Goal: Task Accomplishment & Management: Use online tool/utility

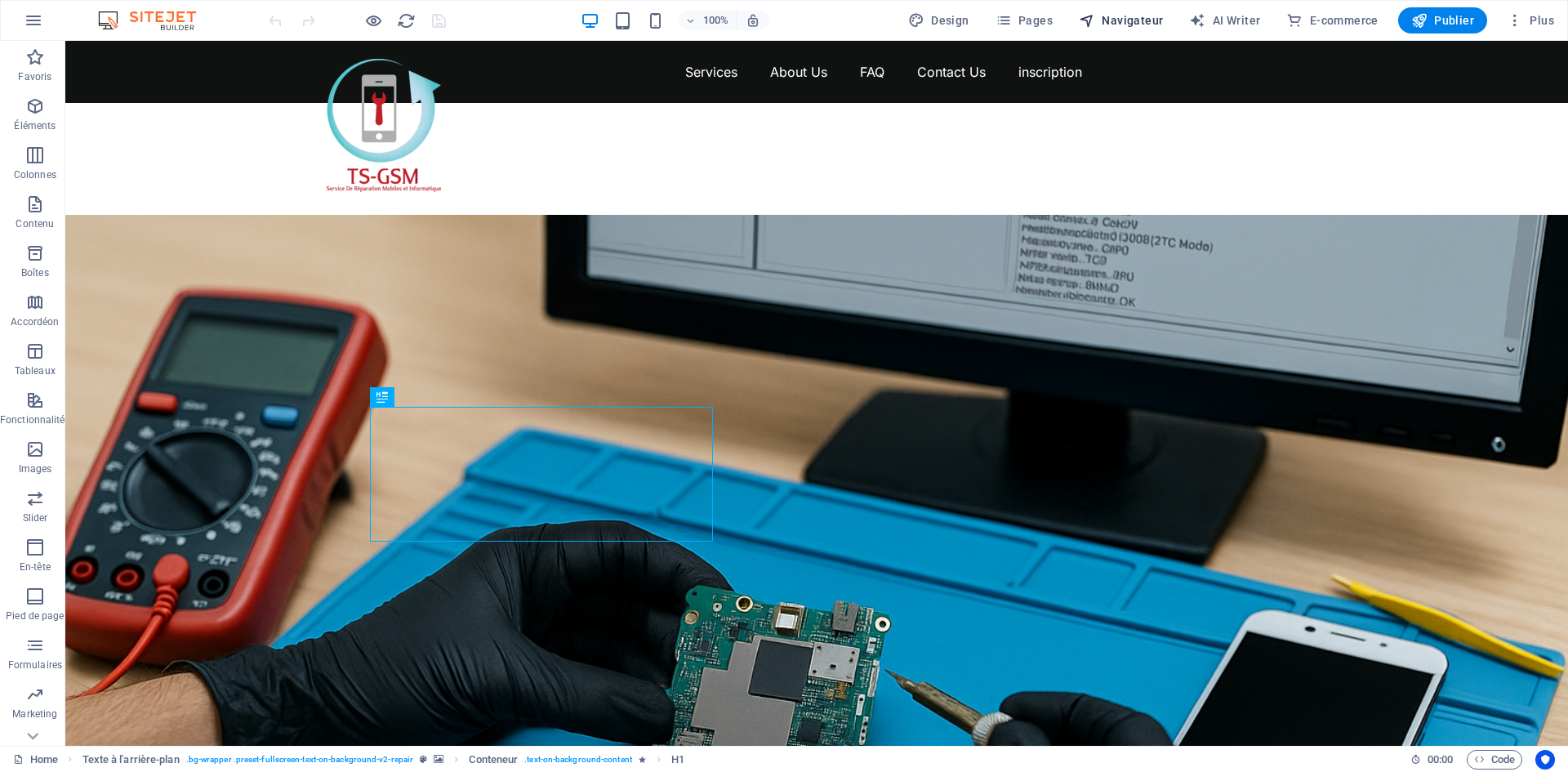
click at [1119, 24] on span "Navigateur" at bounding box center [1120, 21] width 84 height 16
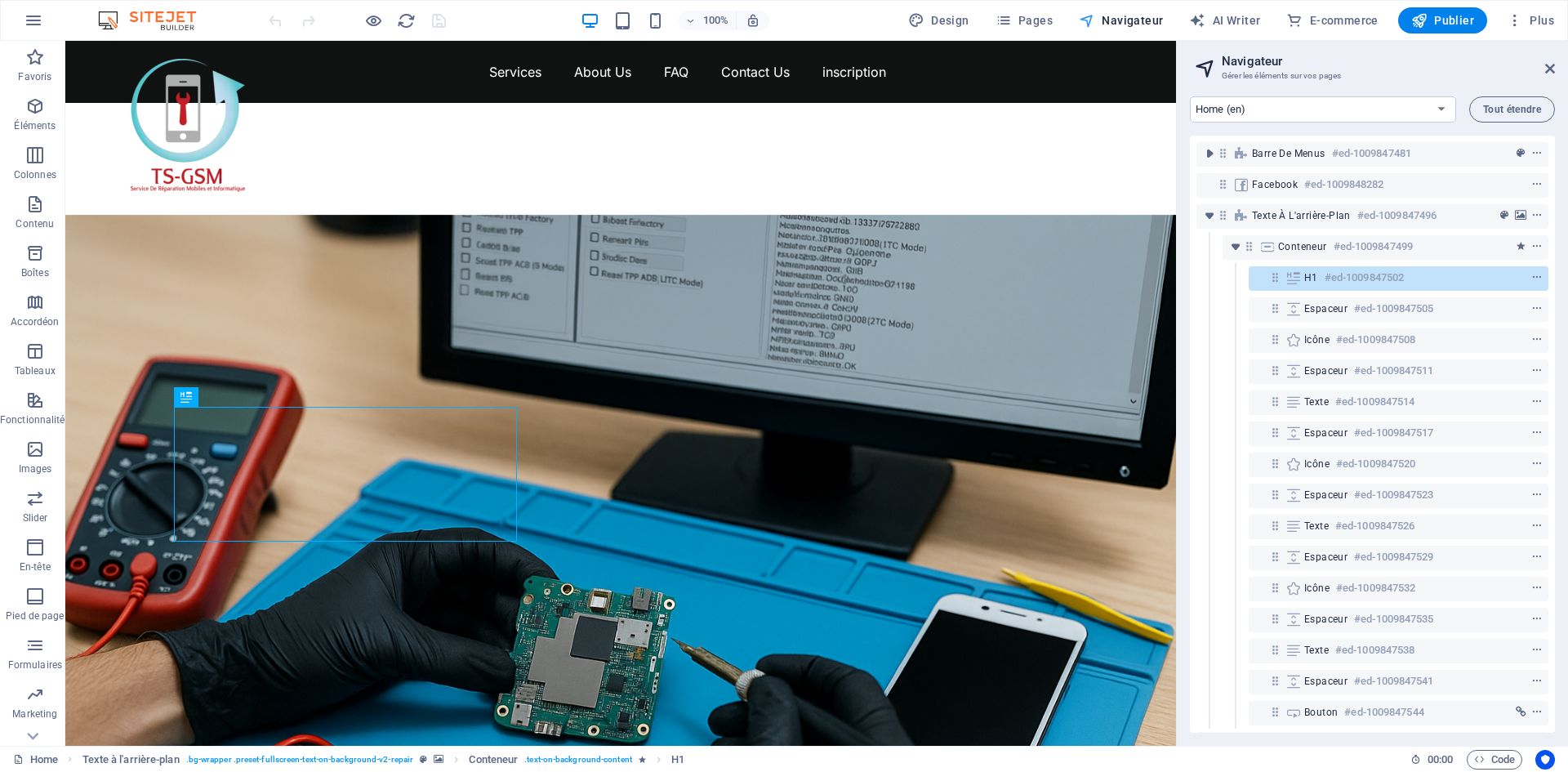
click at [1119, 24] on span "Navigateur" at bounding box center [1120, 21] width 84 height 16
click at [1521, 20] on icon "button" at bounding box center [1515, 21] width 16 height 16
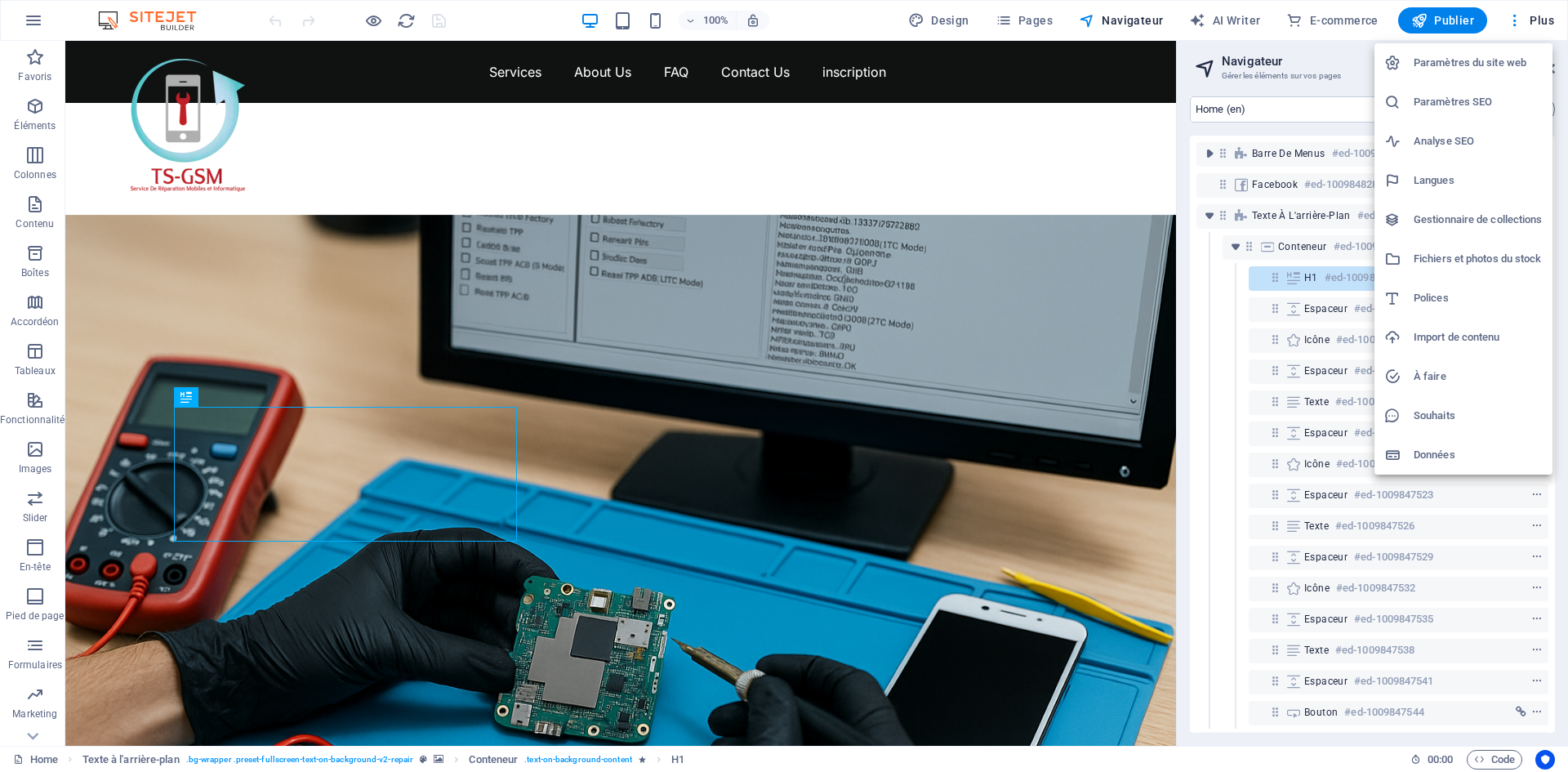
click at [1483, 334] on h6 "Import de contenu" at bounding box center [1478, 337] width 129 height 20
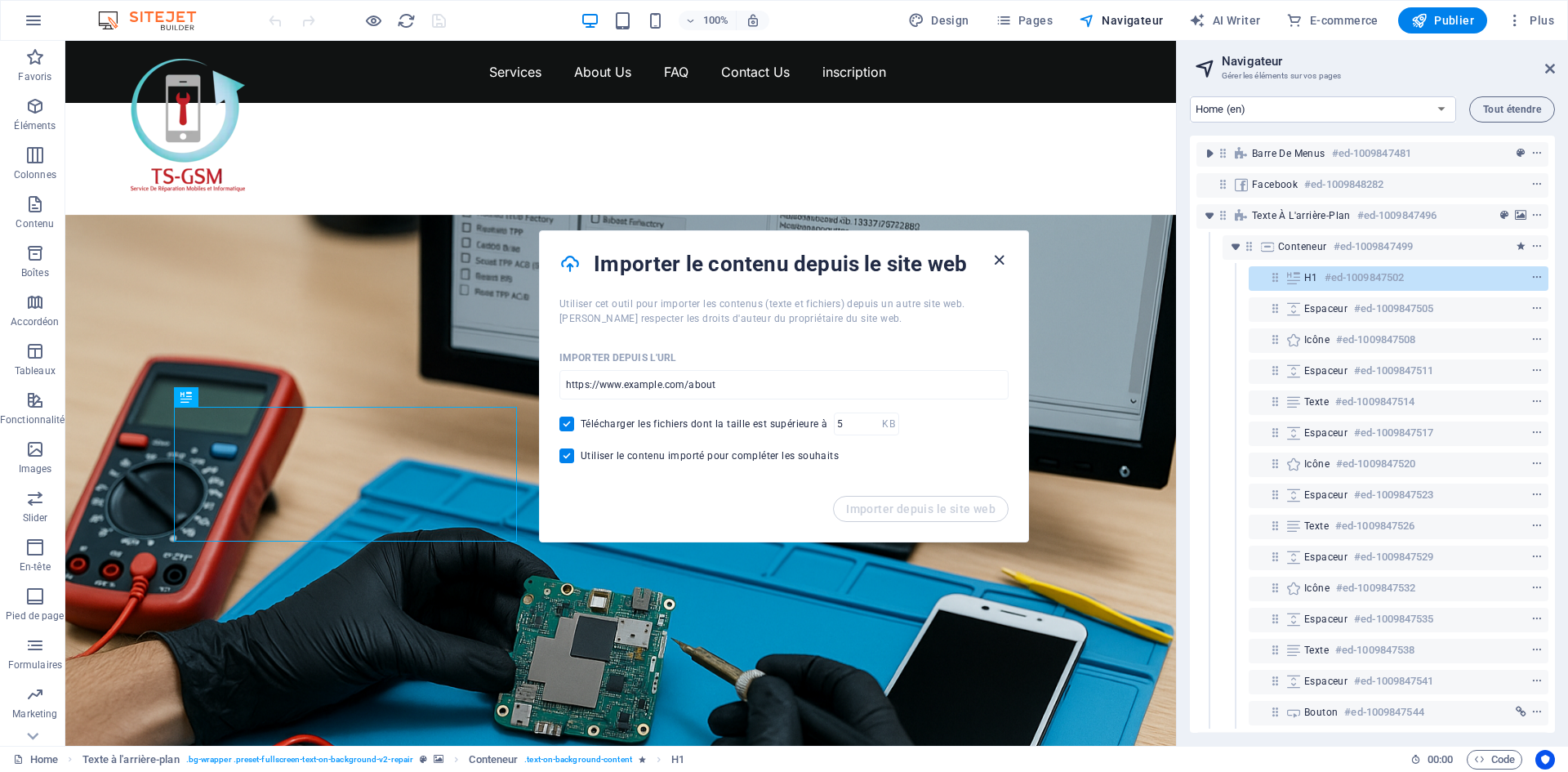
click at [993, 260] on icon "button" at bounding box center [999, 259] width 19 height 19
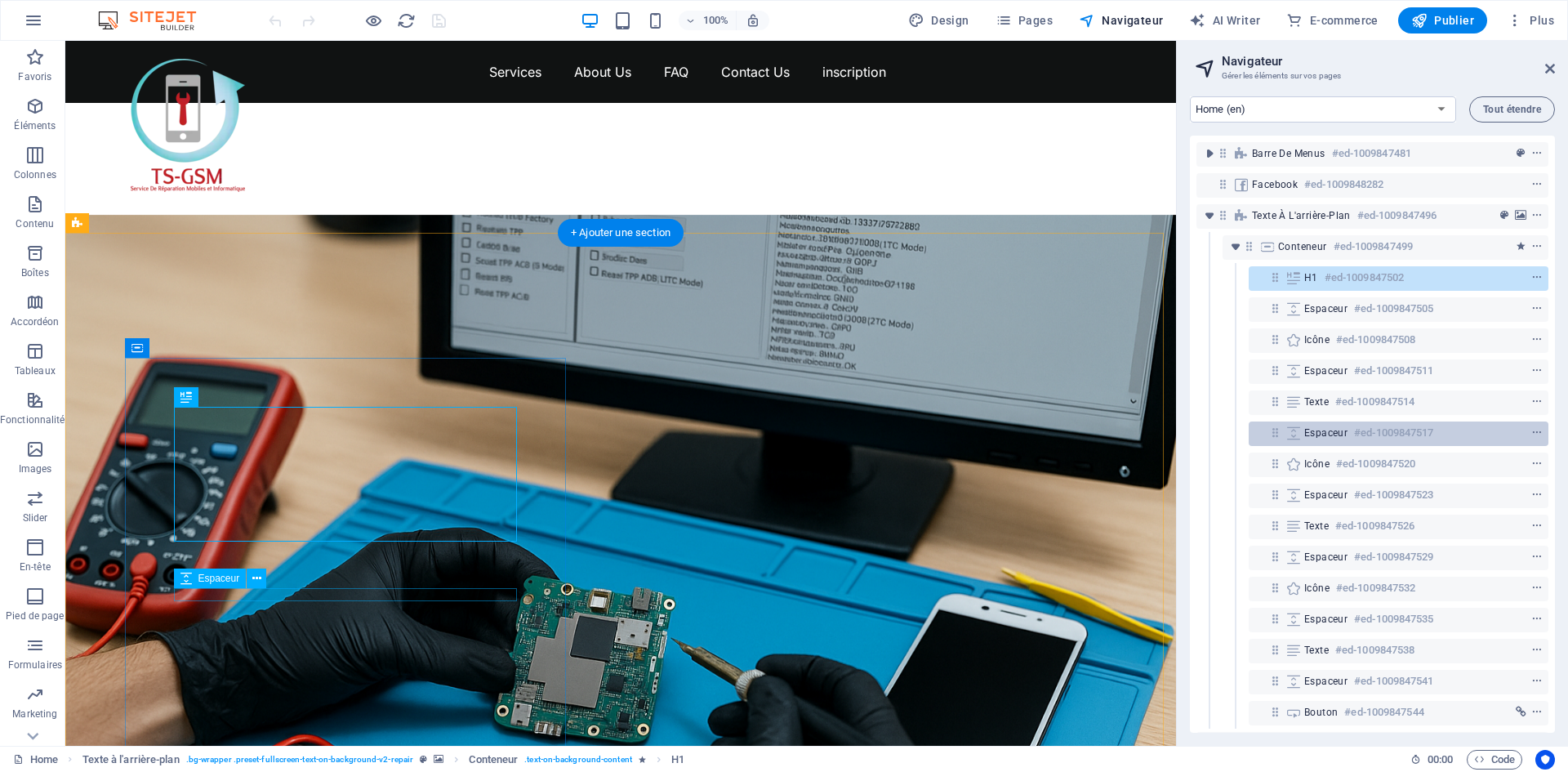
click at [1339, 426] on div "Espaceur #ed-1009847517" at bounding box center [1385, 433] width 163 height 20
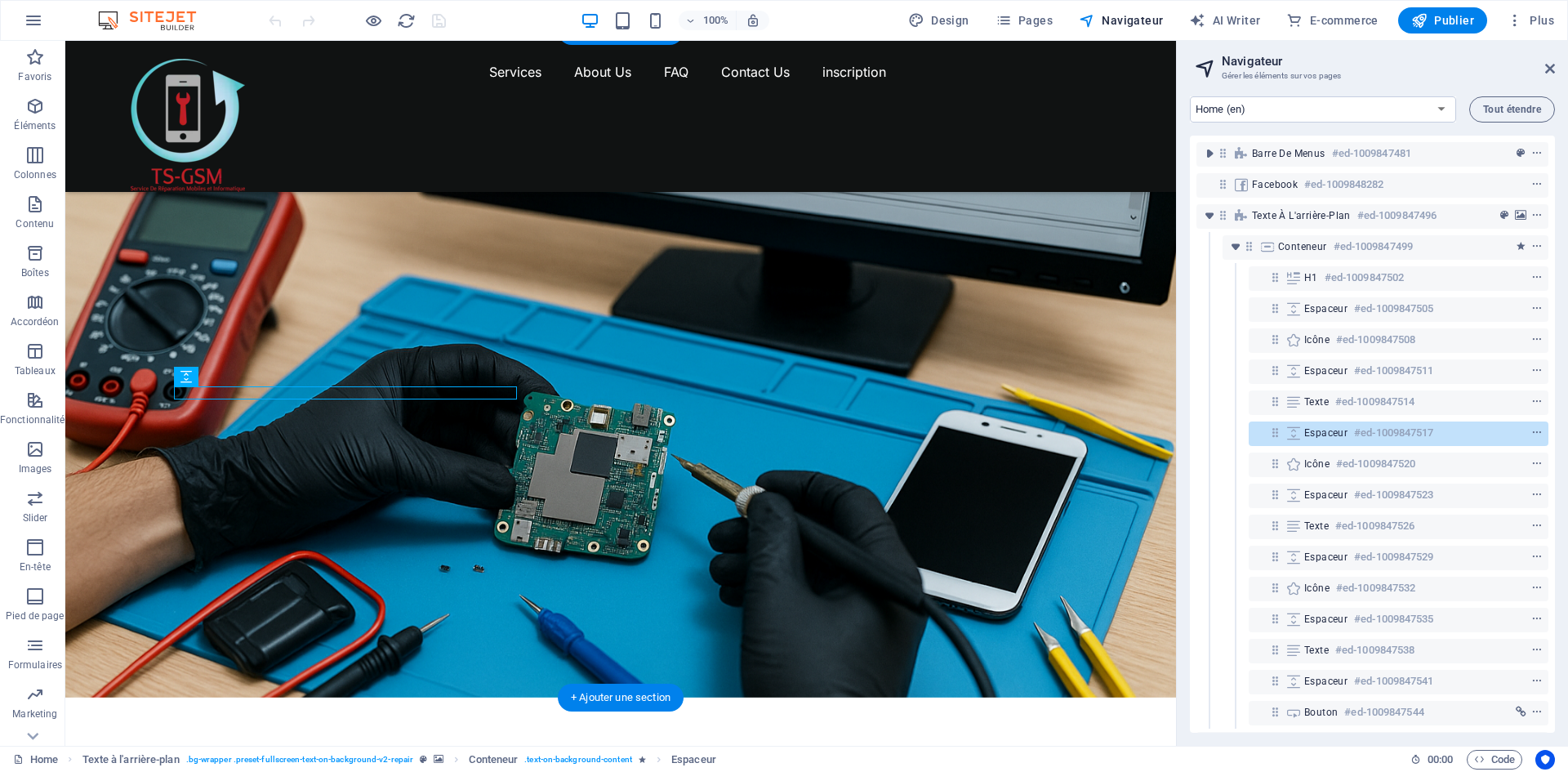
click at [766, 377] on figure at bounding box center [620, 363] width 1110 height 666
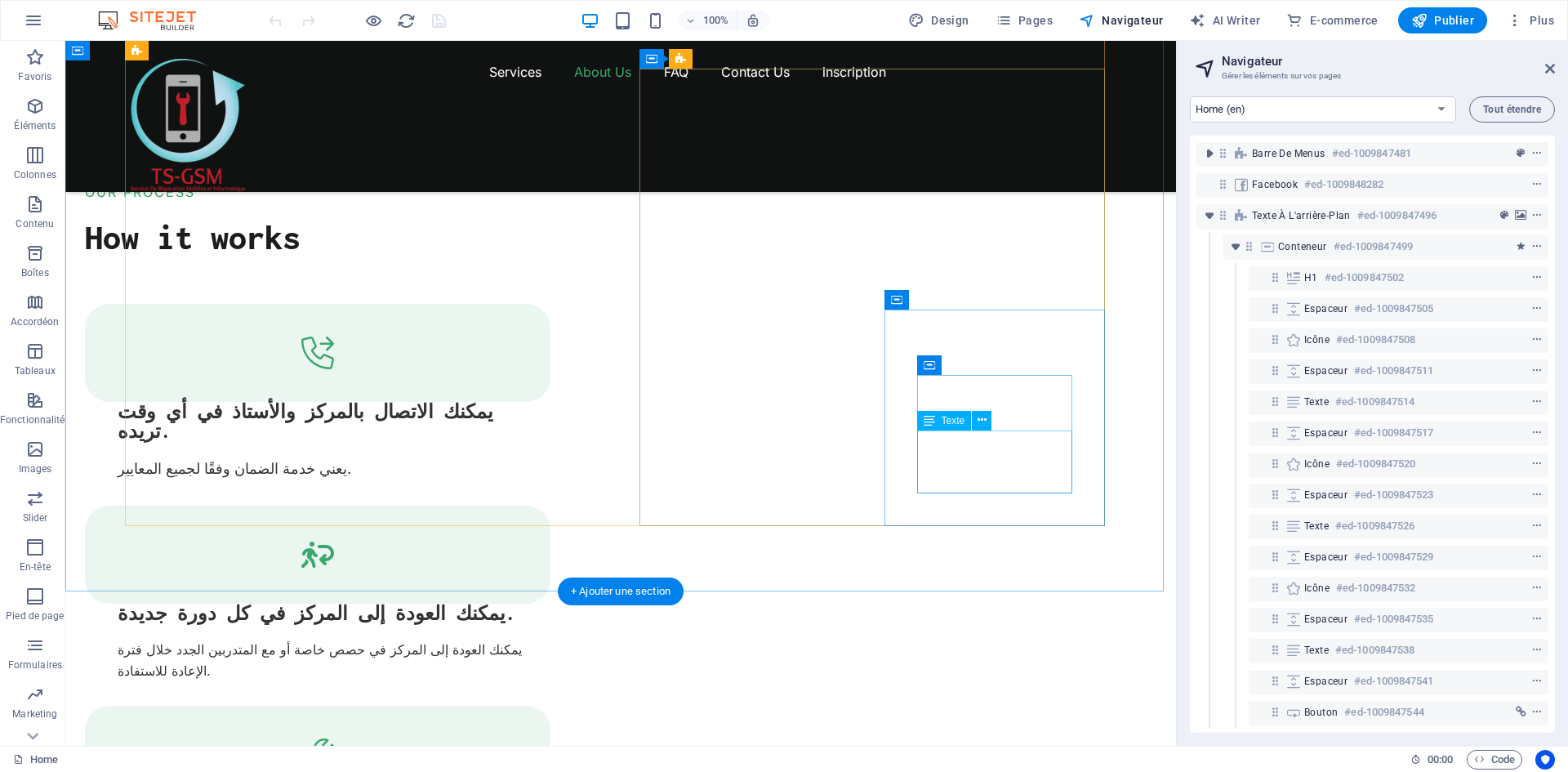
scroll to position [2776, 0]
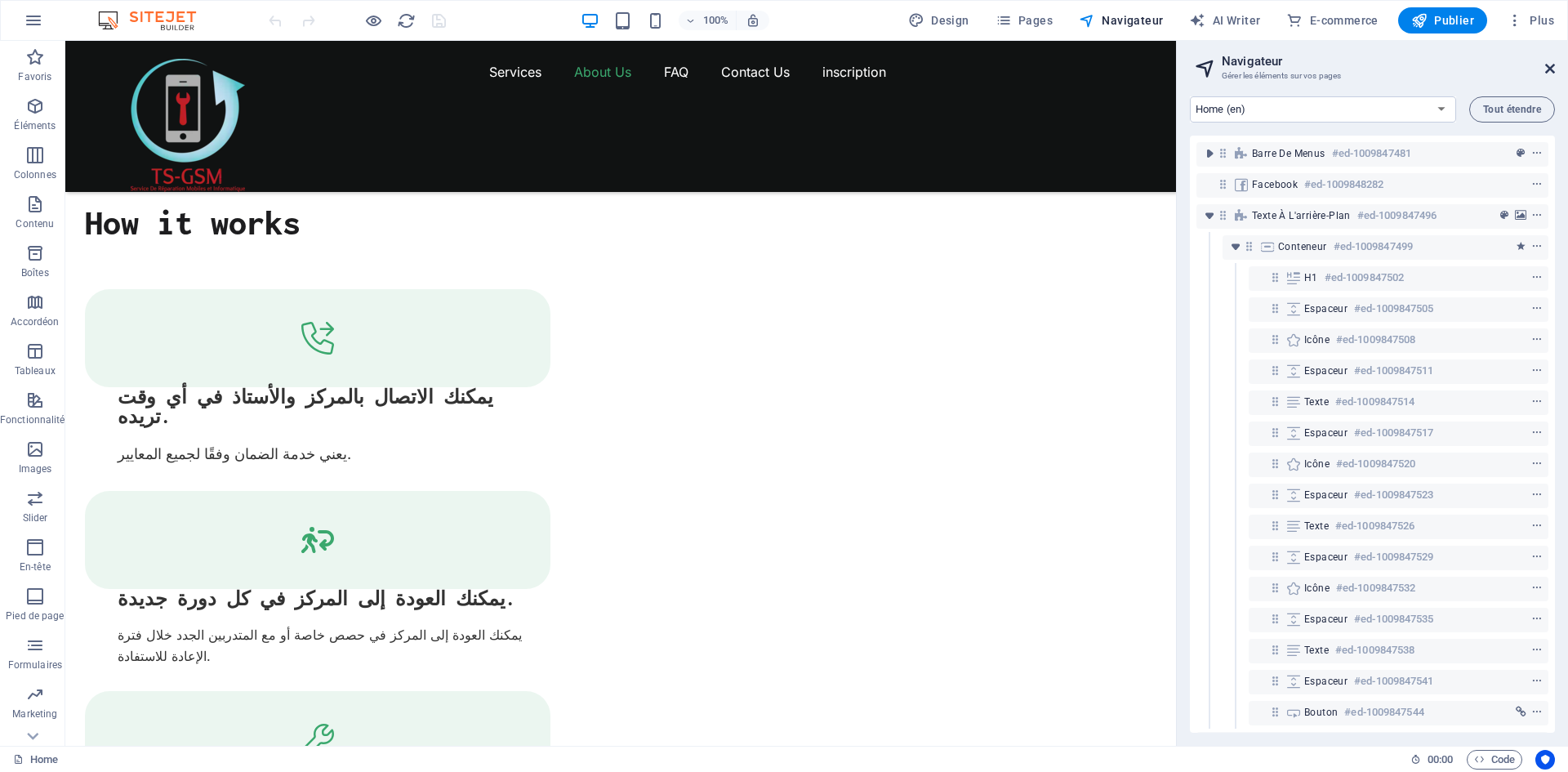
click at [1548, 69] on icon at bounding box center [1550, 69] width 10 height 13
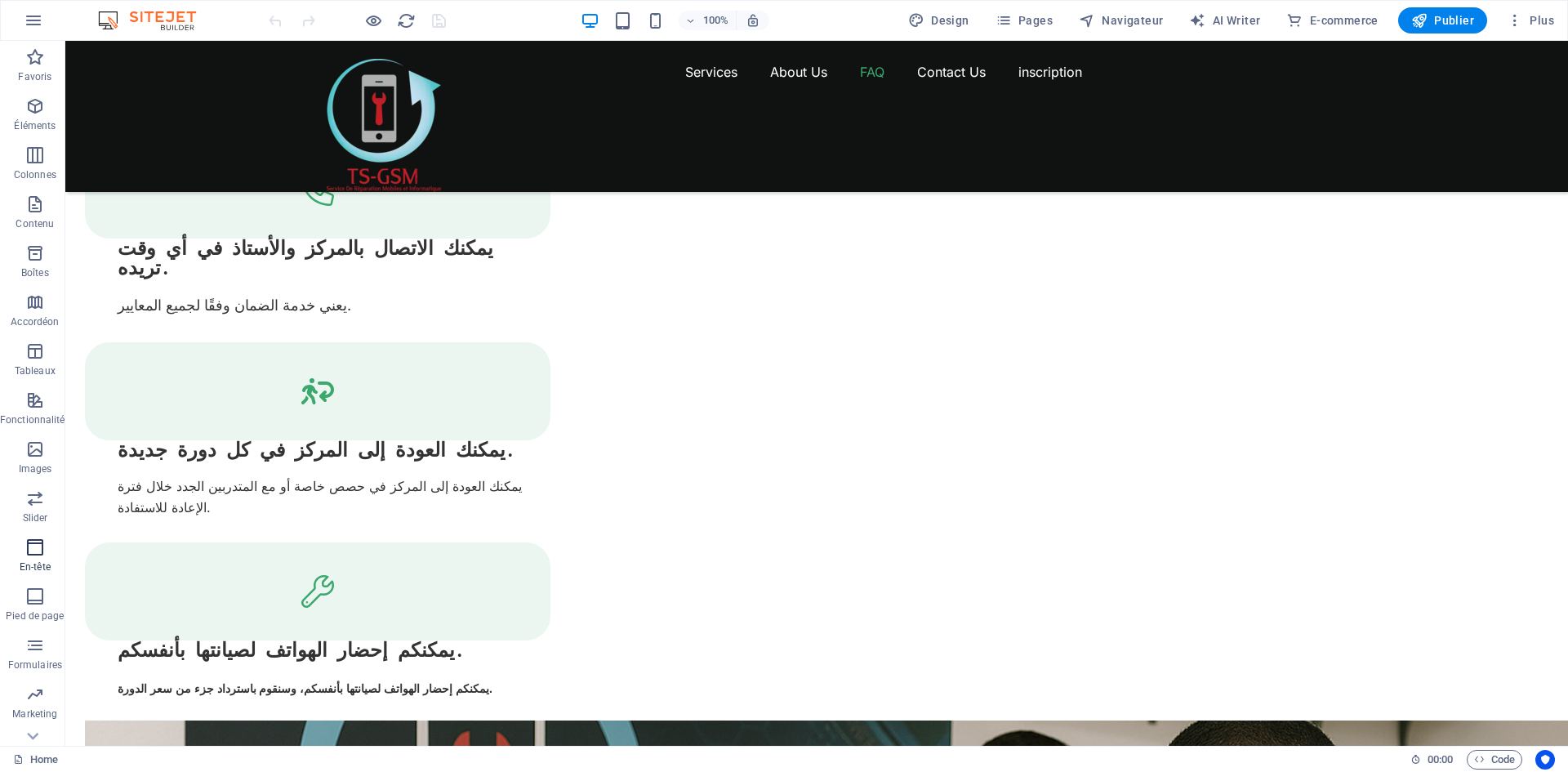
scroll to position [3266, 0]
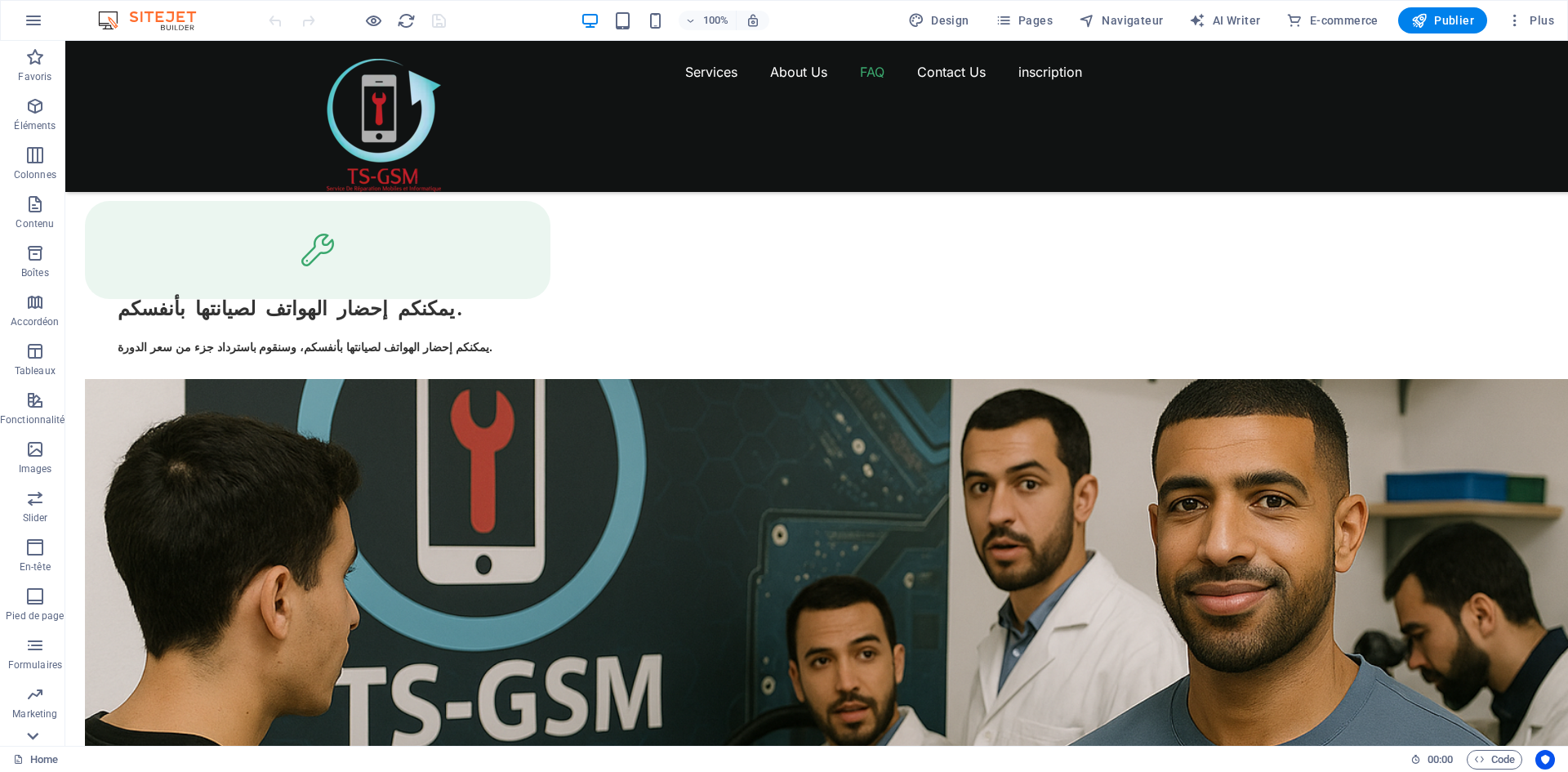
click at [33, 736] on icon at bounding box center [32, 735] width 23 height 23
click at [36, 10] on button "button" at bounding box center [33, 20] width 39 height 39
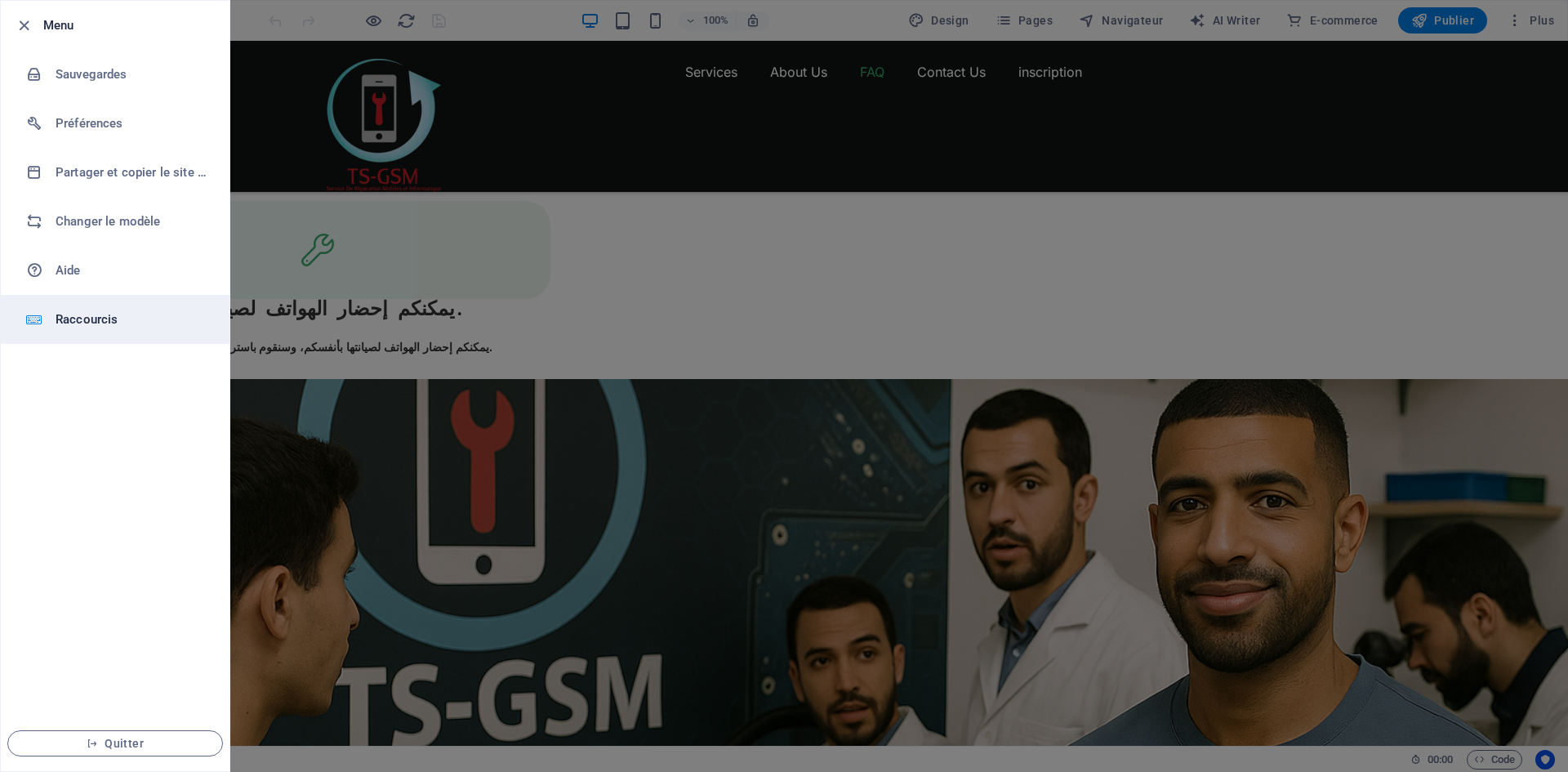
click at [128, 309] on h6 "Raccourcis" at bounding box center [130, 319] width 151 height 20
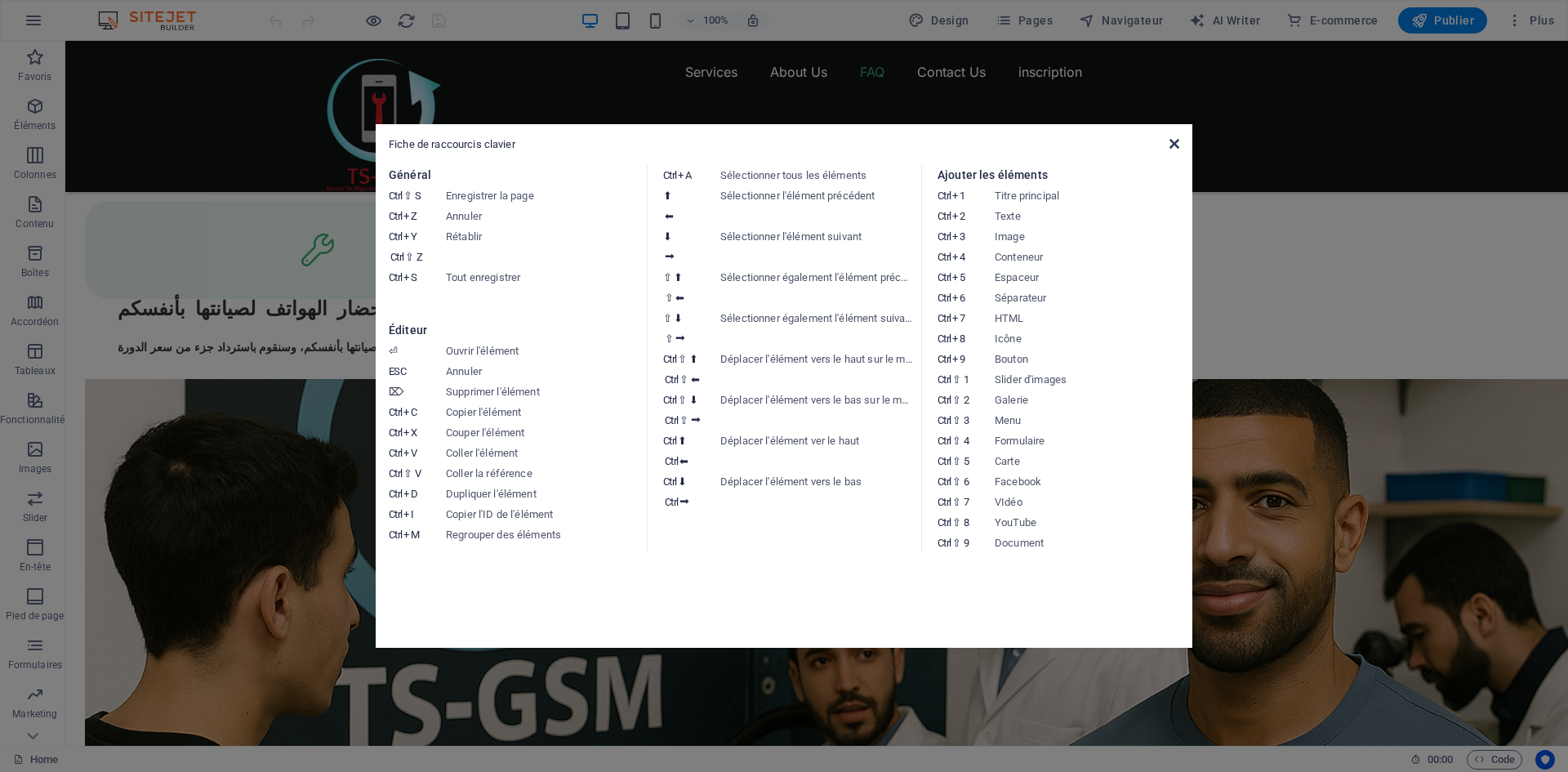
click at [1178, 140] on icon at bounding box center [1174, 144] width 10 height 13
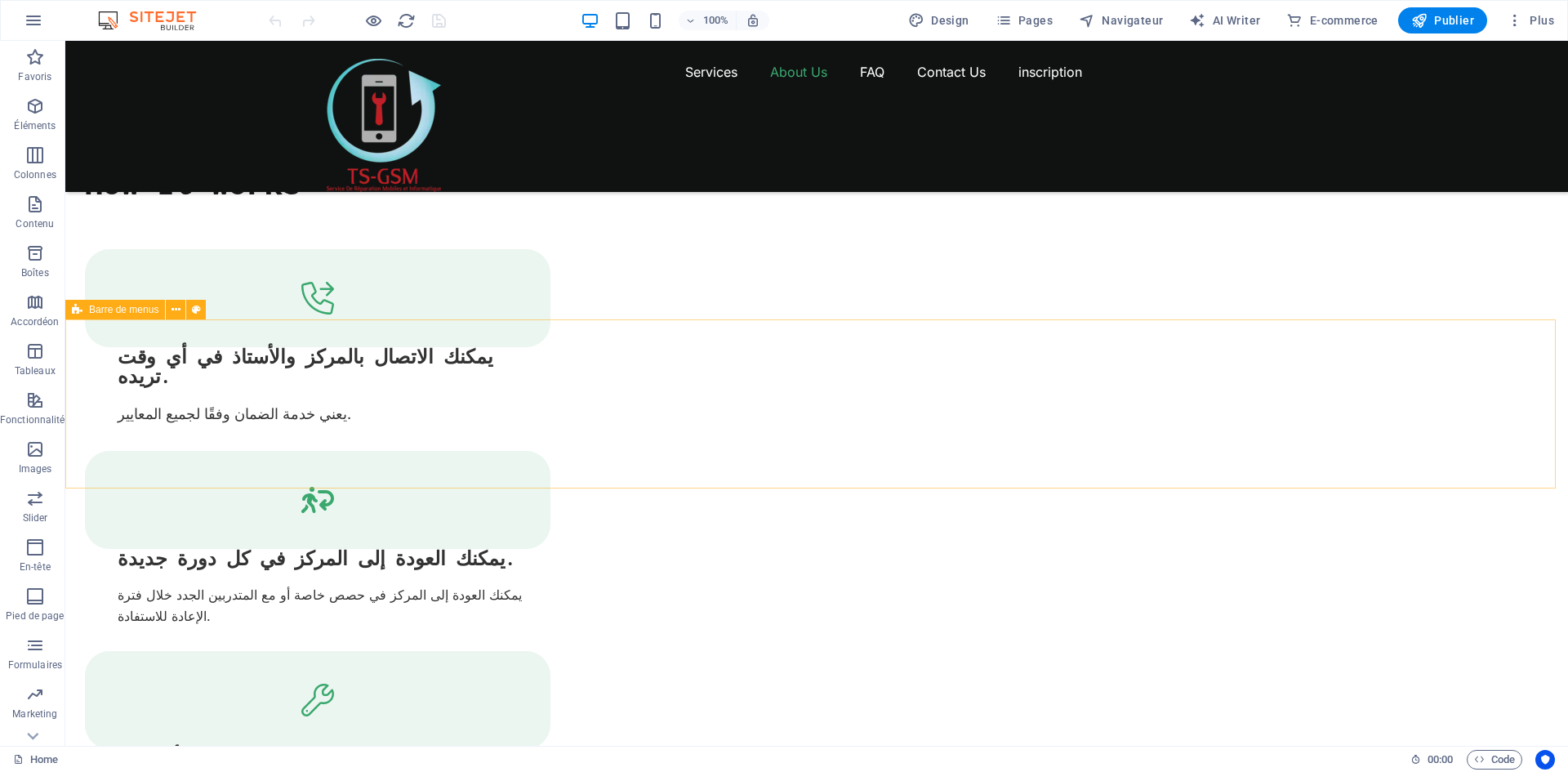
scroll to position [2776, 0]
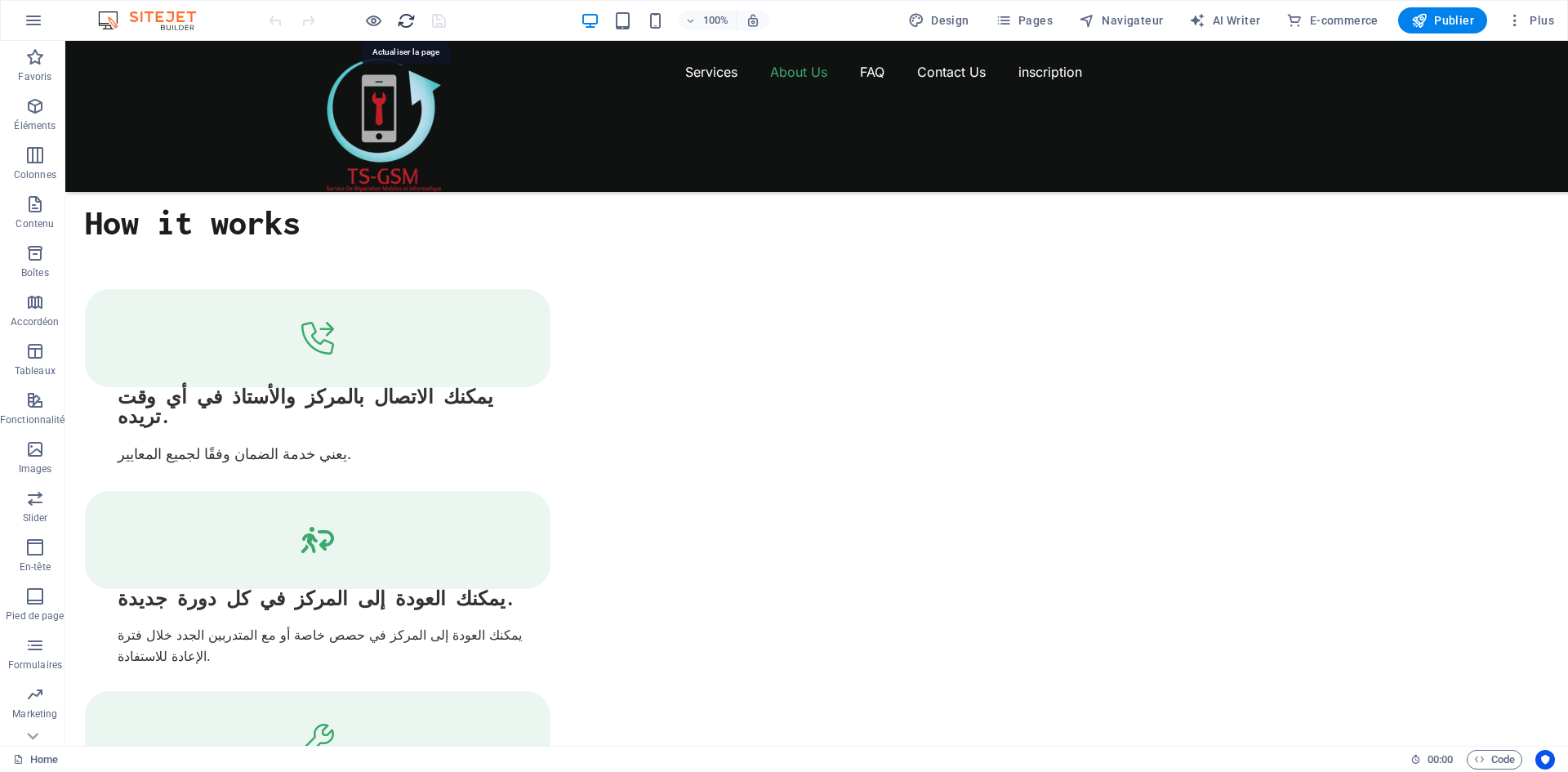
click at [403, 21] on icon "reload" at bounding box center [406, 21] width 19 height 19
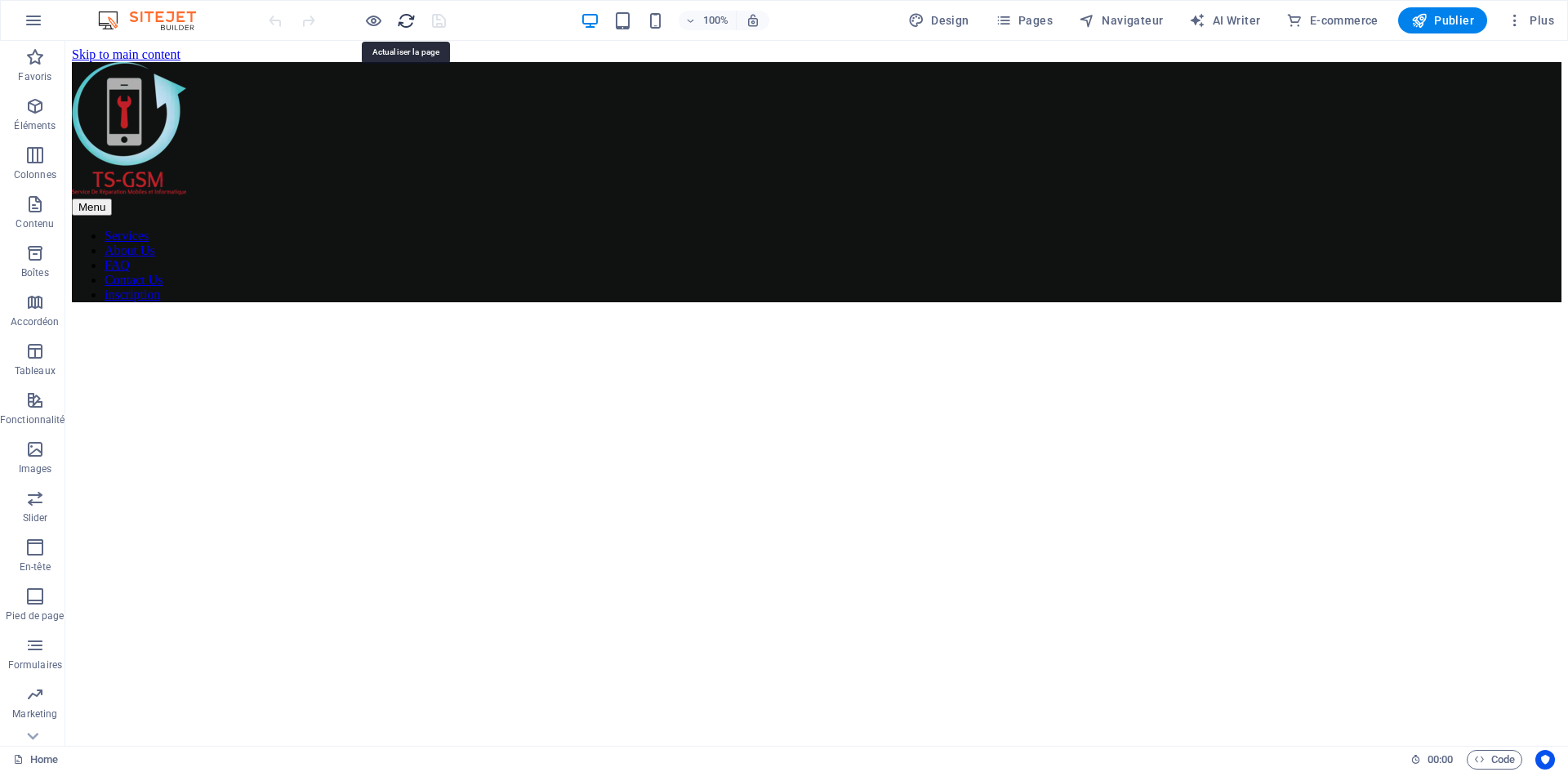
scroll to position [0, 0]
click at [403, 21] on icon "reload" at bounding box center [406, 21] width 19 height 19
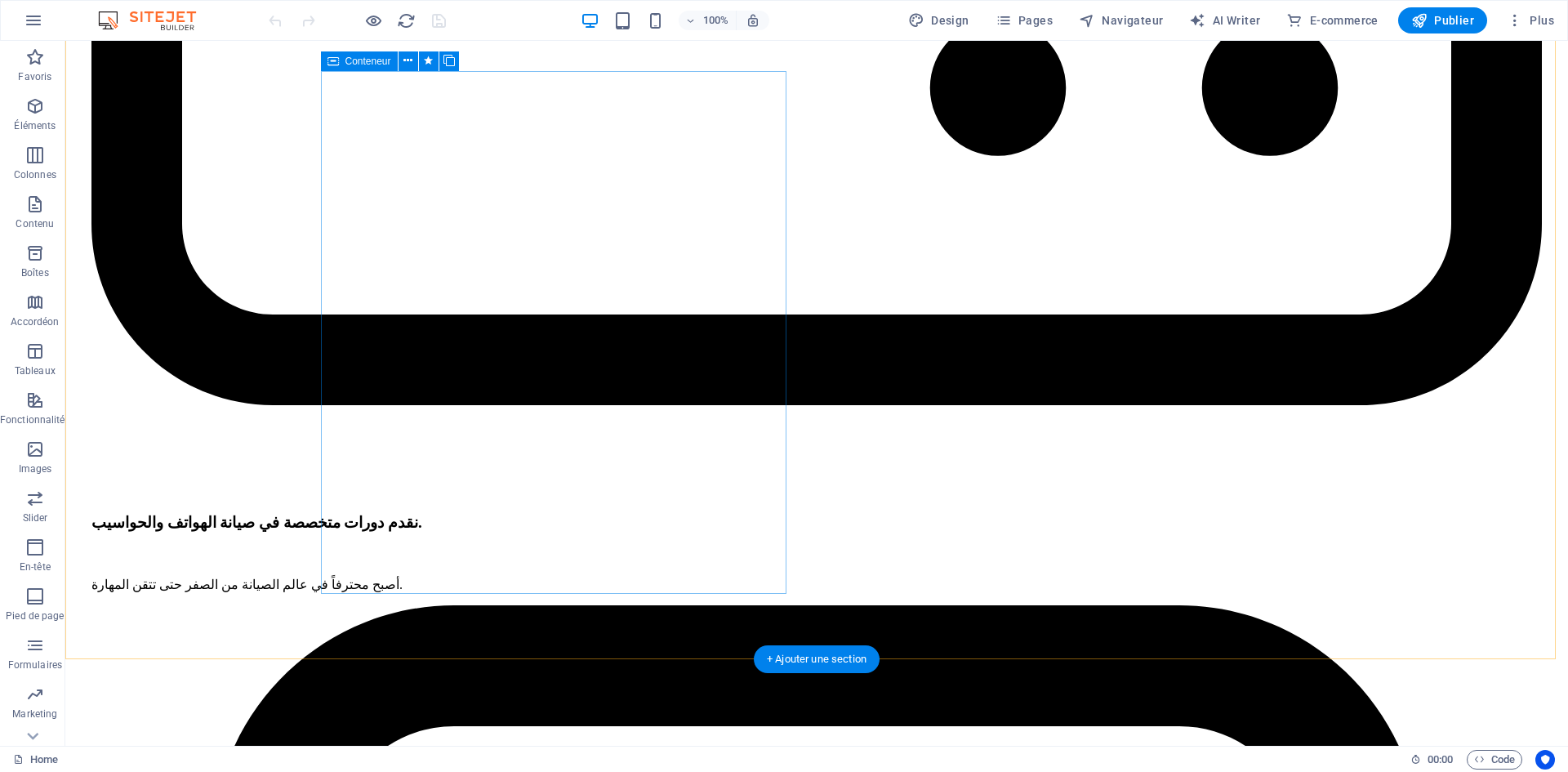
scroll to position [3429, 0]
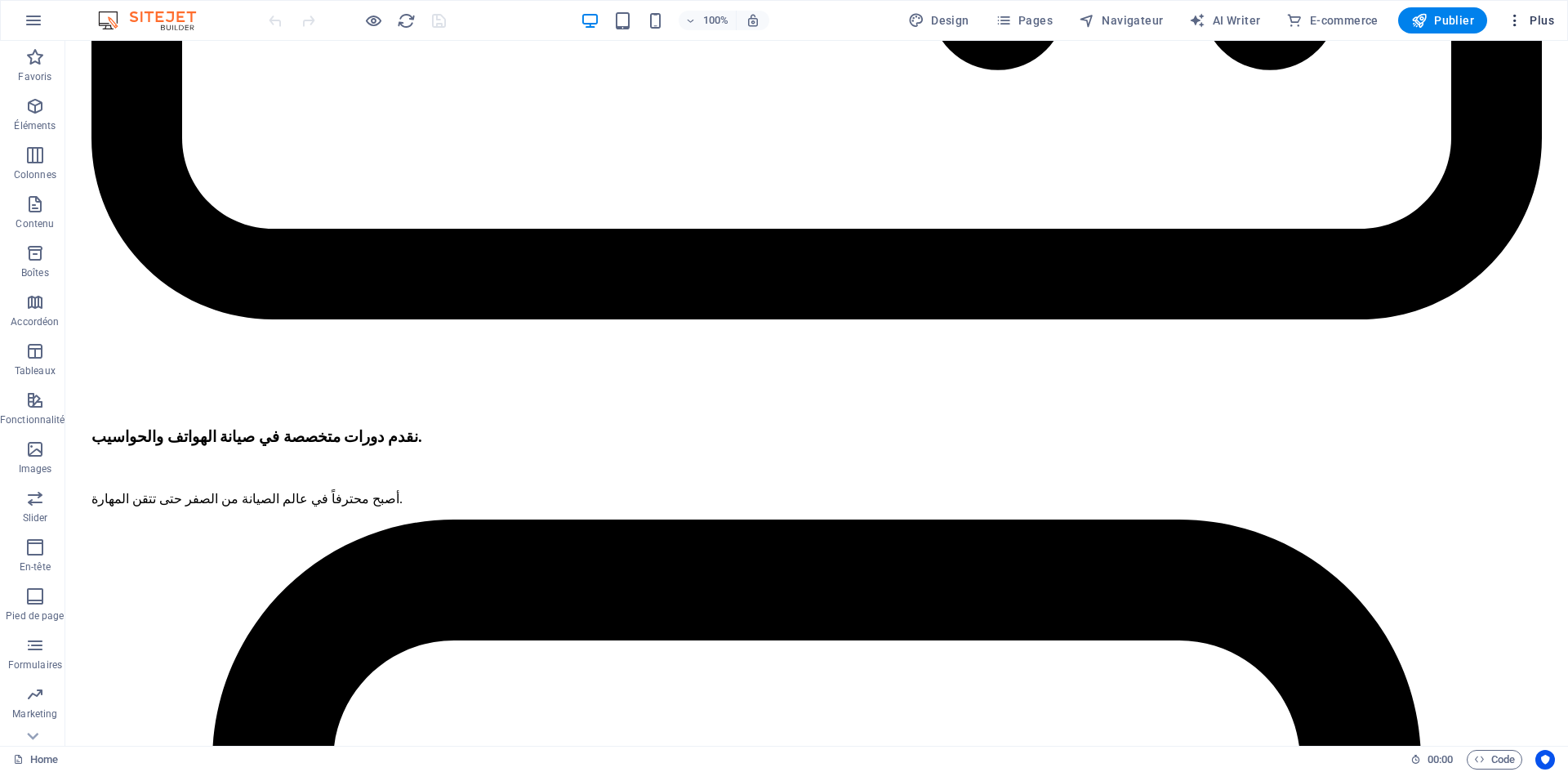
click at [1525, 24] on span "Plus" at bounding box center [1530, 21] width 47 height 16
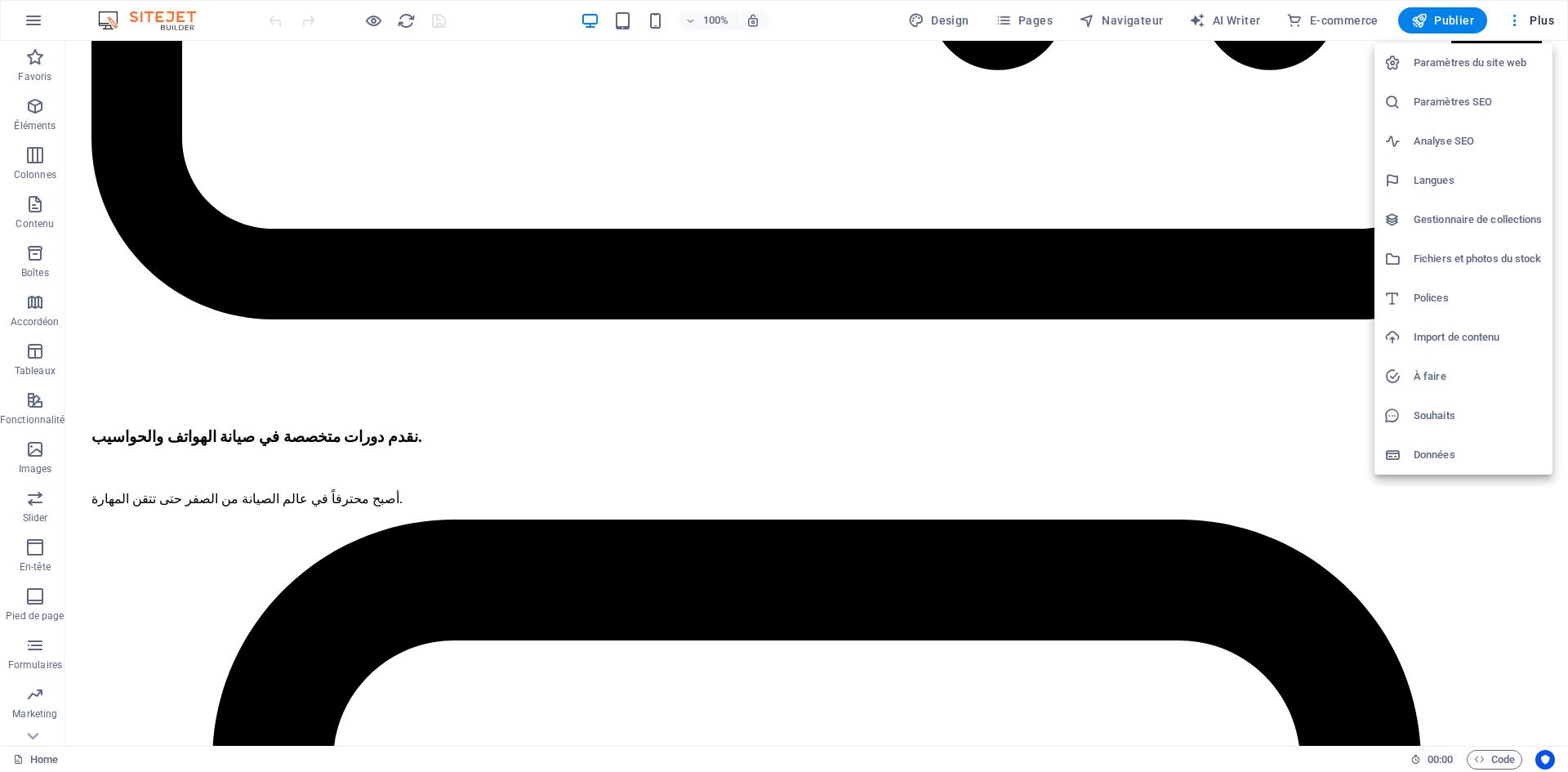
click at [1524, 221] on h6 "Gestionnaire de collections" at bounding box center [1478, 220] width 129 height 20
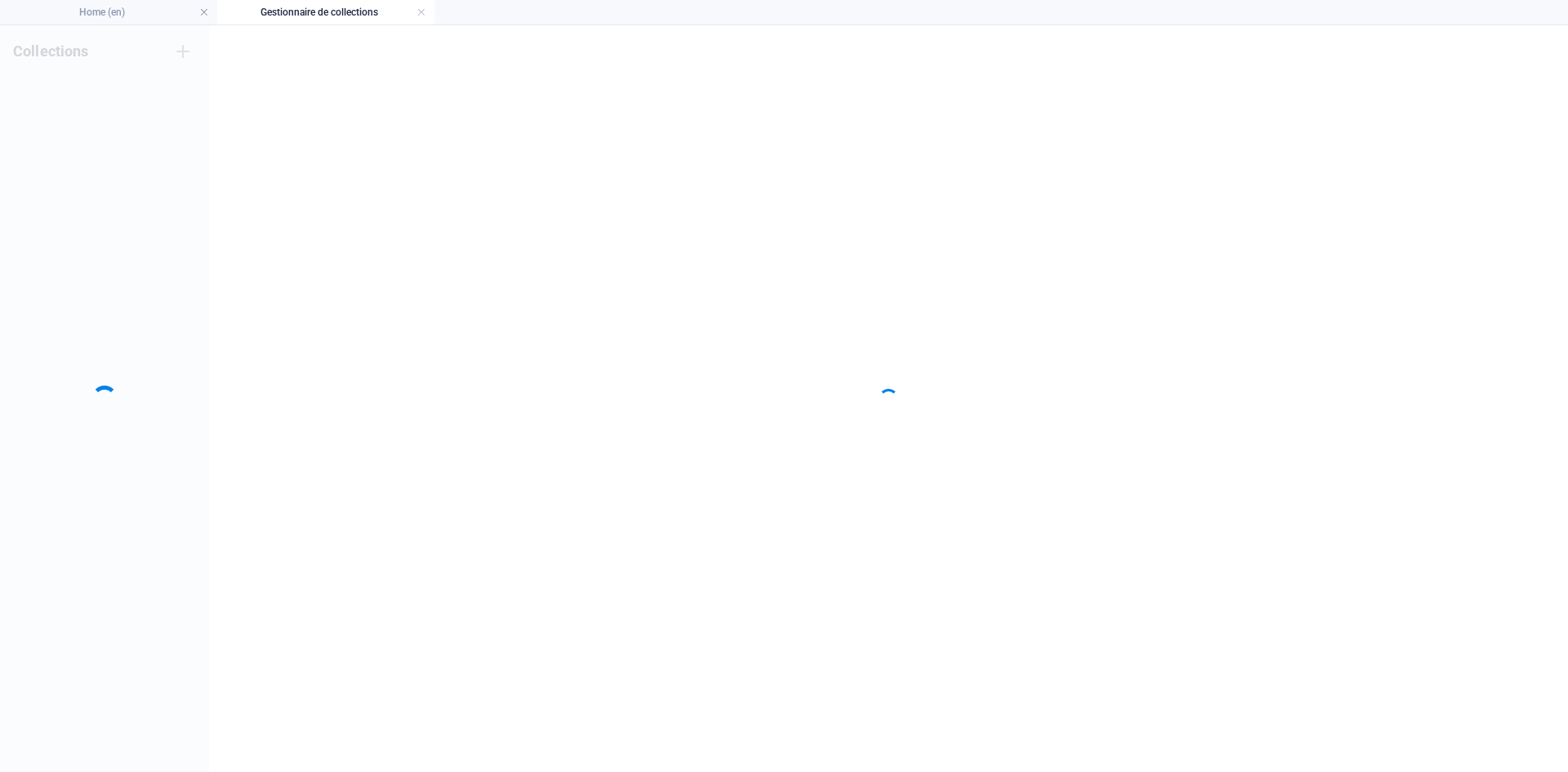
scroll to position [0, 0]
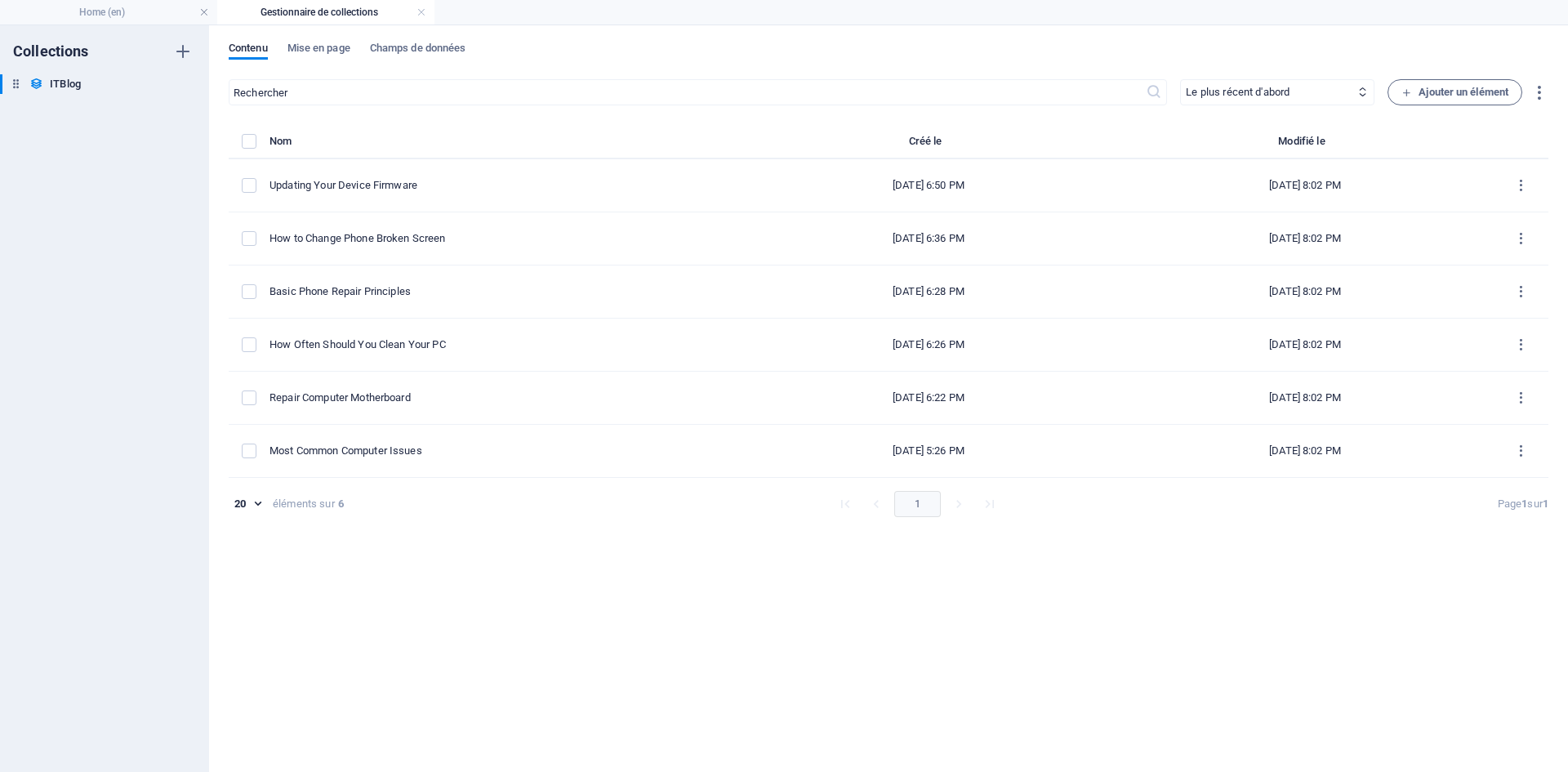
click at [317, 39] on div "Contenu Mise en page Champs de données ​ Le plus récent d'abord Le plus ancien …" at bounding box center [888, 399] width 1359 height 747
click at [325, 46] on span "Mise en page" at bounding box center [319, 49] width 63 height 23
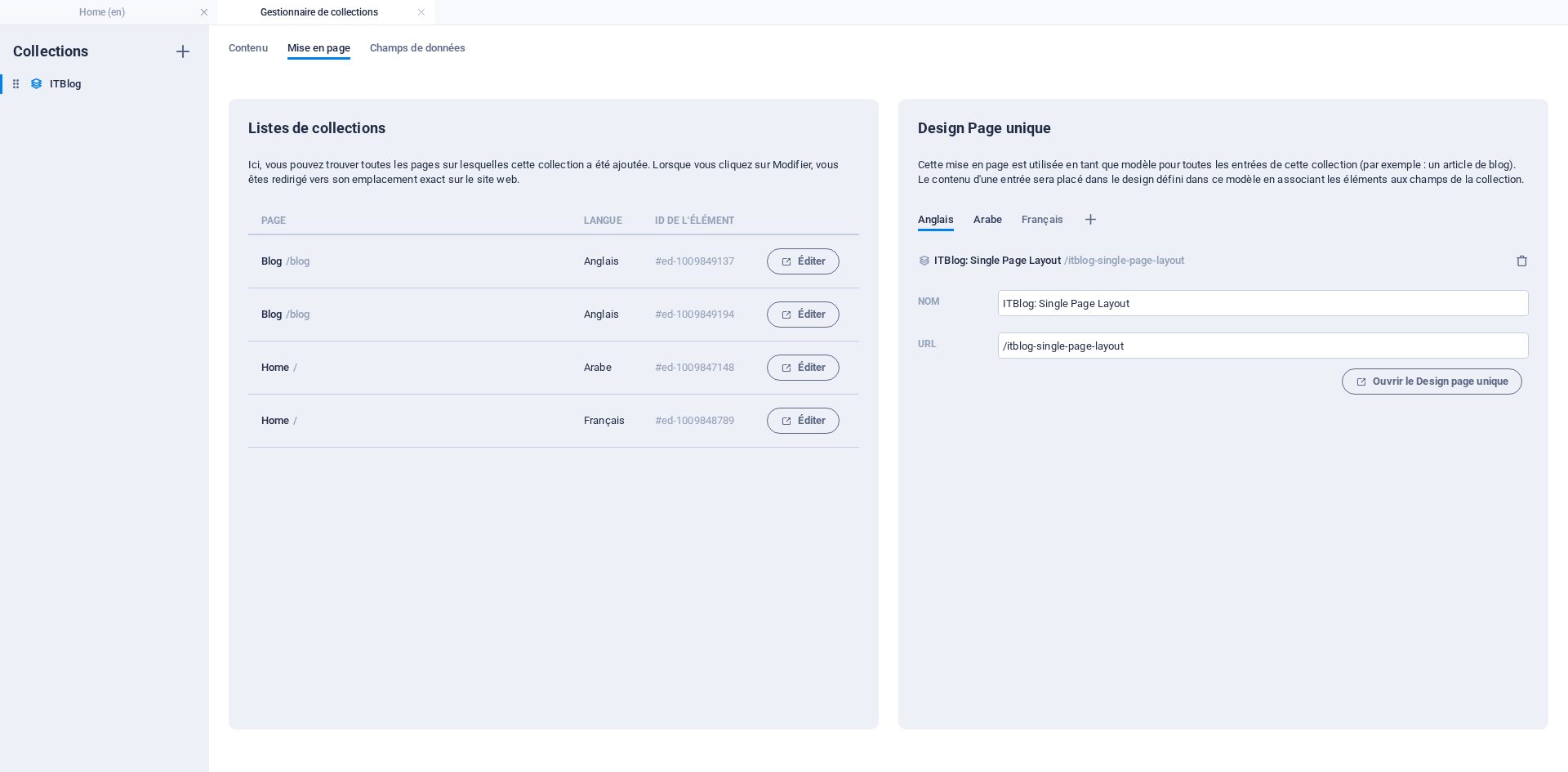
click at [983, 228] on span "Arabe" at bounding box center [988, 221] width 29 height 23
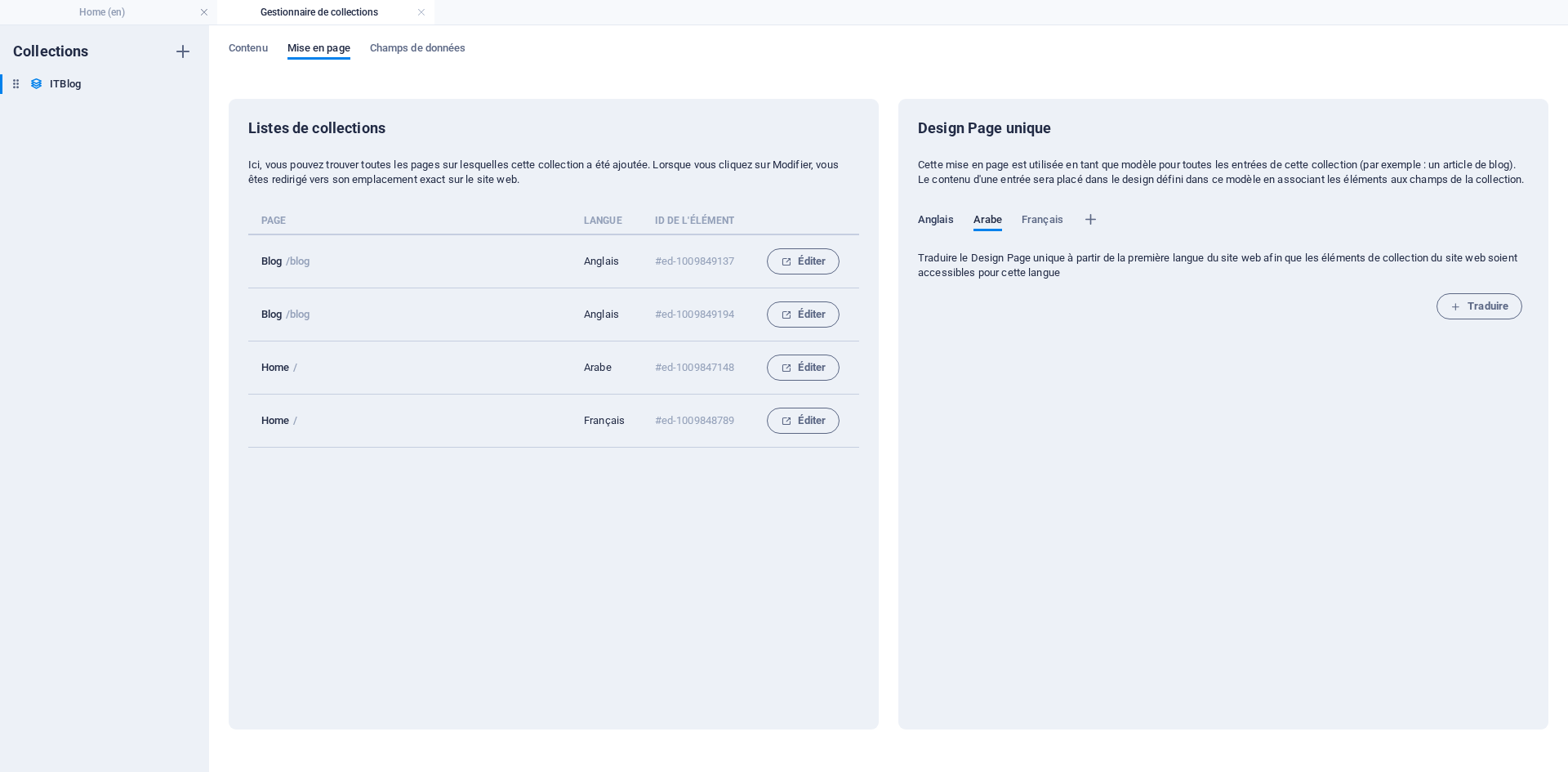
click at [945, 232] on span "Anglais" at bounding box center [936, 221] width 36 height 23
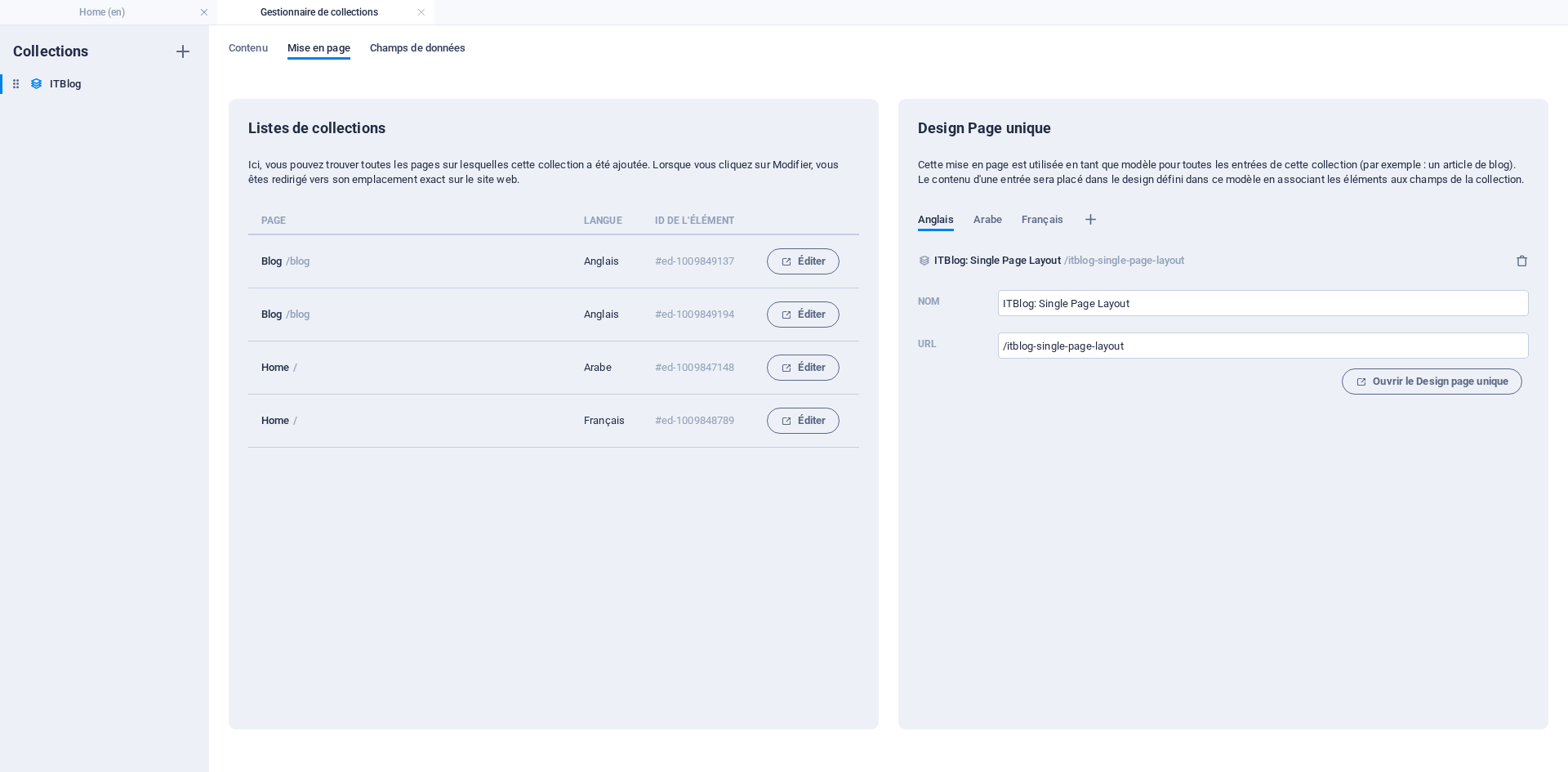
click at [418, 46] on span "Champs de données" at bounding box center [418, 49] width 97 height 23
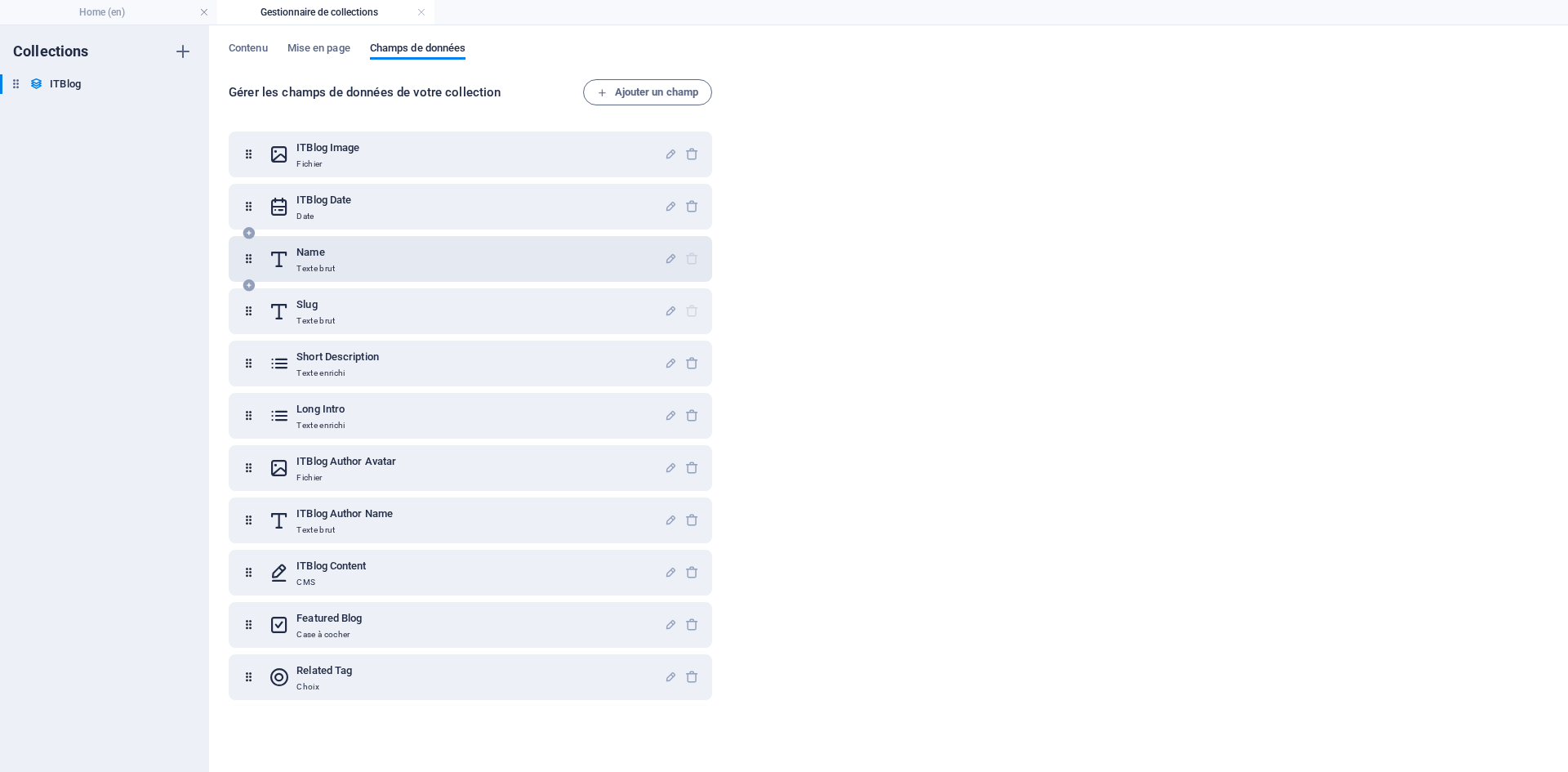
click at [386, 264] on div "Name Texte brut" at bounding box center [466, 259] width 395 height 33
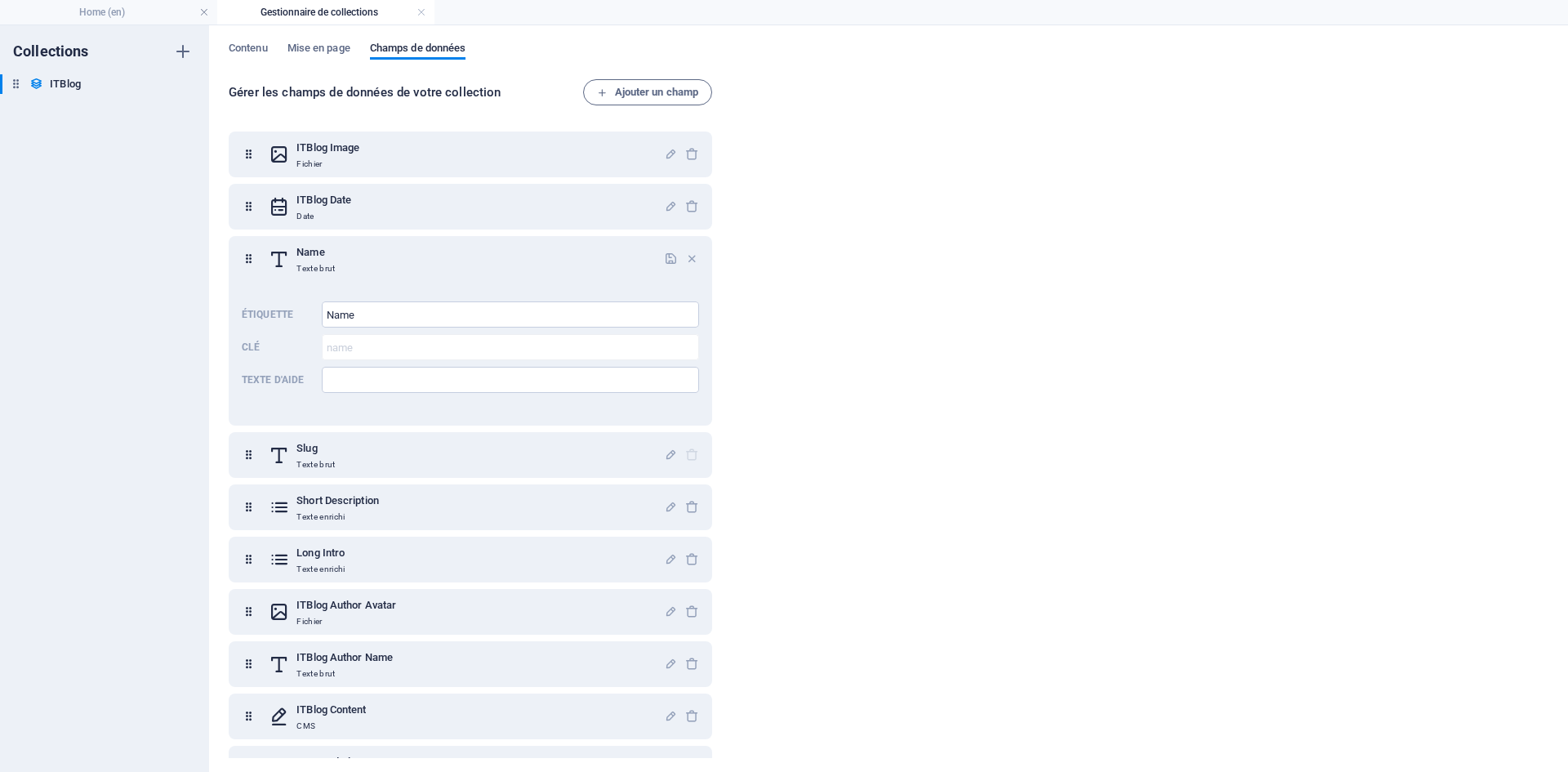
click at [244, 34] on div "Contenu Mise en page Champs de données Gérer les champs de données de votre col…" at bounding box center [888, 399] width 1359 height 747
click at [258, 51] on span "Contenu" at bounding box center [248, 49] width 39 height 23
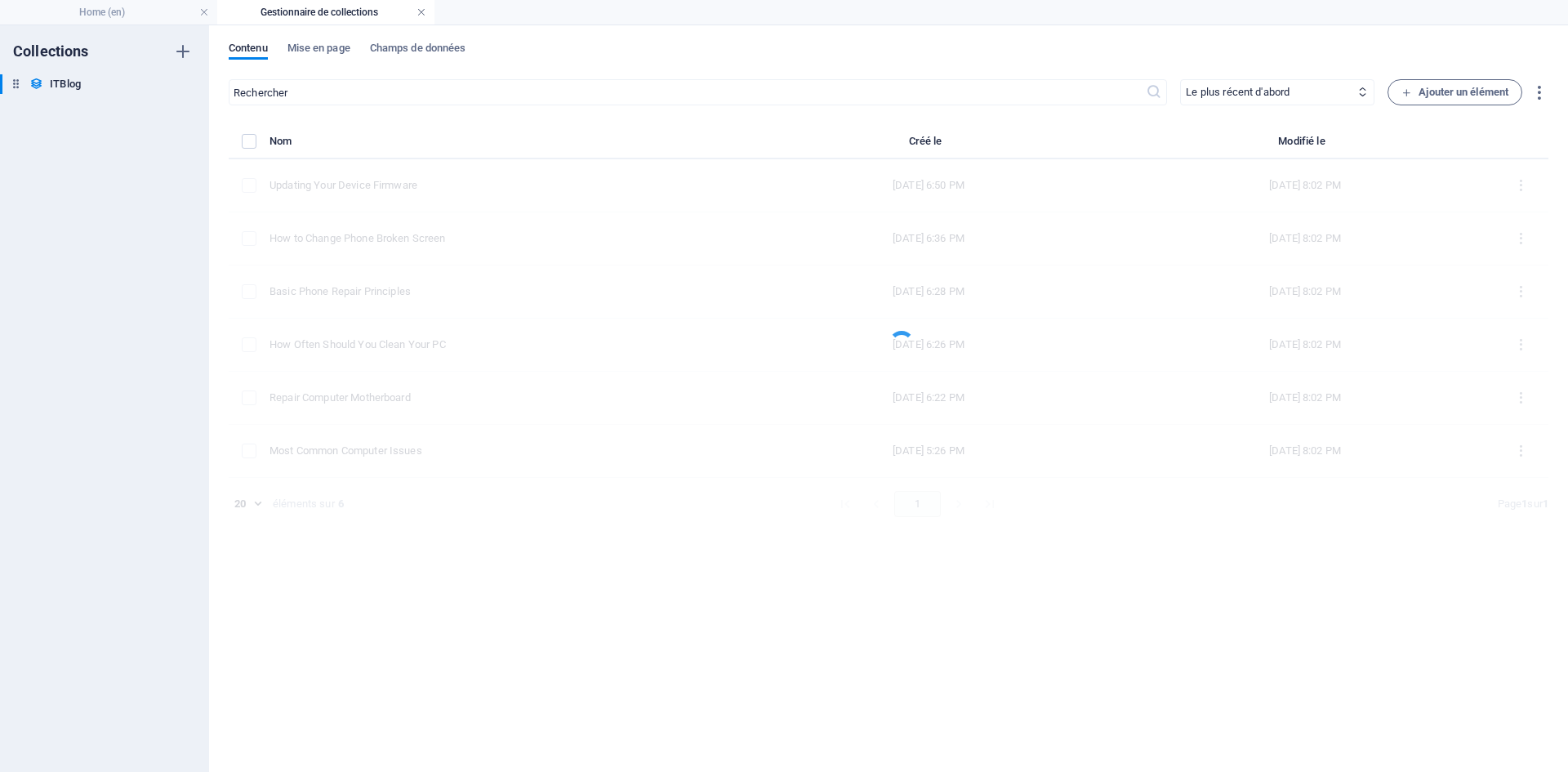
click at [417, 11] on link at bounding box center [421, 12] width 10 height 15
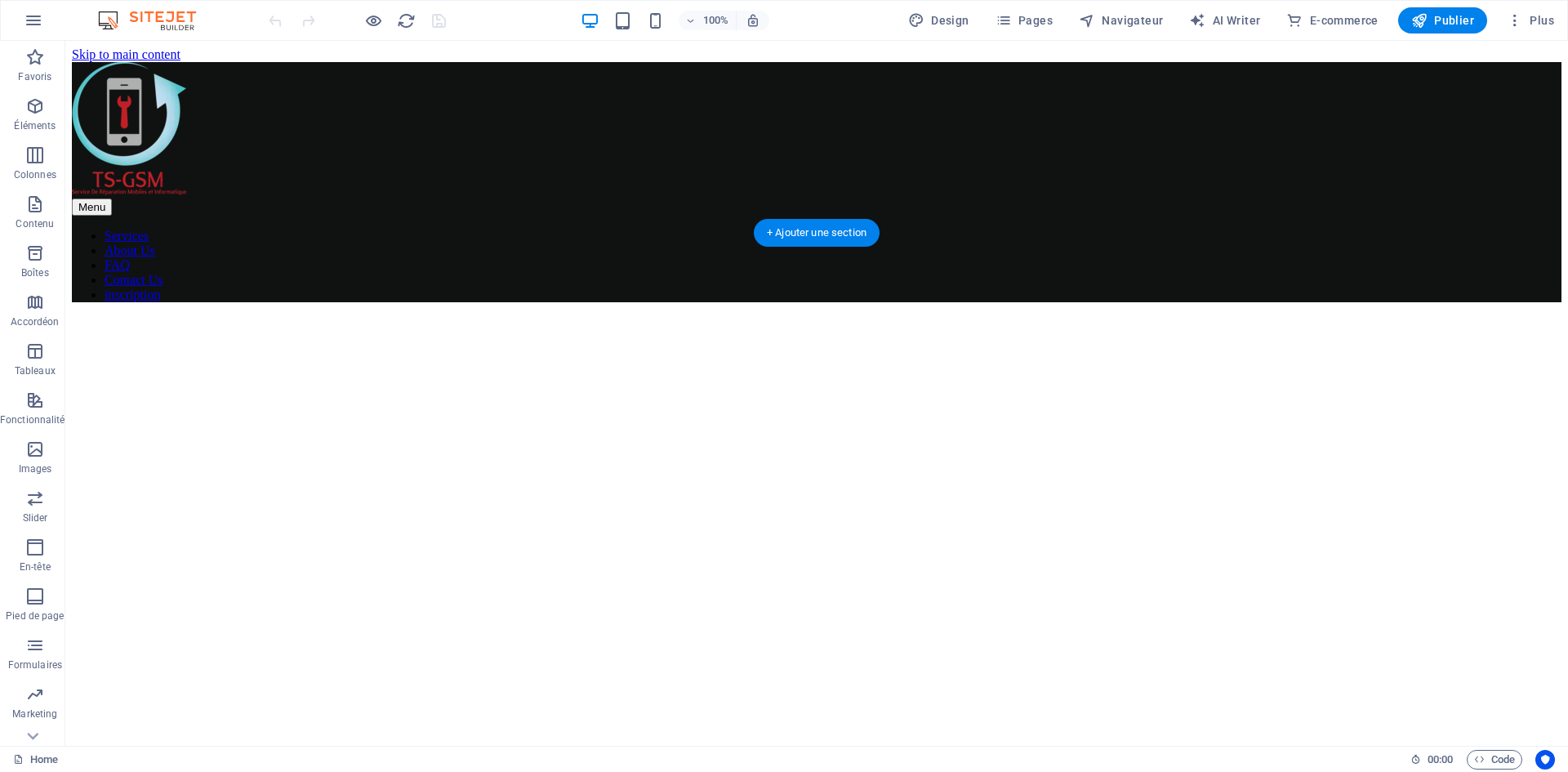
scroll to position [164, 0]
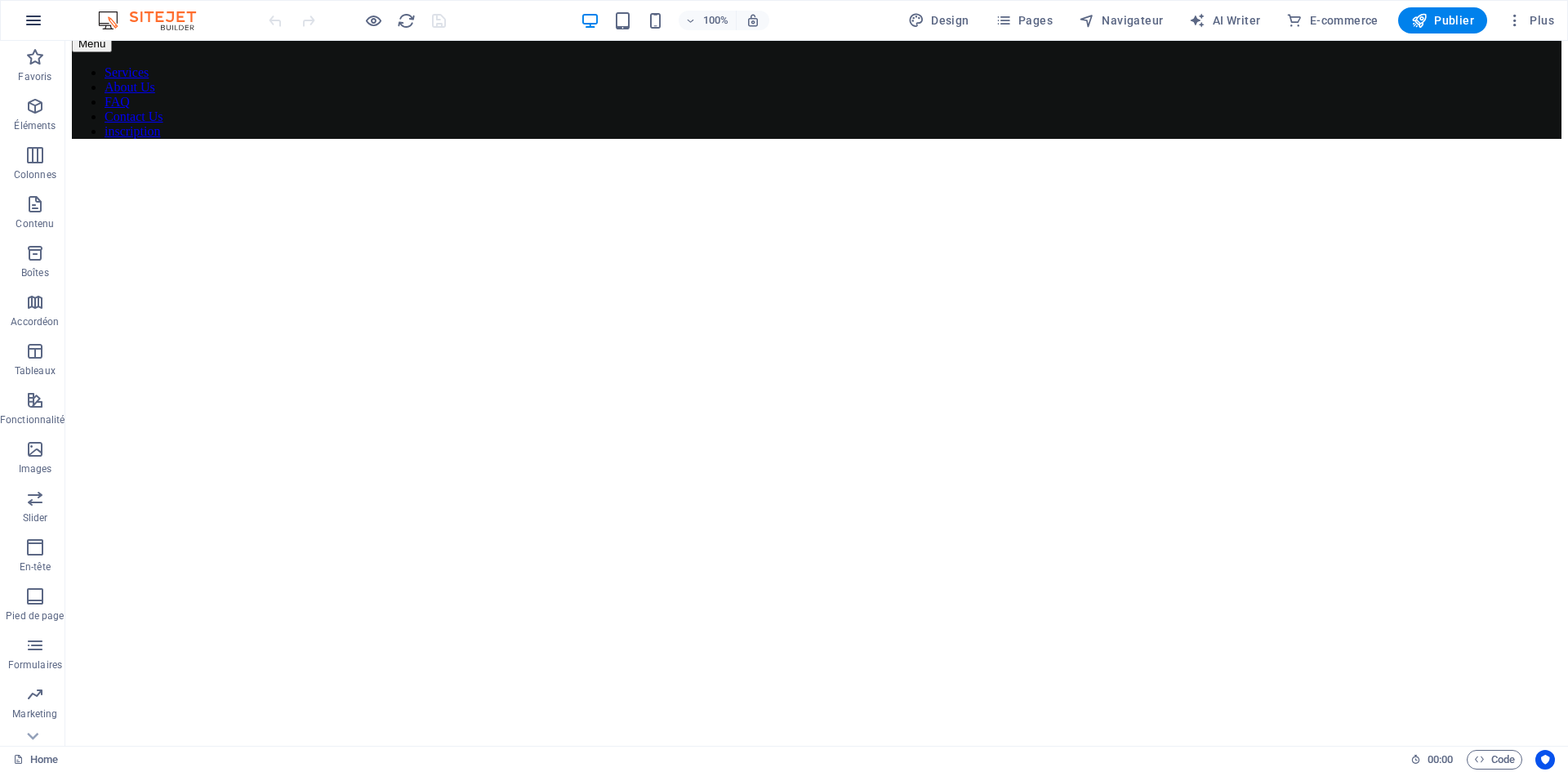
click at [39, 19] on icon "button" at bounding box center [33, 21] width 20 height 20
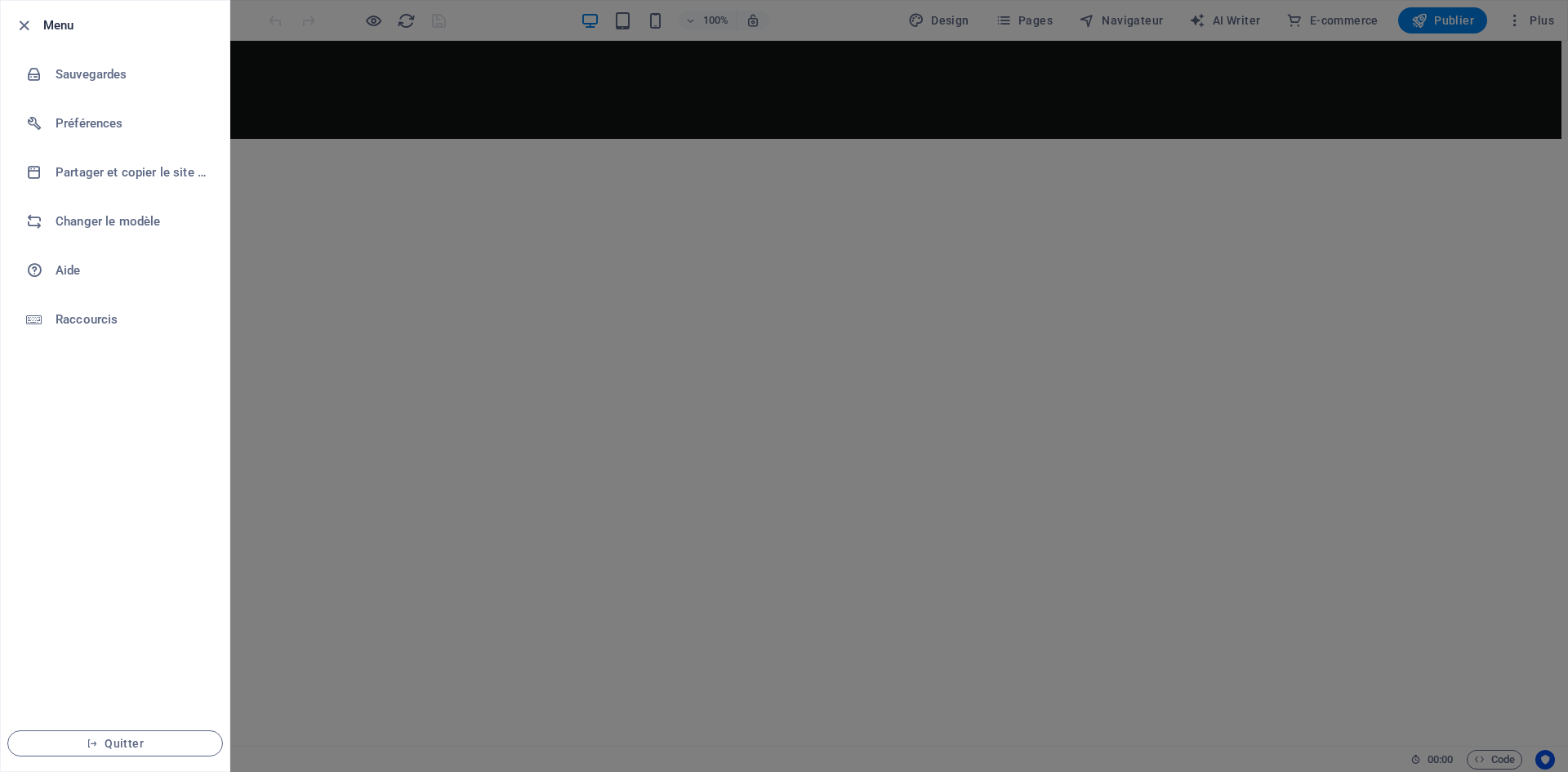
click at [39, 19] on div at bounding box center [28, 25] width 30 height 20
click at [25, 22] on icon "button" at bounding box center [24, 25] width 19 height 19
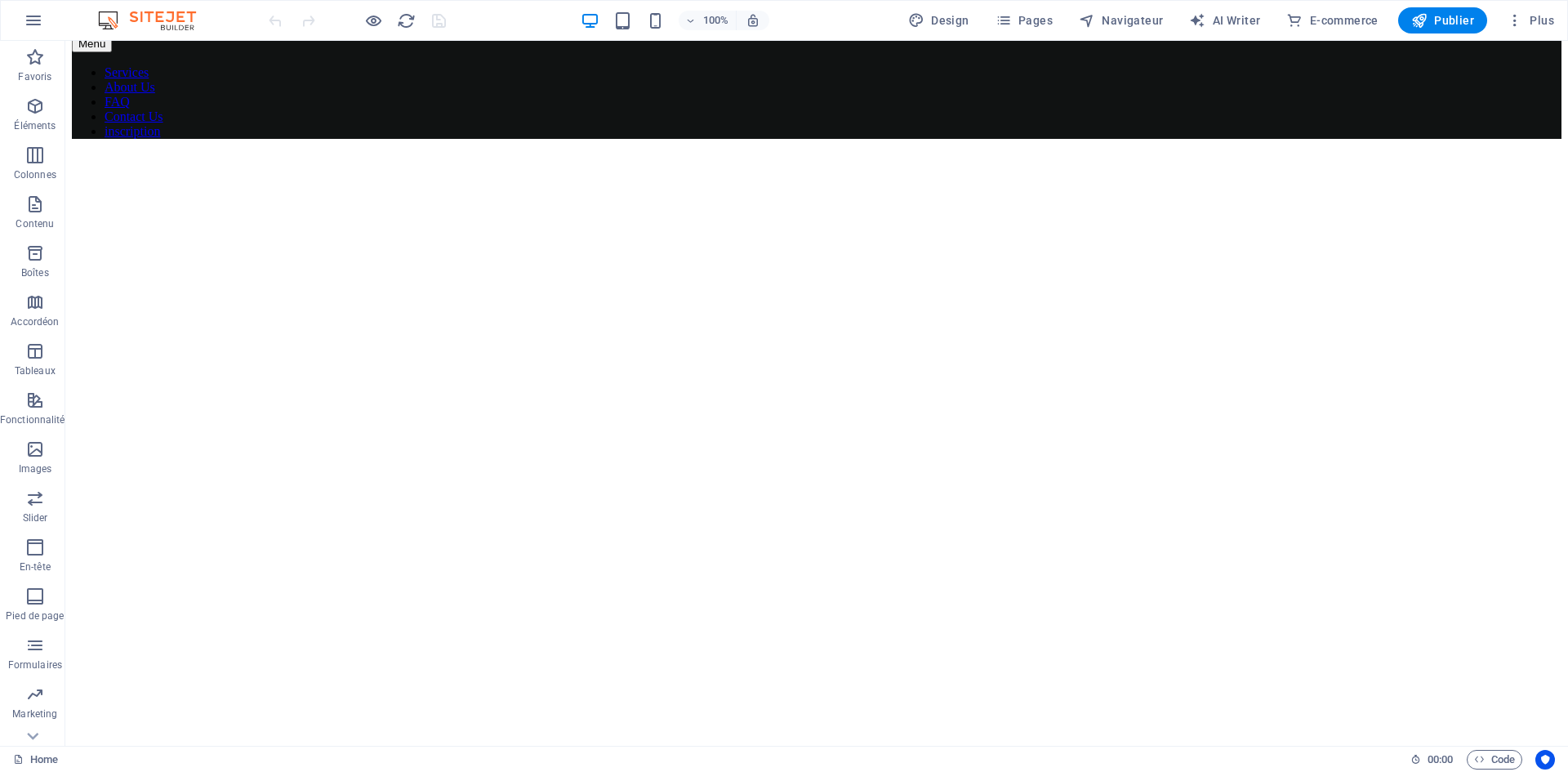
click at [134, 14] on img at bounding box center [155, 21] width 122 height 20
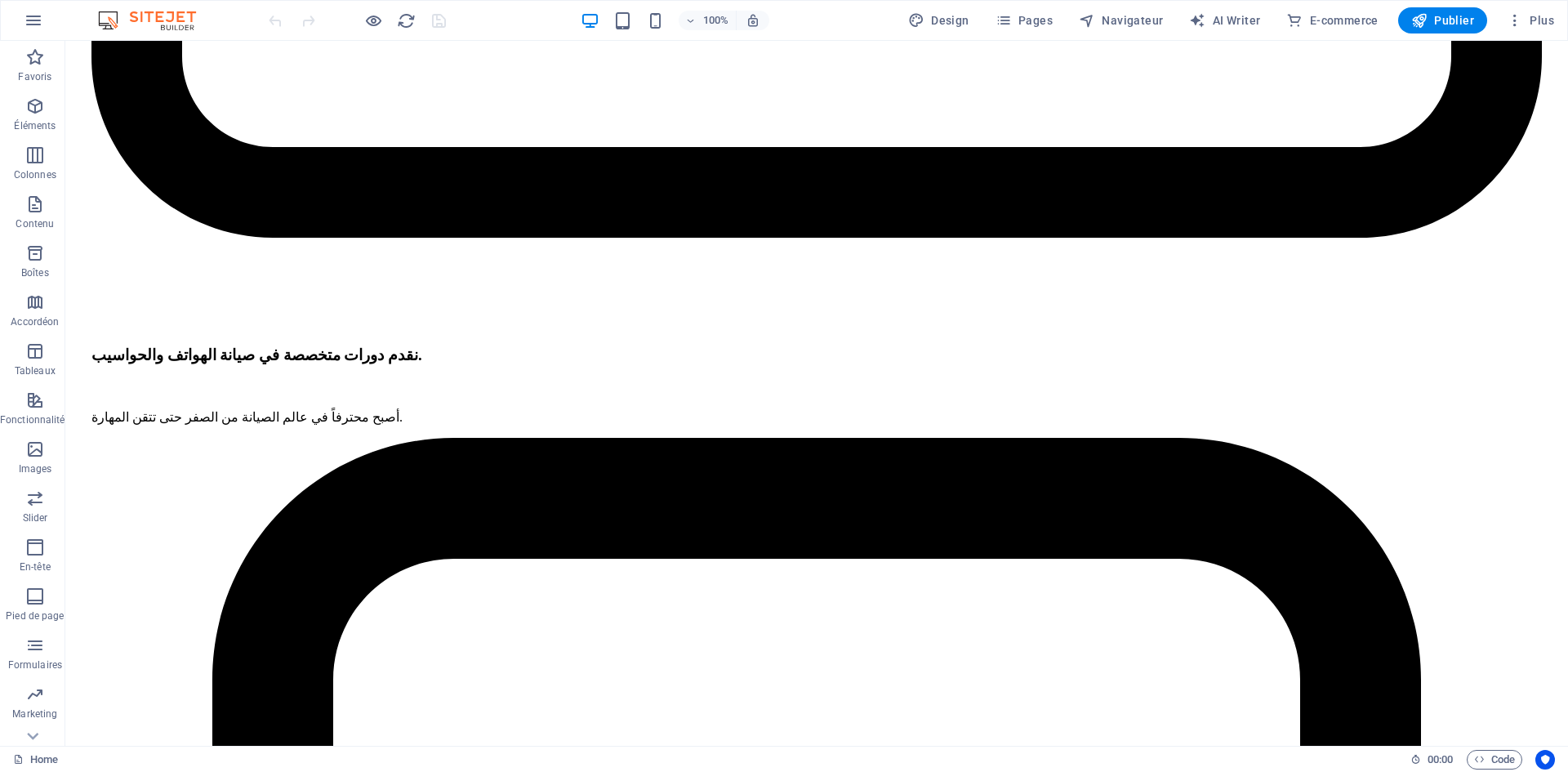
scroll to position [3511, 0]
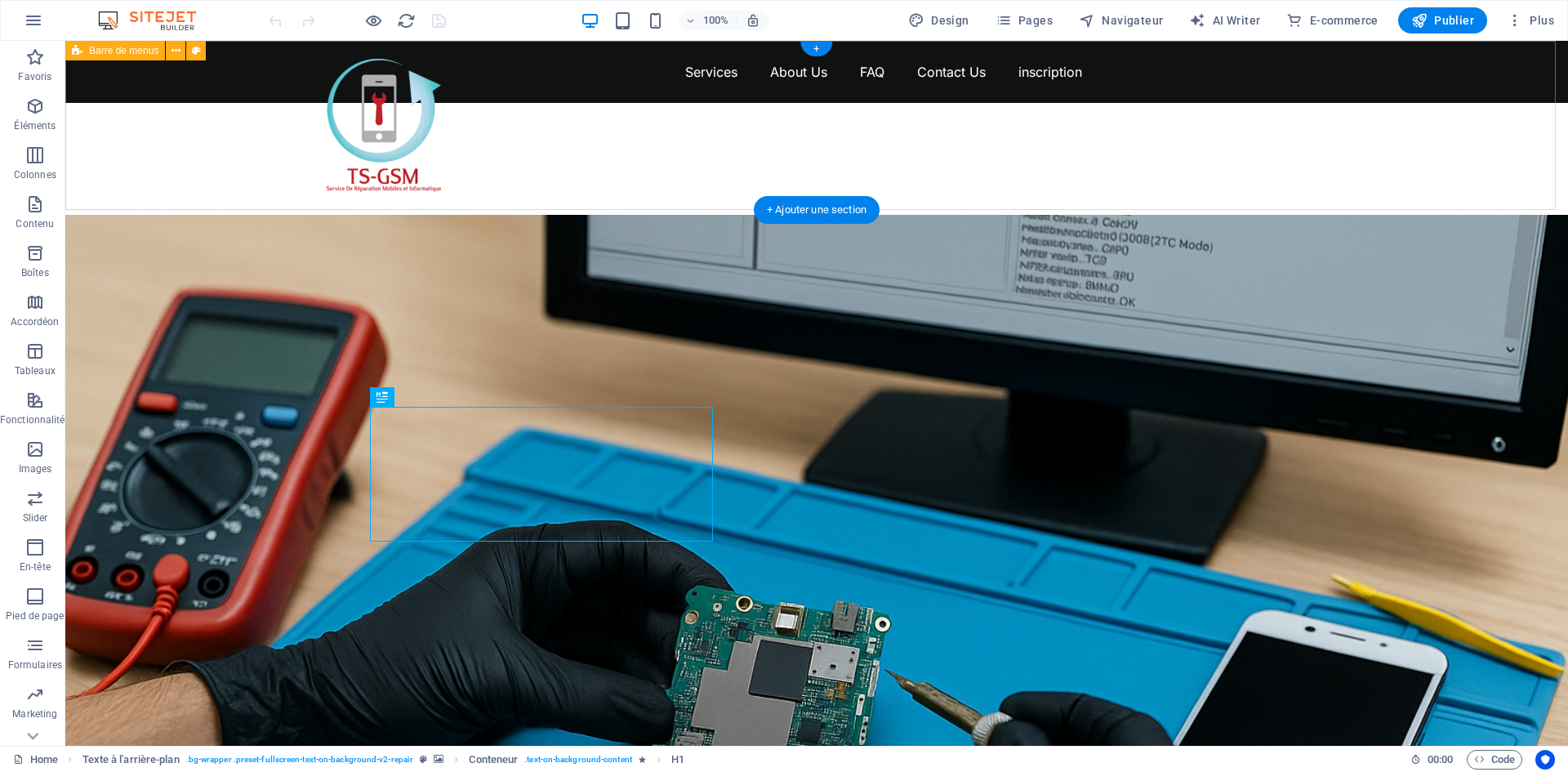
click at [228, 103] on div "Menu Services About Us FAQ Contact Us inscription" at bounding box center [817, 71] width 1503 height 62
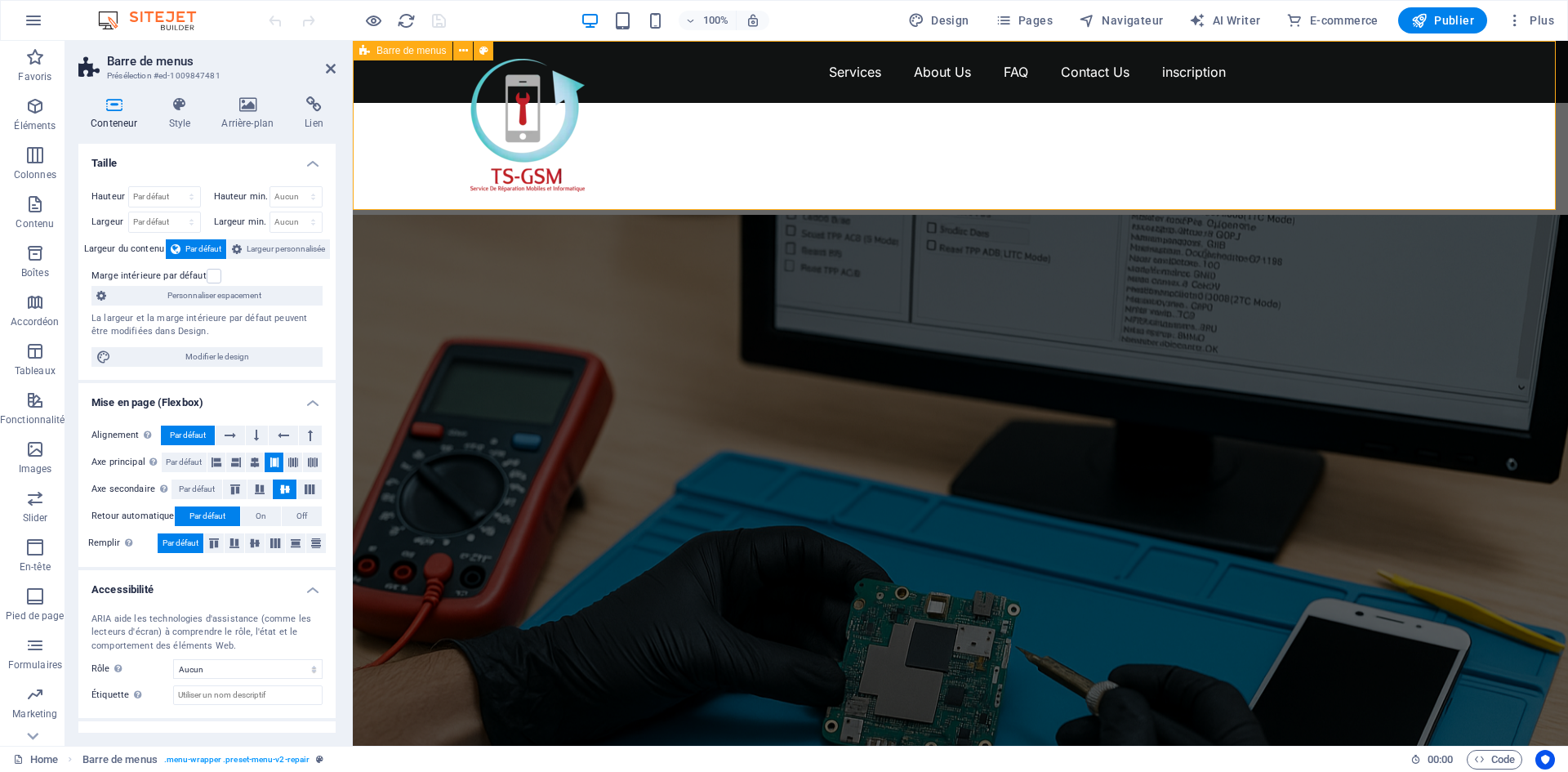
click at [428, 103] on div "Menu Services About Us FAQ Contact Us inscription" at bounding box center [960, 71] width 1215 height 62
click at [507, 127] on div at bounding box center [527, 125] width 114 height 133
select select "px"
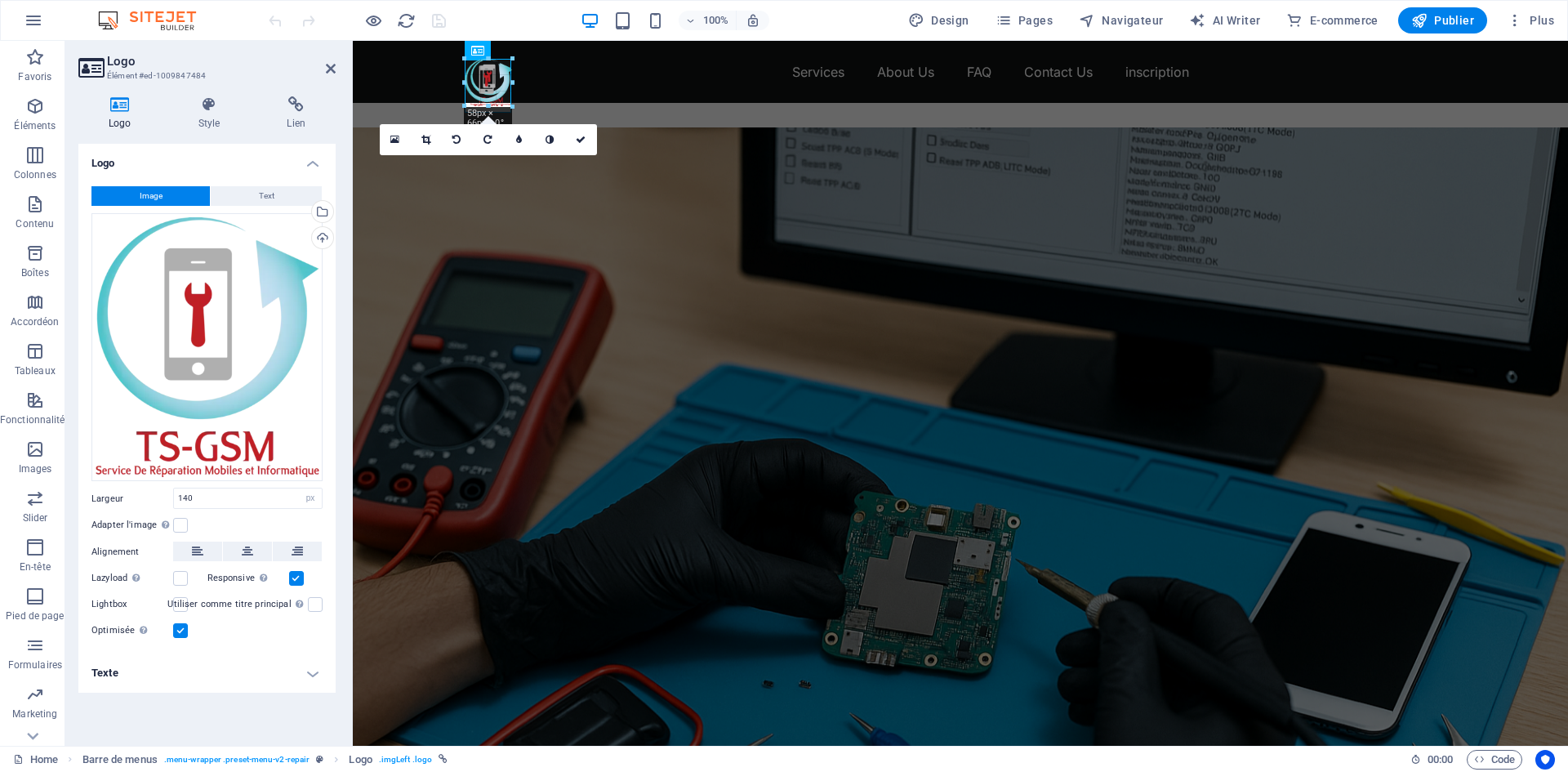
drag, startPoint x: 577, startPoint y: 188, endPoint x: 503, endPoint y: 51, distance: 155.7
type input "52"
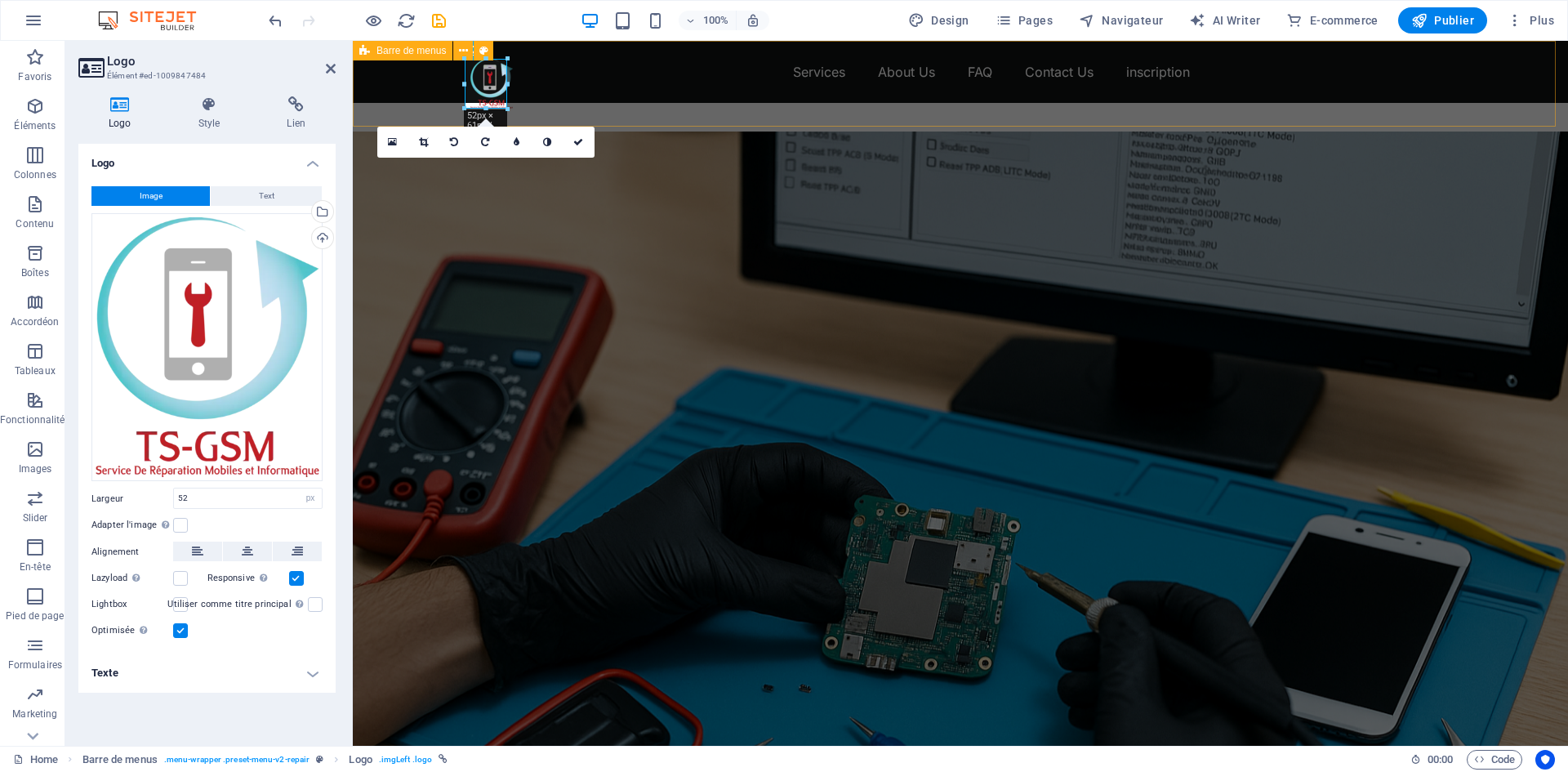
click at [434, 89] on div "Menu Services About Us FAQ Contact Us inscription" at bounding box center [960, 71] width 1215 height 62
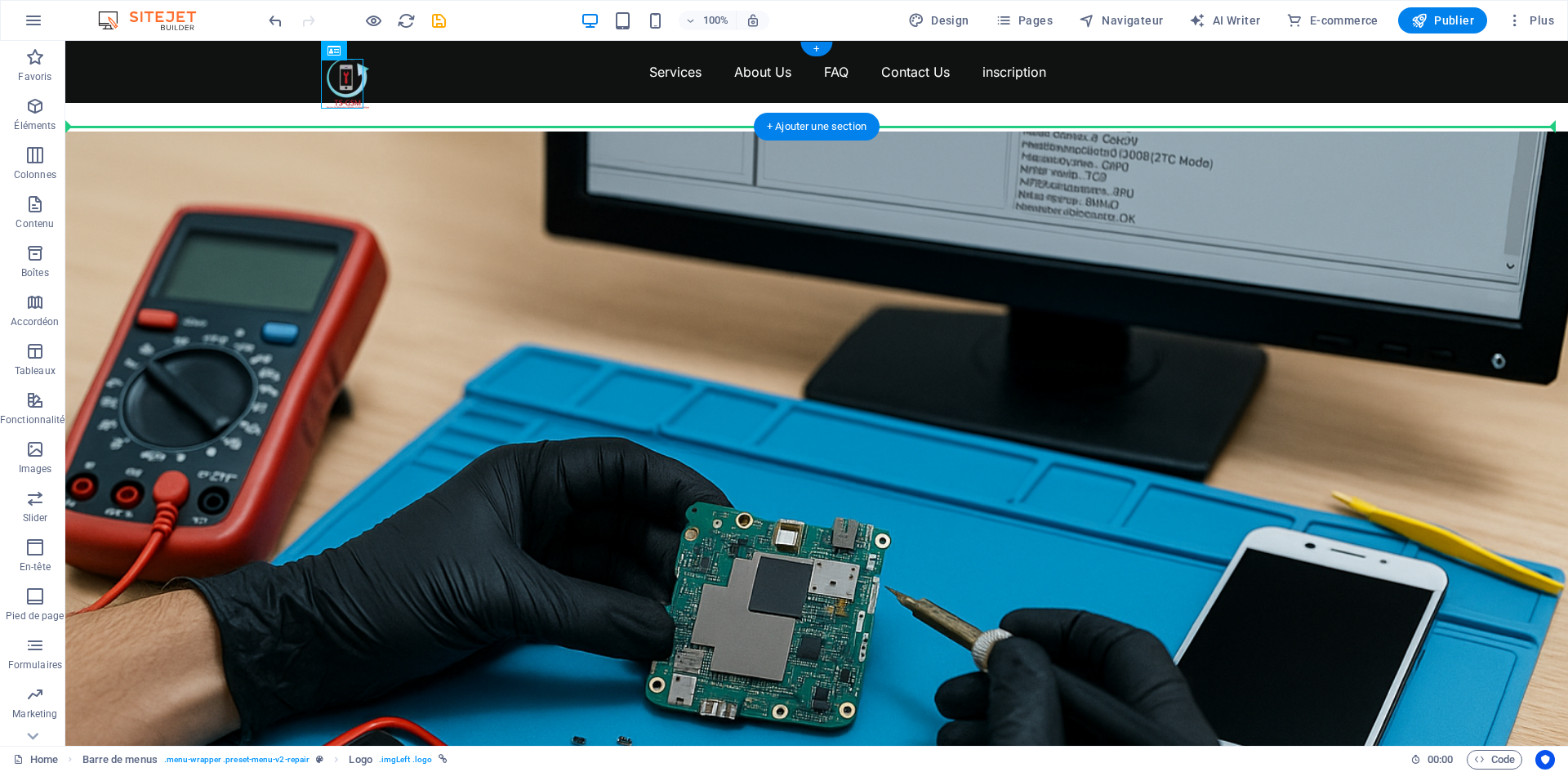
drag, startPoint x: 342, startPoint y: 80, endPoint x: 241, endPoint y: 92, distance: 101.7
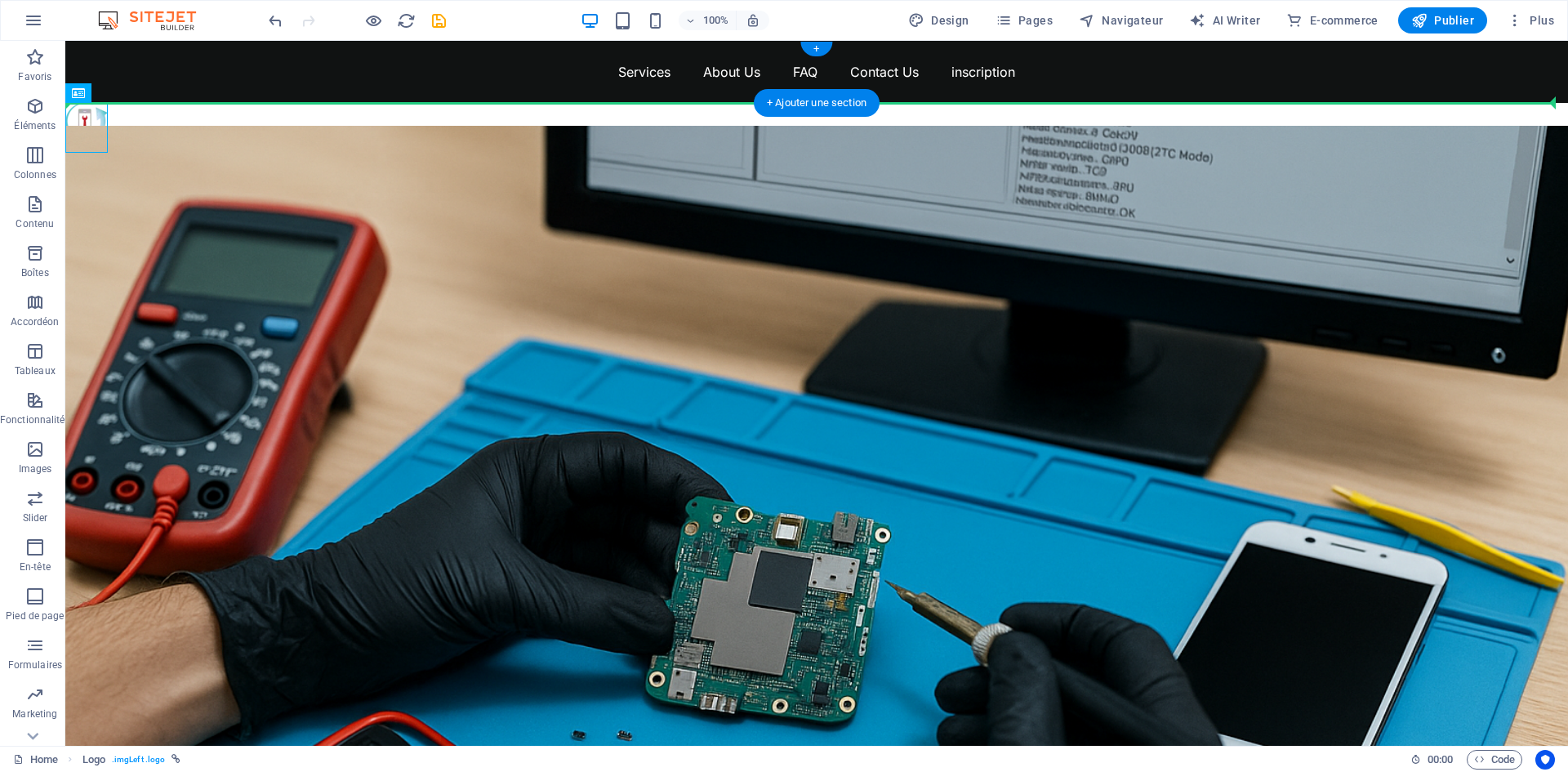
drag, startPoint x: 94, startPoint y: 122, endPoint x: 239, endPoint y: 82, distance: 150.4
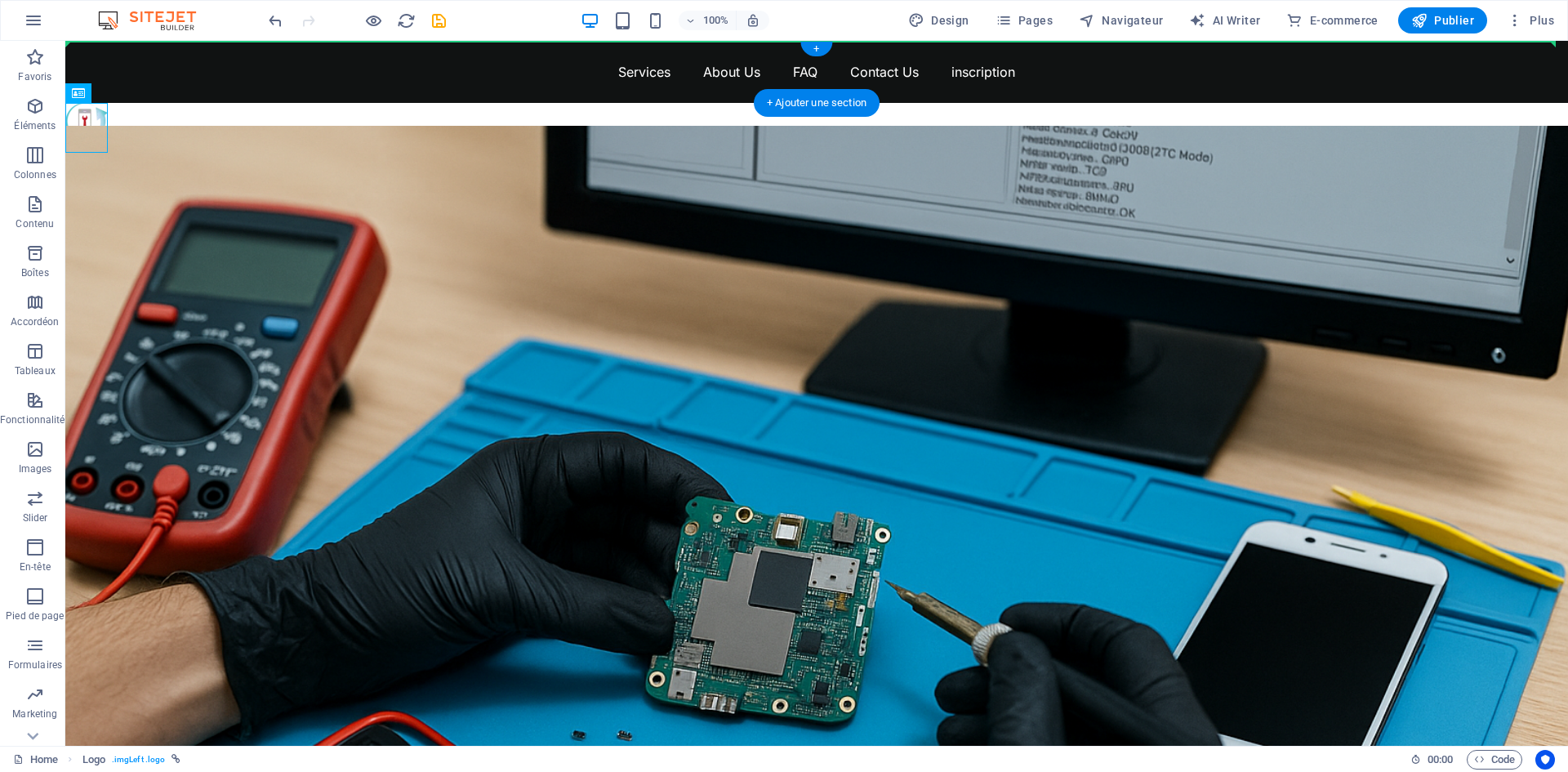
drag, startPoint x: 90, startPoint y: 132, endPoint x: 260, endPoint y: 70, distance: 181.0
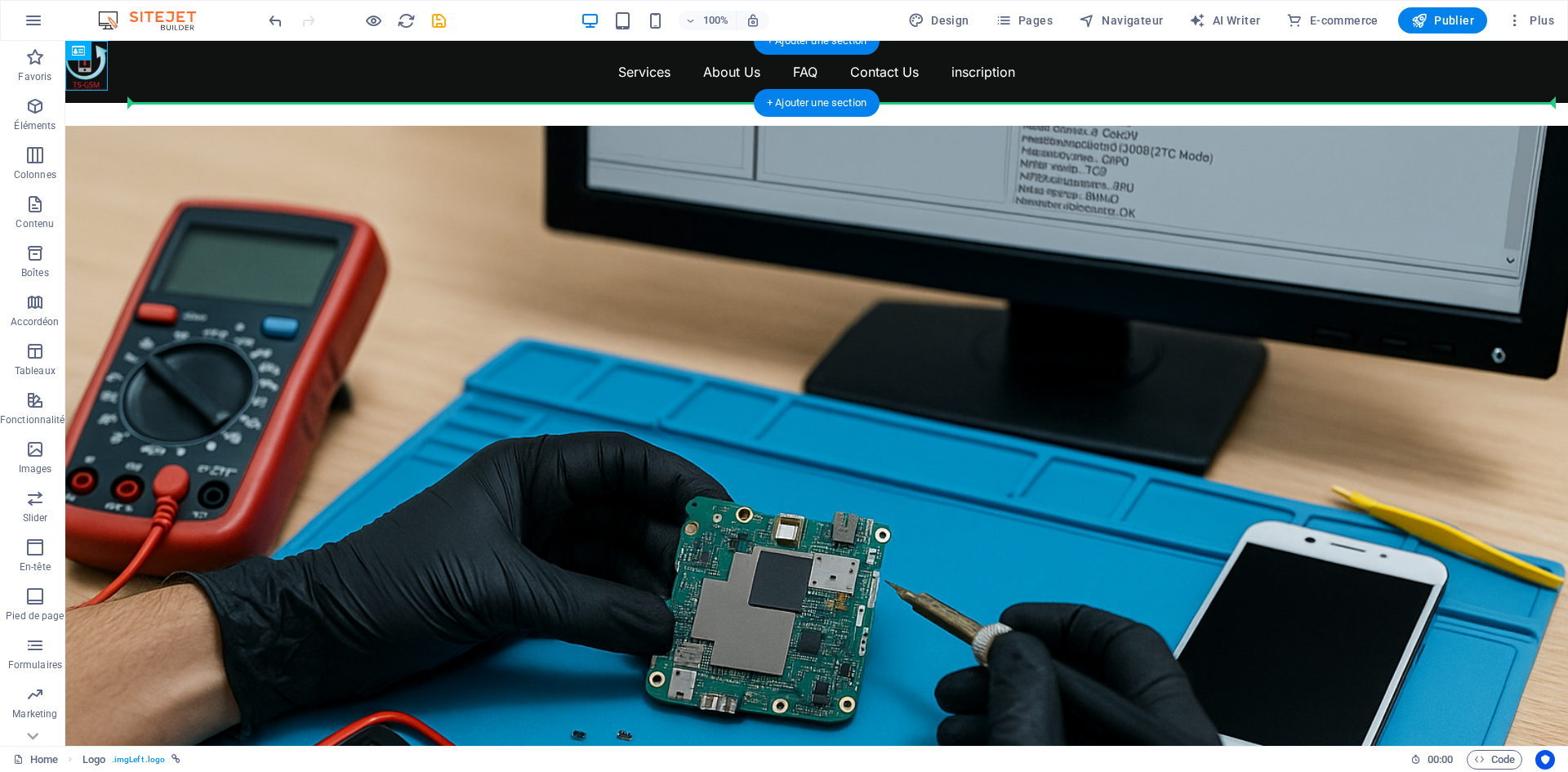
drag, startPoint x: 91, startPoint y: 71, endPoint x: 279, endPoint y: 71, distance: 188.0
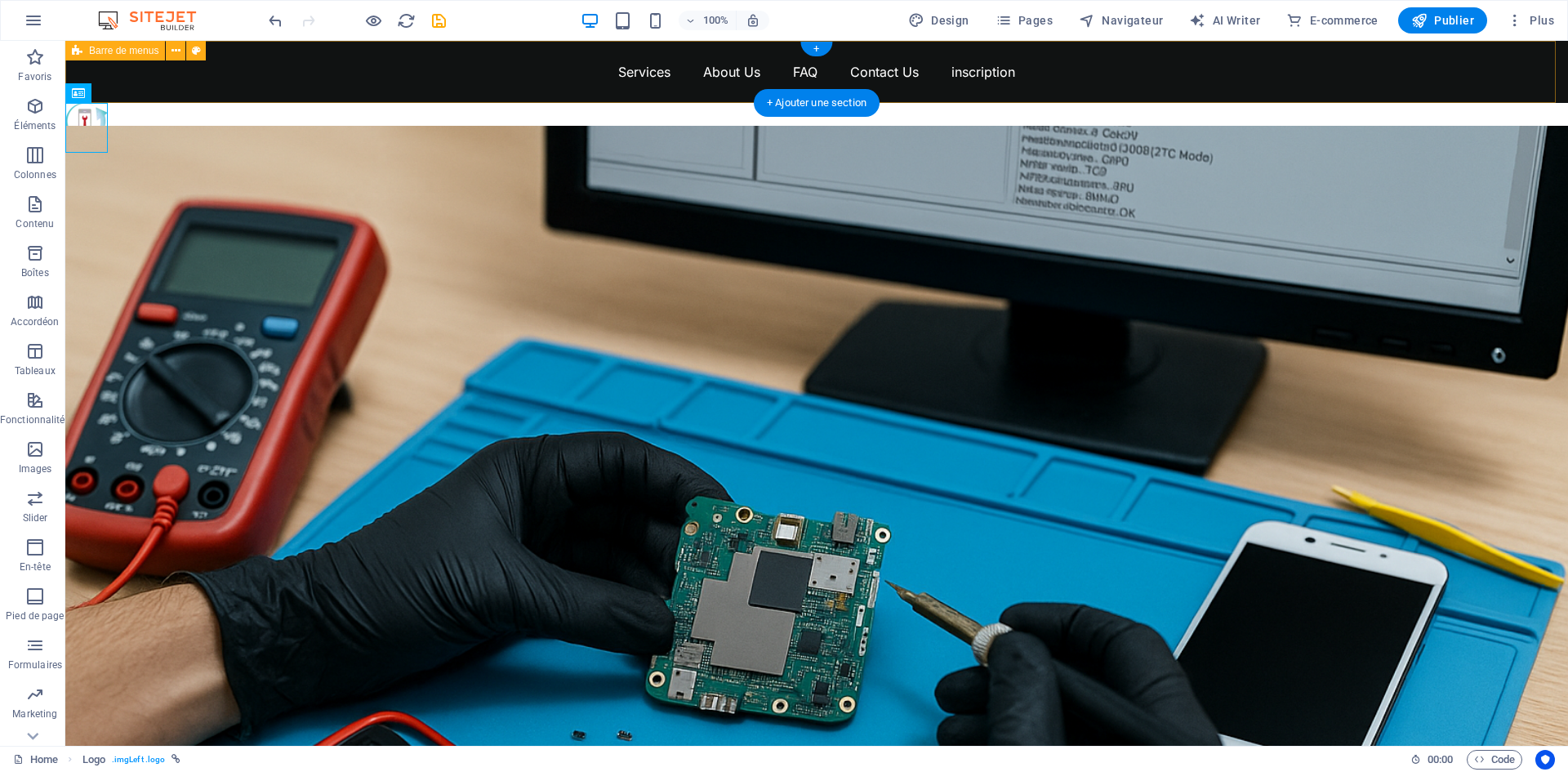
drag, startPoint x: 104, startPoint y: 124, endPoint x: 279, endPoint y: 59, distance: 186.7
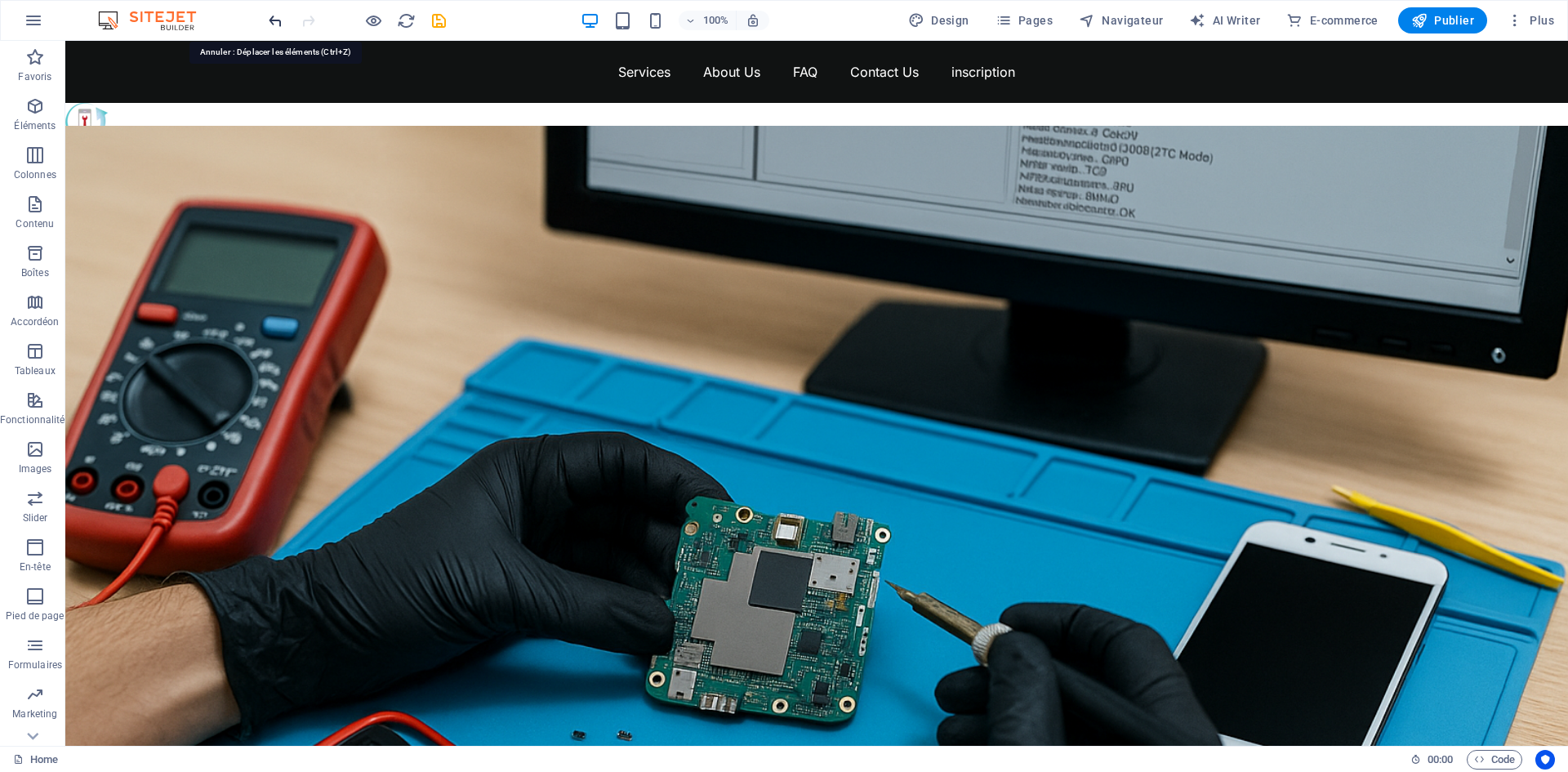
click at [273, 22] on icon "undo" at bounding box center [275, 21] width 19 height 19
click at [272, 22] on icon "undo" at bounding box center [275, 21] width 19 height 19
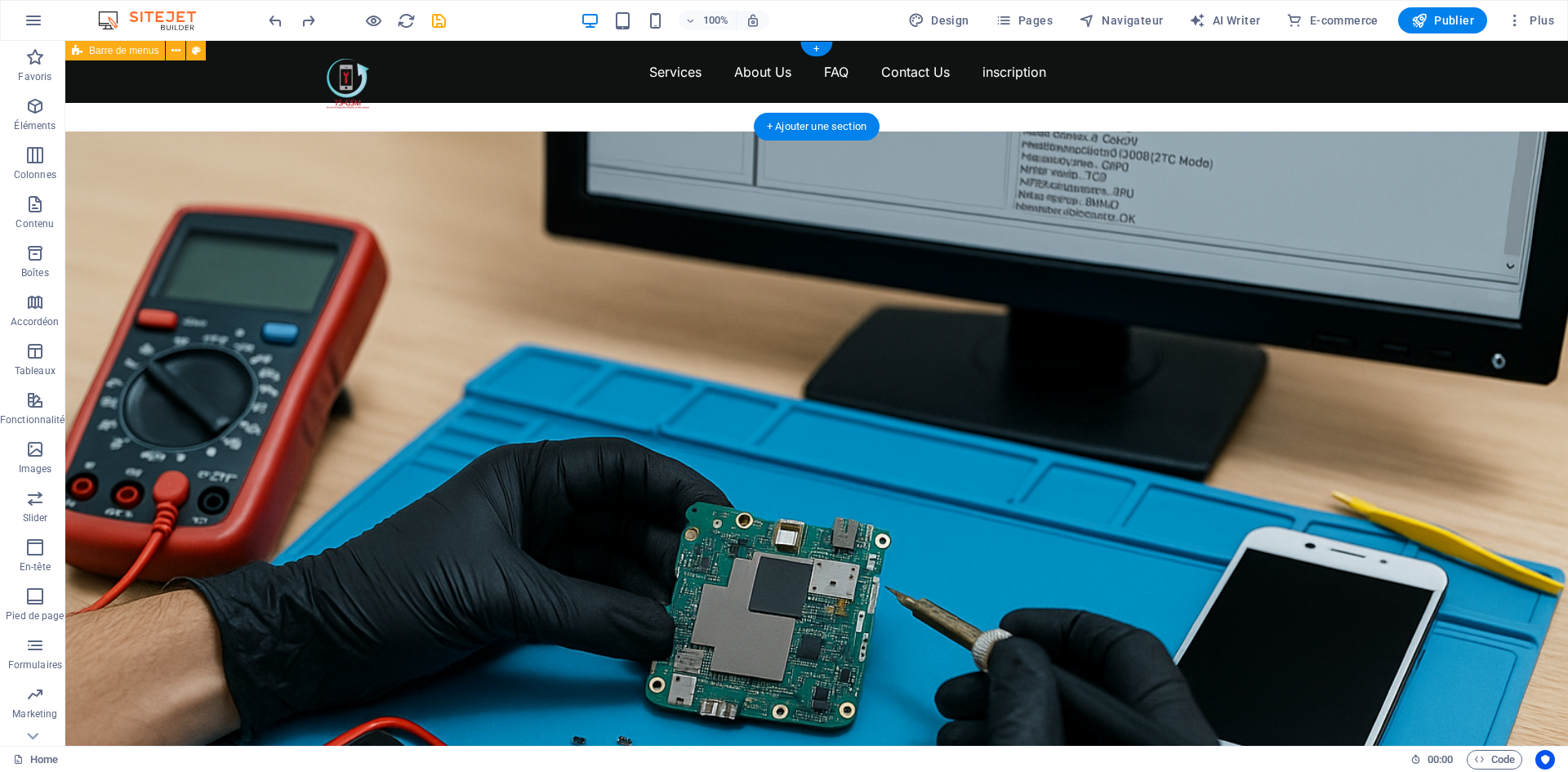
click at [436, 85] on nav "Services About Us FAQ Contact Us inscription" at bounding box center [817, 71] width 980 height 26
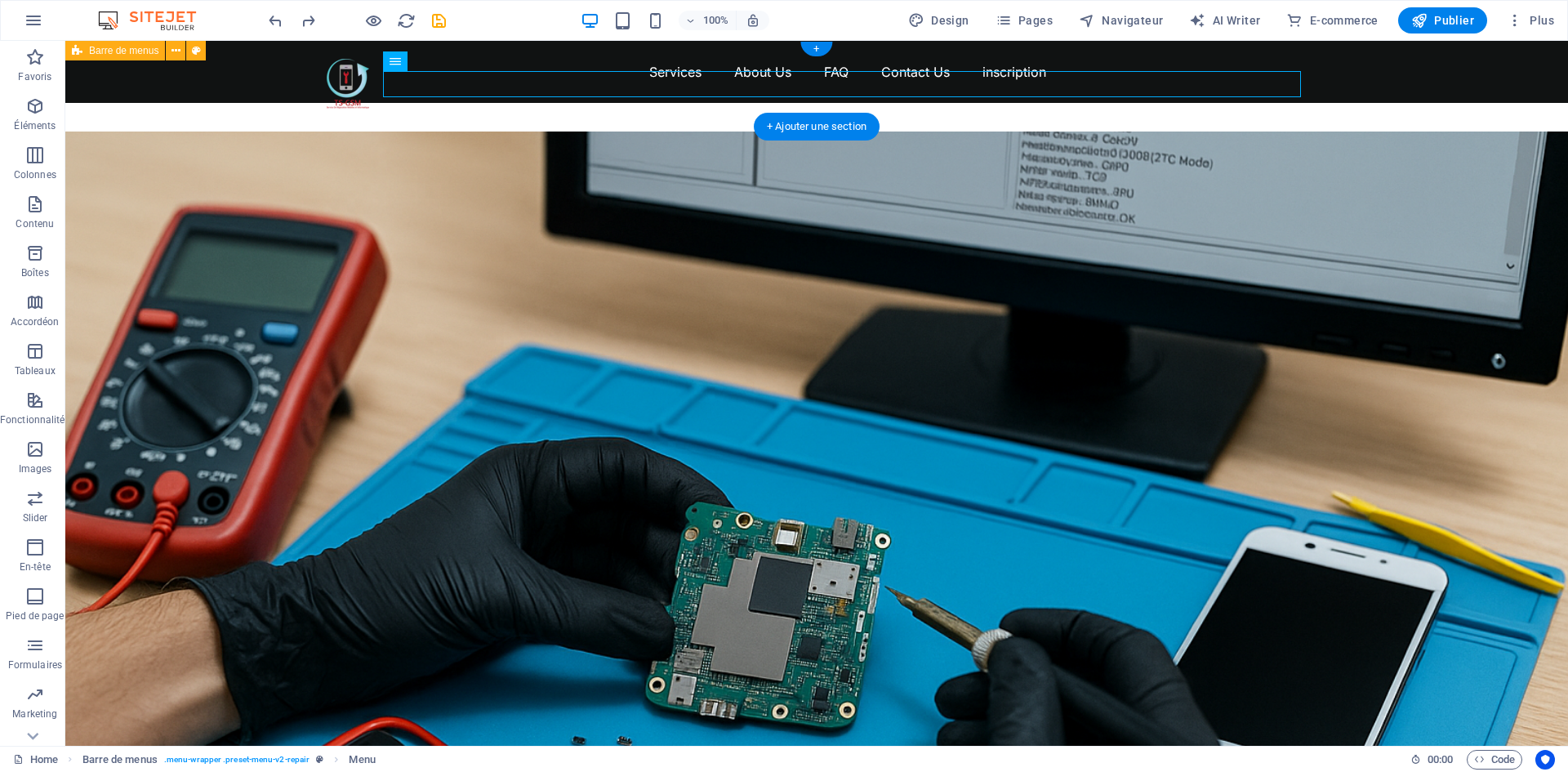
click at [281, 103] on div "Menu Services About Us FAQ Contact Us inscription" at bounding box center [817, 71] width 1503 height 62
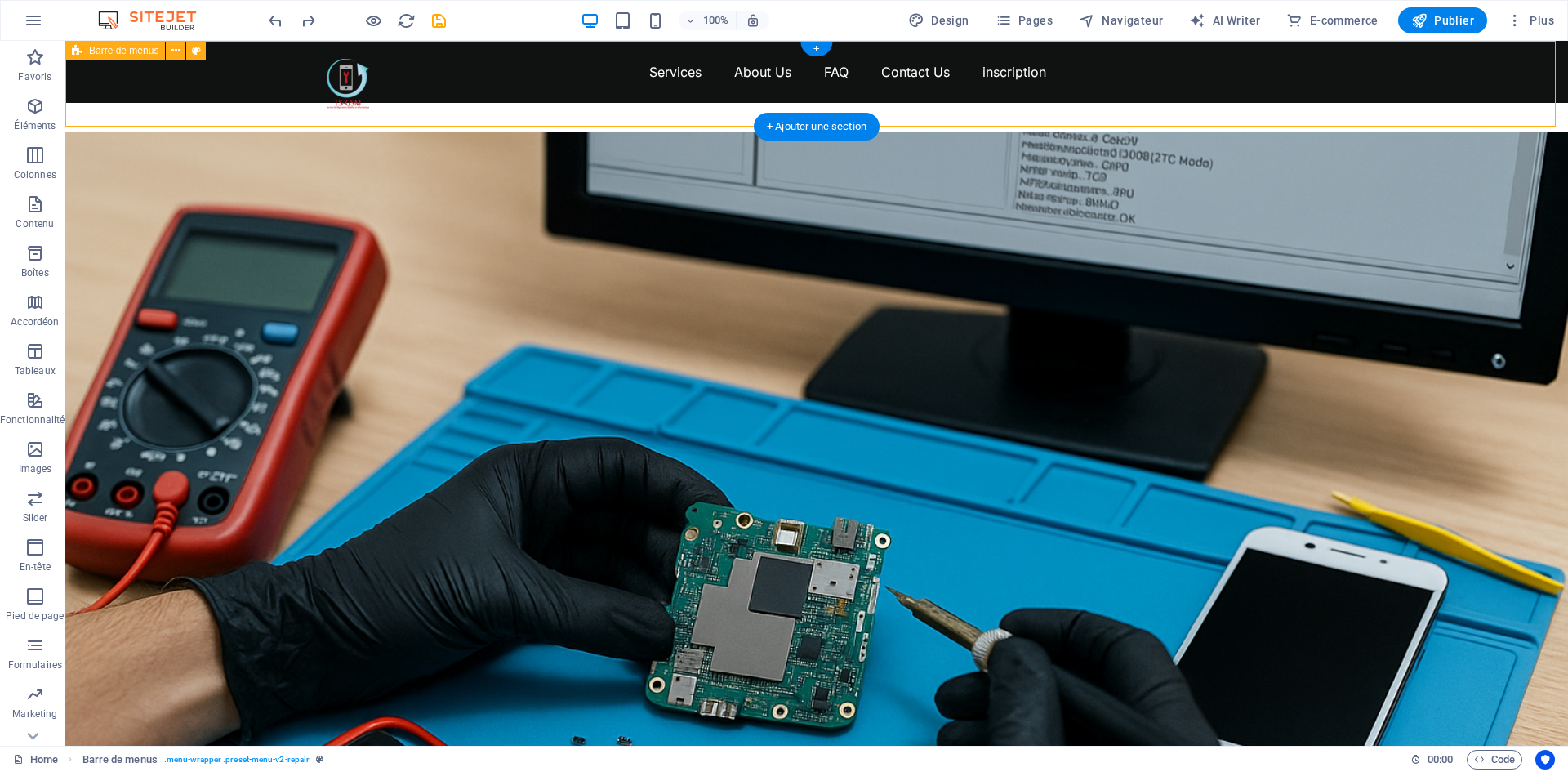
click at [281, 103] on div "Menu Services About Us FAQ Contact Us inscription" at bounding box center [817, 71] width 1503 height 62
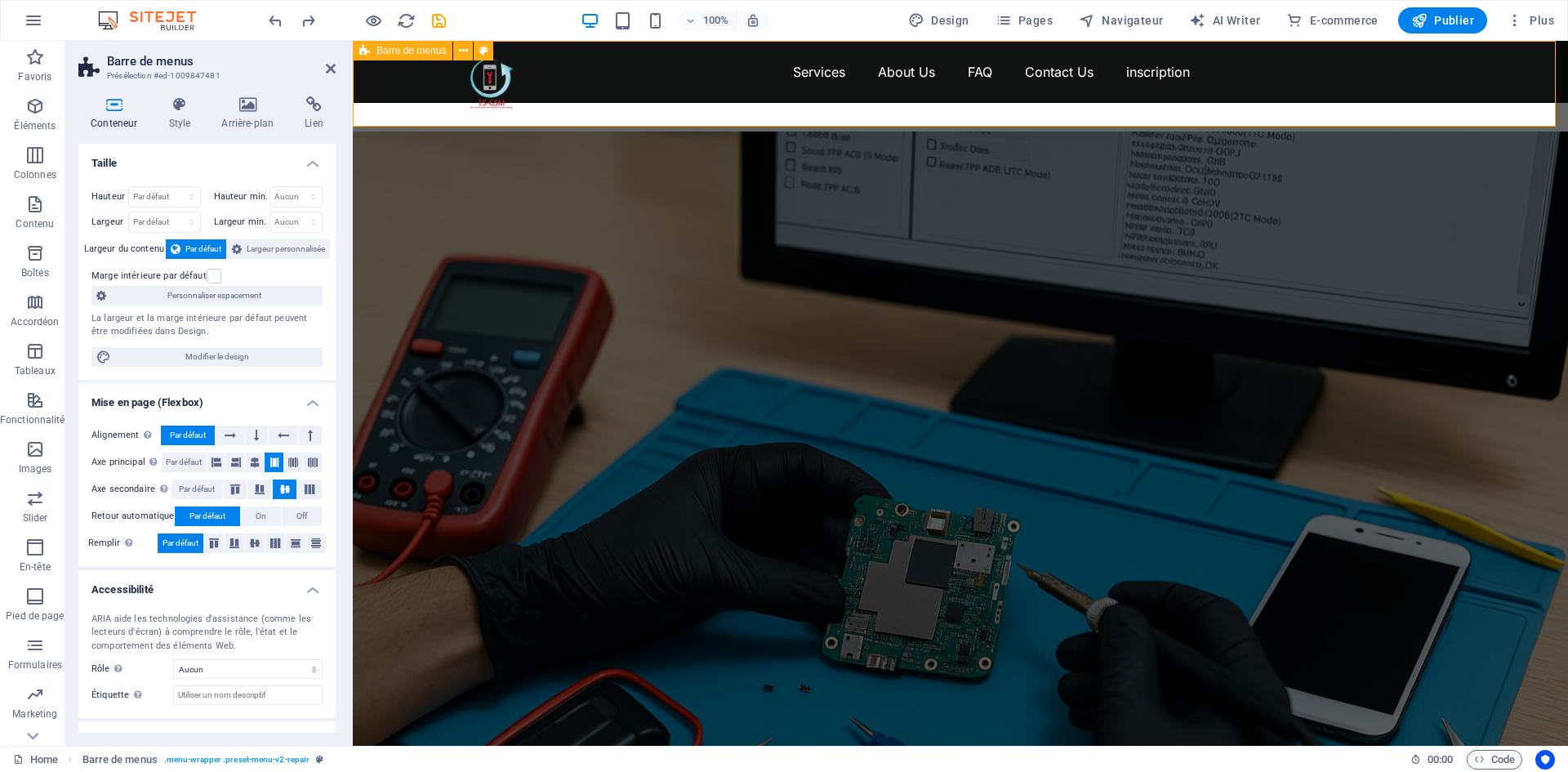
click at [389, 102] on div "Menu Services About Us FAQ Contact Us inscription" at bounding box center [960, 71] width 1215 height 62
click at [392, 102] on div "Menu Services About Us FAQ Contact Us inscription" at bounding box center [960, 71] width 1215 height 62
click at [392, 101] on div "Menu Services About Us FAQ Contact Us inscription" at bounding box center [960, 71] width 1215 height 62
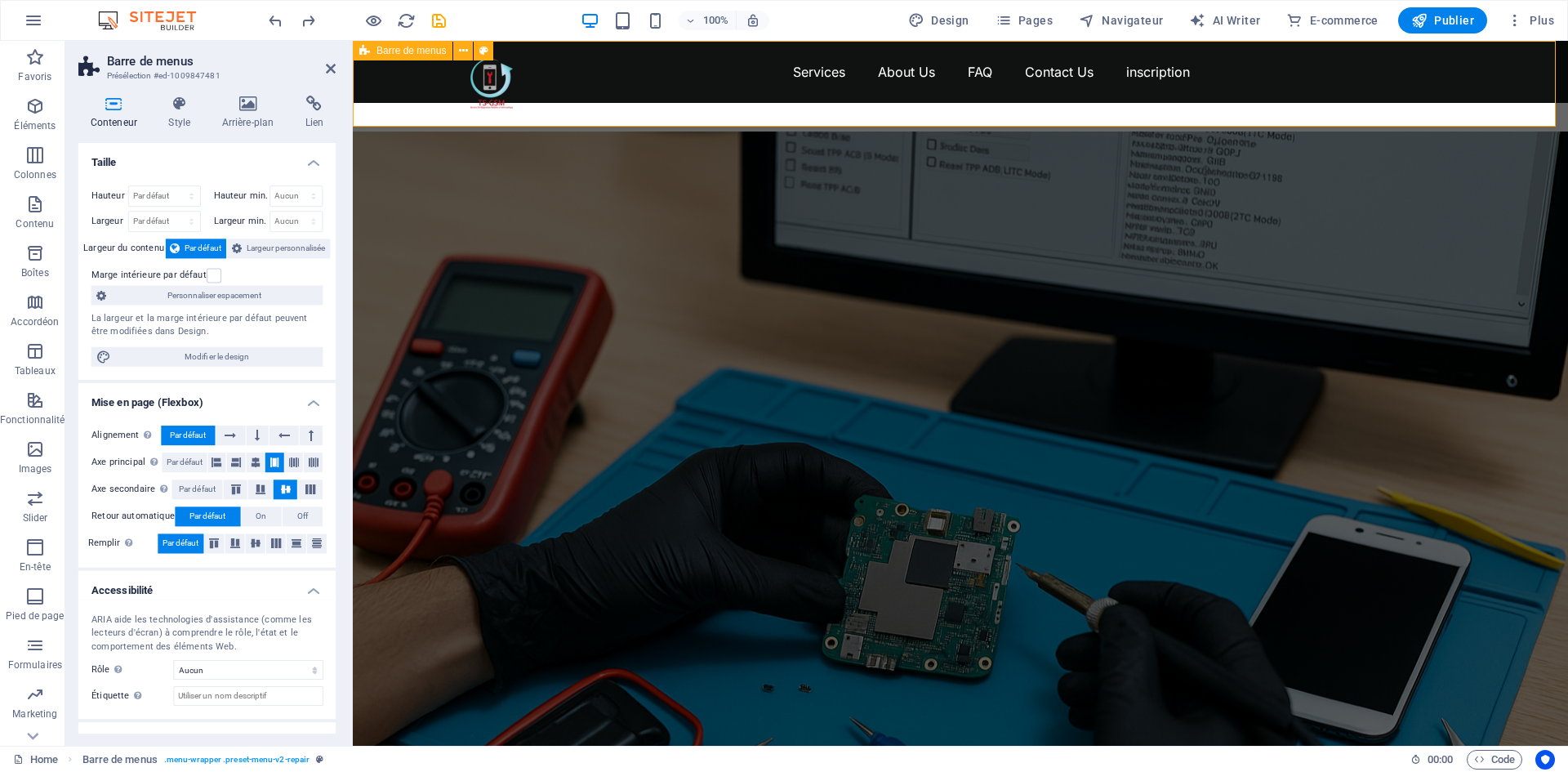
click at [392, 101] on div "Menu Services About Us FAQ Contact Us inscription" at bounding box center [960, 71] width 1215 height 62
click at [258, 108] on icon at bounding box center [247, 105] width 77 height 16
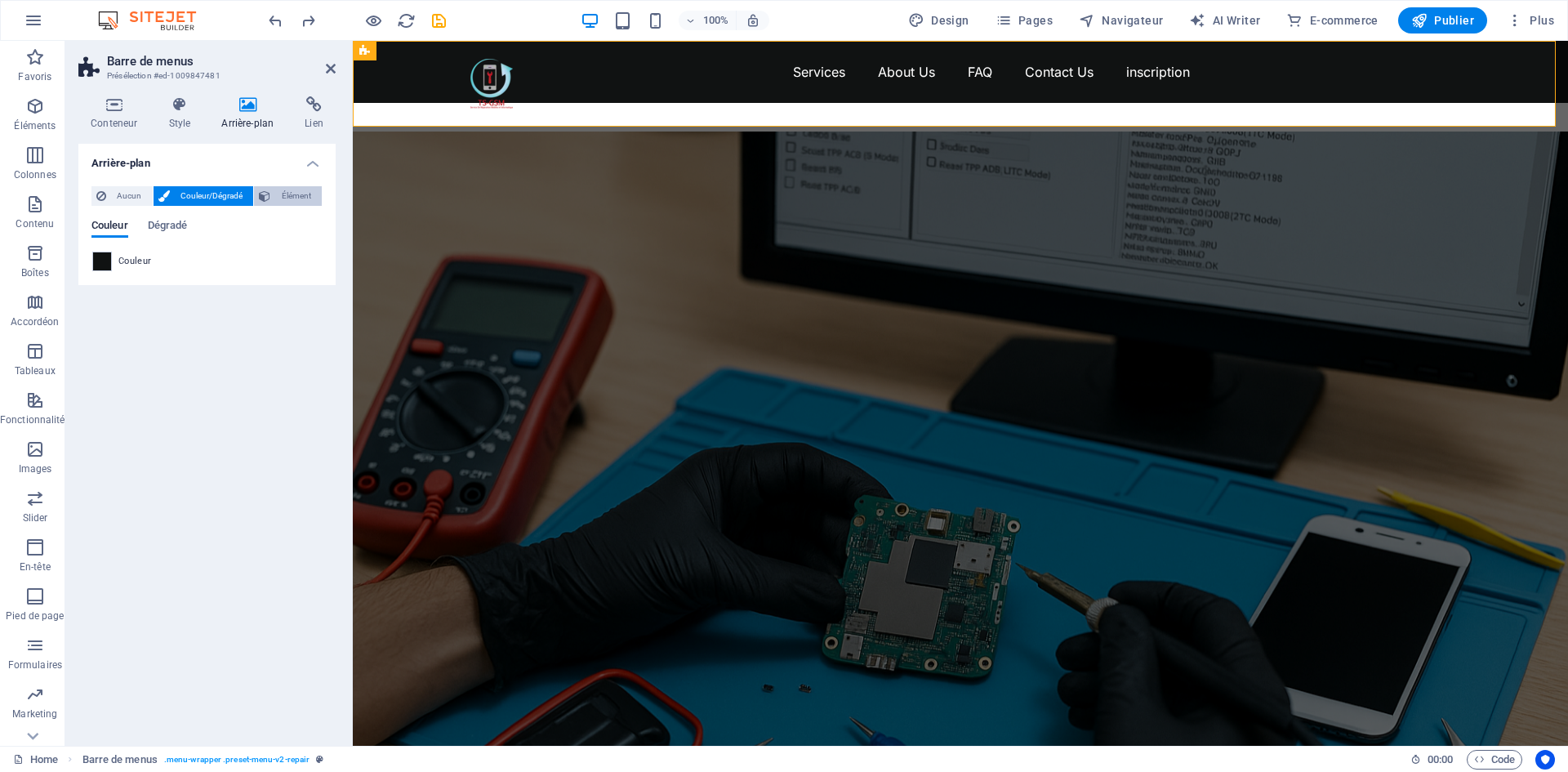
click at [291, 192] on span "Élément" at bounding box center [296, 196] width 42 height 20
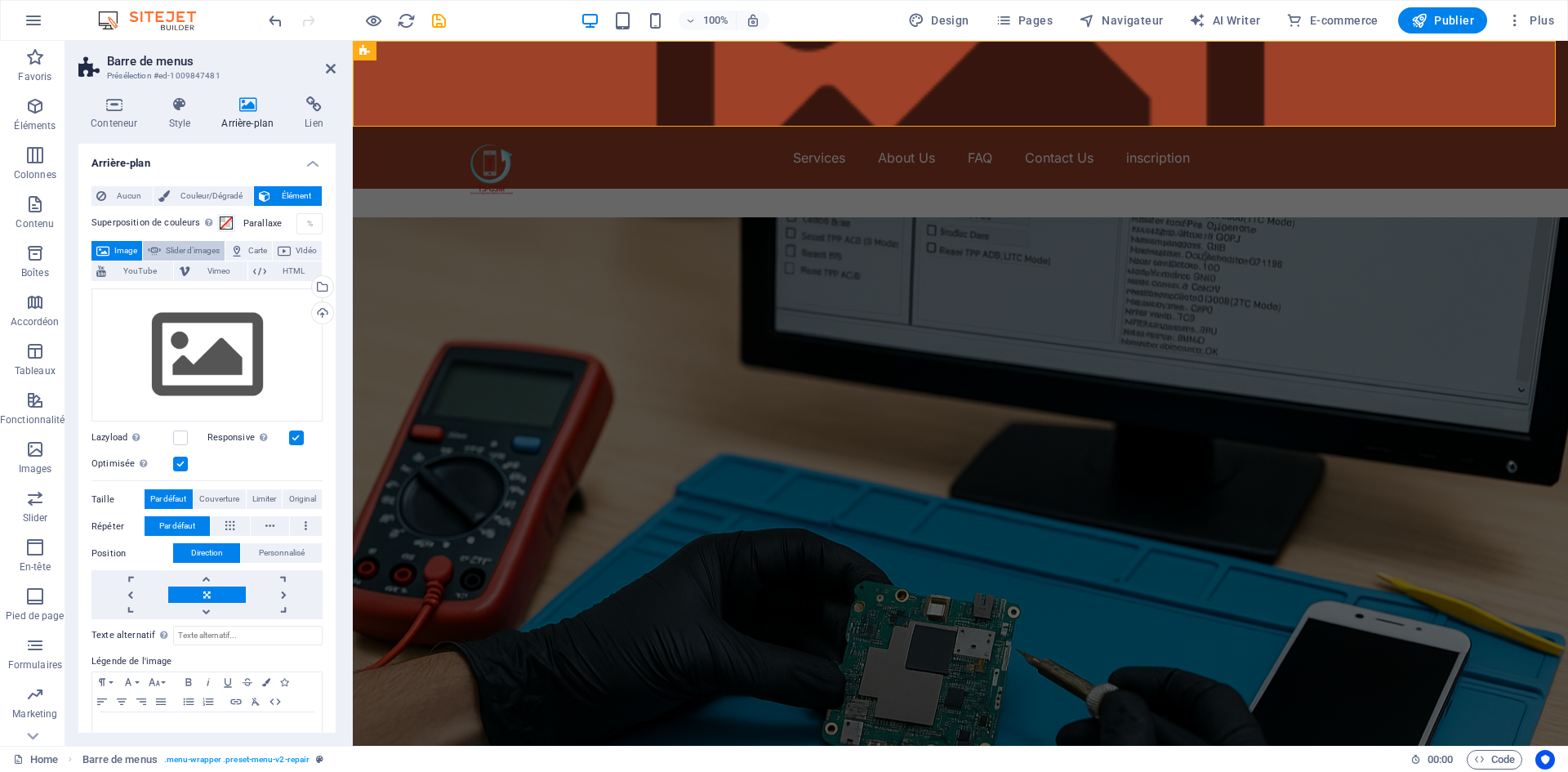
click at [220, 244] on span "Slider d'images" at bounding box center [193, 250] width 54 height 20
select select "ms"
select select "s"
select select "progressive"
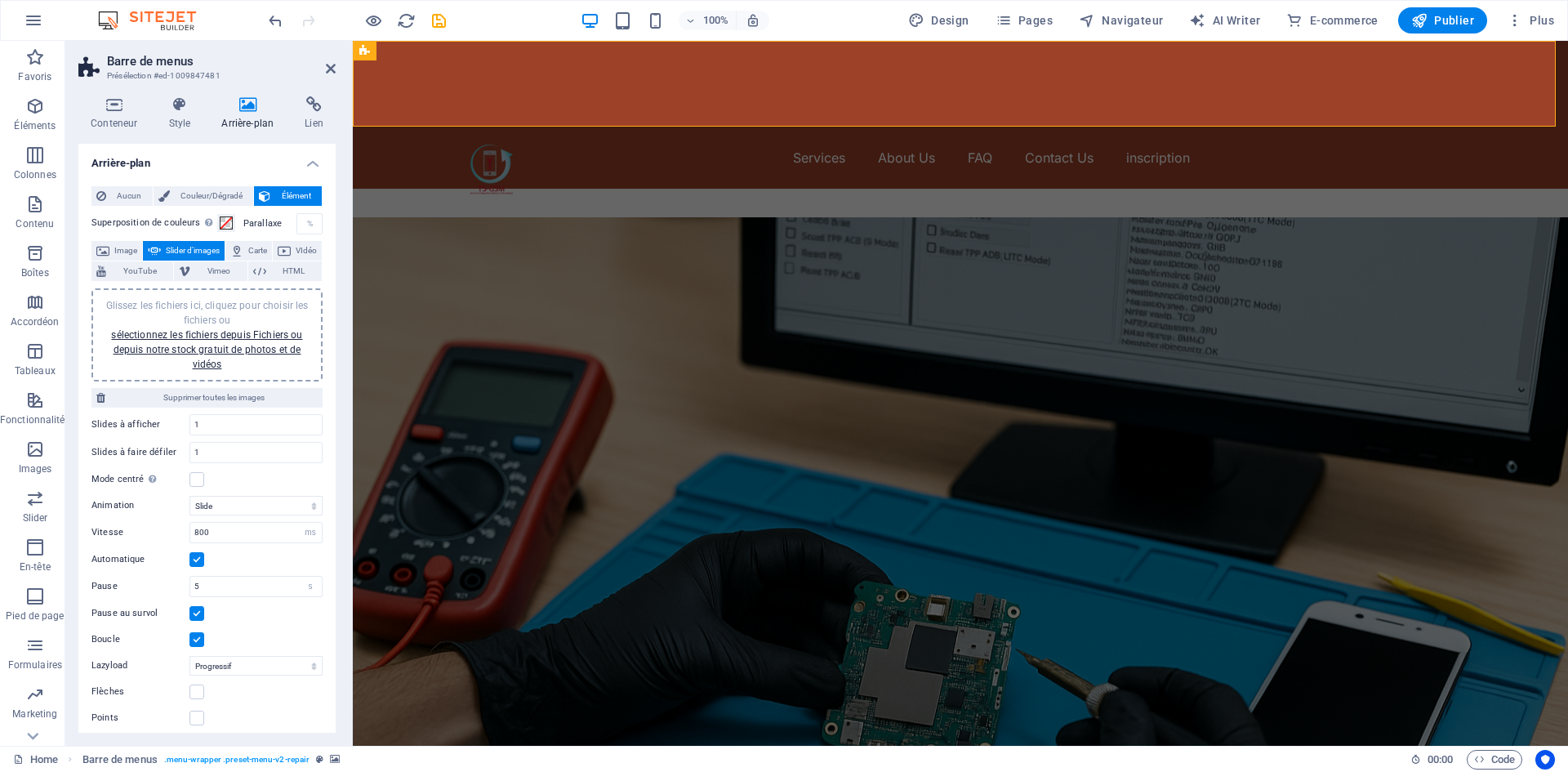
click at [193, 259] on span "Slider d'images" at bounding box center [193, 250] width 54 height 20
click at [168, 280] on span "YouTube" at bounding box center [139, 271] width 57 height 20
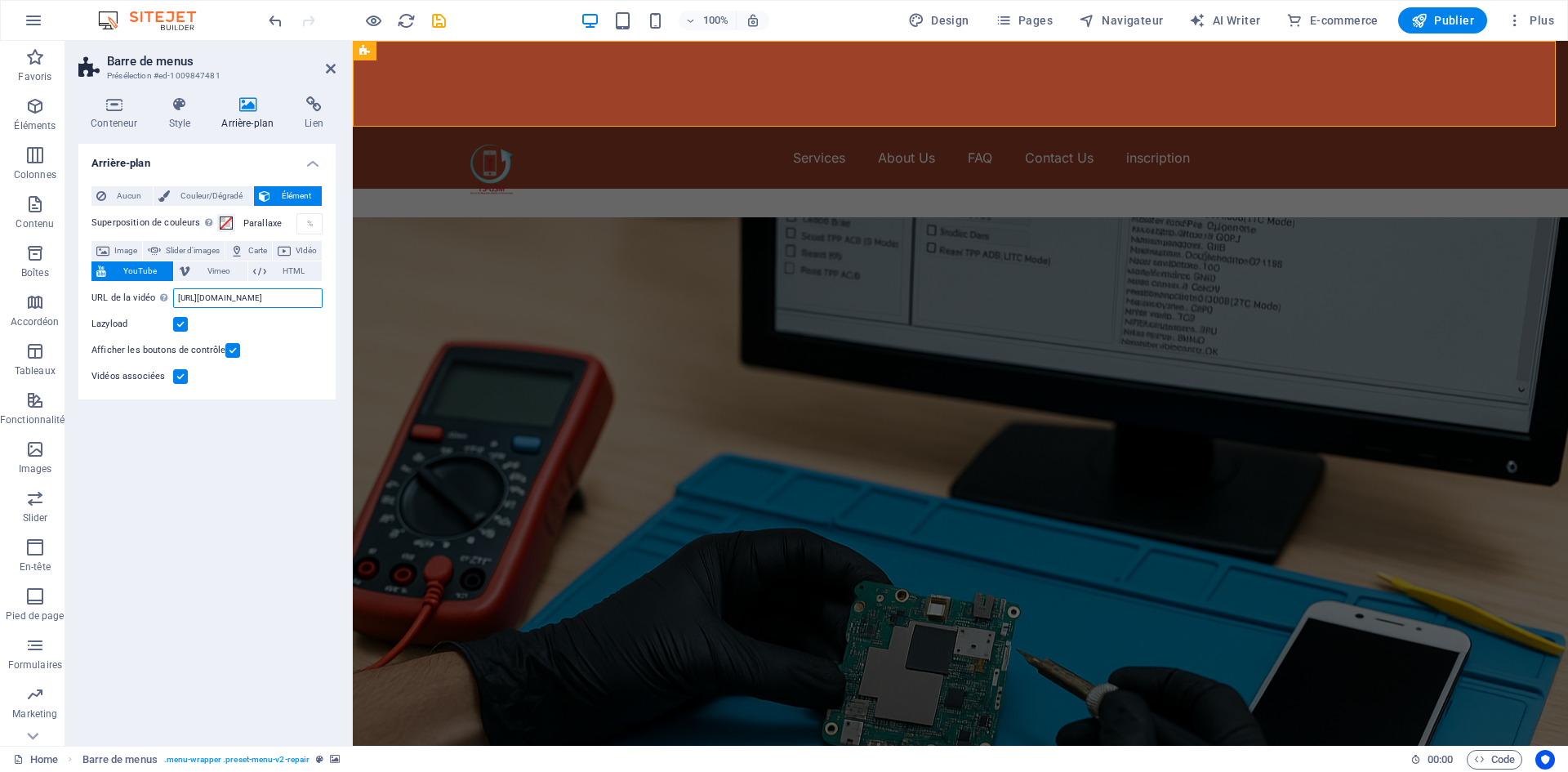
click at [275, 293] on input "[URL][DOMAIN_NAME]" at bounding box center [247, 298] width 149 height 20
drag, startPoint x: 637, startPoint y: 334, endPoint x: 358, endPoint y: 305, distance: 280.5
click at [246, 290] on input "[URL][DOMAIN_NAME]" at bounding box center [247, 298] width 149 height 20
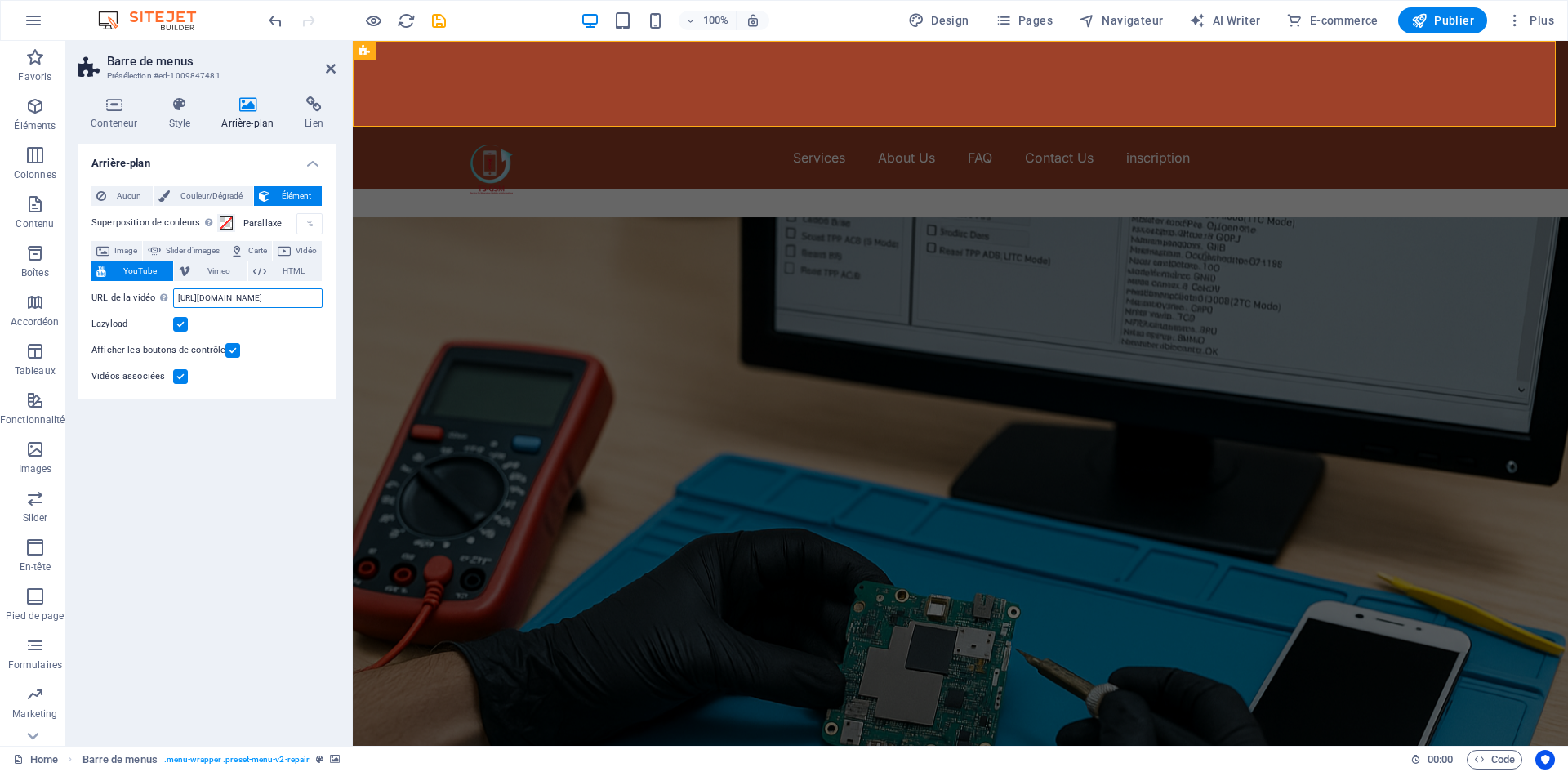
click at [246, 290] on input "[URL][DOMAIN_NAME]" at bounding box center [247, 298] width 149 height 20
click at [242, 298] on input "[URL][DOMAIN_NAME]" at bounding box center [247, 298] width 149 height 20
click at [194, 301] on input "[URL][DOMAIN_NAME]" at bounding box center [247, 298] width 149 height 20
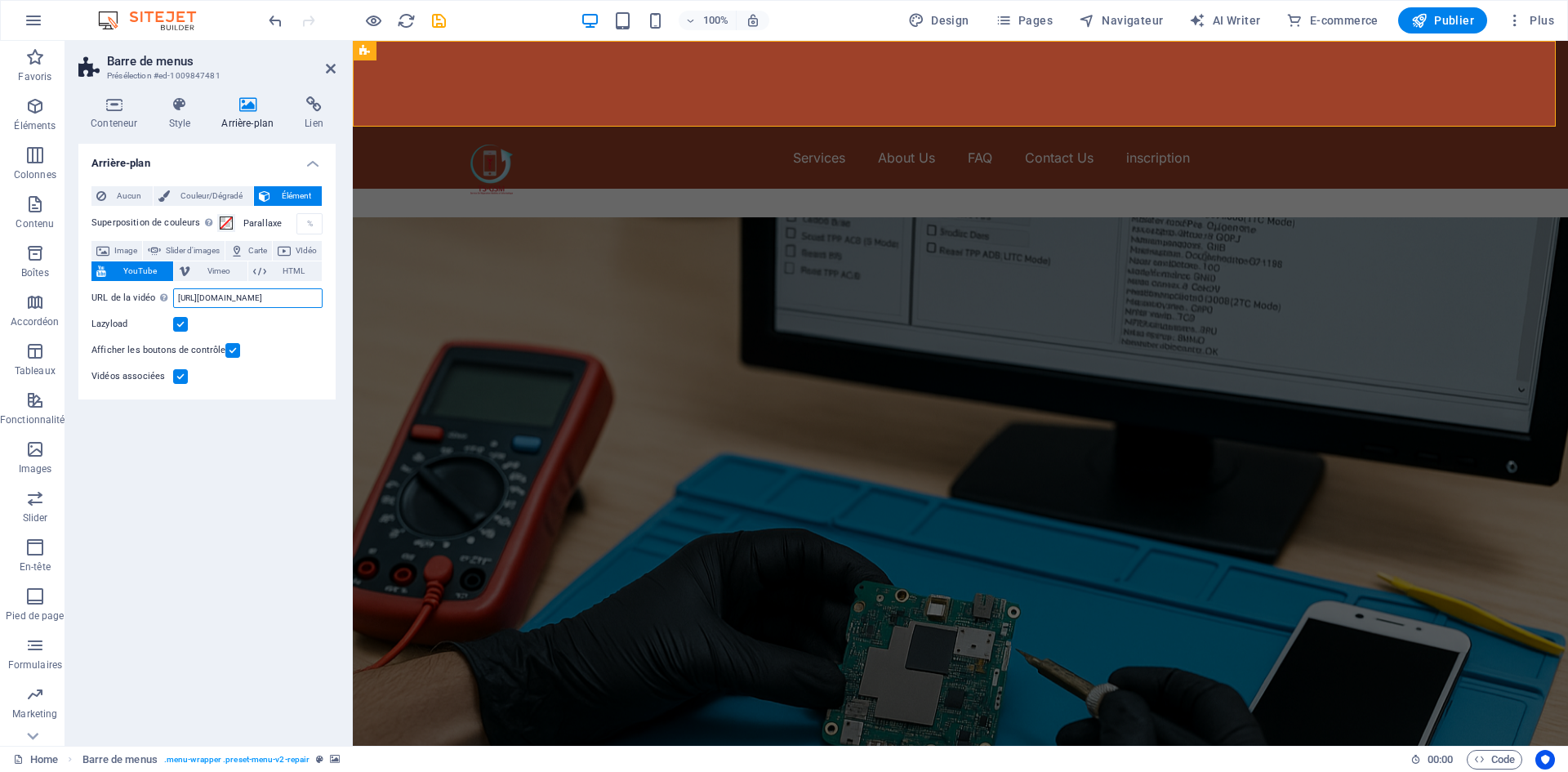
drag, startPoint x: 534, startPoint y: 335, endPoint x: 379, endPoint y: 306, distance: 157.7
click at [249, 291] on input "[URL][DOMAIN_NAME]" at bounding box center [247, 298] width 149 height 20
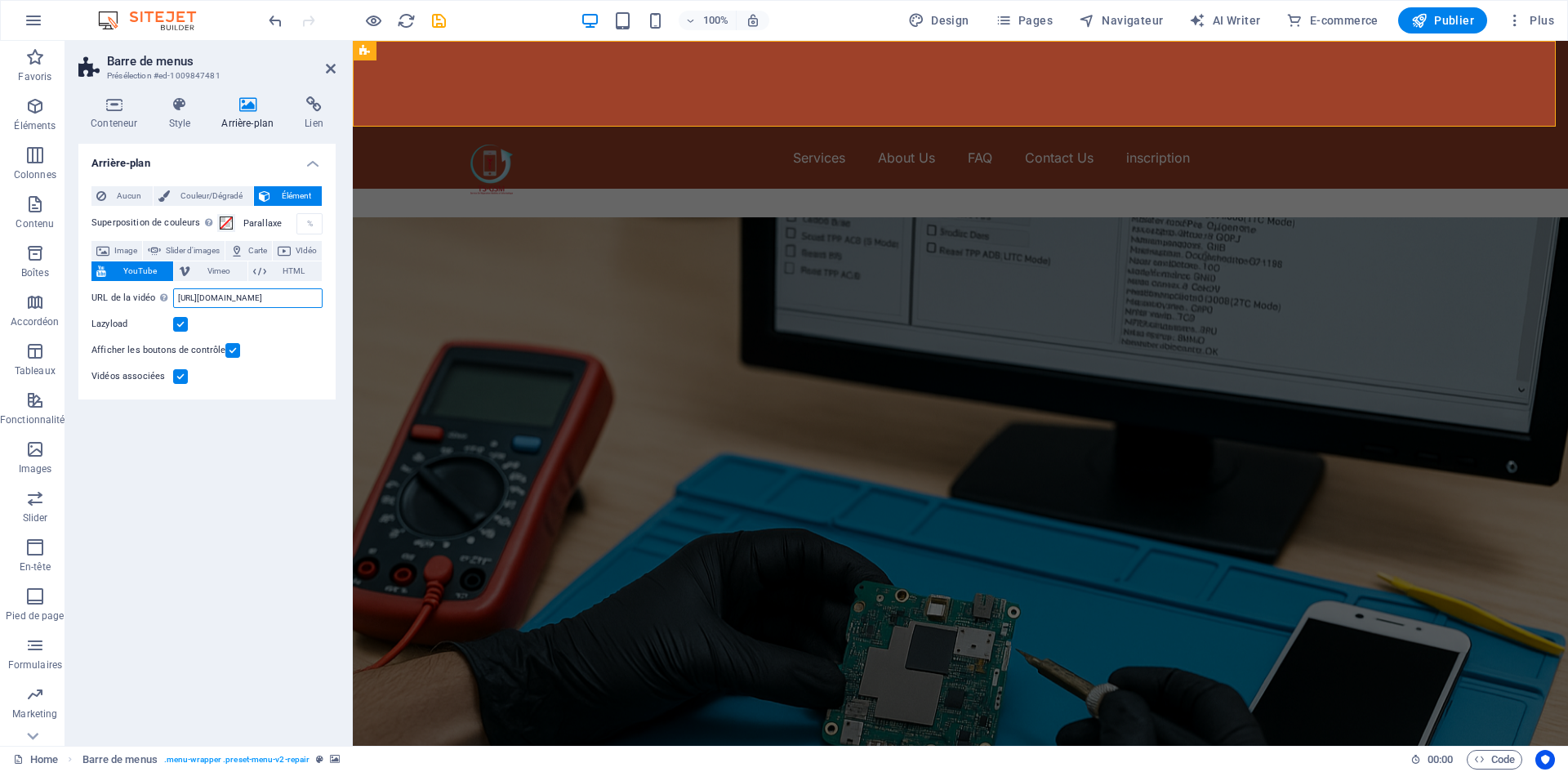
click at [218, 295] on input "[URL][DOMAIN_NAME]" at bounding box center [247, 298] width 149 height 20
click at [221, 295] on input "[URL][DOMAIN_NAME]" at bounding box center [247, 298] width 149 height 20
click at [266, 297] on input "[URL][DOMAIN_NAME]" at bounding box center [247, 298] width 149 height 20
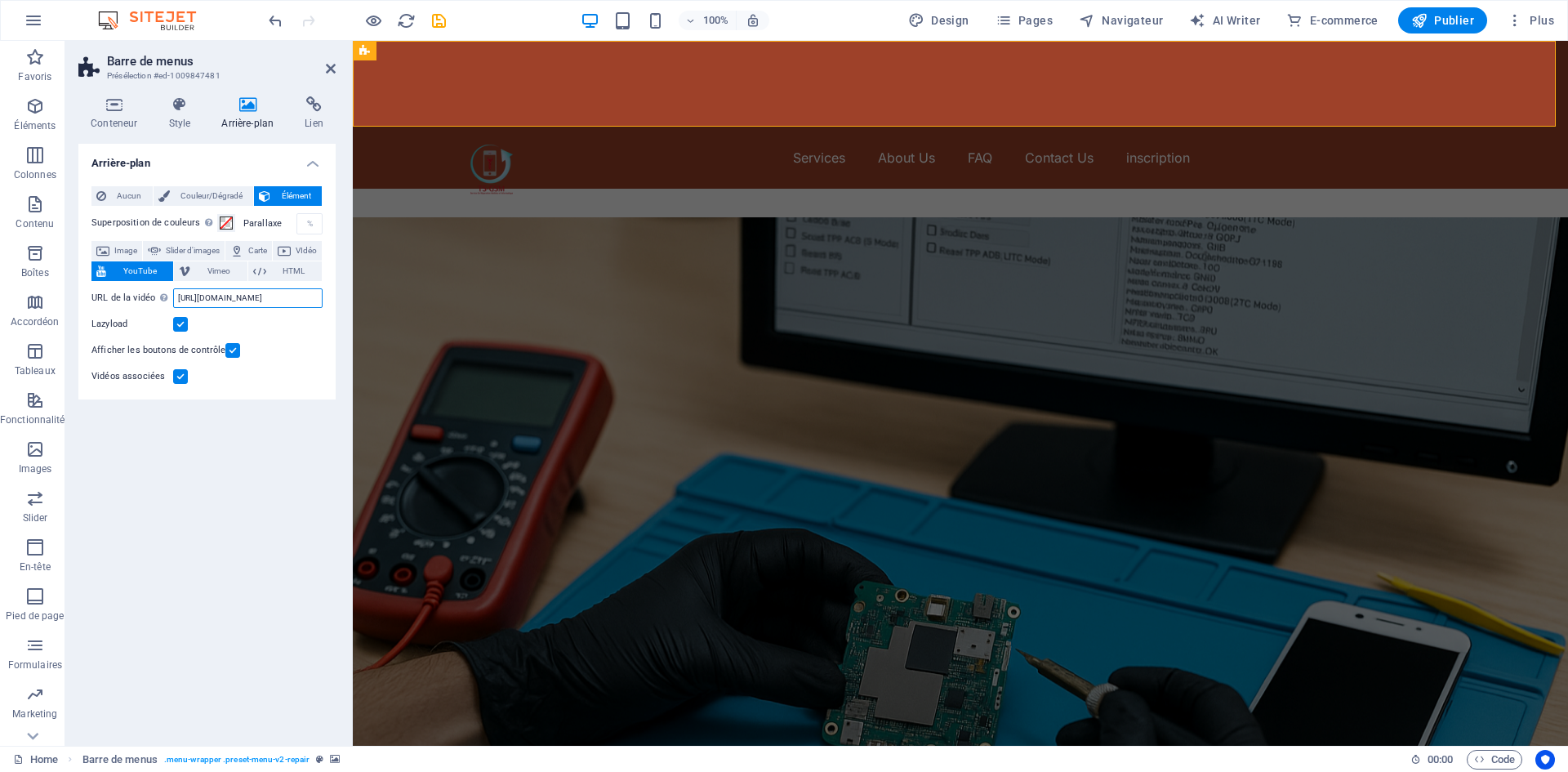
type input "https://www.youtube.cm/watch?v=hnoviHgPHkY"
click at [268, 297] on input "https://www.youtube.cm/watch?v=hnoviHgPHkY" at bounding box center [247, 298] width 149 height 20
paste input "https://www.youtube.com/@TSGSM"
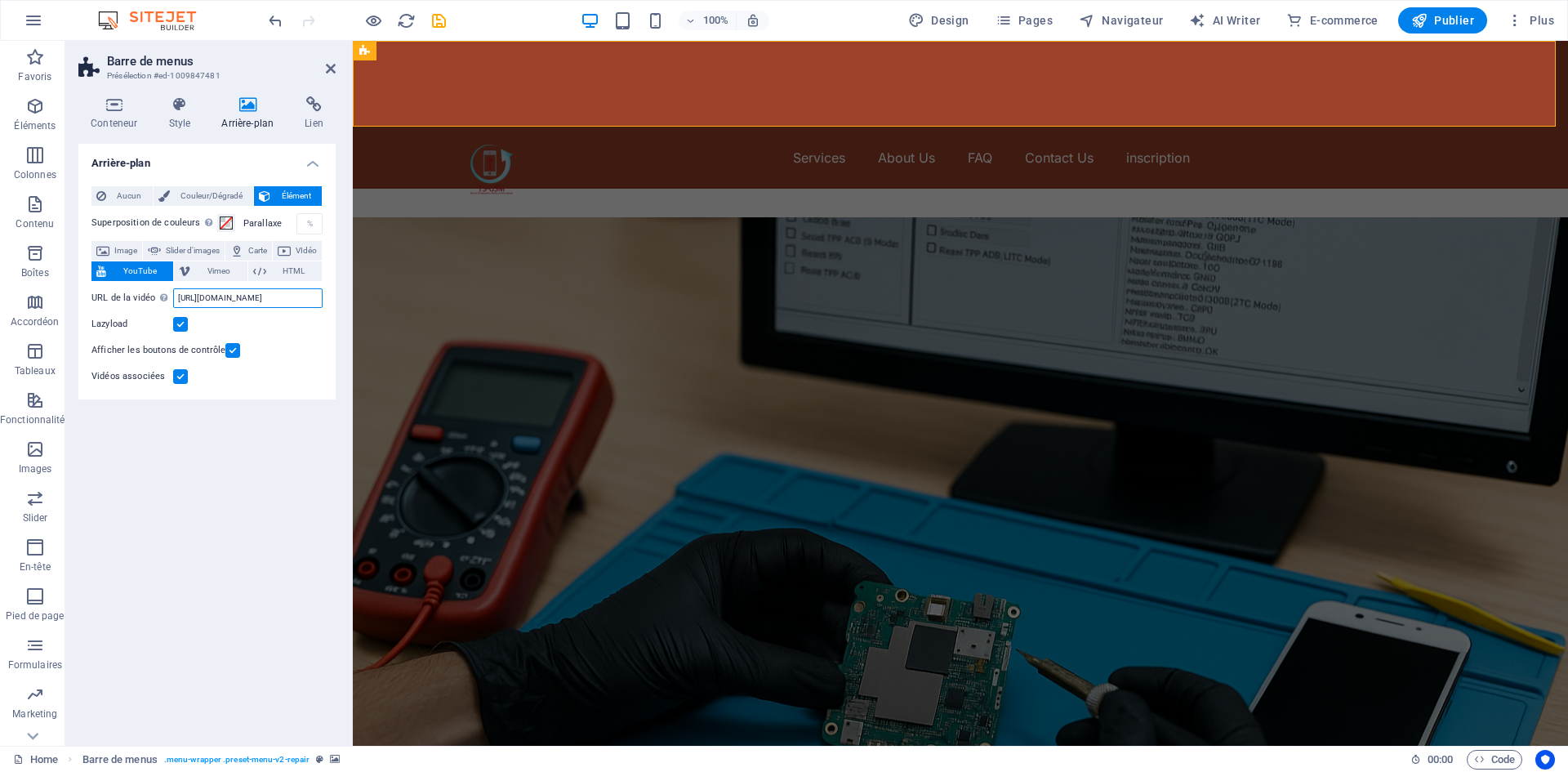
type input "https://www.youtube.com/@TSGSM"
click at [268, 372] on div "Vidéos associées" at bounding box center [207, 377] width 231 height 20
click at [1439, 22] on span "Publier" at bounding box center [1443, 21] width 63 height 16
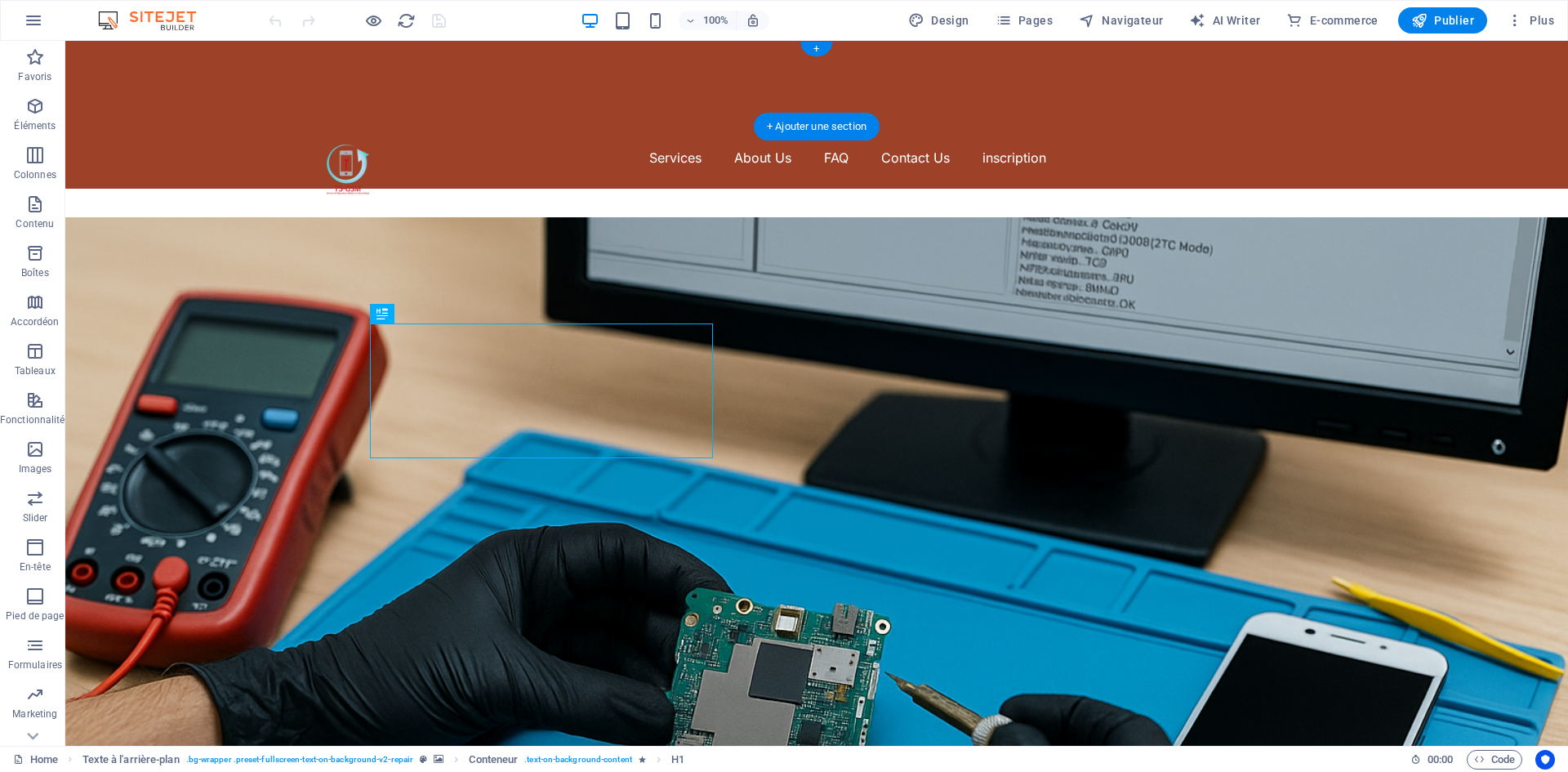
click at [266, 108] on div at bounding box center [817, 83] width 1503 height 86
click at [373, 92] on div at bounding box center [817, 83] width 1503 height 86
click at [355, 145] on div at bounding box center [347, 169] width 43 height 50
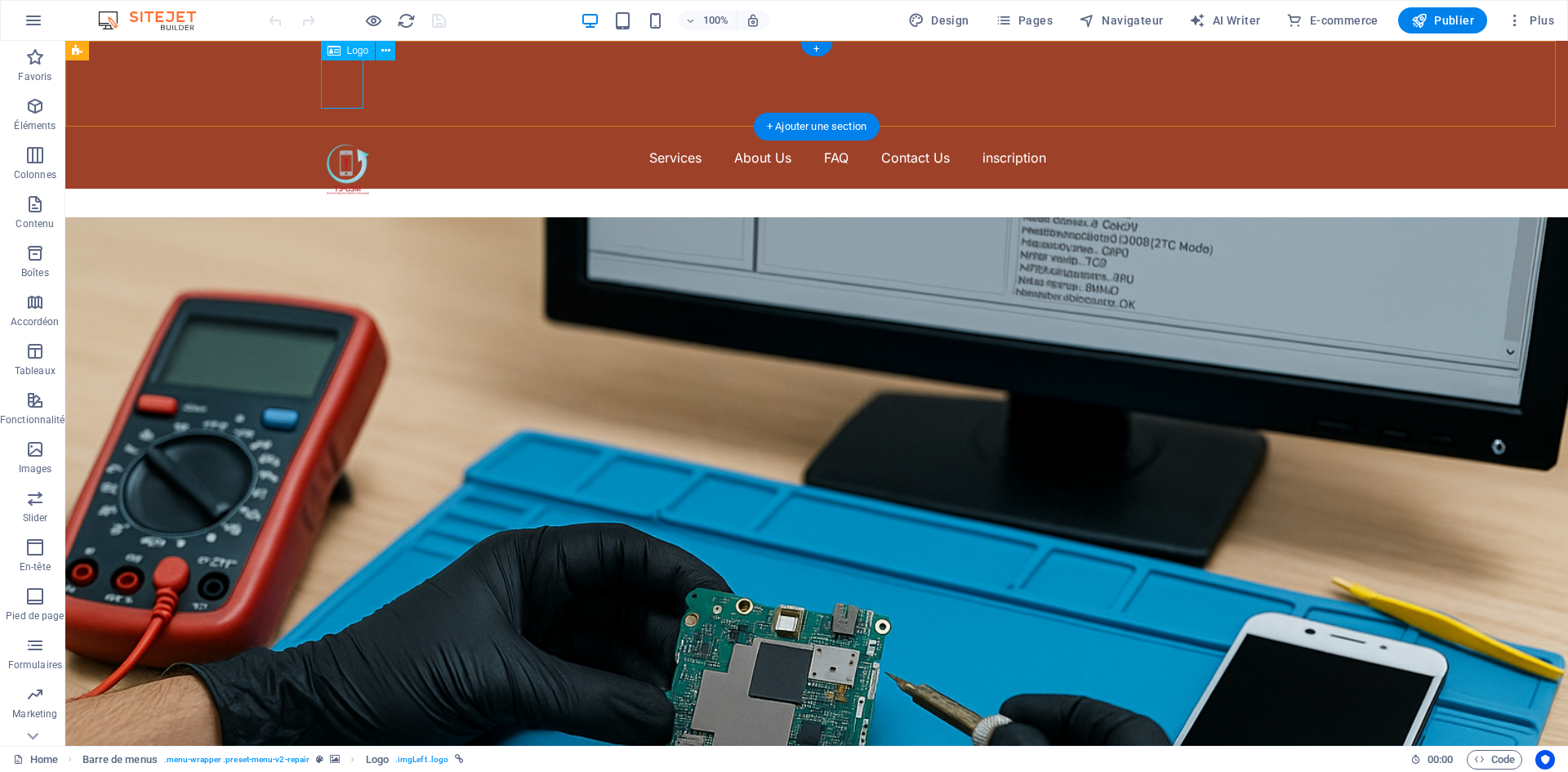
click at [353, 145] on div at bounding box center [347, 169] width 43 height 50
select select "px"
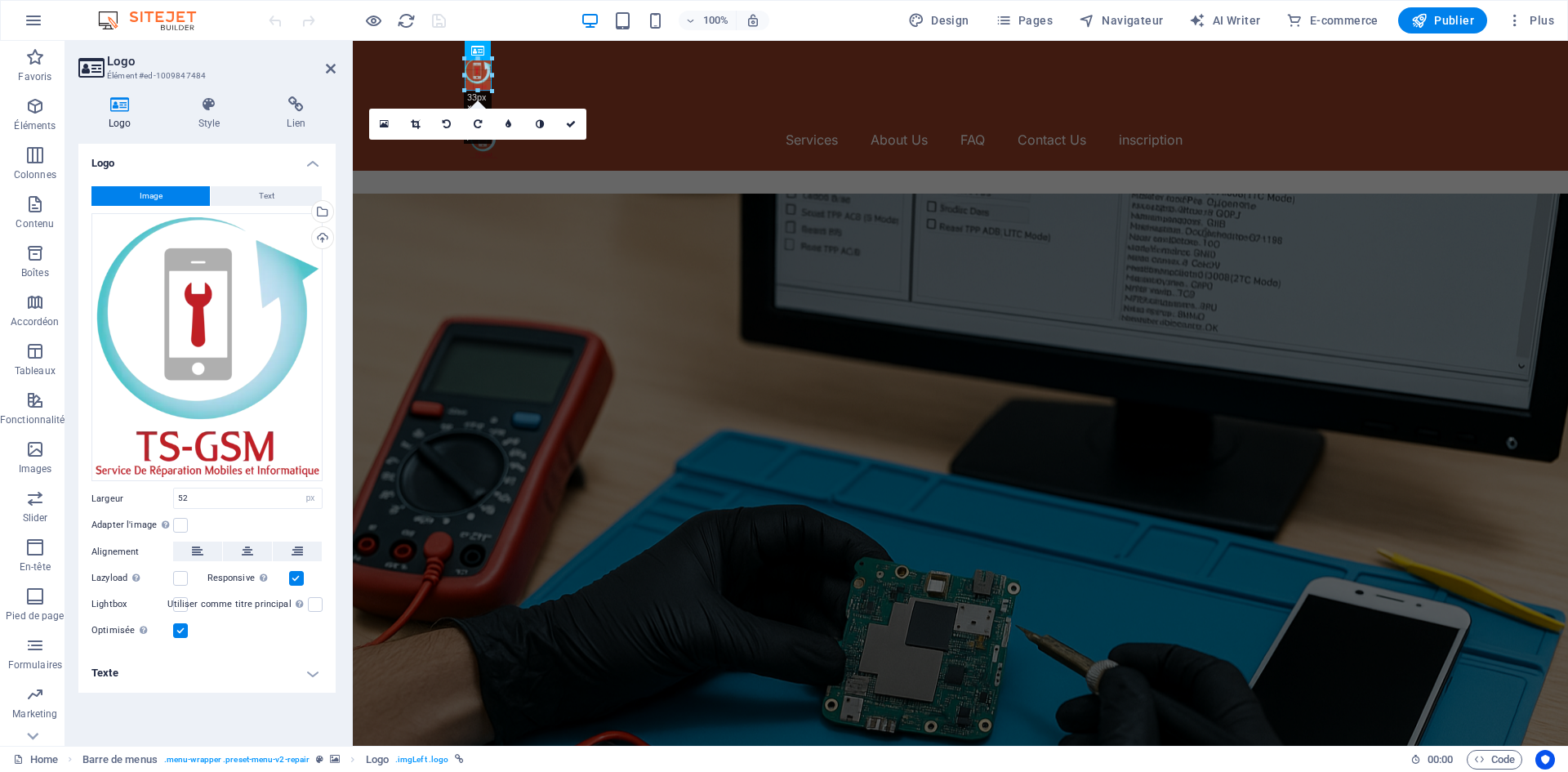
drag, startPoint x: 507, startPoint y: 109, endPoint x: 492, endPoint y: 84, distance: 29.2
type input "33"
click at [561, 127] on nav "Services About Us FAQ Contact Us inscription" at bounding box center [960, 139] width 980 height 26
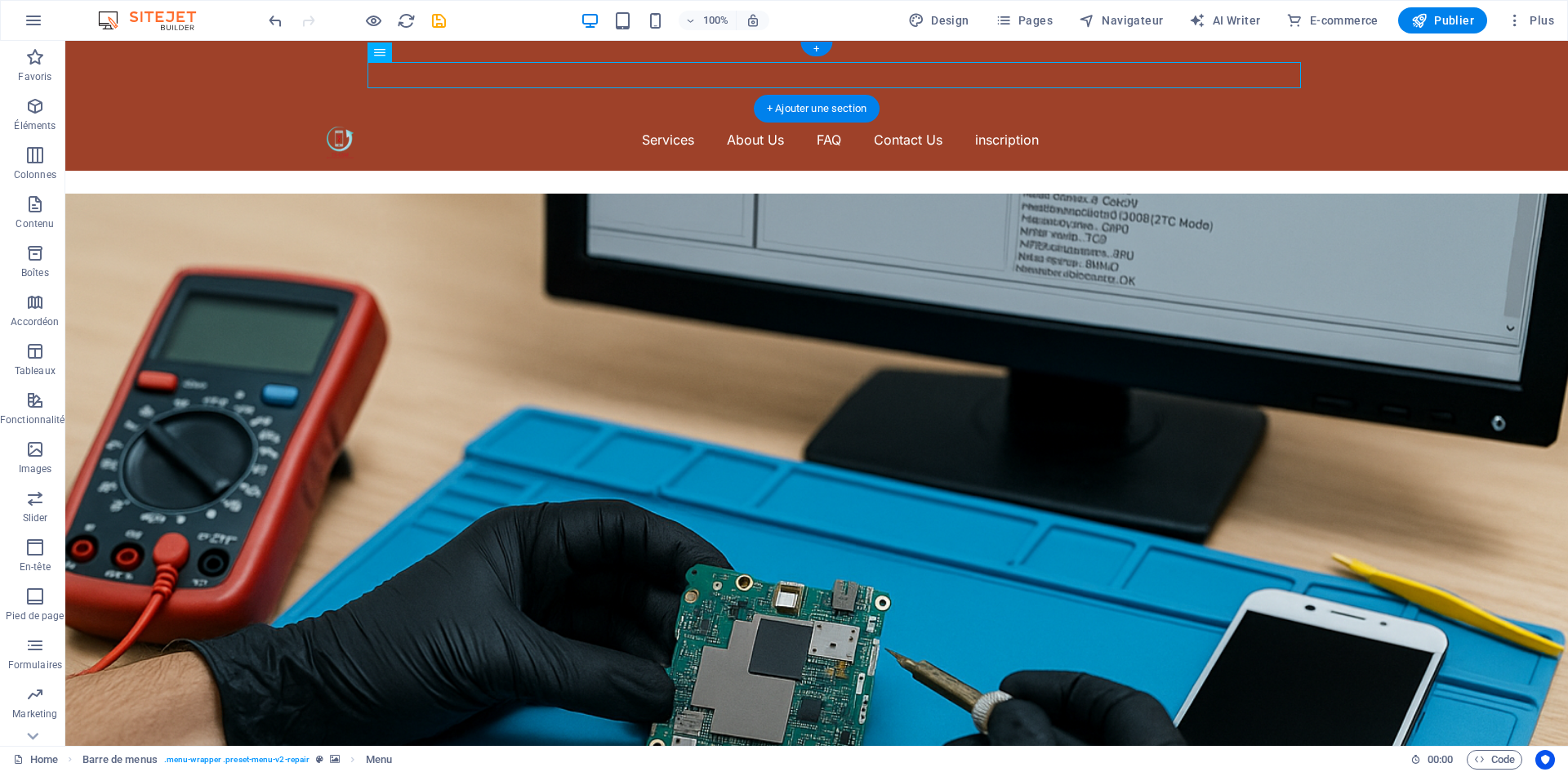
click at [283, 71] on div at bounding box center [817, 74] width 1503 height 68
click at [478, 193] on figure at bounding box center [817, 526] width 1503 height 666
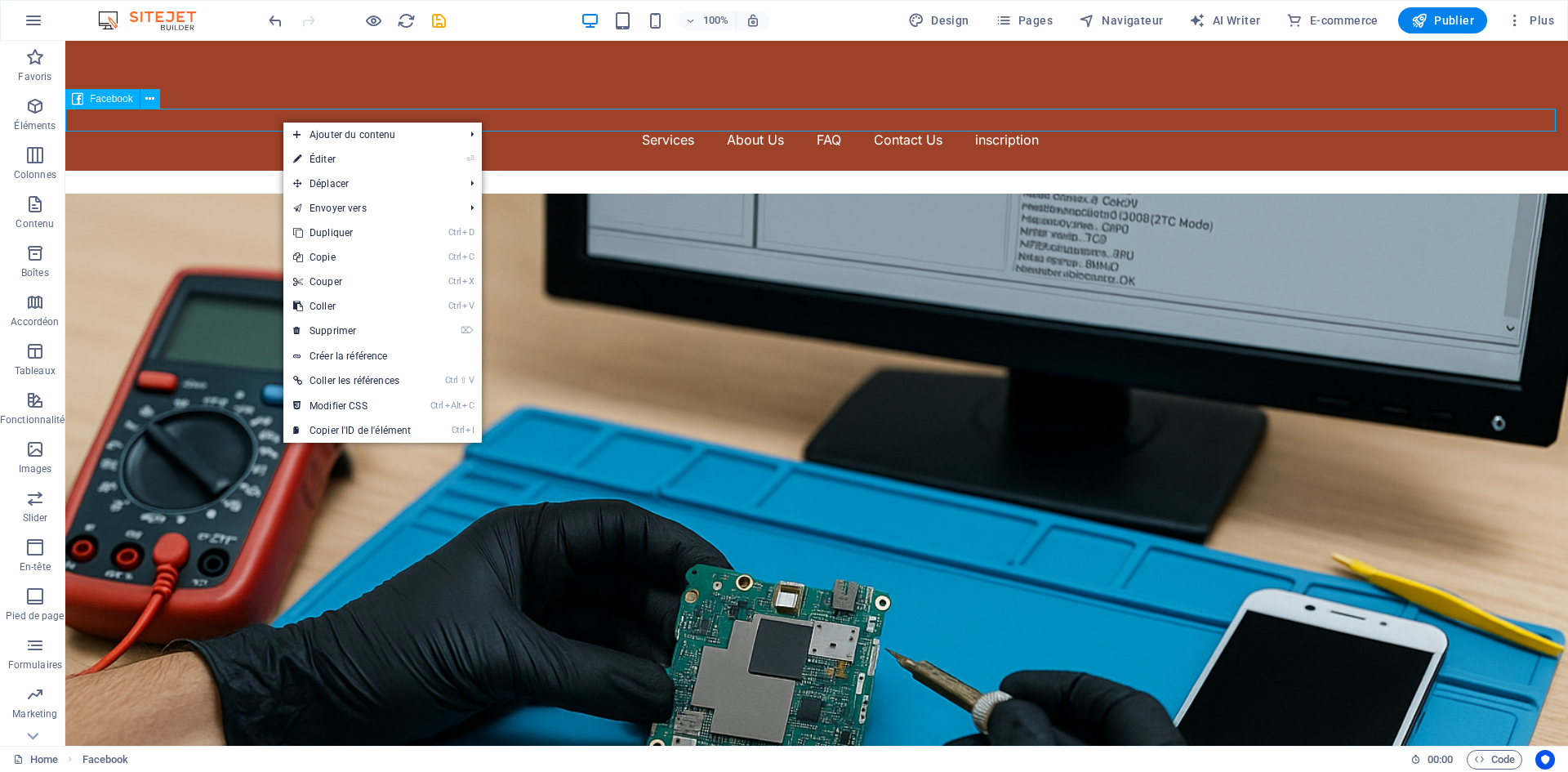
click at [273, 171] on div at bounding box center [817, 182] width 1503 height 23
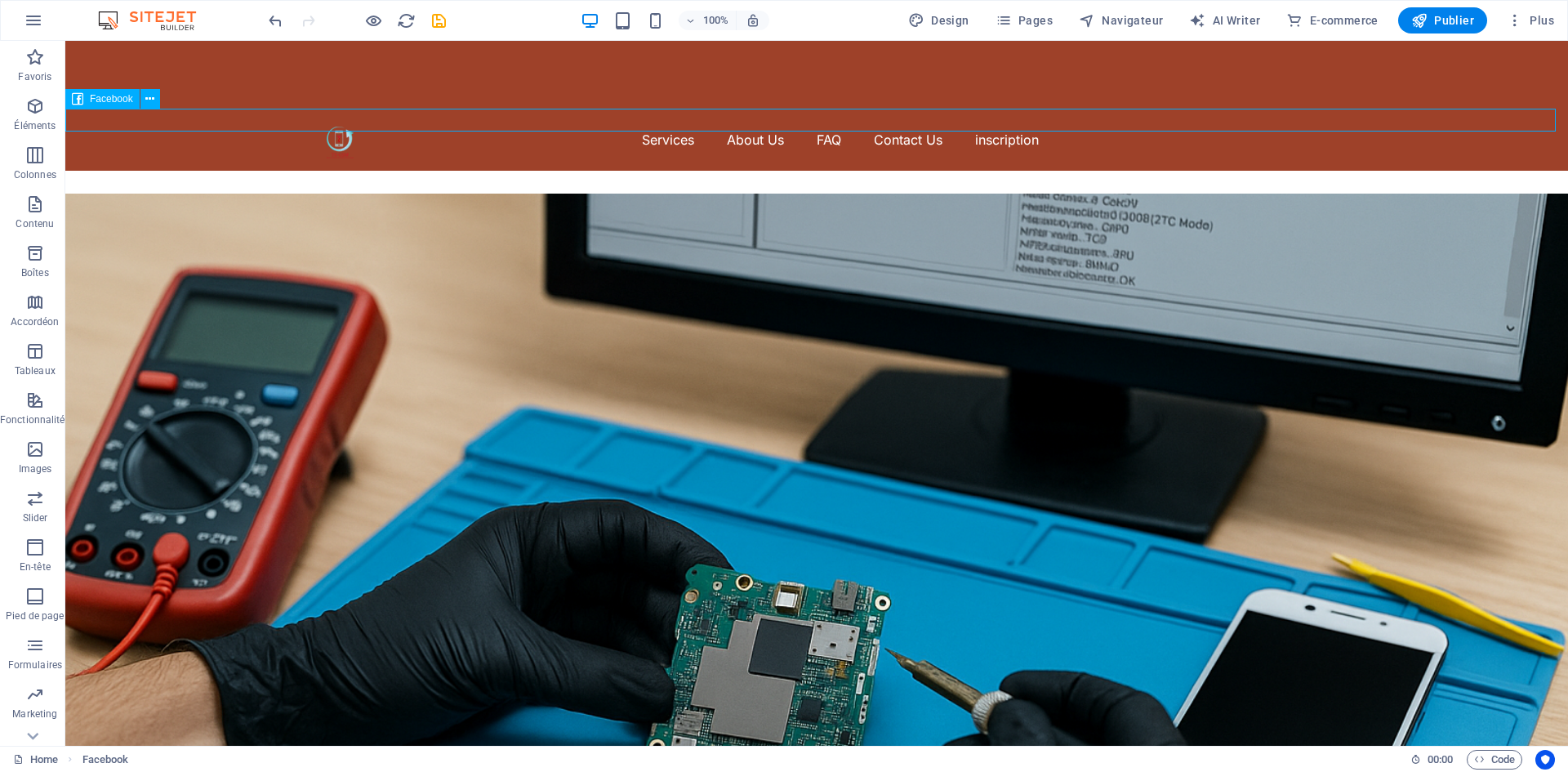
click at [273, 171] on div at bounding box center [817, 182] width 1503 height 23
select select "button"
select select "%"
select select "px"
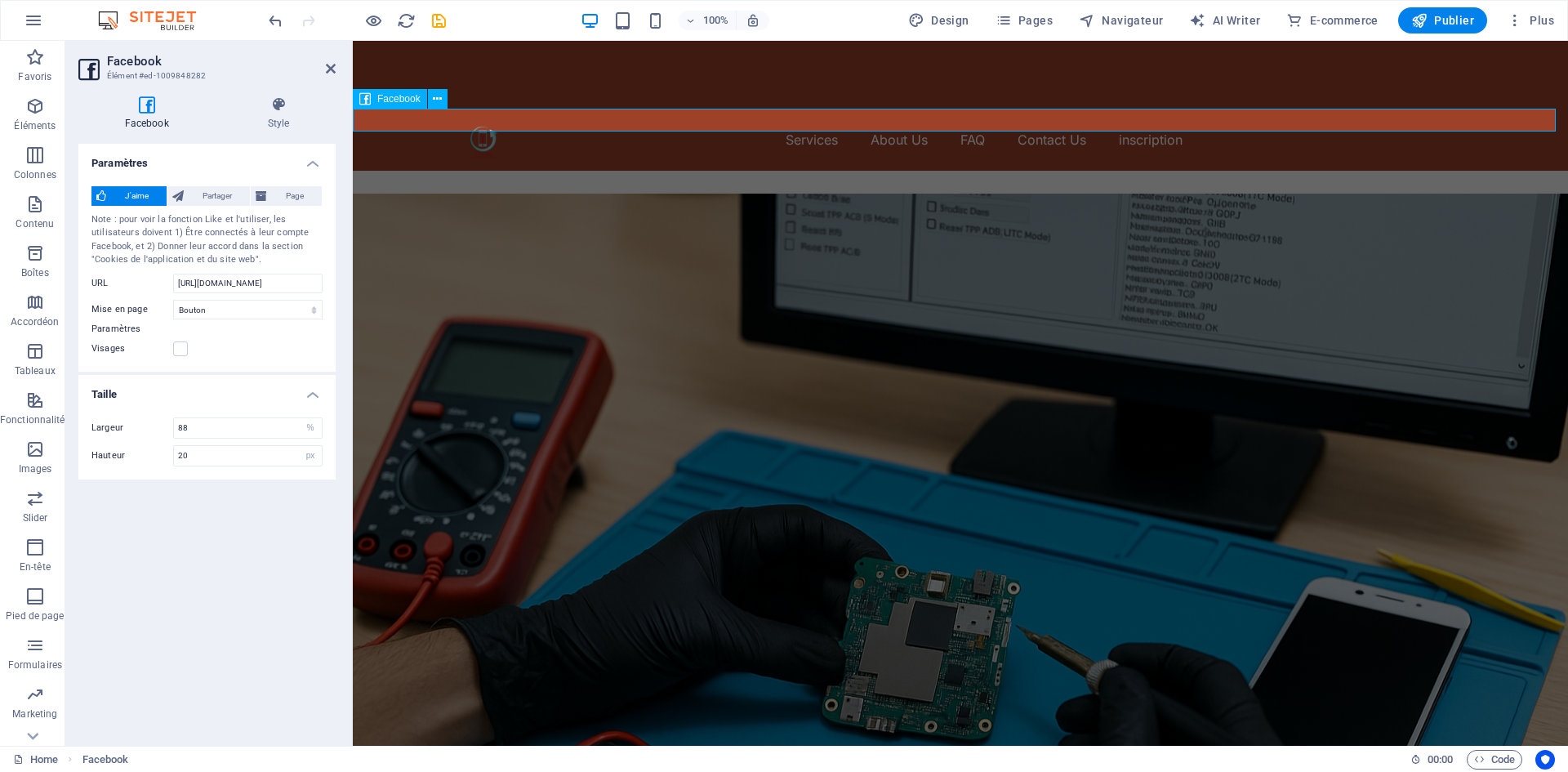
click at [434, 171] on div at bounding box center [960, 182] width 1215 height 23
click at [267, 456] on input "20" at bounding box center [247, 456] width 147 height 20
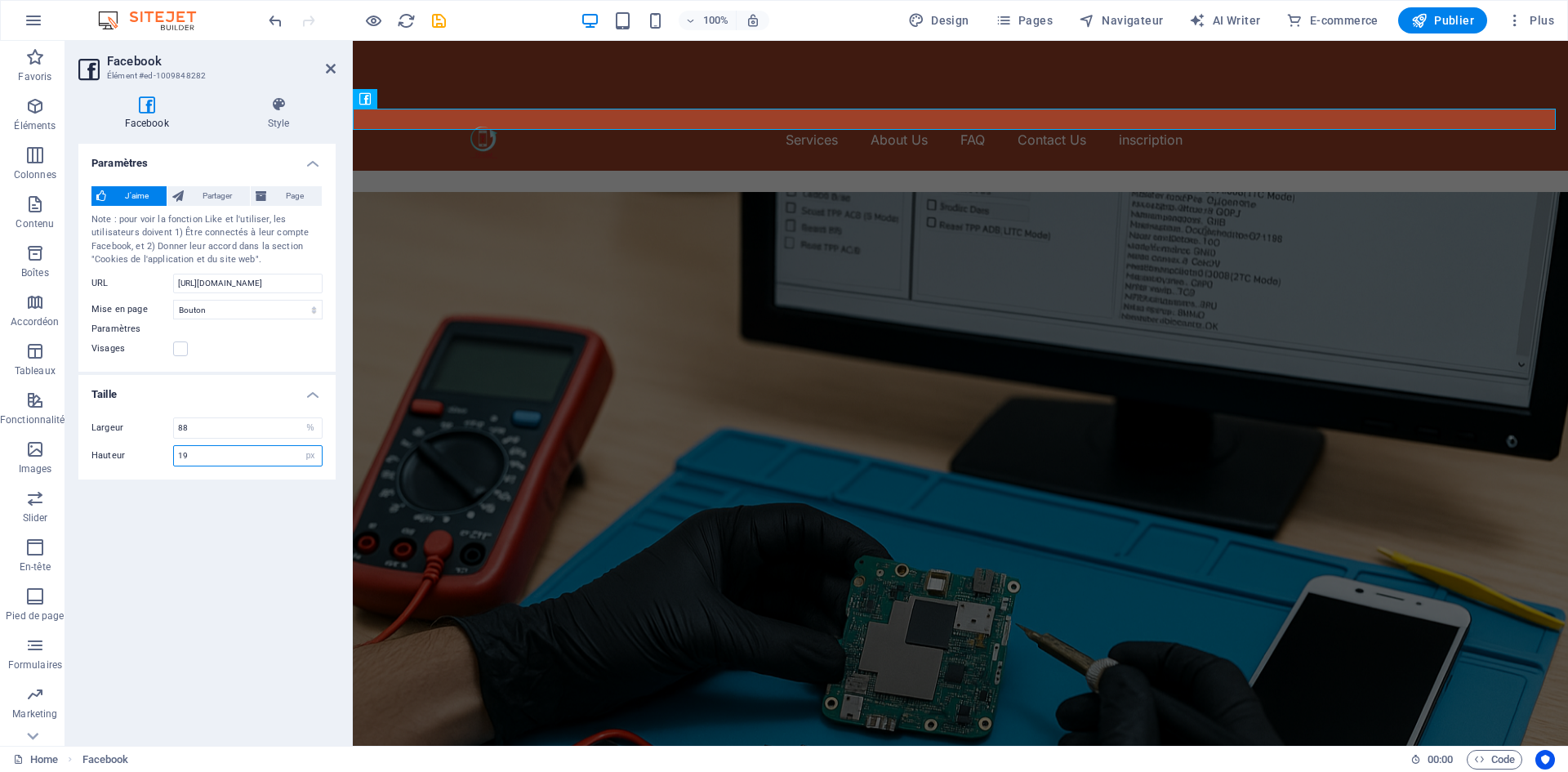
type input "20"
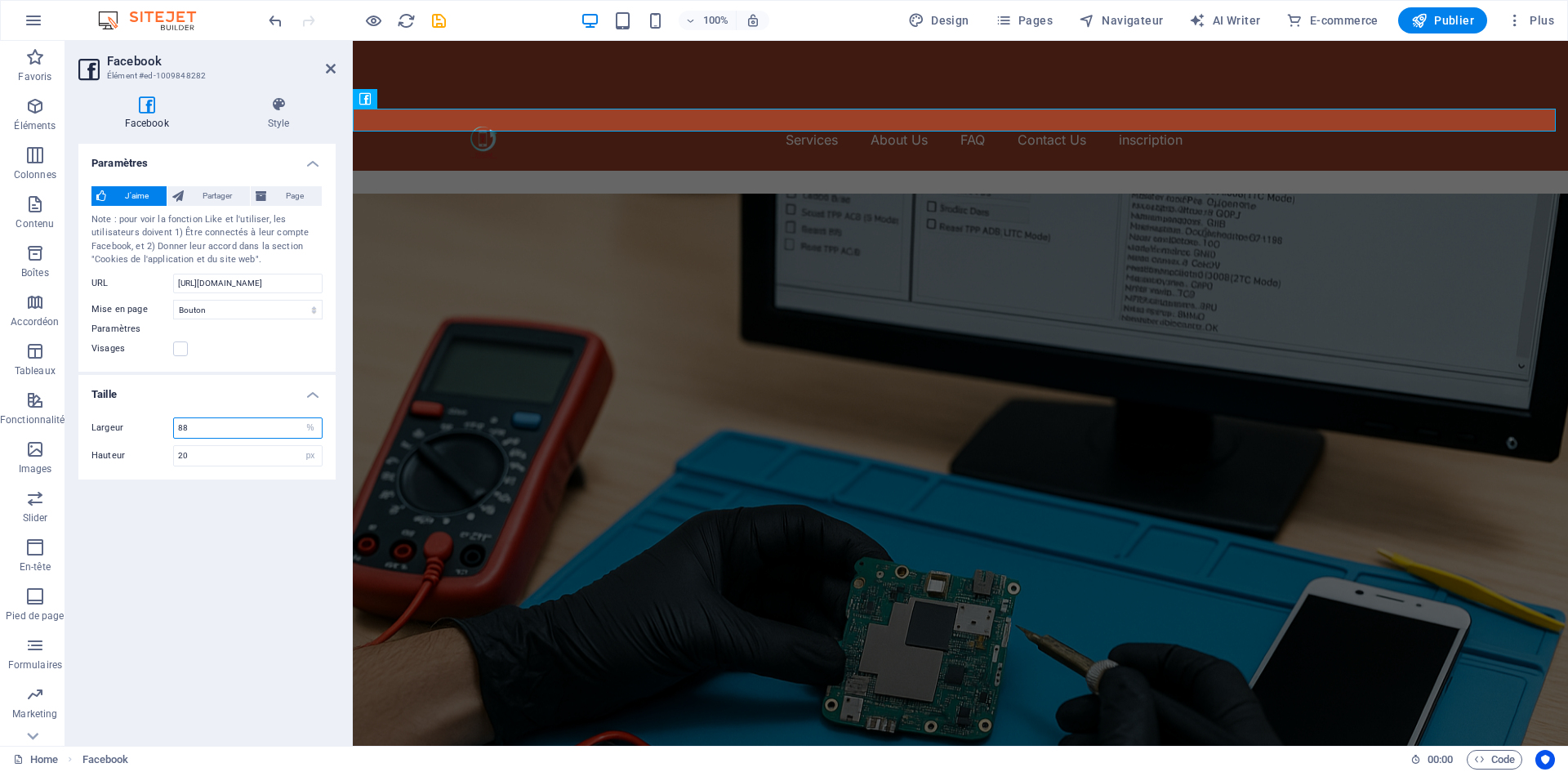
click at [257, 435] on input "88" at bounding box center [247, 428] width 147 height 20
type input "63"
click at [401, 80] on div at bounding box center [960, 74] width 1215 height 68
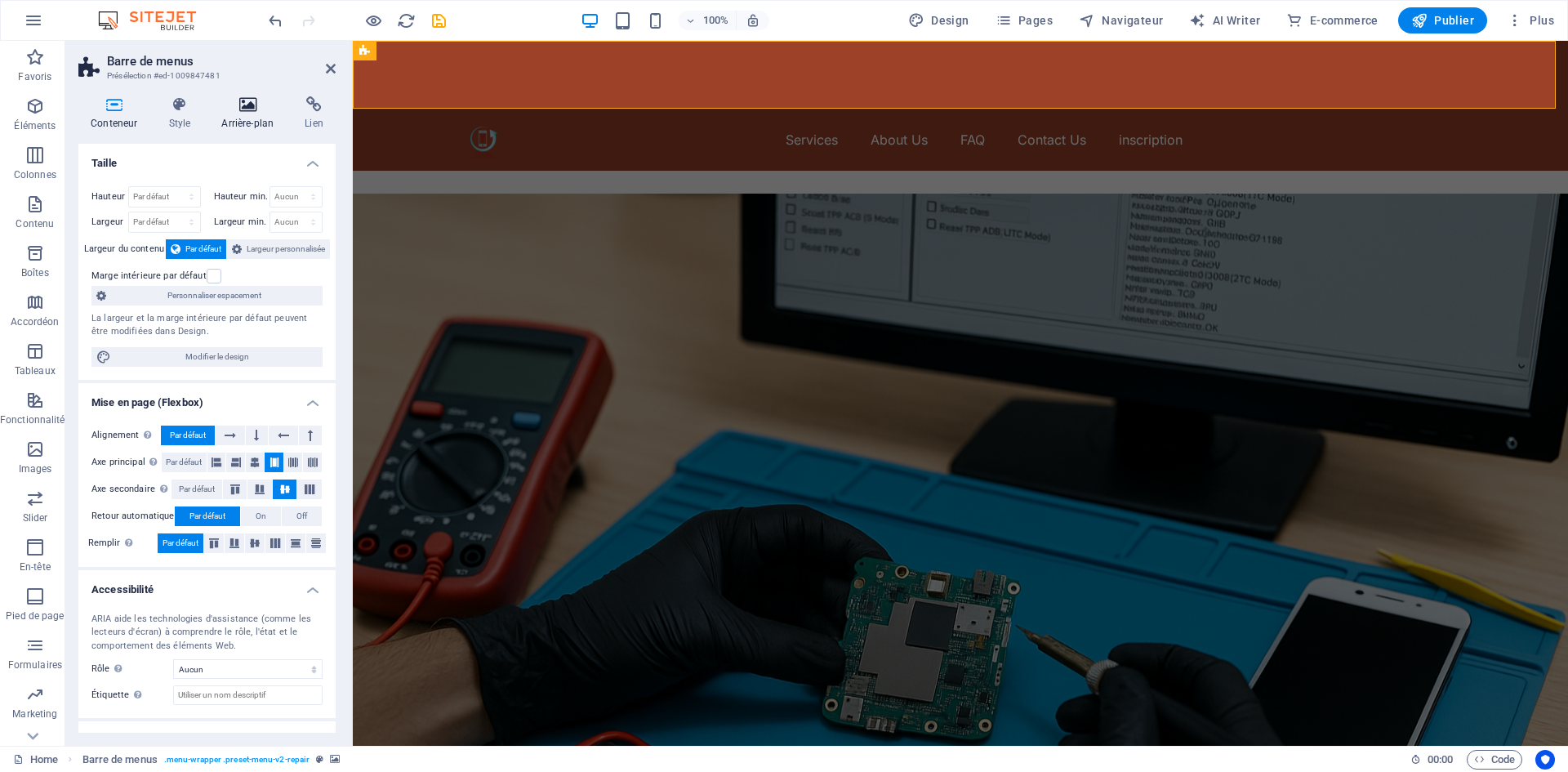
click at [239, 108] on icon at bounding box center [247, 105] width 77 height 16
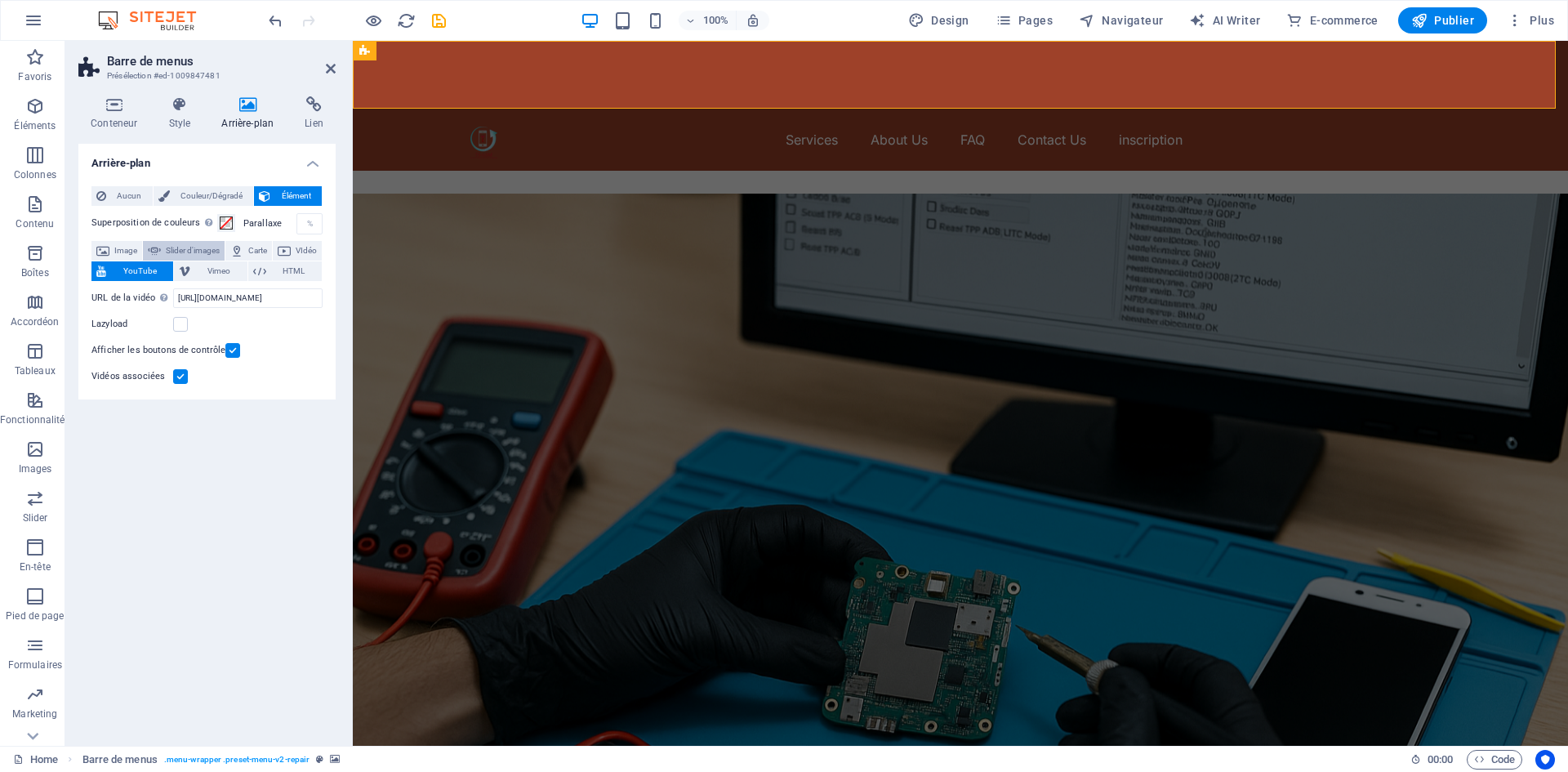
click at [220, 251] on span "Slider d'images" at bounding box center [193, 250] width 54 height 20
select select "ms"
select select "s"
select select "progressive"
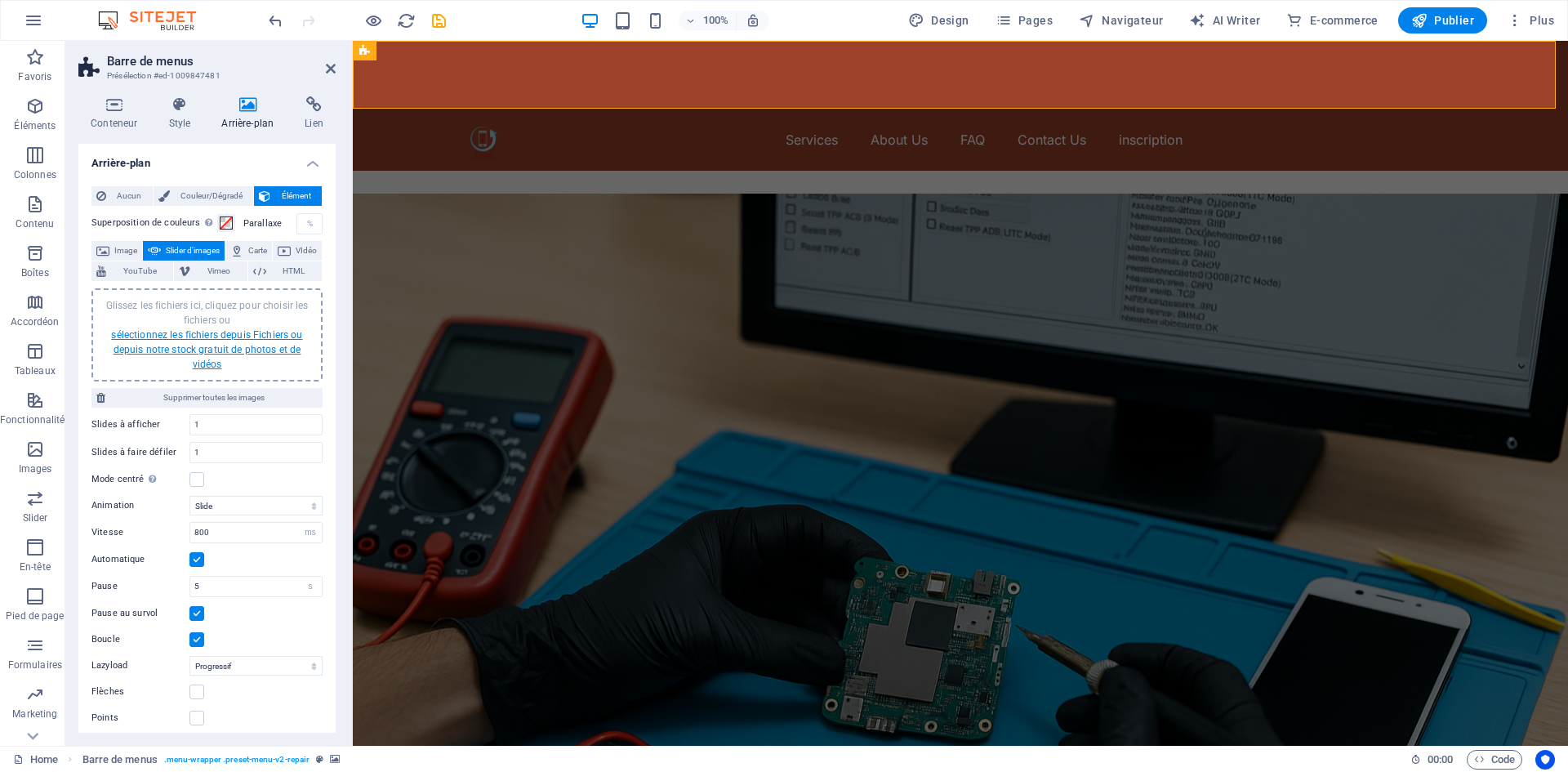
click at [207, 334] on link "sélectionnez les fichiers depuis Fichiers ou depuis notre stock gratuit de phot…" at bounding box center [206, 349] width 191 height 41
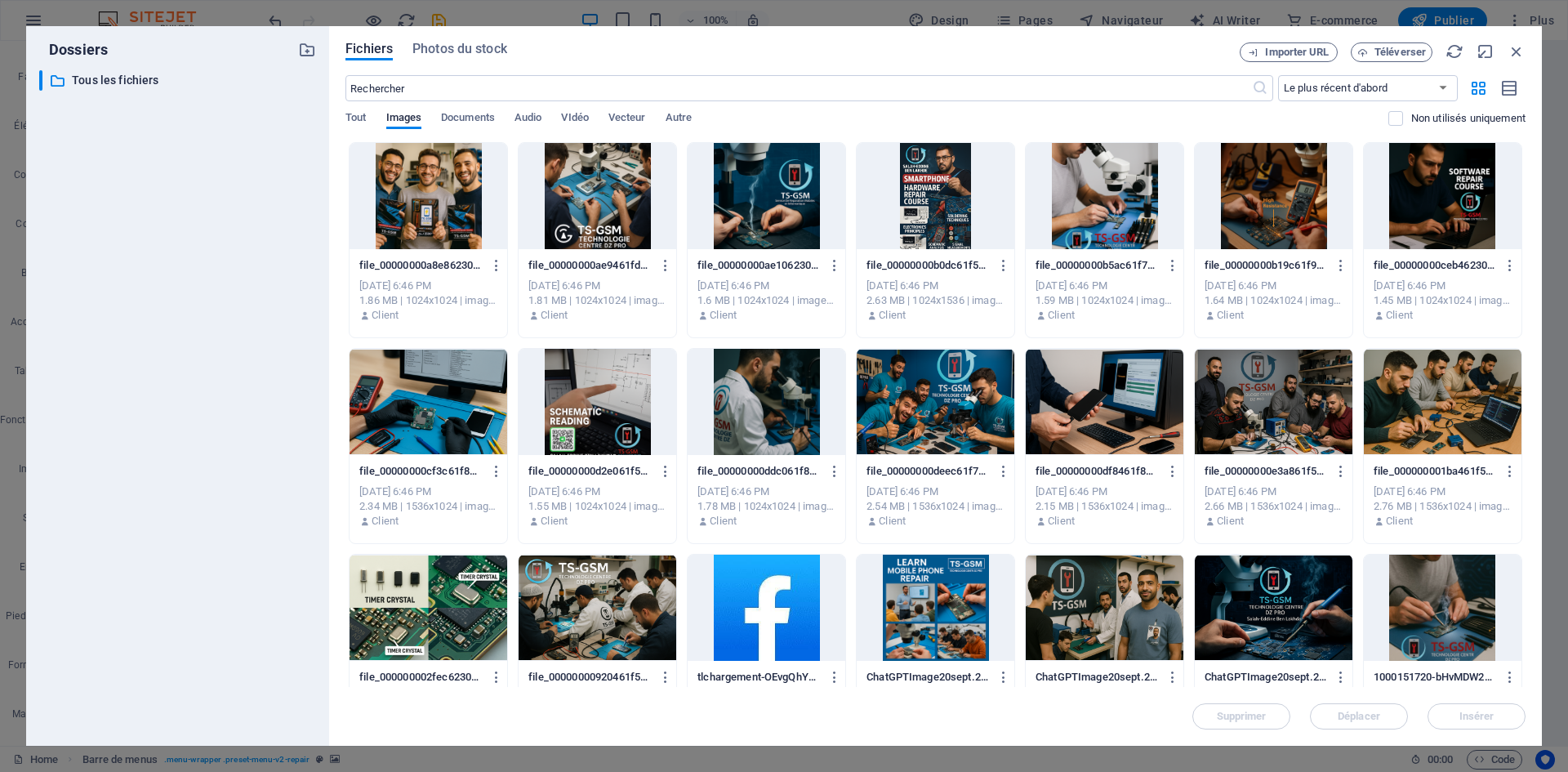
click at [746, 396] on div at bounding box center [766, 401] width 157 height 106
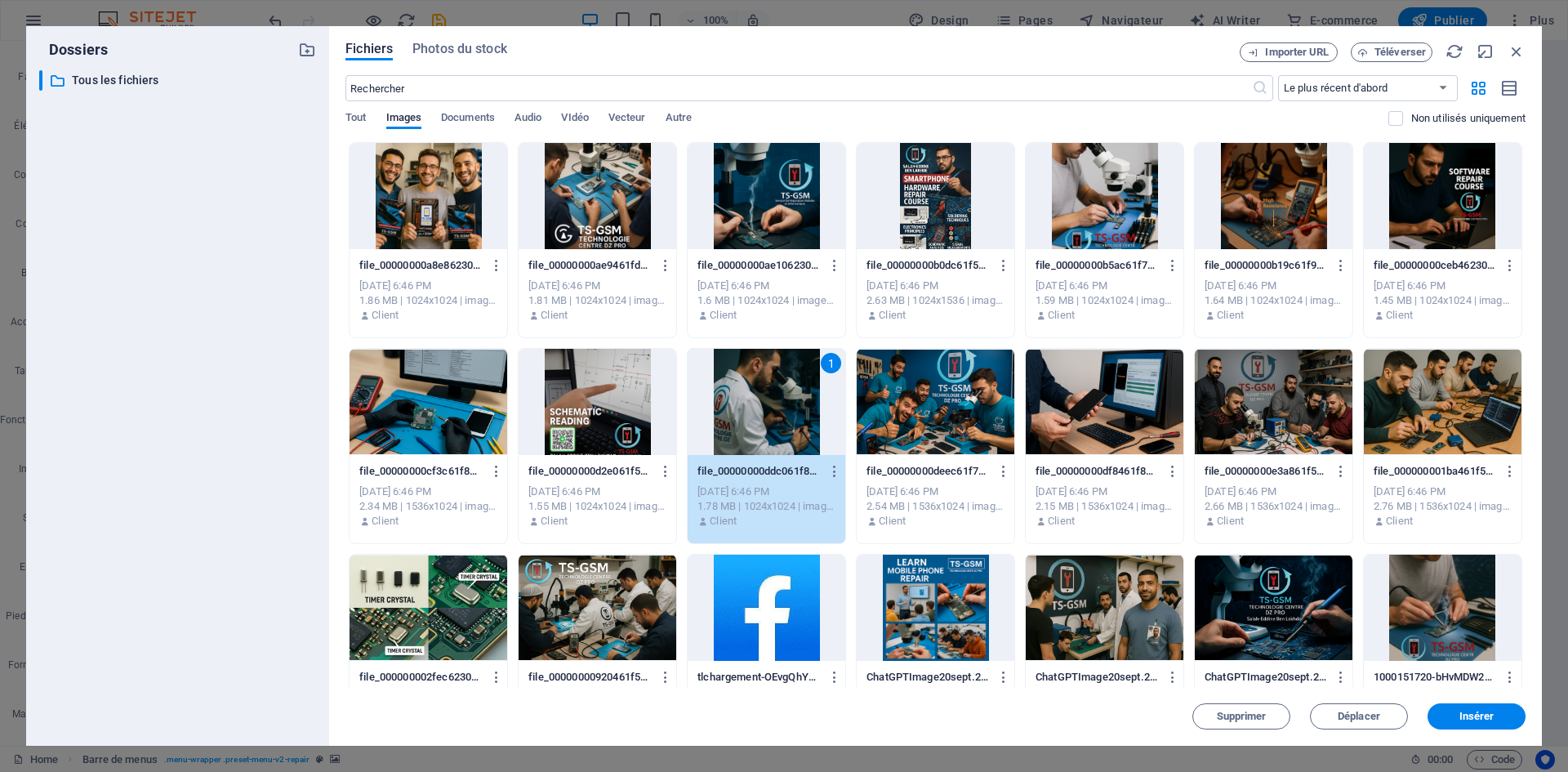
click at [1385, 389] on div at bounding box center [1442, 401] width 157 height 106
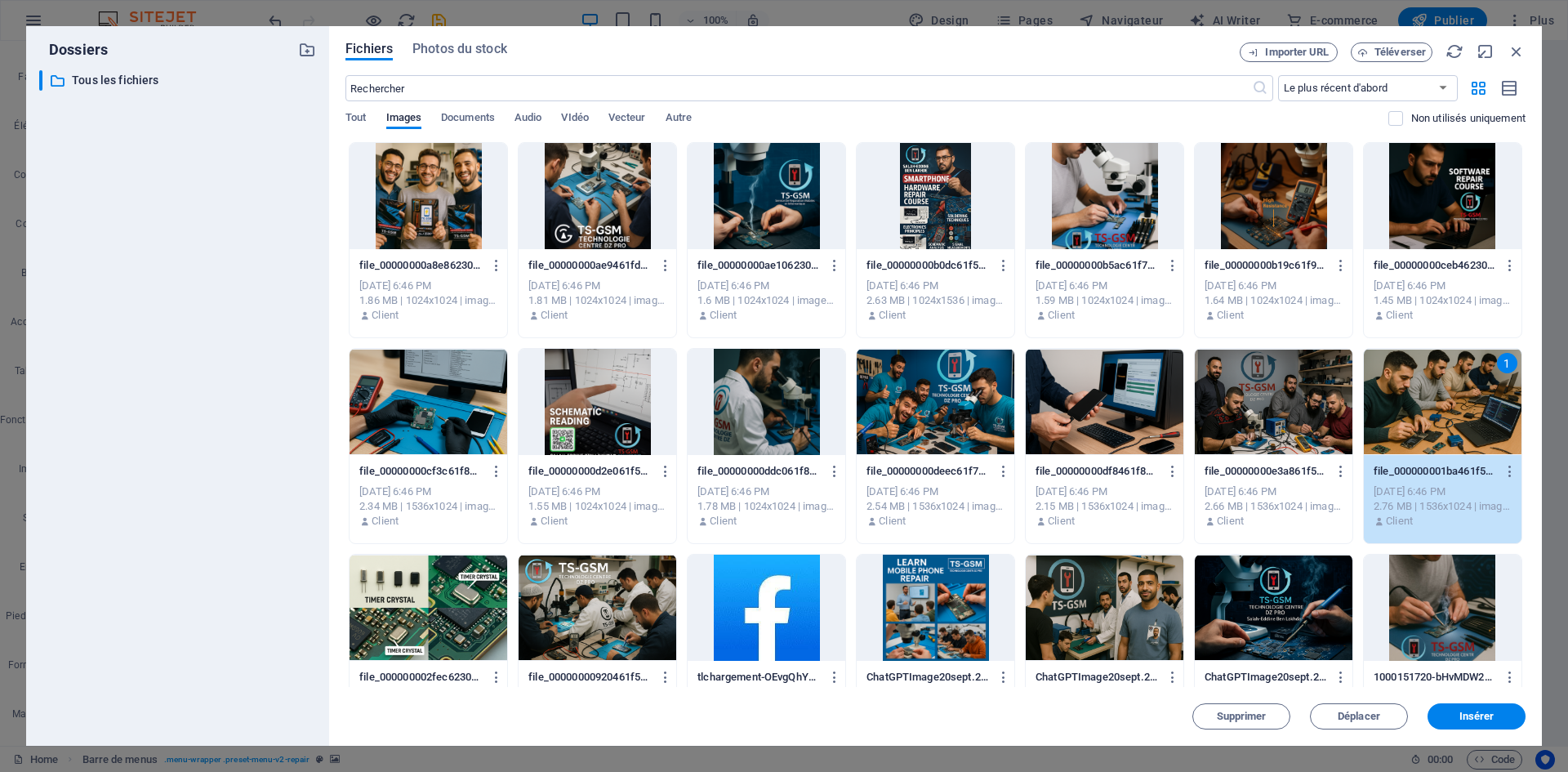
click at [1290, 405] on div at bounding box center [1273, 401] width 157 height 106
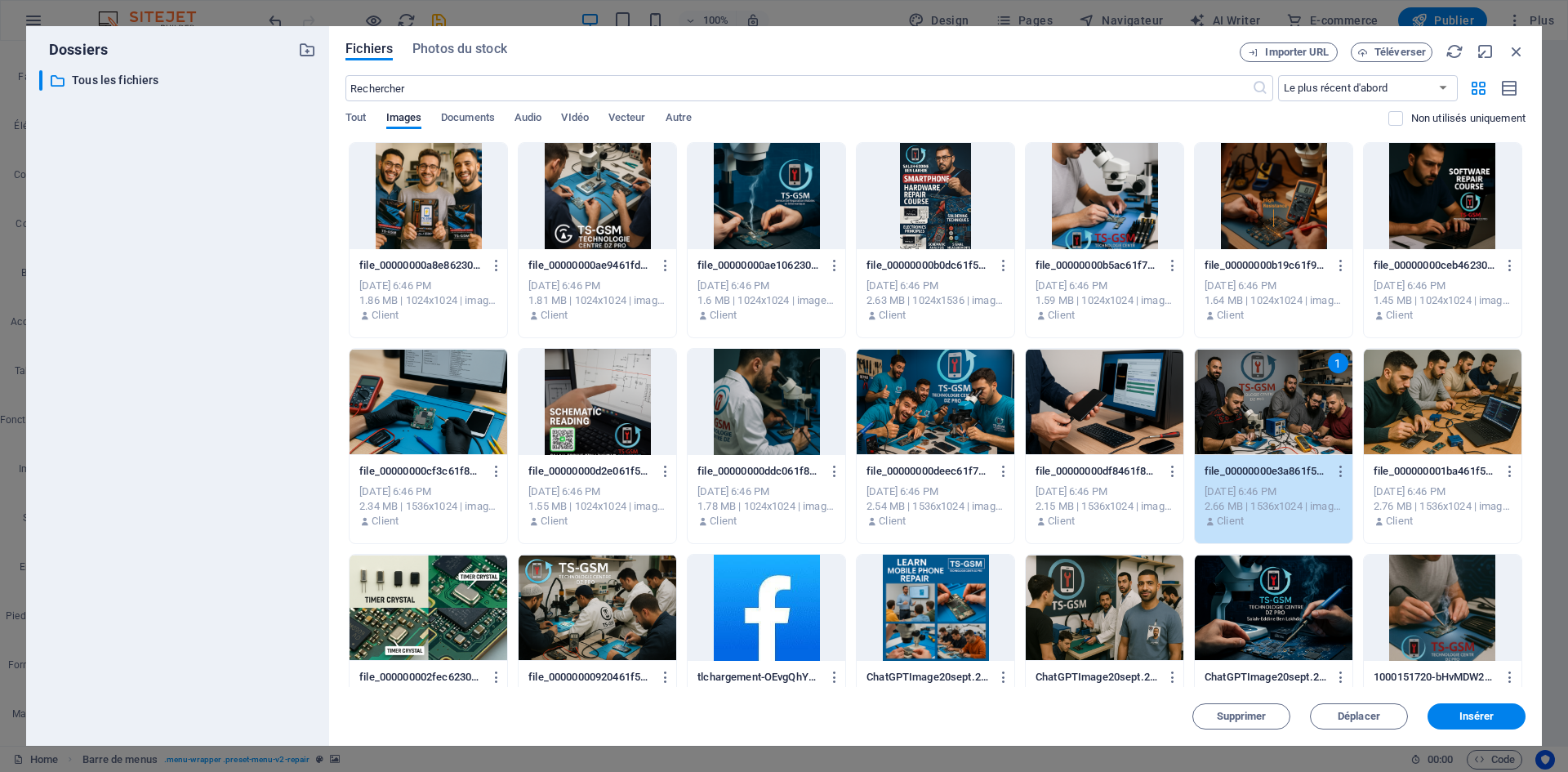
click at [1441, 414] on div at bounding box center [1442, 401] width 157 height 106
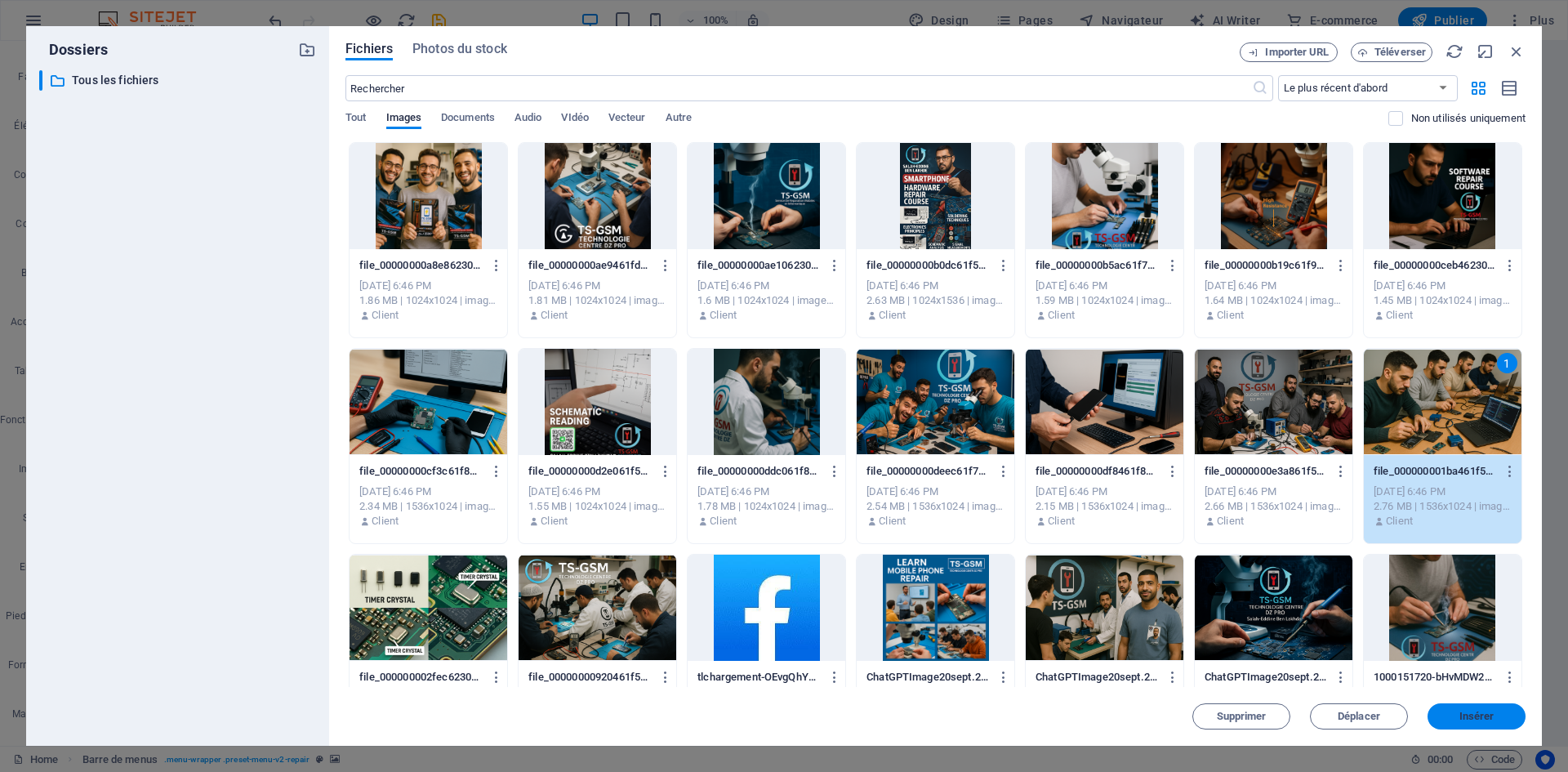
click at [1474, 715] on span "Insérer" at bounding box center [1477, 716] width 35 height 10
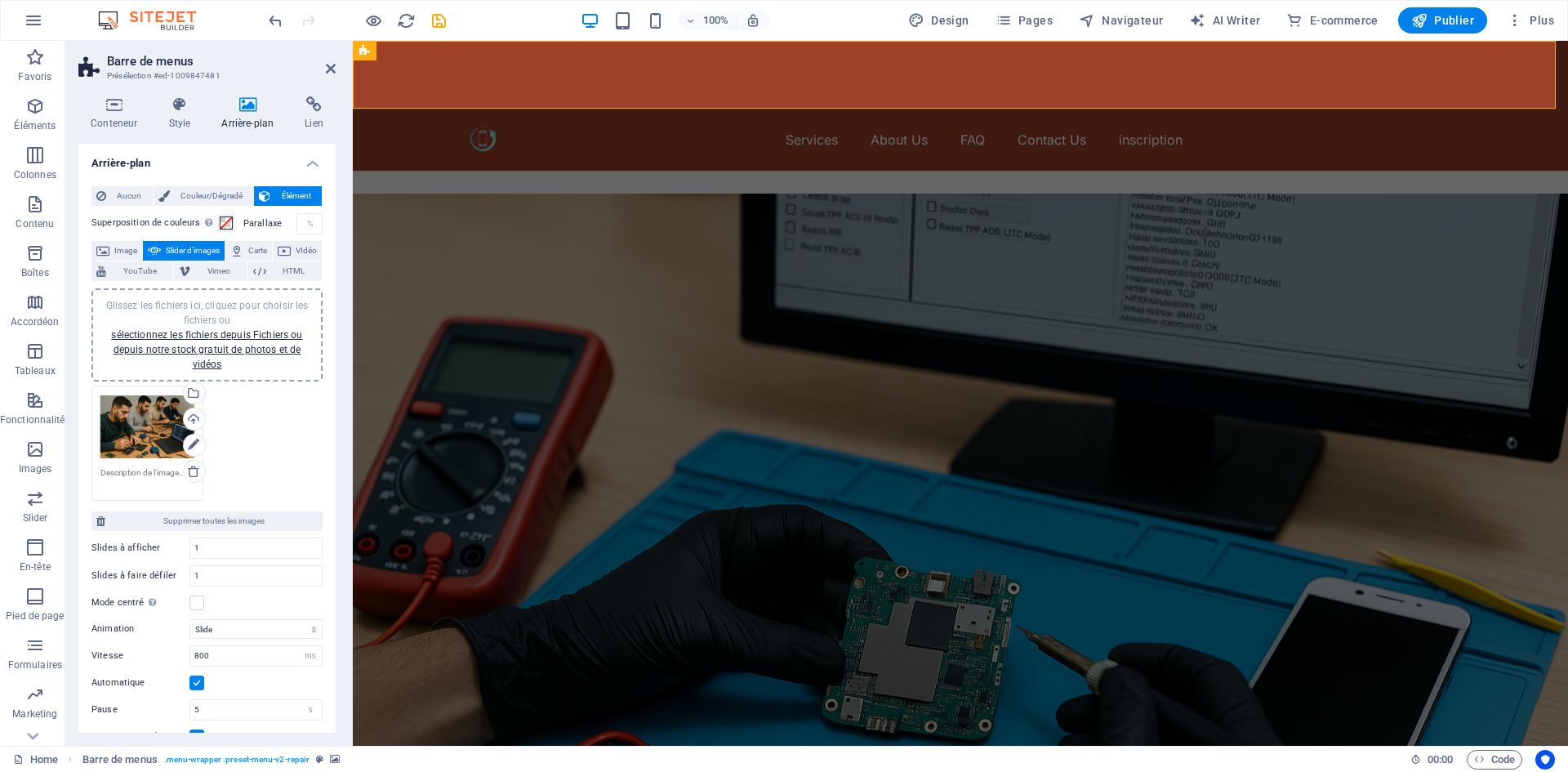
click at [251, 341] on div "Glissez les fichiers ici, cliquez pour choisir les fichiers ou sélectionnez les…" at bounding box center [207, 334] width 212 height 73
click at [242, 428] on div "Glissez les fichiers ici, cliquez pour choisir les fichiers ou sélectionnez les…" at bounding box center [268, 427] width 94 height 65
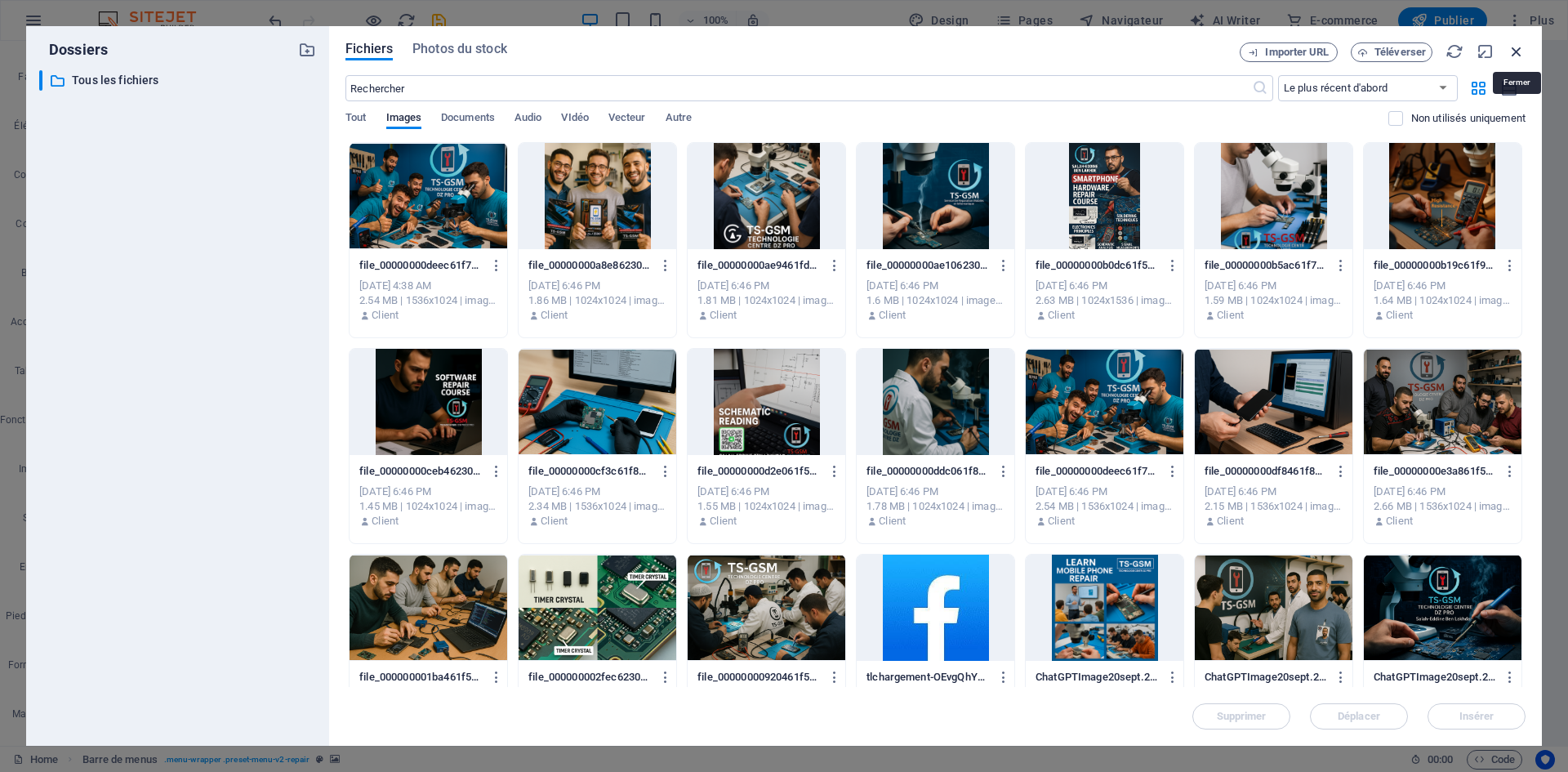
click at [1516, 52] on icon "button" at bounding box center [1516, 52] width 18 height 18
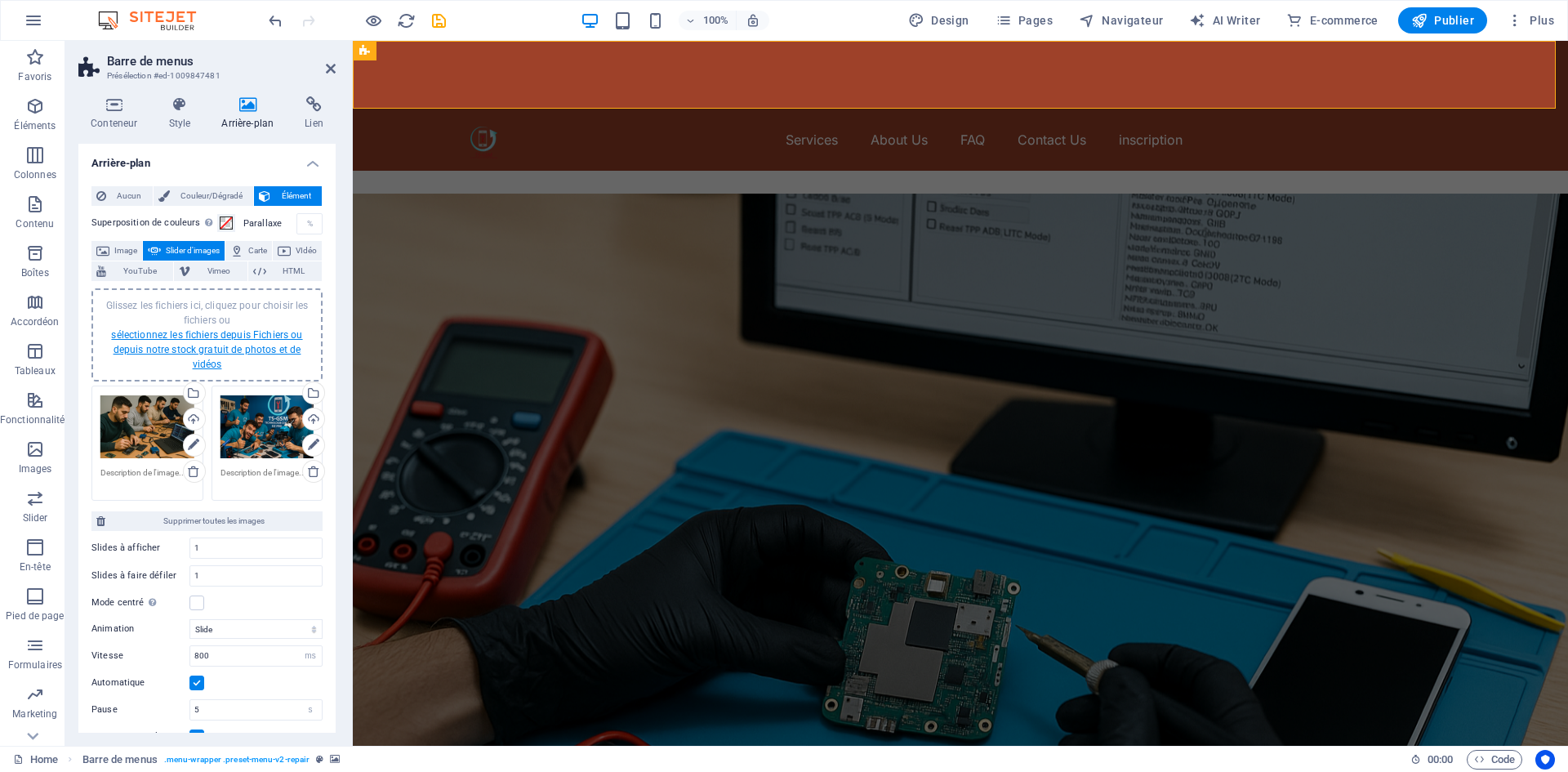
click at [240, 334] on link "sélectionnez les fichiers depuis Fichiers ou depuis notre stock gratuit de phot…" at bounding box center [206, 349] width 191 height 41
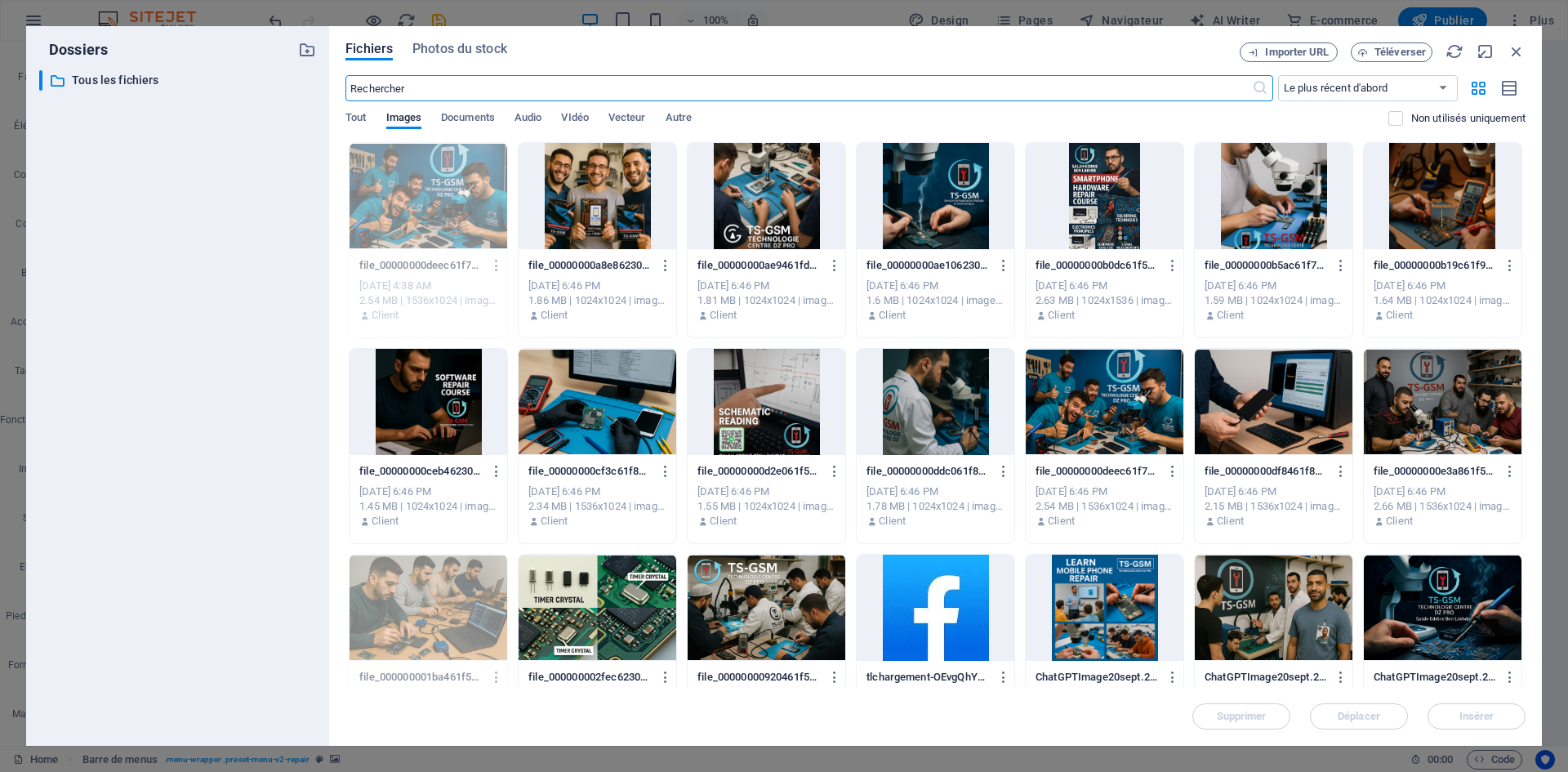
click at [768, 377] on div at bounding box center [766, 401] width 157 height 106
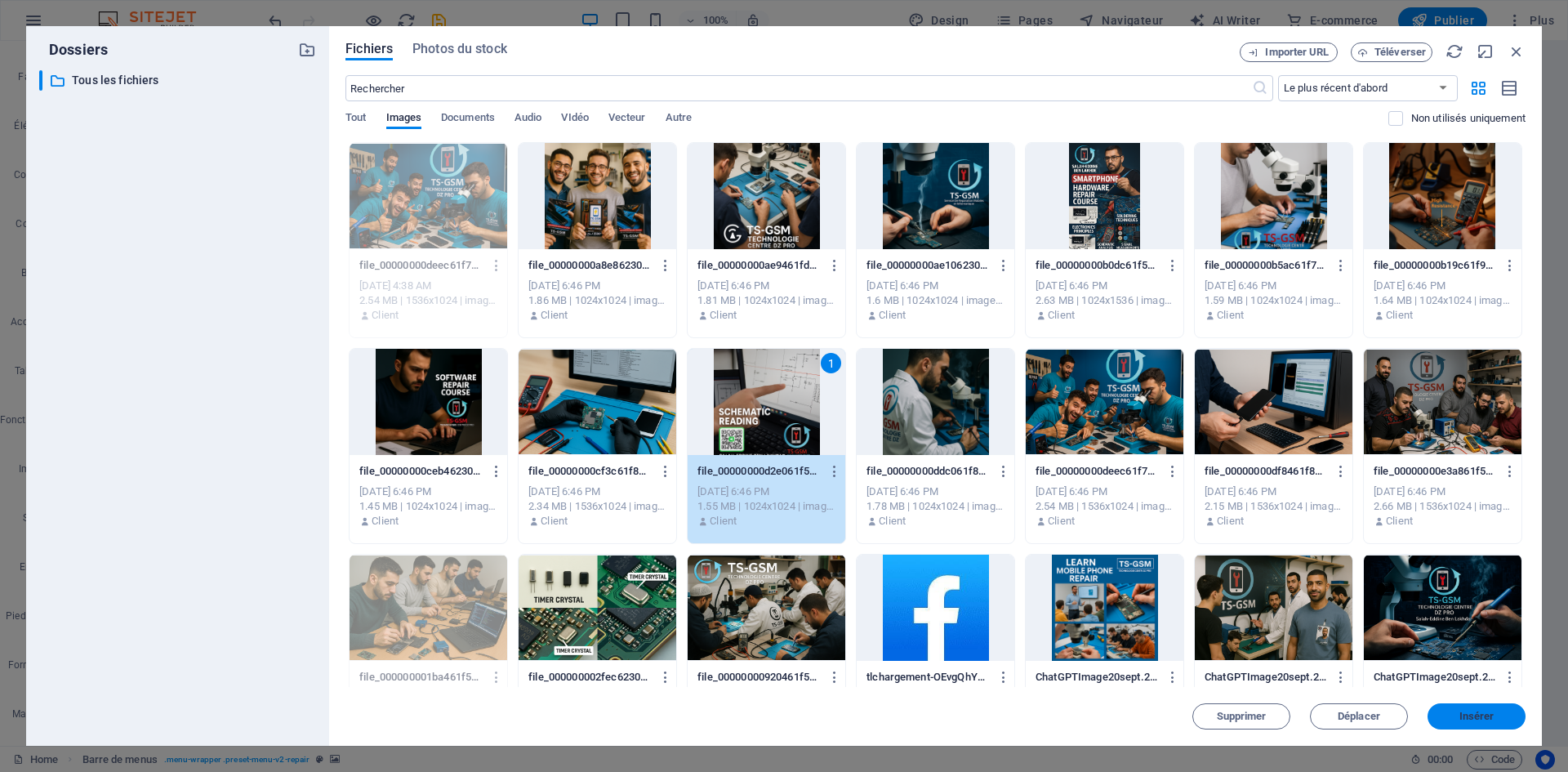
click at [1496, 718] on span "Insérer" at bounding box center [1477, 716] width 85 height 10
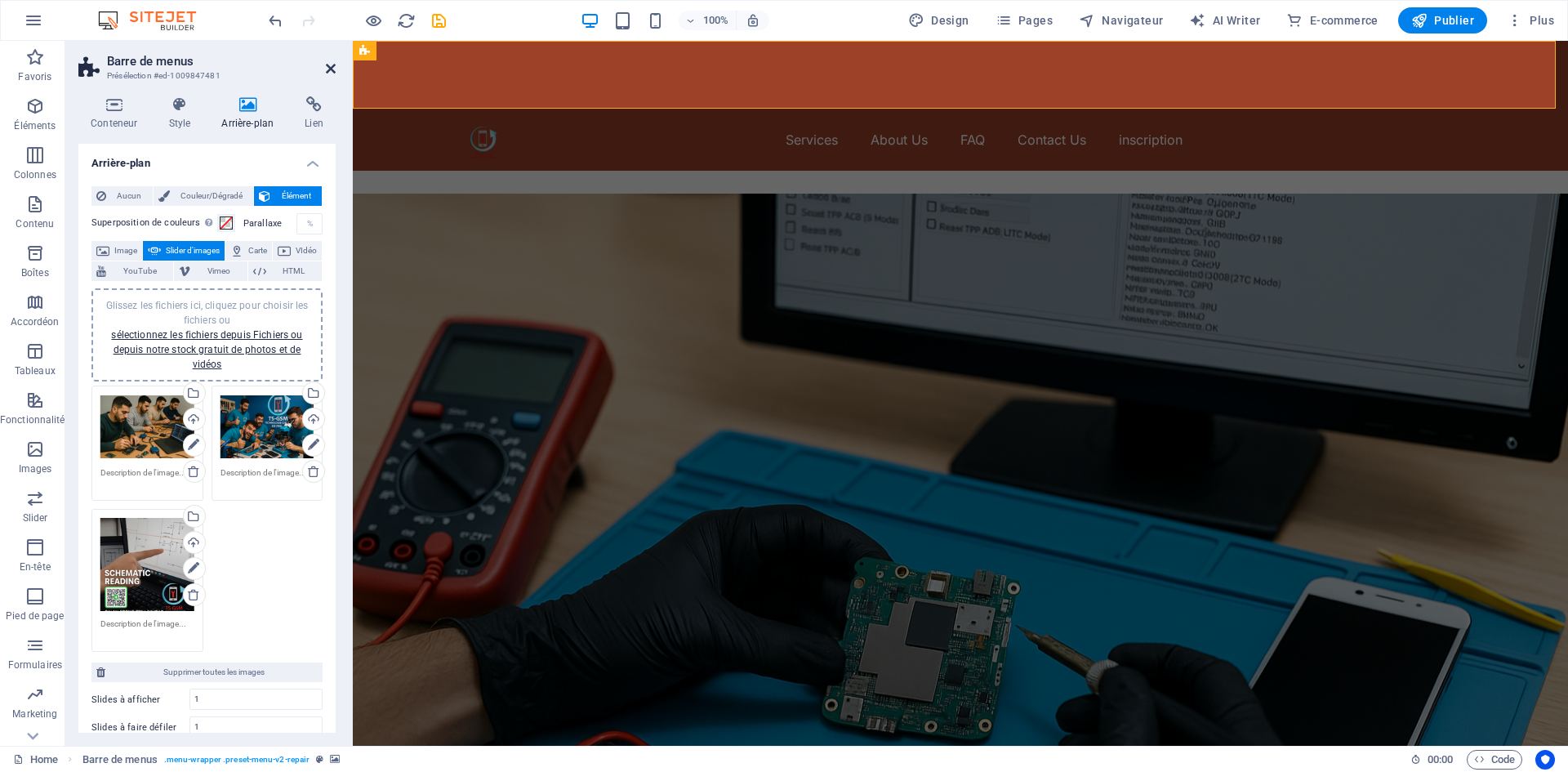
click at [326, 69] on icon at bounding box center [330, 69] width 10 height 13
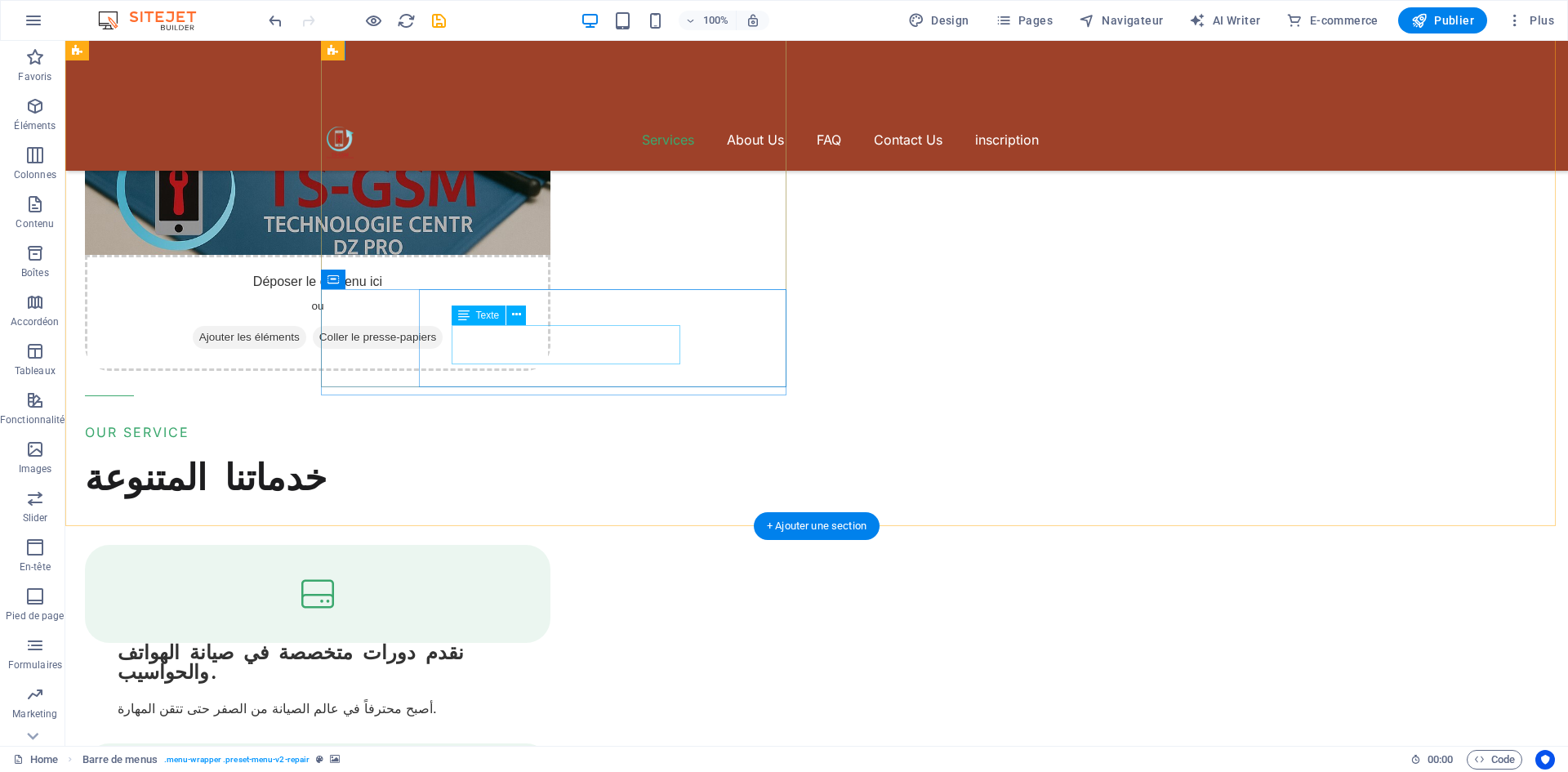
scroll to position [1715, 0]
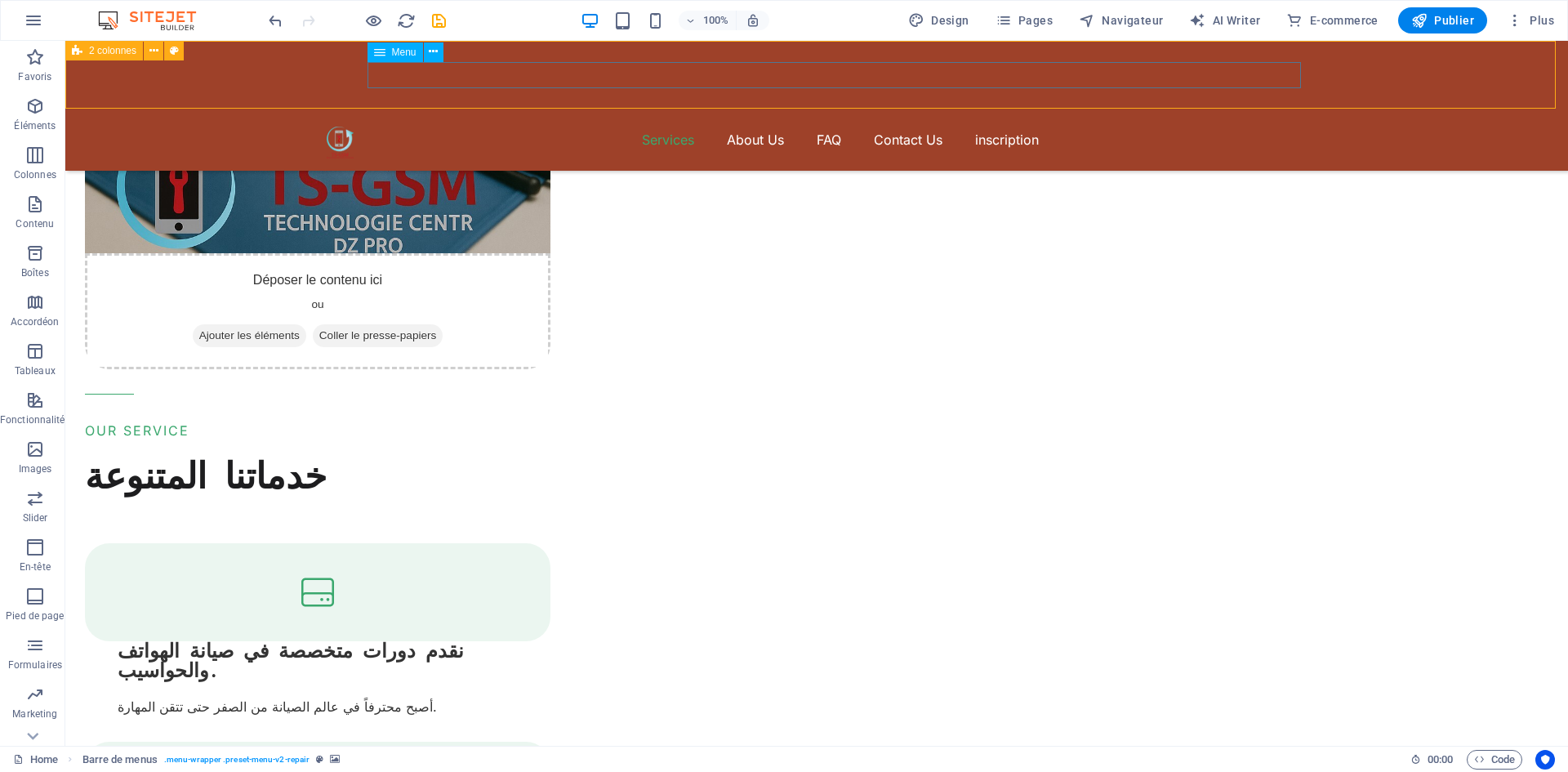
click at [889, 127] on nav "Services About Us FAQ Contact Us inscription" at bounding box center [817, 139] width 980 height 26
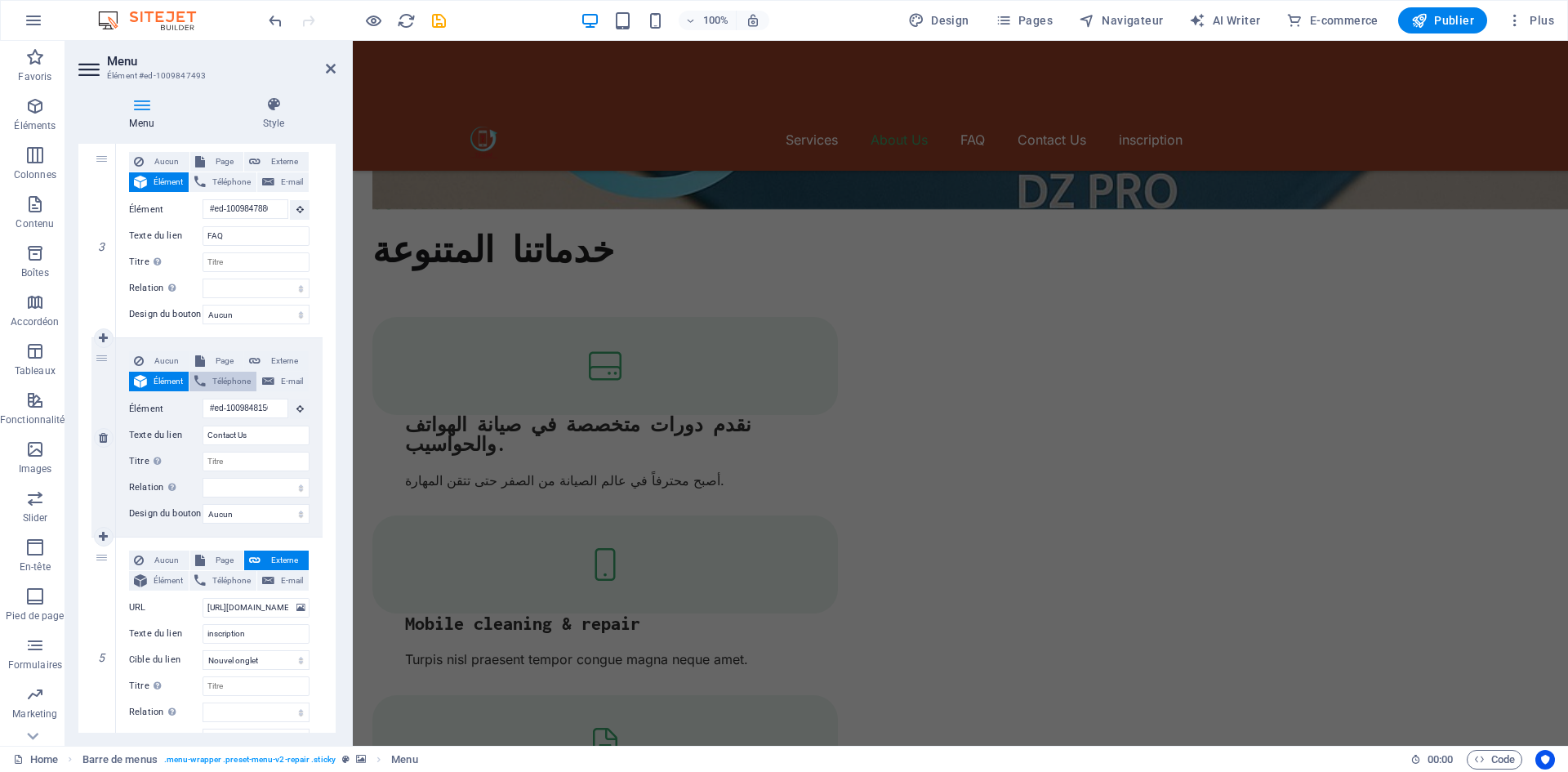
scroll to position [1647, 0]
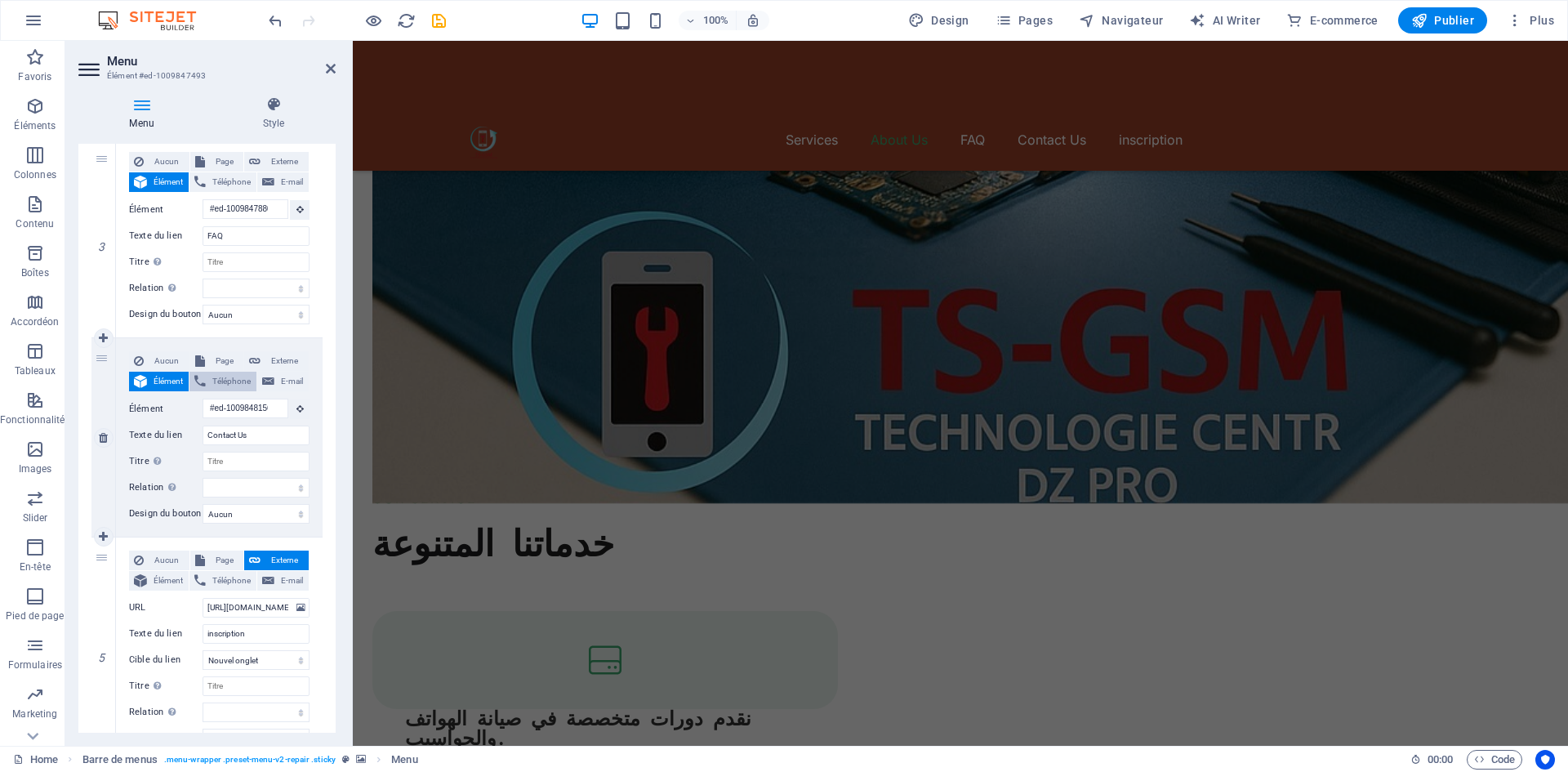
click at [225, 383] on span "Téléphone" at bounding box center [231, 381] width 41 height 20
select select
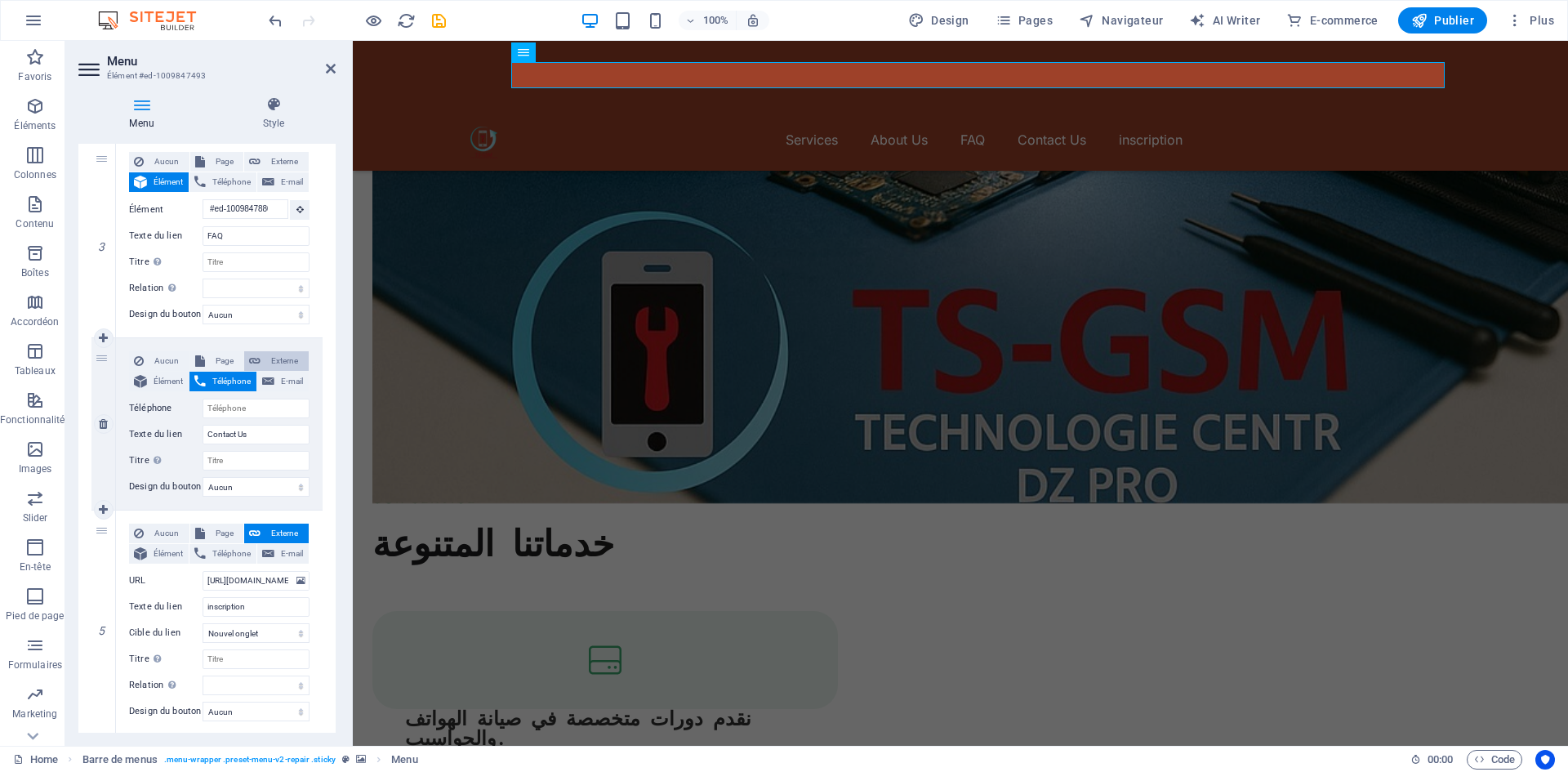
click at [260, 363] on button "Externe" at bounding box center [276, 361] width 64 height 20
select select
select select "blank"
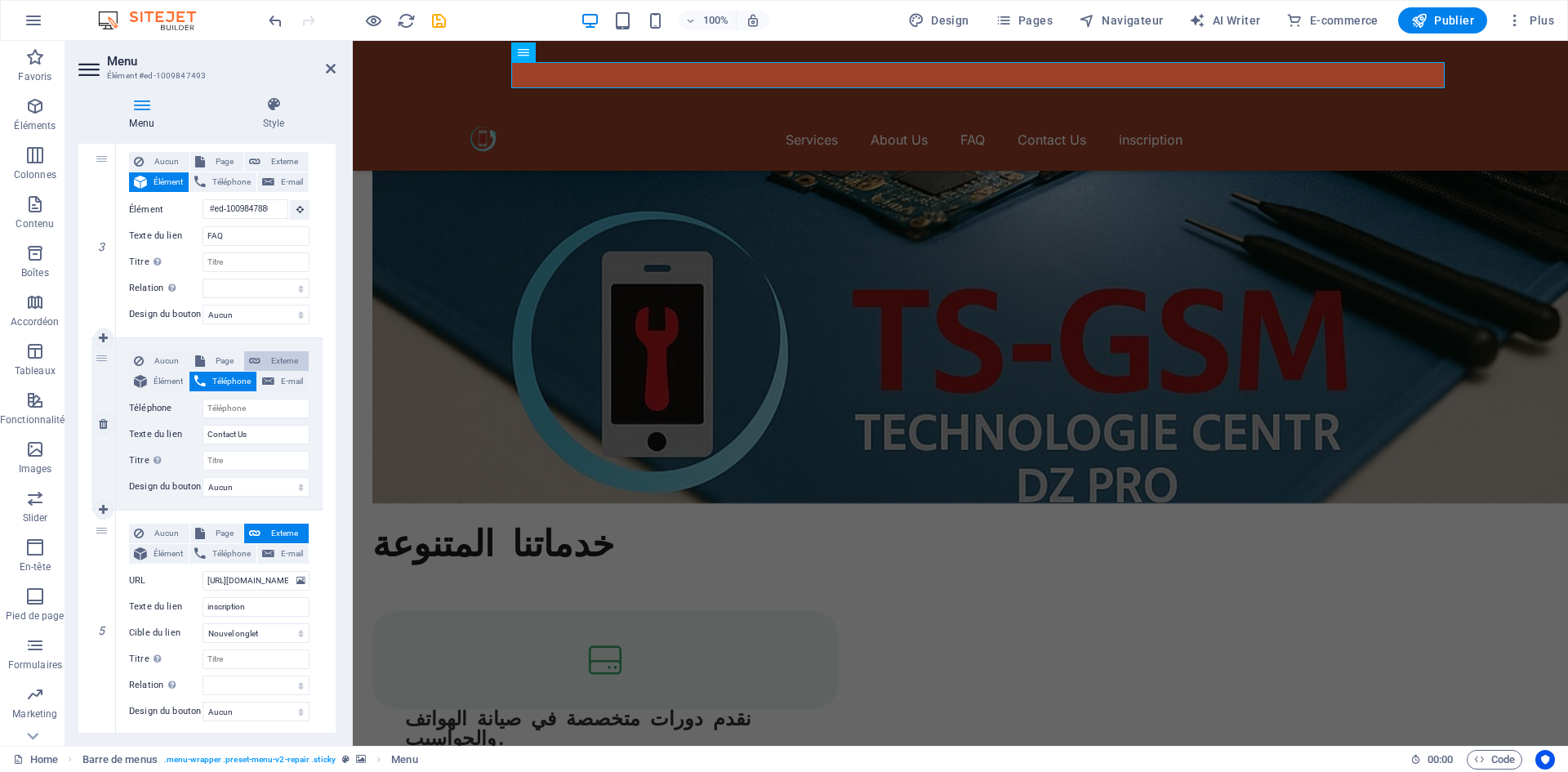
select select
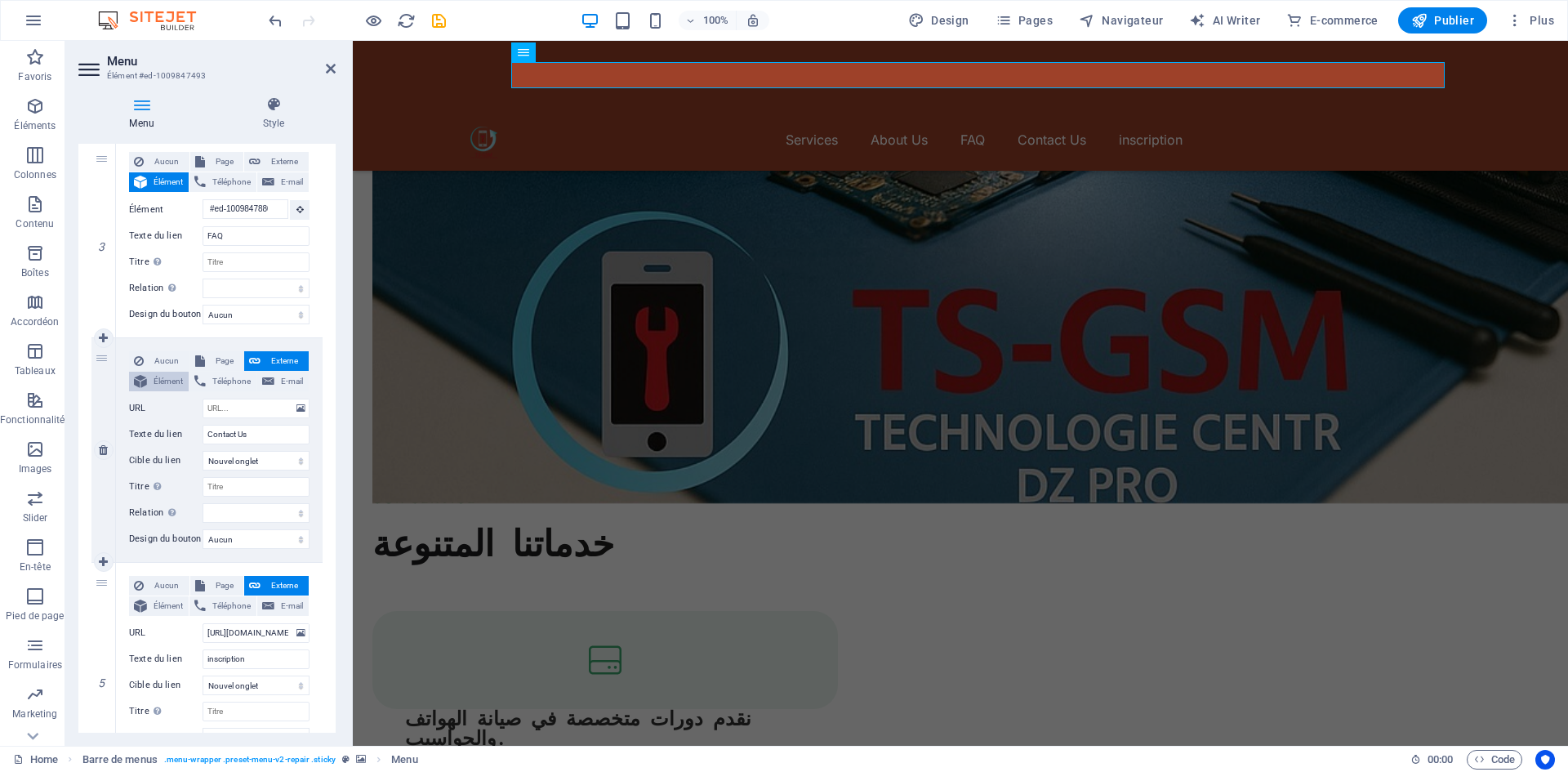
click at [176, 383] on span "Élément" at bounding box center [167, 381] width 32 height 20
select select
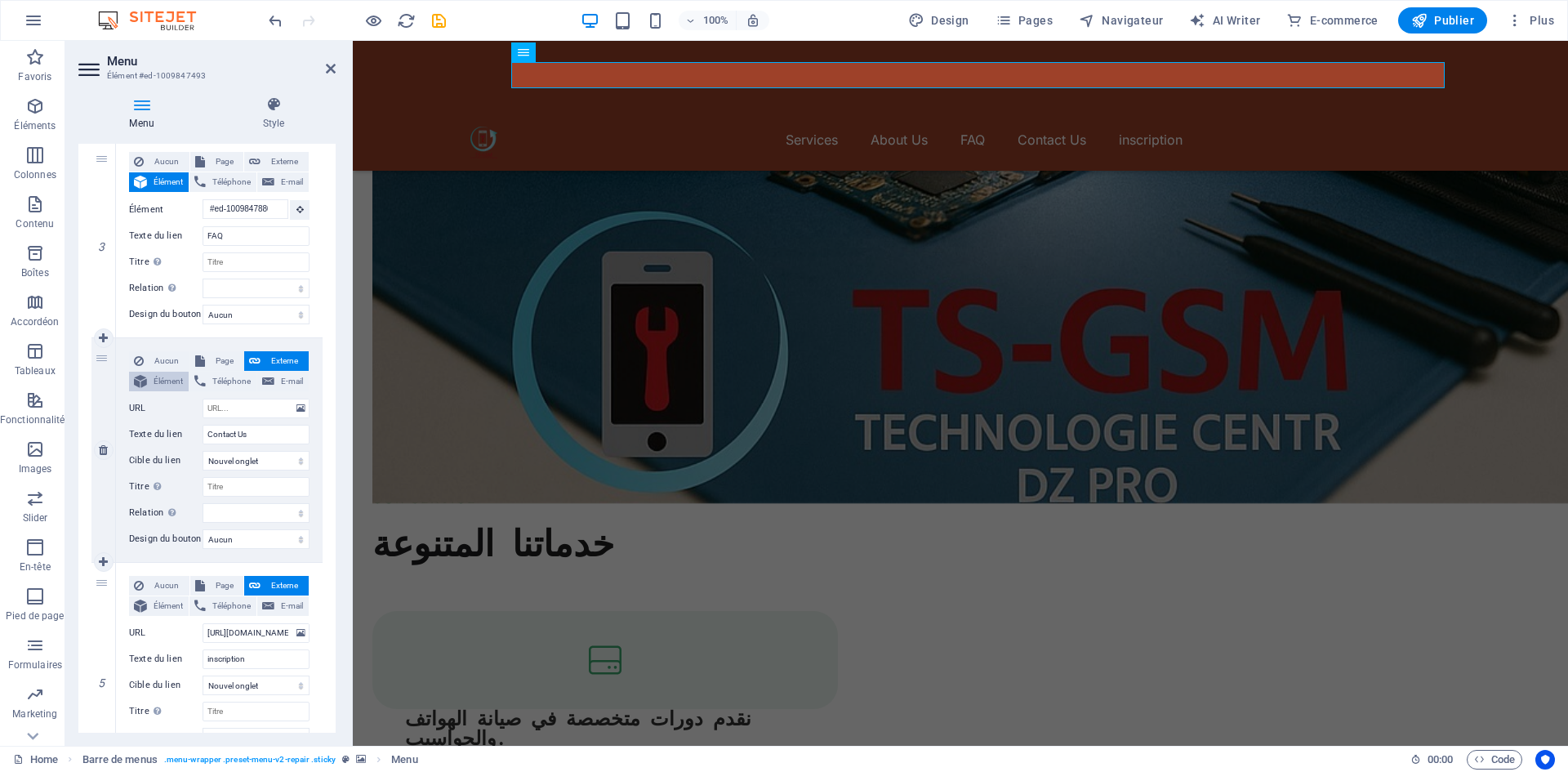
select select
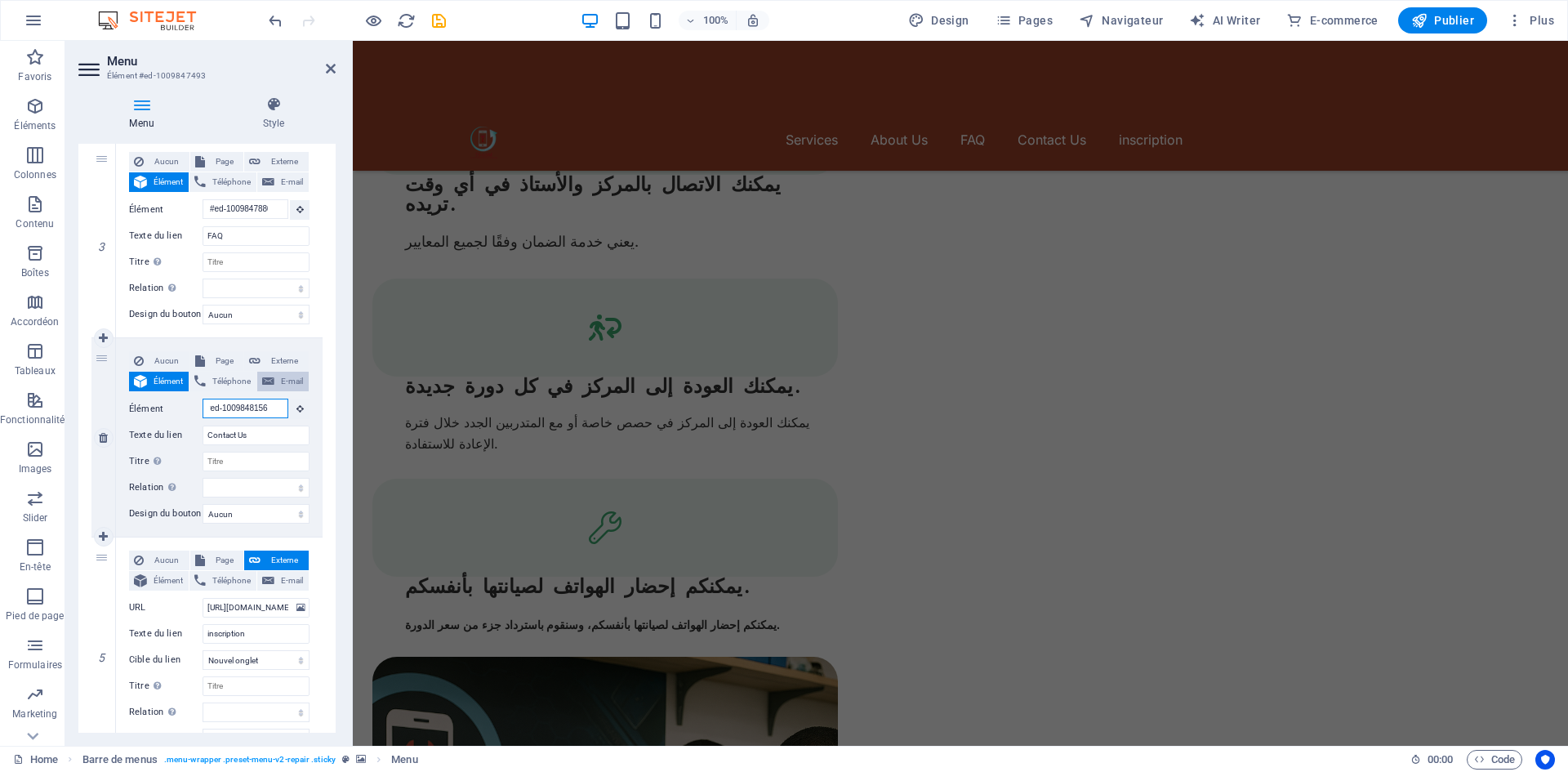
scroll to position [1444, 0]
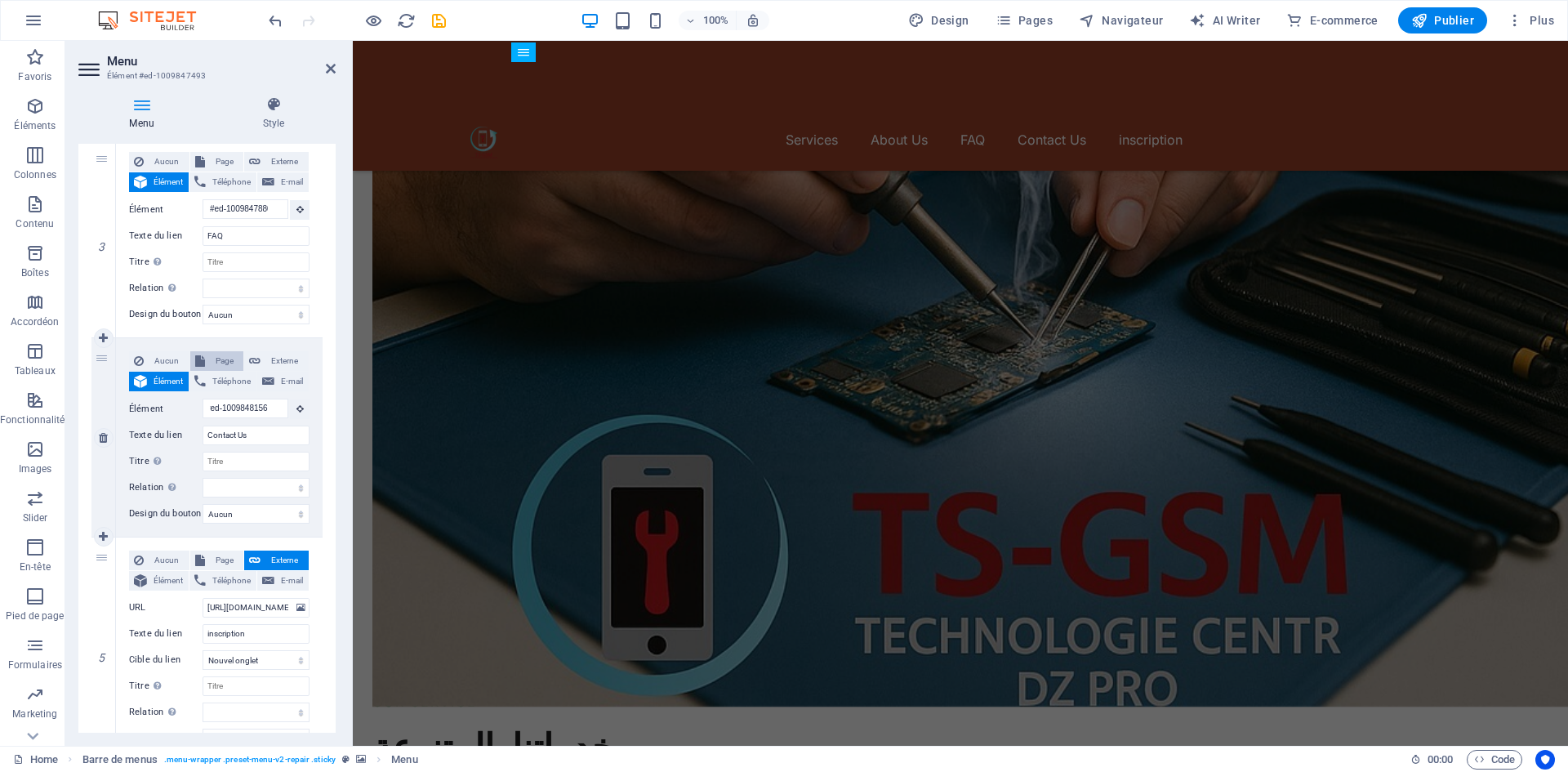
click at [225, 364] on span "Page" at bounding box center [224, 361] width 30 height 20
select select
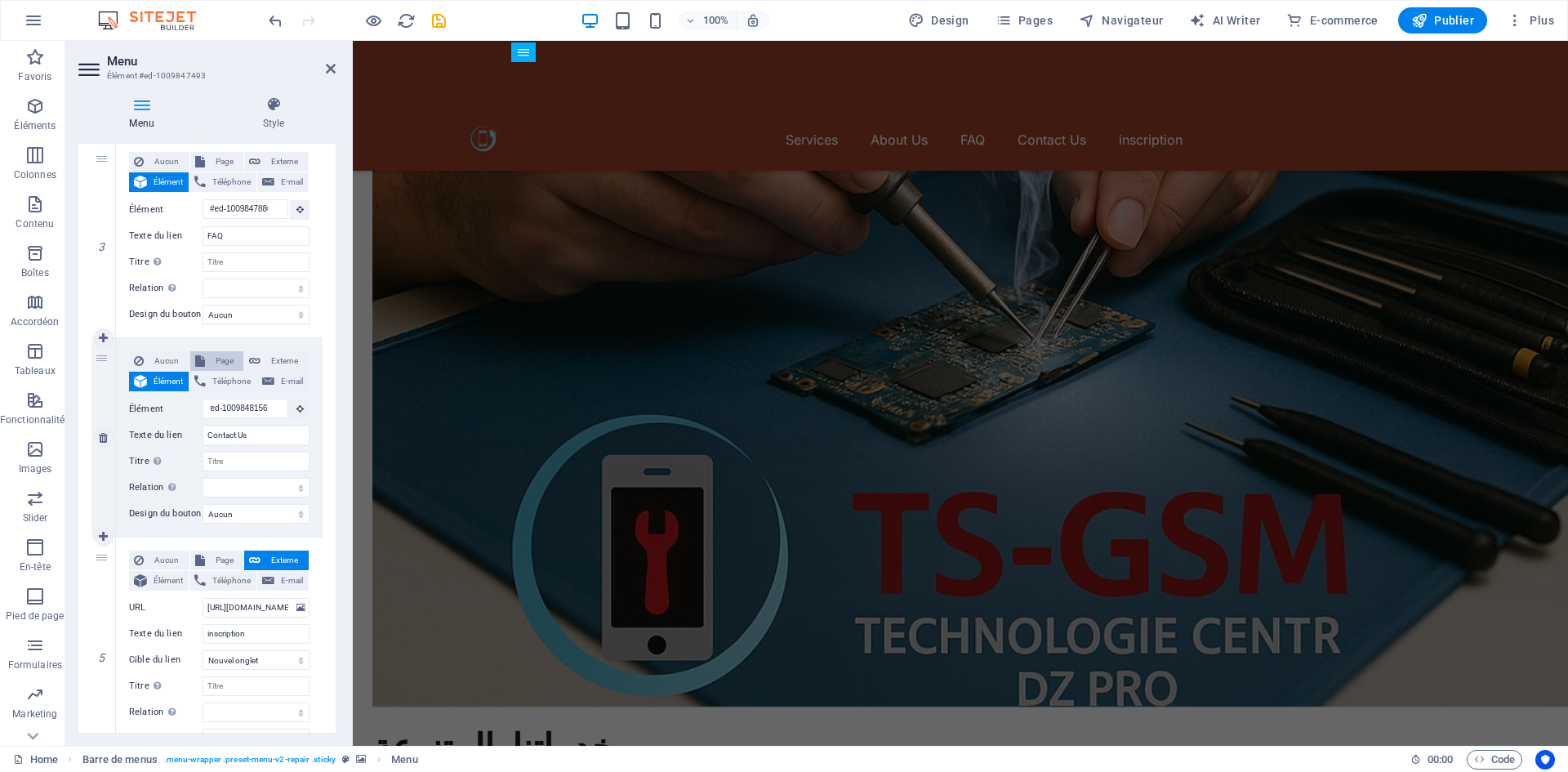
select select
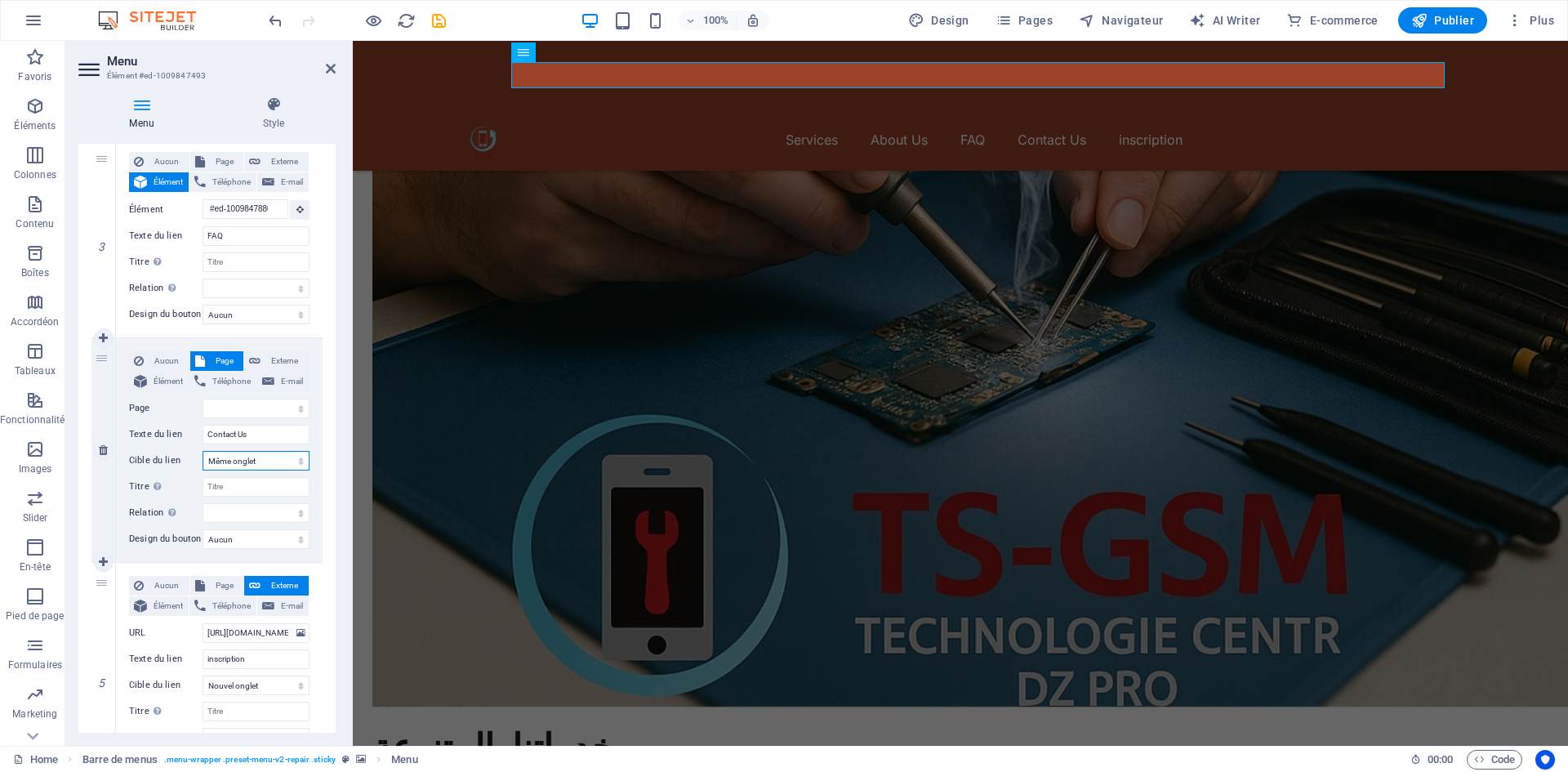
click at [270, 456] on select "Nouvel onglet Même onglet Superposition" at bounding box center [256, 461] width 107 height 20
click at [271, 456] on select "Nouvel onglet Même onglet Superposition" at bounding box center [256, 461] width 107 height 20
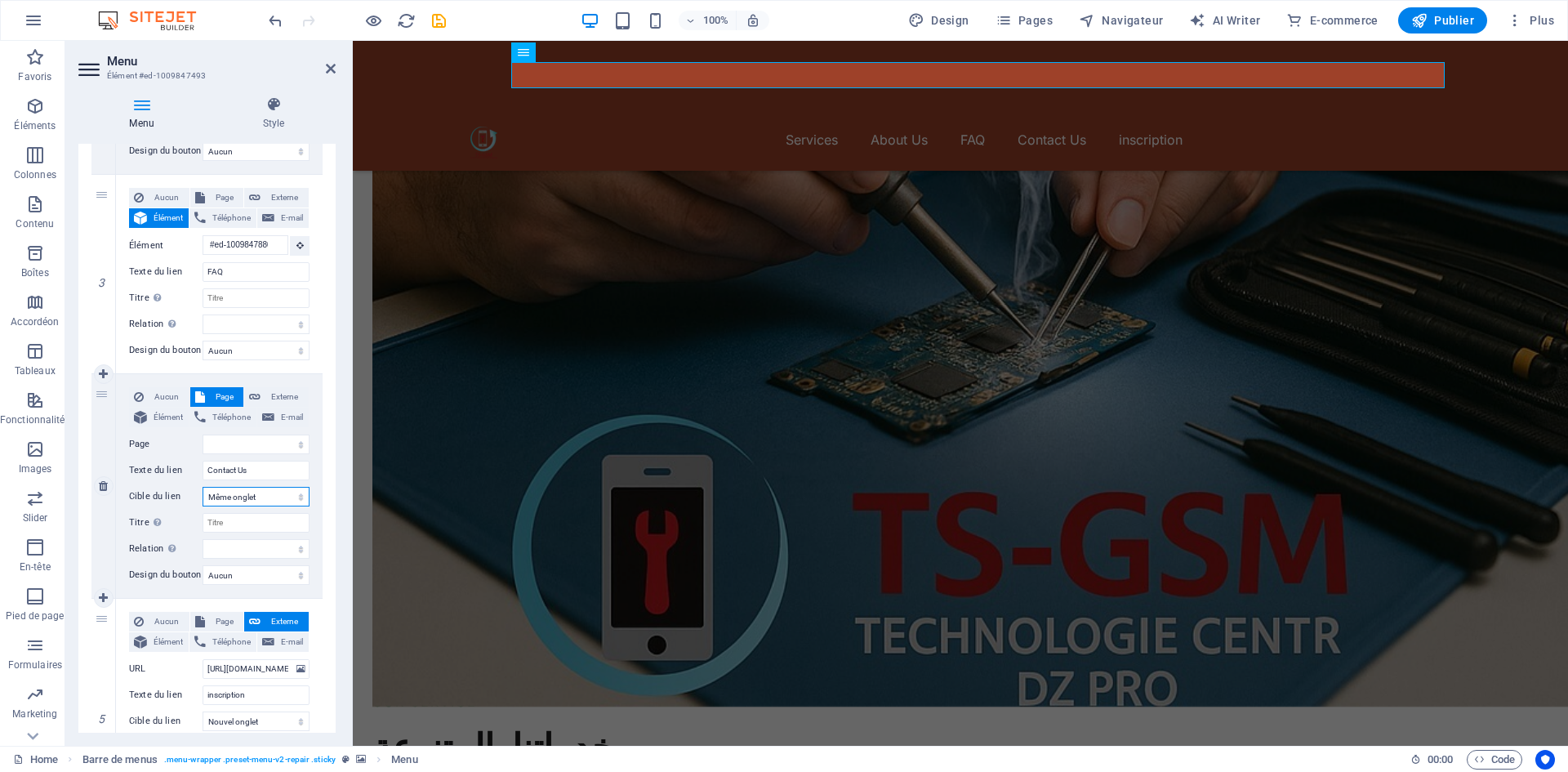
scroll to position [520, 0]
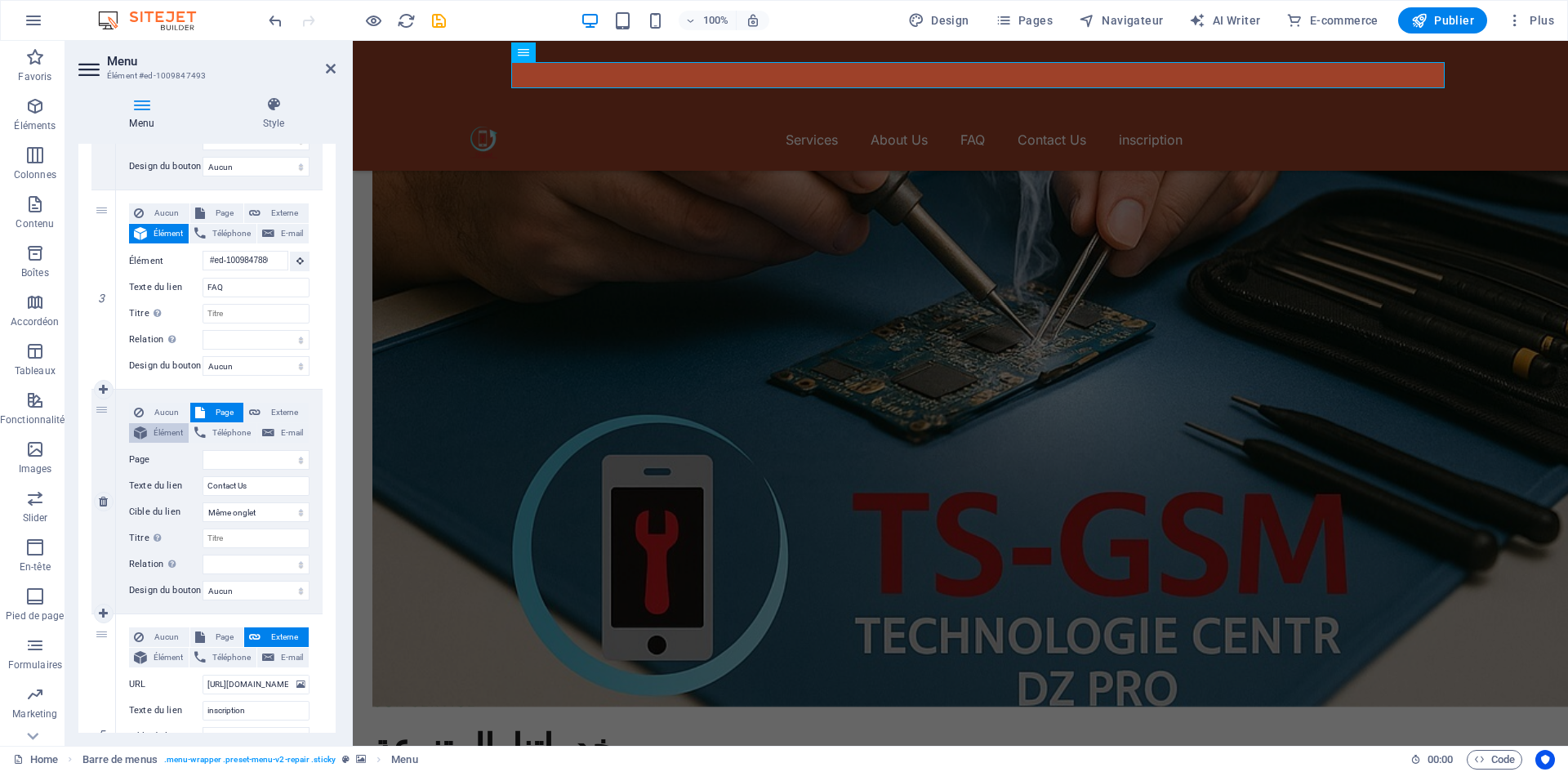
click at [160, 430] on span "Élément" at bounding box center [167, 433] width 32 height 20
select select
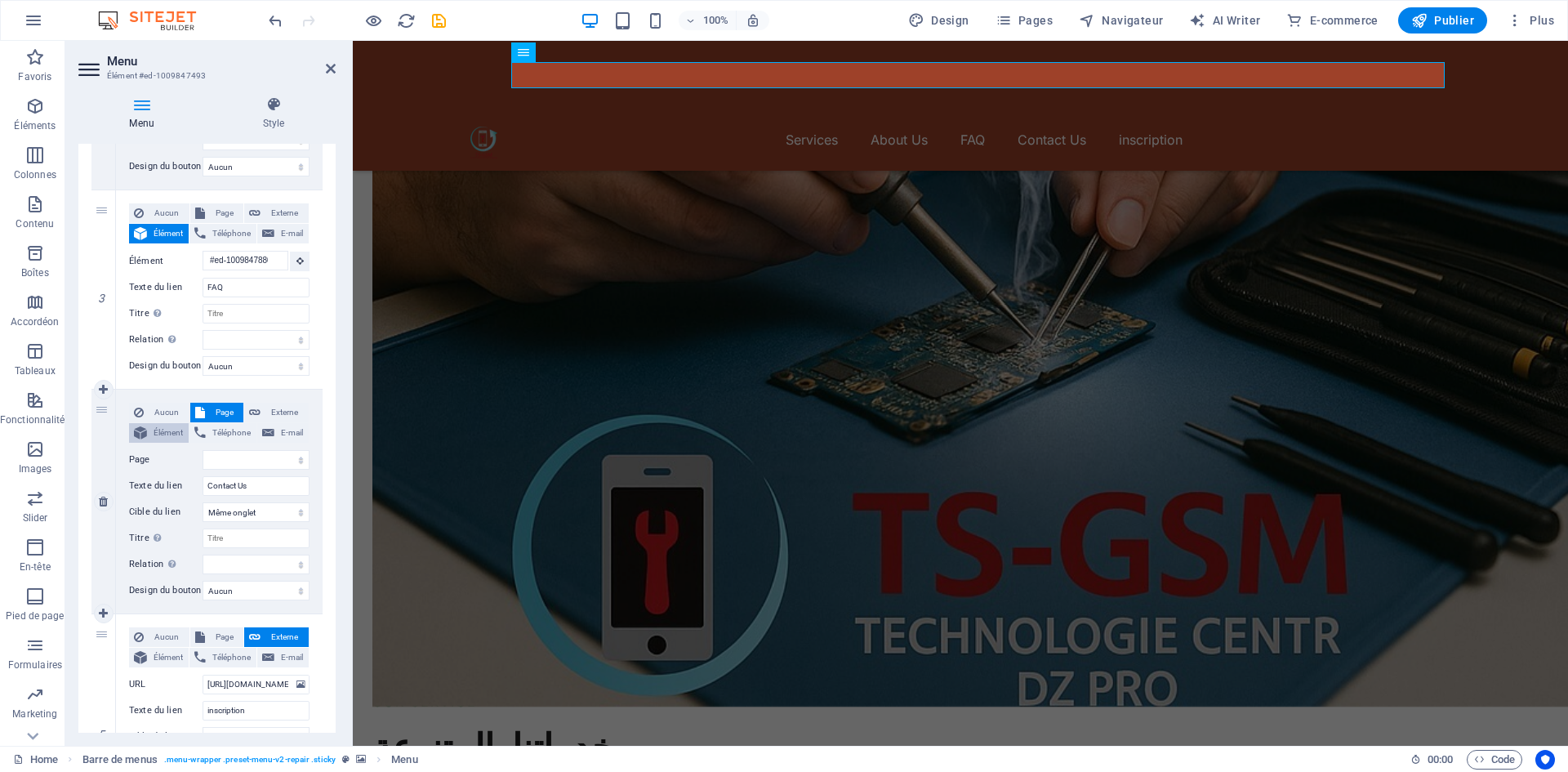
select select
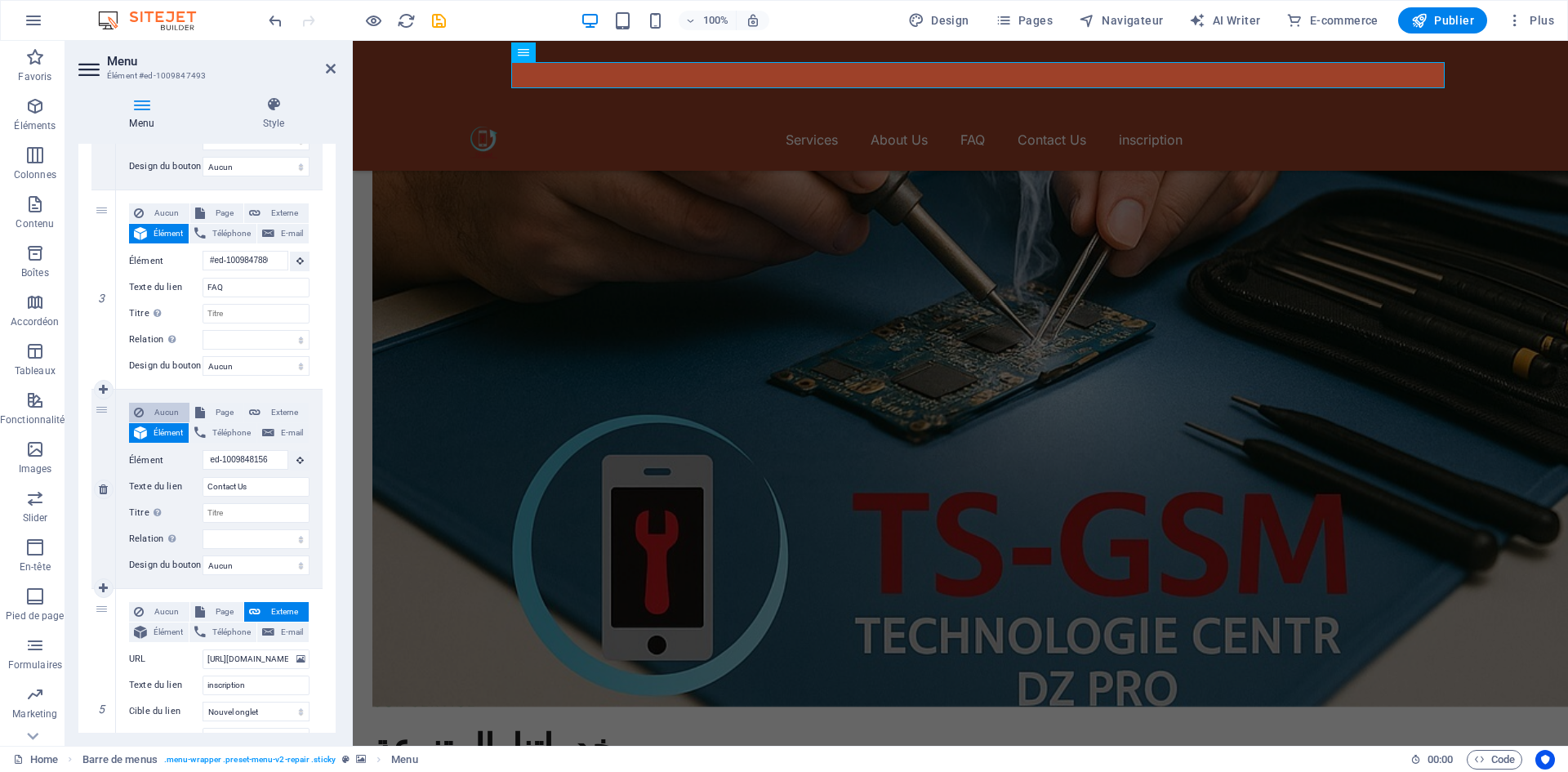
scroll to position [0, 0]
click at [174, 413] on span "Aucun" at bounding box center [166, 412] width 36 height 20
select select
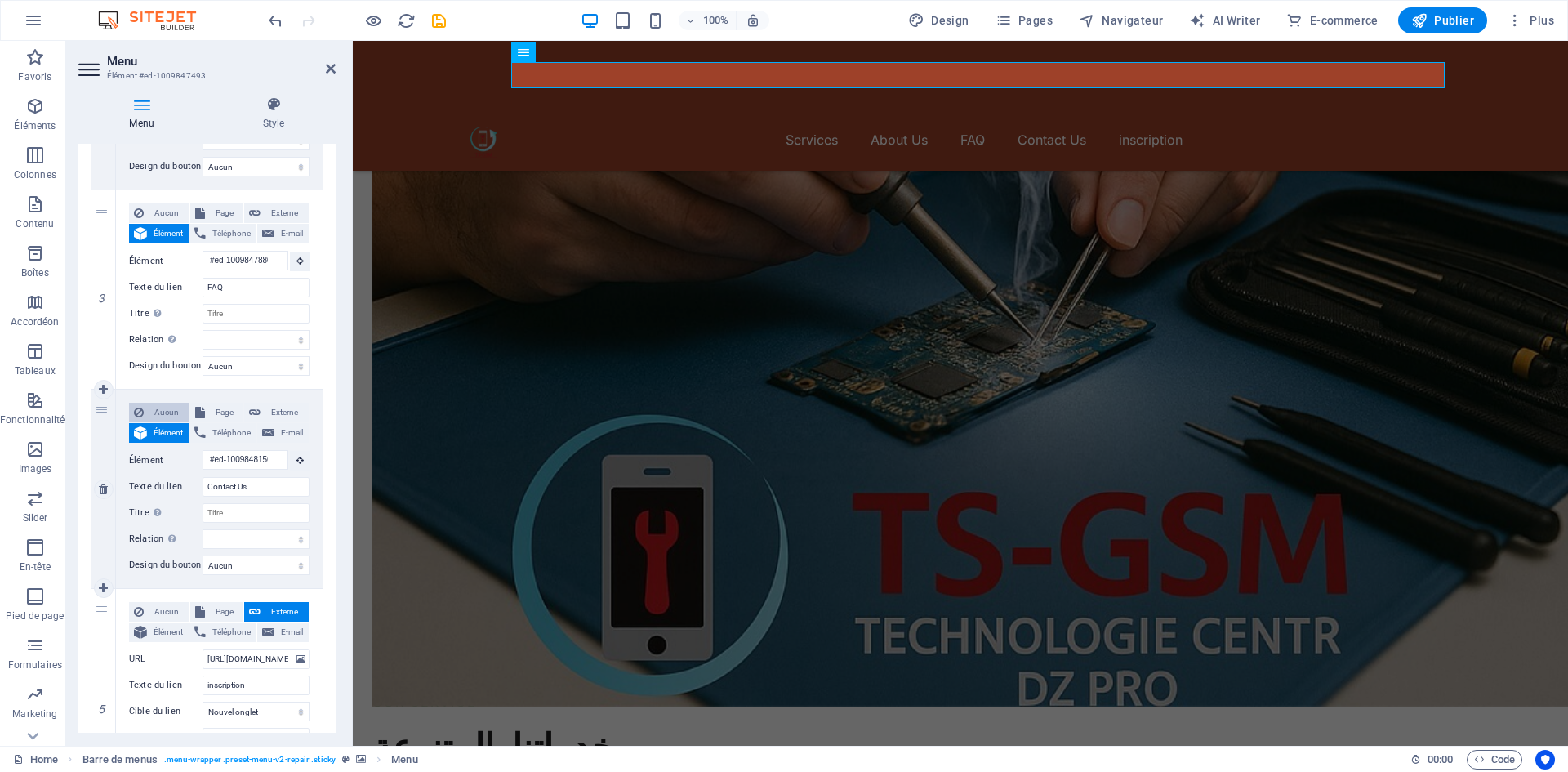
select select
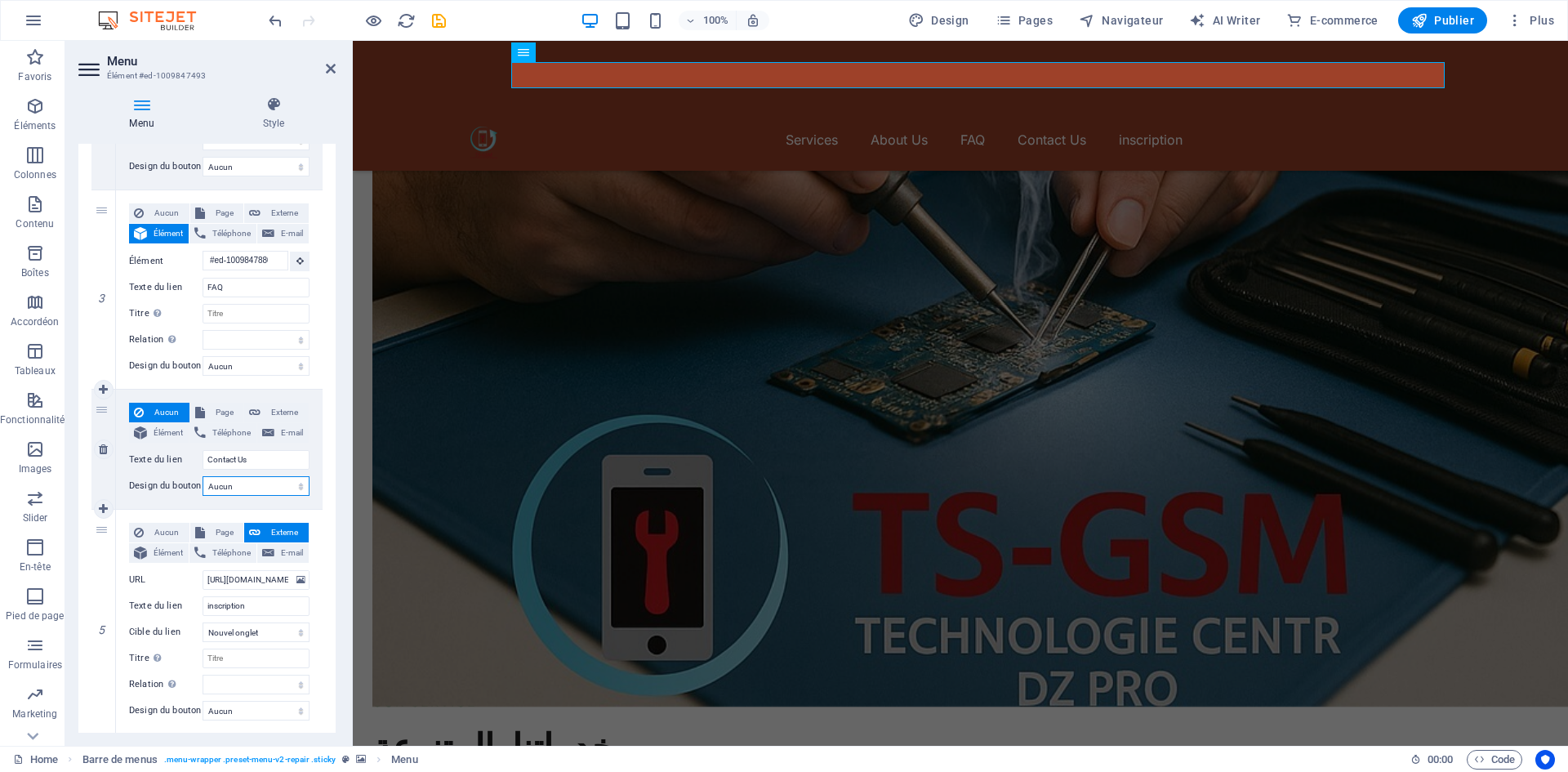
click at [228, 485] on select "Aucun Par défaut Principal Secondaire" at bounding box center [256, 486] width 107 height 20
click at [228, 483] on select "Aucun Par défaut Principal Secondaire" at bounding box center [256, 486] width 107 height 20
click at [288, 410] on span "Externe" at bounding box center [285, 412] width 38 height 20
select select
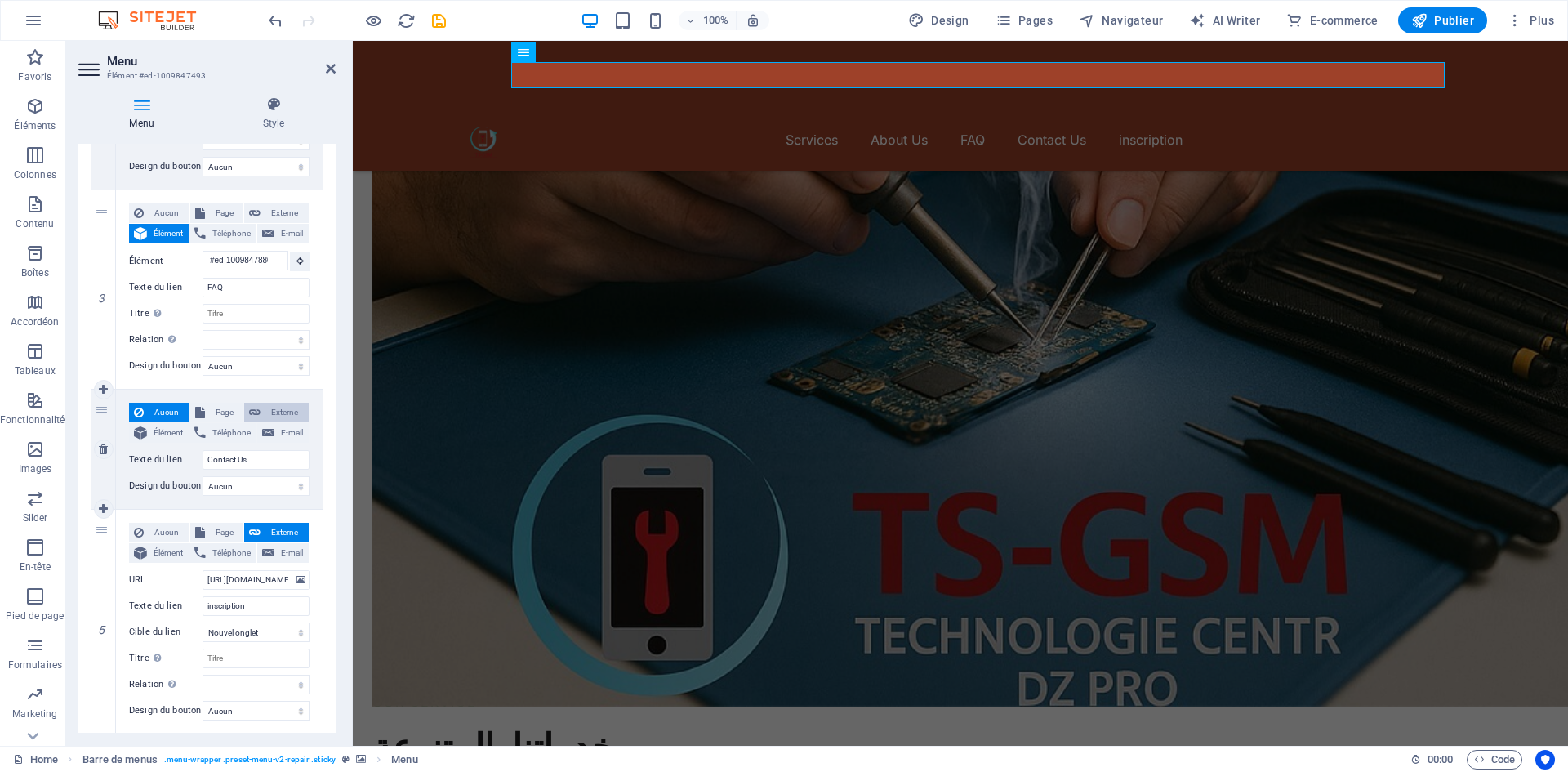
select select
select select "blank"
select select
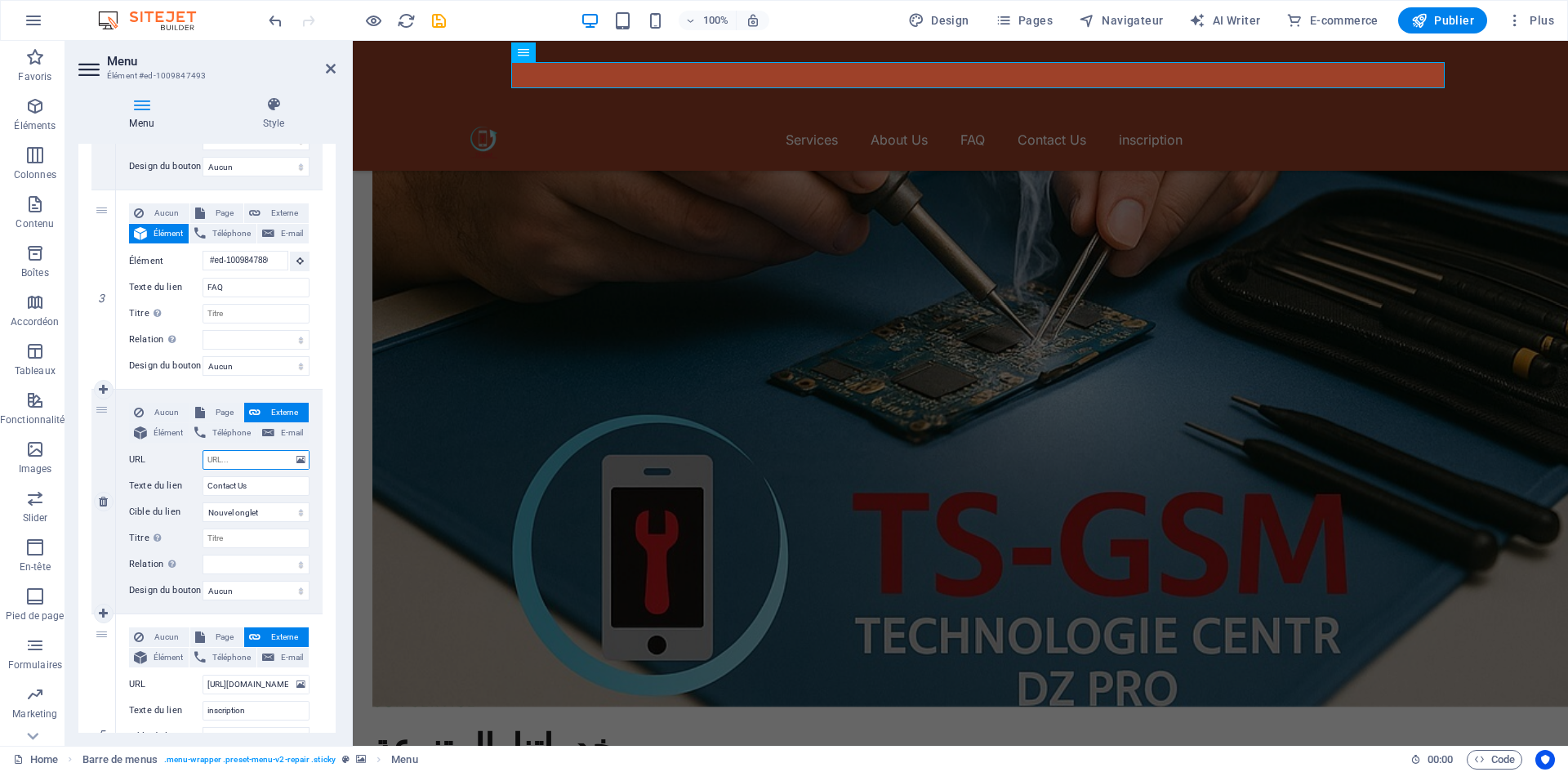
click at [270, 450] on input "URL" at bounding box center [256, 460] width 107 height 20
click at [288, 457] on input "URL" at bounding box center [256, 460] width 107 height 20
click at [297, 457] on icon at bounding box center [301, 460] width 9 height 18
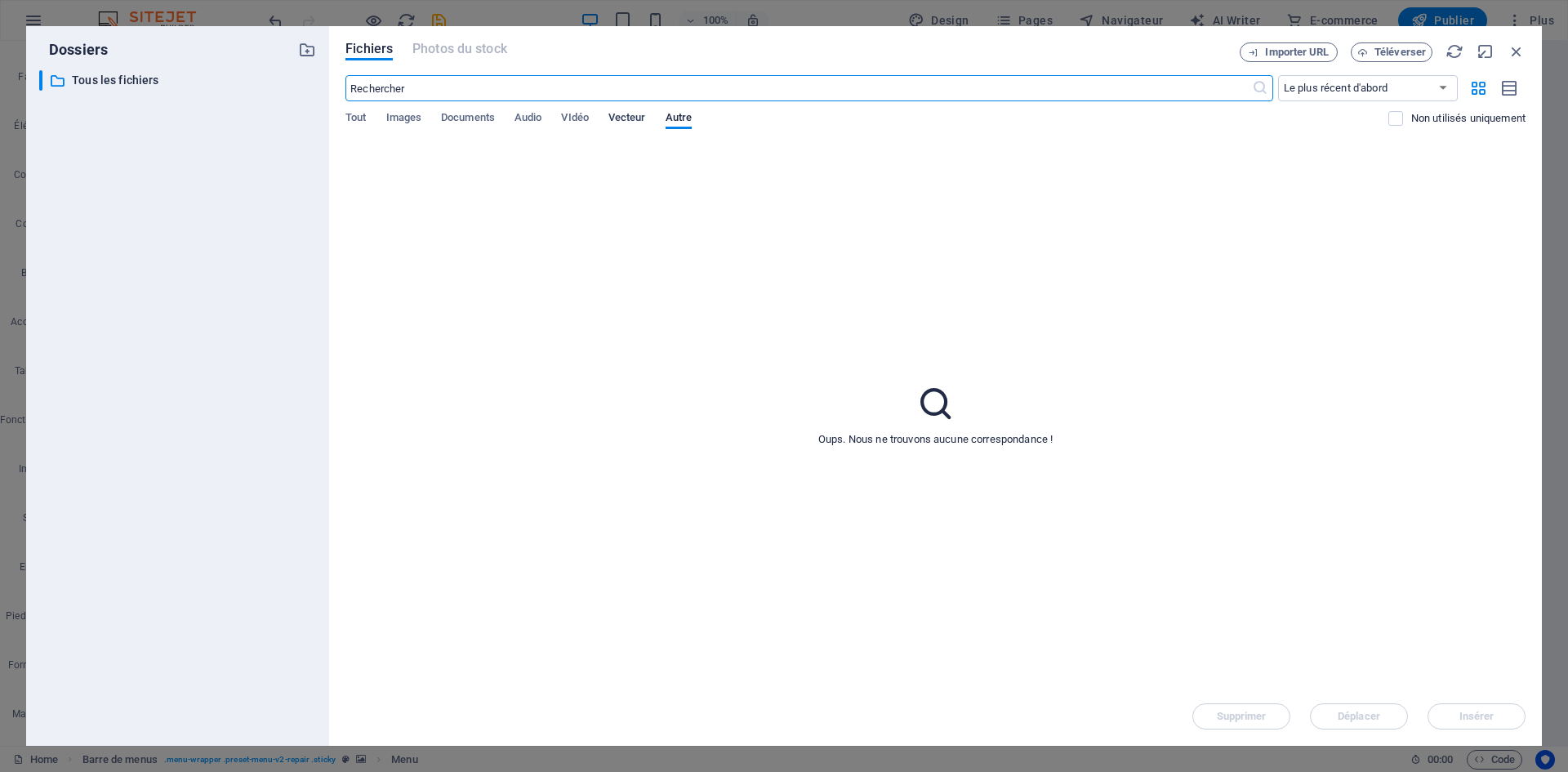
click at [637, 119] on span "Vecteur" at bounding box center [628, 118] width 38 height 23
click at [669, 118] on span "Autre" at bounding box center [678, 118] width 26 height 23
click at [1516, 49] on icon "button" at bounding box center [1516, 52] width 18 height 18
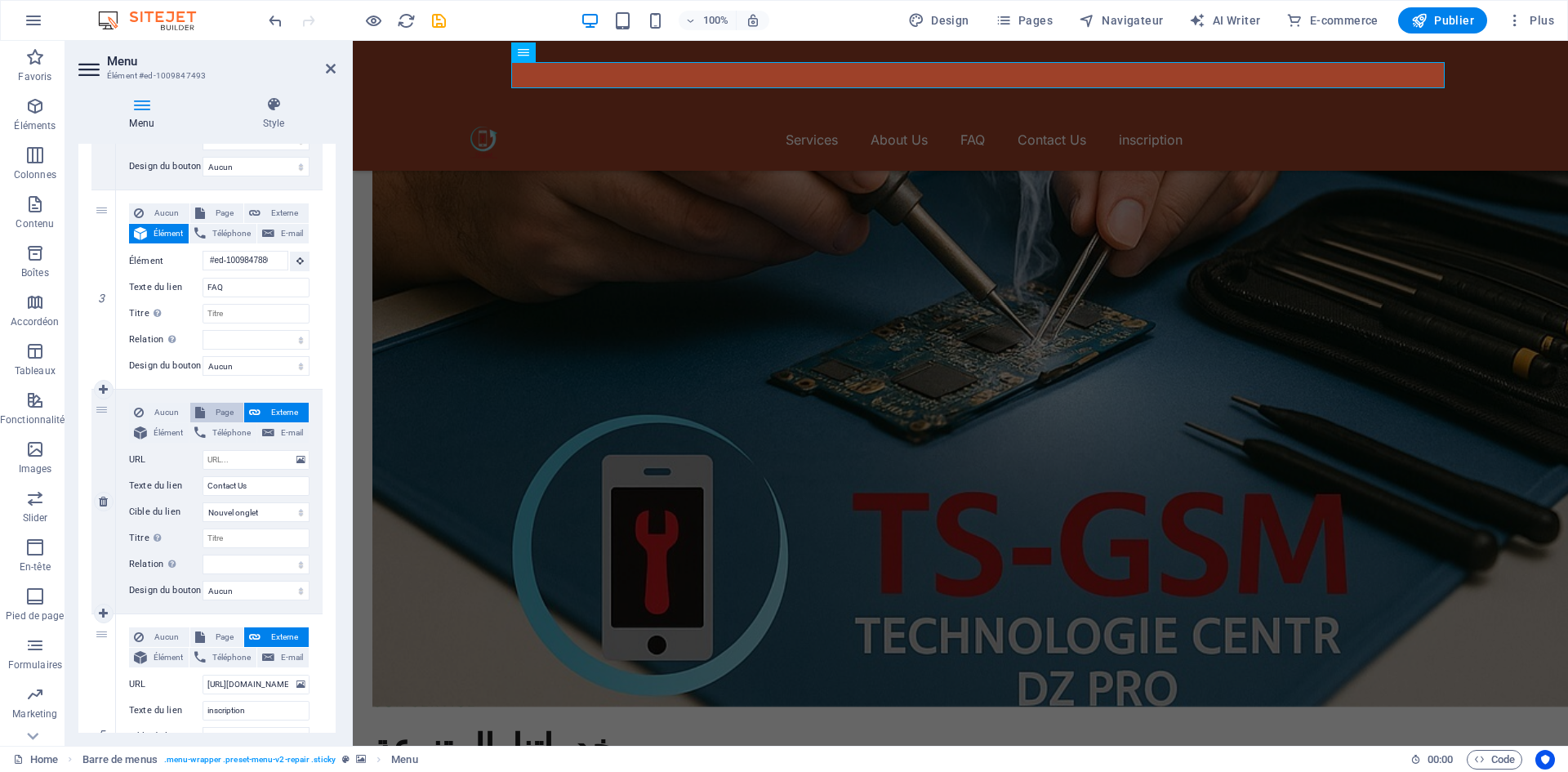
click at [227, 410] on span "Page" at bounding box center [224, 412] width 30 height 20
select select
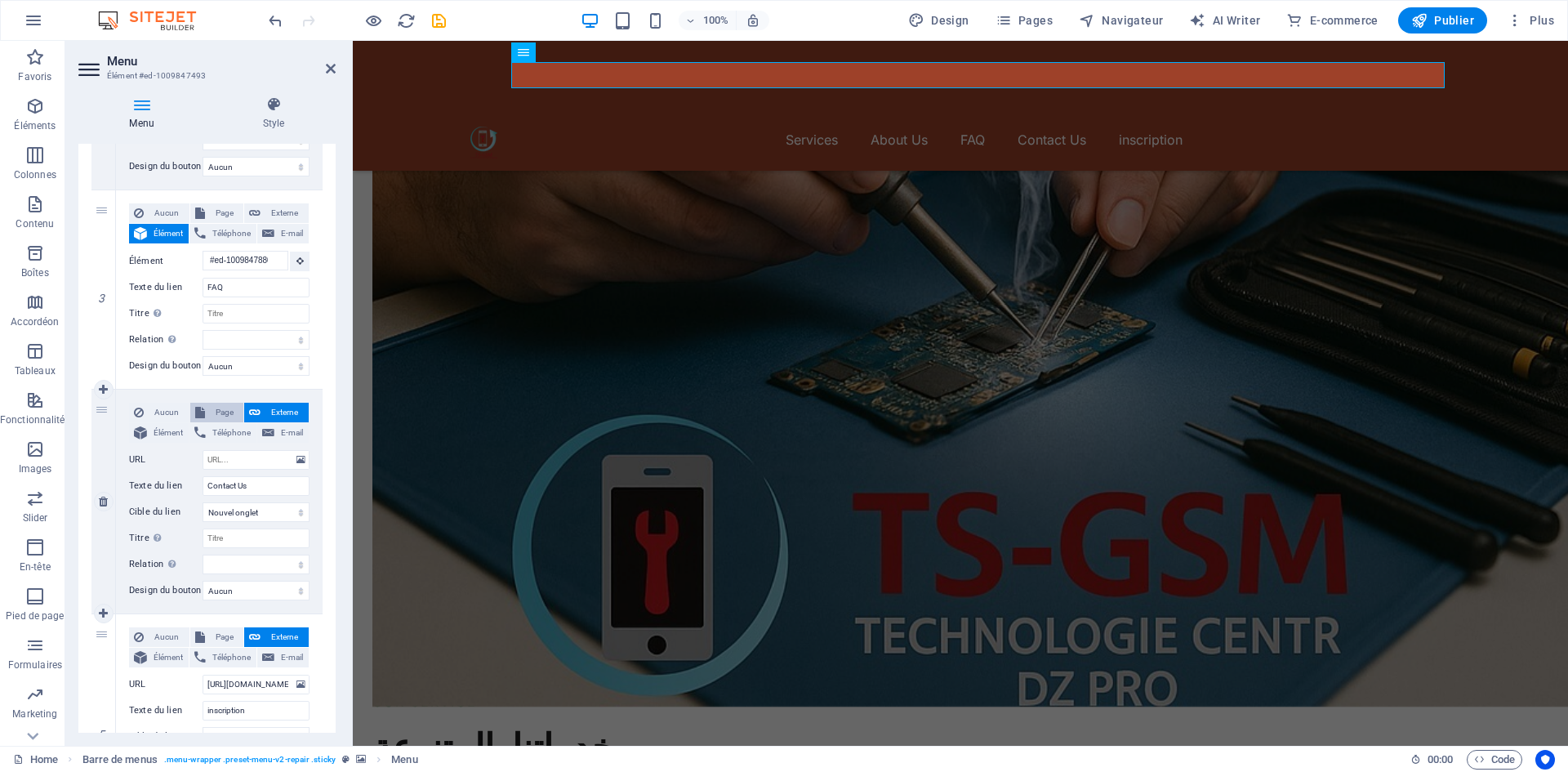
select select
click at [241, 456] on select "Home Blog Subpage Legal Notice Privacy Home Home" at bounding box center [256, 460] width 107 height 20
select select "0"
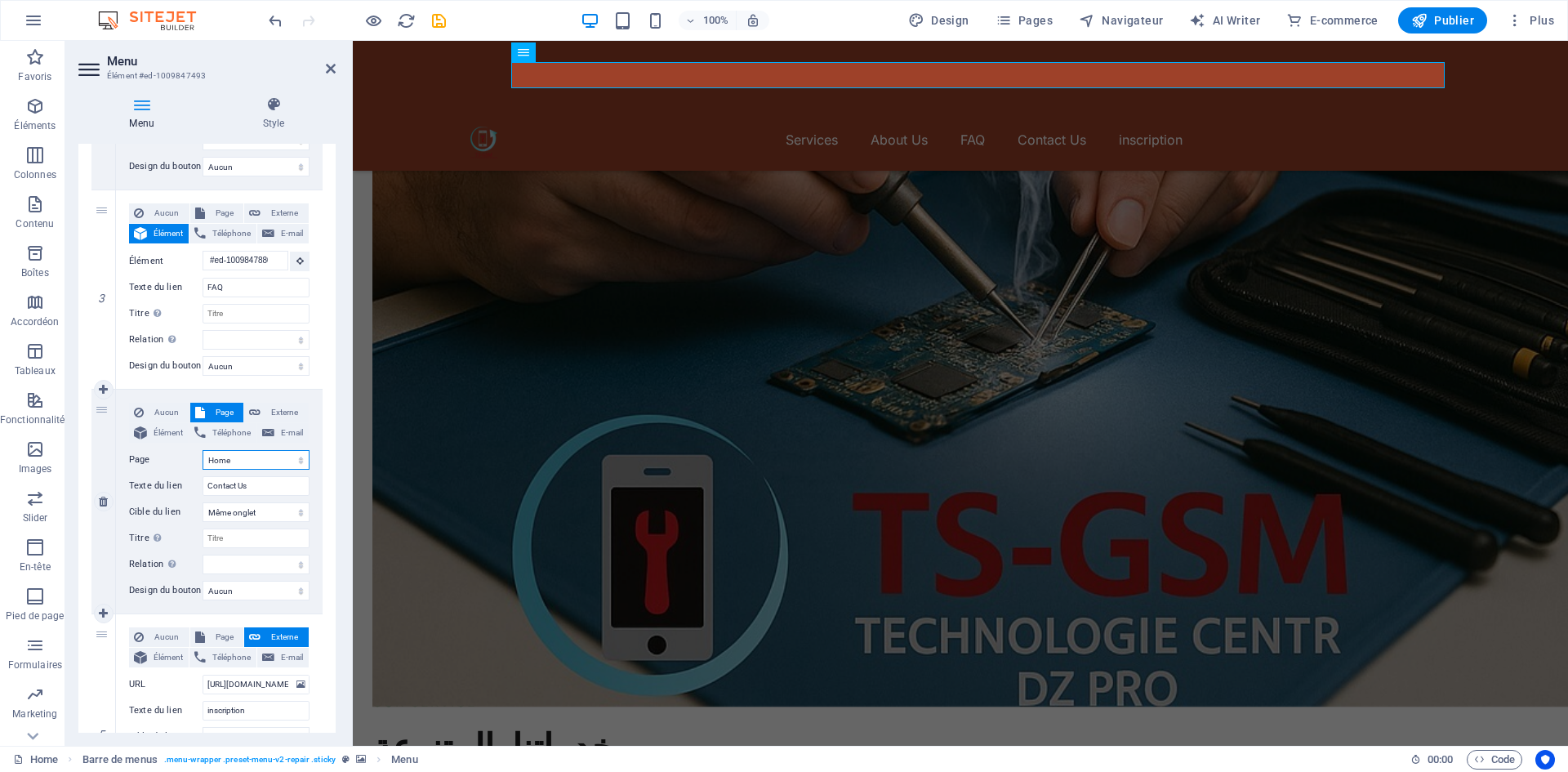
click at [203, 450] on select "Home Blog Subpage Legal Notice Privacy Home Home" at bounding box center [256, 460] width 107 height 20
select select
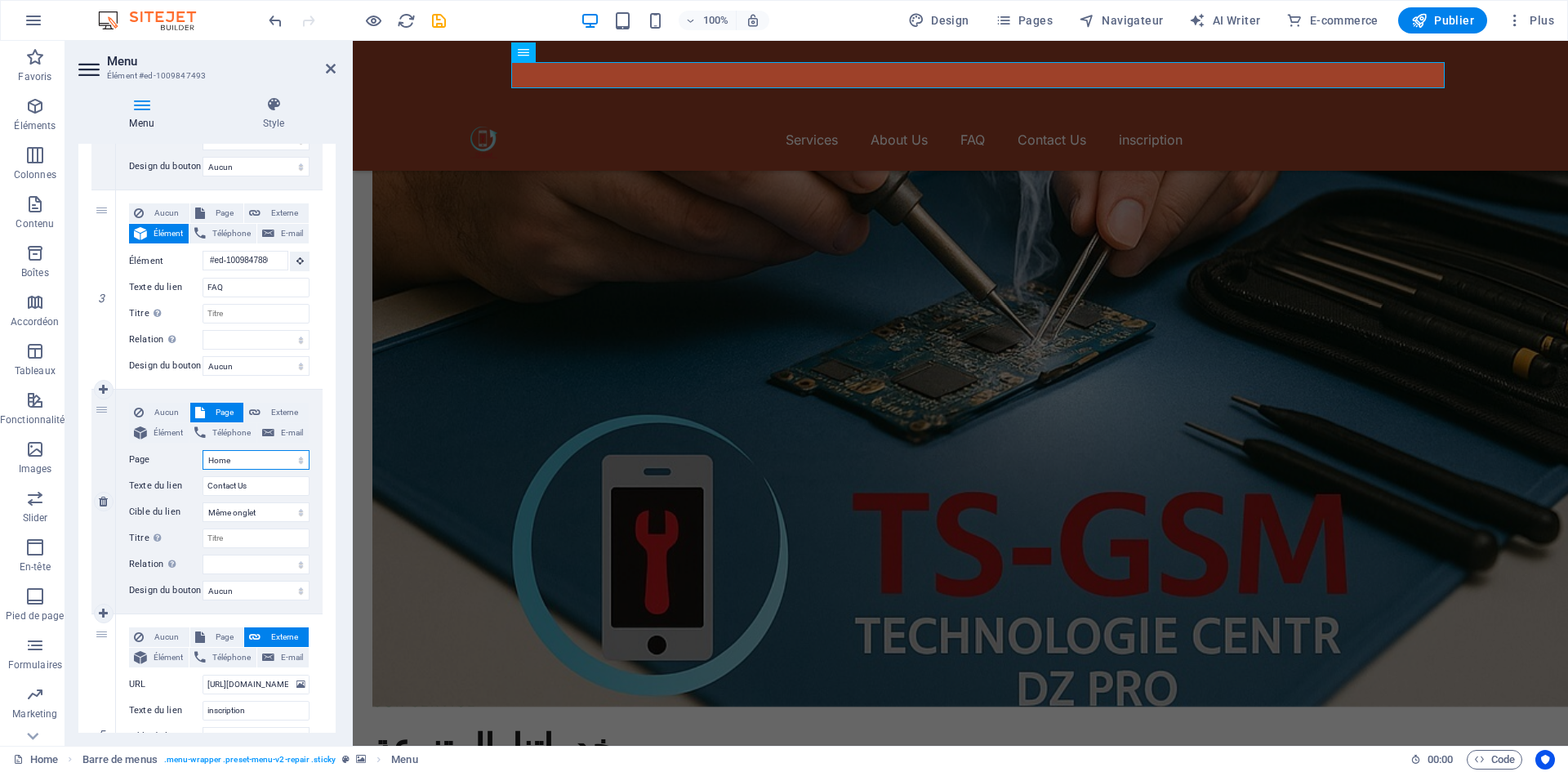
select select
click at [278, 460] on select "Home Blog Subpage Legal Notice Privacy Home Home" at bounding box center [256, 460] width 107 height 20
click at [182, 410] on button "Aucun" at bounding box center [159, 412] width 61 height 20
select select
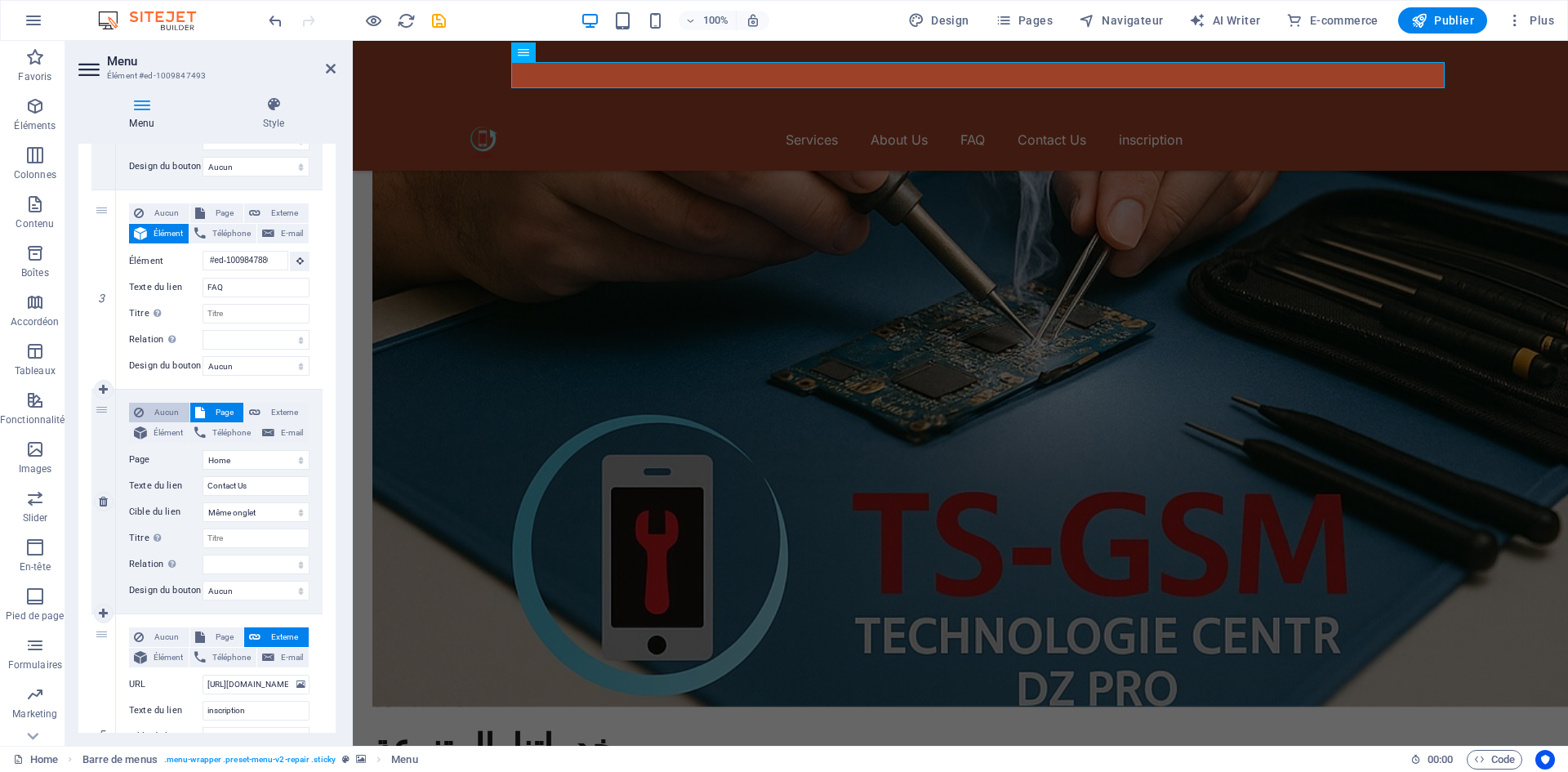
select select
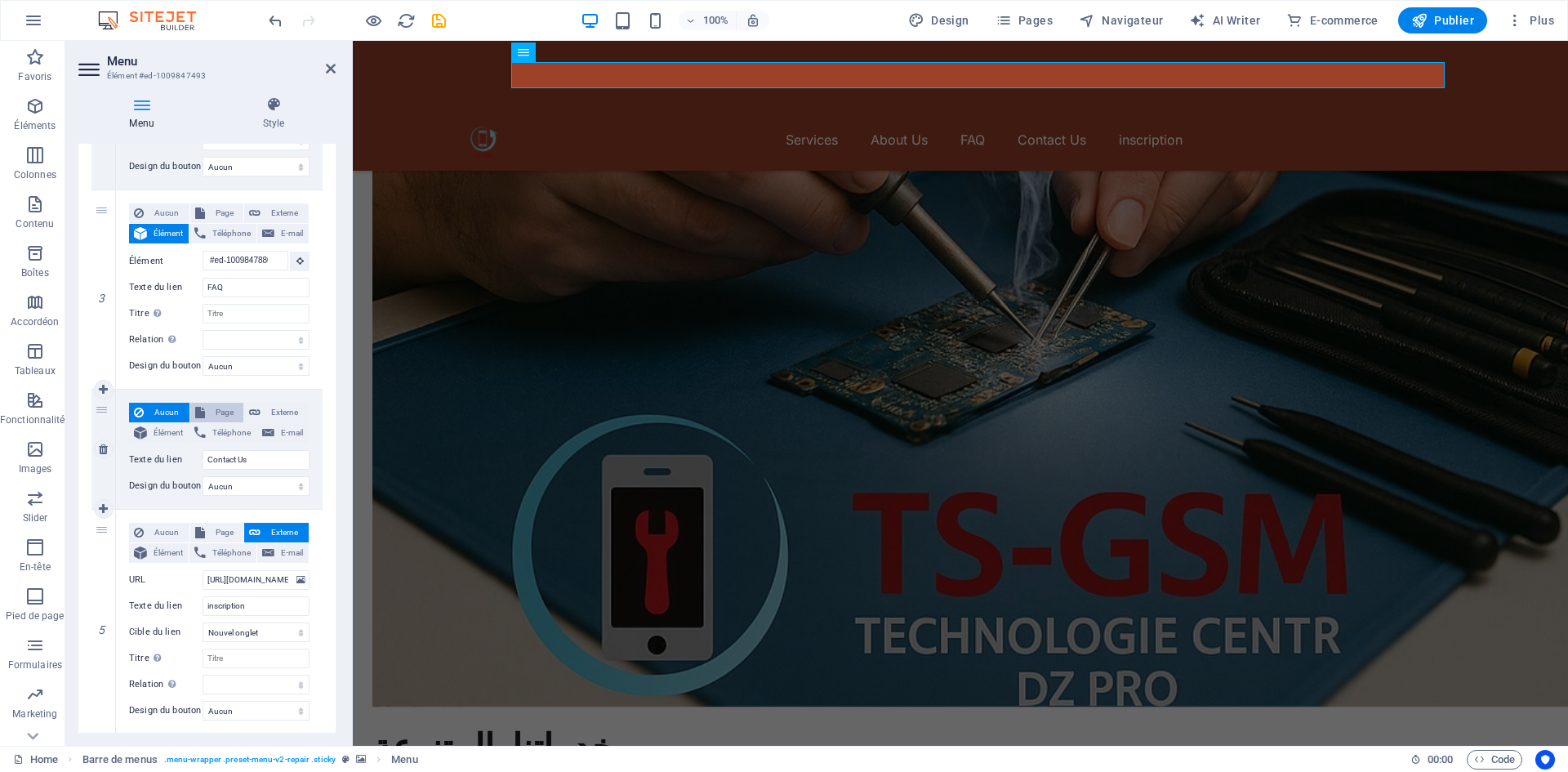
click at [222, 418] on span "Page" at bounding box center [224, 412] width 30 height 20
select select
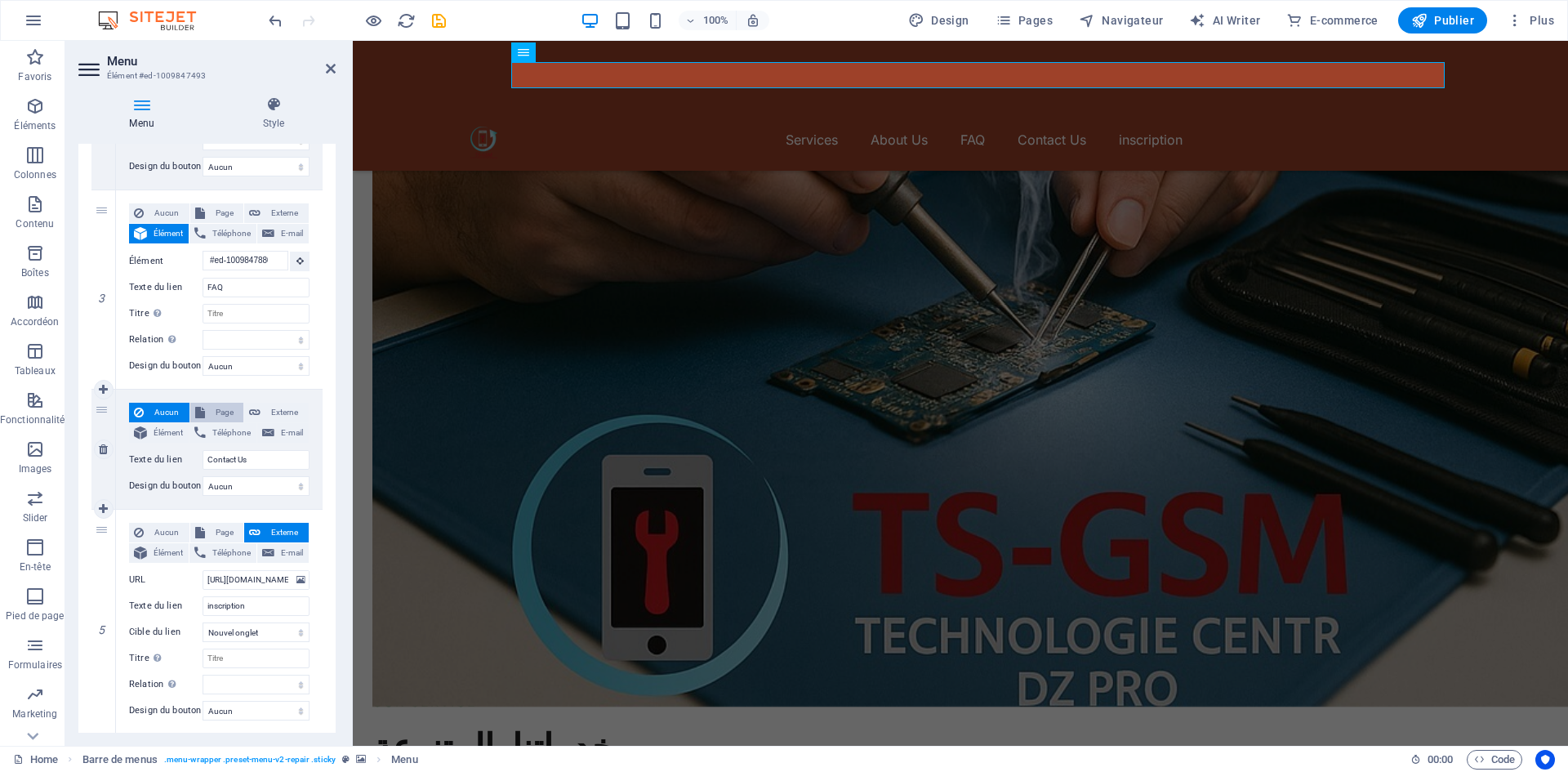
select select
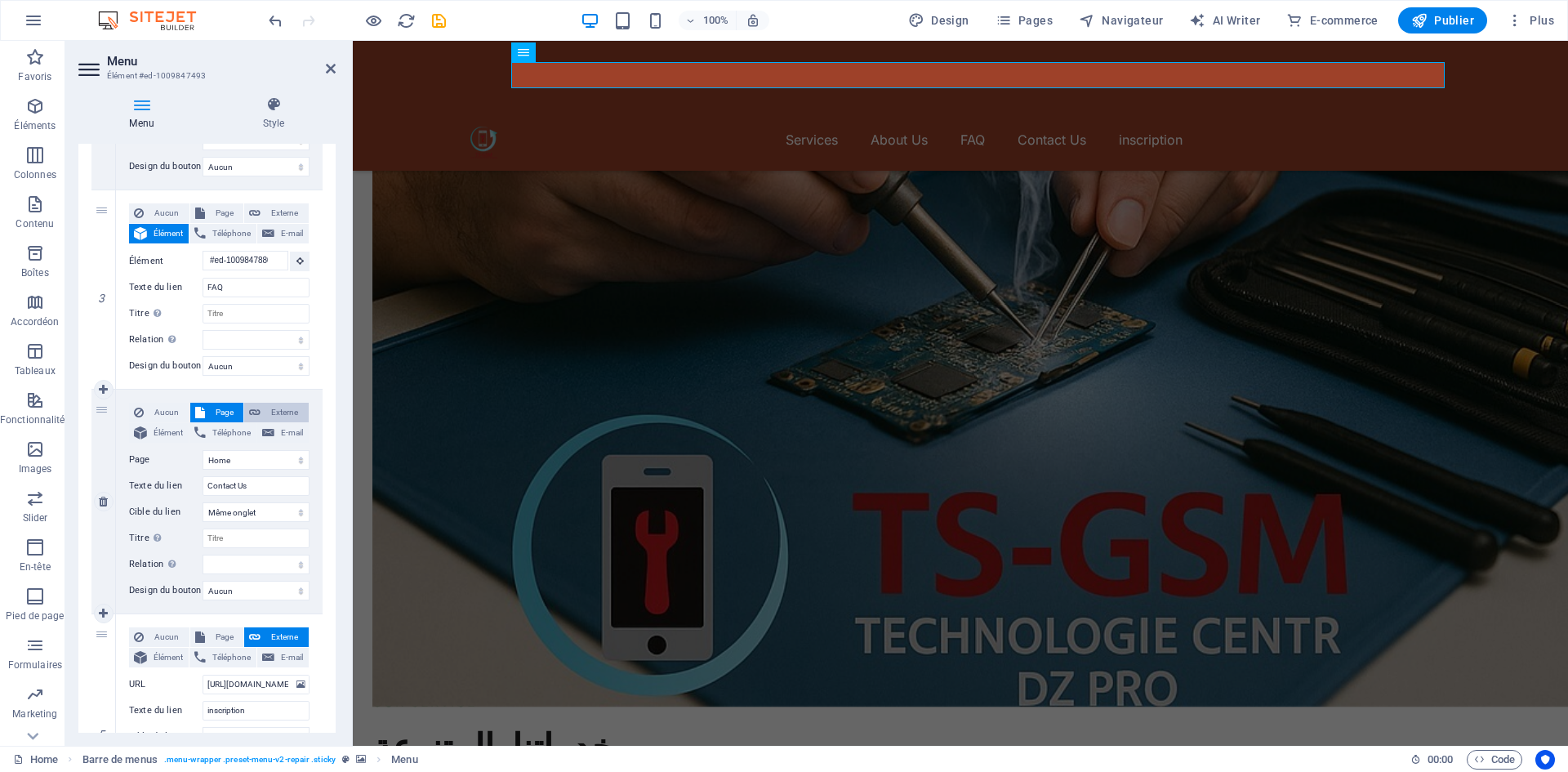
click at [278, 418] on span "Externe" at bounding box center [285, 412] width 38 height 20
select select
select select "blank"
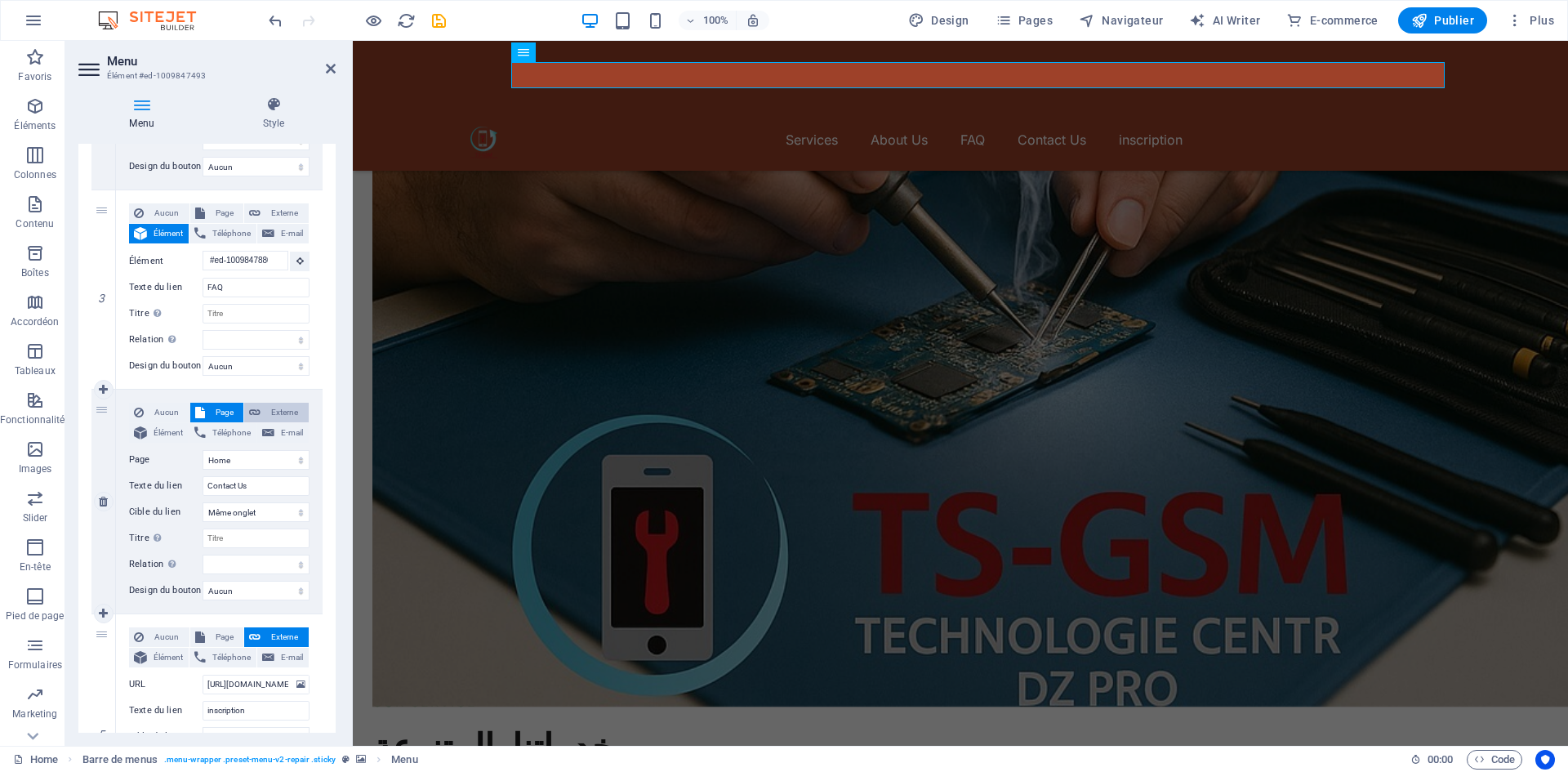
select select
click at [178, 431] on span "Élément" at bounding box center [167, 433] width 32 height 20
select select
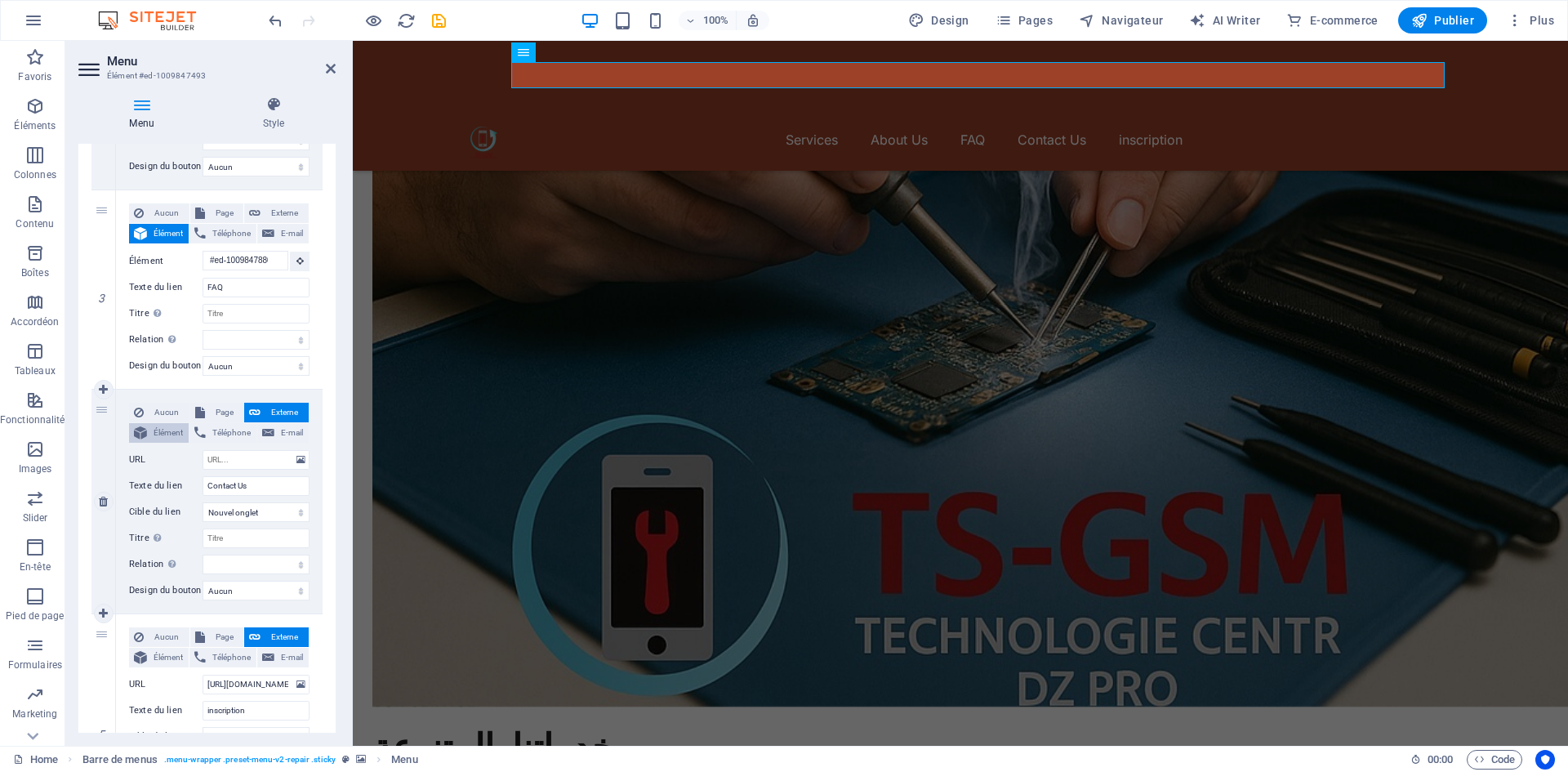
select select
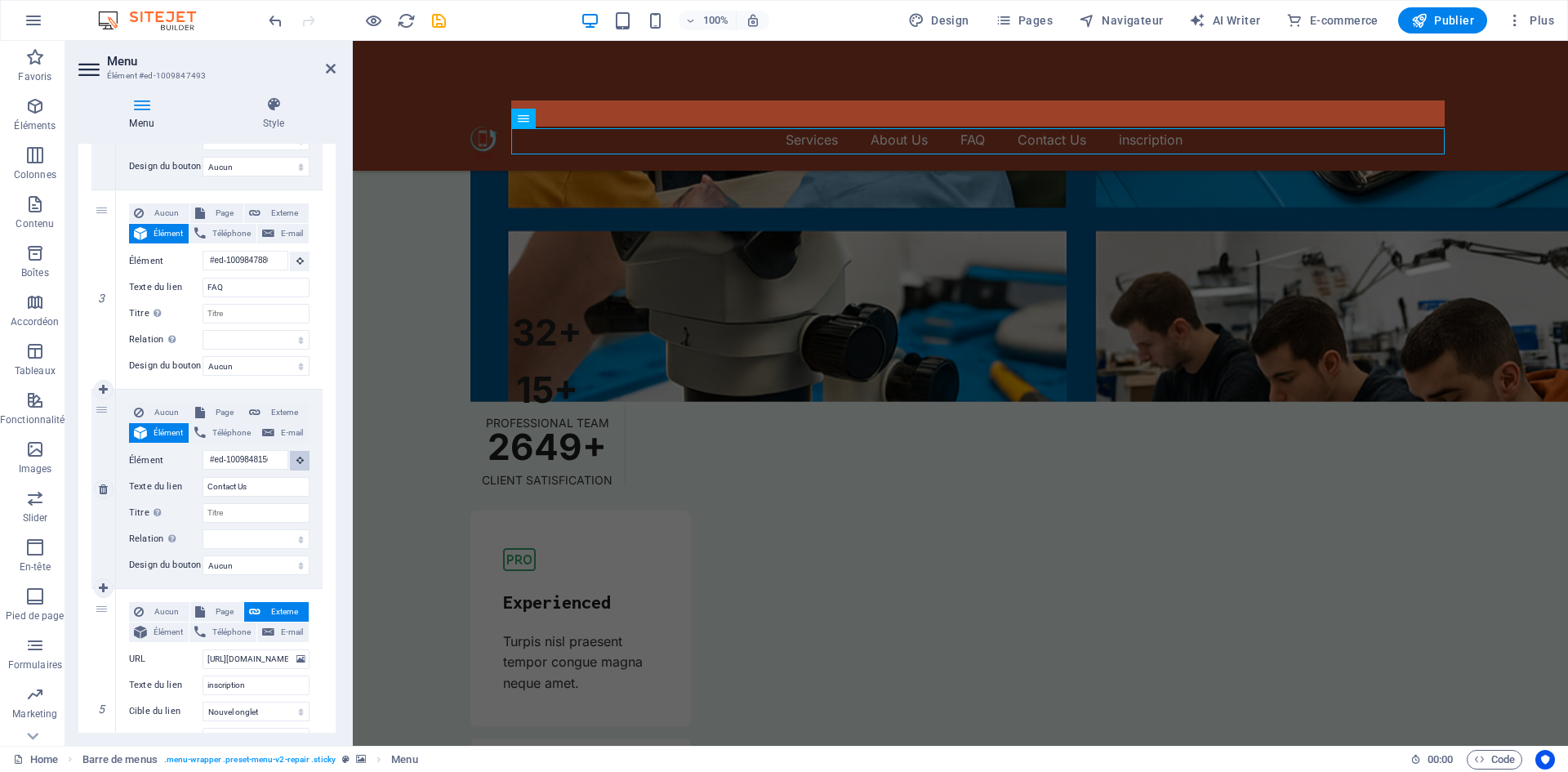
scroll to position [4828, 0]
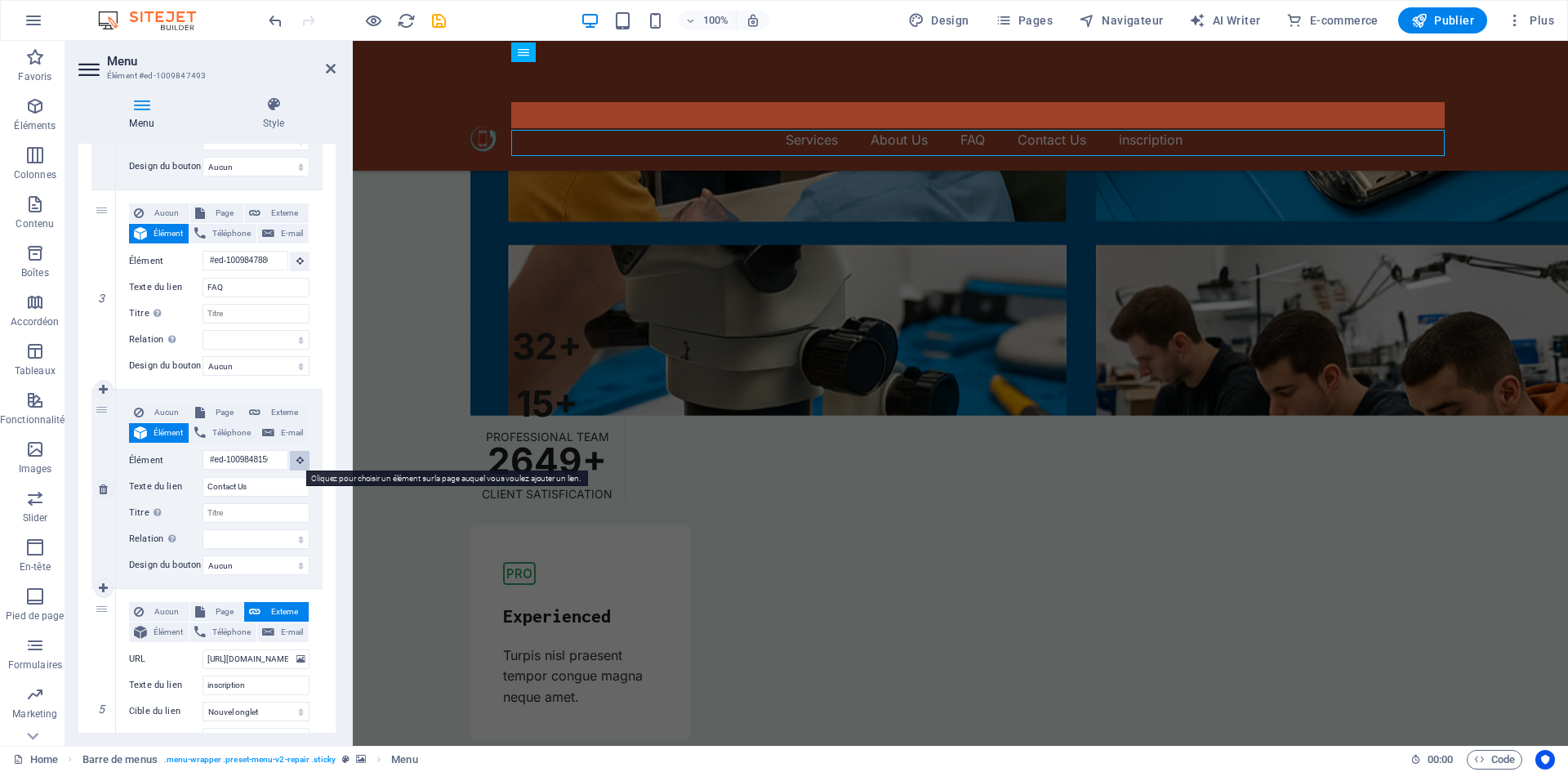
click at [297, 458] on icon at bounding box center [300, 459] width 7 height 8
click at [299, 459] on icon at bounding box center [300, 459] width 7 height 8
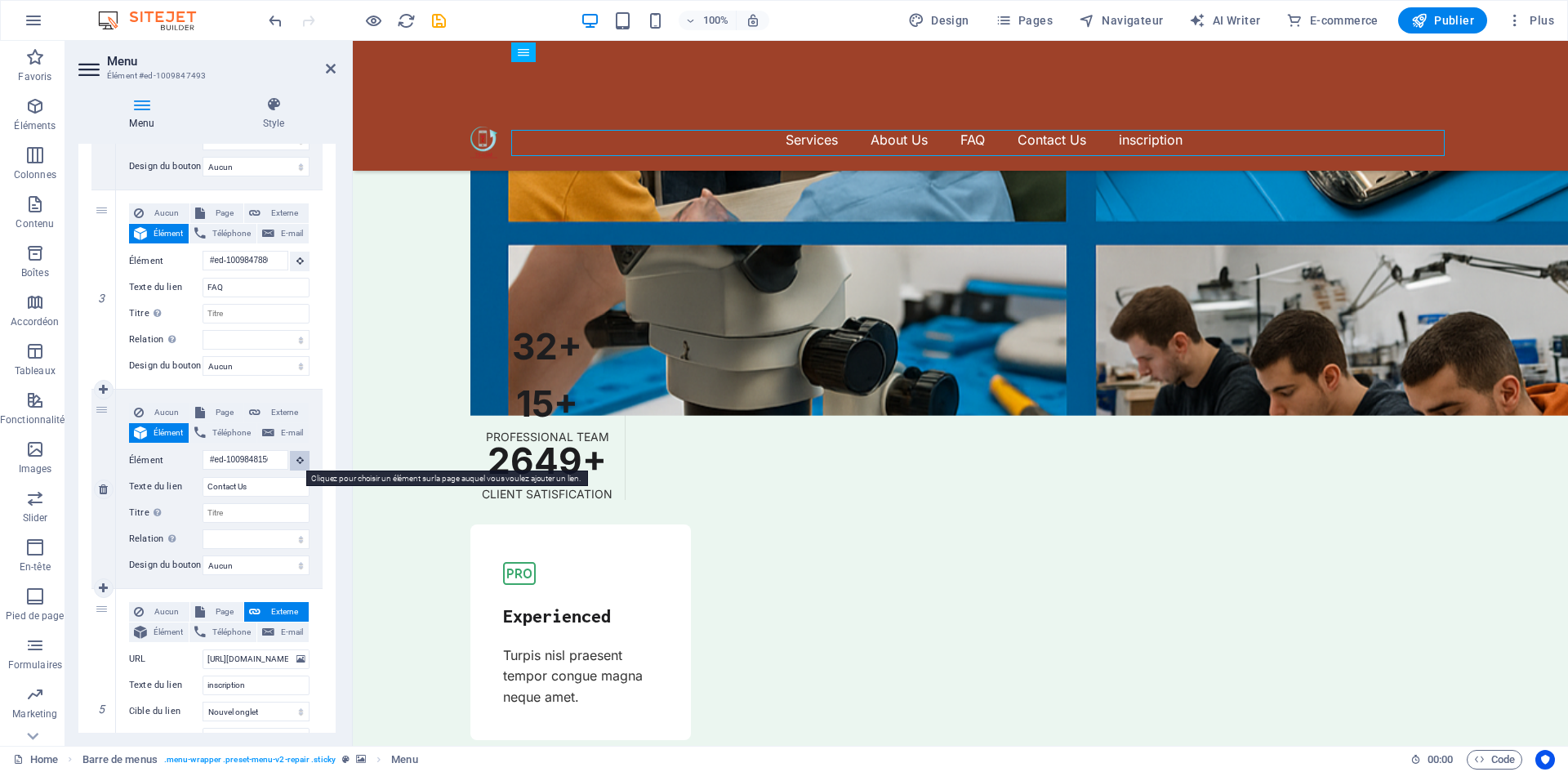
click at [298, 459] on icon at bounding box center [300, 459] width 7 height 8
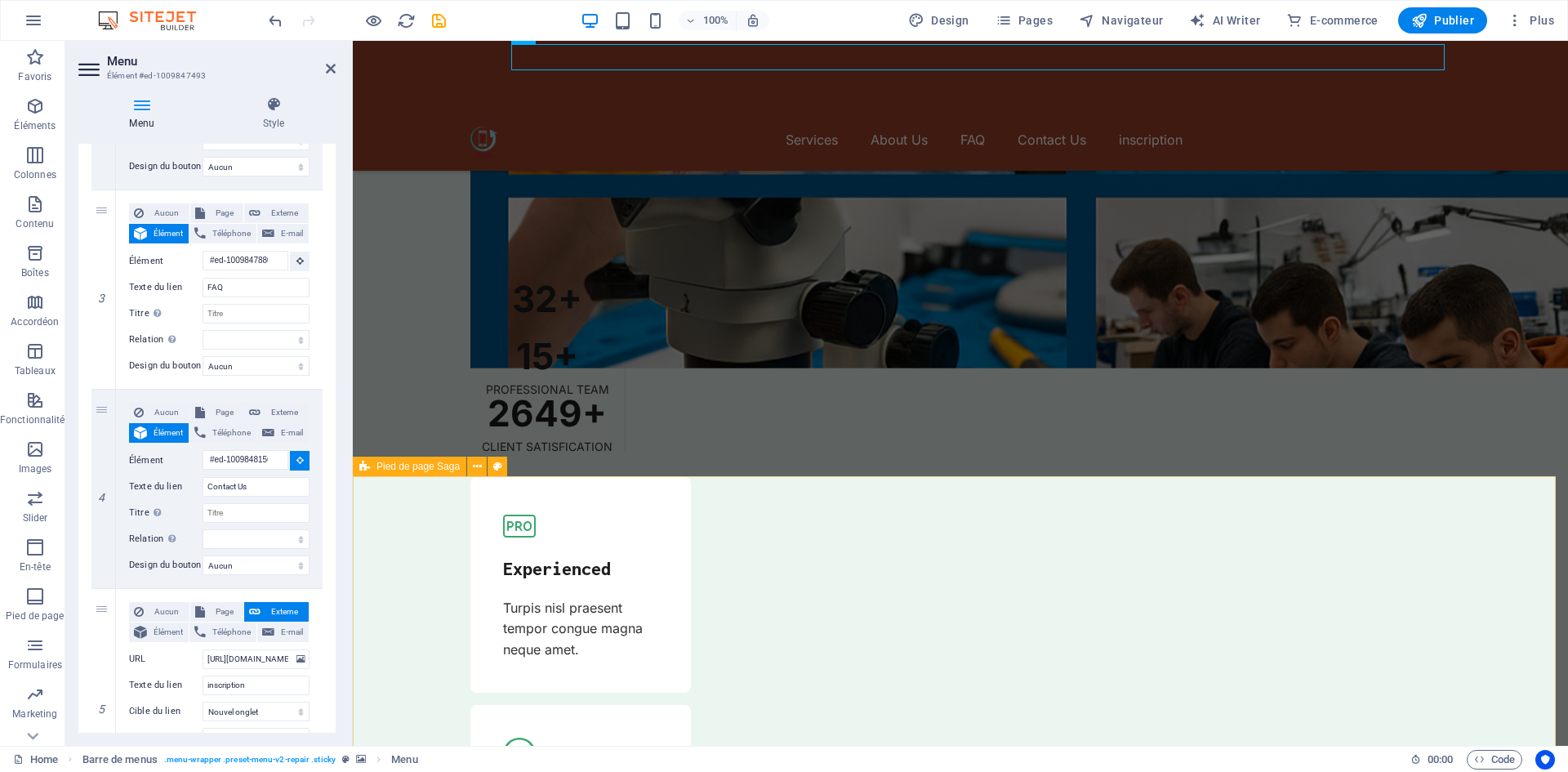
scroll to position [4896, 0]
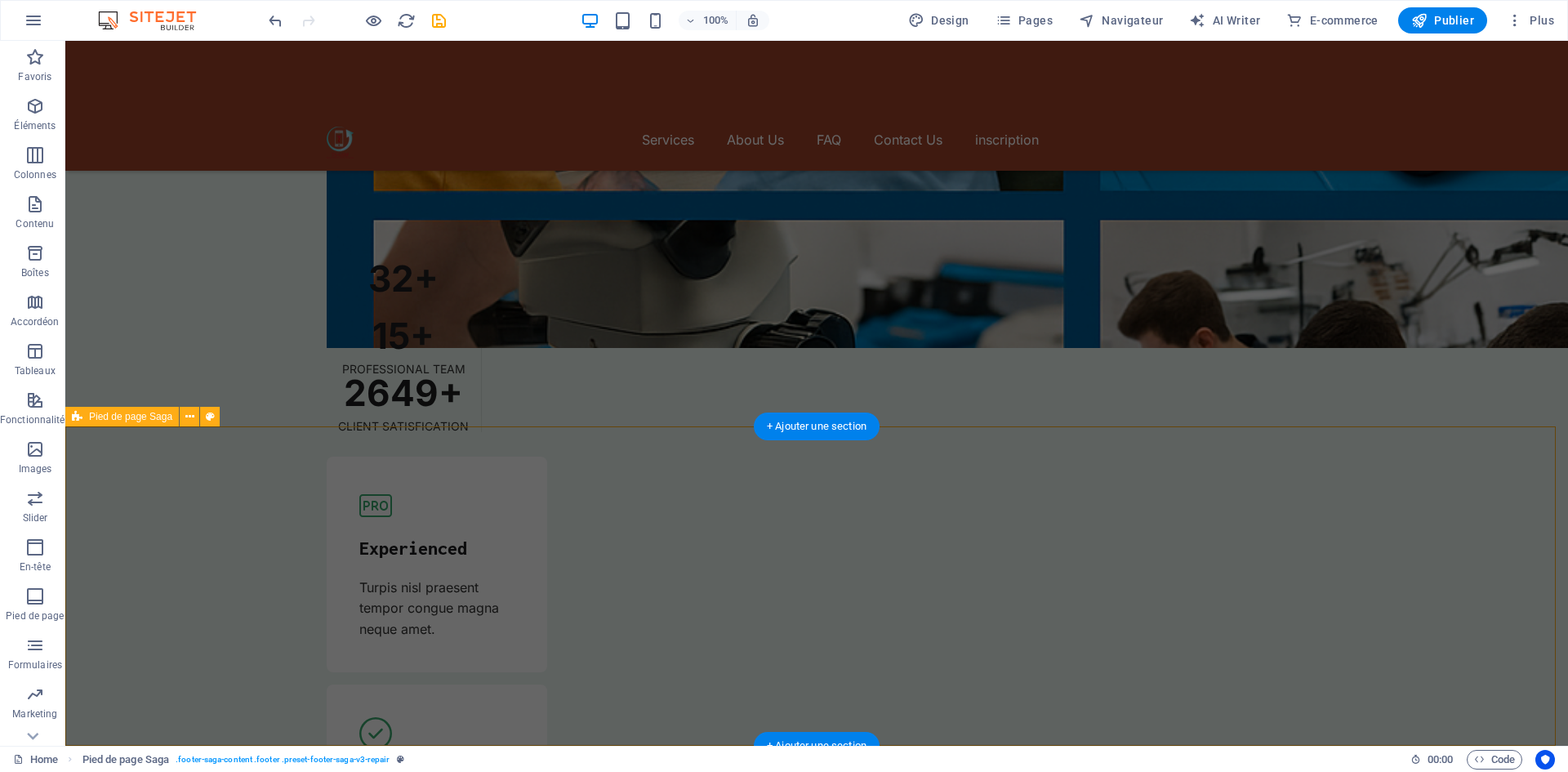
drag, startPoint x: 1262, startPoint y: 428, endPoint x: 192, endPoint y: 695, distance: 1102.8
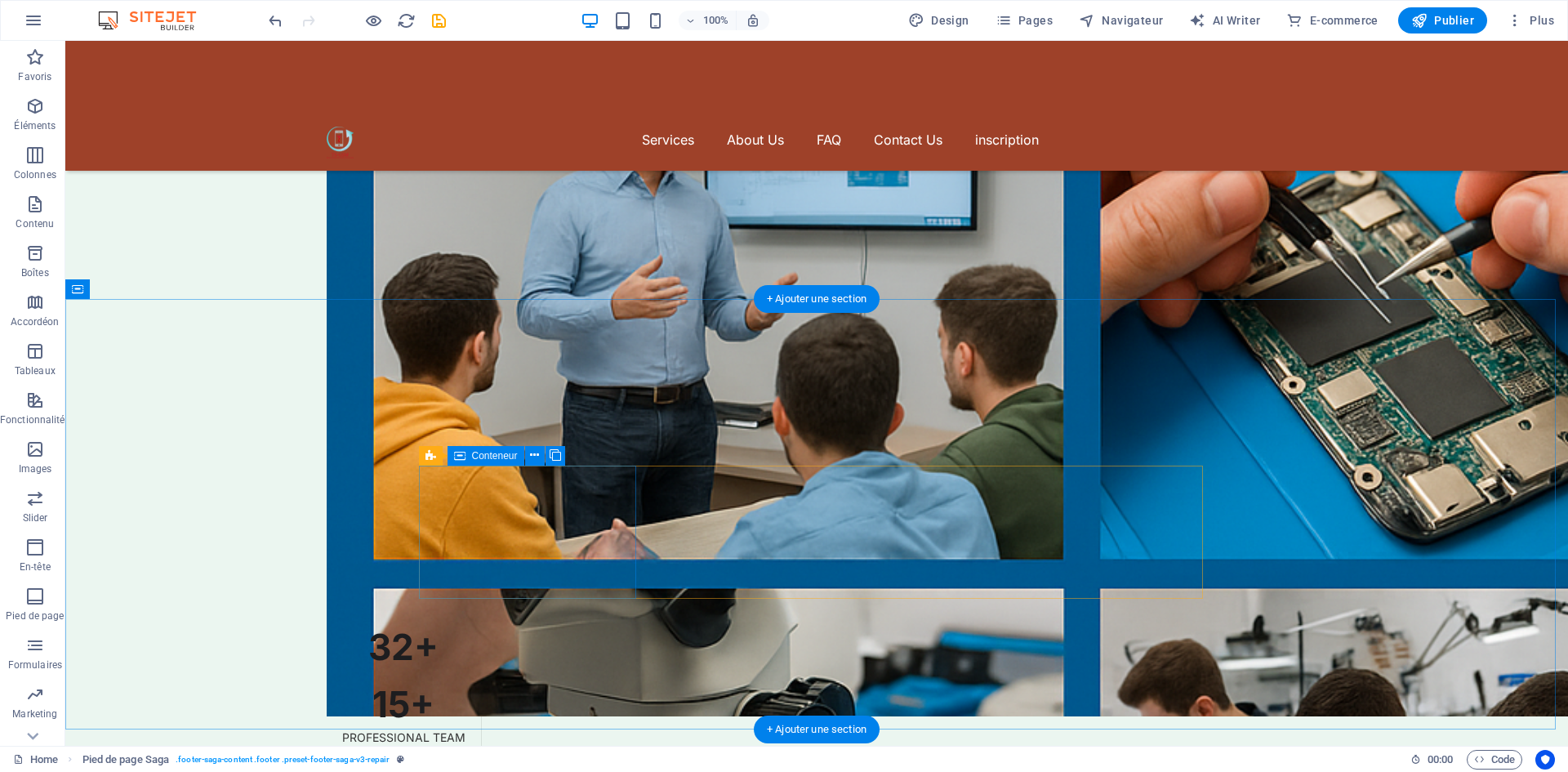
scroll to position [4487, 0]
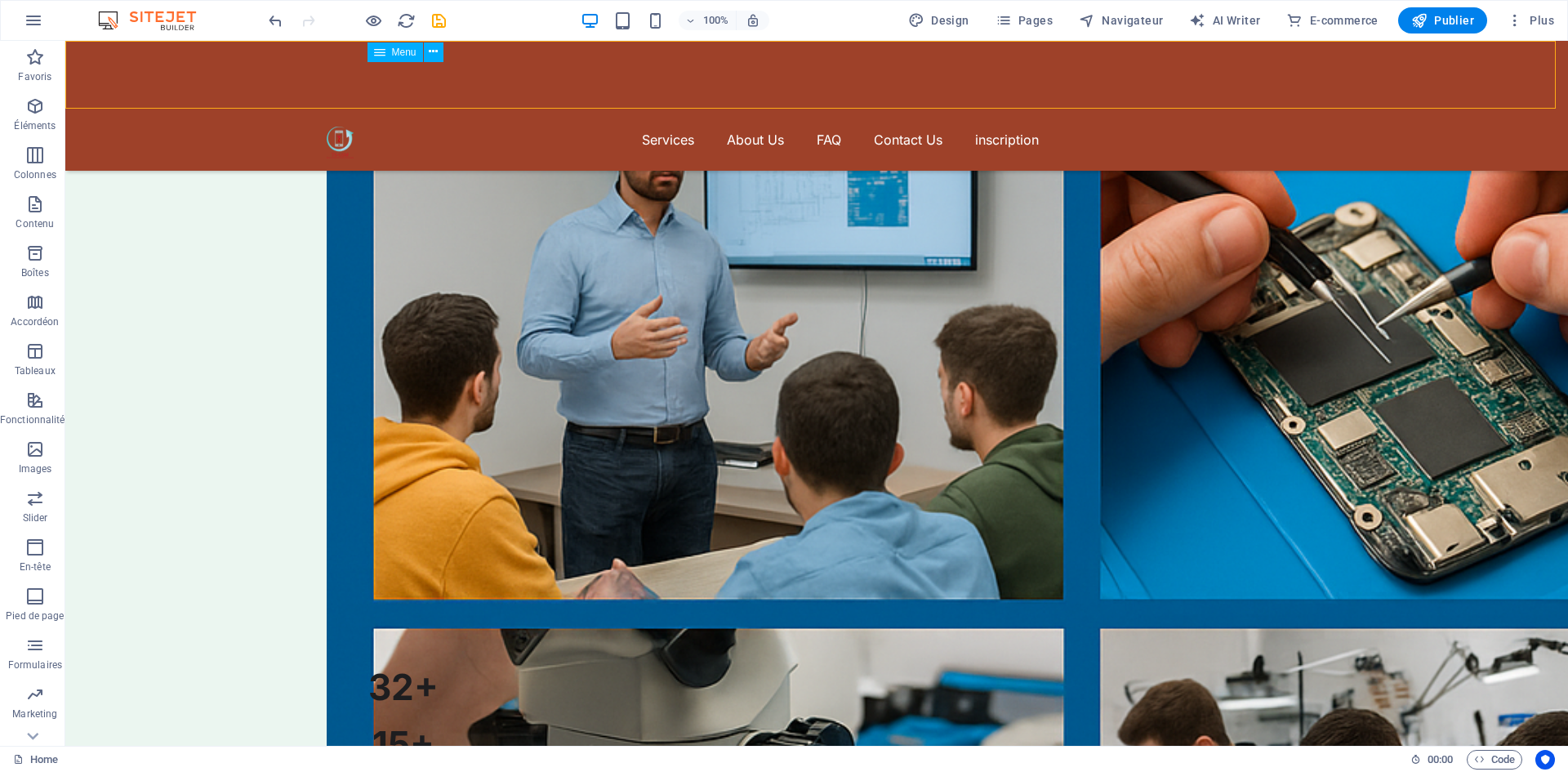
click at [907, 127] on nav "Services About Us FAQ Contact Us inscription" at bounding box center [817, 139] width 980 height 26
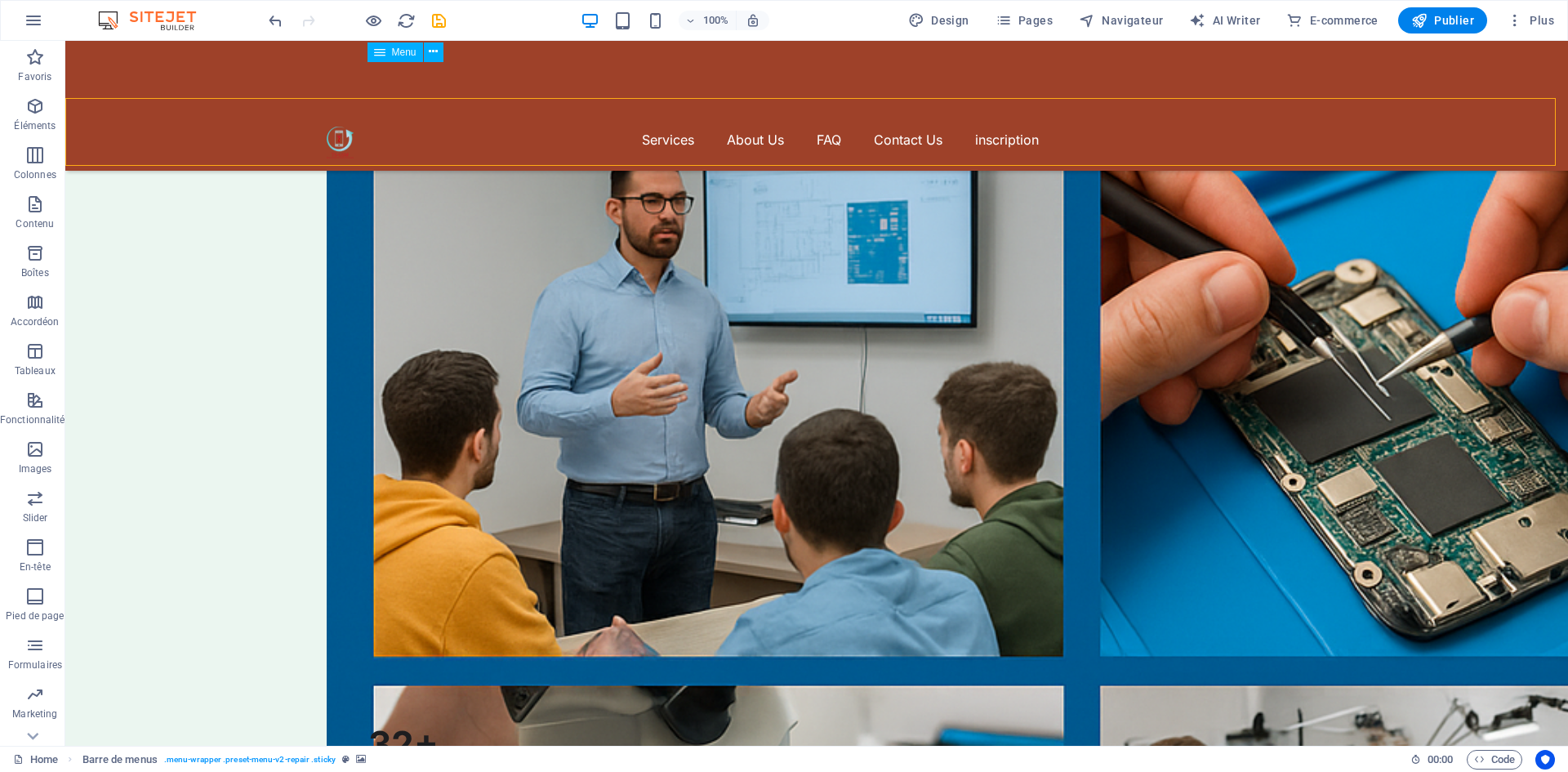
click at [907, 127] on nav "Services About Us FAQ Contact Us inscription" at bounding box center [817, 139] width 980 height 26
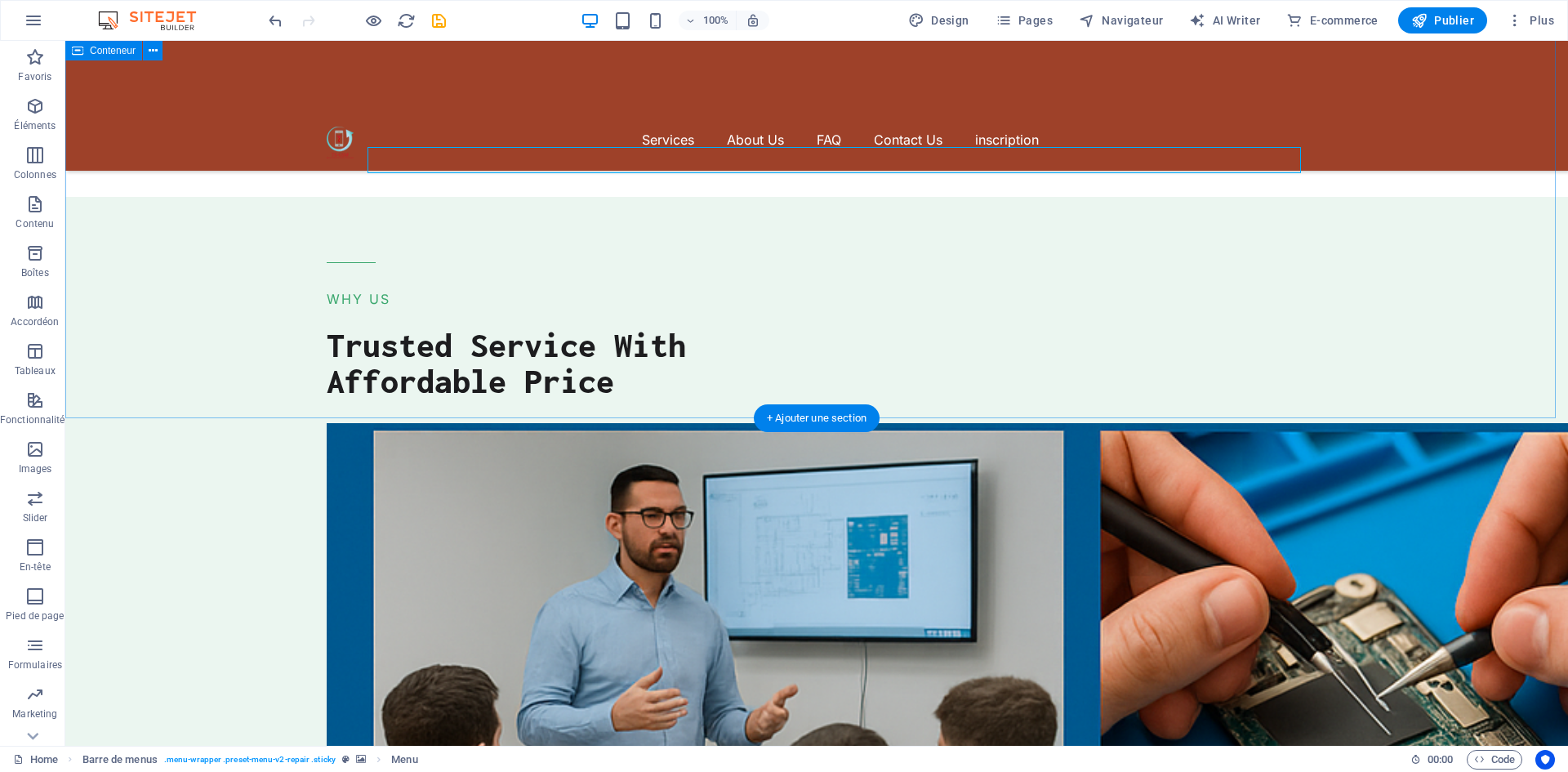
scroll to position [4348, 0]
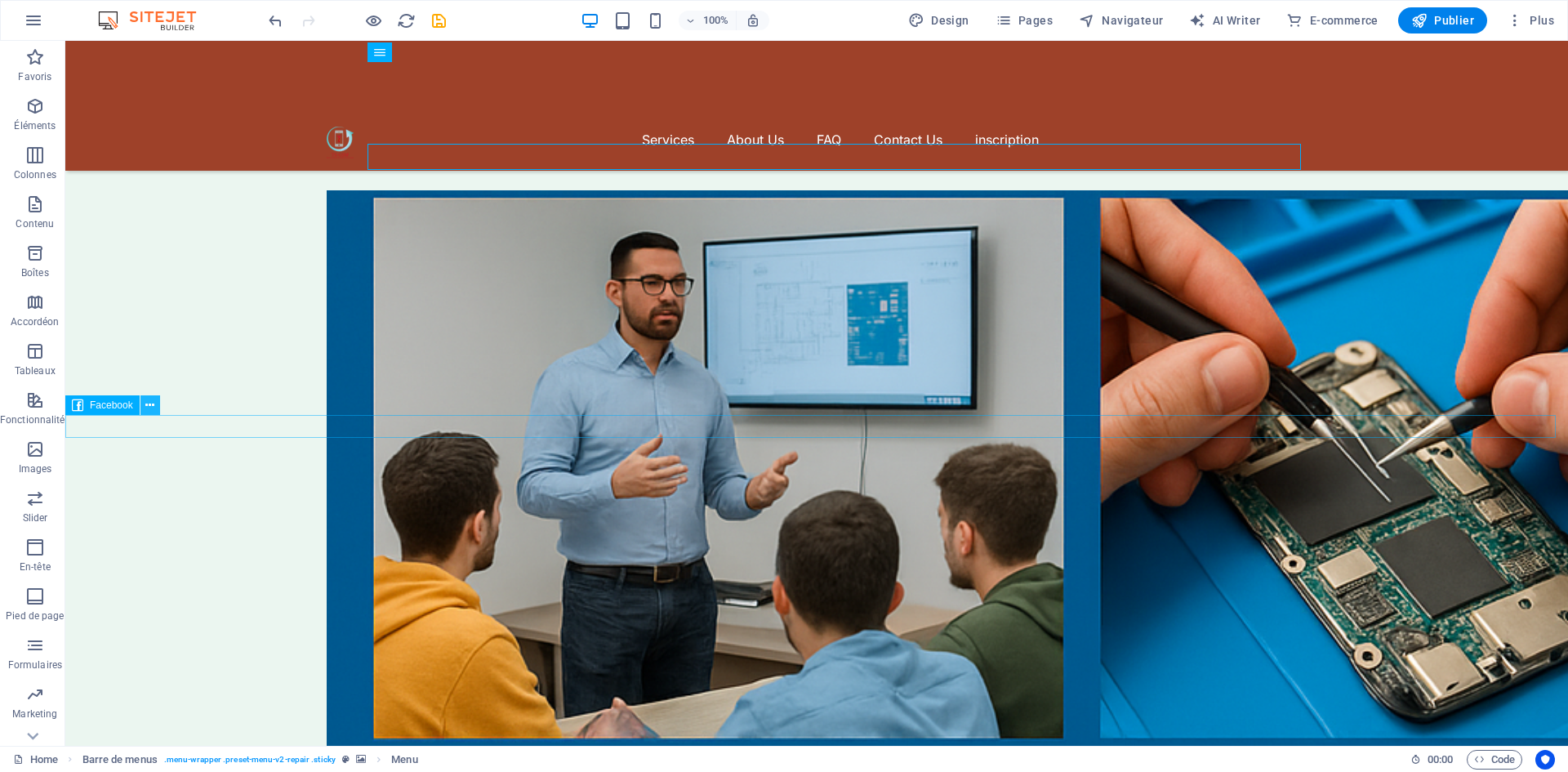
click at [150, 402] on icon at bounding box center [150, 405] width 9 height 17
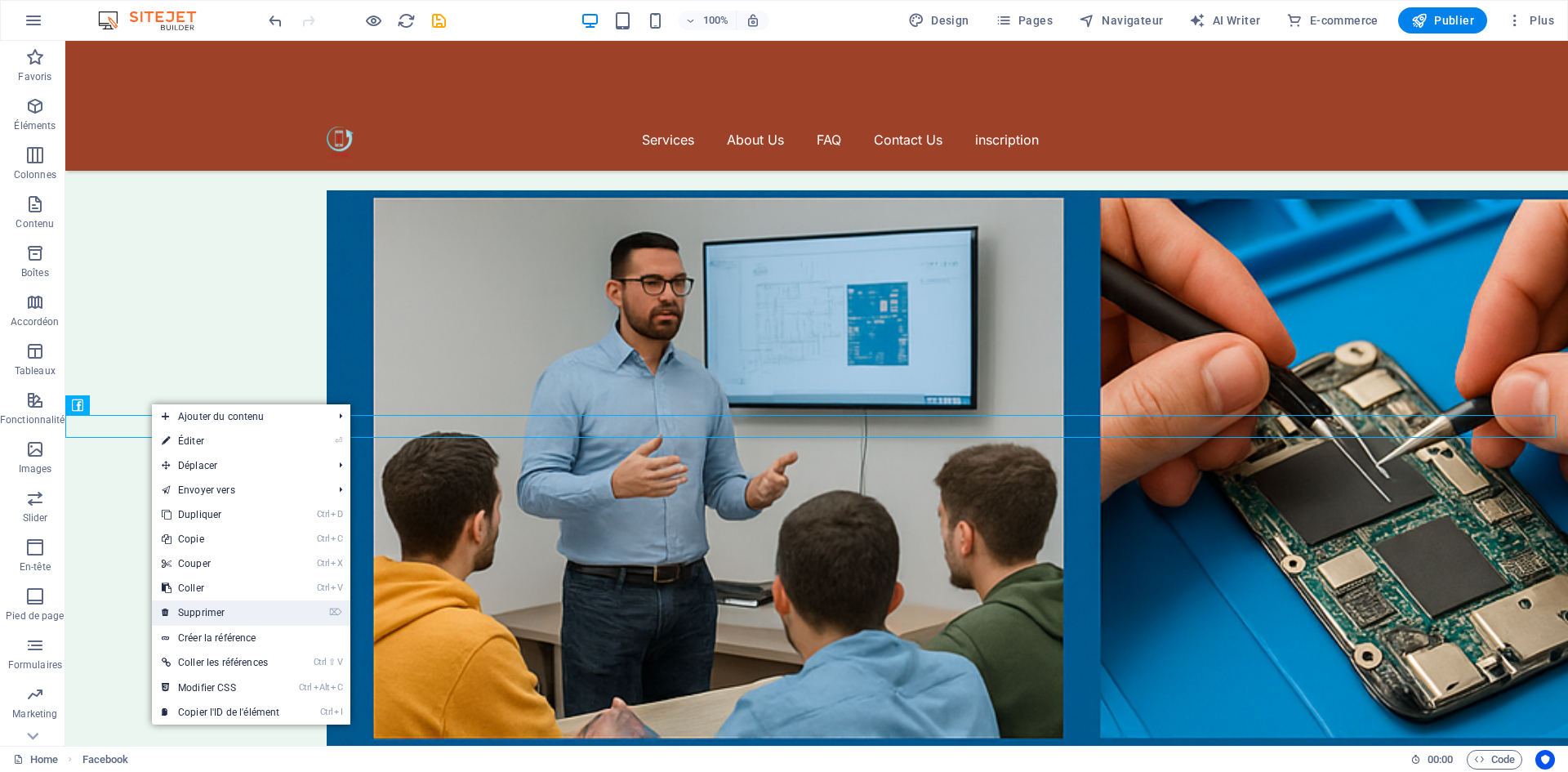
click at [193, 604] on link "⌦ Supprimer" at bounding box center [221, 612] width 137 height 24
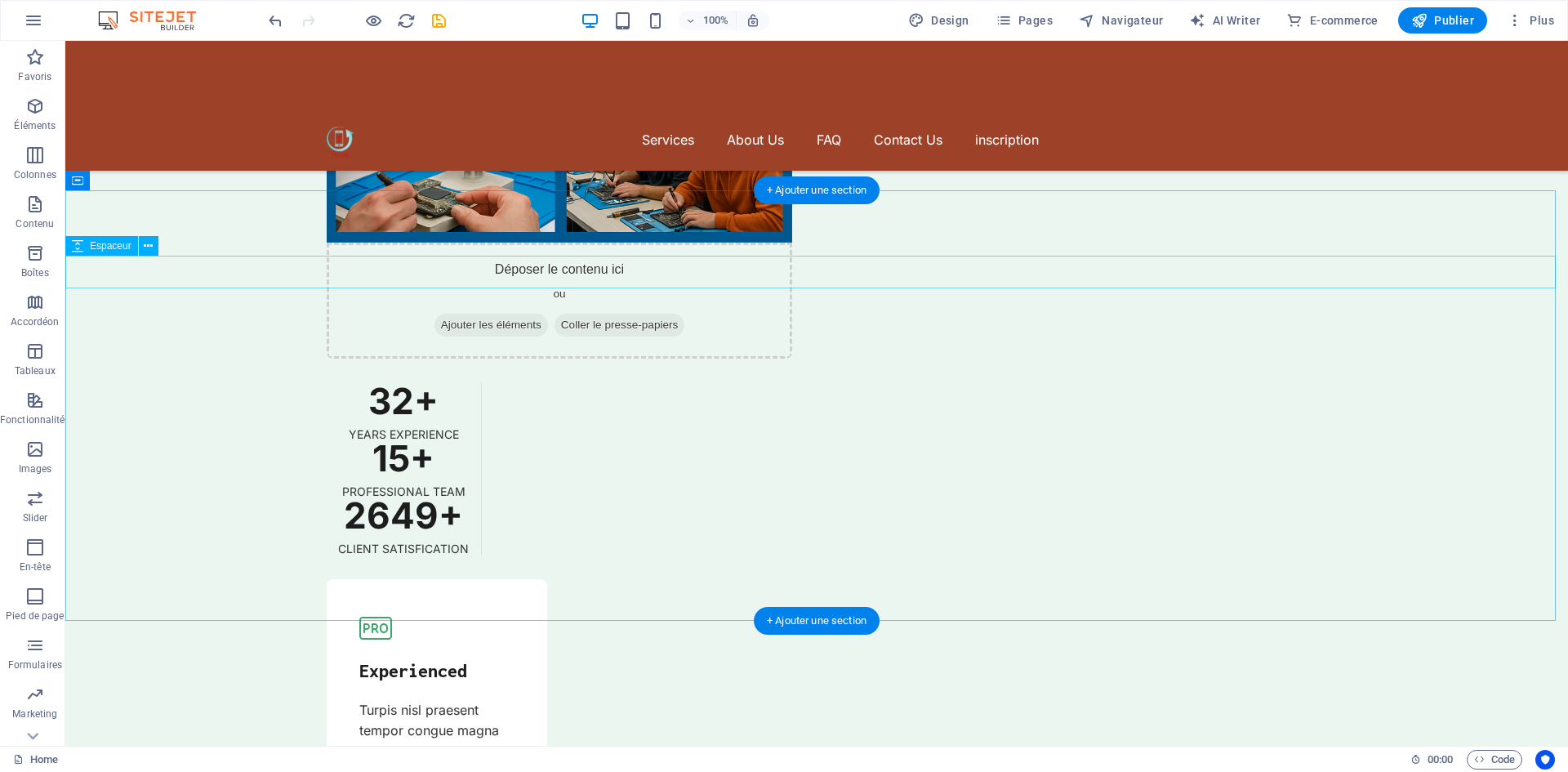
scroll to position [4546, 0]
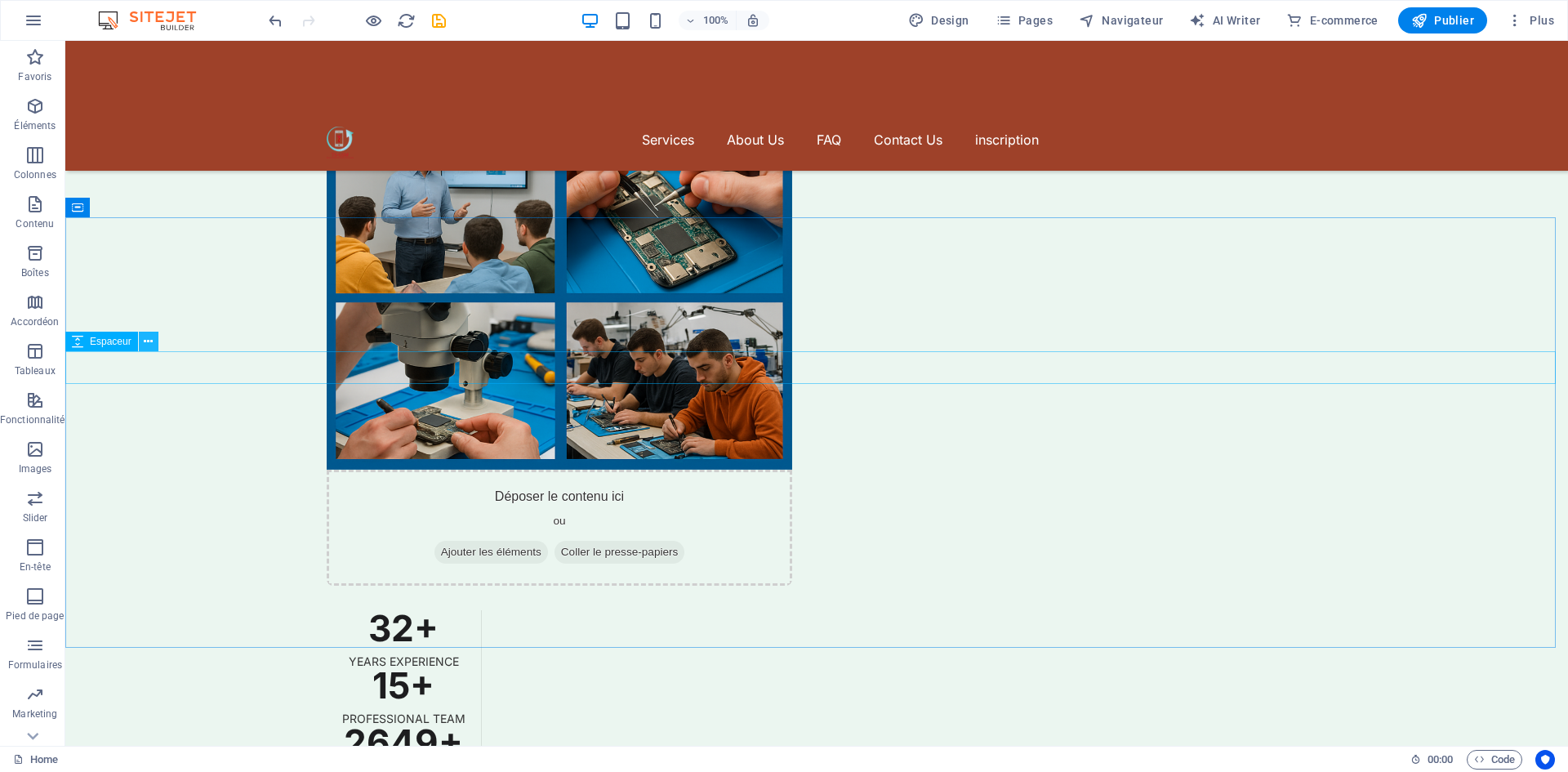
click at [145, 342] on icon at bounding box center [148, 342] width 9 height 17
click at [34, 115] on icon "button" at bounding box center [35, 107] width 20 height 20
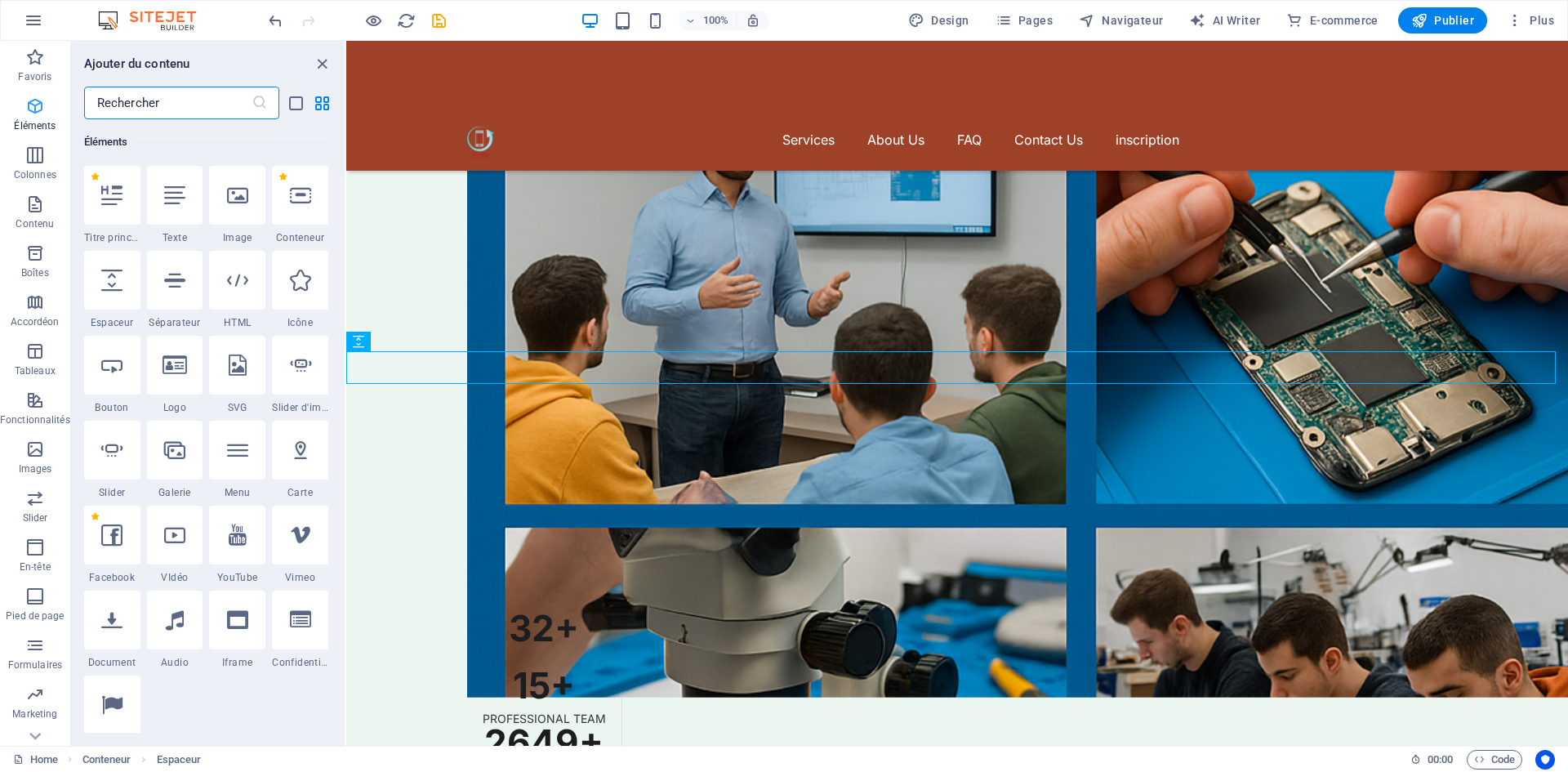
scroll to position [308, 0]
click at [176, 538] on icon at bounding box center [175, 534] width 21 height 21
select select "%"
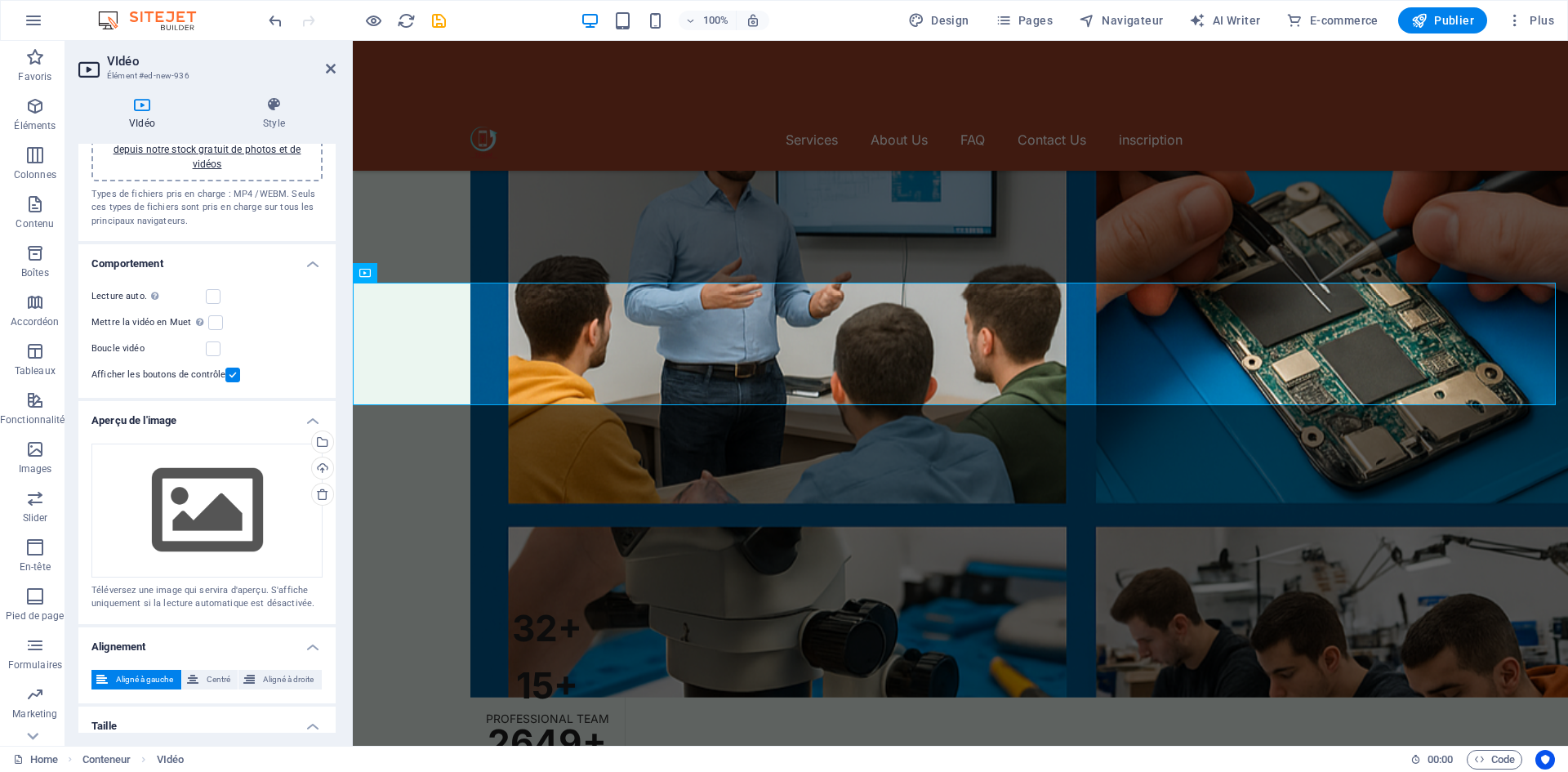
scroll to position [0, 0]
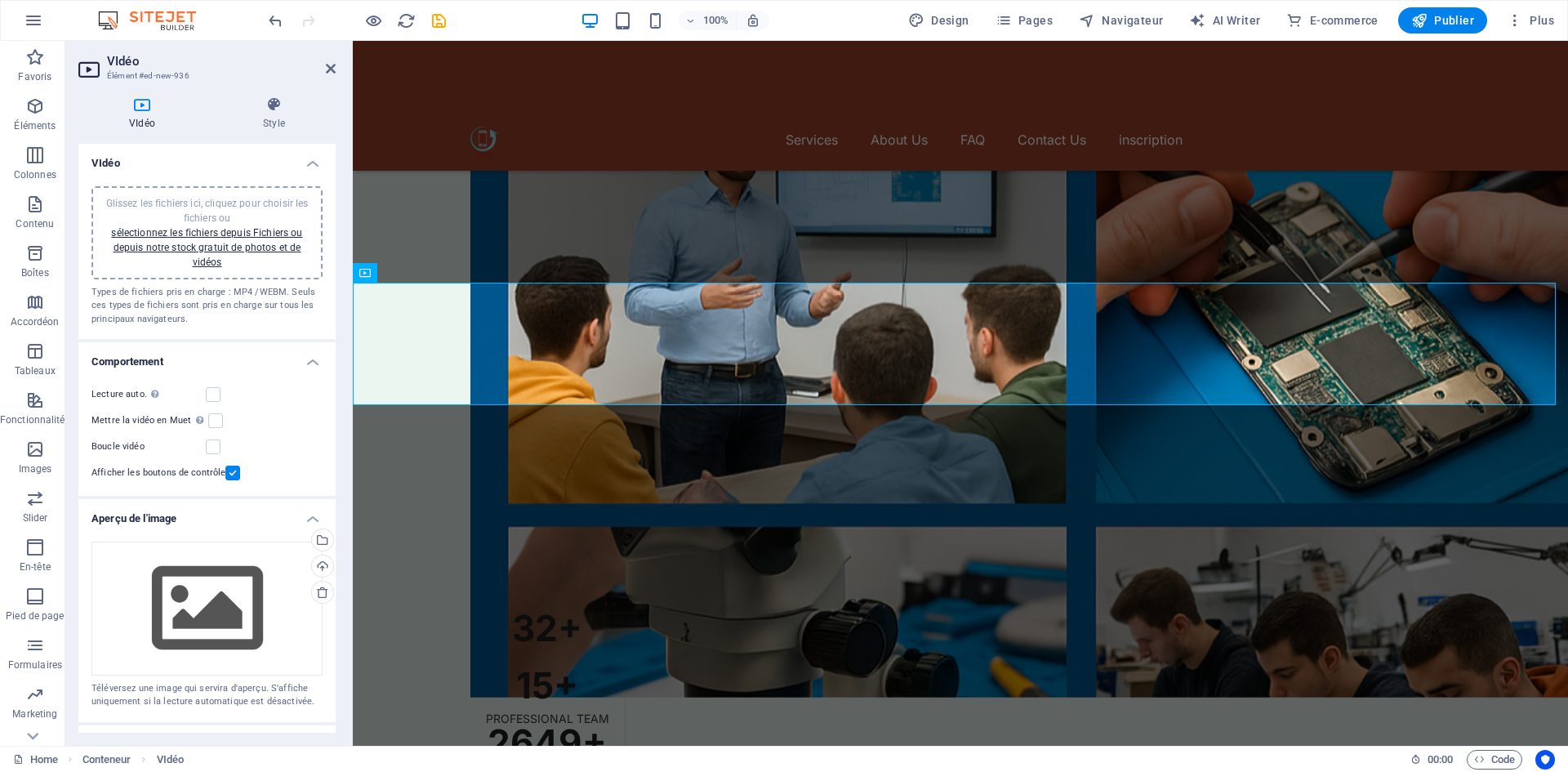
click at [154, 108] on icon at bounding box center [142, 105] width 128 height 16
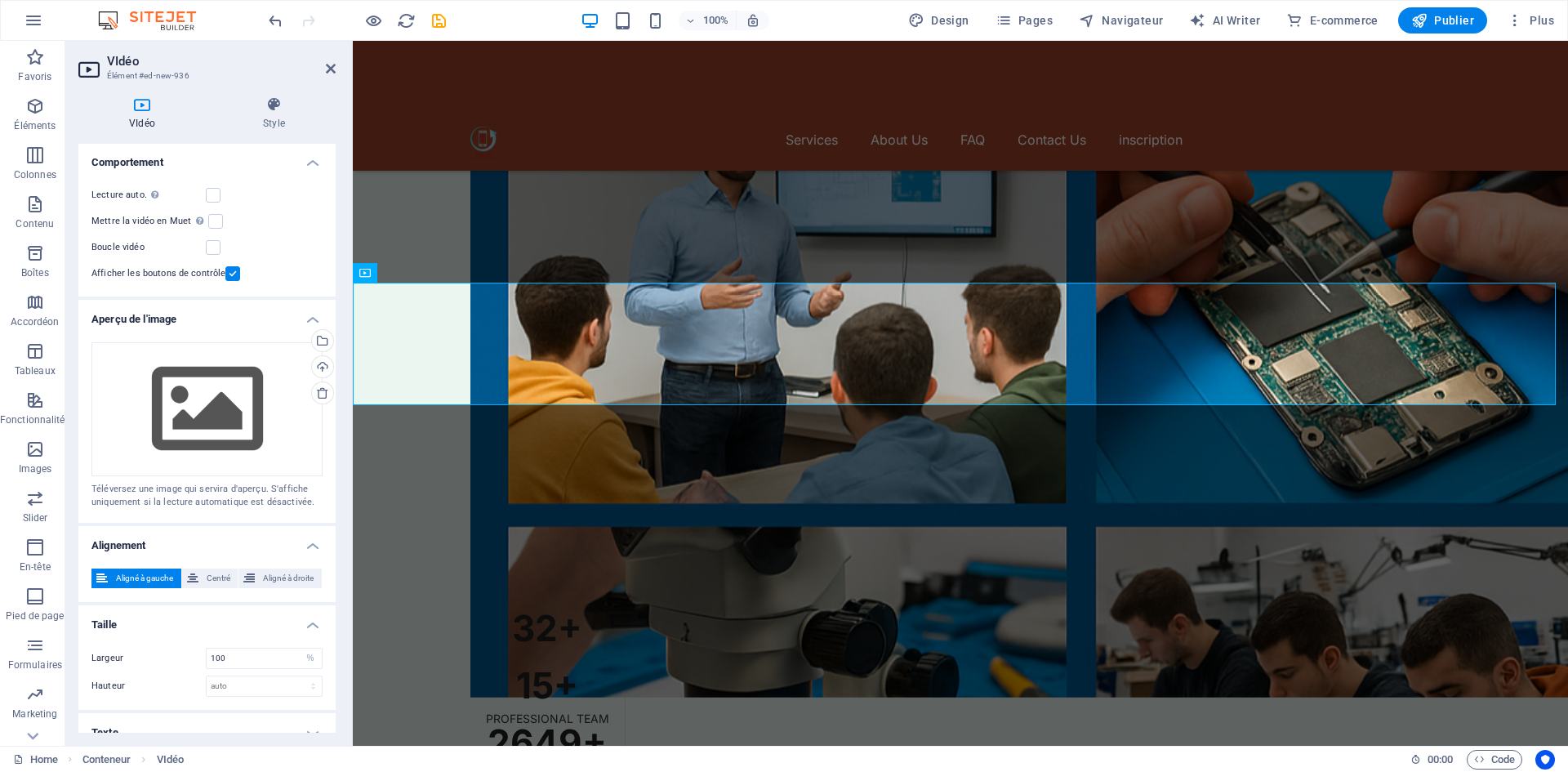
scroll to position [216, 0]
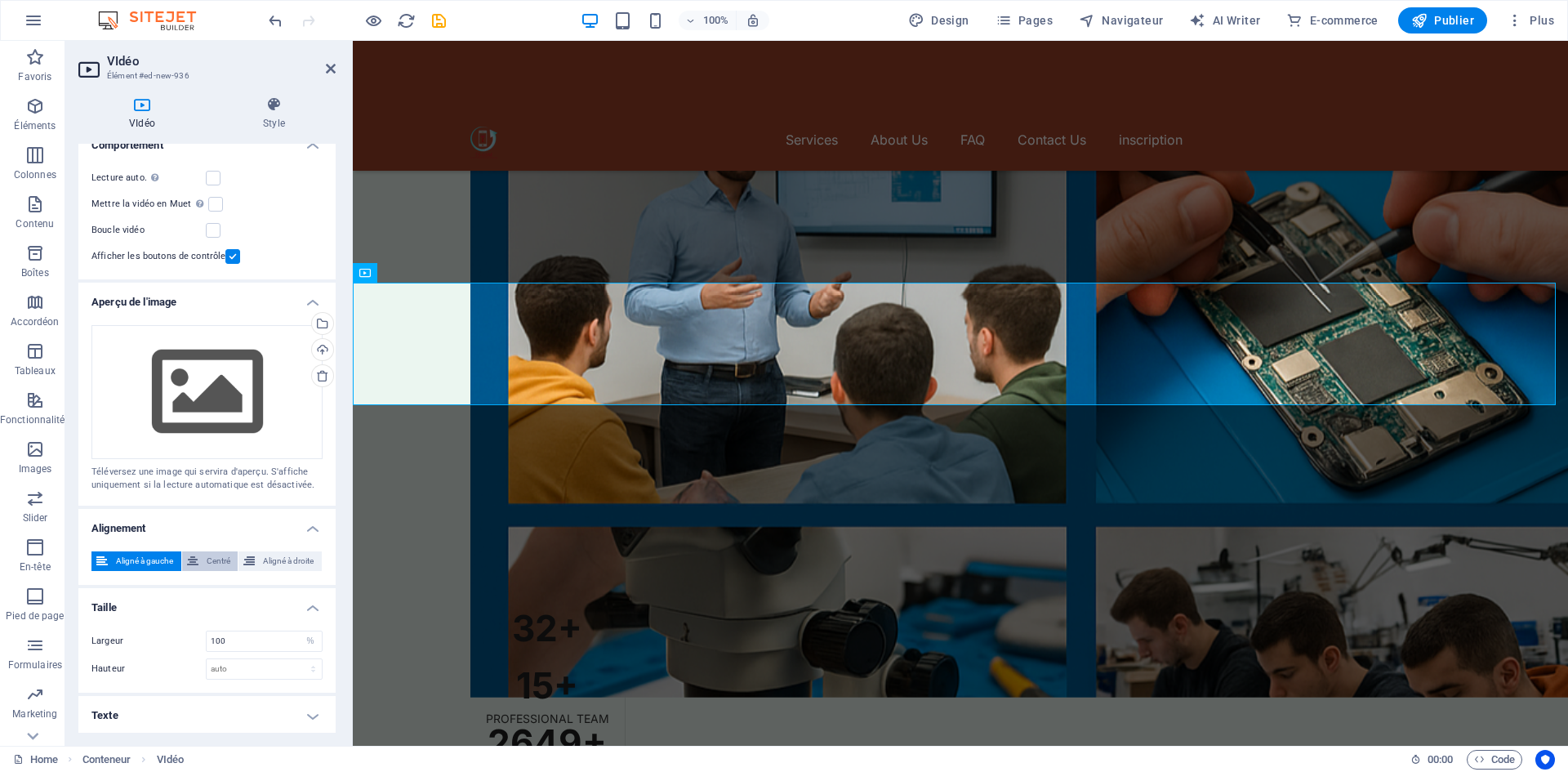
click at [224, 554] on span "Centré" at bounding box center [218, 561] width 30 height 20
click at [266, 560] on span "Aligné à droite" at bounding box center [288, 561] width 57 height 20
click at [198, 558] on button "Centré" at bounding box center [210, 561] width 56 height 20
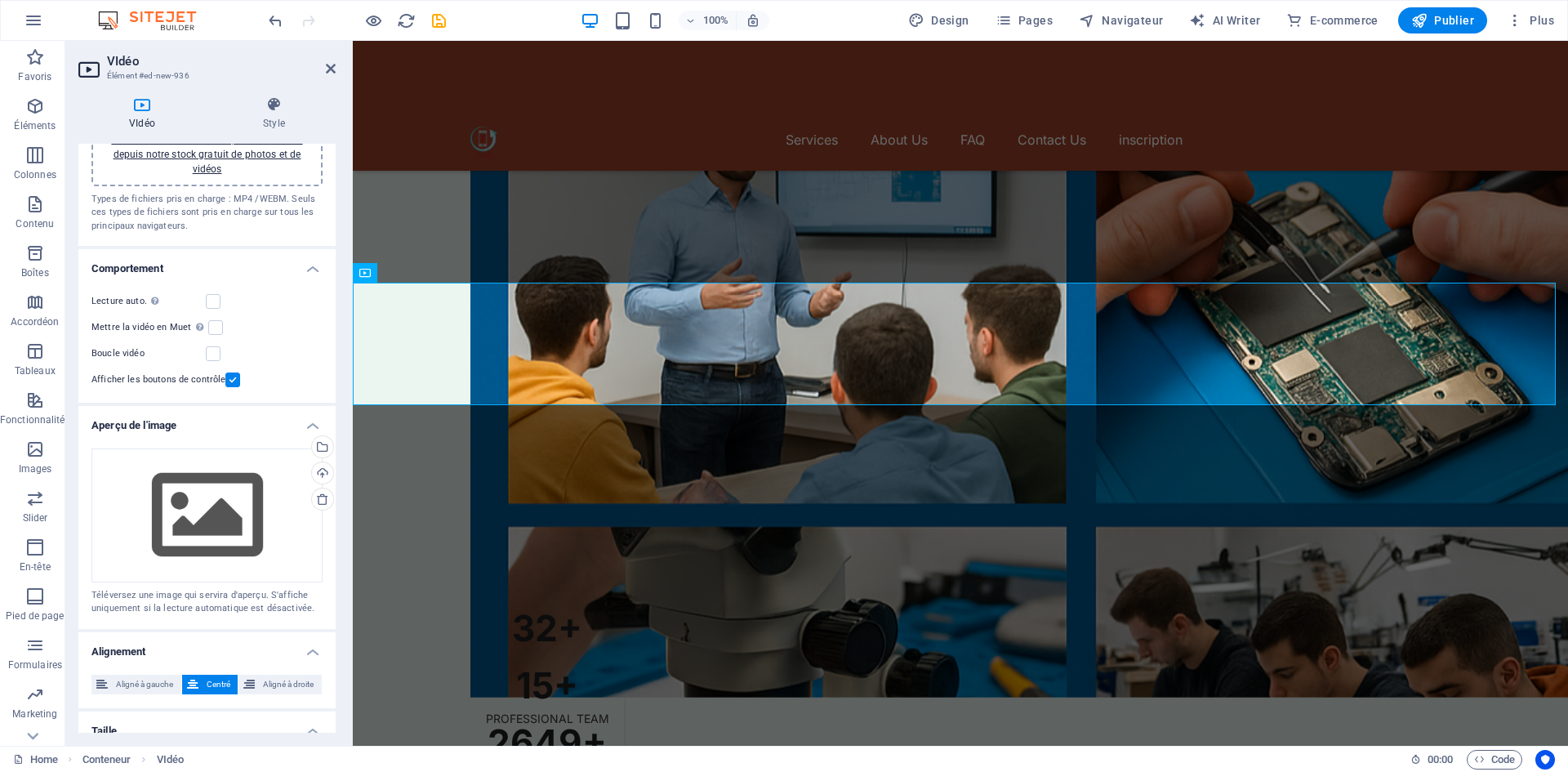
scroll to position [53, 0]
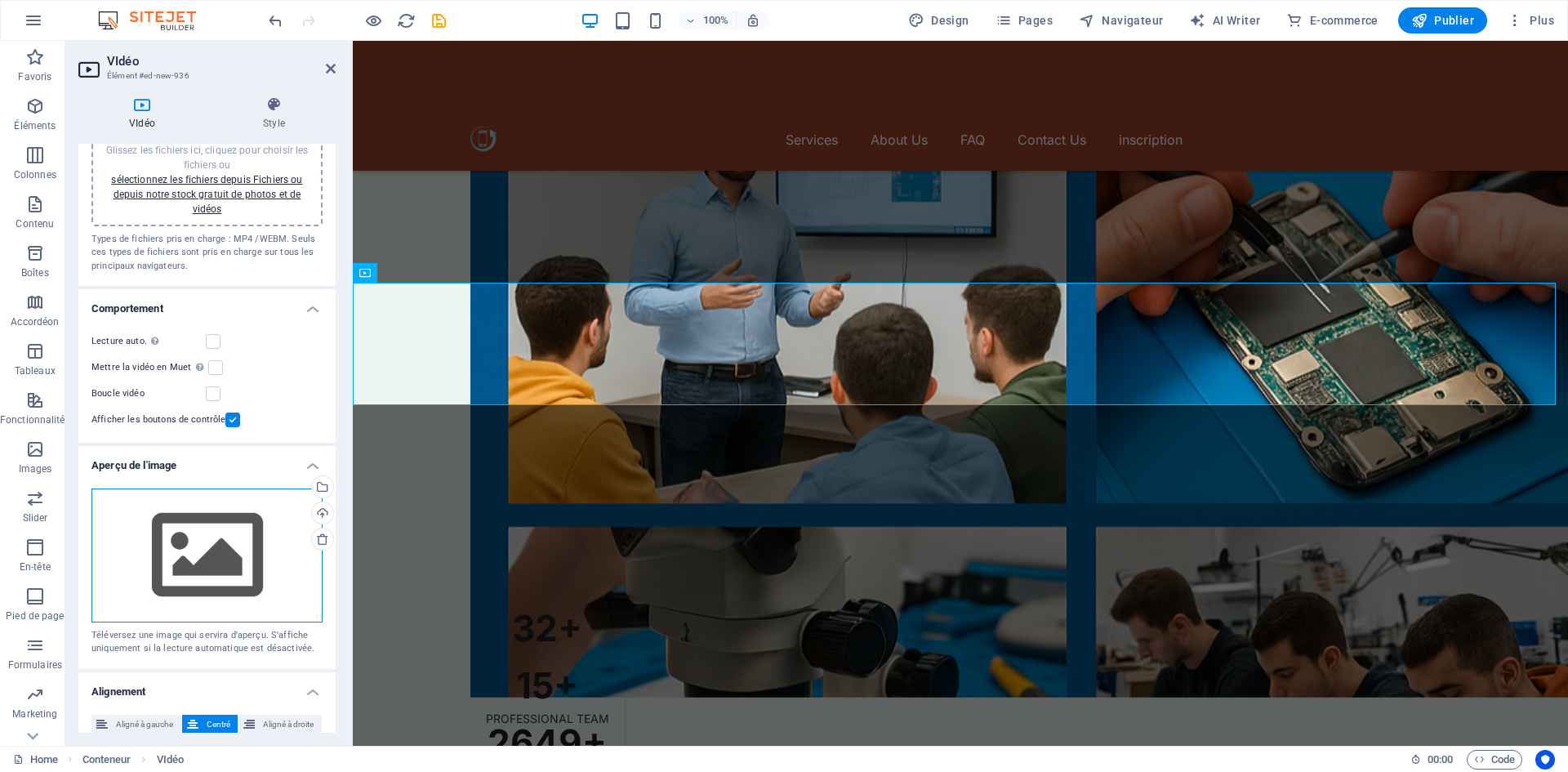
click at [229, 534] on div "Glissez les fichiers ici, cliquez pour choisir les fichiers ou sélectionnez les…" at bounding box center [207, 555] width 231 height 134
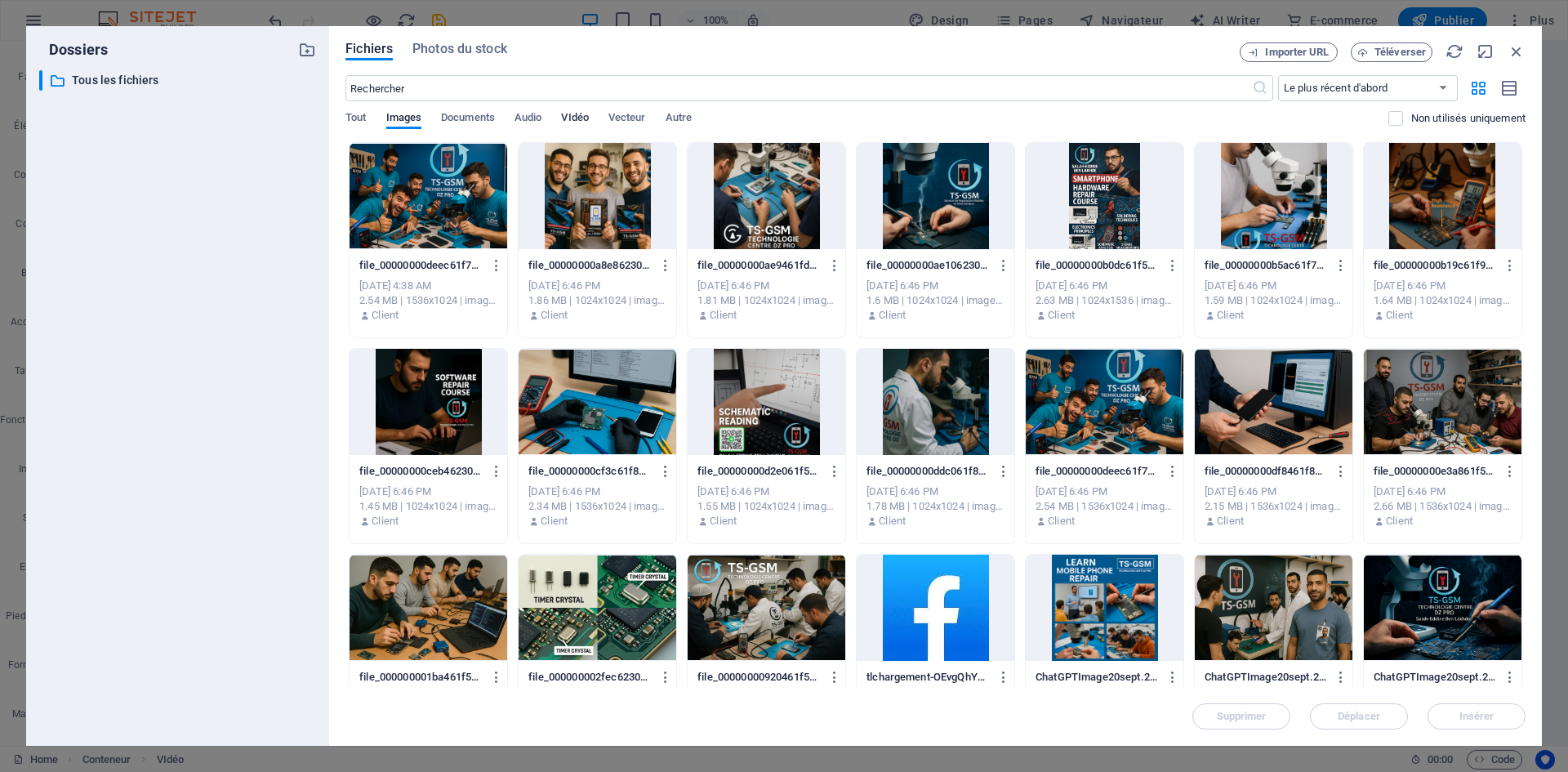
click at [581, 124] on span "VIdéo" at bounding box center [574, 118] width 27 height 23
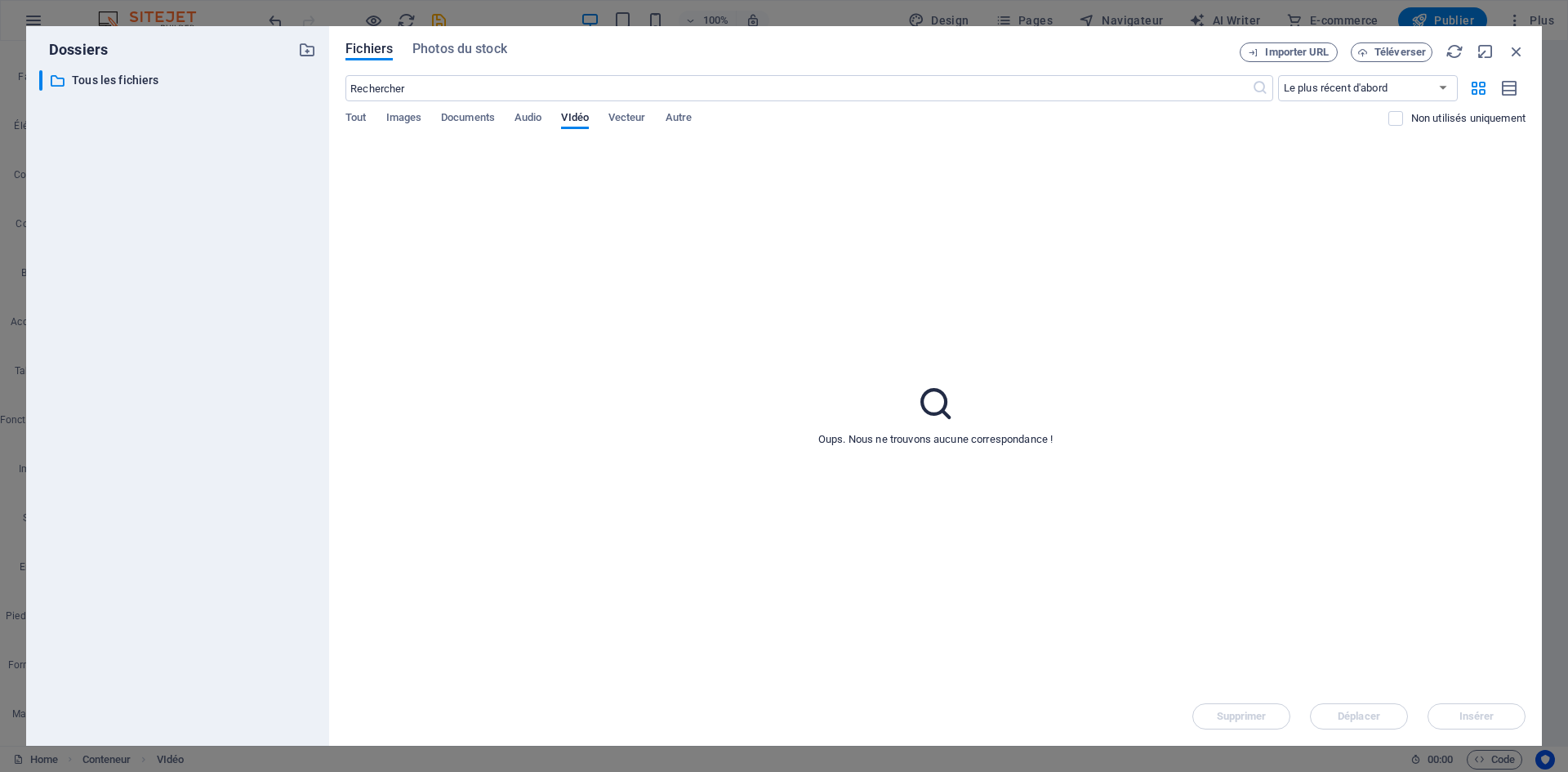
click at [1314, 39] on div "Fichiers Photos du stock Importer URL Téléverser ​ Le plus récent d'abord Le pl…" at bounding box center [935, 386] width 1213 height 720
click at [1314, 55] on span "Importer URL" at bounding box center [1297, 52] width 63 height 10
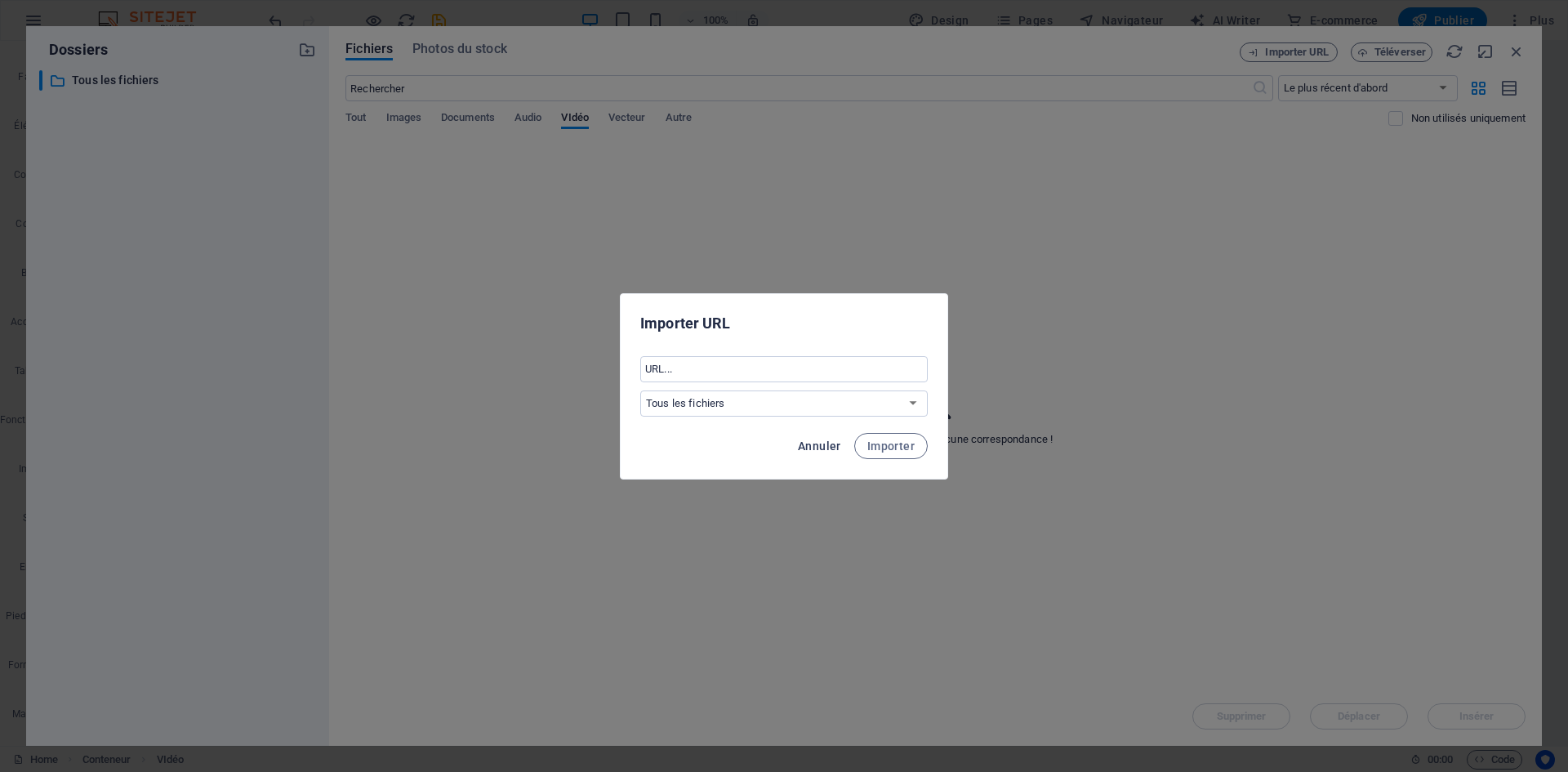
click at [839, 449] on span "Annuler" at bounding box center [819, 446] width 43 height 13
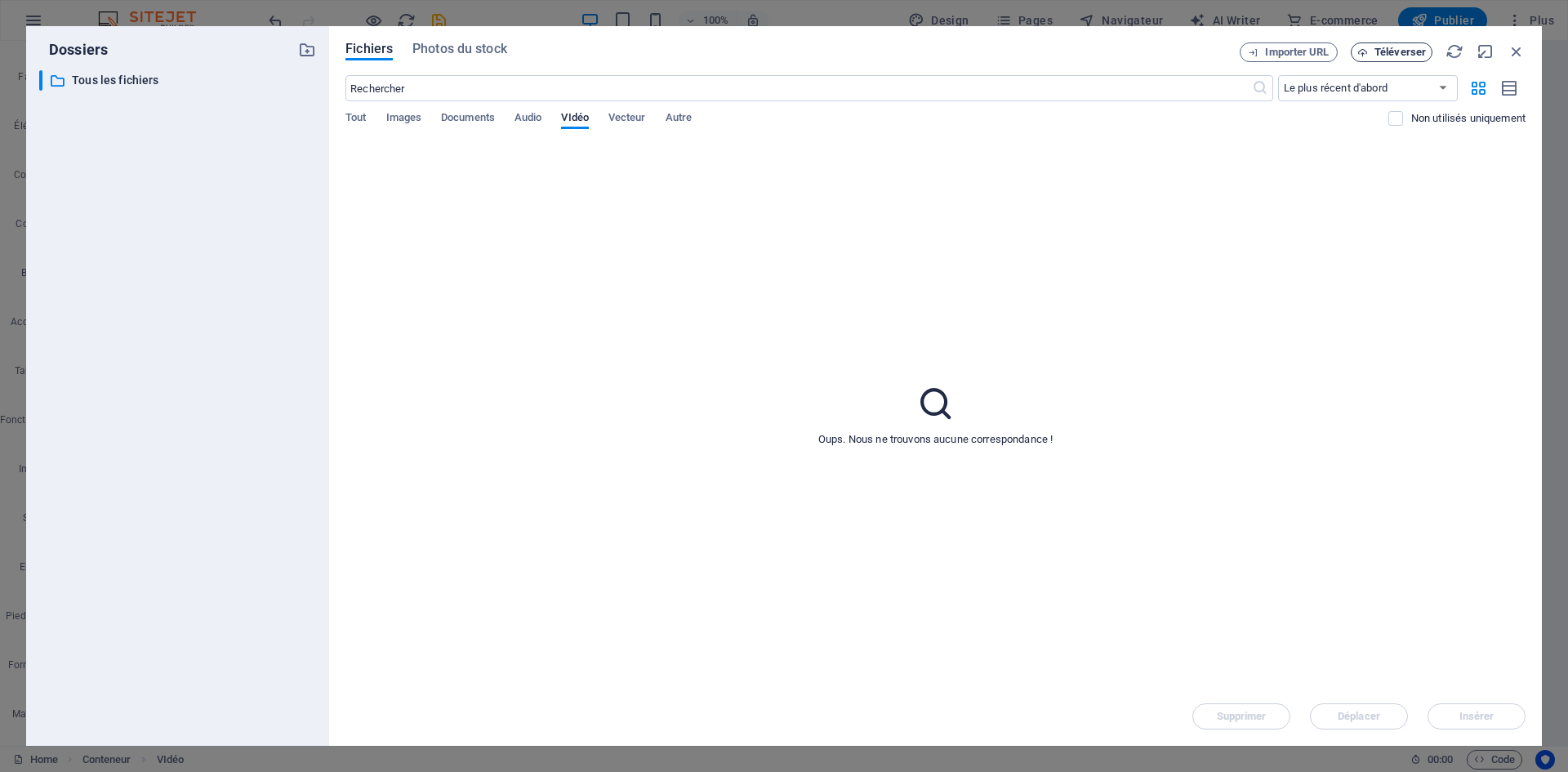
click at [1393, 48] on span "Téléverser" at bounding box center [1400, 52] width 52 height 10
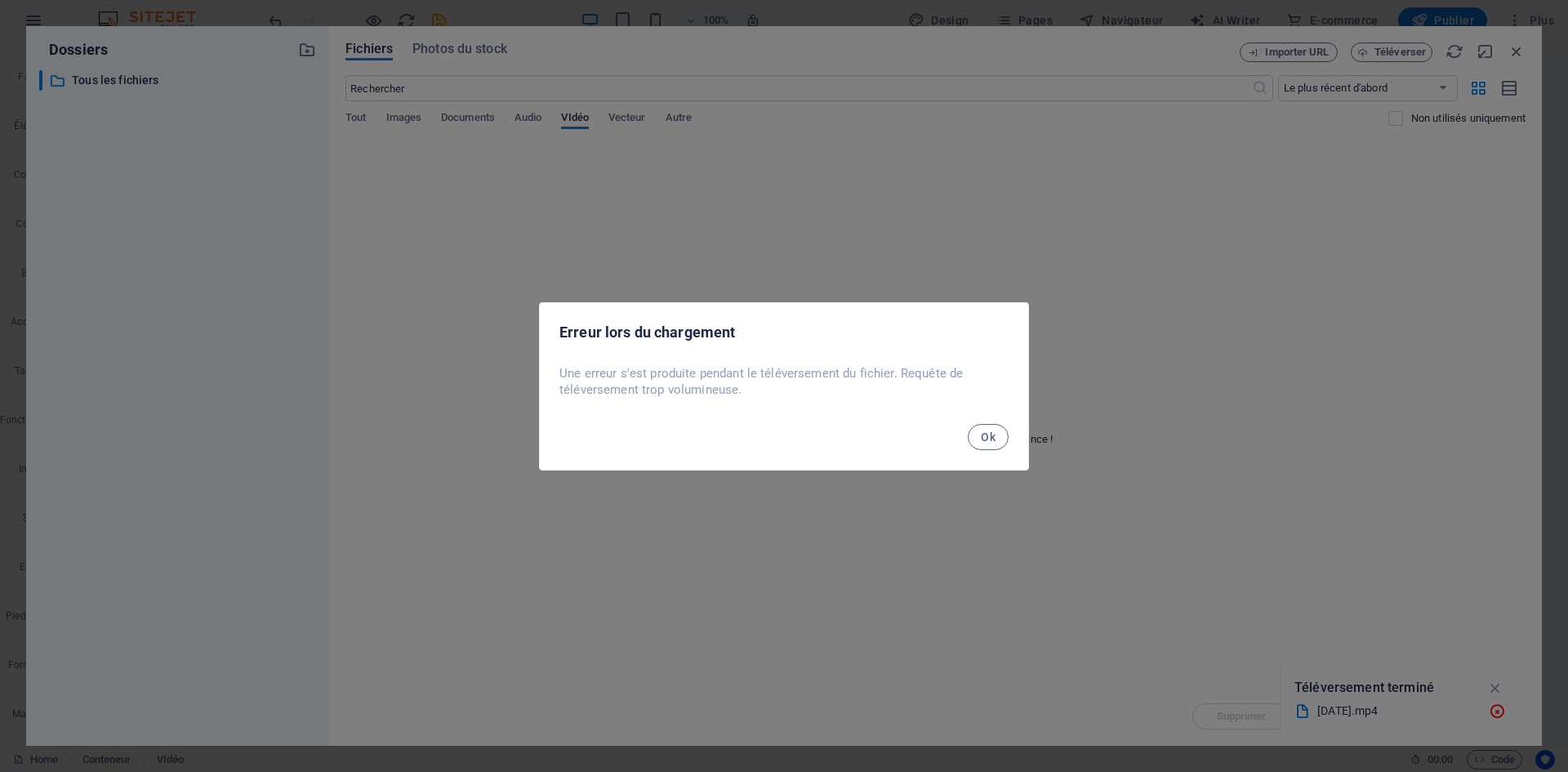
click at [985, 427] on button "Ok" at bounding box center [987, 437] width 41 height 26
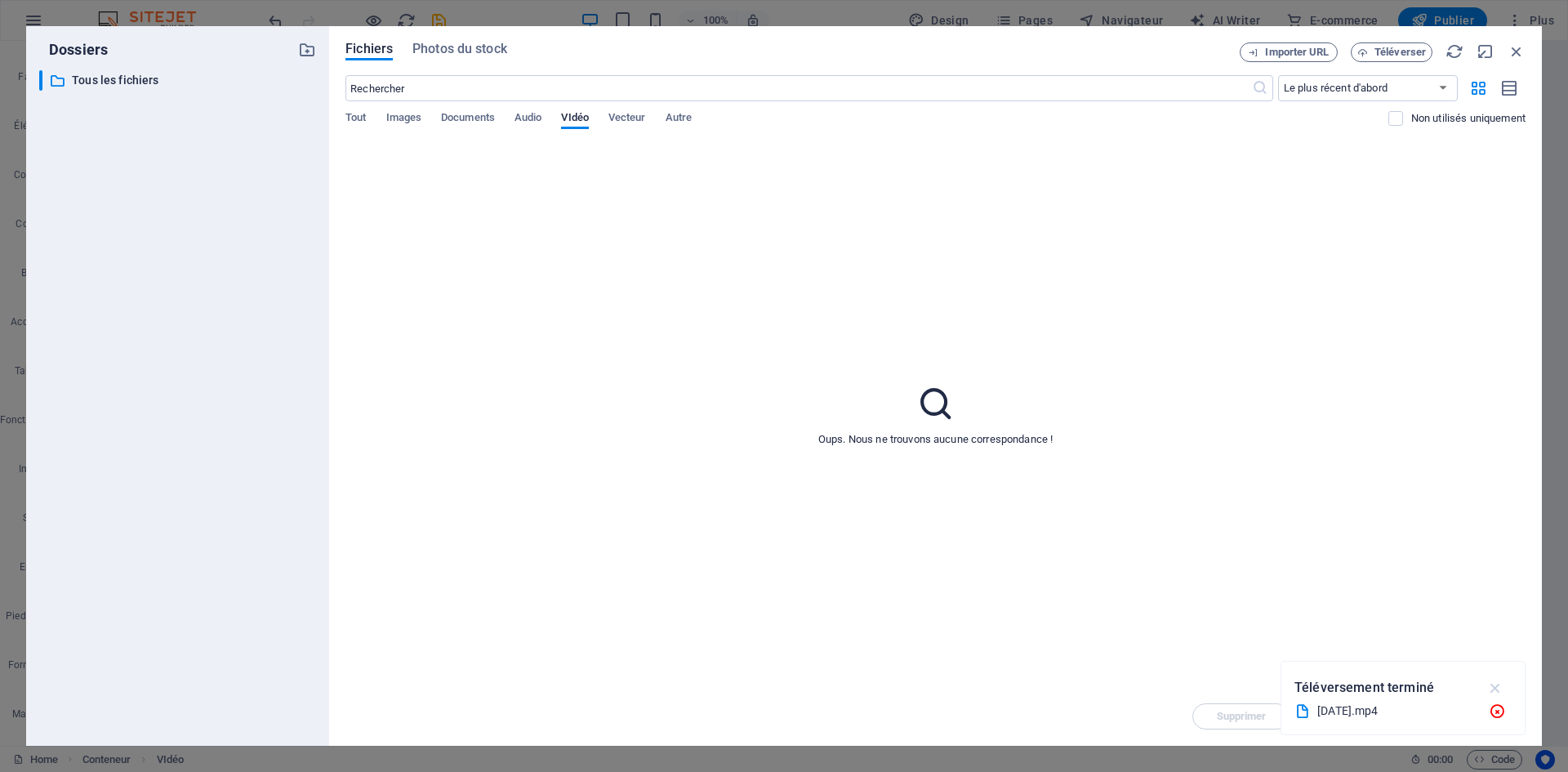
click at [1497, 682] on icon "button" at bounding box center [1496, 688] width 19 height 18
click at [1515, 55] on icon "button" at bounding box center [1516, 52] width 18 height 18
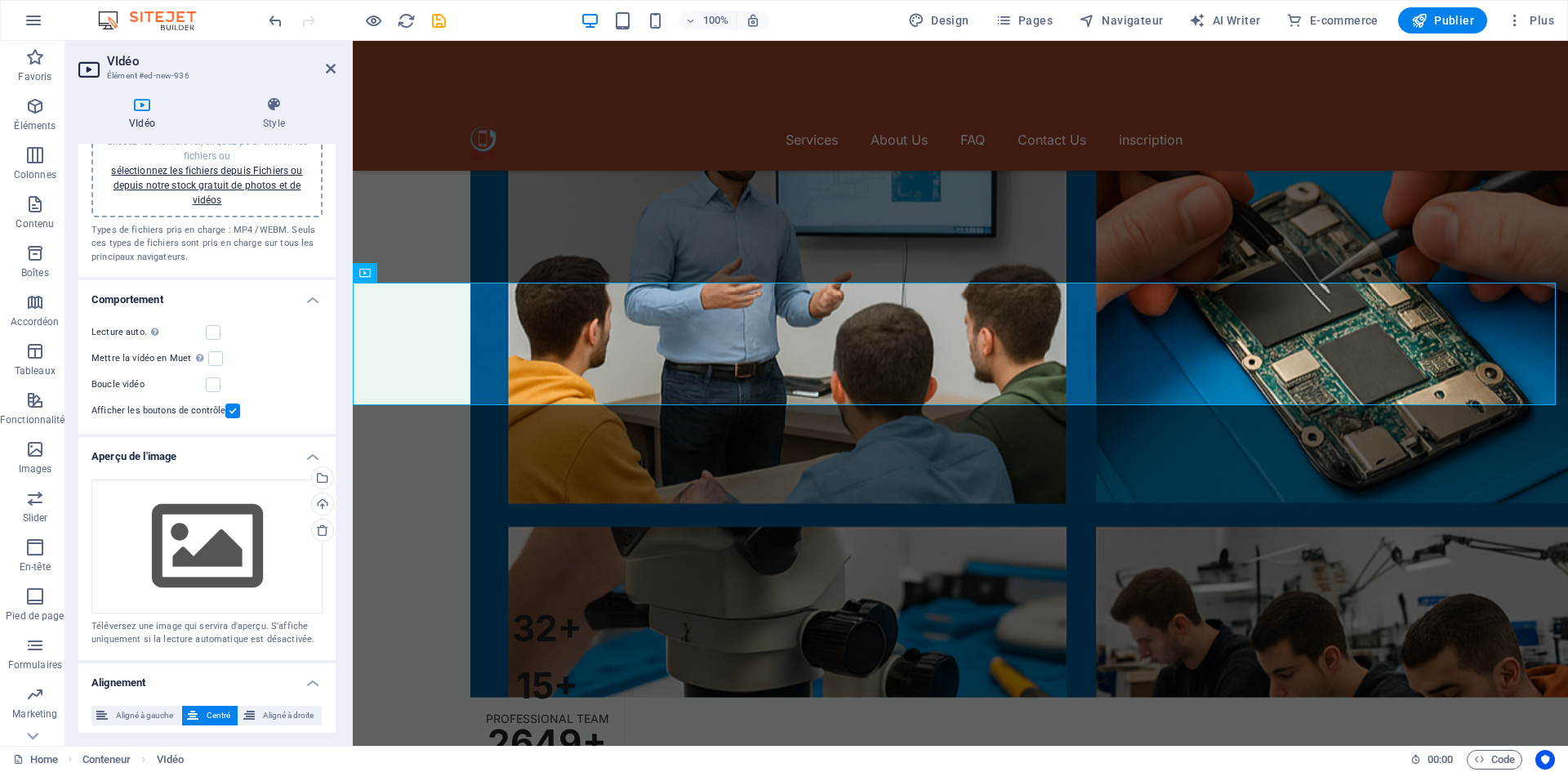
scroll to position [0, 0]
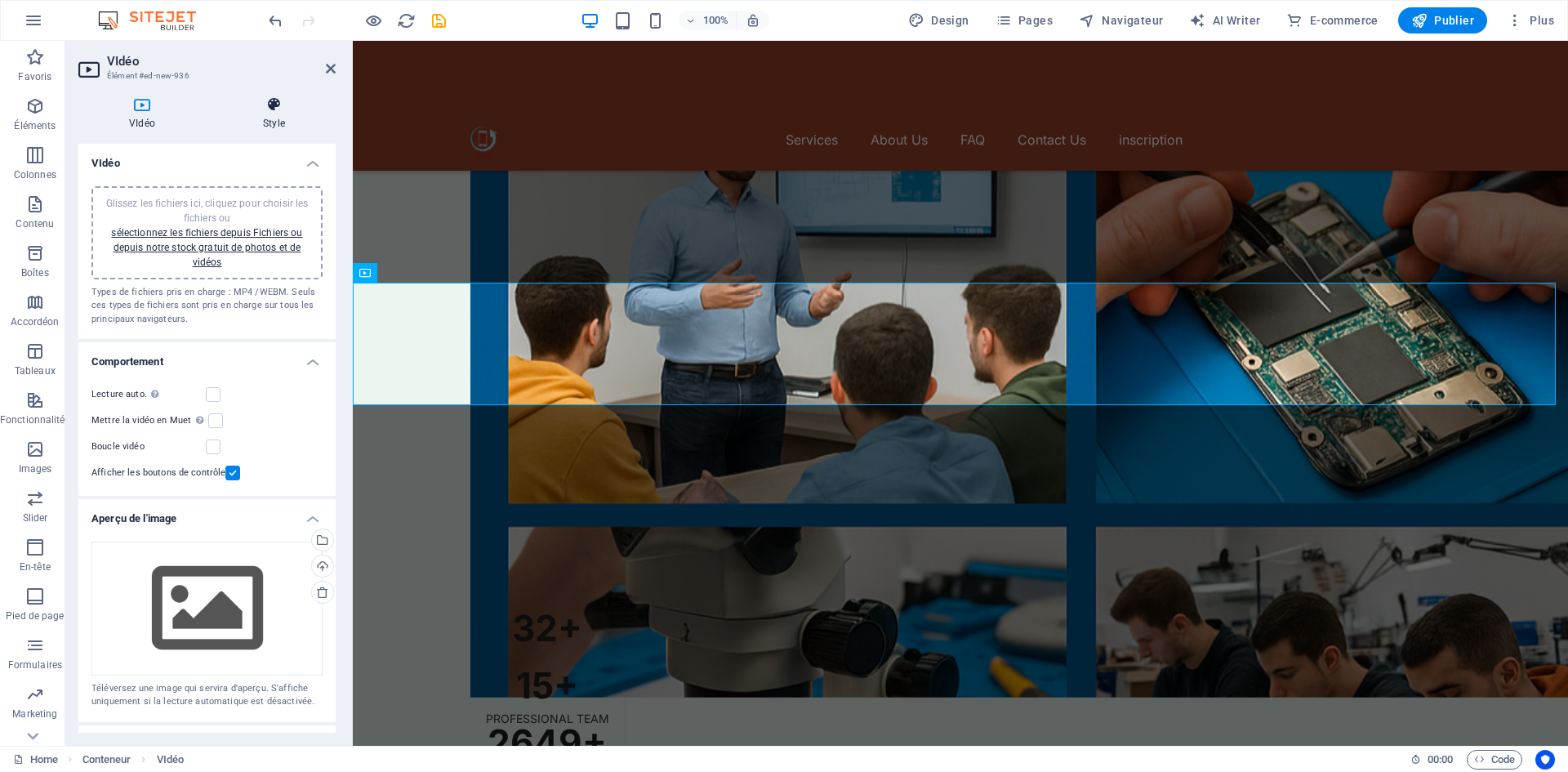
click at [267, 99] on icon at bounding box center [274, 105] width 123 height 16
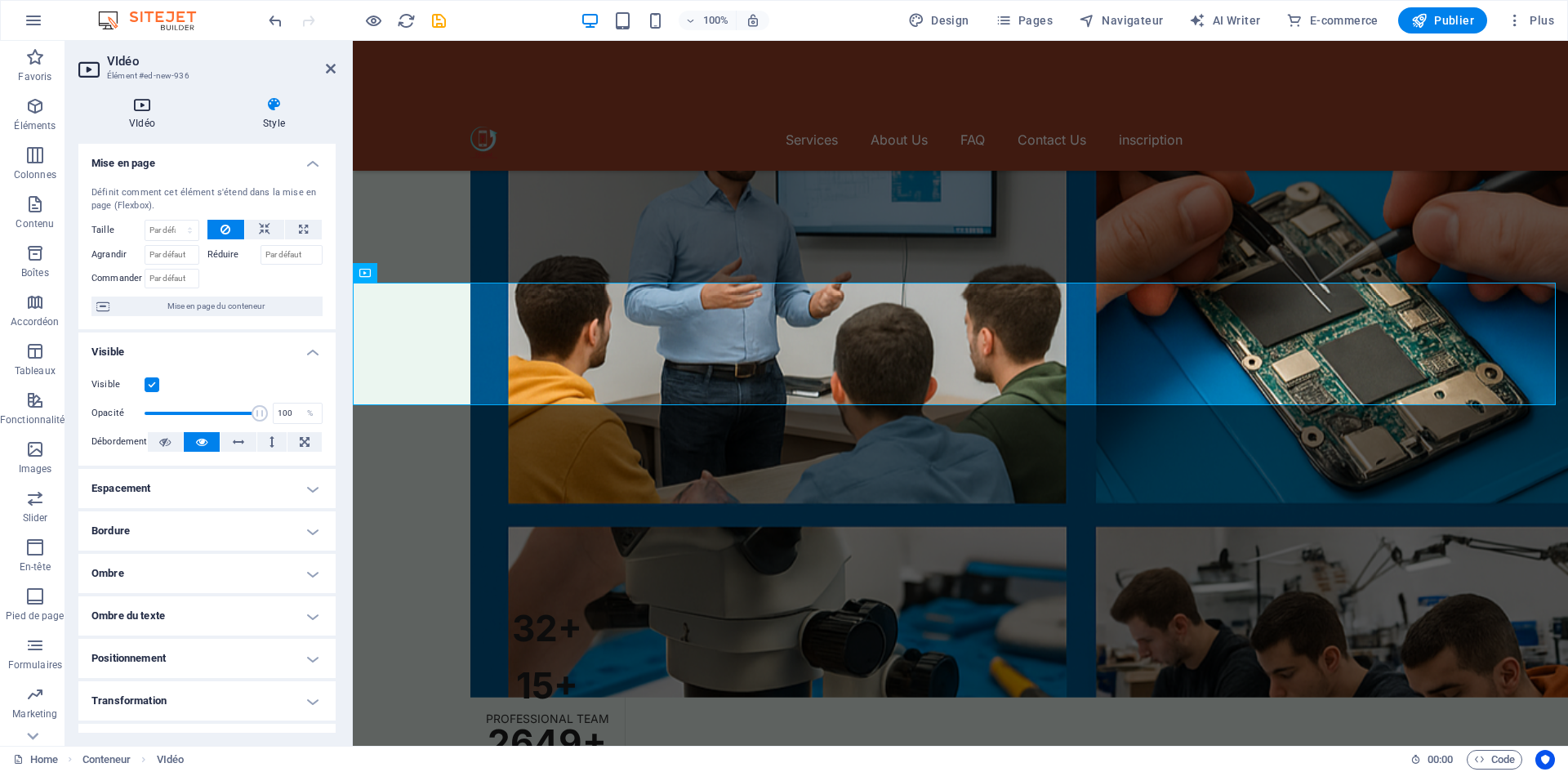
click at [149, 113] on h4 "VIdéo" at bounding box center [146, 114] width 134 height 34
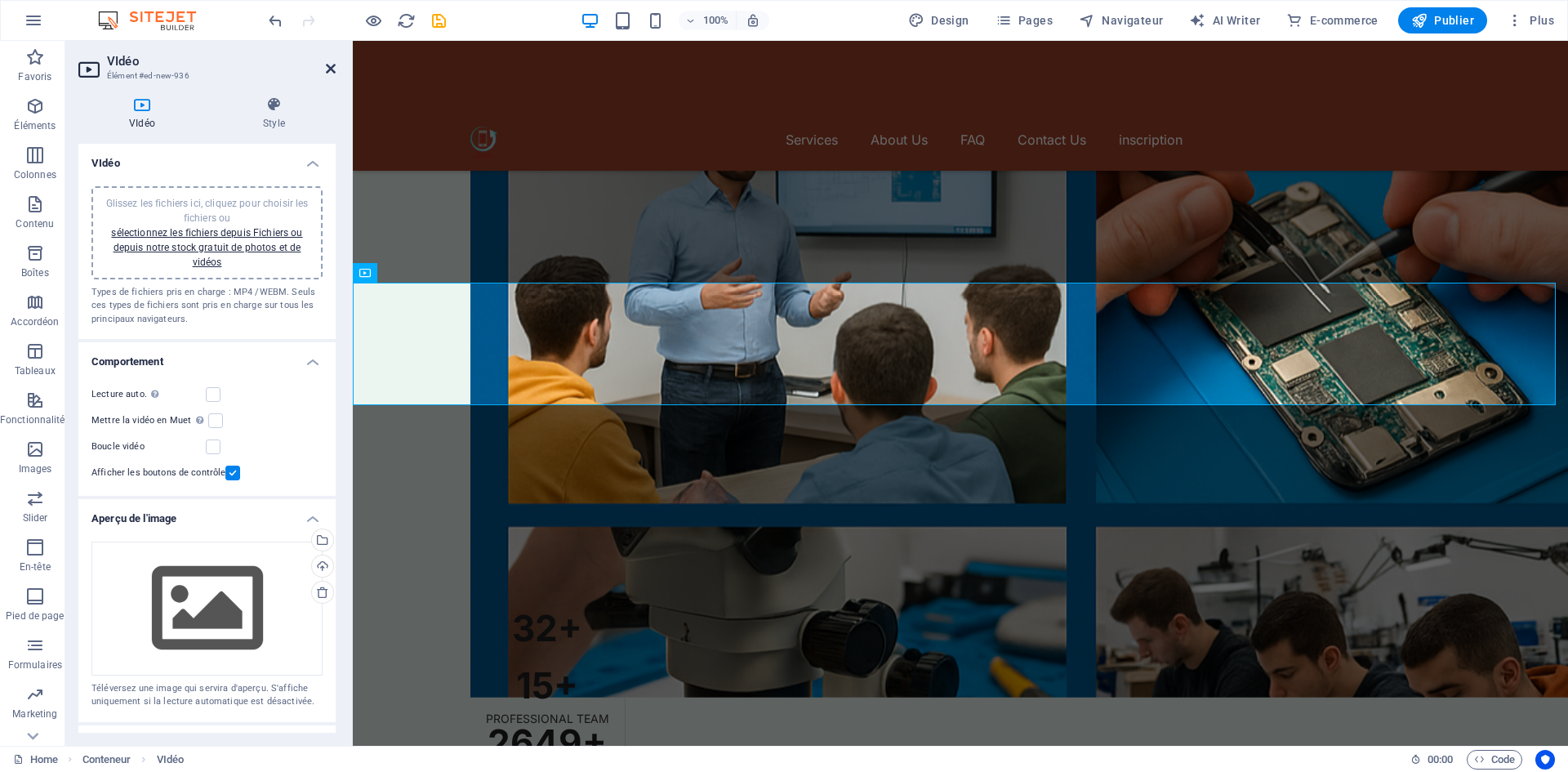
click at [334, 66] on icon at bounding box center [330, 69] width 10 height 13
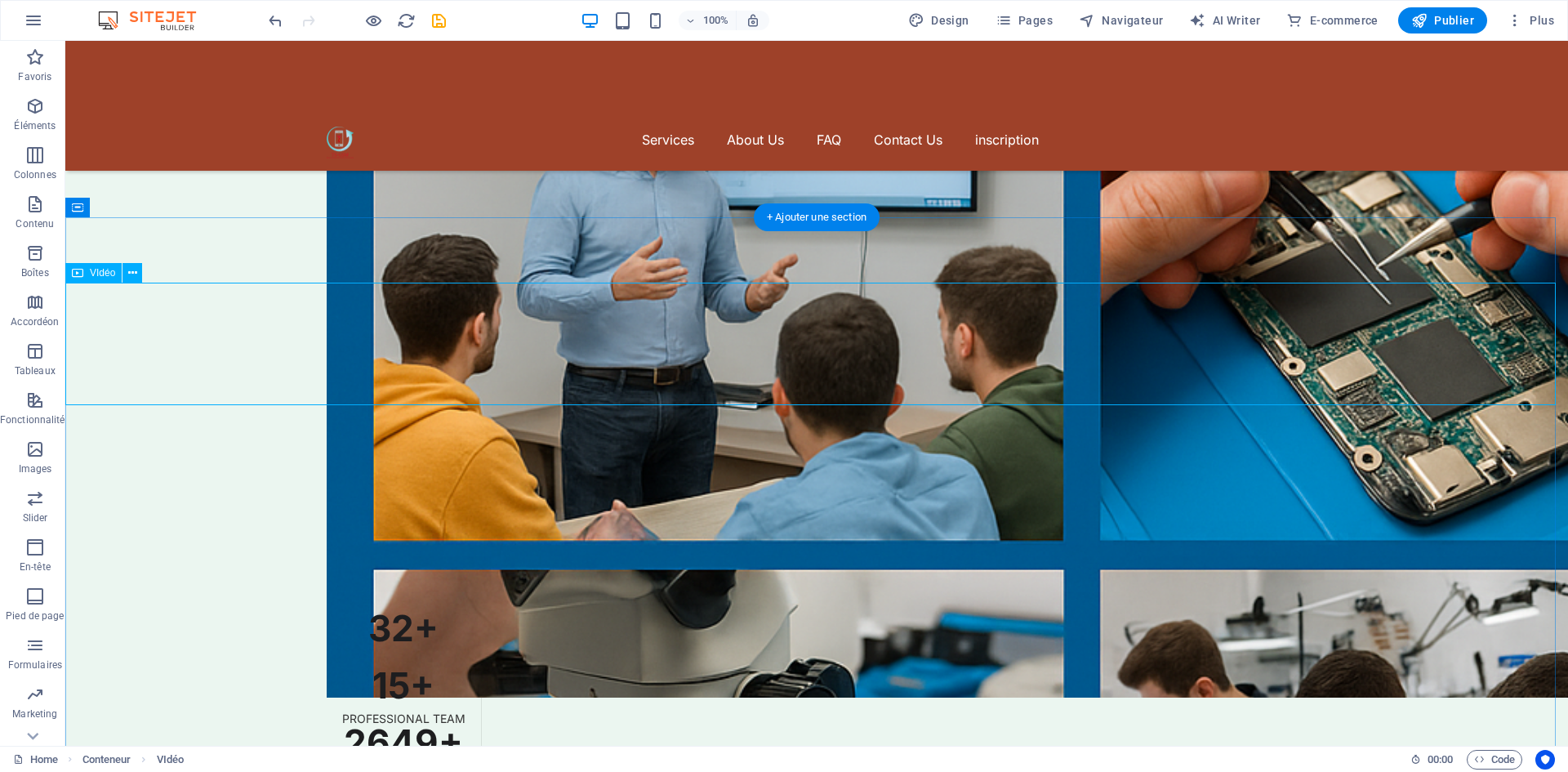
click at [132, 281] on icon at bounding box center [133, 273] width 9 height 17
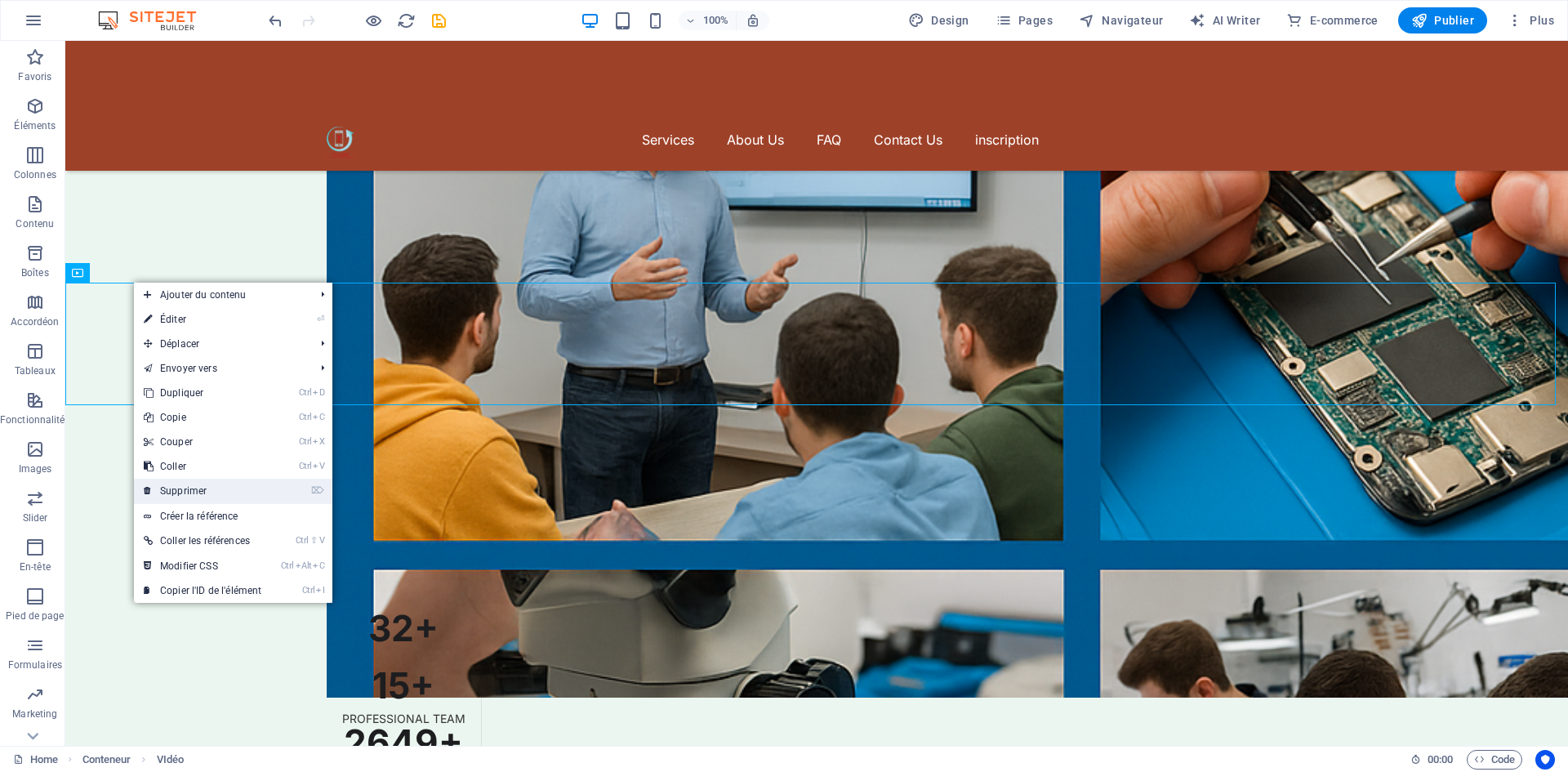
click at [212, 480] on link "⌦ Supprimer" at bounding box center [203, 490] width 137 height 24
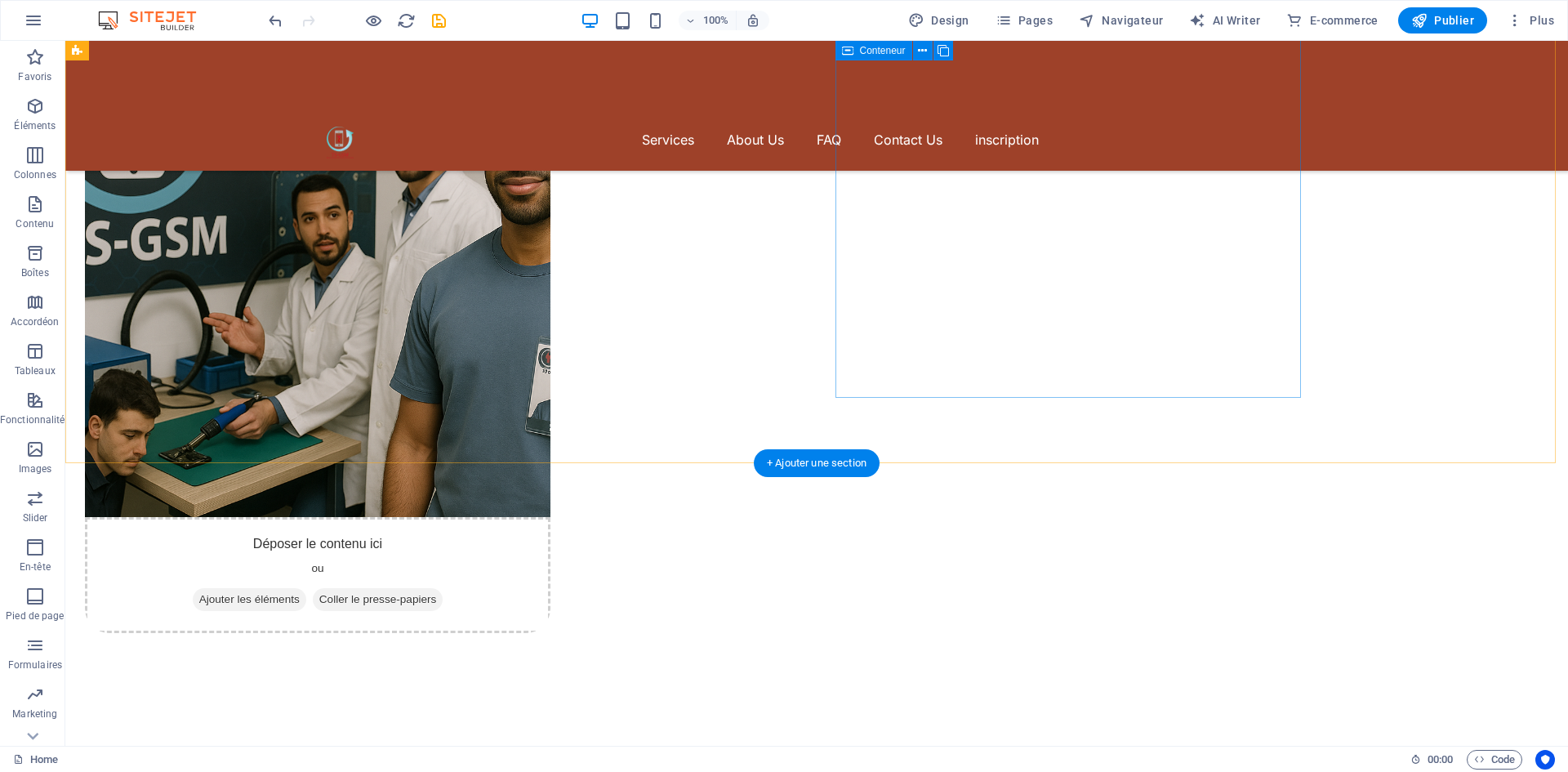
scroll to position [4011, 0]
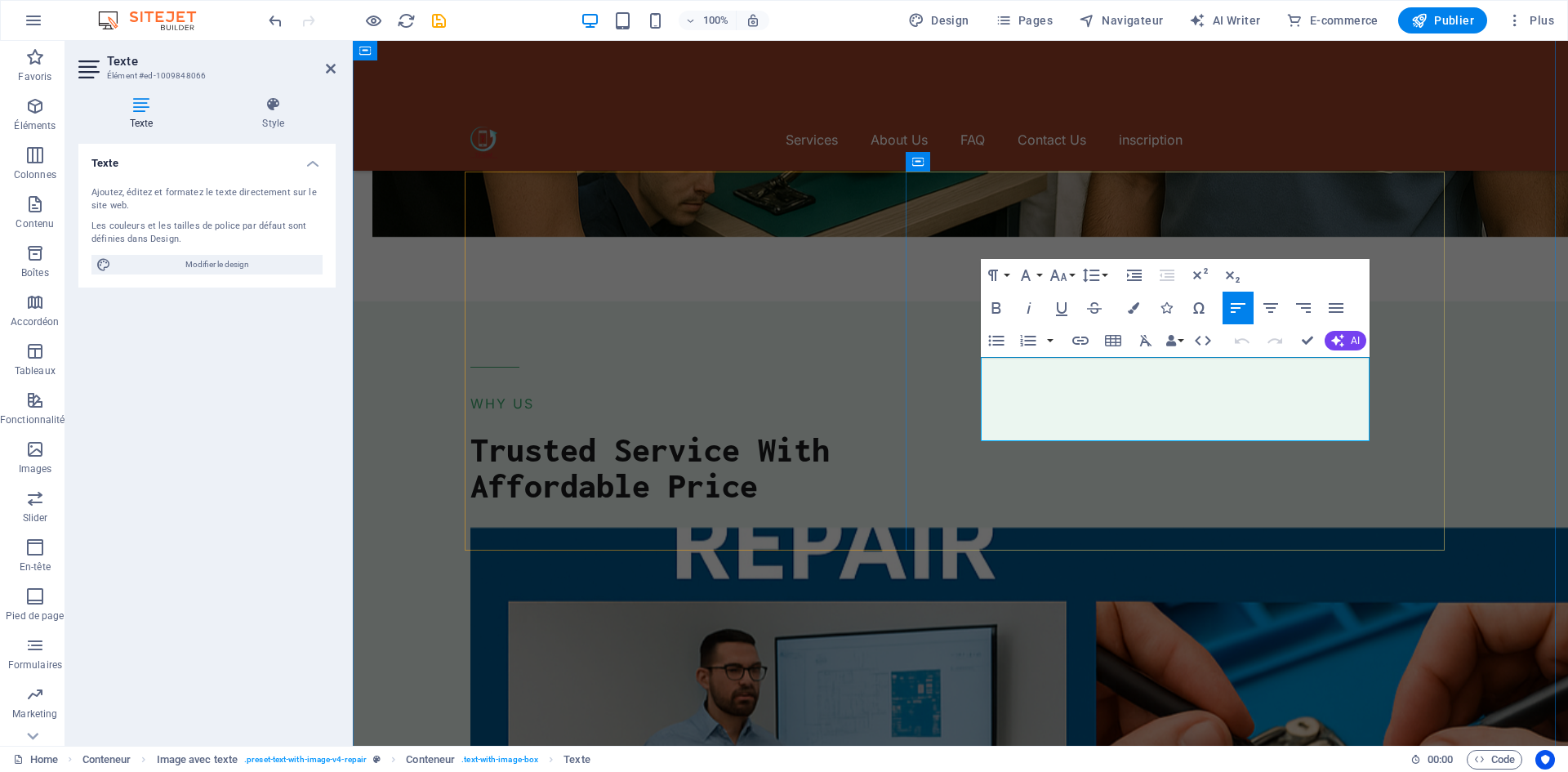
drag, startPoint x: 1029, startPoint y: 433, endPoint x: 958, endPoint y: 364, distance: 99.0
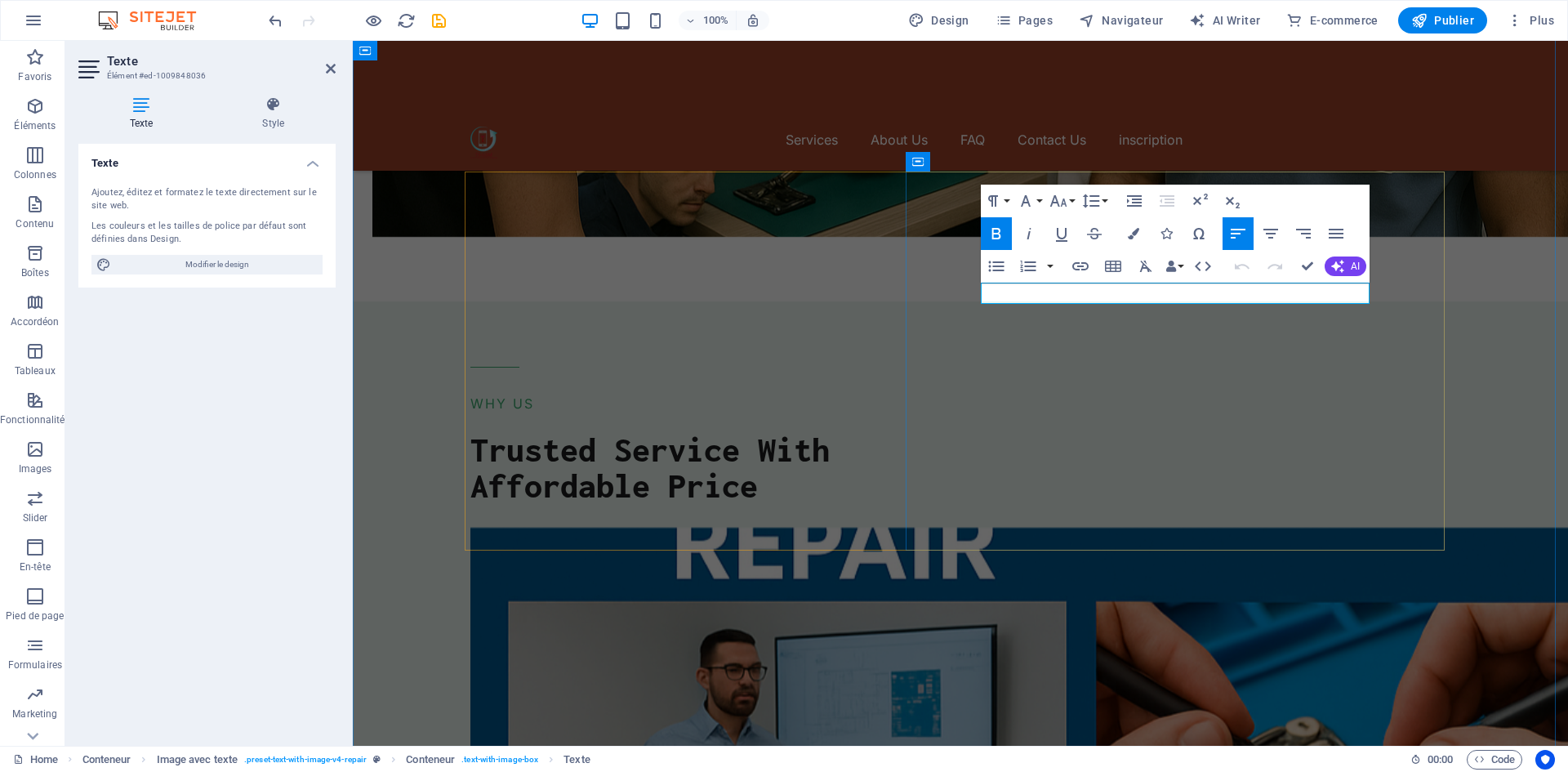
drag, startPoint x: 1172, startPoint y: 292, endPoint x: 1334, endPoint y: 325, distance: 165.3
click at [1353, 265] on span "AI" at bounding box center [1355, 266] width 9 height 10
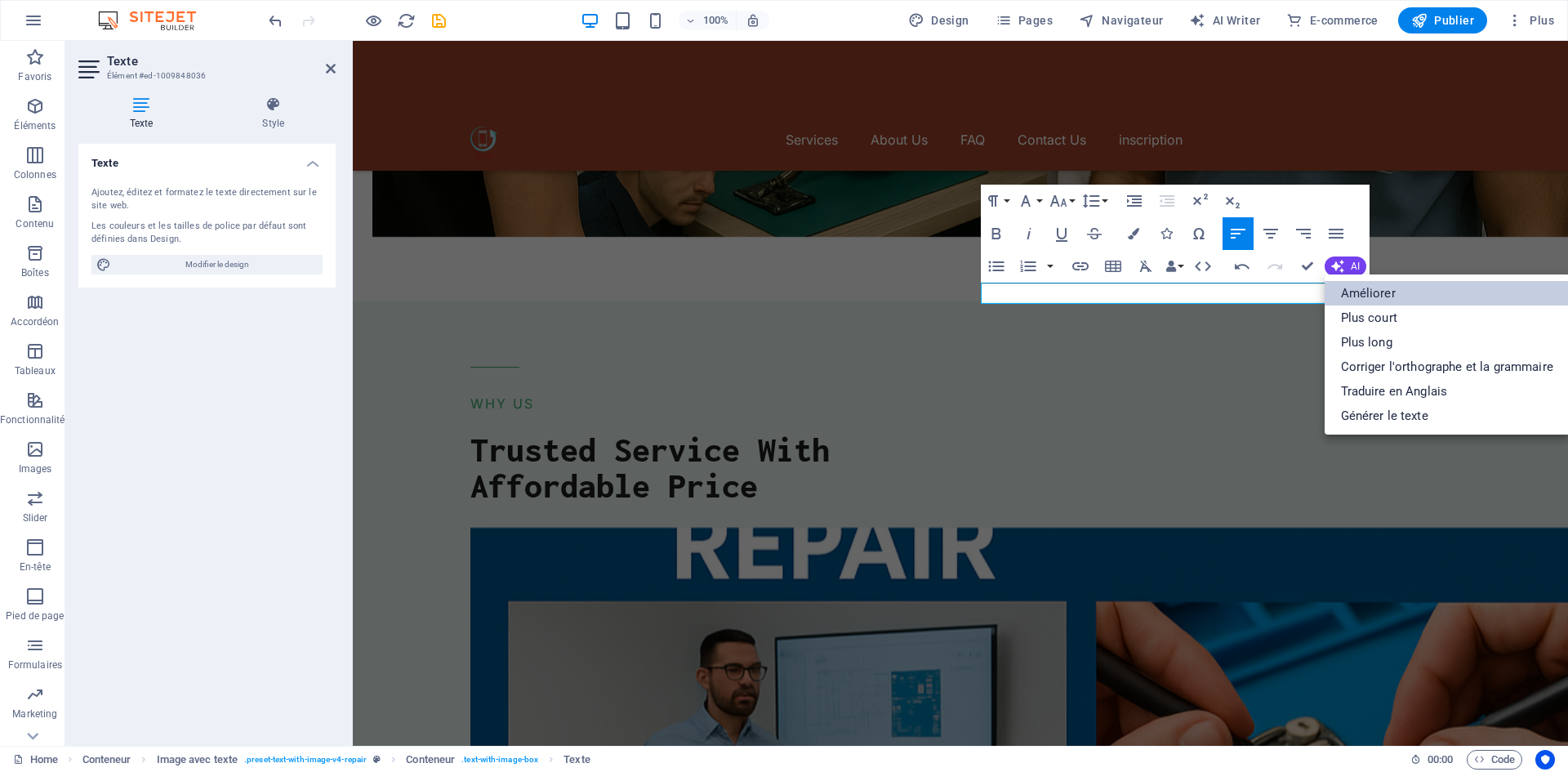
click at [1355, 294] on link "Améliorer" at bounding box center [1447, 293] width 245 height 24
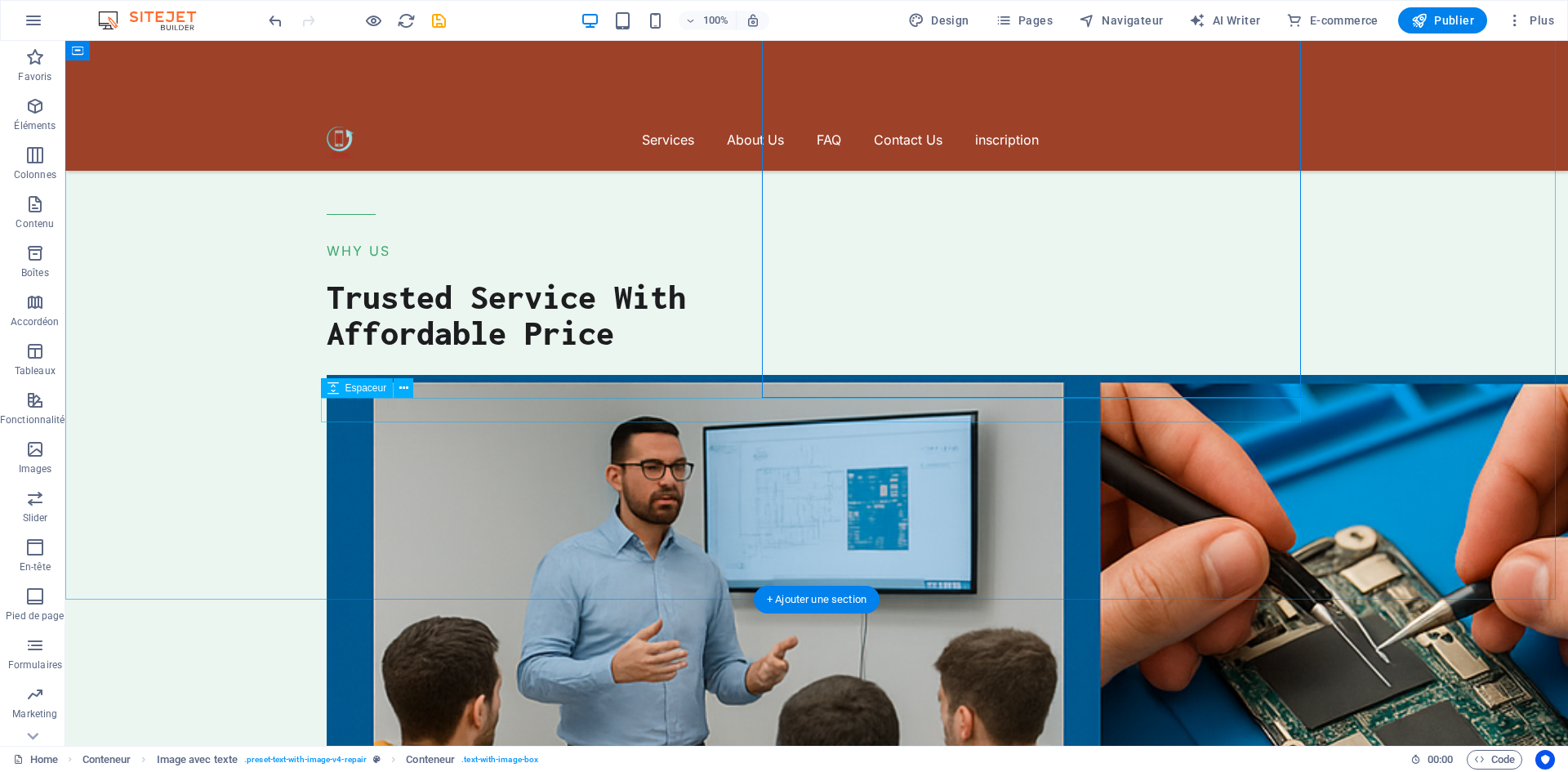
scroll to position [4175, 0]
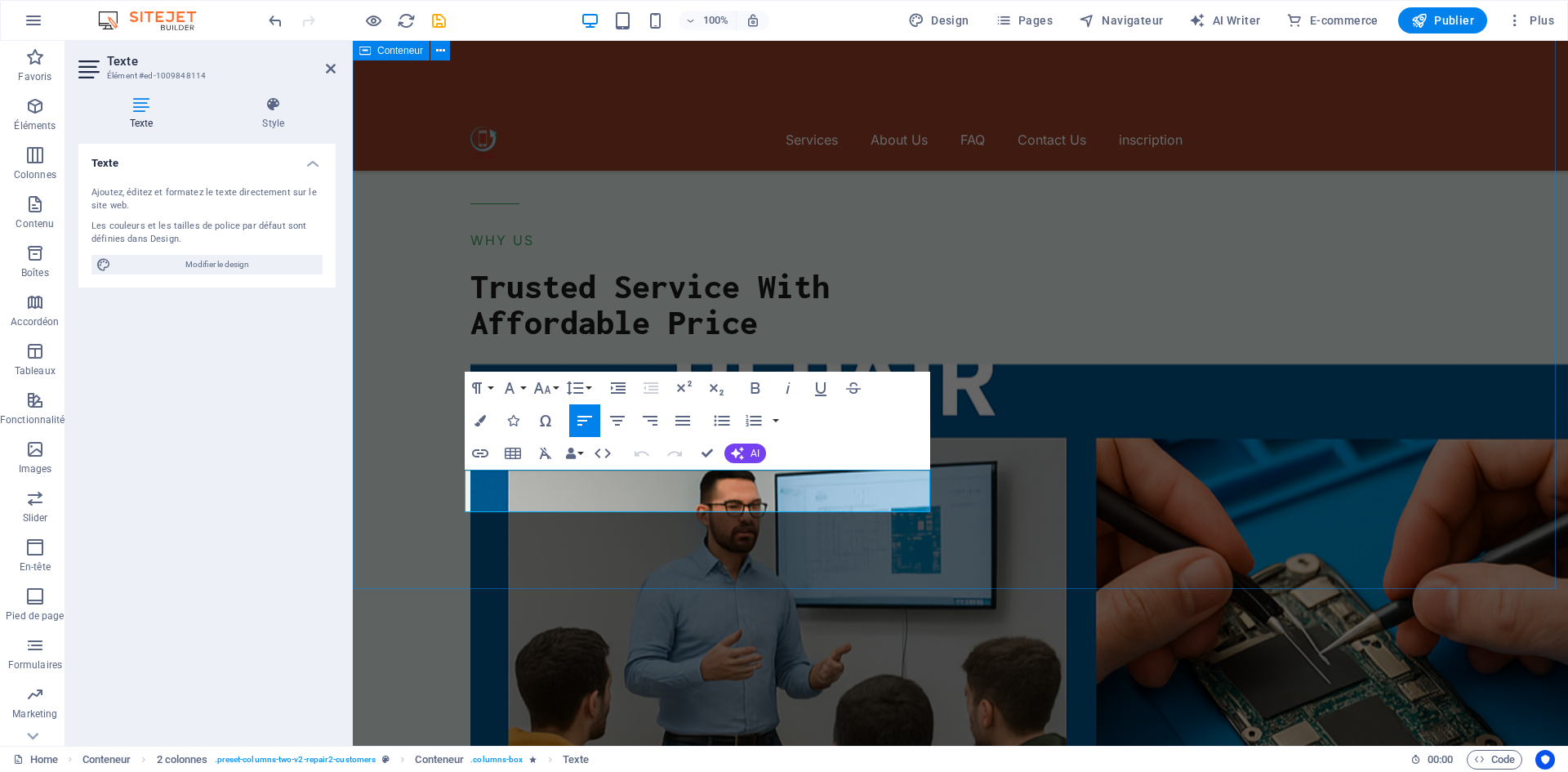
drag, startPoint x: 797, startPoint y: 503, endPoint x: 459, endPoint y: 477, distance: 339.0
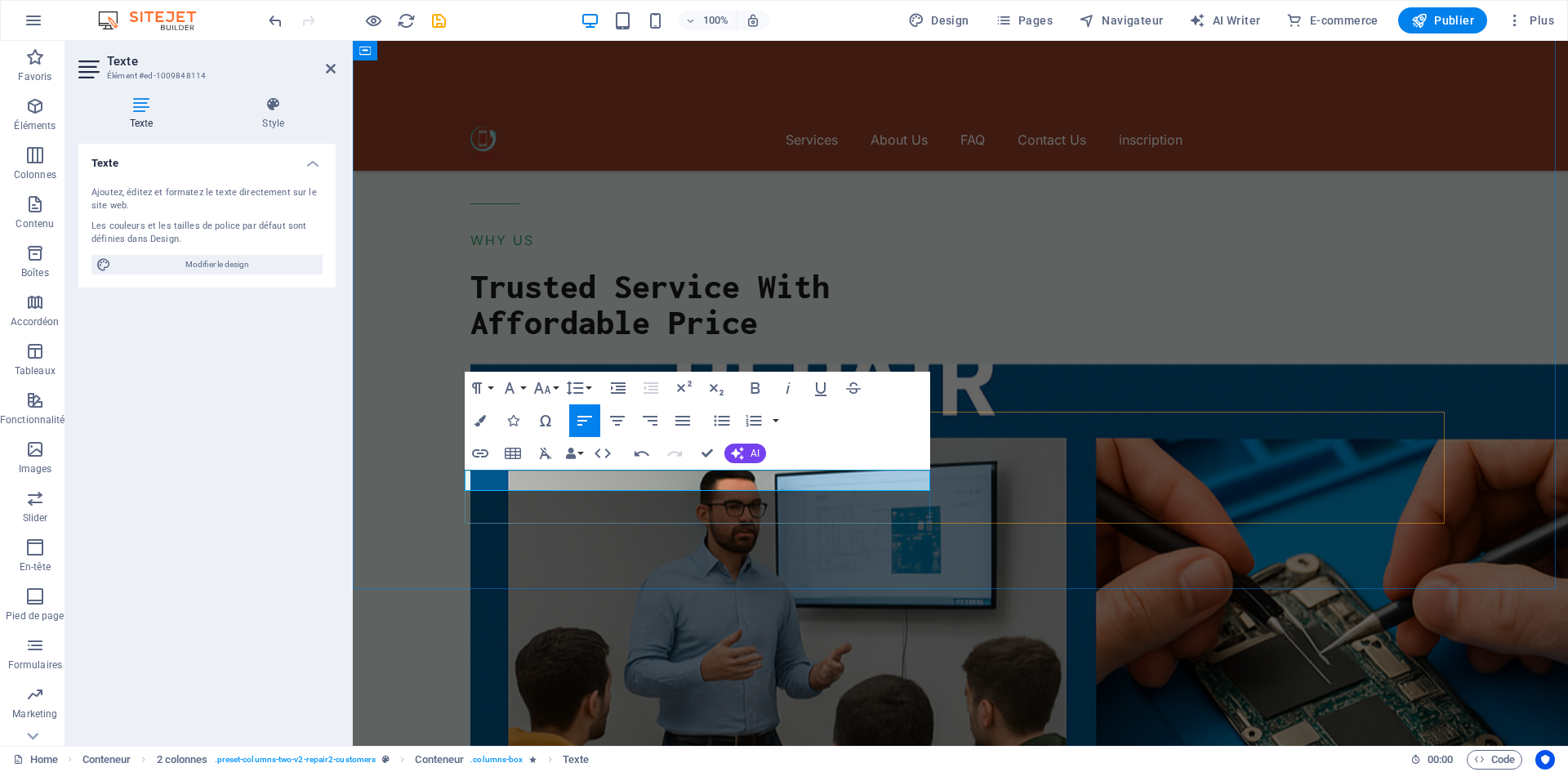
drag, startPoint x: 732, startPoint y: 505, endPoint x: 733, endPoint y: 518, distance: 13.0
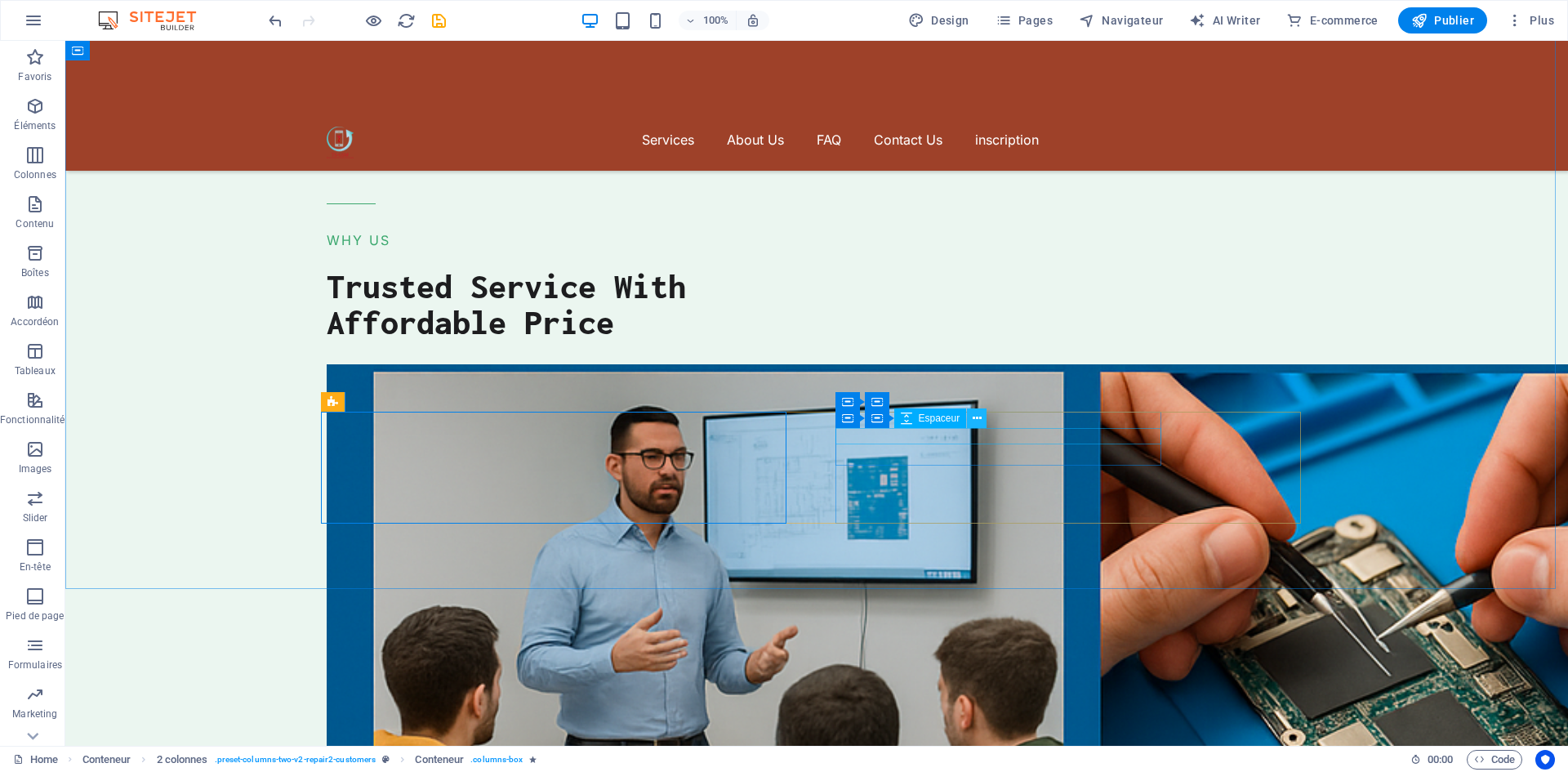
click at [976, 421] on icon at bounding box center [978, 418] width 9 height 17
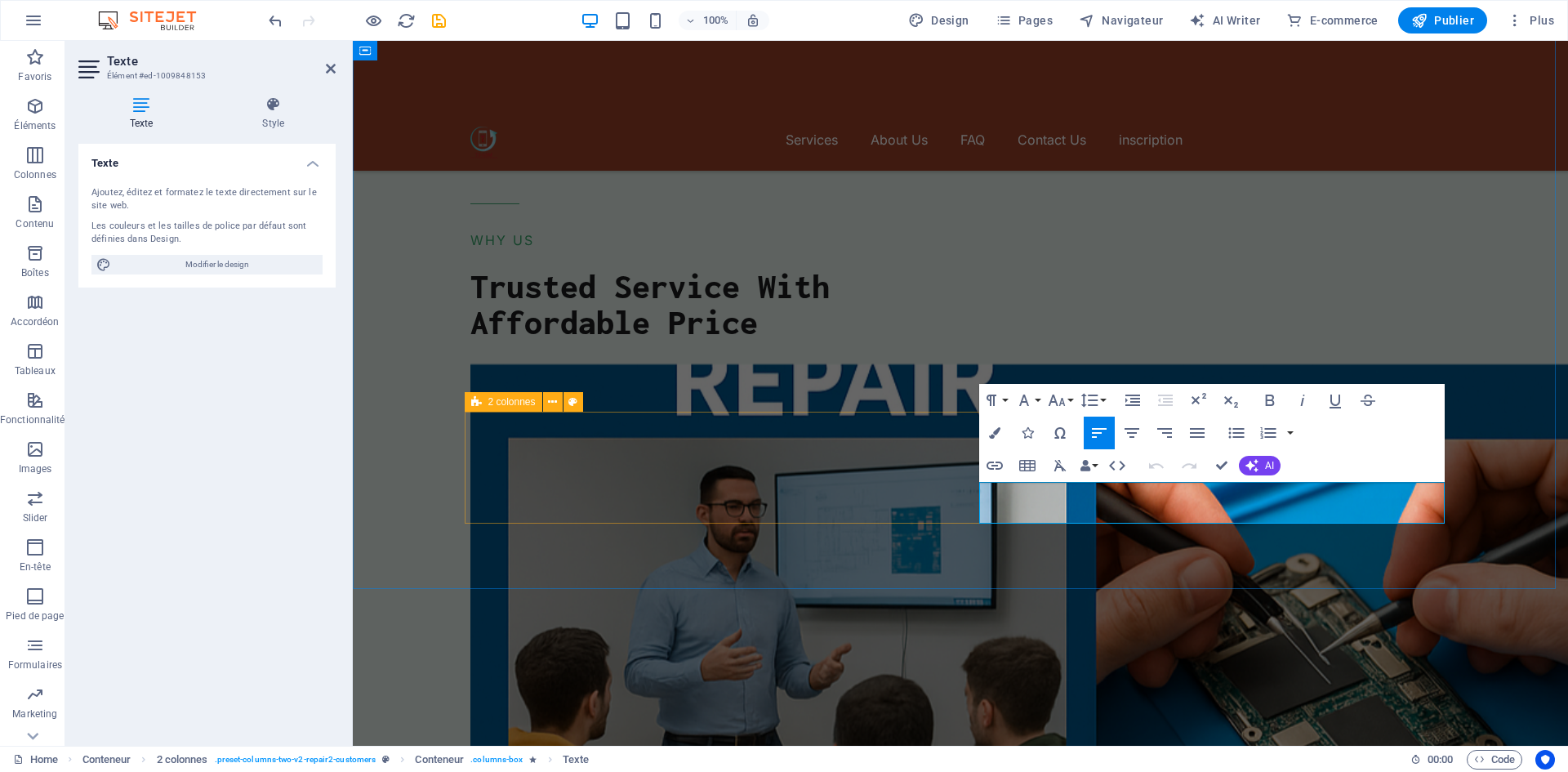
drag, startPoint x: 1306, startPoint y: 513, endPoint x: 955, endPoint y: 494, distance: 351.5
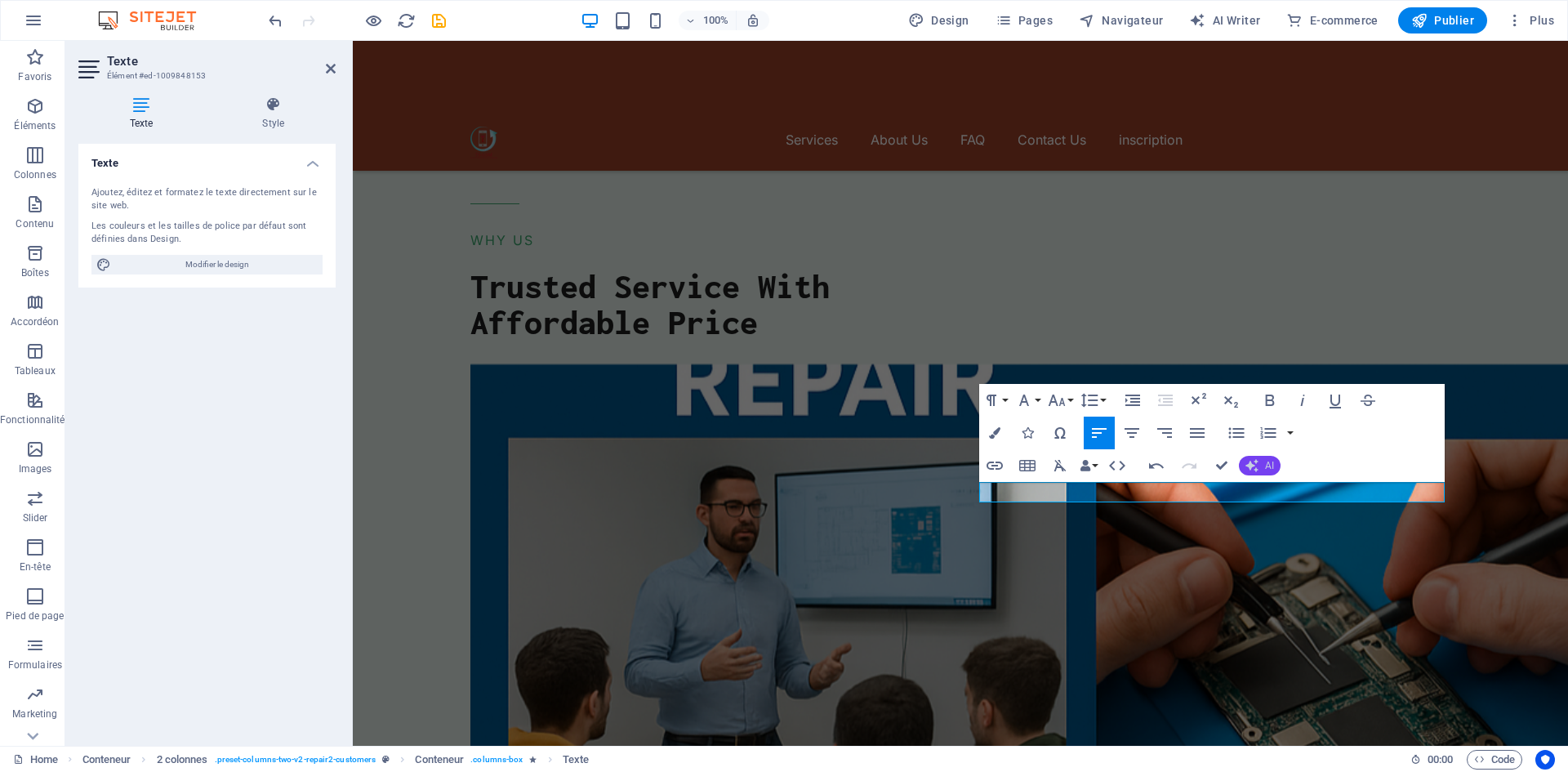
click at [1269, 465] on span "AI" at bounding box center [1270, 465] width 9 height 10
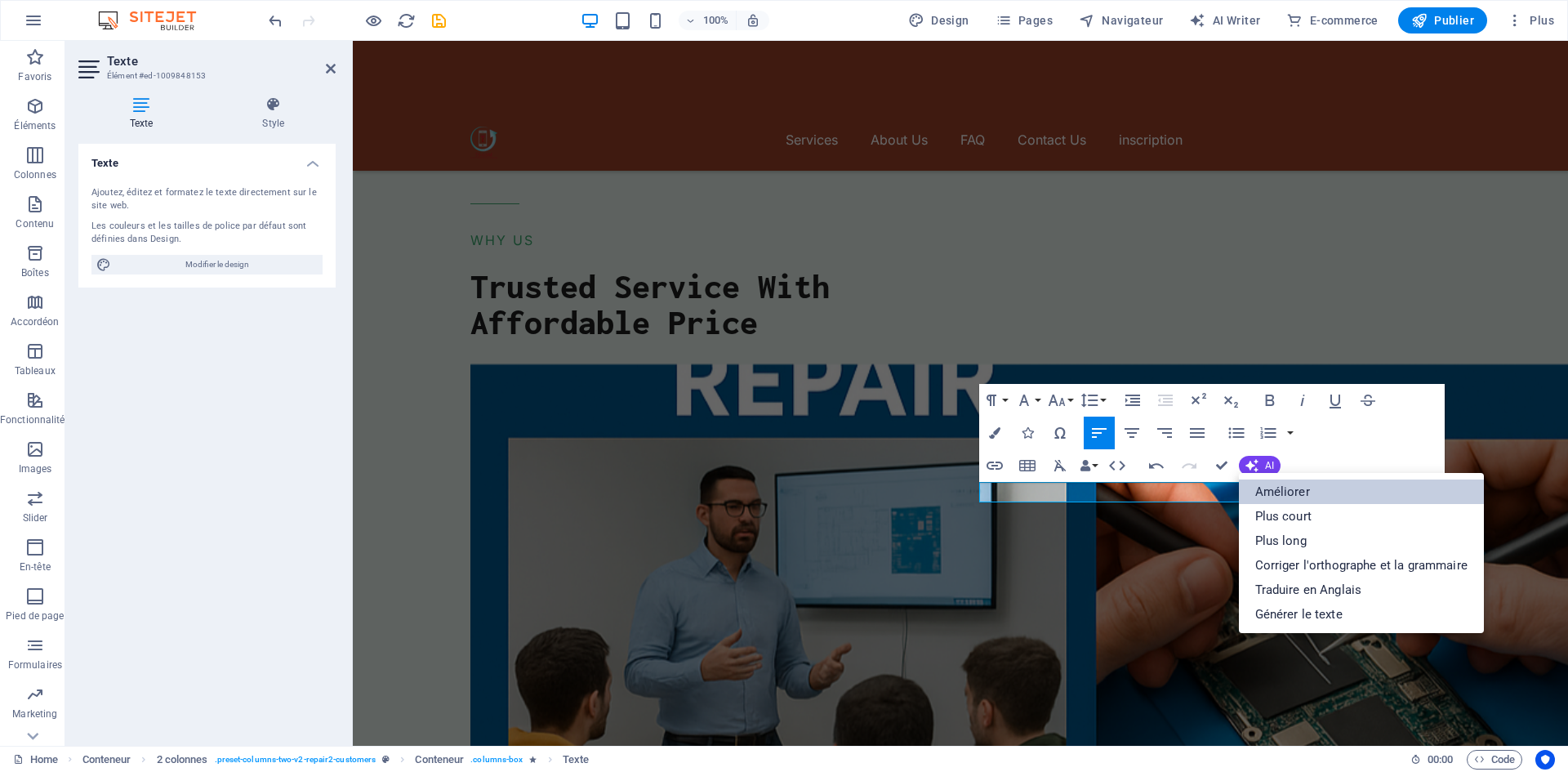
click at [1302, 493] on link "Améliorer" at bounding box center [1361, 491] width 245 height 24
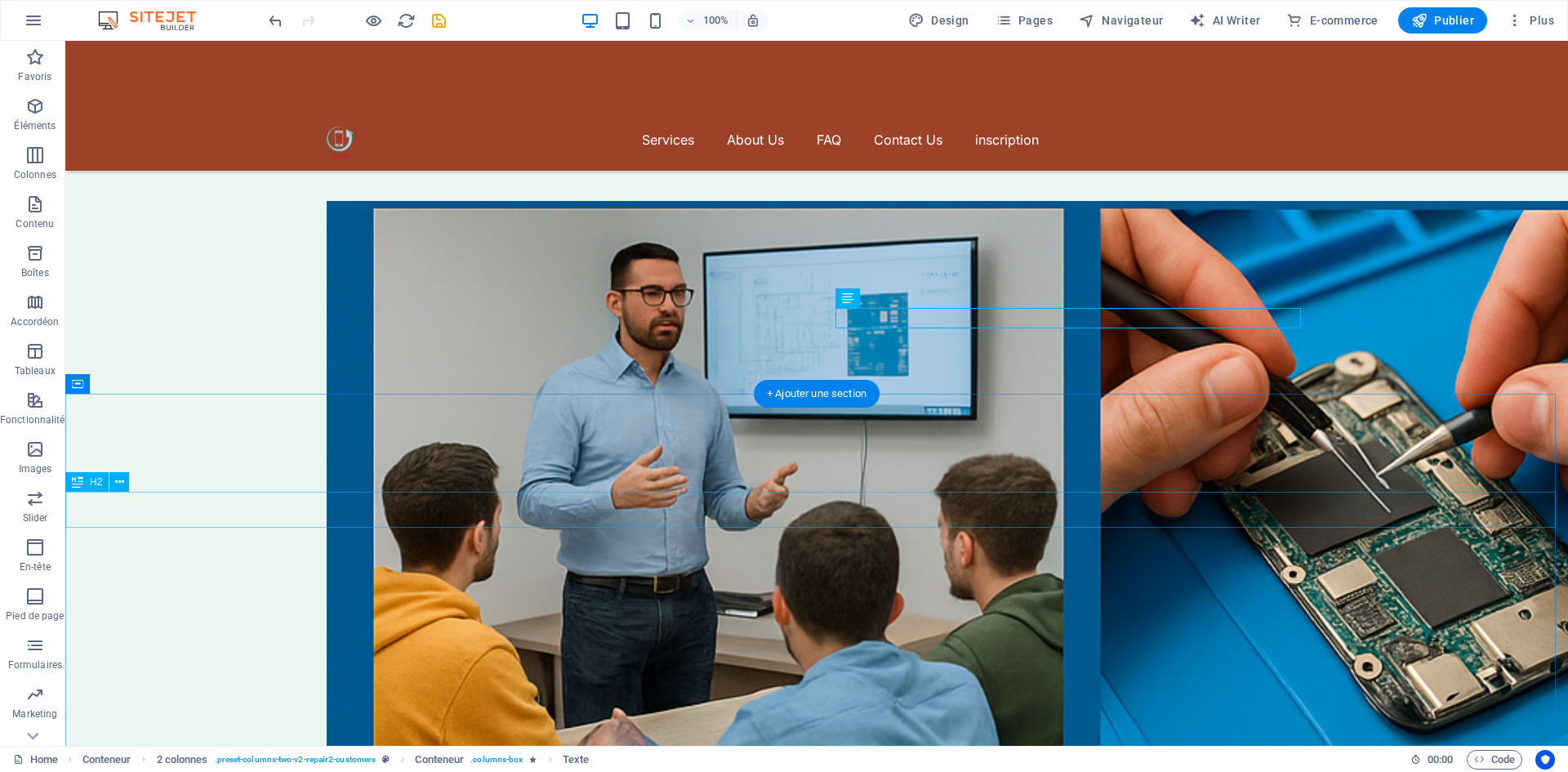
scroll to position [4583, 0]
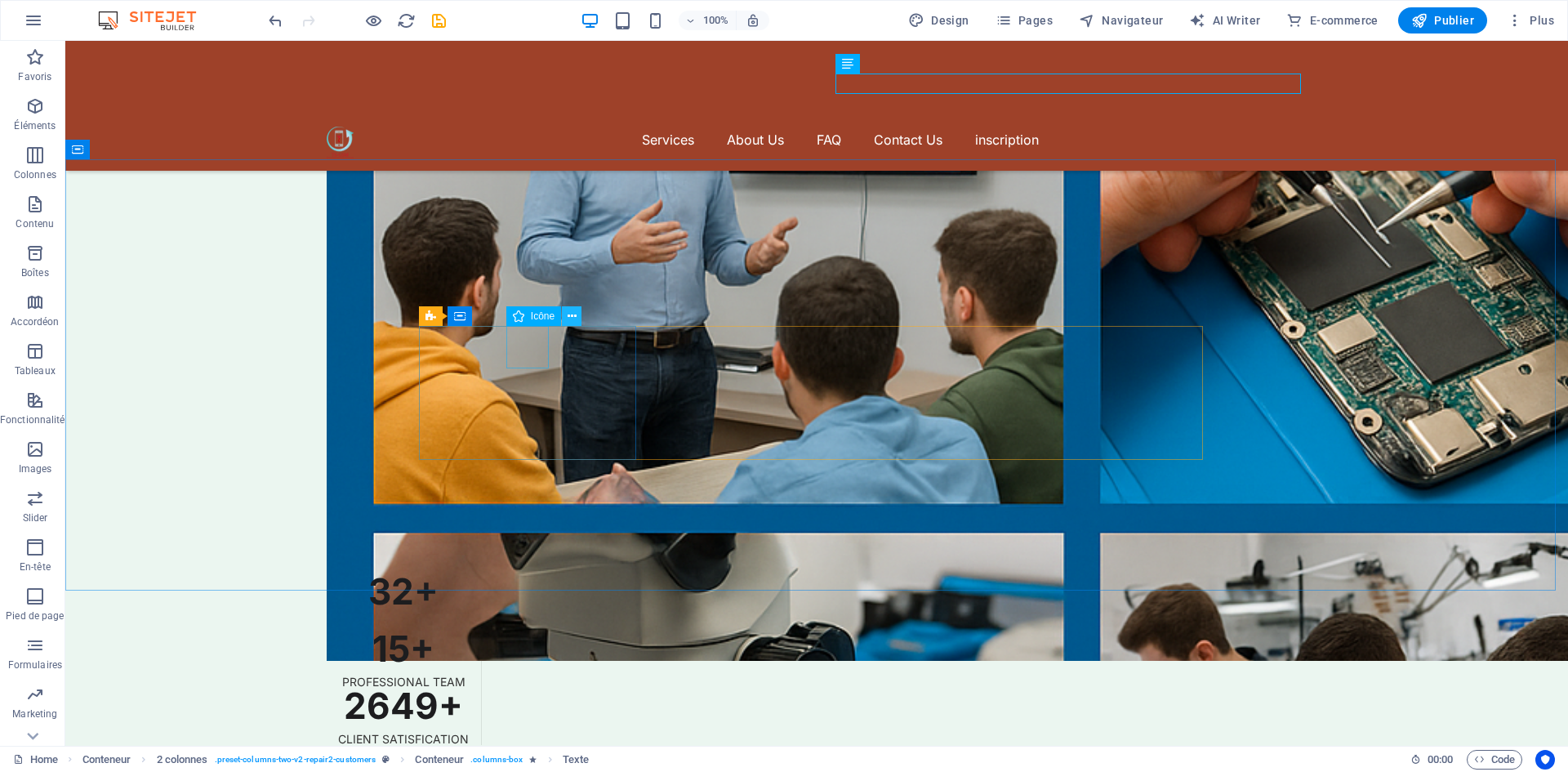
click at [569, 316] on icon at bounding box center [572, 316] width 9 height 17
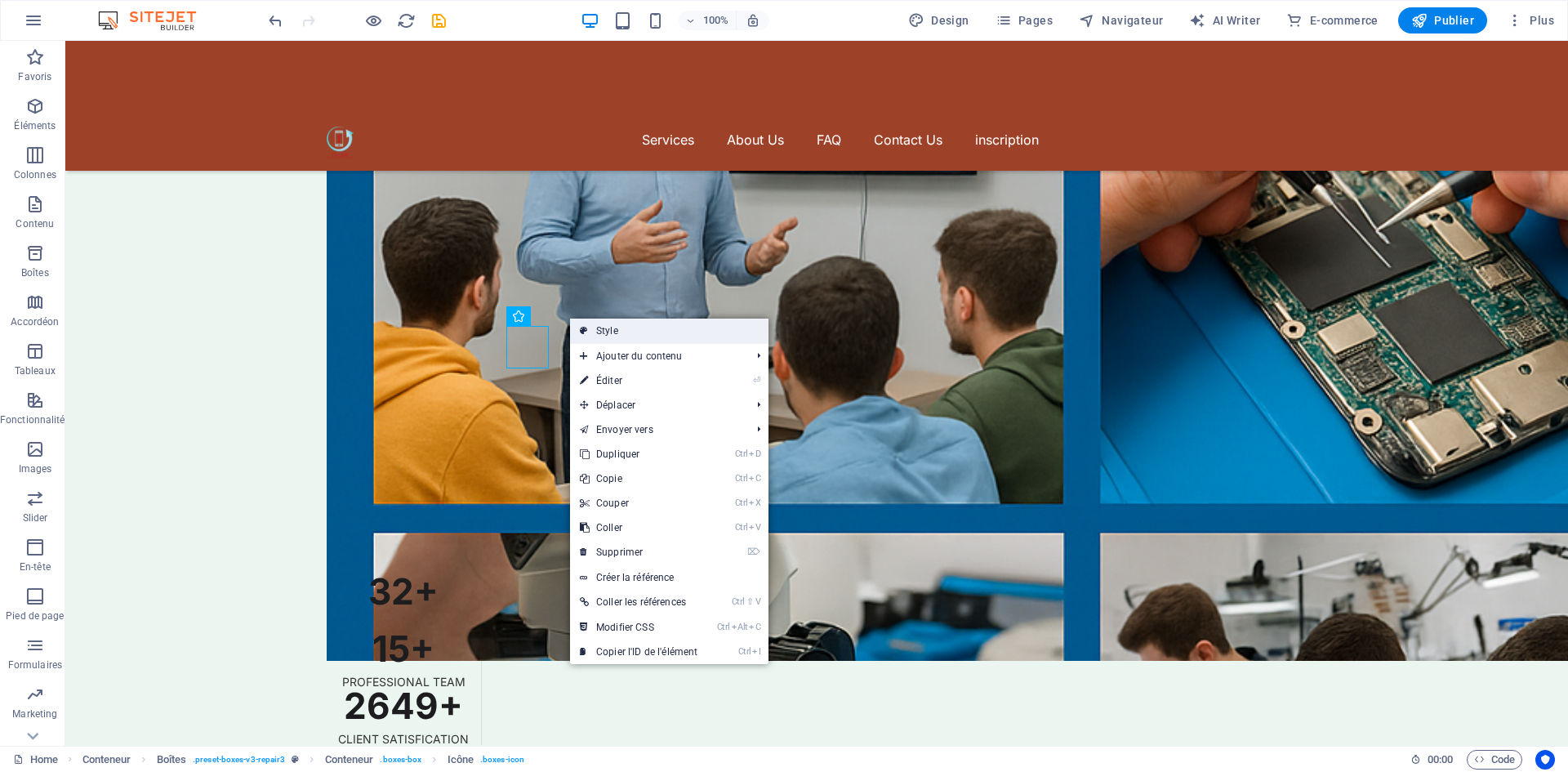
click at [661, 329] on link "Style" at bounding box center [668, 330] width 198 height 24
select select "rem"
select select "preset-boxes-v3-repair3"
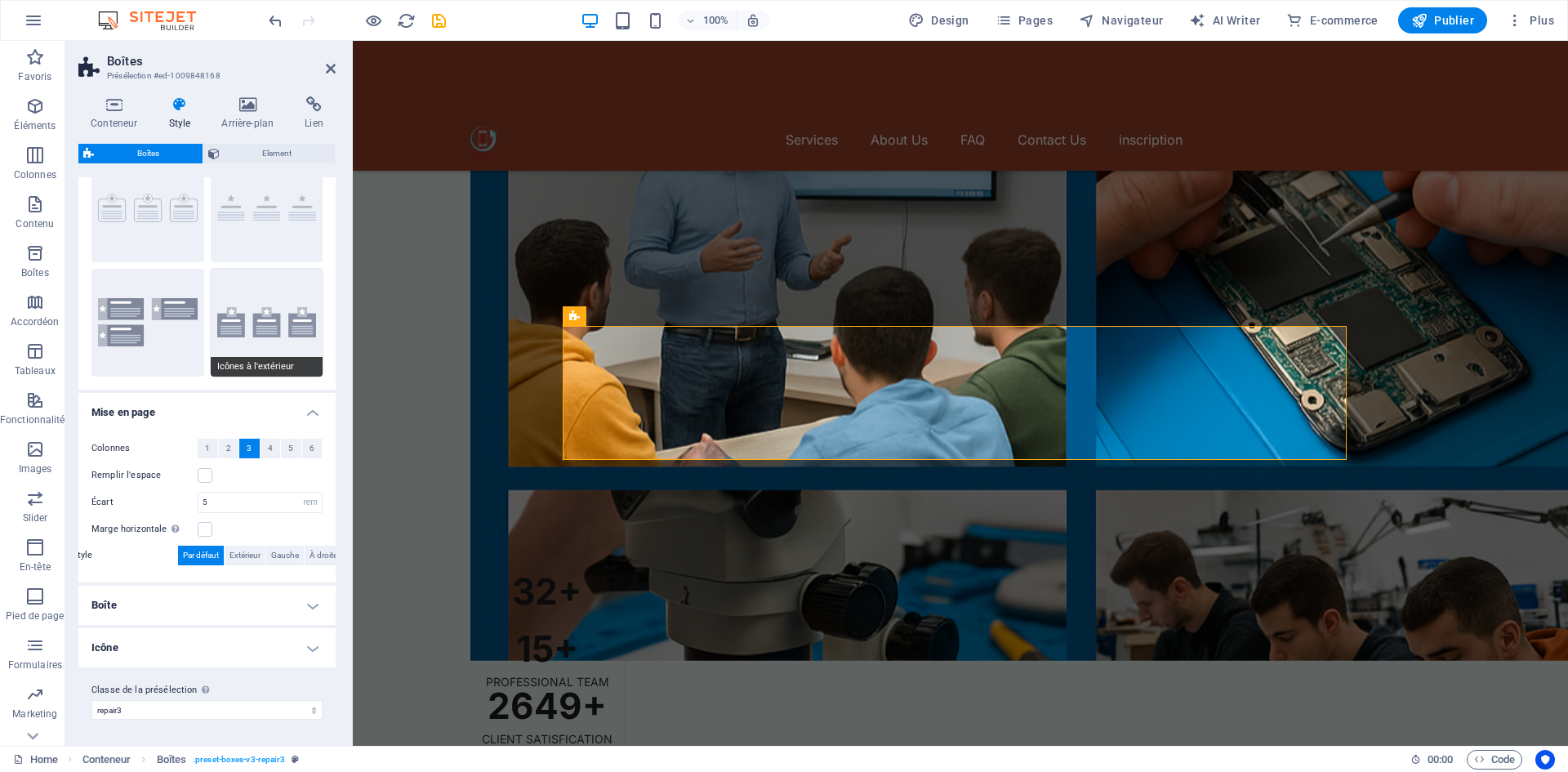
scroll to position [0, 0]
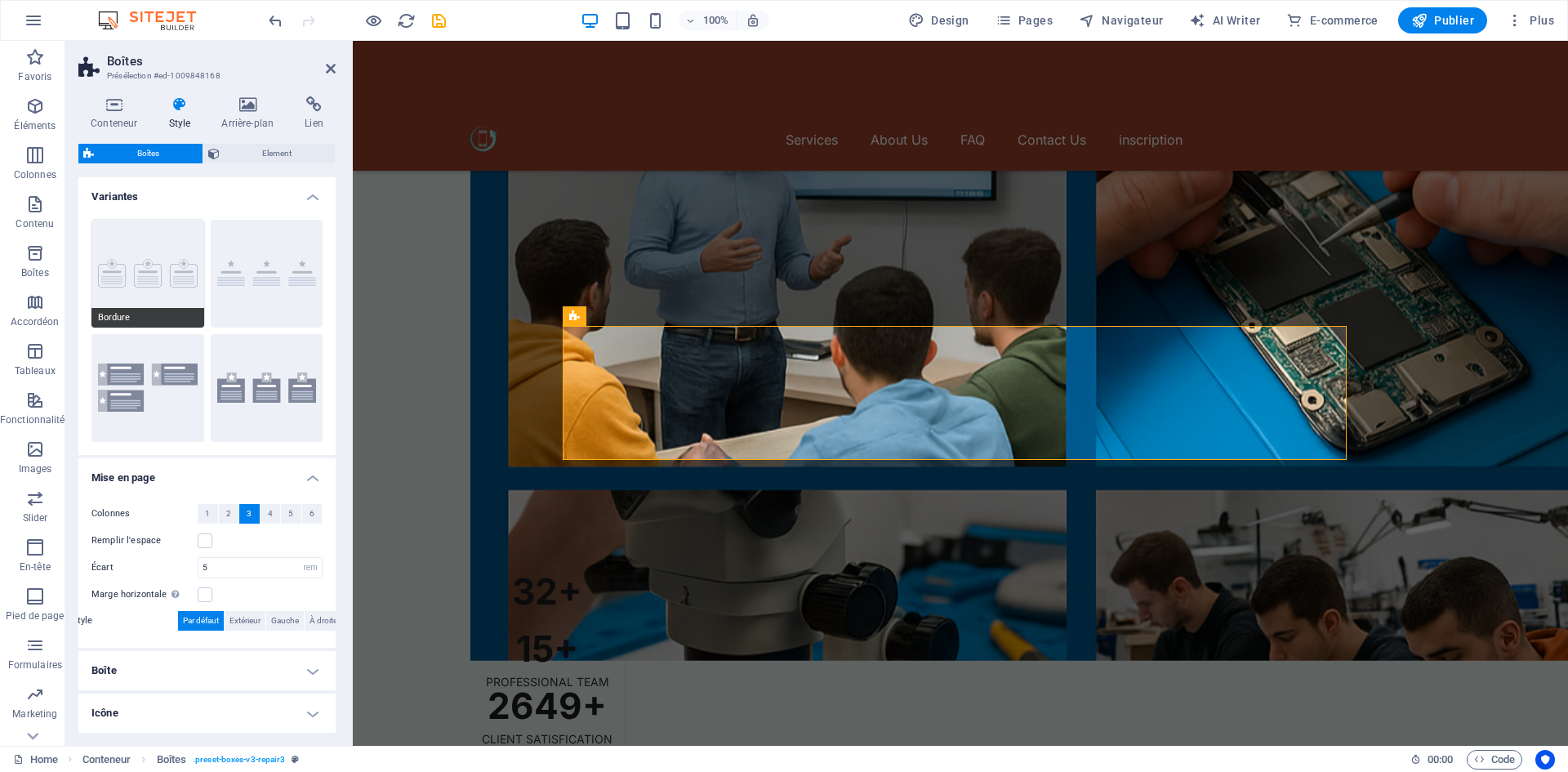
click at [182, 306] on button "Bordure" at bounding box center [147, 273] width 113 height 108
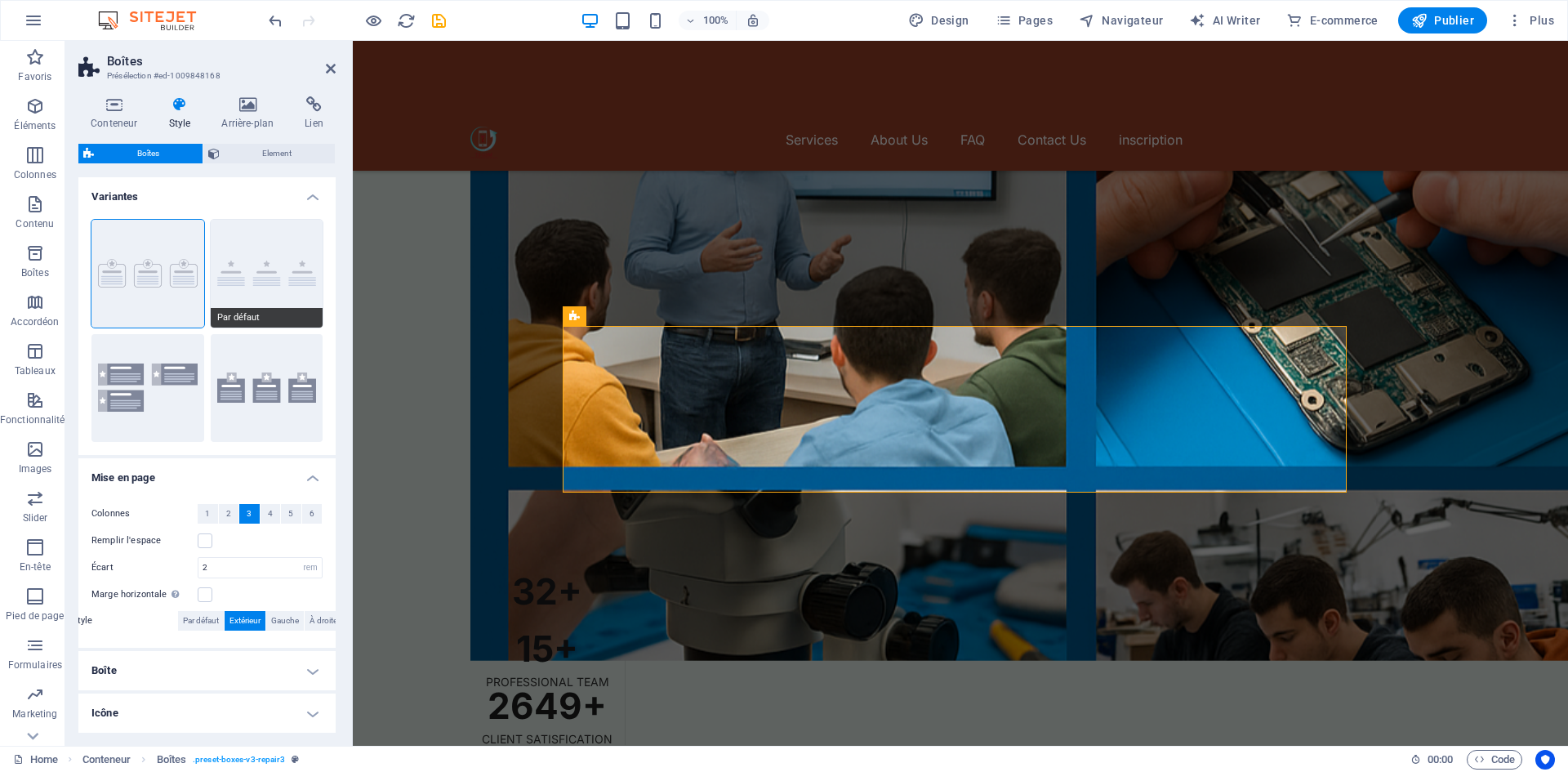
click at [262, 261] on button "Par défaut" at bounding box center [267, 273] width 113 height 108
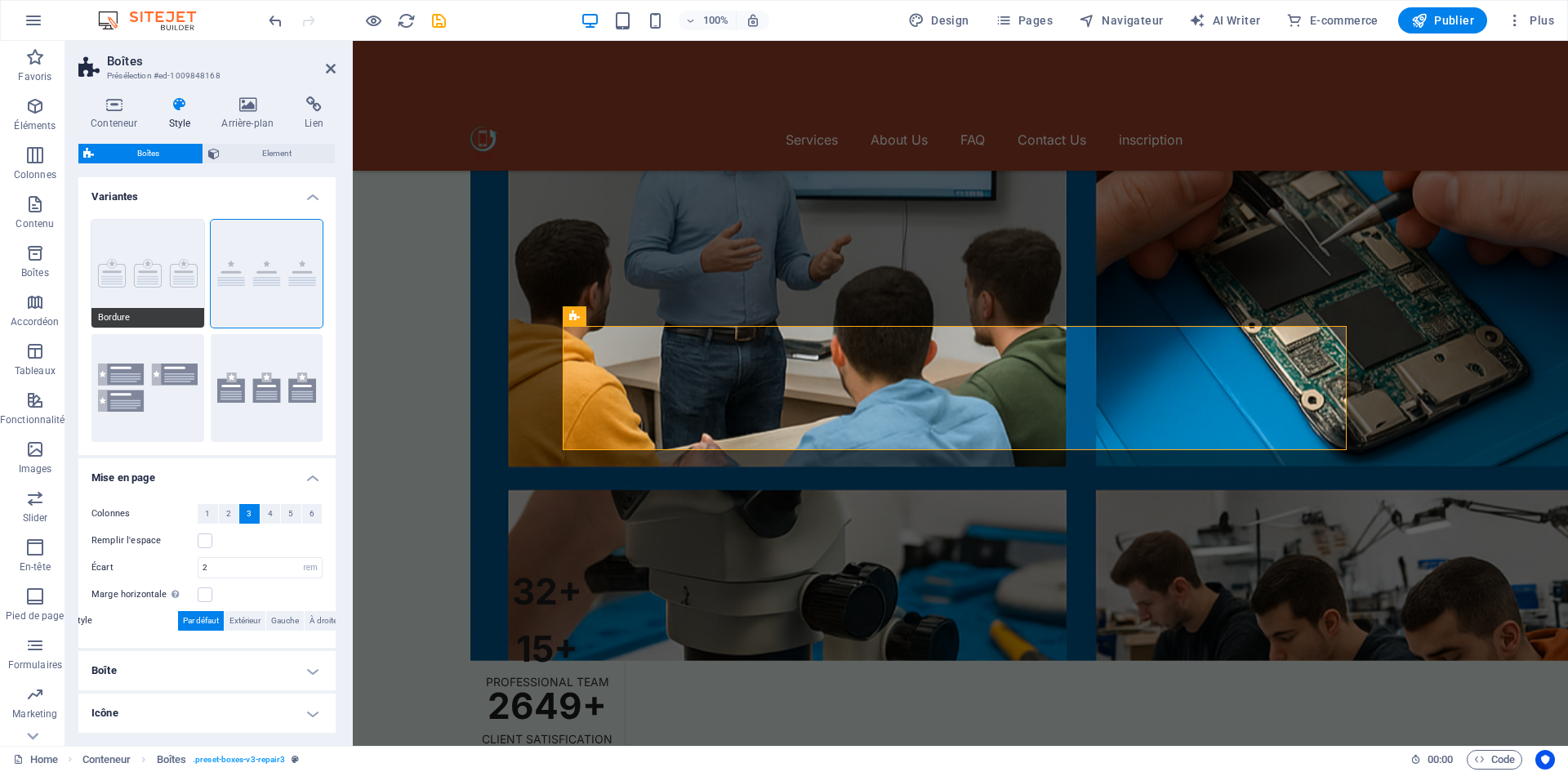
click at [153, 273] on button "Bordure" at bounding box center [147, 273] width 113 height 108
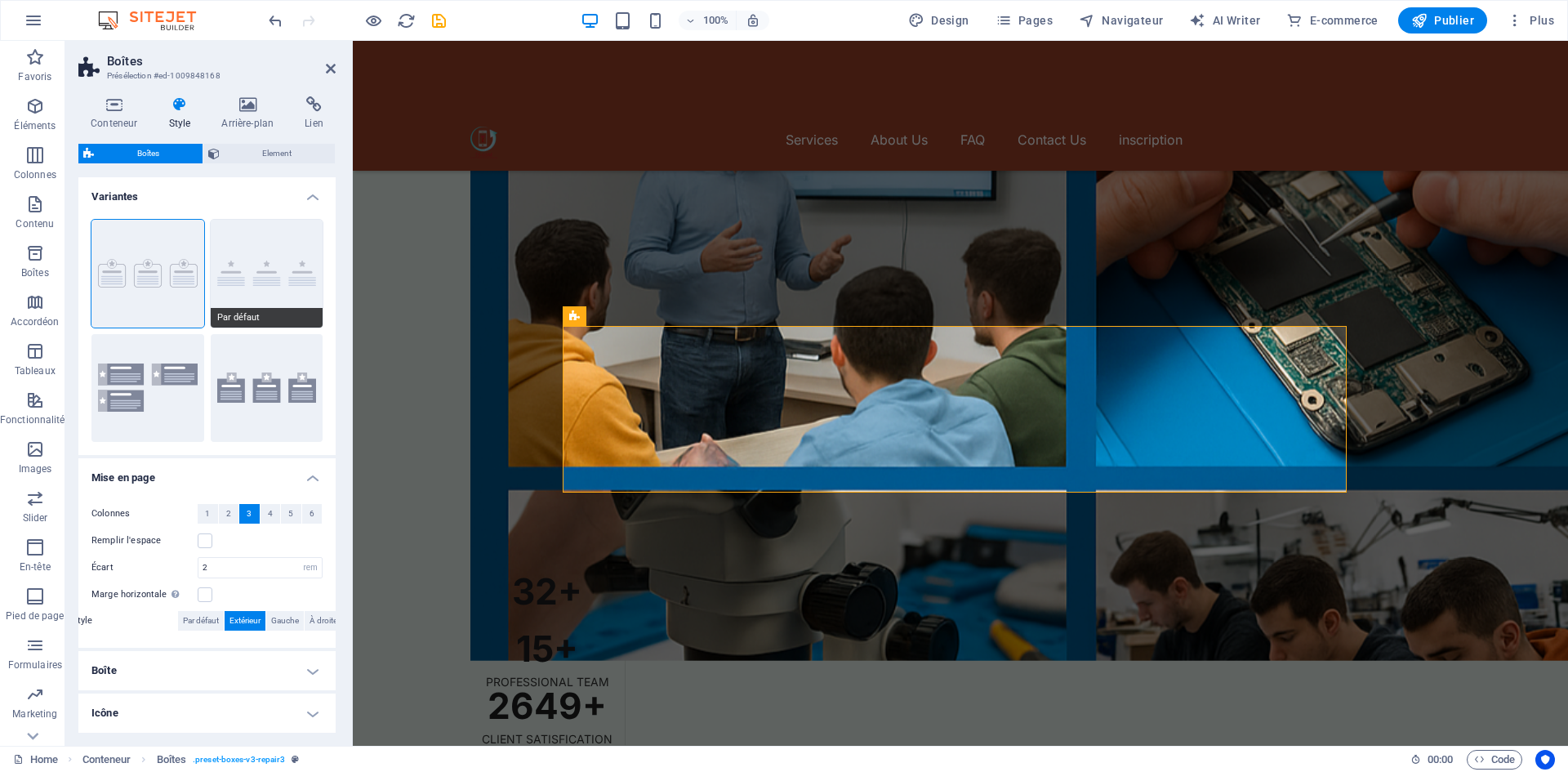
click at [292, 267] on button "Par défaut" at bounding box center [267, 273] width 113 height 108
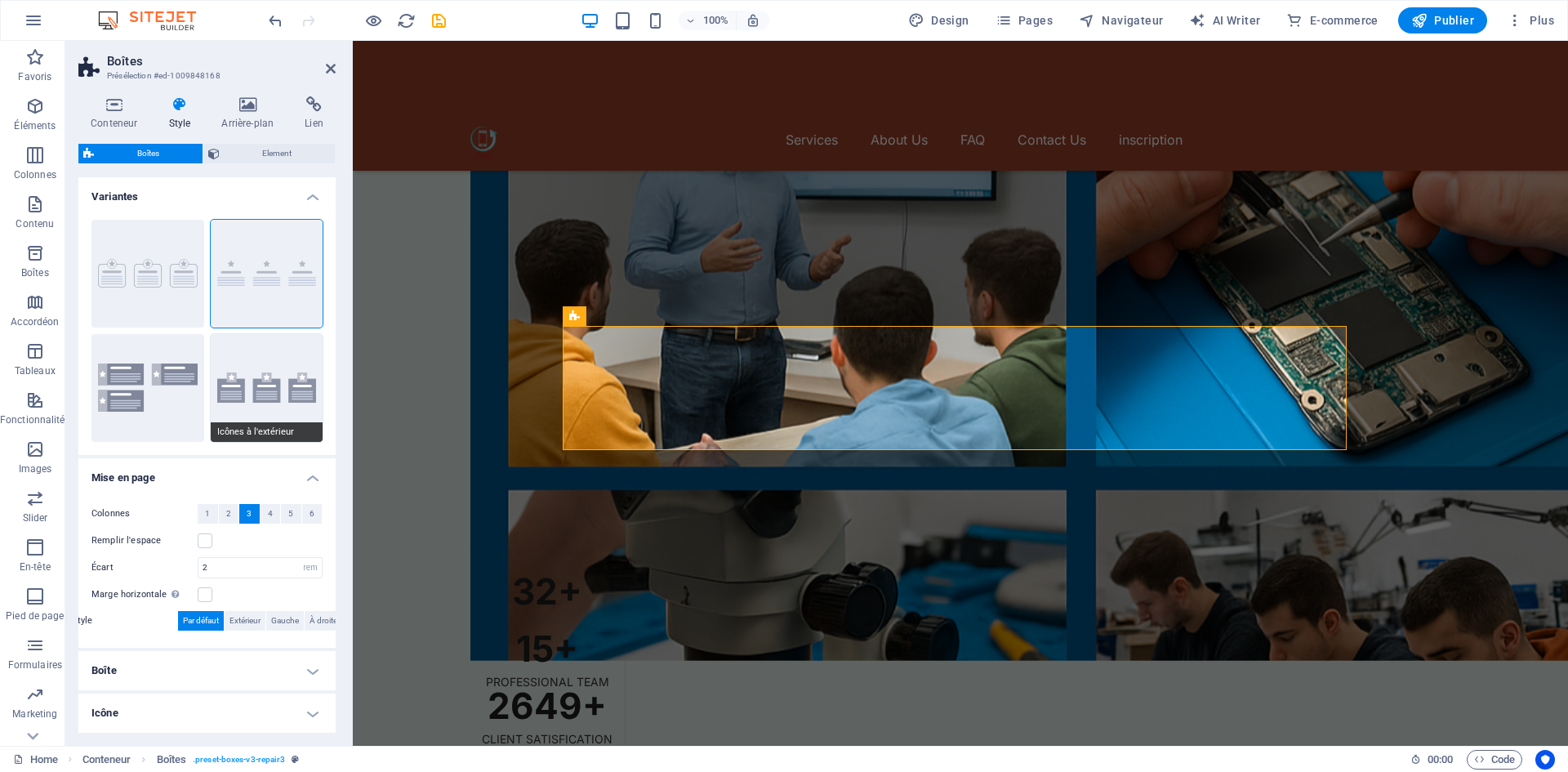
click at [276, 362] on button "Icônes à l'extérieur" at bounding box center [267, 387] width 113 height 108
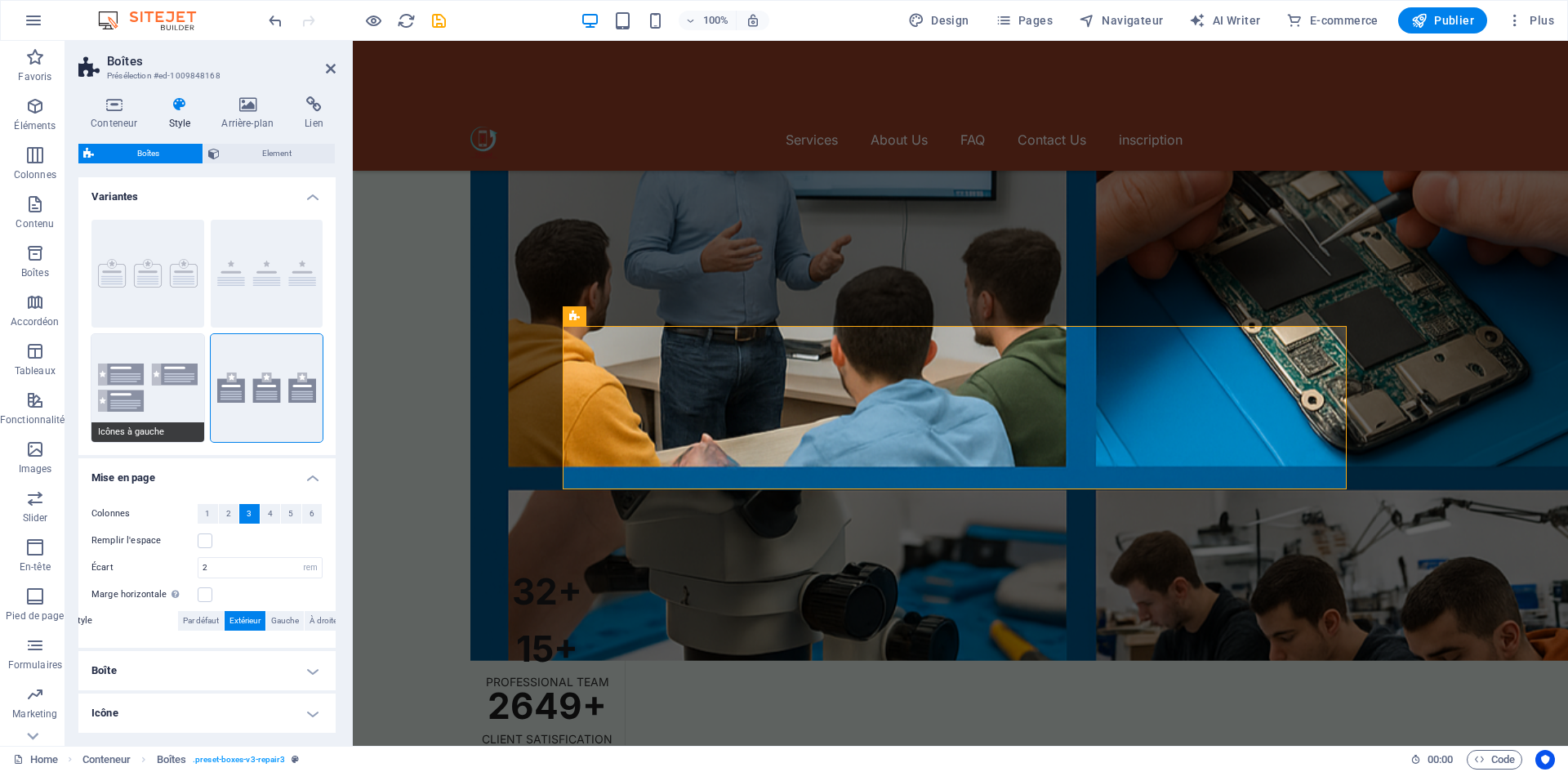
click at [138, 374] on button "Icônes à gauche" at bounding box center [147, 387] width 113 height 108
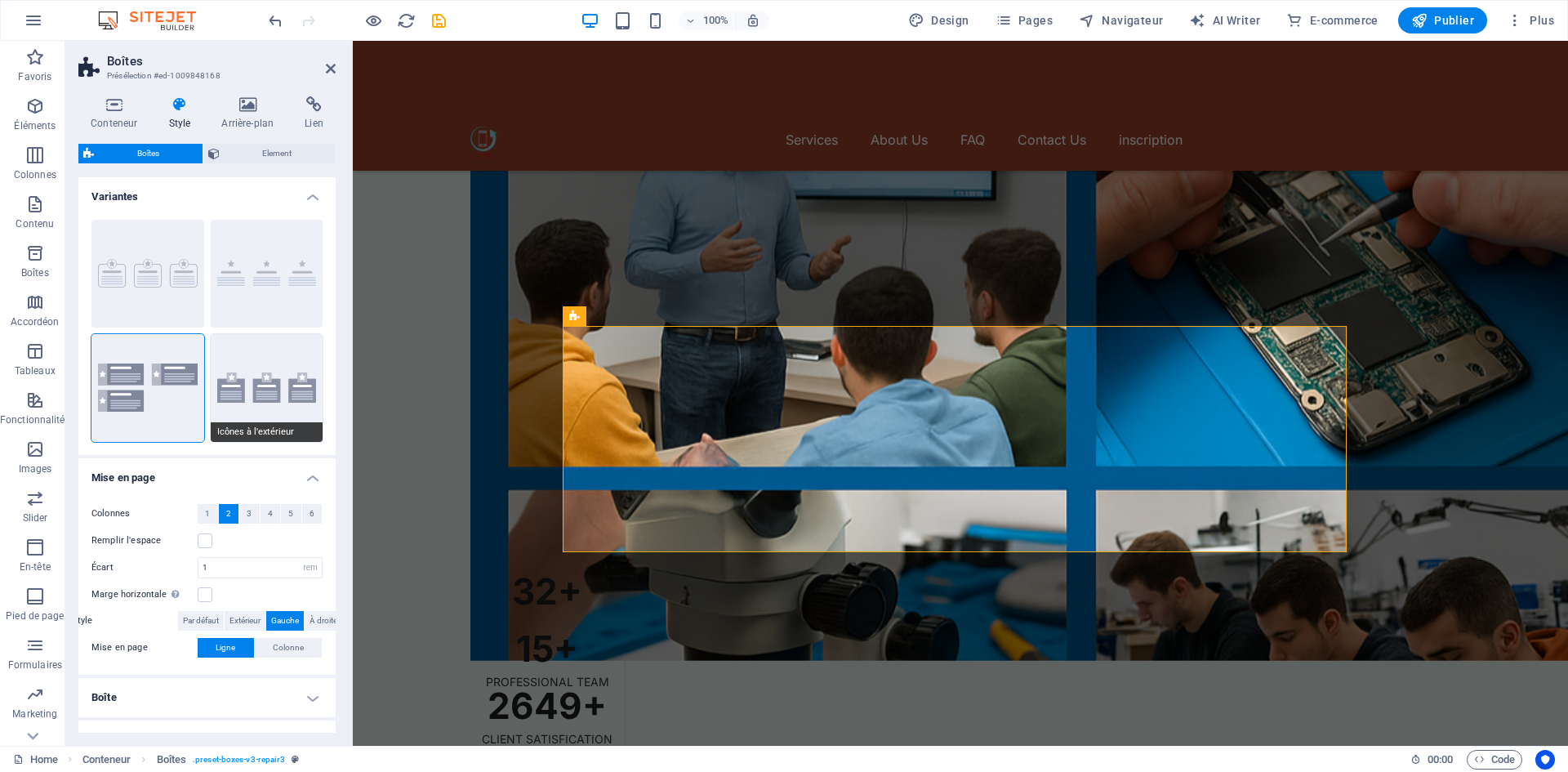
click at [236, 372] on button "Icônes à l'extérieur" at bounding box center [267, 387] width 113 height 108
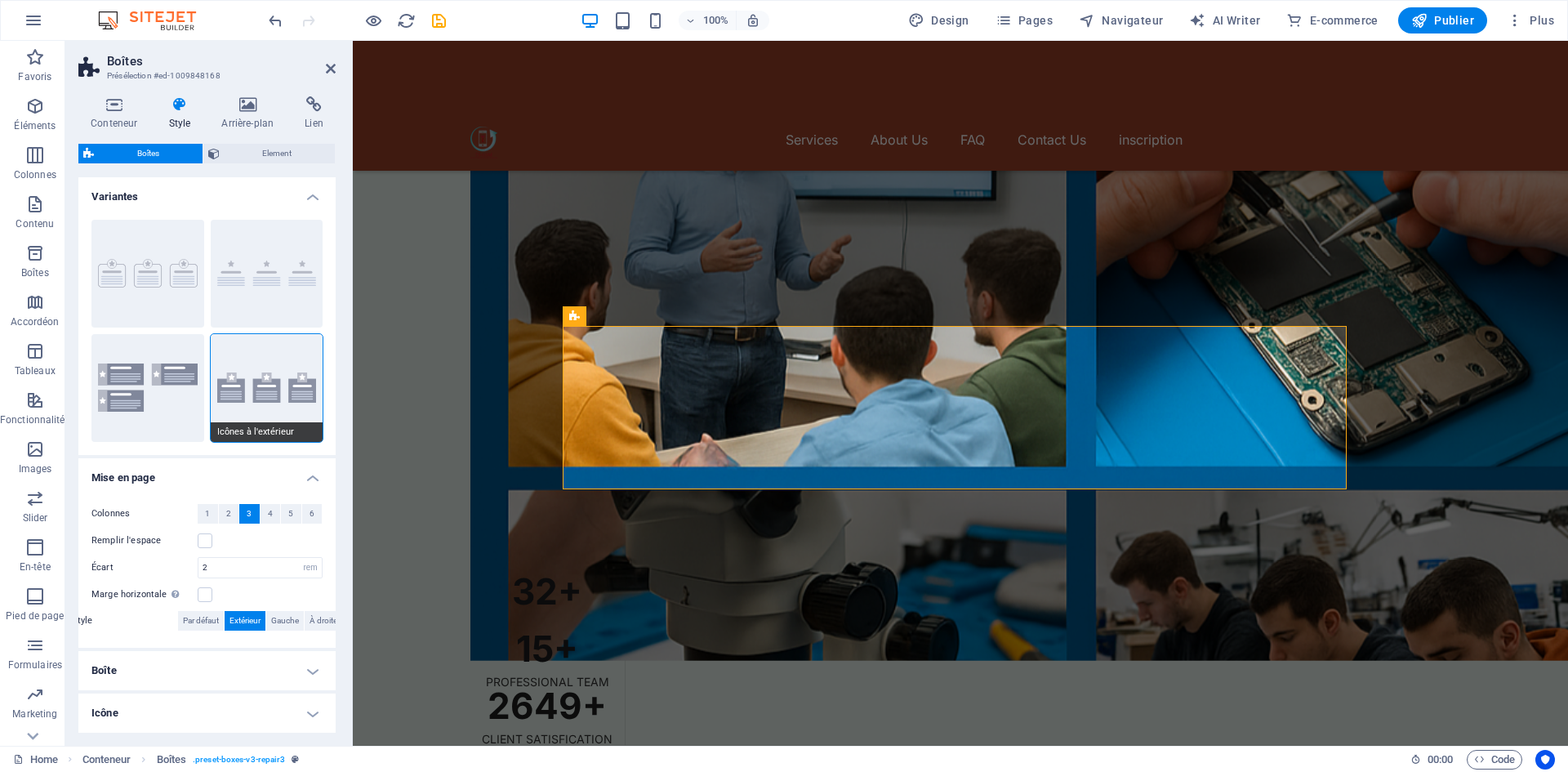
scroll to position [65, 0]
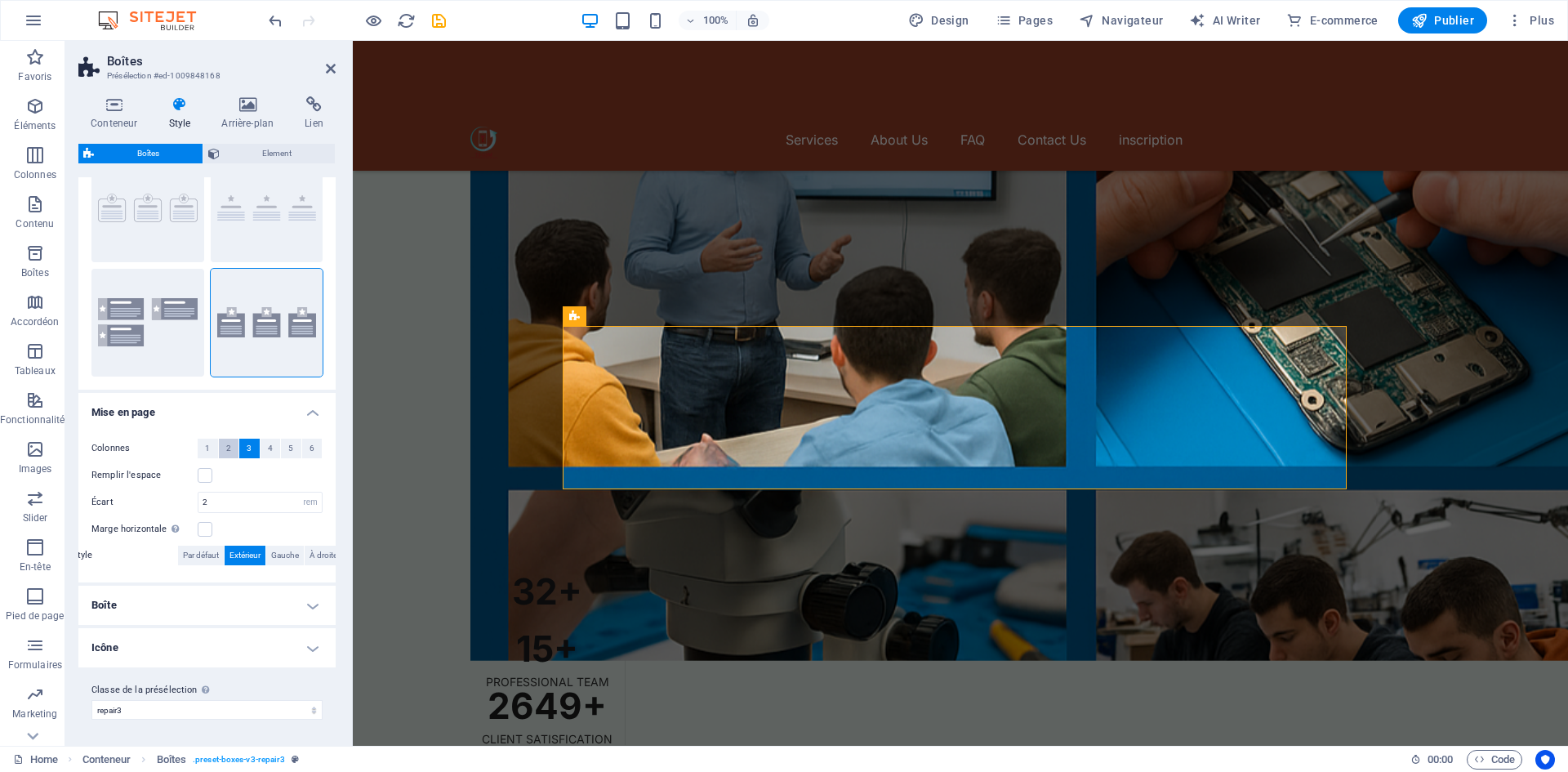
click at [223, 444] on button "2" at bounding box center [229, 448] width 21 height 20
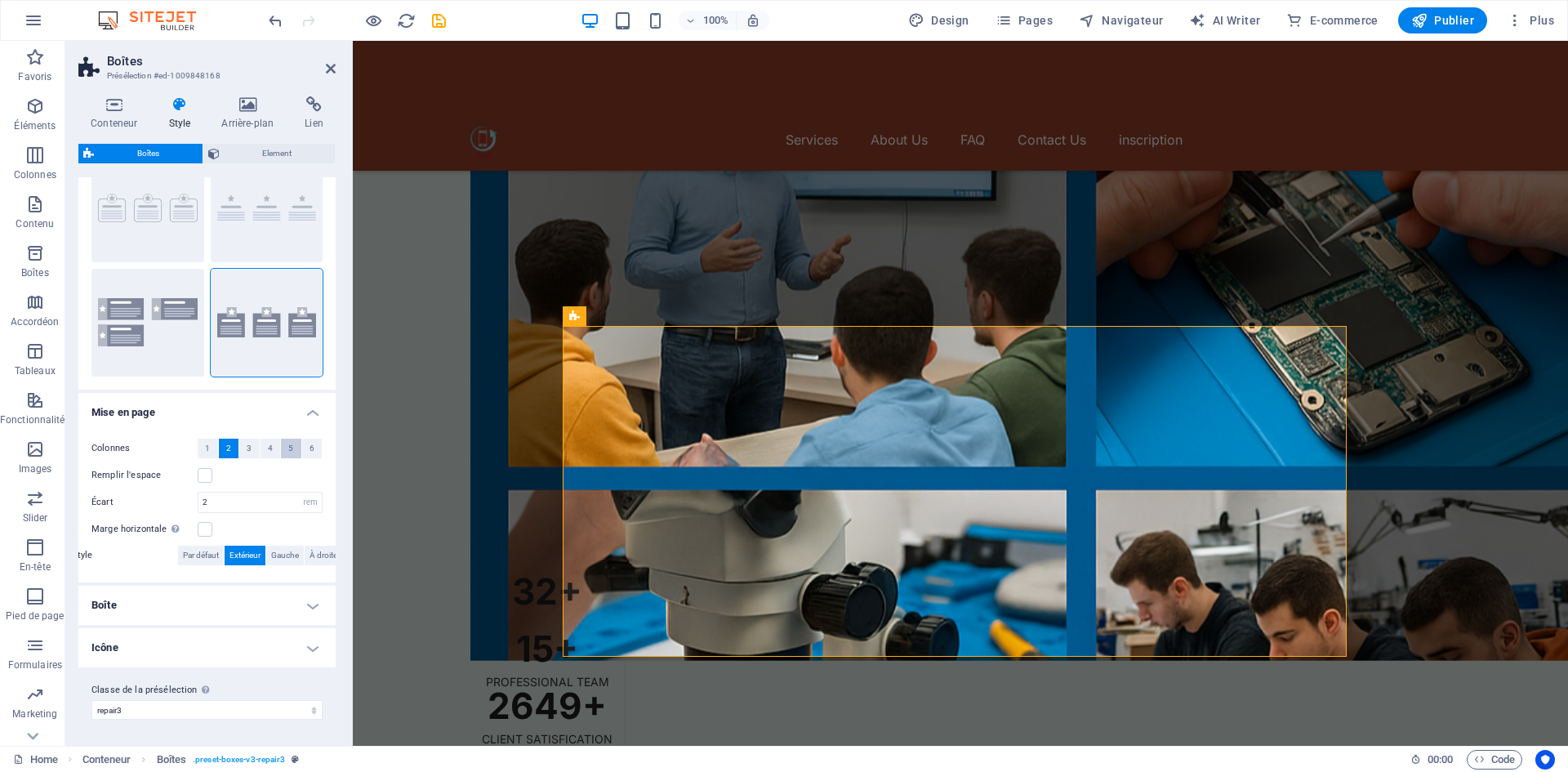
click at [288, 444] on span "5" at bounding box center [290, 448] width 5 height 20
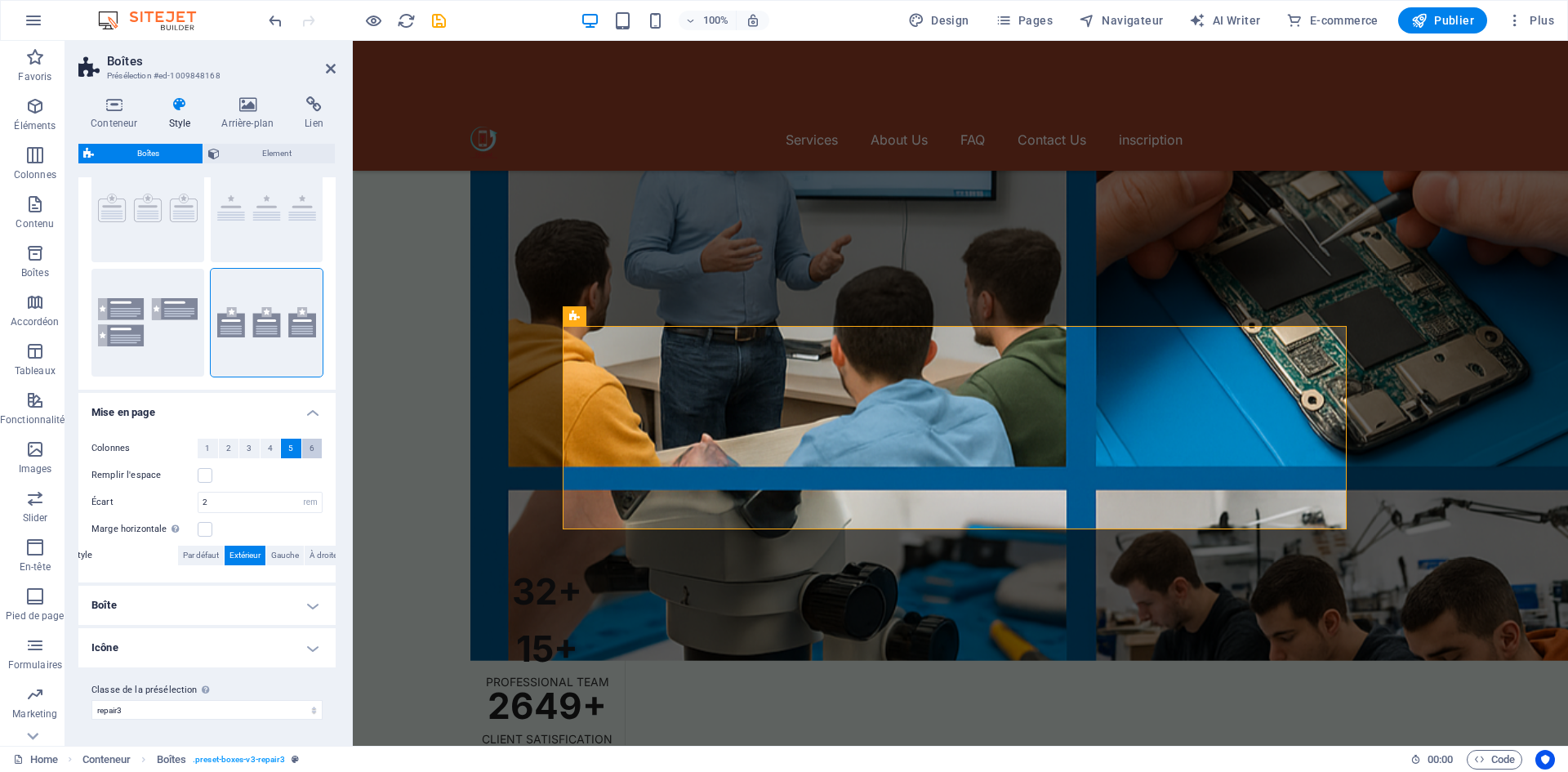
click at [303, 447] on button "6" at bounding box center [312, 448] width 21 height 20
click at [261, 450] on button "4" at bounding box center [270, 448] width 21 height 20
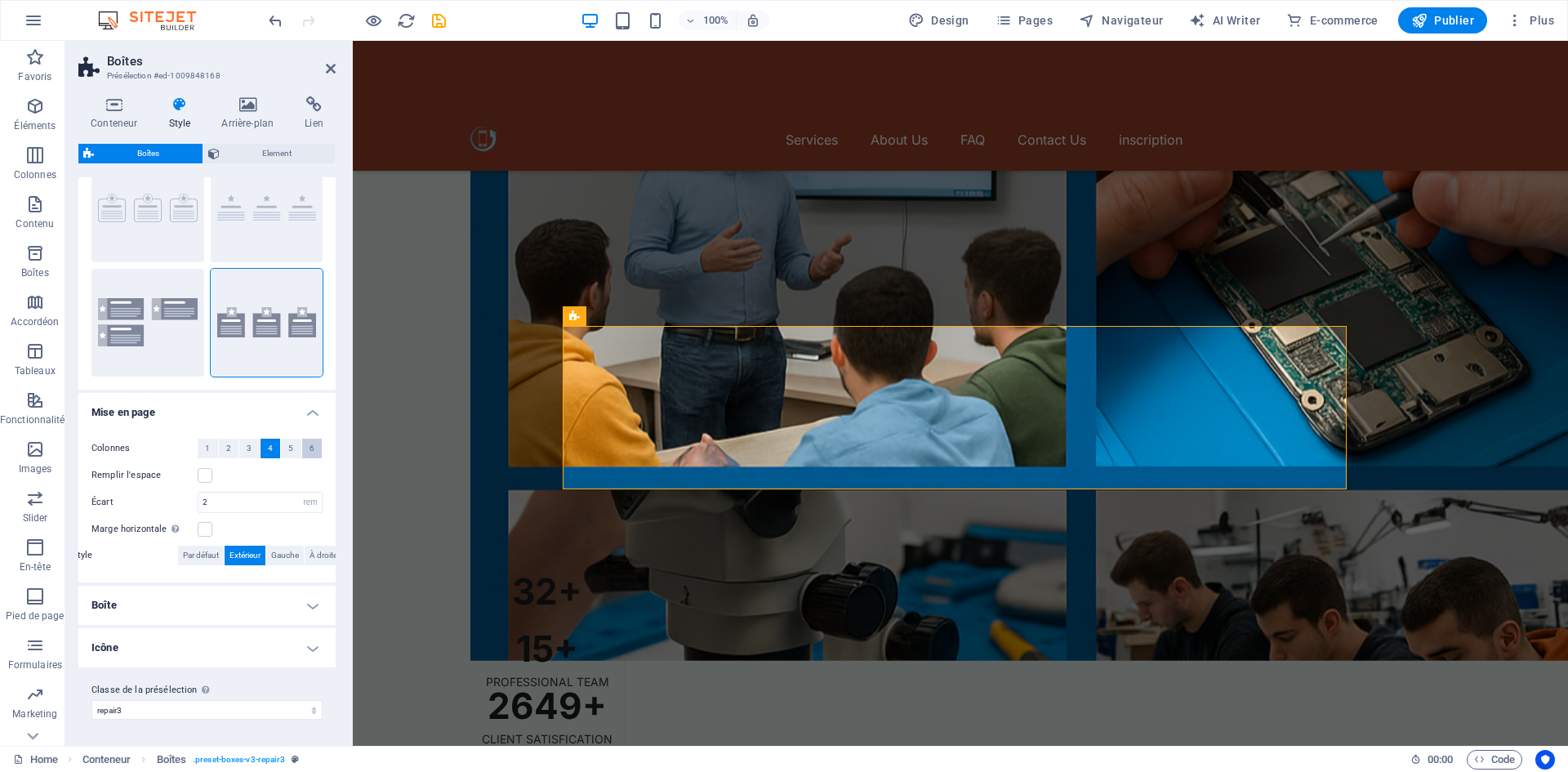
click at [309, 444] on span "6" at bounding box center [311, 448] width 5 height 20
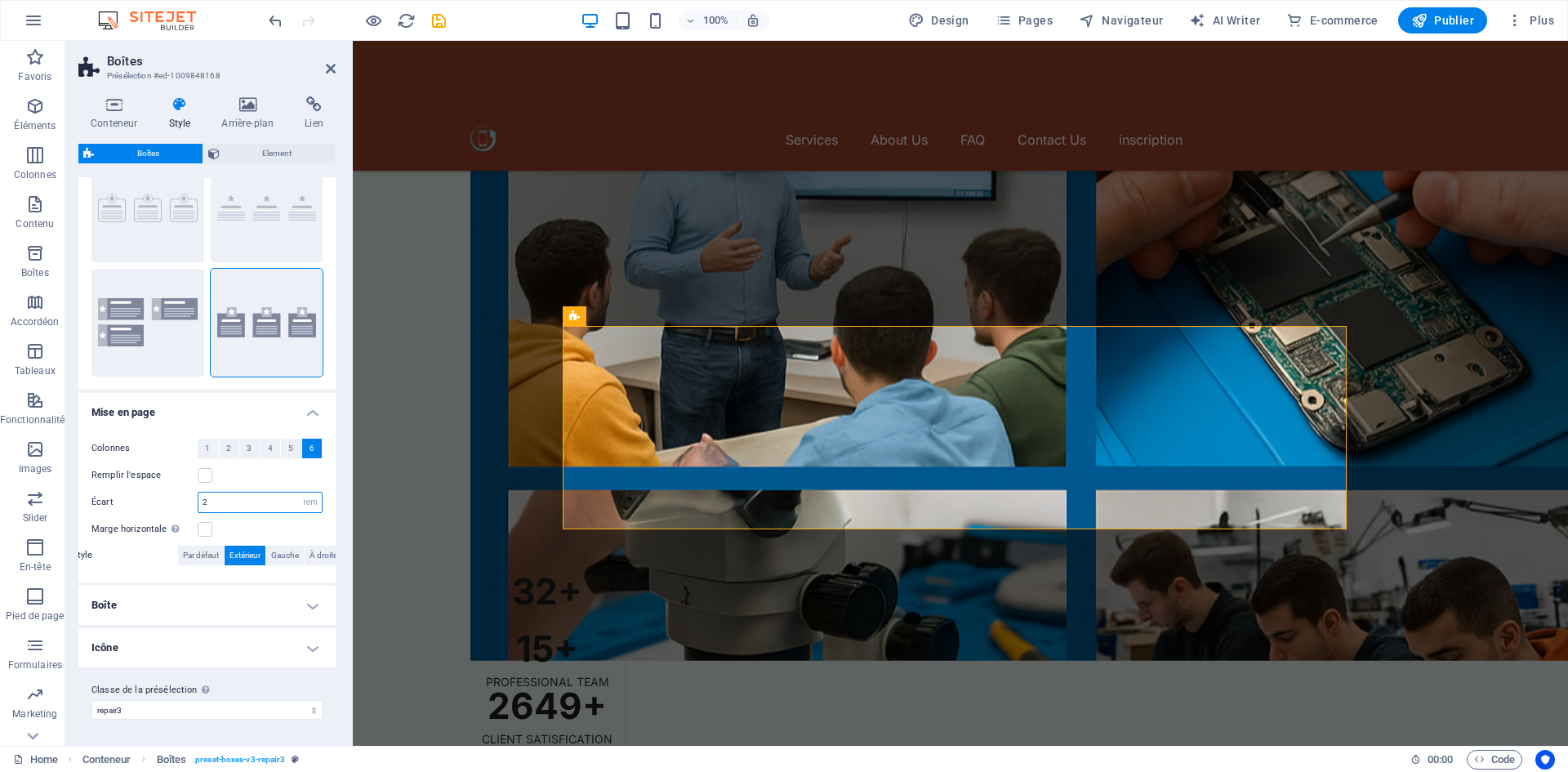
click at [231, 499] on input "2" at bounding box center [260, 503] width 123 height 20
click at [264, 481] on div "Colonnes 1 2 3 4 5 6 Remplir l'espace Écart 3.0625 px rem % vh vw Marge horizon…" at bounding box center [207, 502] width 264 height 160
drag, startPoint x: 261, startPoint y: 501, endPoint x: 196, endPoint y: 499, distance: 65.0
click at [196, 499] on div "Écart 3.0625 px rem % vh vw" at bounding box center [207, 502] width 231 height 21
type input "1.375"
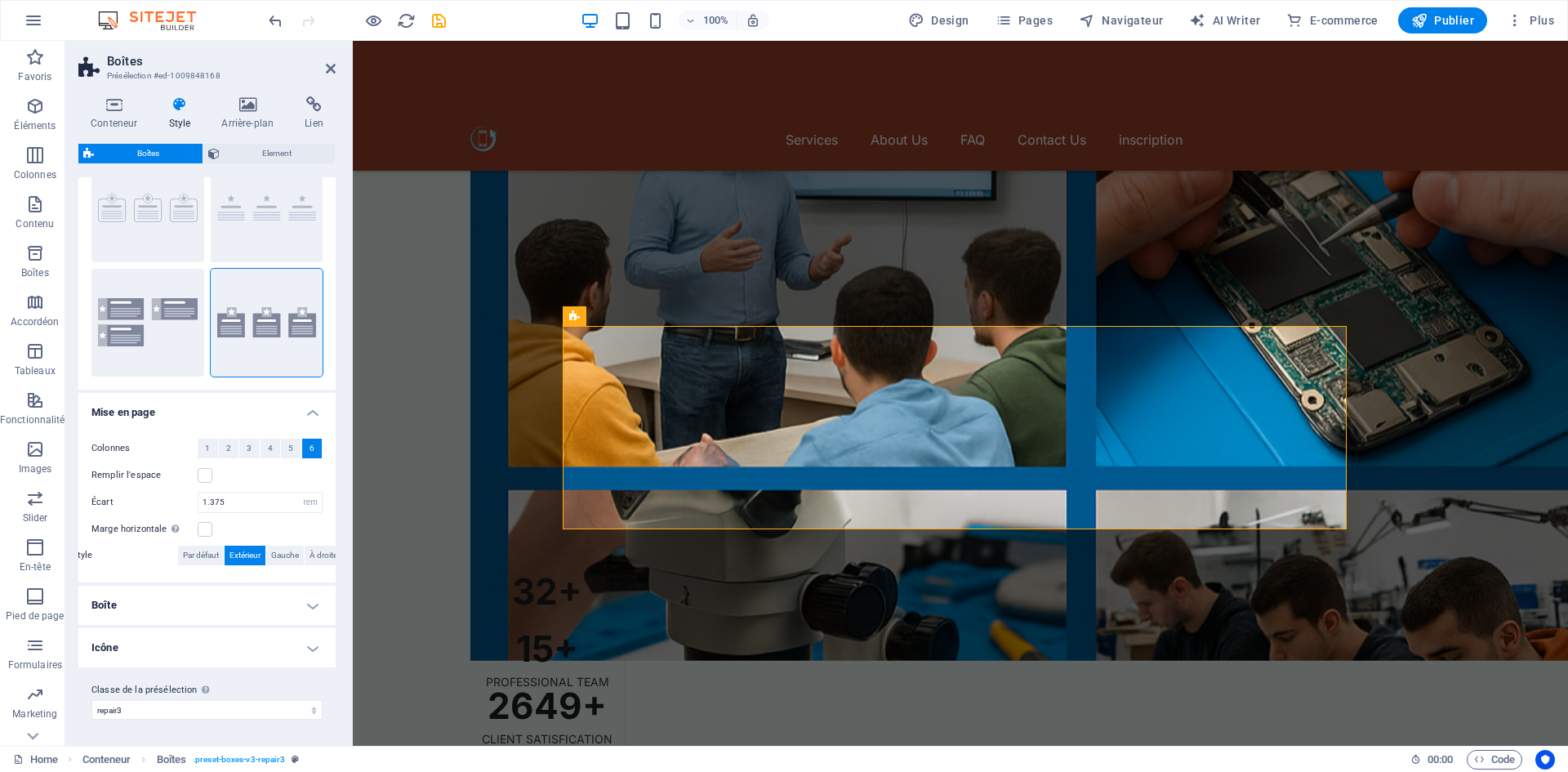
click at [239, 489] on div "Colonnes 1 2 3 4 5 6 Remplir l'espace Écart 1.375 px rem % vh vw Marge horizont…" at bounding box center [207, 502] width 264 height 160
click at [289, 555] on span "Gauche" at bounding box center [285, 555] width 28 height 20
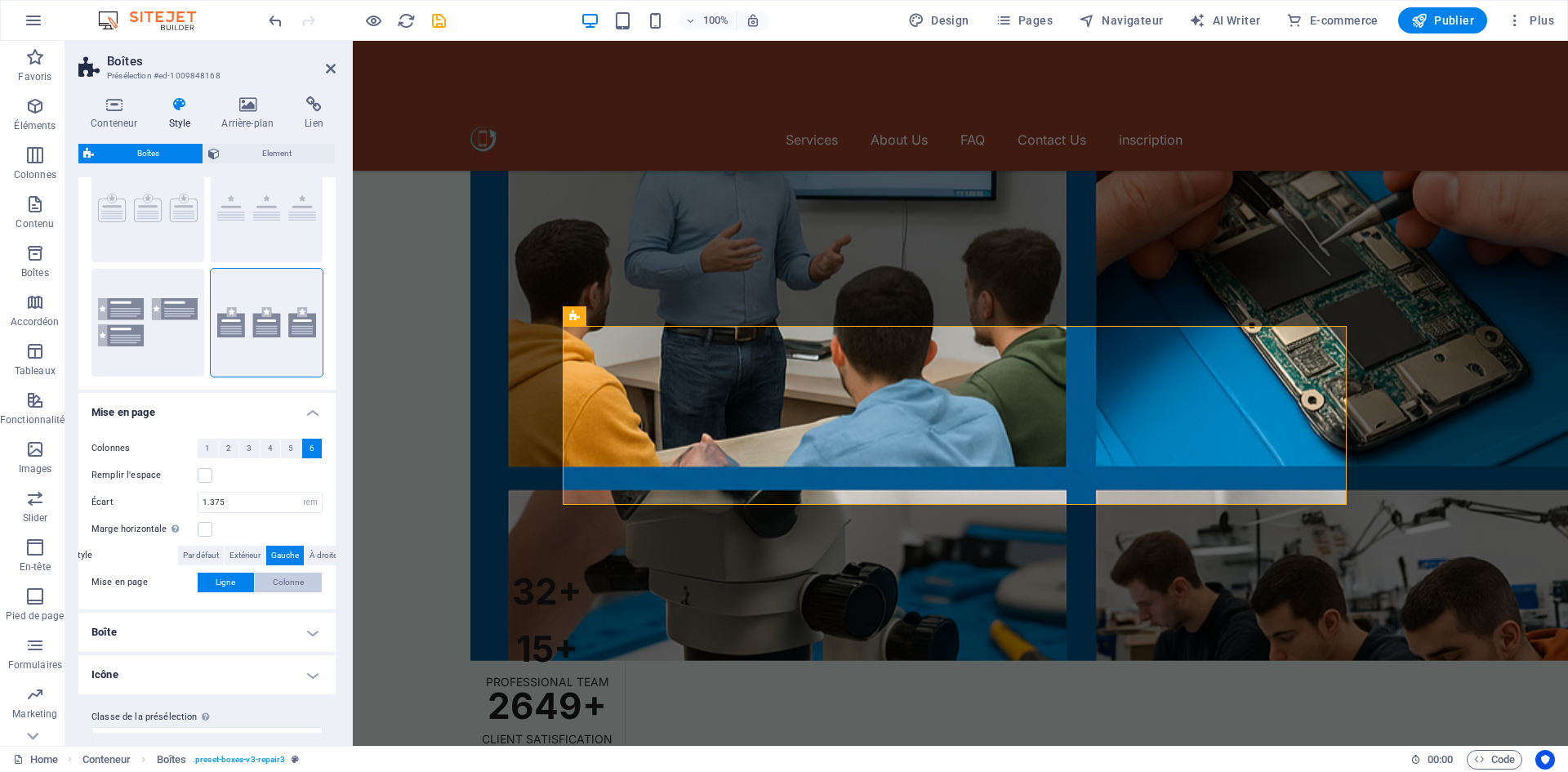
click at [273, 583] on span "Colonne" at bounding box center [288, 582] width 31 height 20
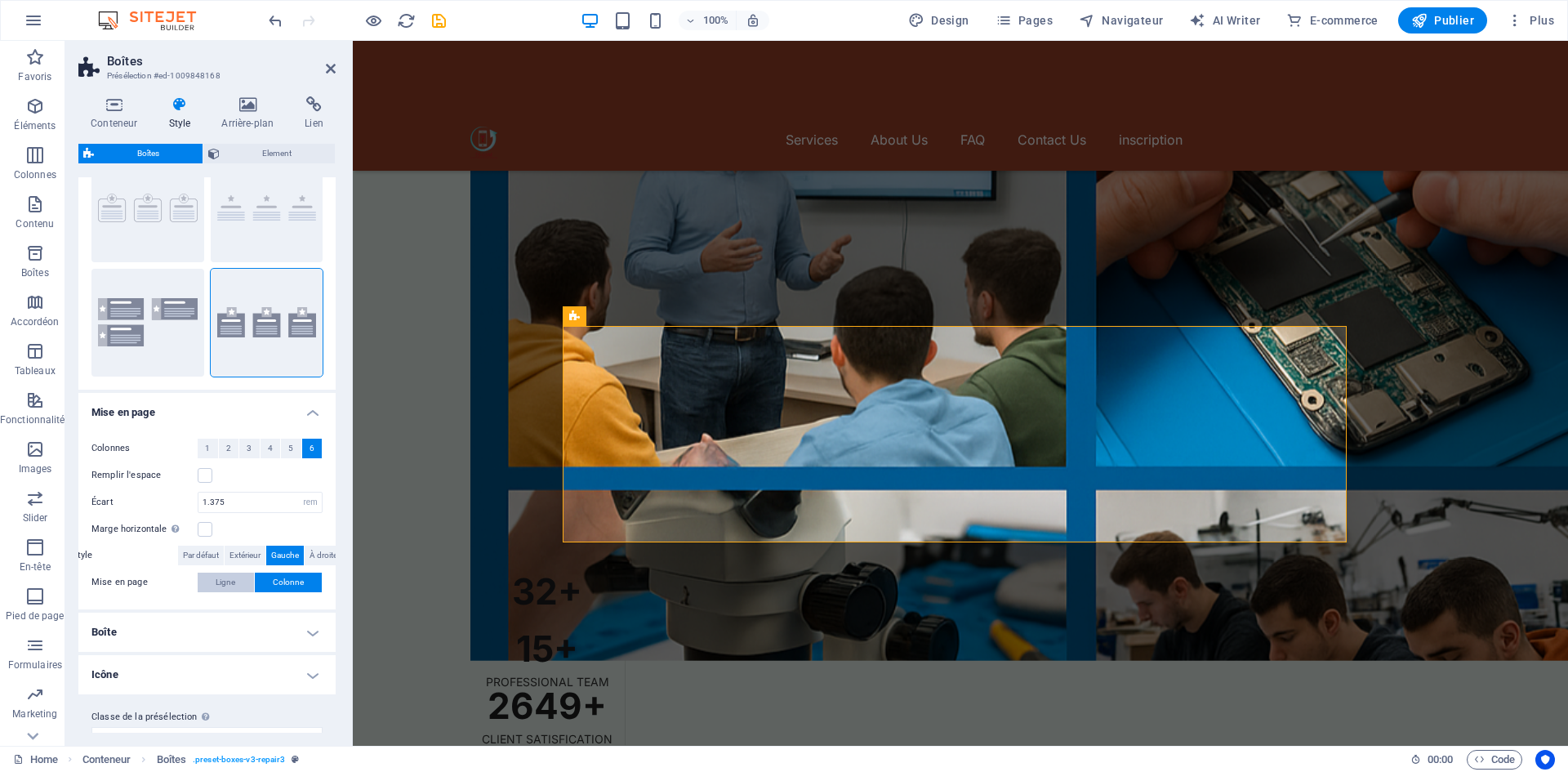
click at [232, 580] on span "Ligne" at bounding box center [225, 582] width 20 height 20
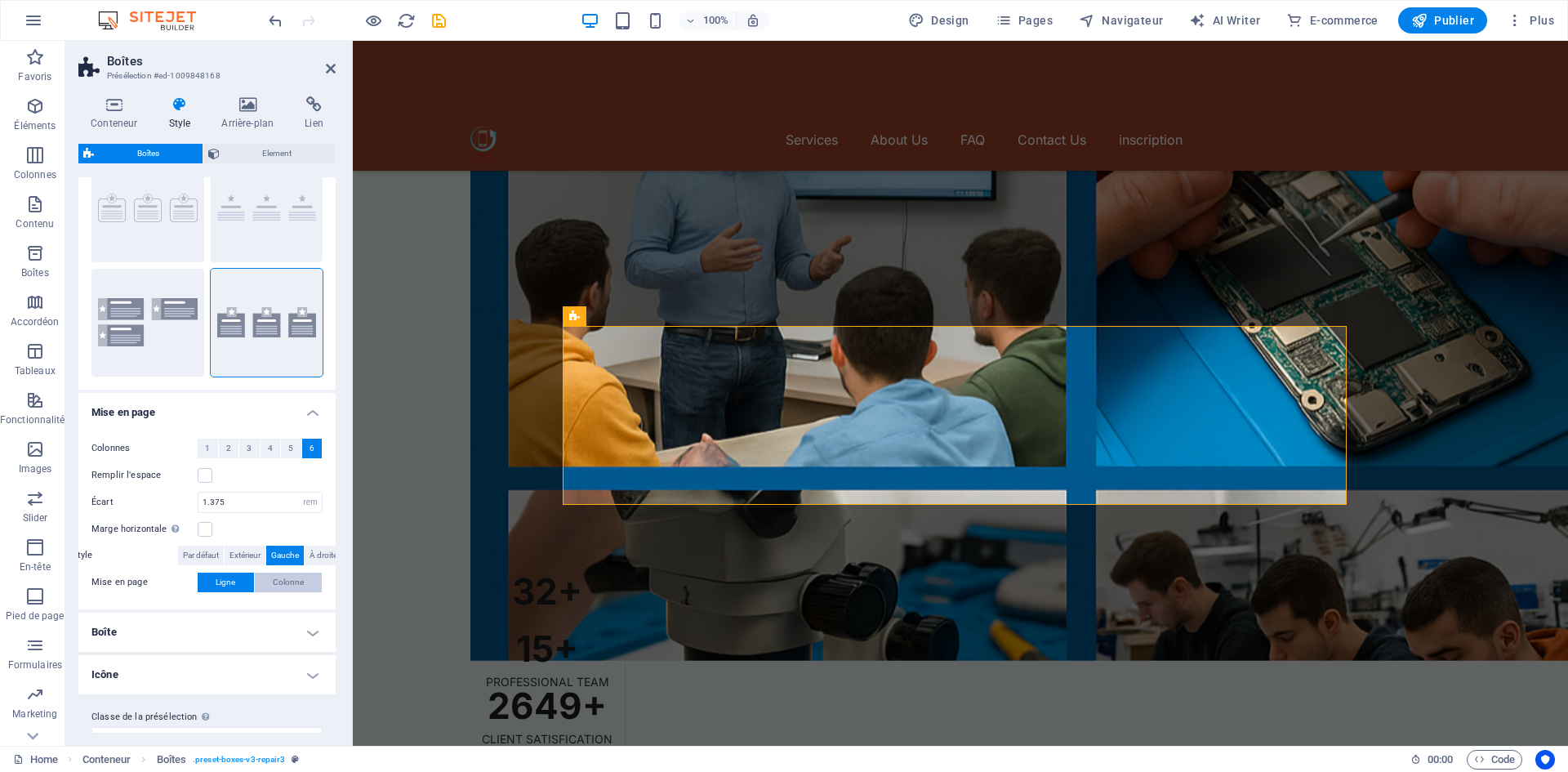
click at [279, 579] on span "Colonne" at bounding box center [288, 582] width 31 height 20
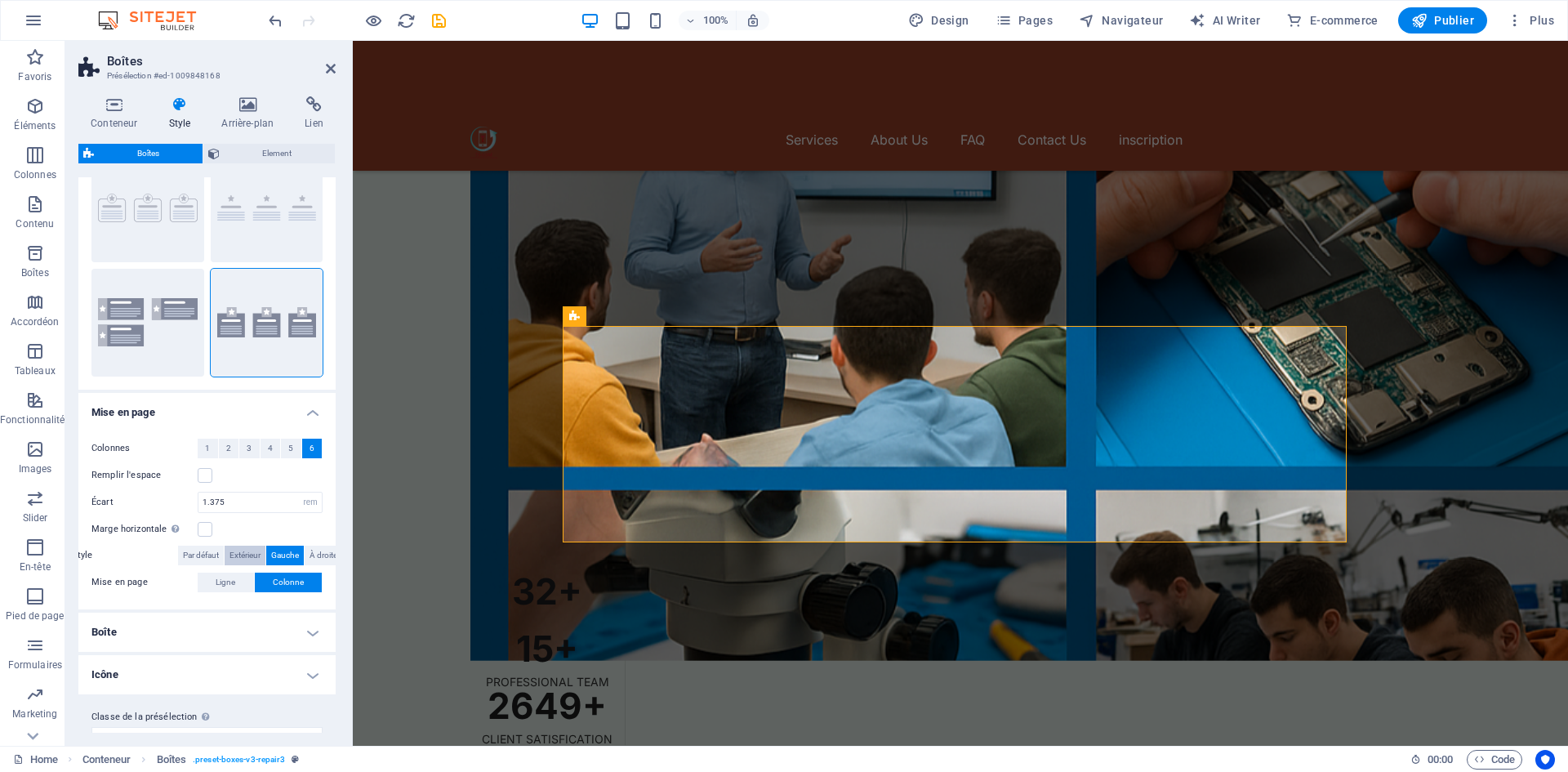
click at [250, 557] on span "Extérieur" at bounding box center [245, 555] width 31 height 20
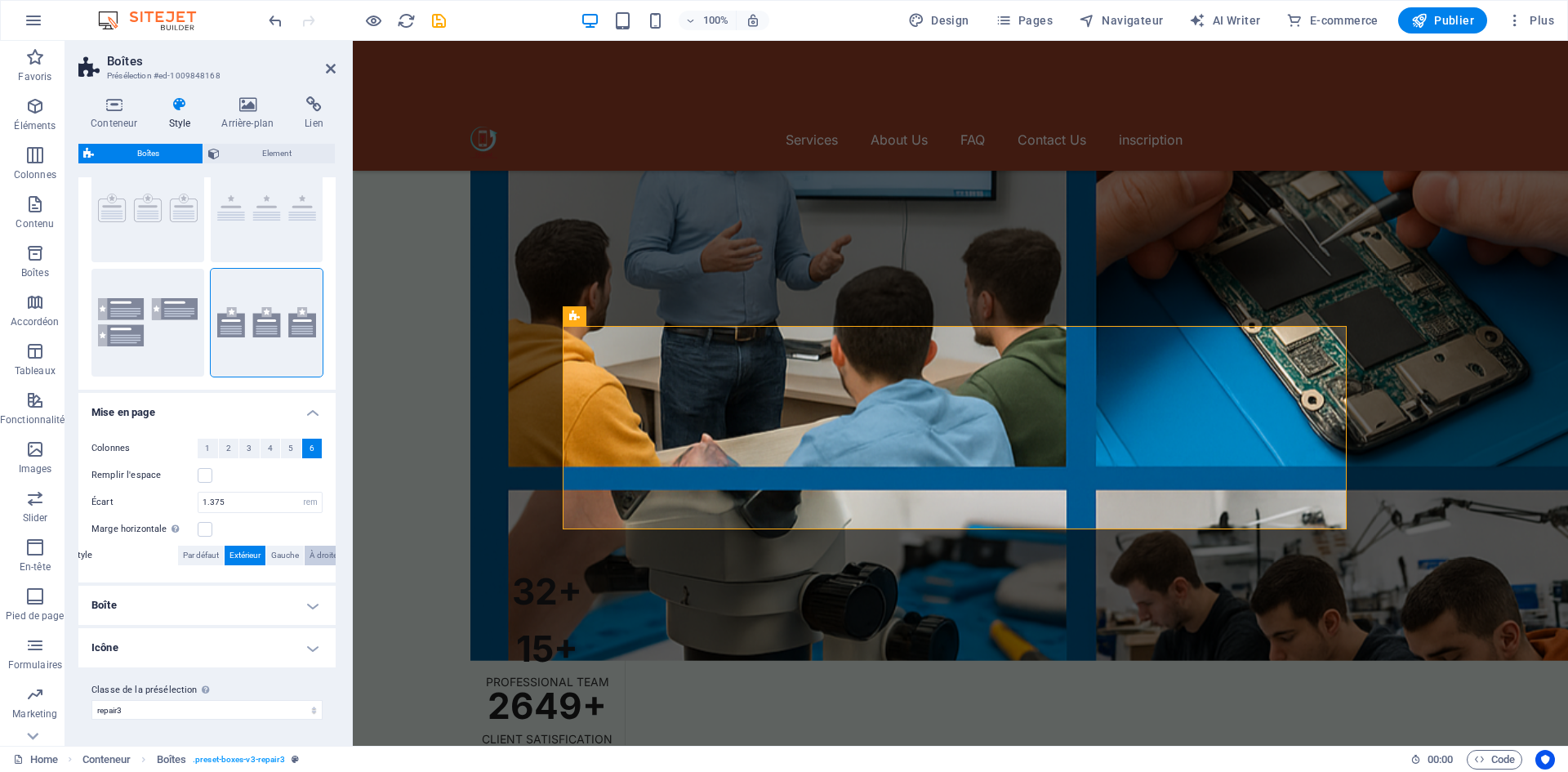
click at [318, 560] on span "À droite" at bounding box center [323, 555] width 28 height 20
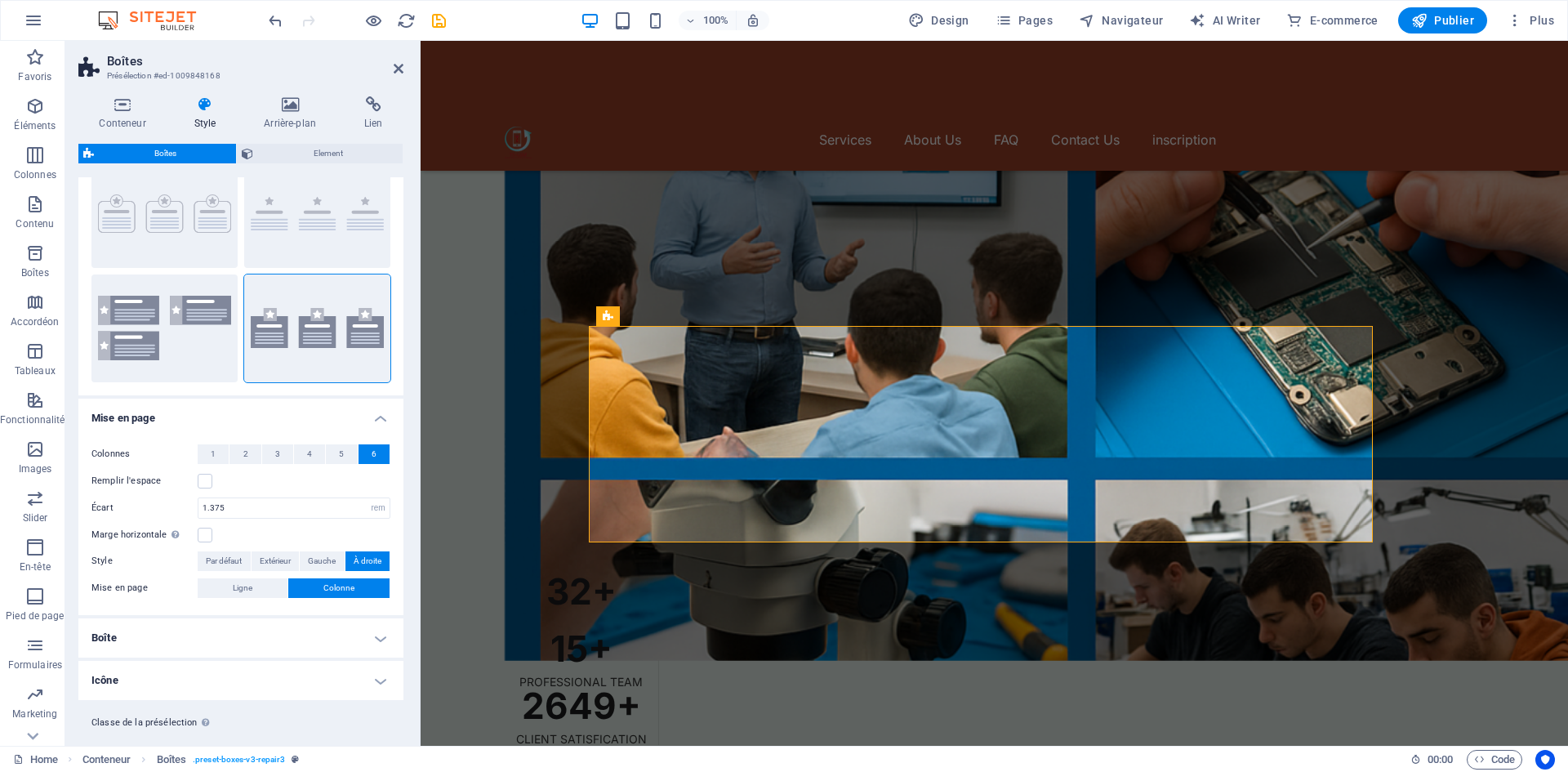
scroll to position [61, 0]
drag, startPoint x: 356, startPoint y: 467, endPoint x: 421, endPoint y: 477, distance: 65.8
click at [421, 477] on div "Boîtes Présélection #ed-1009848168 Conteneur Style Arrière-plan Lien Taille Hau…" at bounding box center [817, 392] width 1503 height 704
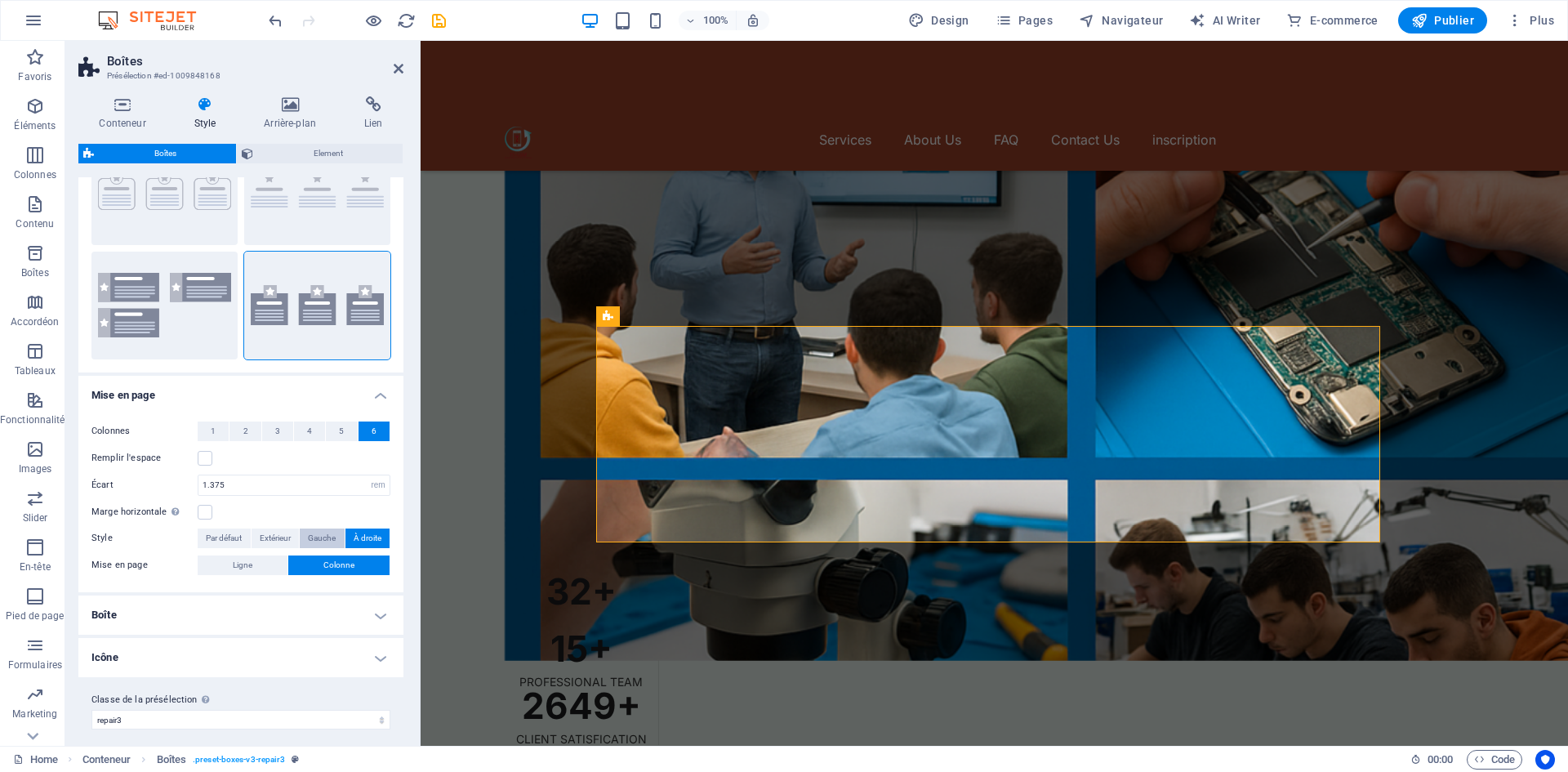
scroll to position [92, 0]
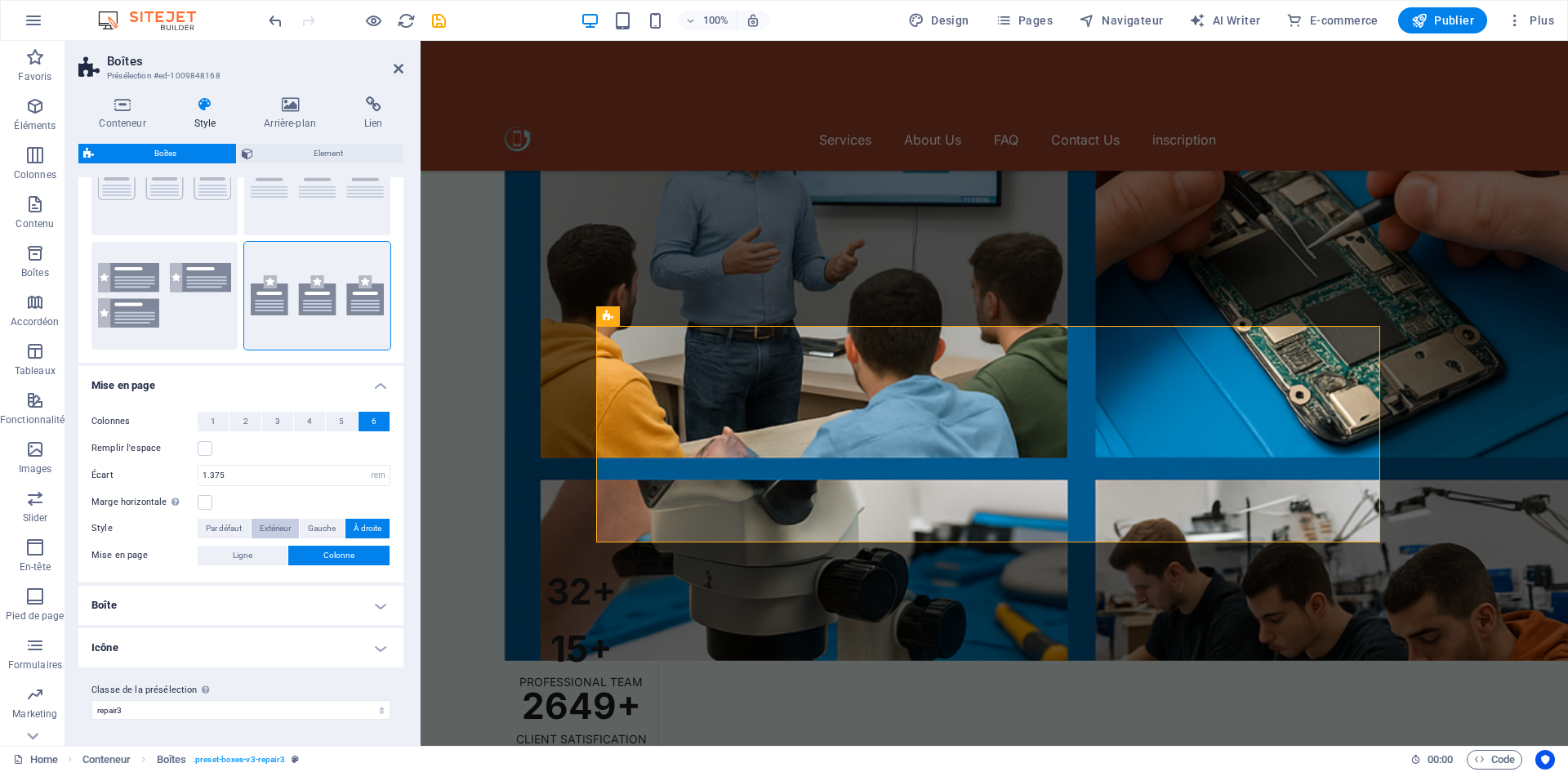
click at [283, 527] on span "Extérieur" at bounding box center [275, 529] width 31 height 20
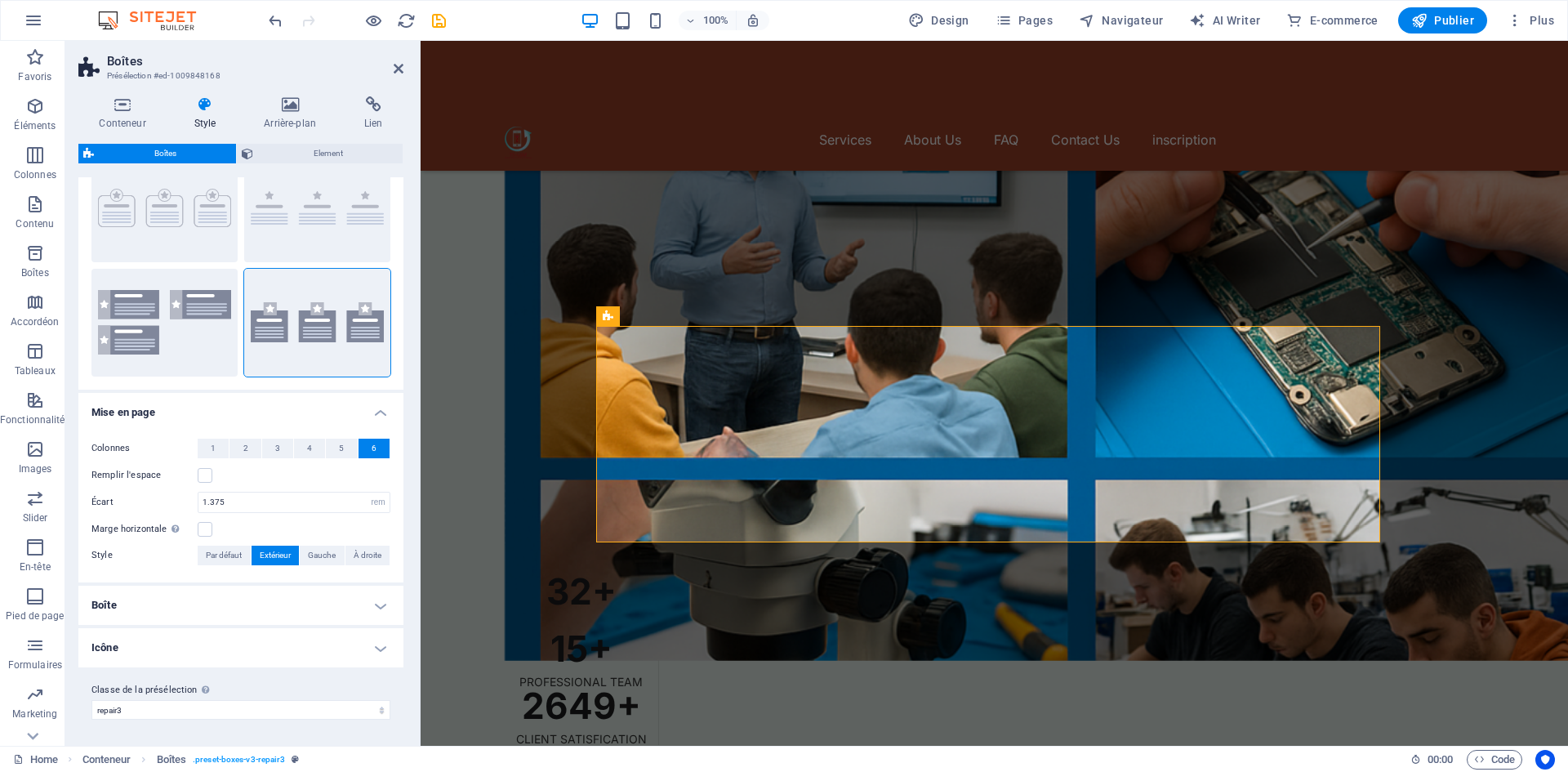
scroll to position [65, 0]
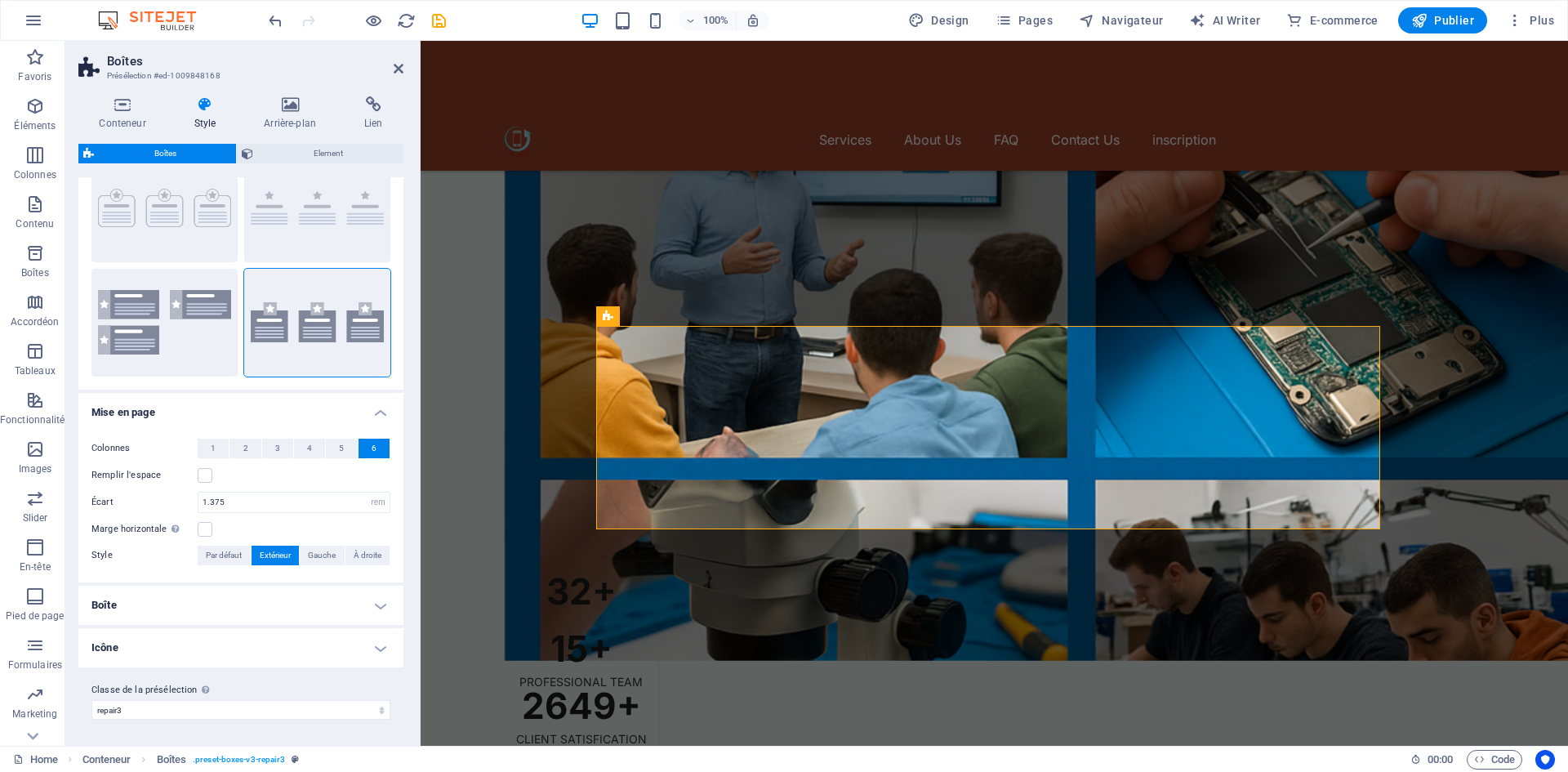
click at [383, 597] on h4 "Boîte" at bounding box center [241, 605] width 325 height 39
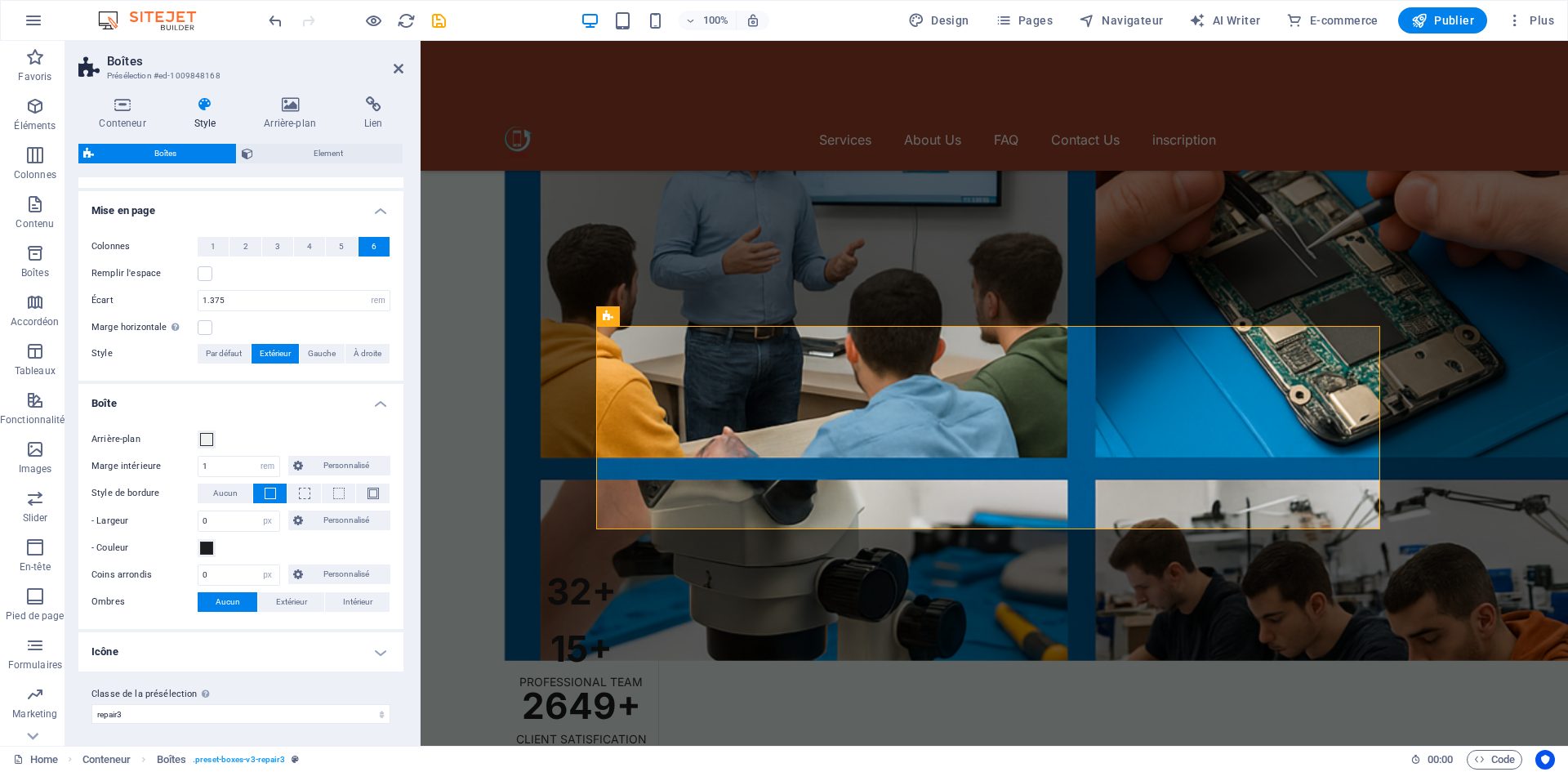
scroll to position [271, 0]
click at [208, 436] on span at bounding box center [206, 435] width 13 height 13
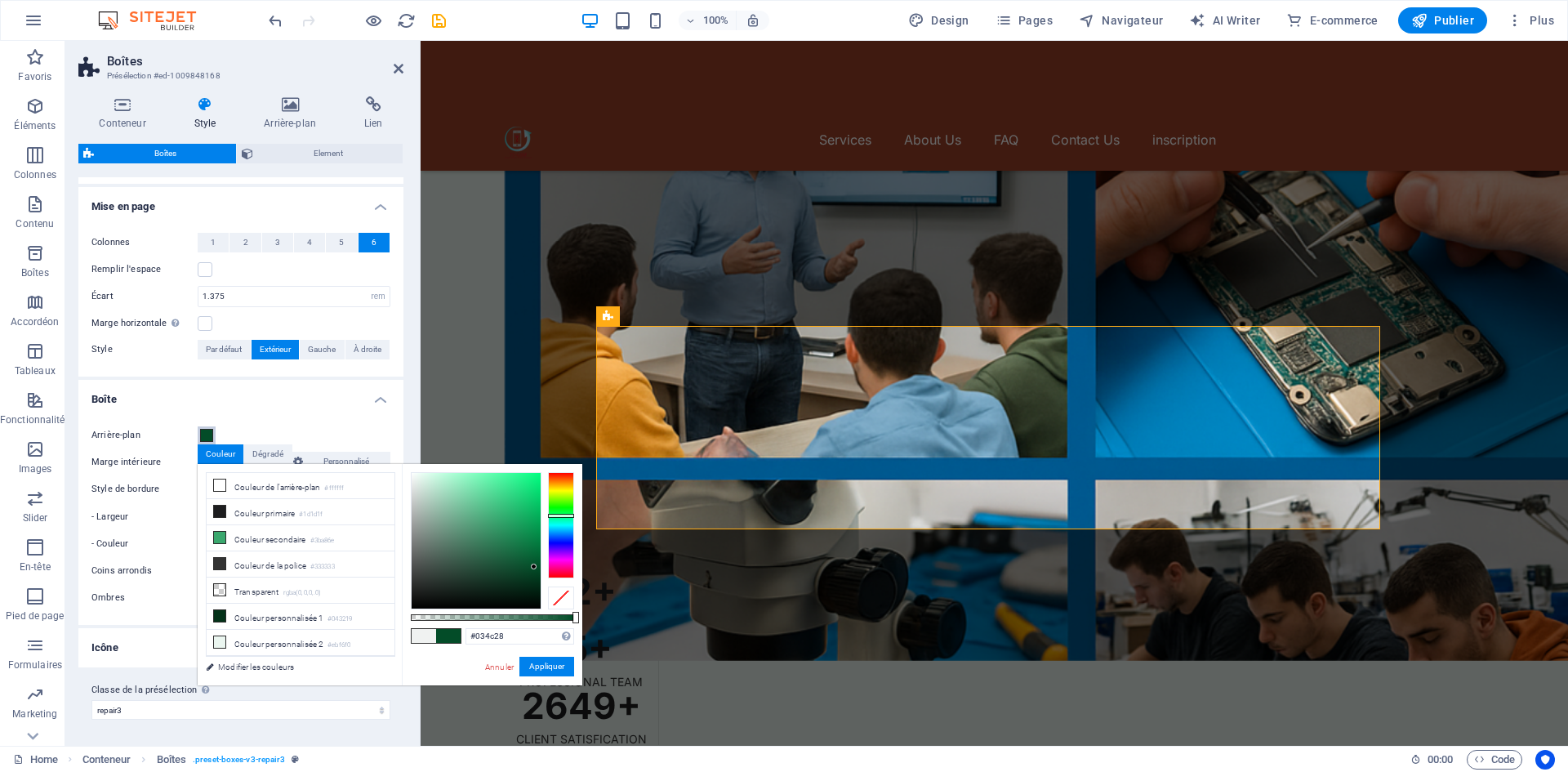
drag, startPoint x: 428, startPoint y: 487, endPoint x: 534, endPoint y: 567, distance: 132.8
click at [534, 567] on div at bounding box center [476, 541] width 129 height 136
click at [570, 523] on div at bounding box center [561, 524] width 26 height 106
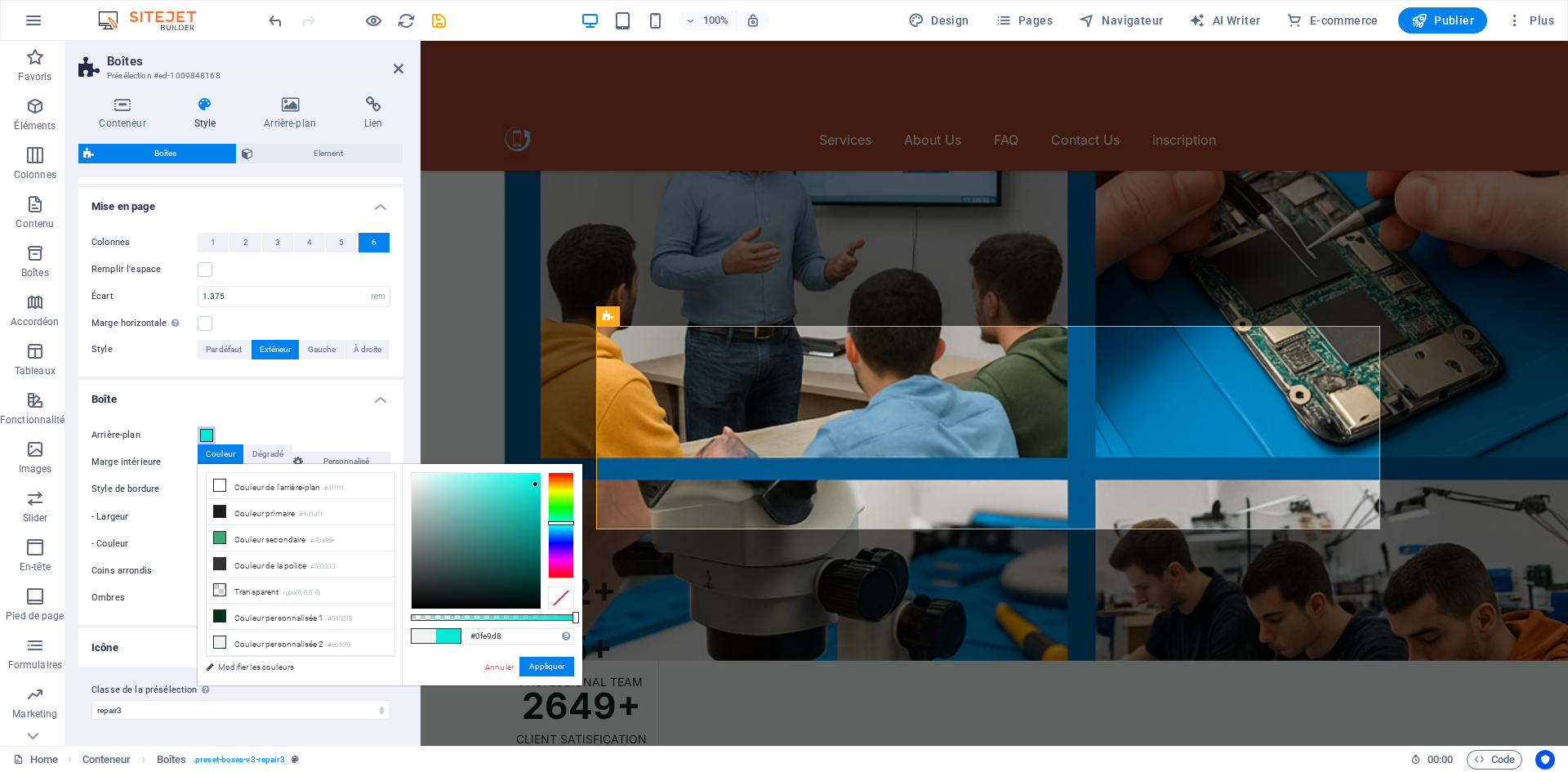
type input "#10ead9"
drag, startPoint x: 505, startPoint y: 526, endPoint x: 531, endPoint y: 483, distance: 50.2
click at [531, 483] on div at bounding box center [476, 541] width 129 height 136
click at [543, 664] on button "Appliquer" at bounding box center [546, 666] width 55 height 20
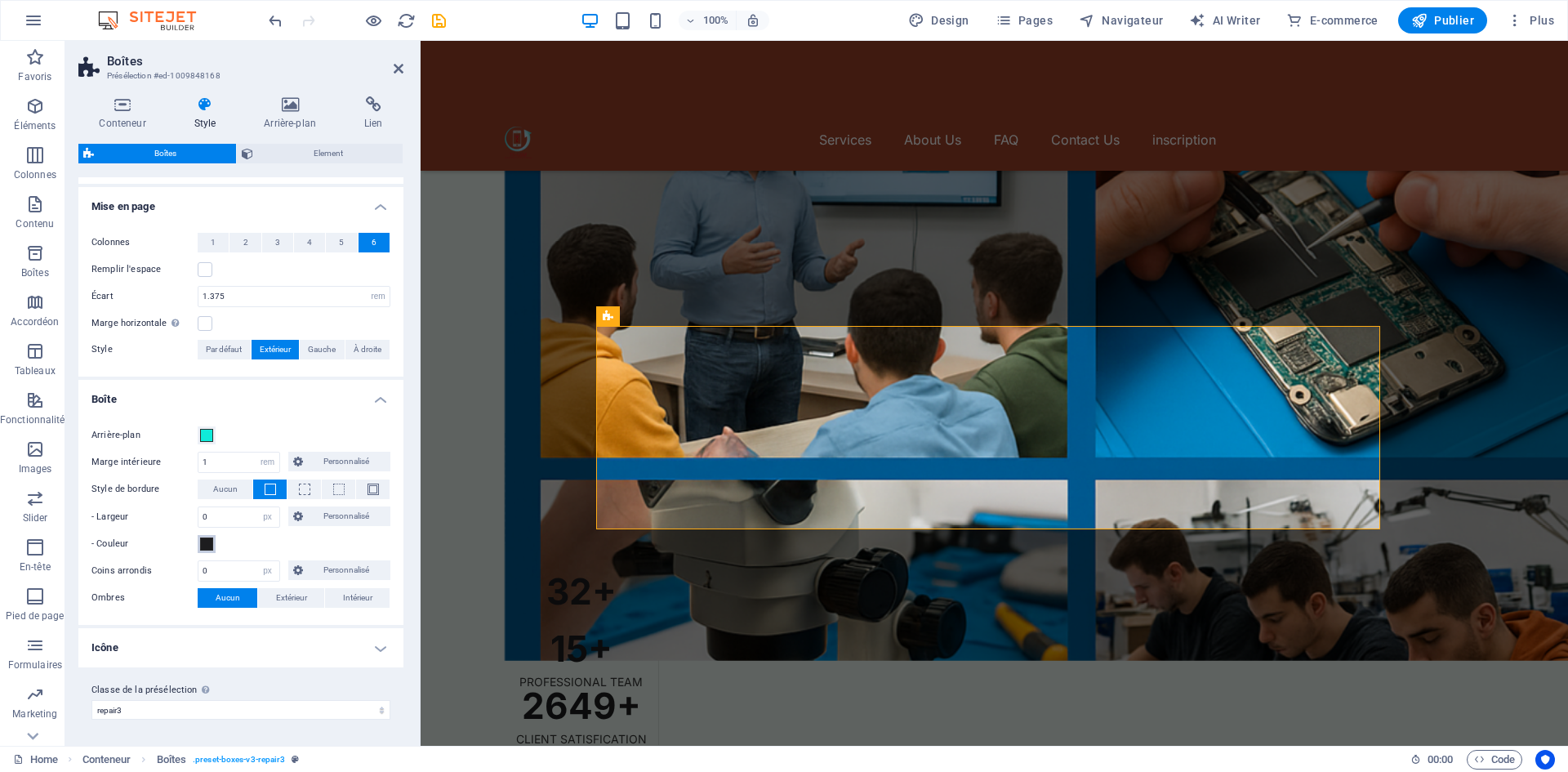
click at [207, 544] on span at bounding box center [206, 543] width 13 height 13
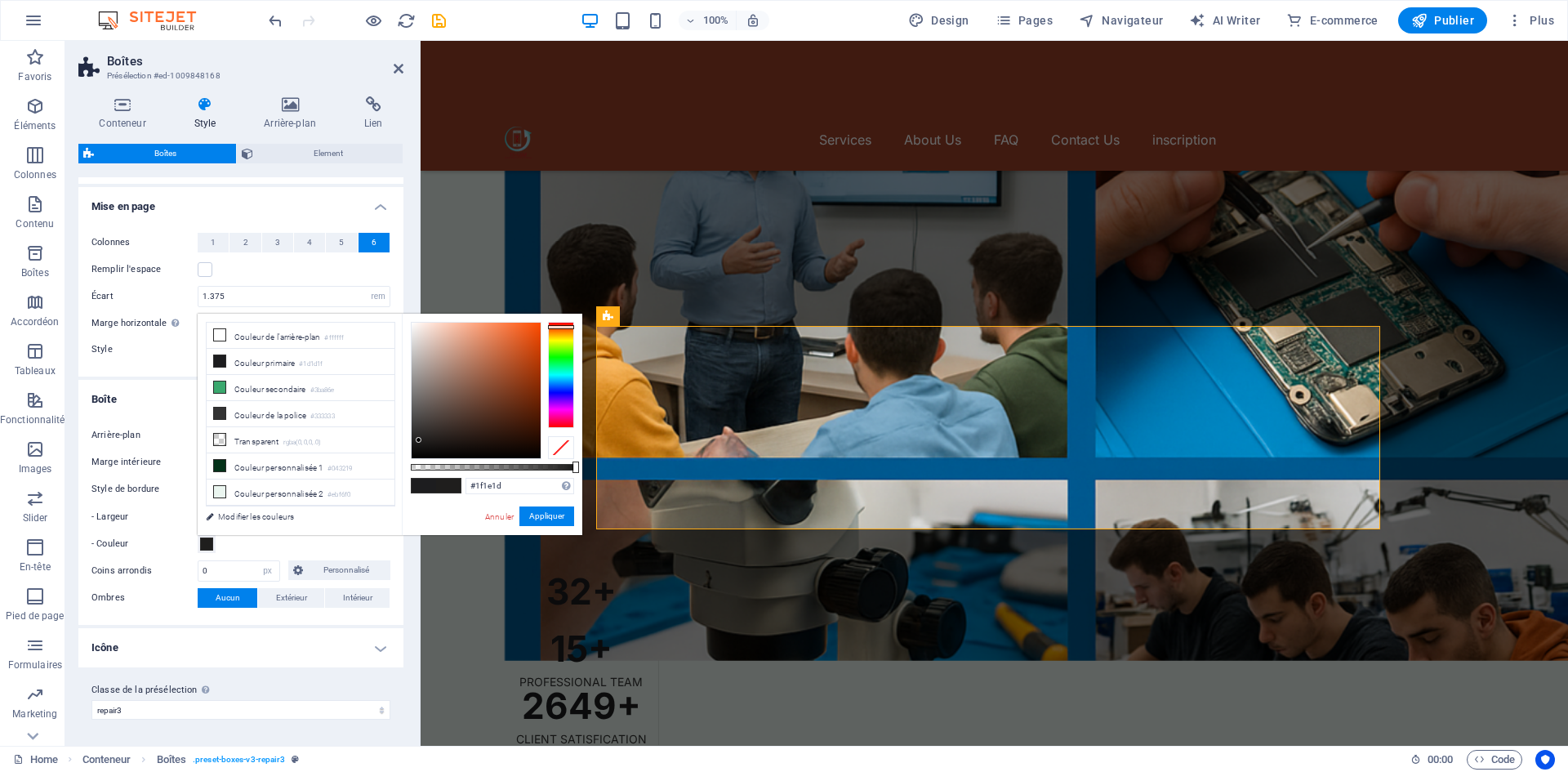
drag, startPoint x: 564, startPoint y: 389, endPoint x: 575, endPoint y: 326, distance: 64.0
click at [575, 326] on div "#1f1e1d Formats pris en charge #0852ed rgb(8, 82, 237) rgba(8, 82, 237, 90%) hs…" at bounding box center [492, 542] width 181 height 458
type input "#f7540e"
drag, startPoint x: 483, startPoint y: 403, endPoint x: 533, endPoint y: 325, distance: 92.6
click at [533, 325] on div at bounding box center [476, 391] width 129 height 136
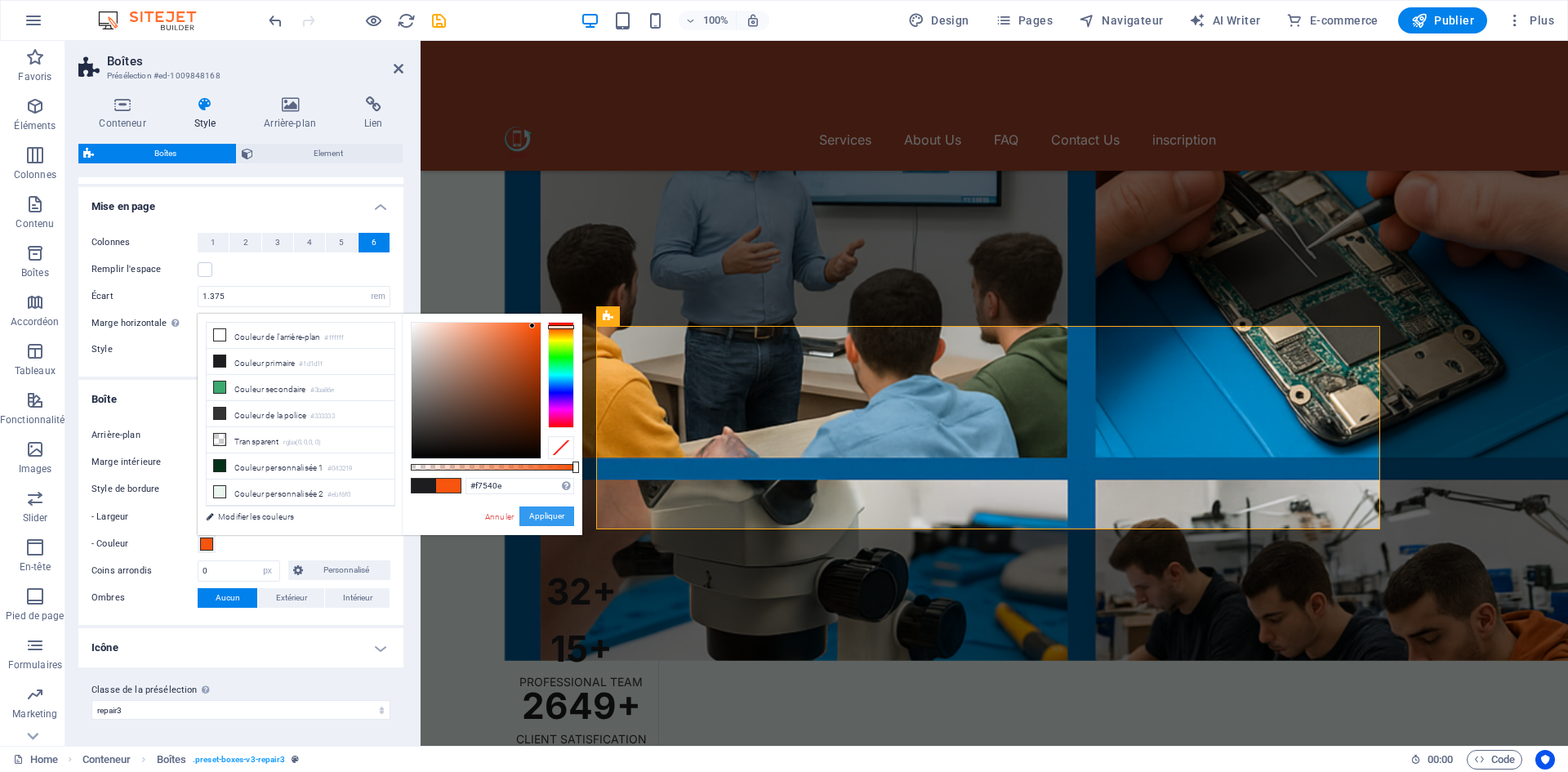
click at [549, 511] on button "Appliquer" at bounding box center [546, 516] width 55 height 20
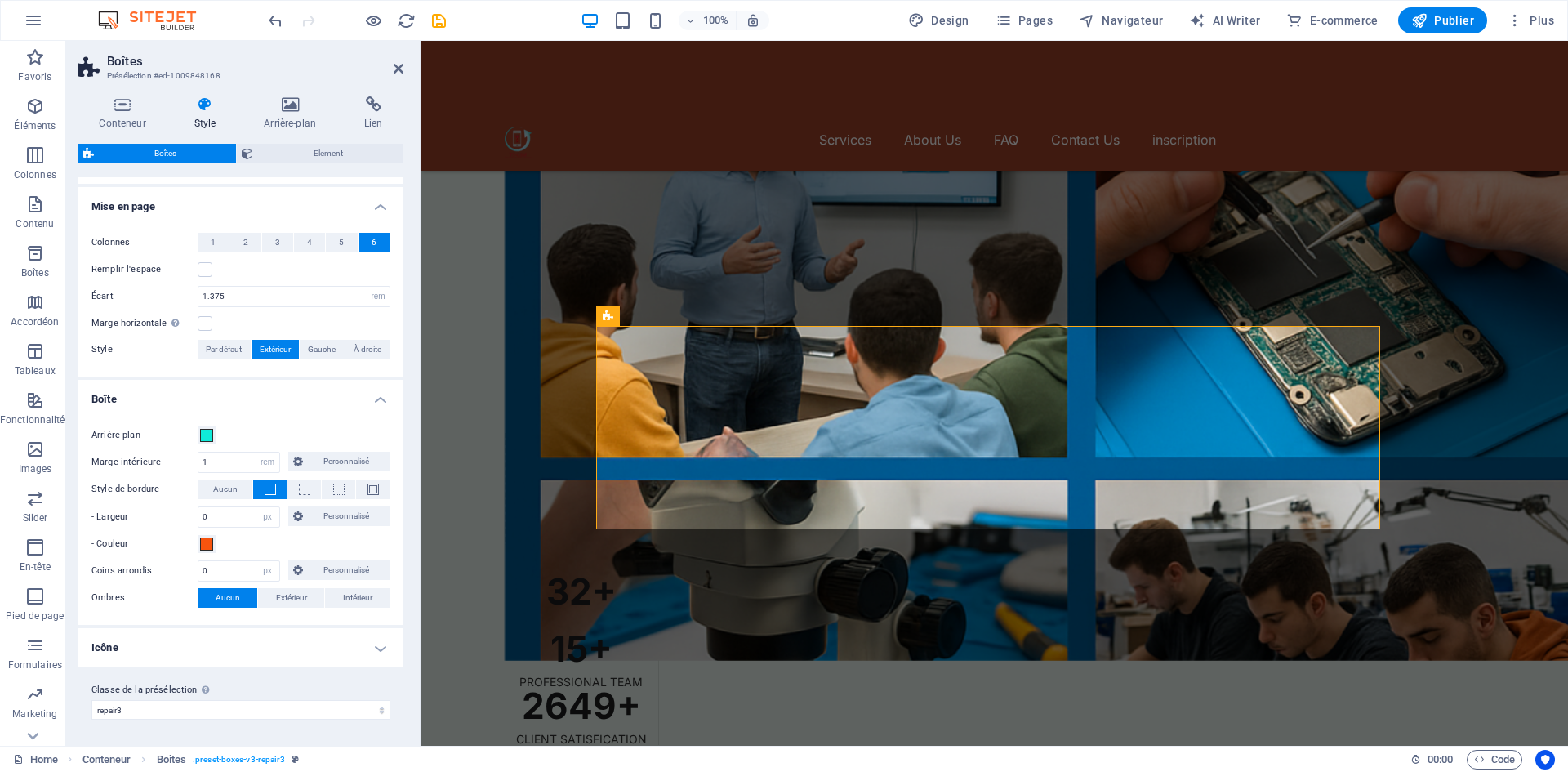
click at [316, 535] on div "- Couleur" at bounding box center [241, 544] width 299 height 20
click at [233, 543] on div "- Couleur" at bounding box center [241, 544] width 299 height 20
click at [287, 529] on div "Arrière-plan Marge intérieure 1 px rem % vh vw Personnalisé Personnalisé 1 px r…" at bounding box center [241, 517] width 332 height 215
click at [306, 494] on span at bounding box center [305, 489] width 12 height 12
click at [271, 491] on span at bounding box center [270, 489] width 12 height 12
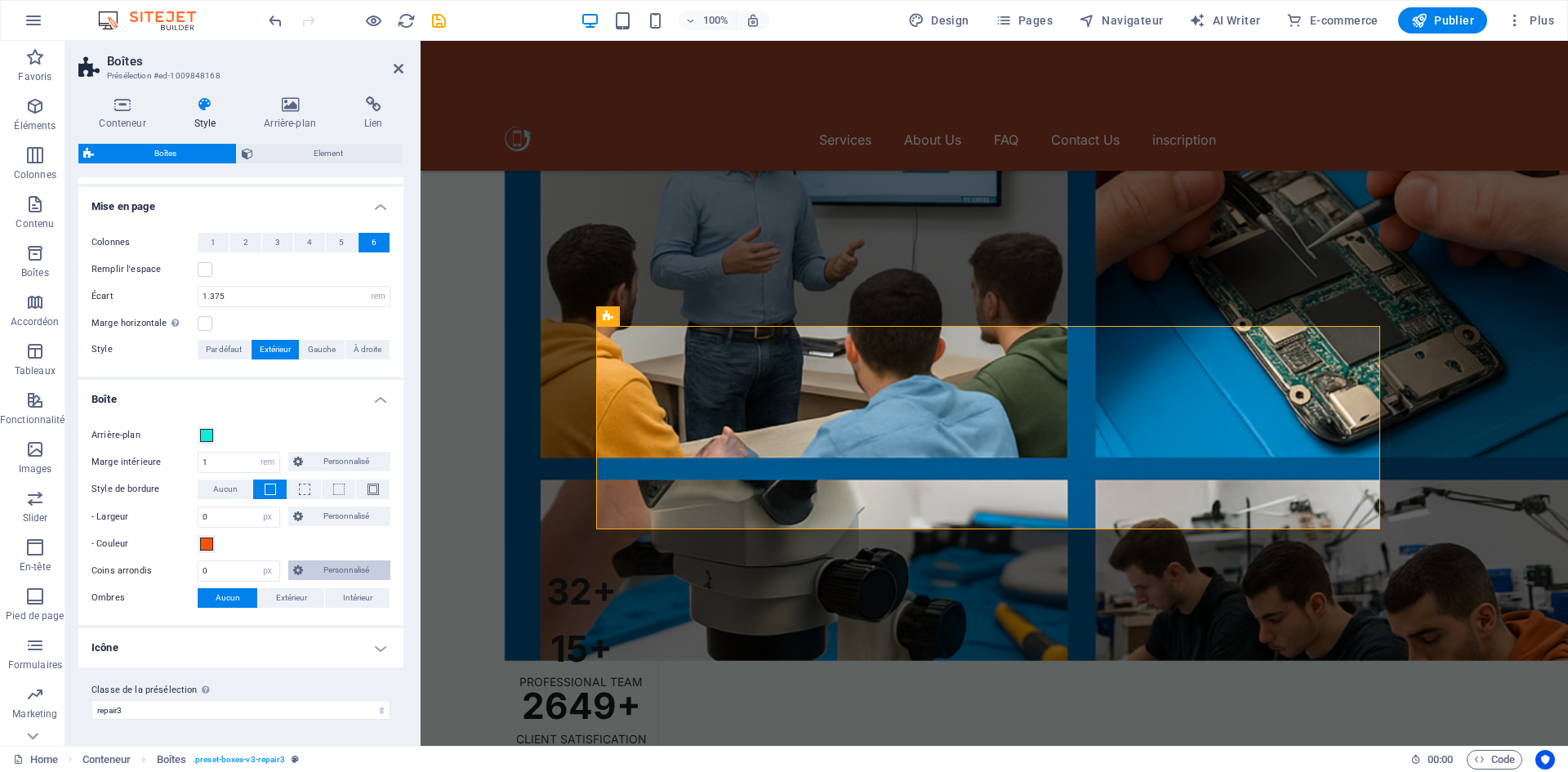
click at [320, 561] on span "Personnalisé" at bounding box center [347, 570] width 79 height 20
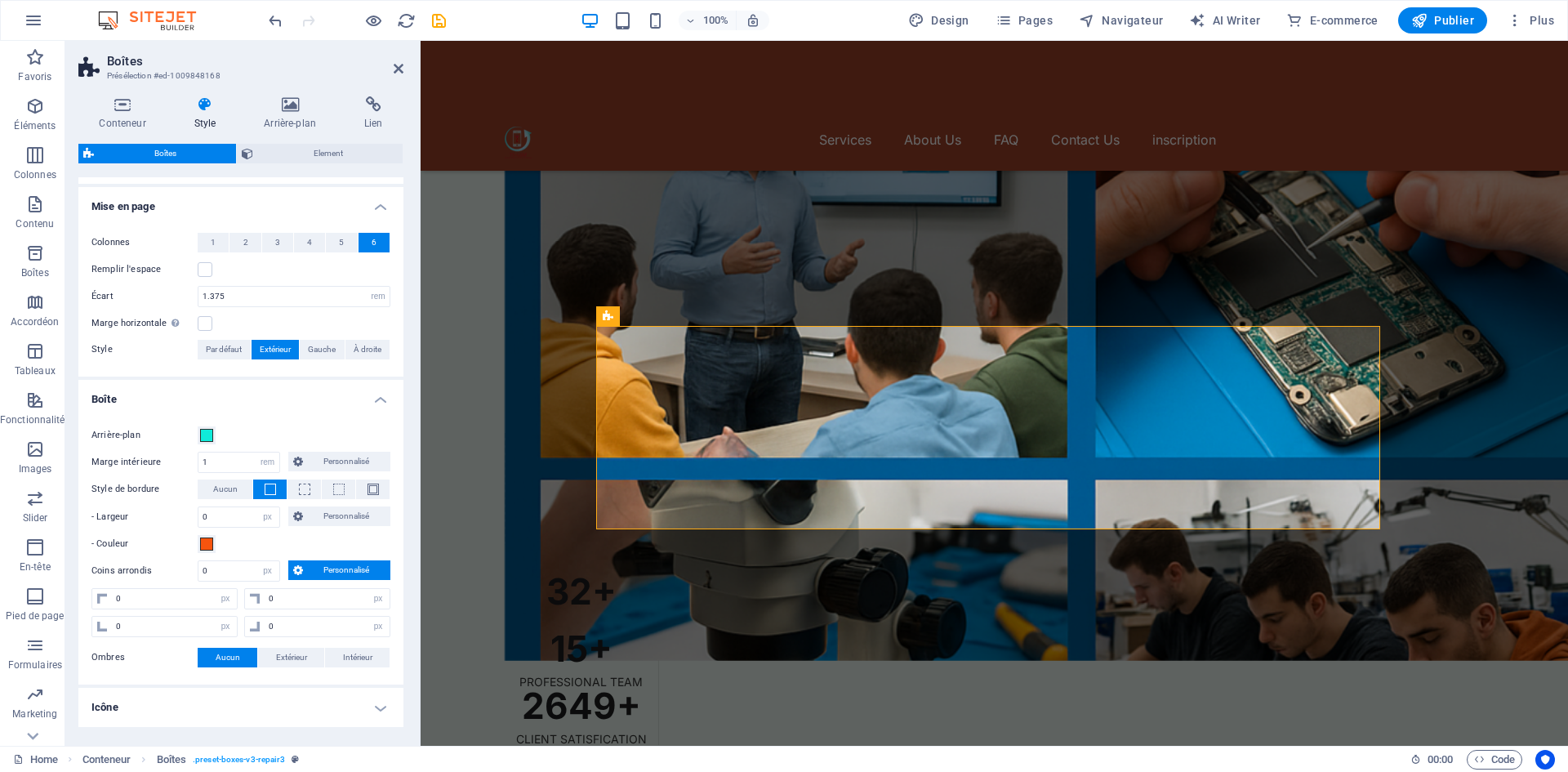
click at [320, 561] on span "Personnalisé" at bounding box center [347, 570] width 79 height 20
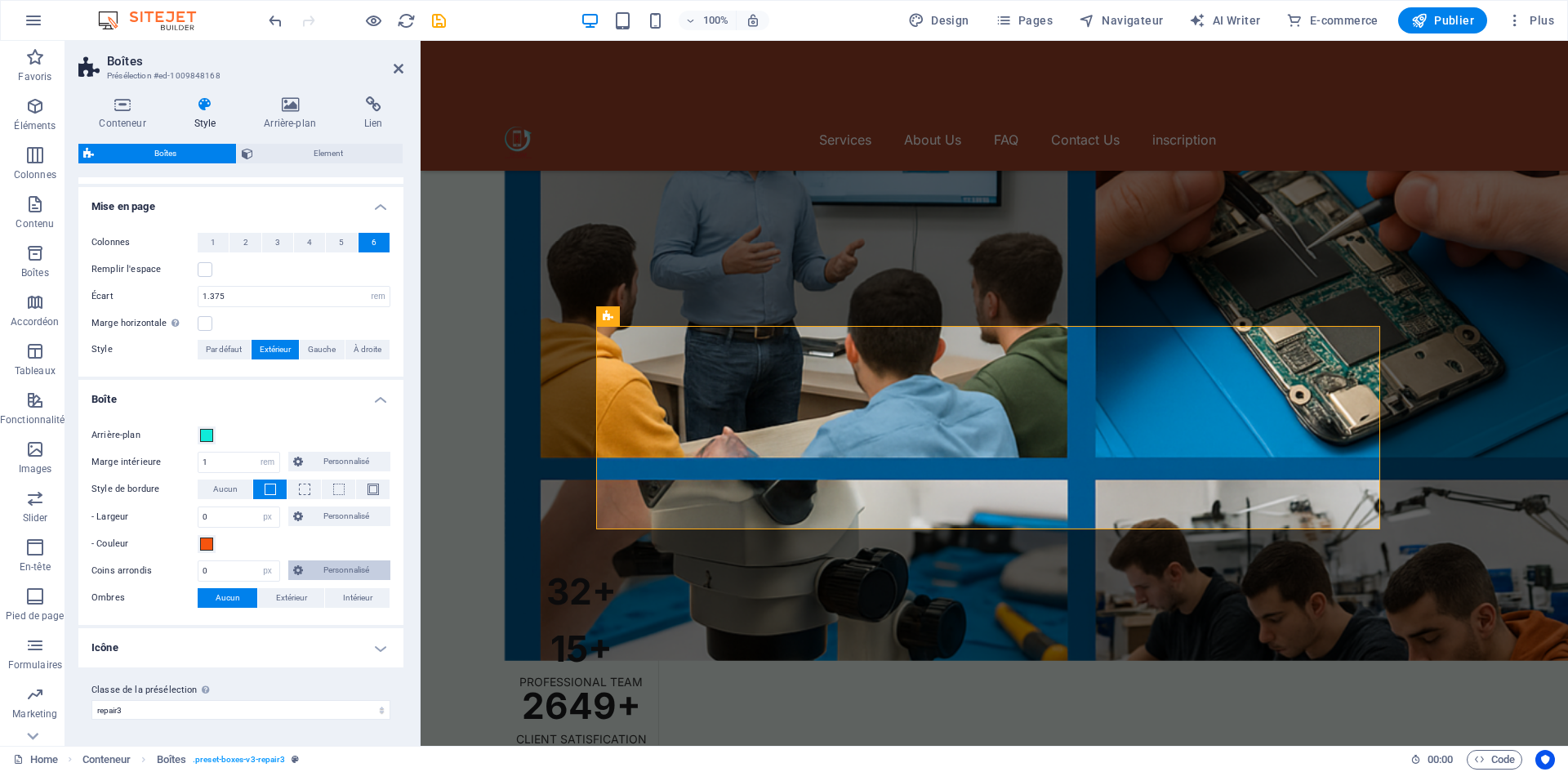
click at [320, 561] on span "Personnalisé" at bounding box center [347, 570] width 79 height 20
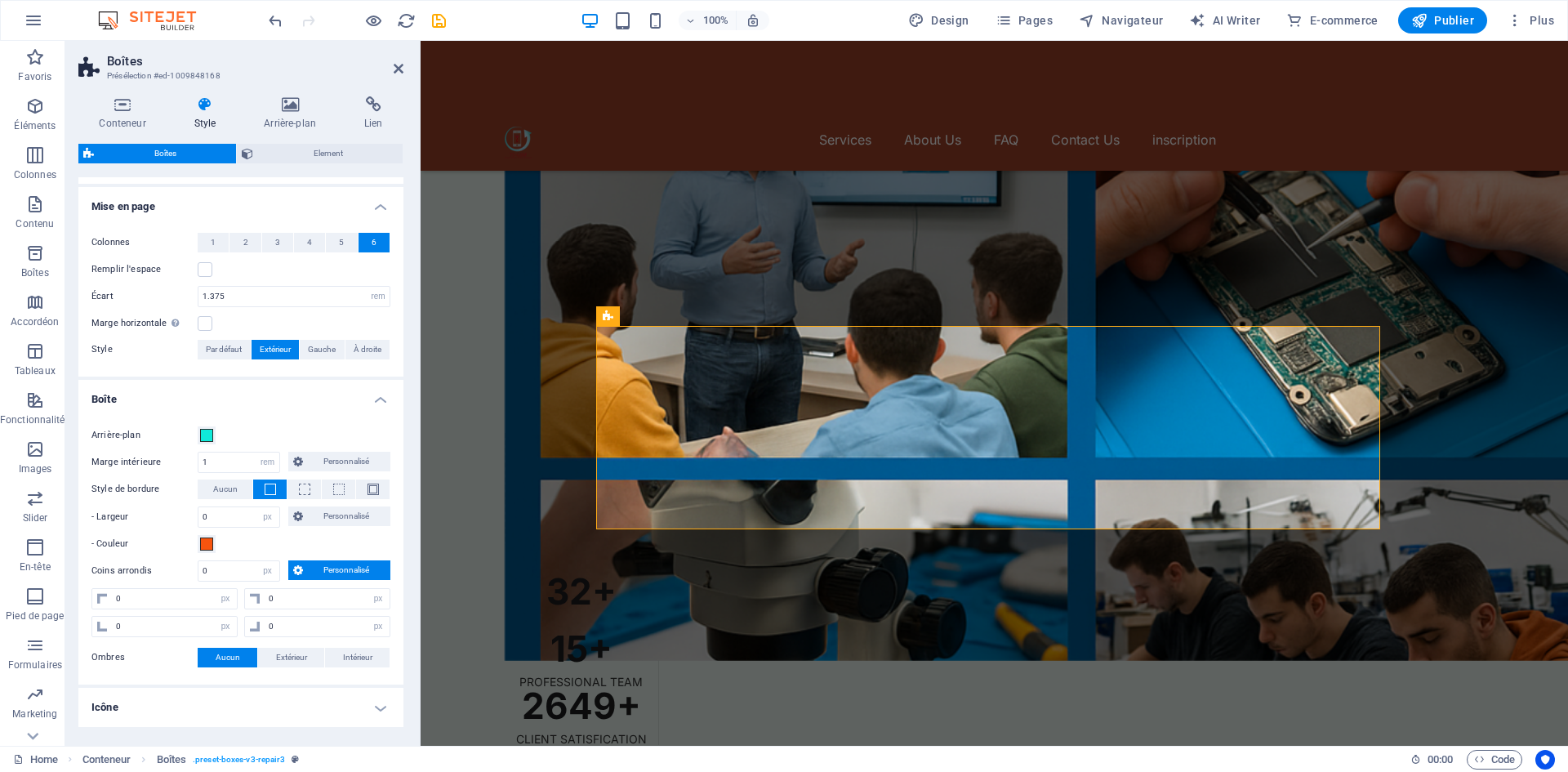
click at [320, 561] on span "Personnalisé" at bounding box center [347, 570] width 79 height 20
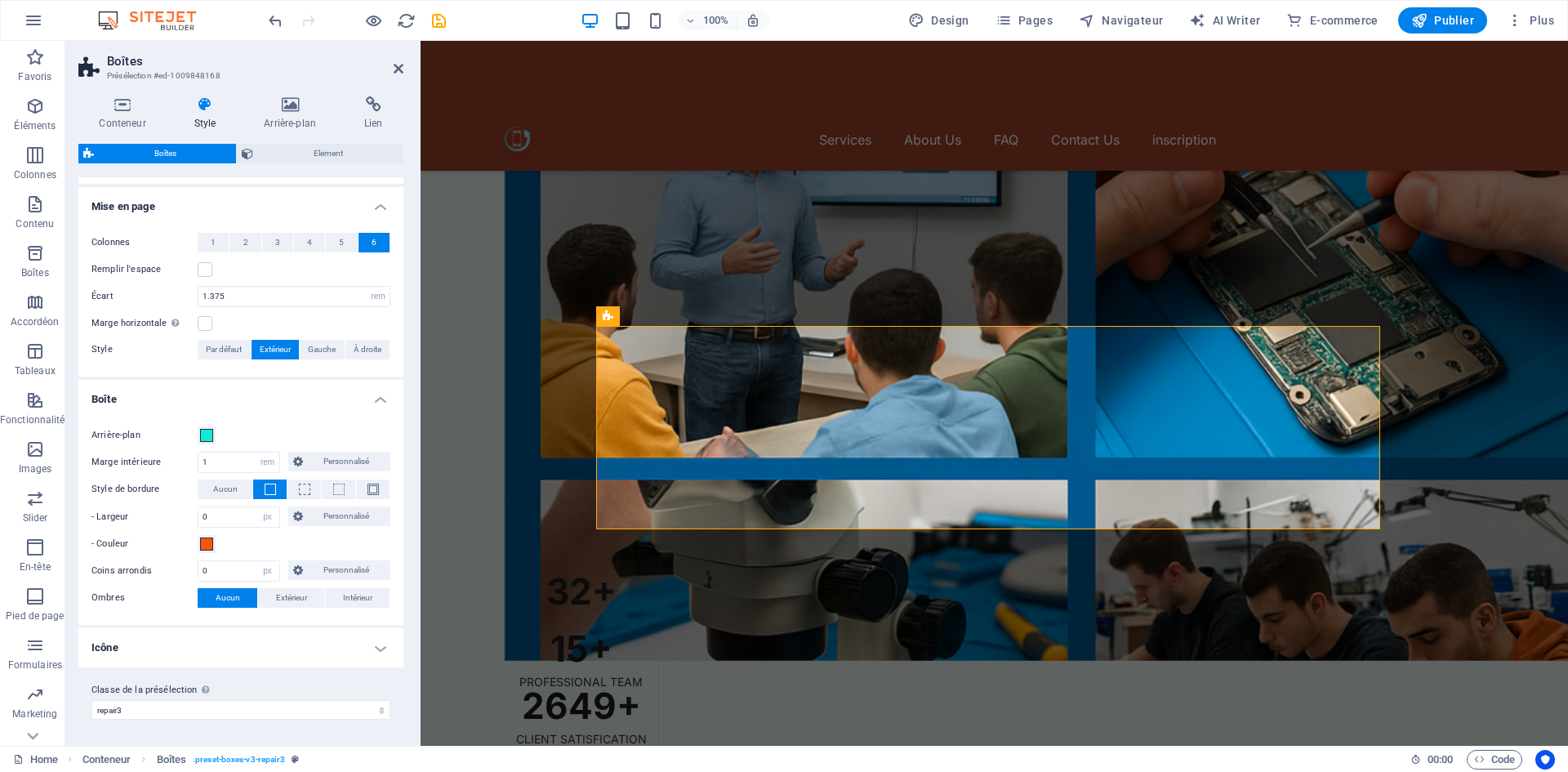
click at [369, 634] on h4 "Icône" at bounding box center [241, 647] width 325 height 39
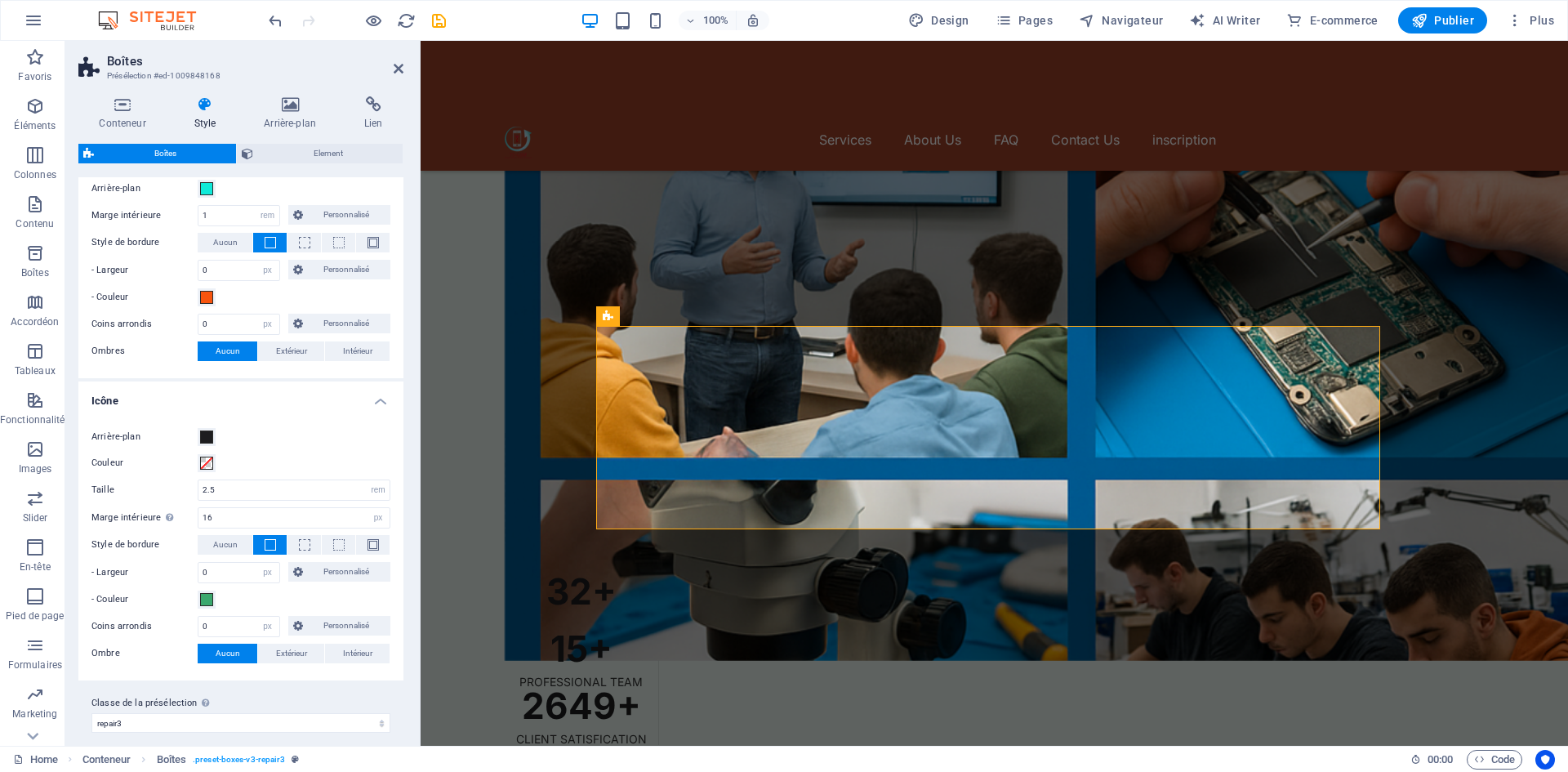
scroll to position [531, 0]
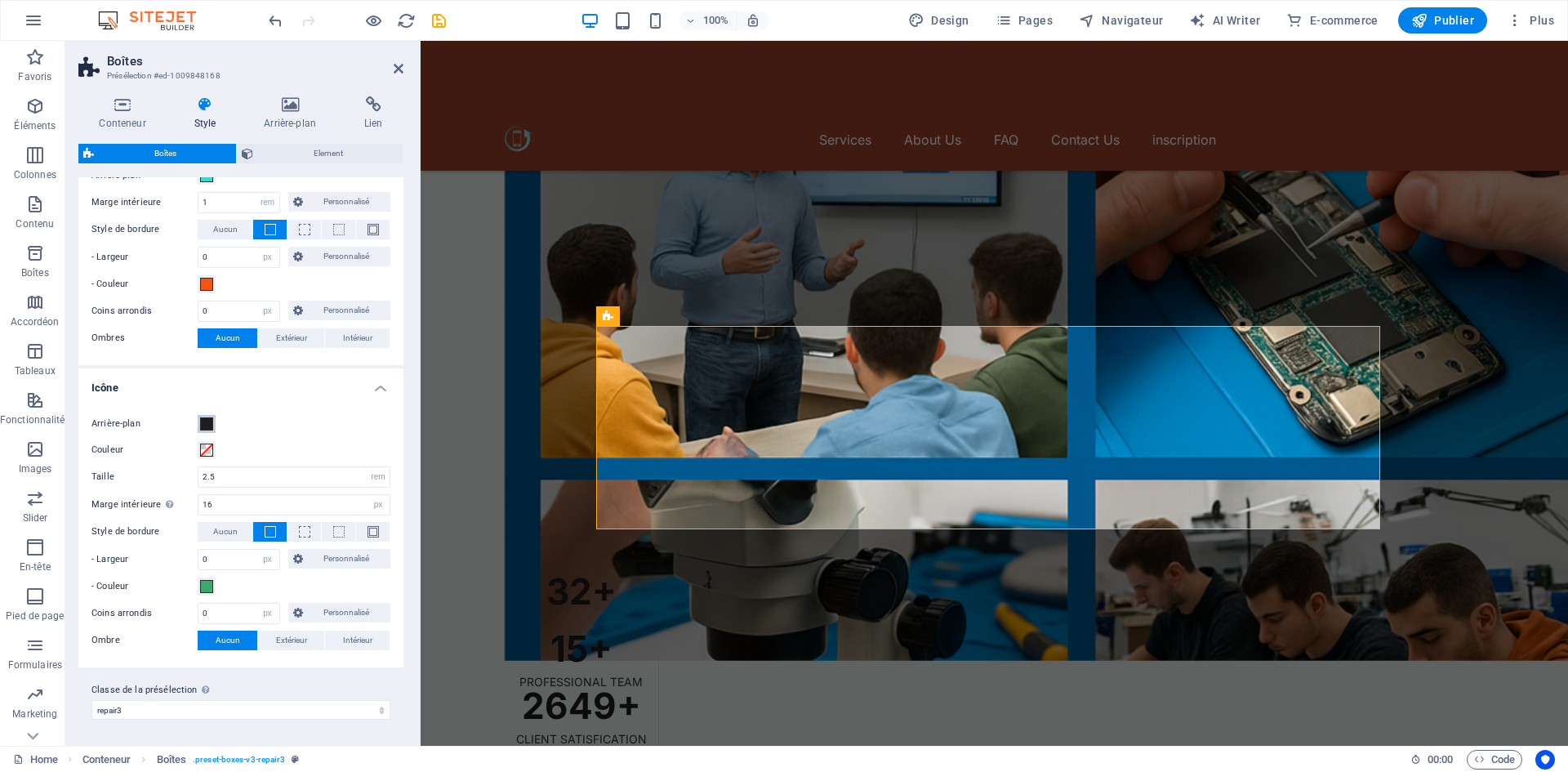
click at [210, 426] on span at bounding box center [206, 424] width 13 height 13
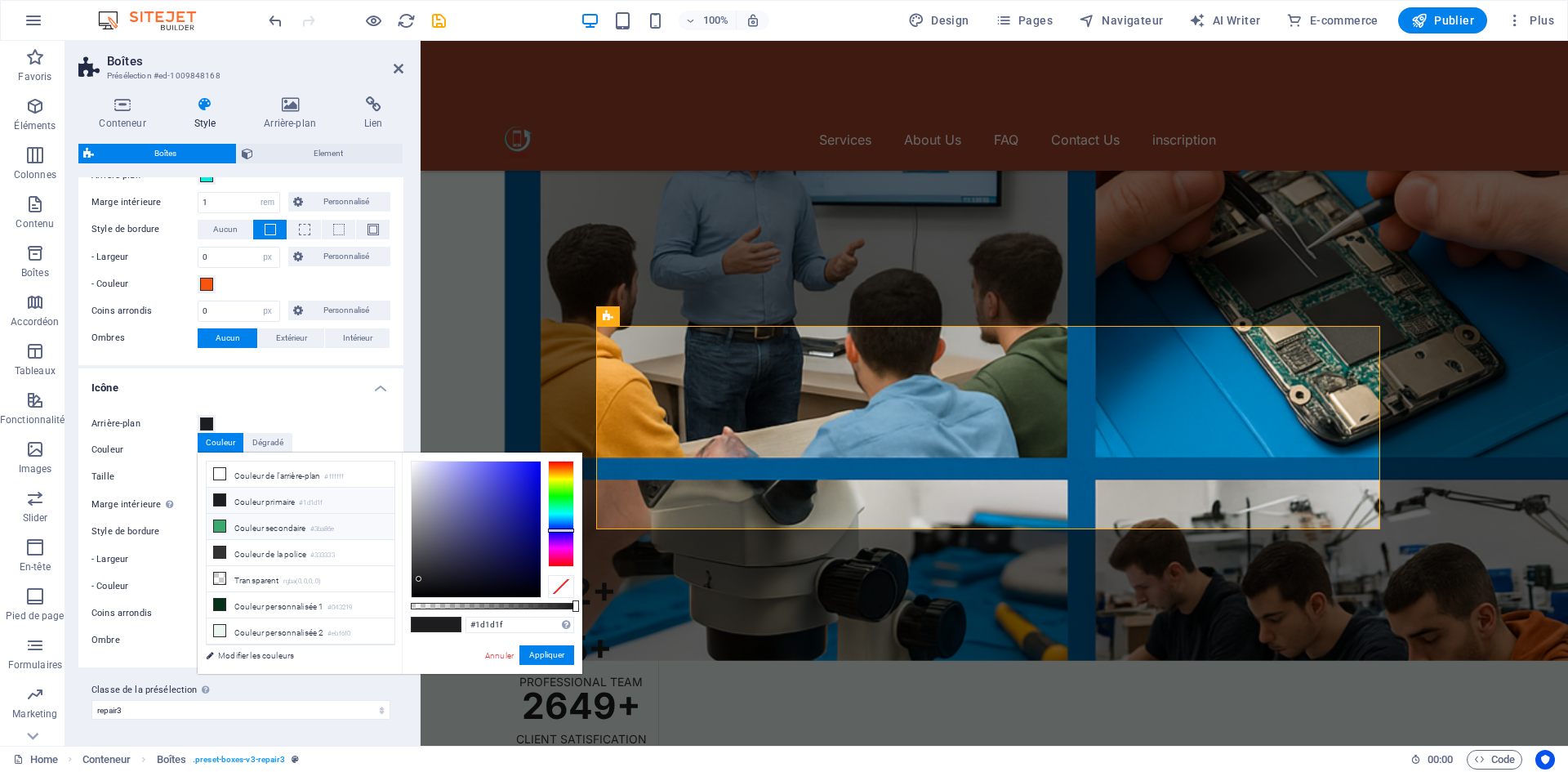
click at [227, 518] on li "Couleur secondaire #3ba86e" at bounding box center [301, 526] width 188 height 26
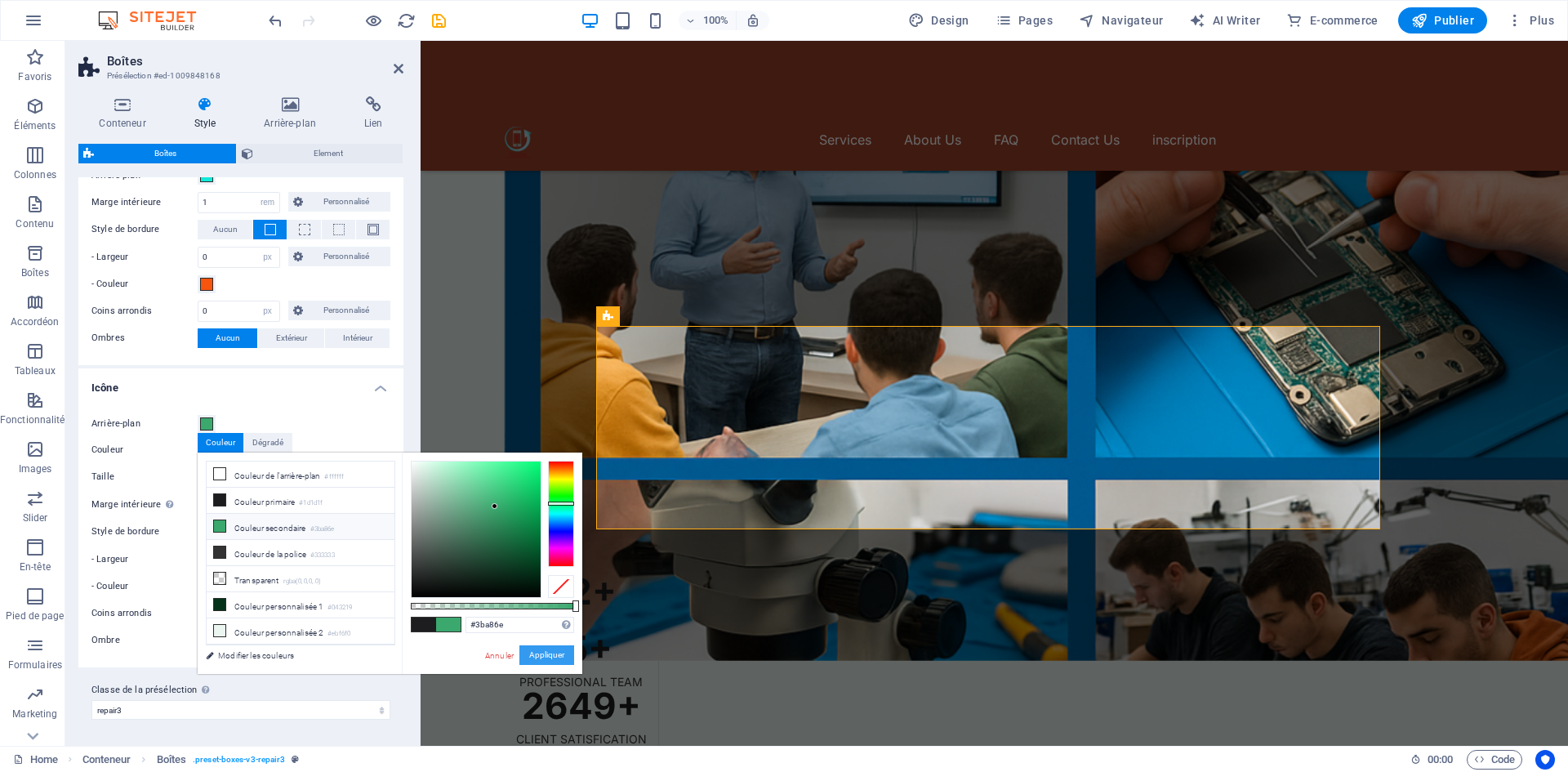
drag, startPoint x: 524, startPoint y: 652, endPoint x: 109, endPoint y: 611, distance: 417.0
click at [524, 652] on button "Appliquer" at bounding box center [546, 655] width 55 height 20
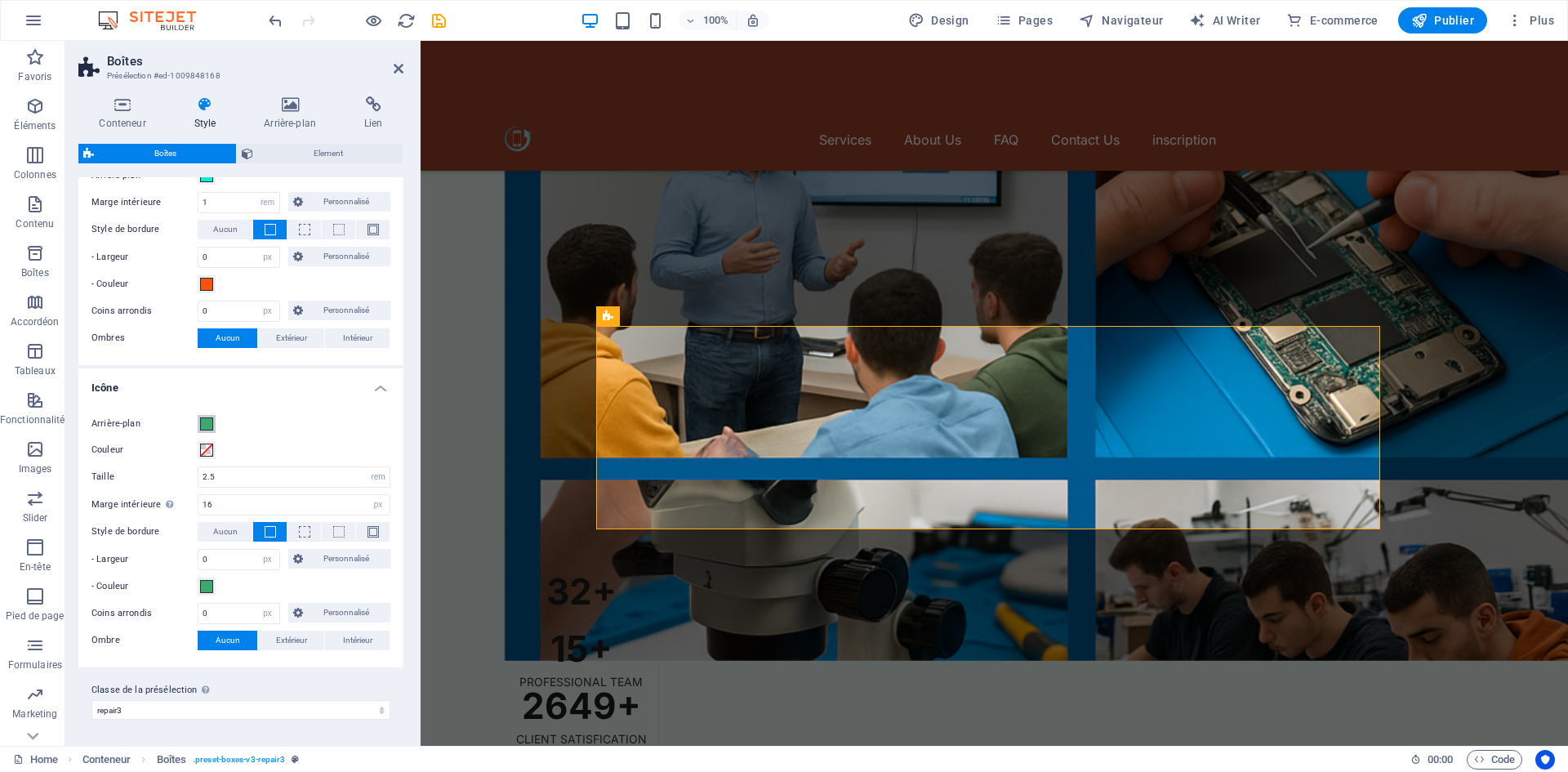
click at [206, 423] on span at bounding box center [206, 424] width 13 height 13
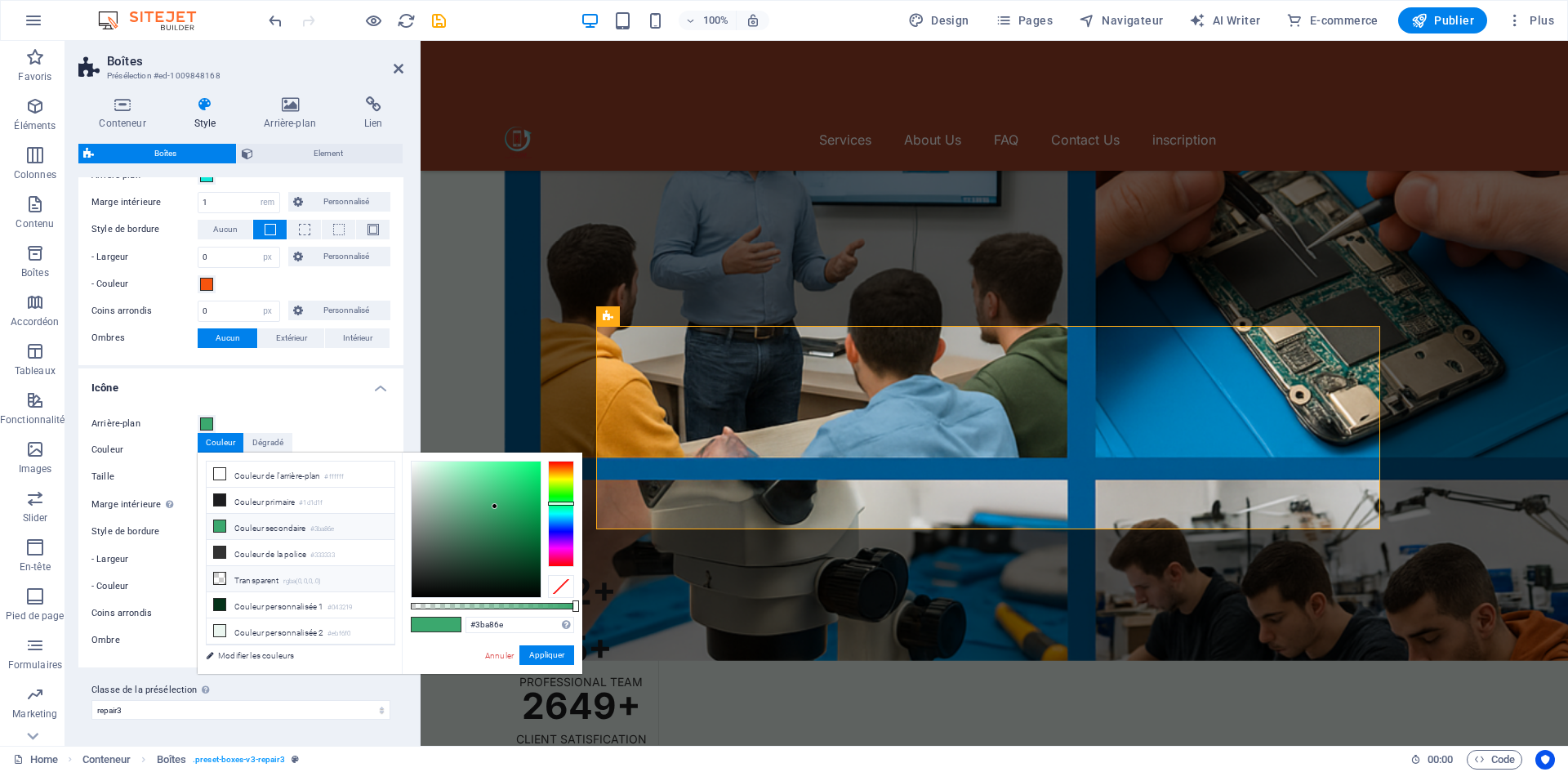
click at [219, 573] on icon at bounding box center [220, 578] width 12 height 12
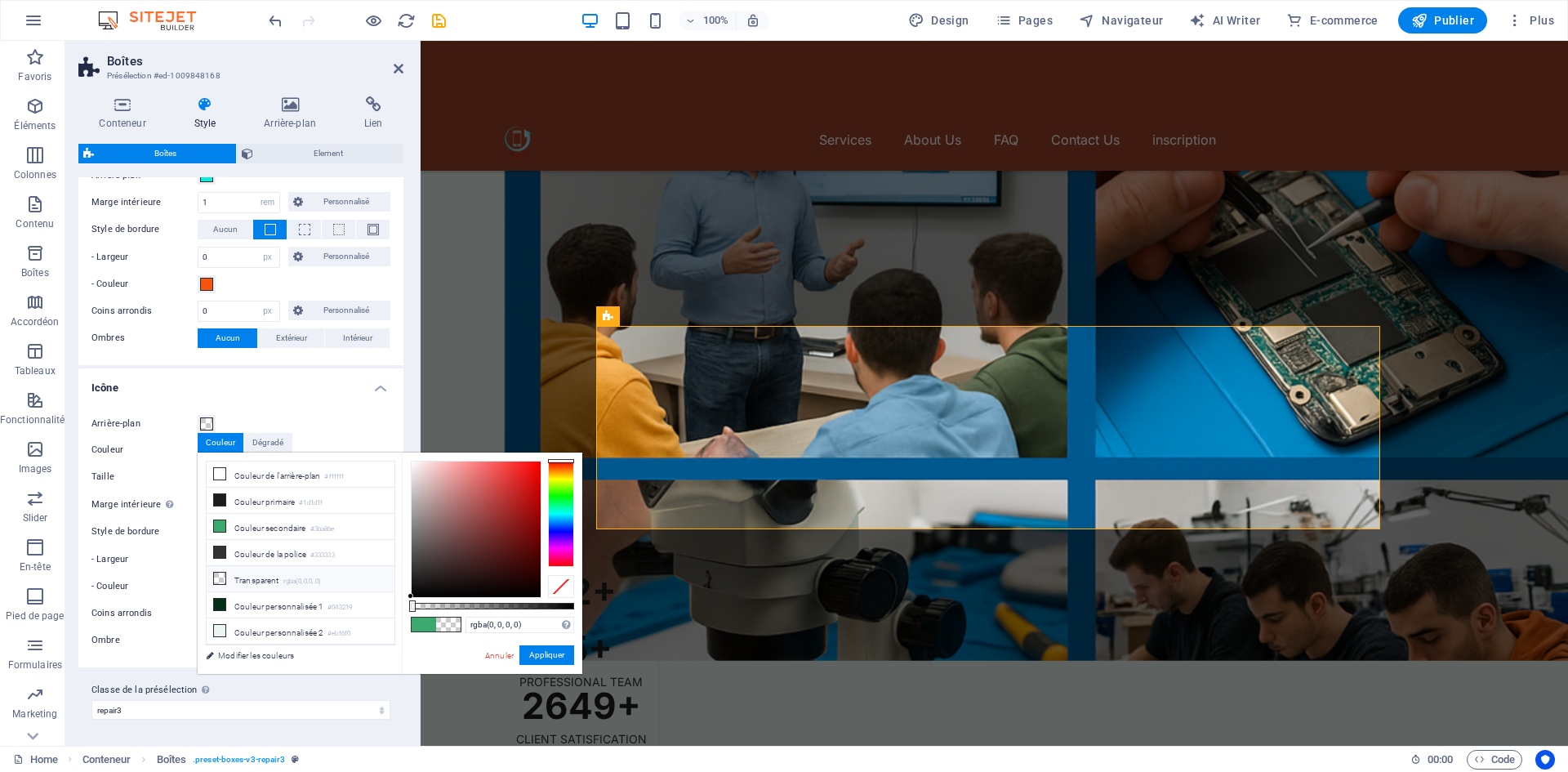
click at [247, 570] on li "Transparent rgba(0,0,0,.0)" at bounding box center [301, 579] width 188 height 26
click at [523, 655] on button "Appliquer" at bounding box center [546, 655] width 55 height 20
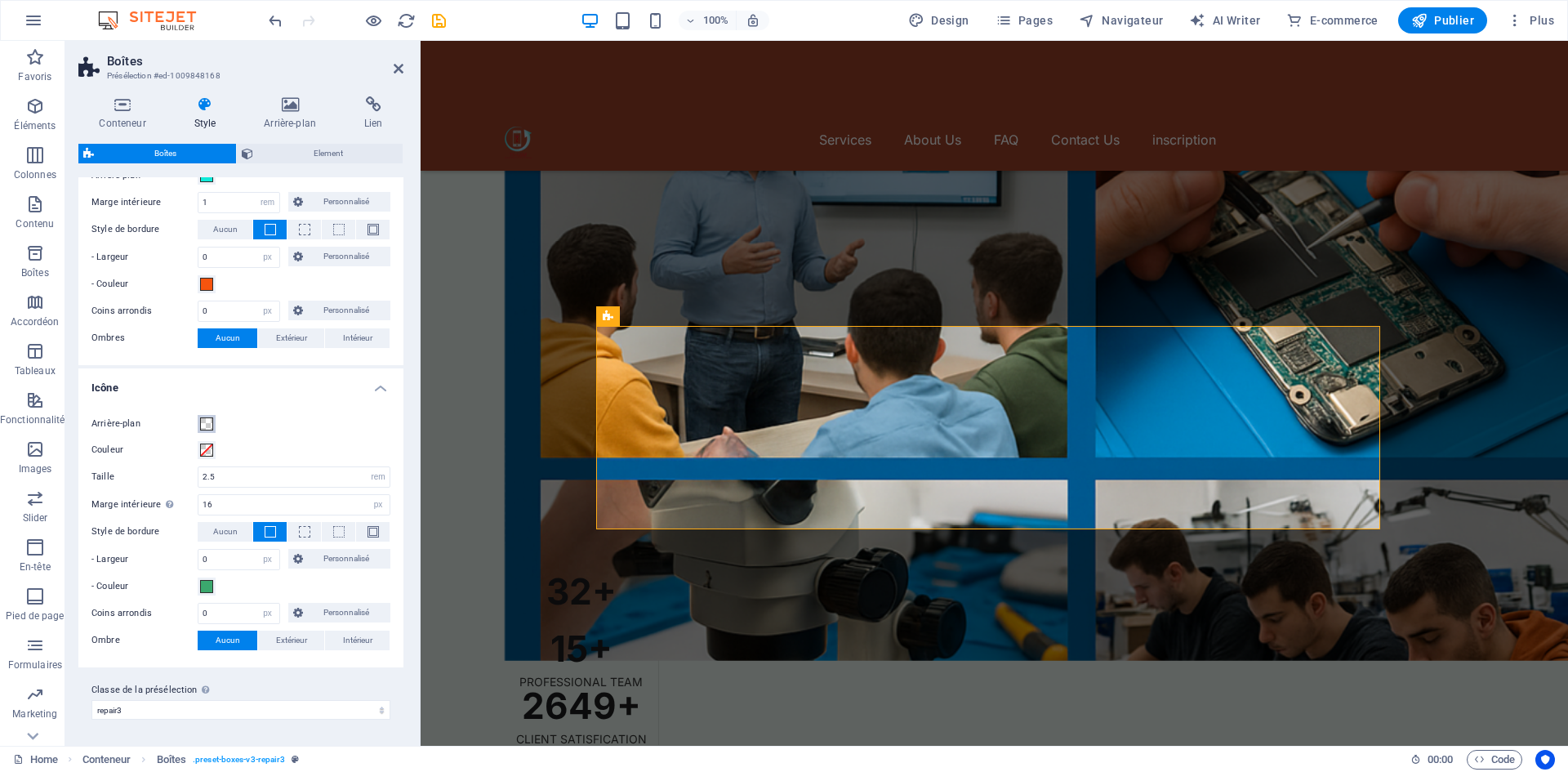
click at [208, 422] on span at bounding box center [206, 424] width 13 height 13
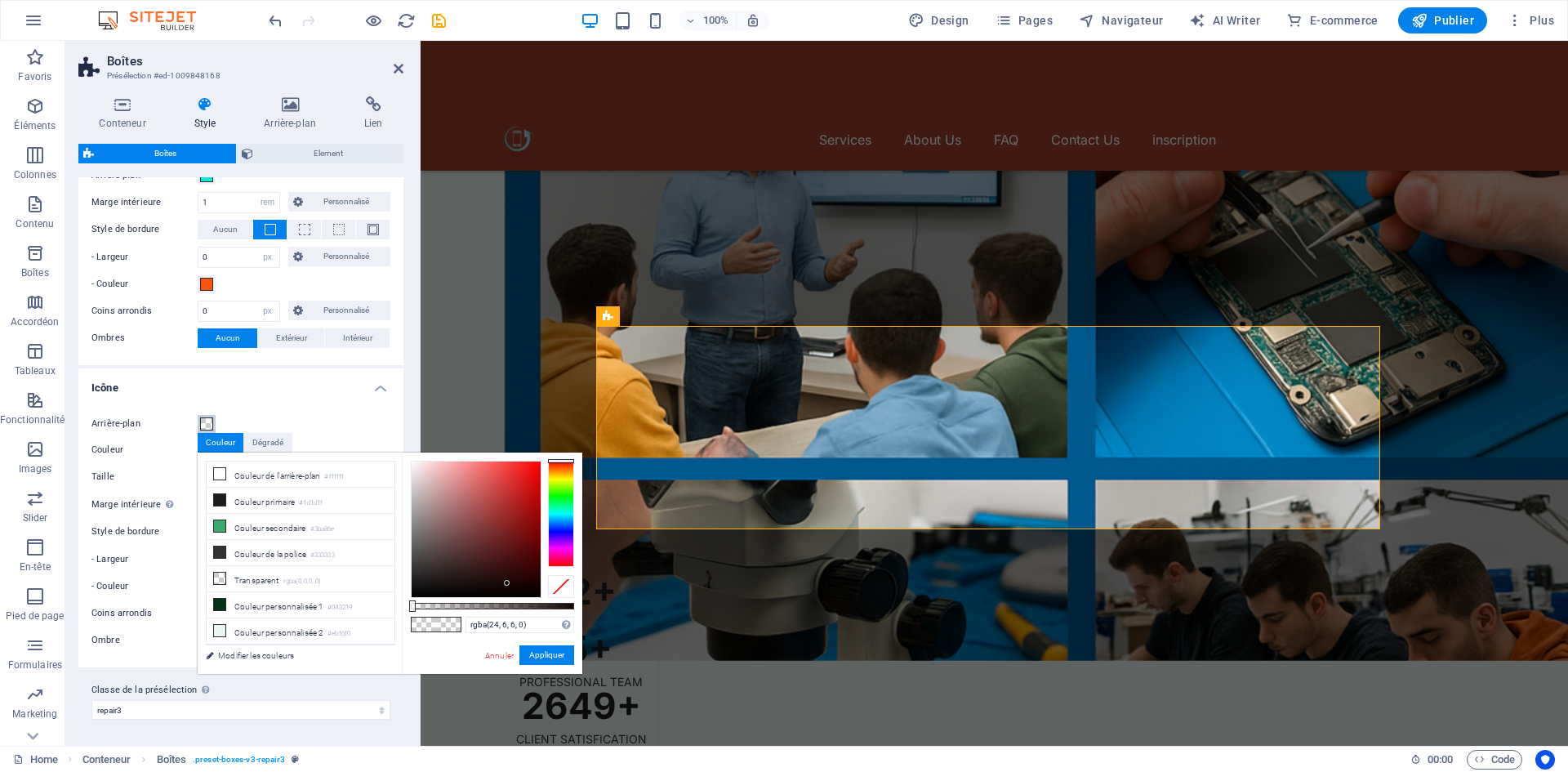
click at [507, 583] on div at bounding box center [476, 529] width 129 height 136
click at [414, 584] on div at bounding box center [476, 529] width 129 height 136
click at [421, 589] on div at bounding box center [476, 529] width 129 height 136
click at [535, 654] on button "Appliquer" at bounding box center [546, 655] width 55 height 20
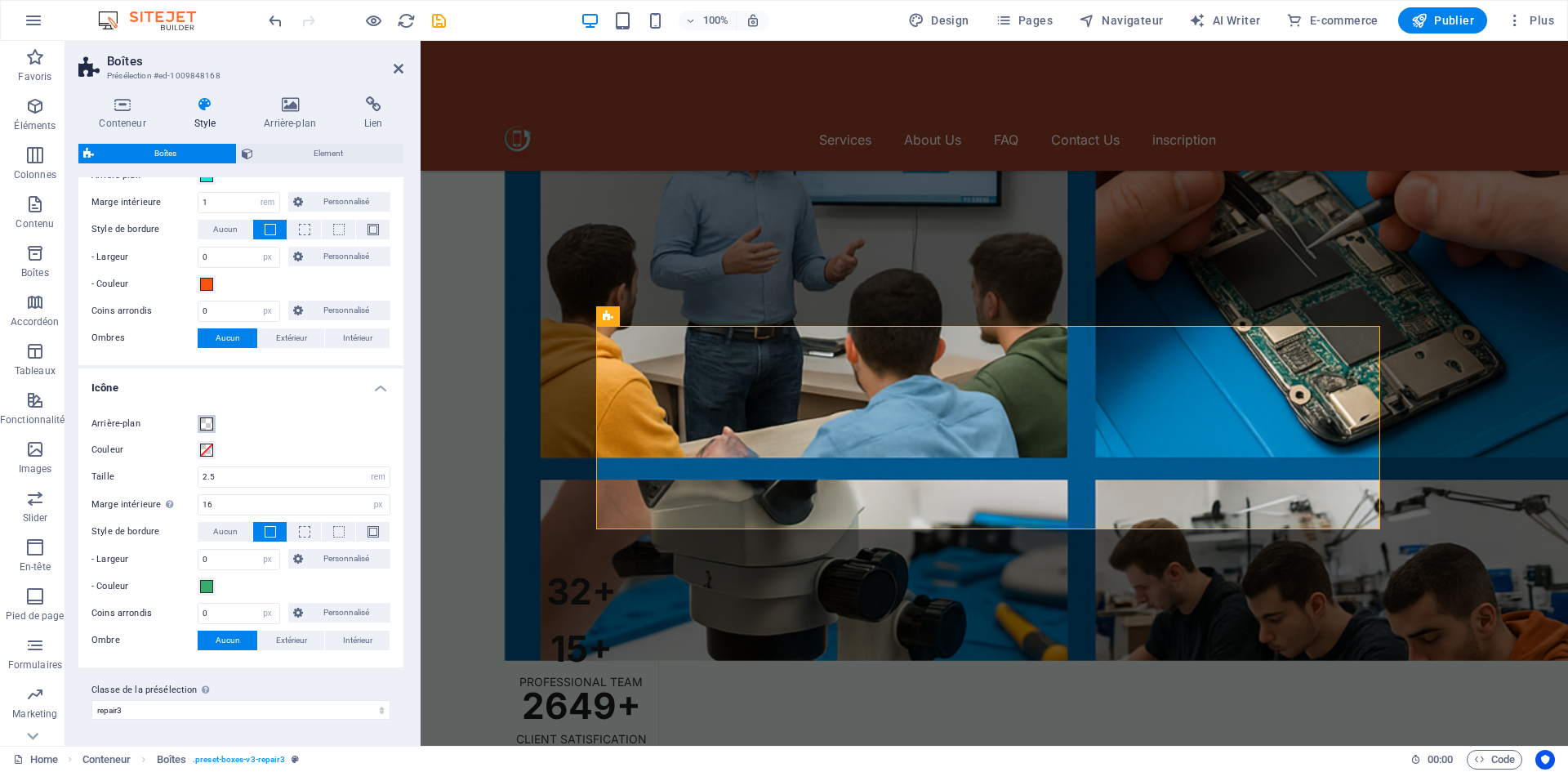
click at [207, 426] on span at bounding box center [206, 424] width 13 height 13
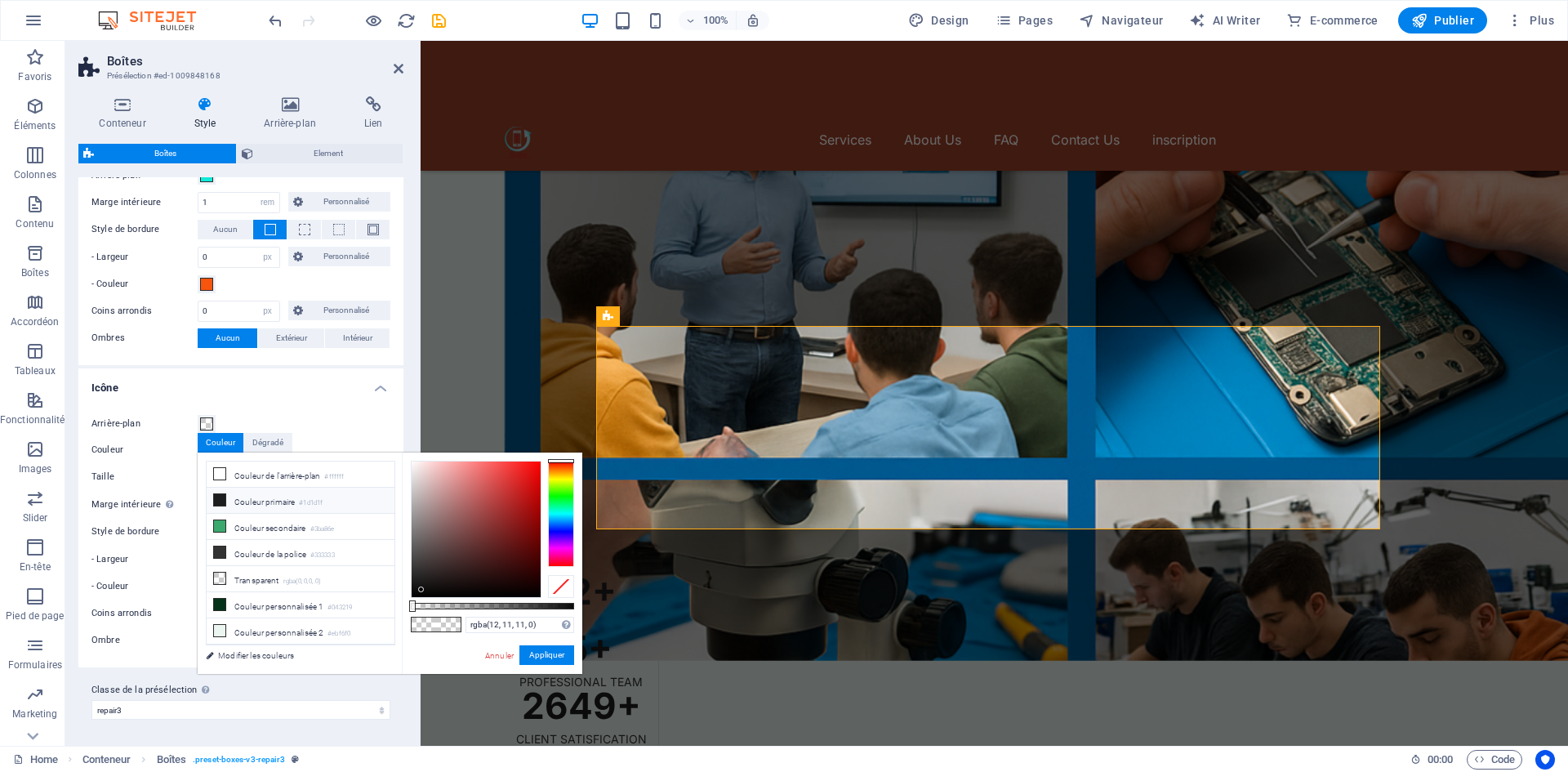
click at [223, 496] on icon at bounding box center [220, 499] width 12 height 12
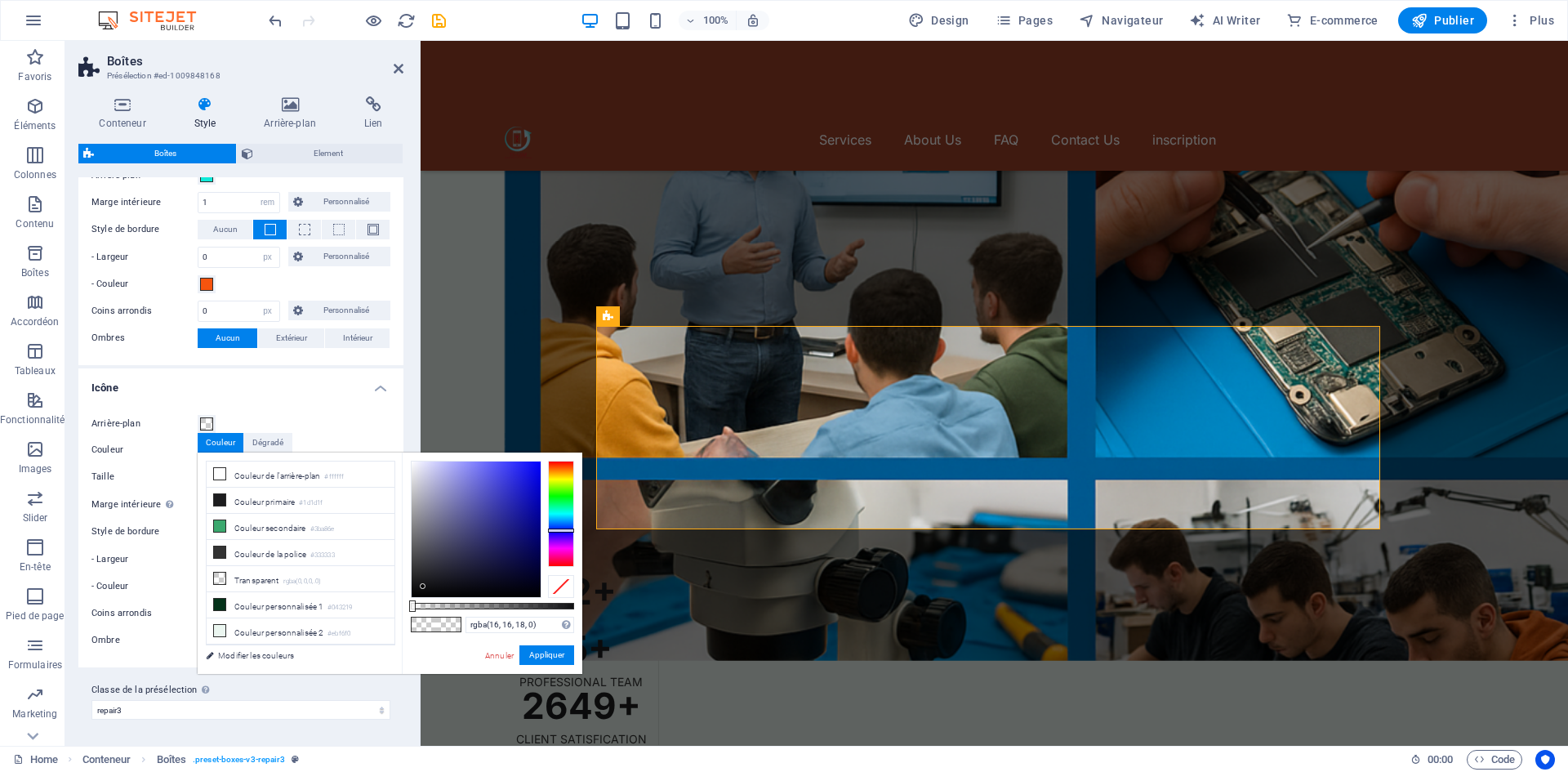
type input "rgba(15, 15, 16, 0)"
drag, startPoint x: 417, startPoint y: 579, endPoint x: 420, endPoint y: 587, distance: 8.5
click at [420, 587] on div at bounding box center [420, 587] width 5 height 5
click at [533, 654] on button "Appliquer" at bounding box center [546, 655] width 55 height 20
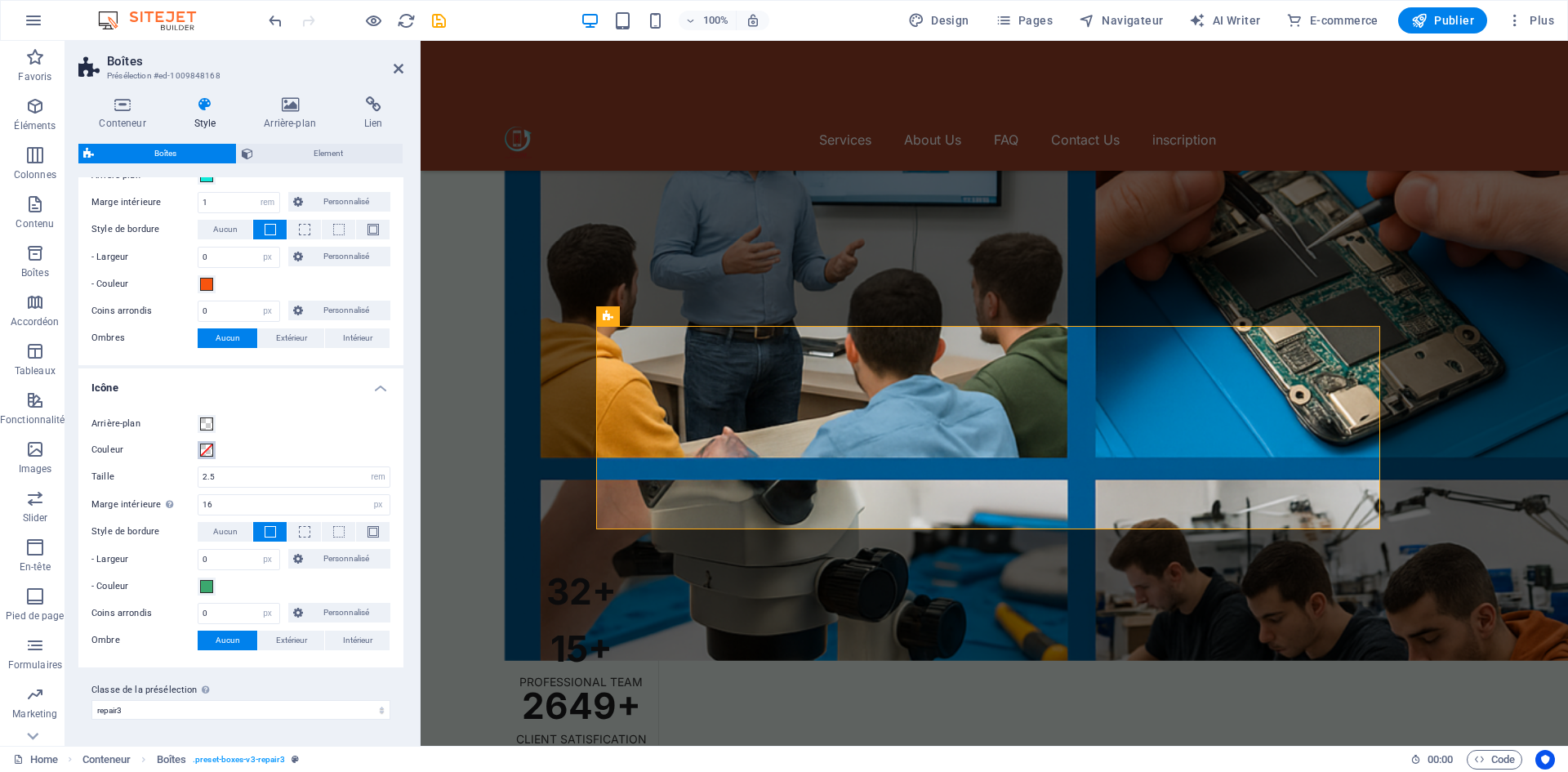
click at [208, 447] on span at bounding box center [206, 449] width 13 height 13
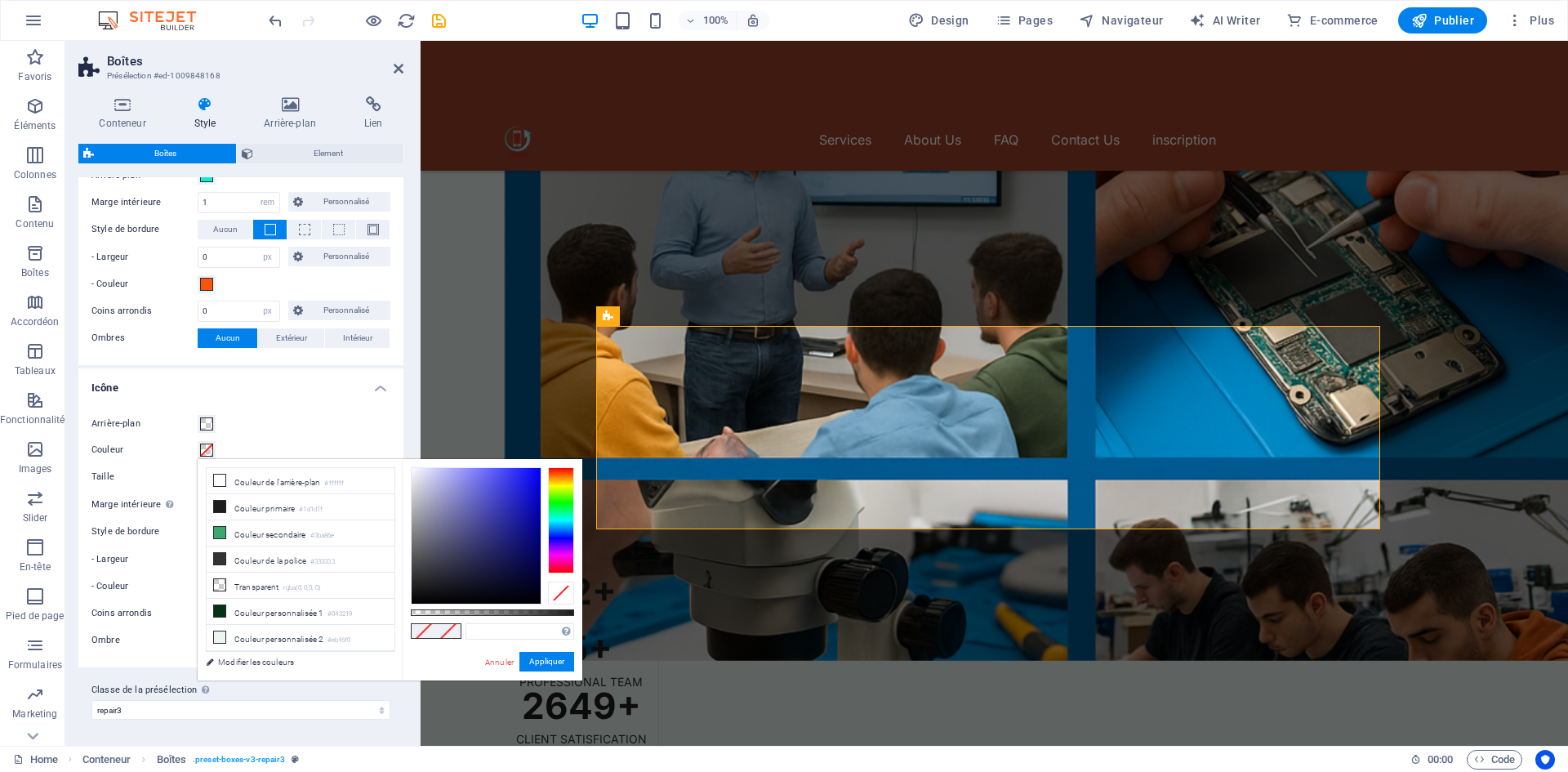
type input "#0f0f10"
click at [419, 594] on div at bounding box center [476, 536] width 129 height 136
click at [543, 659] on button "Appliquer" at bounding box center [546, 662] width 55 height 20
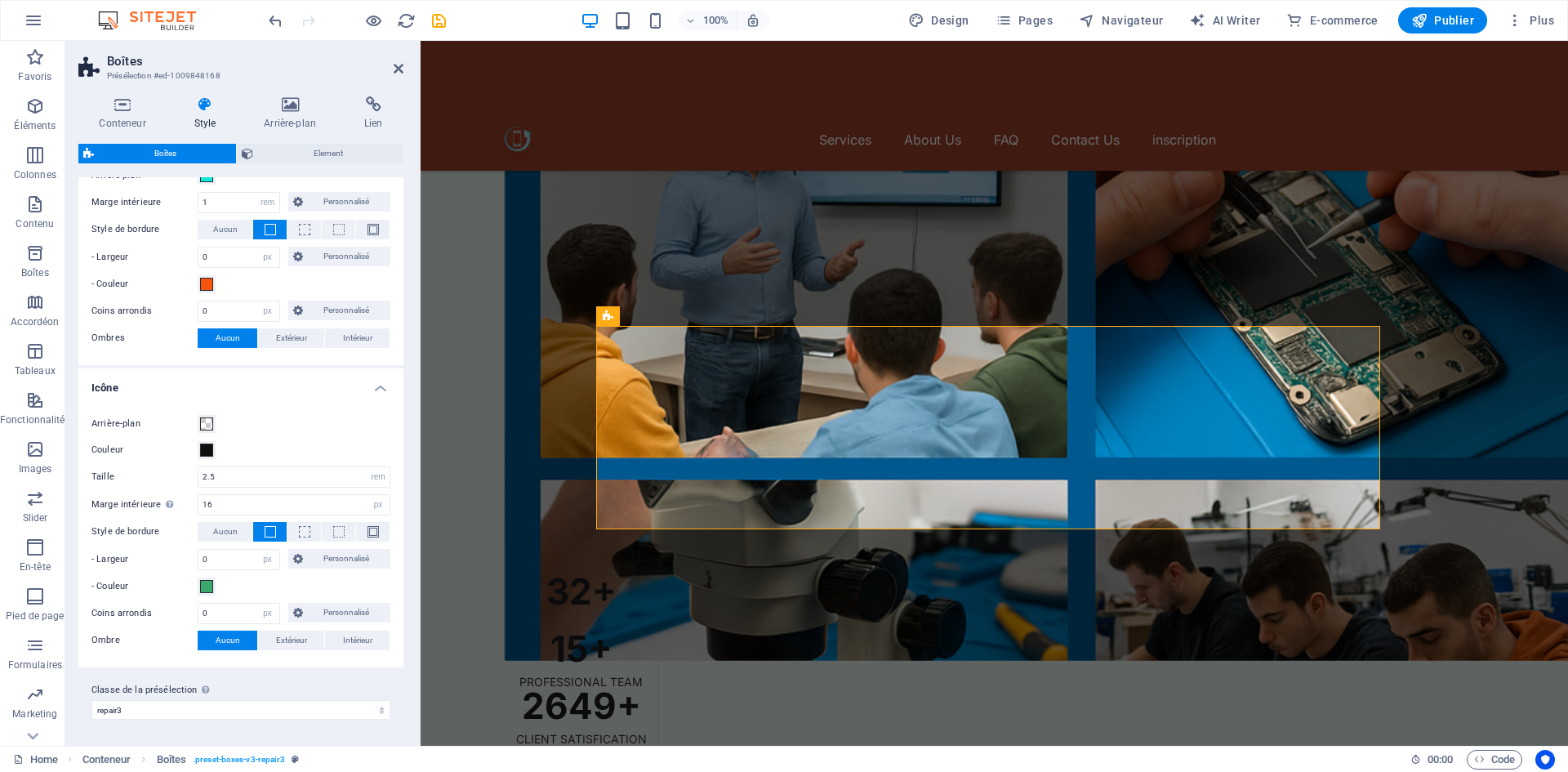
click at [327, 428] on div "Arrière-plan" at bounding box center [241, 424] width 299 height 20
click at [279, 704] on select "repair1 repair2 repair3 Ajouter la classe de la présélection" at bounding box center [241, 710] width 299 height 20
click at [91, 700] on select "repair1 repair2 repair3 Ajouter la classe de la présélection" at bounding box center [241, 710] width 299 height 20
select select "preset-boxes-v3-repair3"
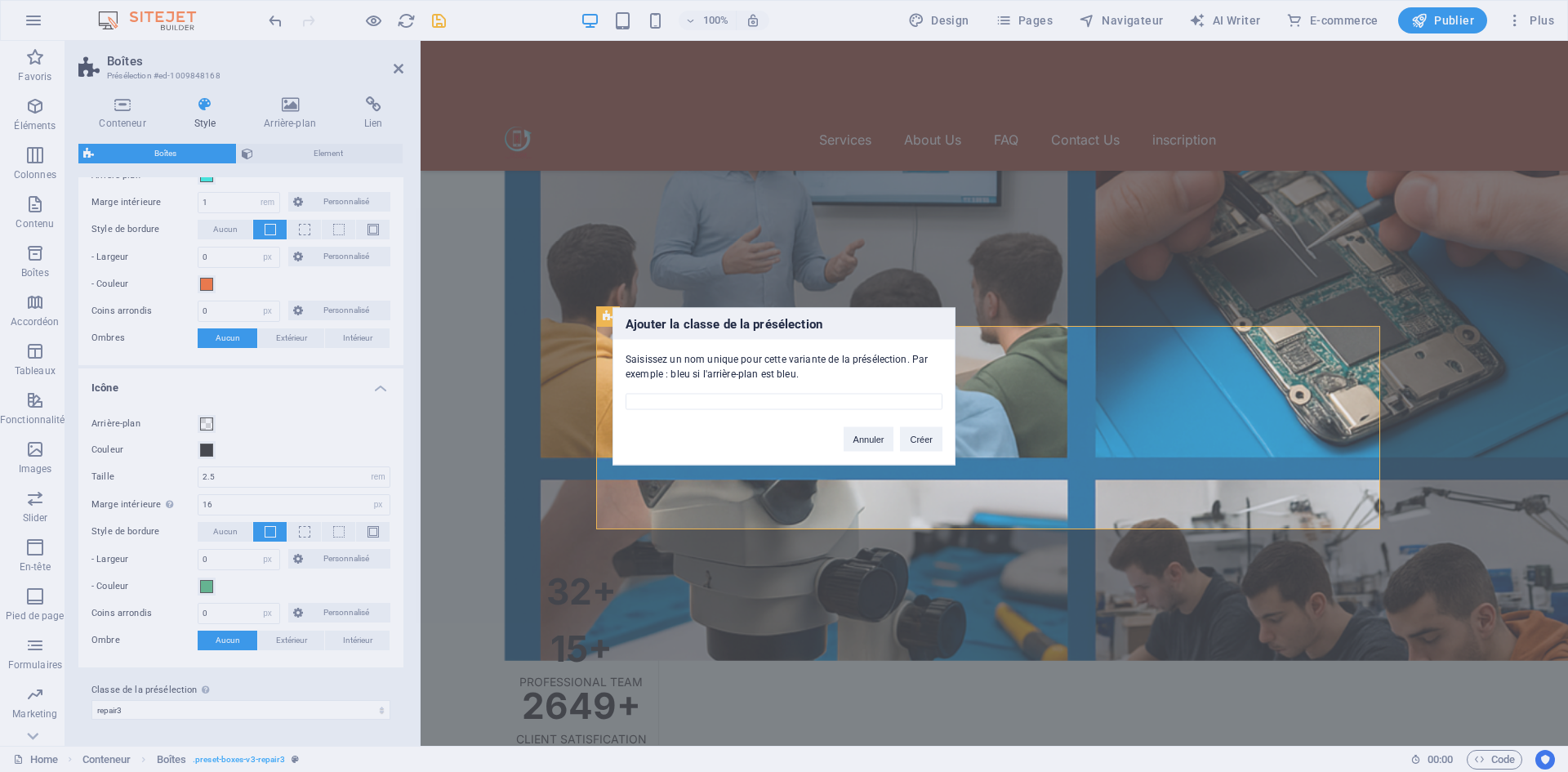
drag, startPoint x: 749, startPoint y: 325, endPoint x: 951, endPoint y: 368, distance: 206.5
click at [951, 368] on div "Ajouter la classe de la présélection Saisissez un nom unique pour cette variant…" at bounding box center [783, 386] width 343 height 157
click at [820, 402] on input "text" at bounding box center [784, 400] width 316 height 16
type input "م"
type input "l"
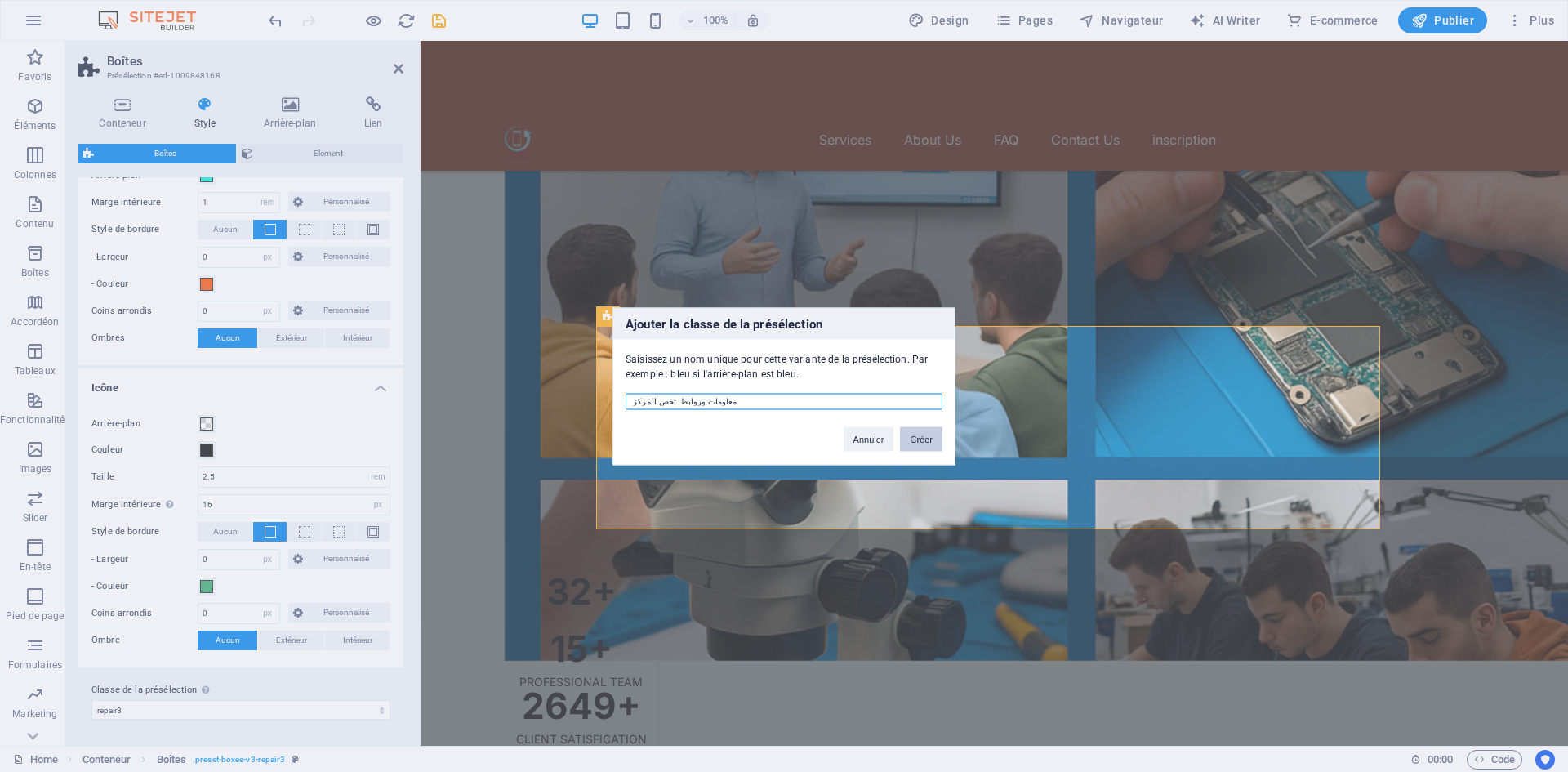
type input "معلومات وروابط تخص المركز"
click at [914, 440] on button "Créer" at bounding box center [921, 438] width 43 height 24
select select
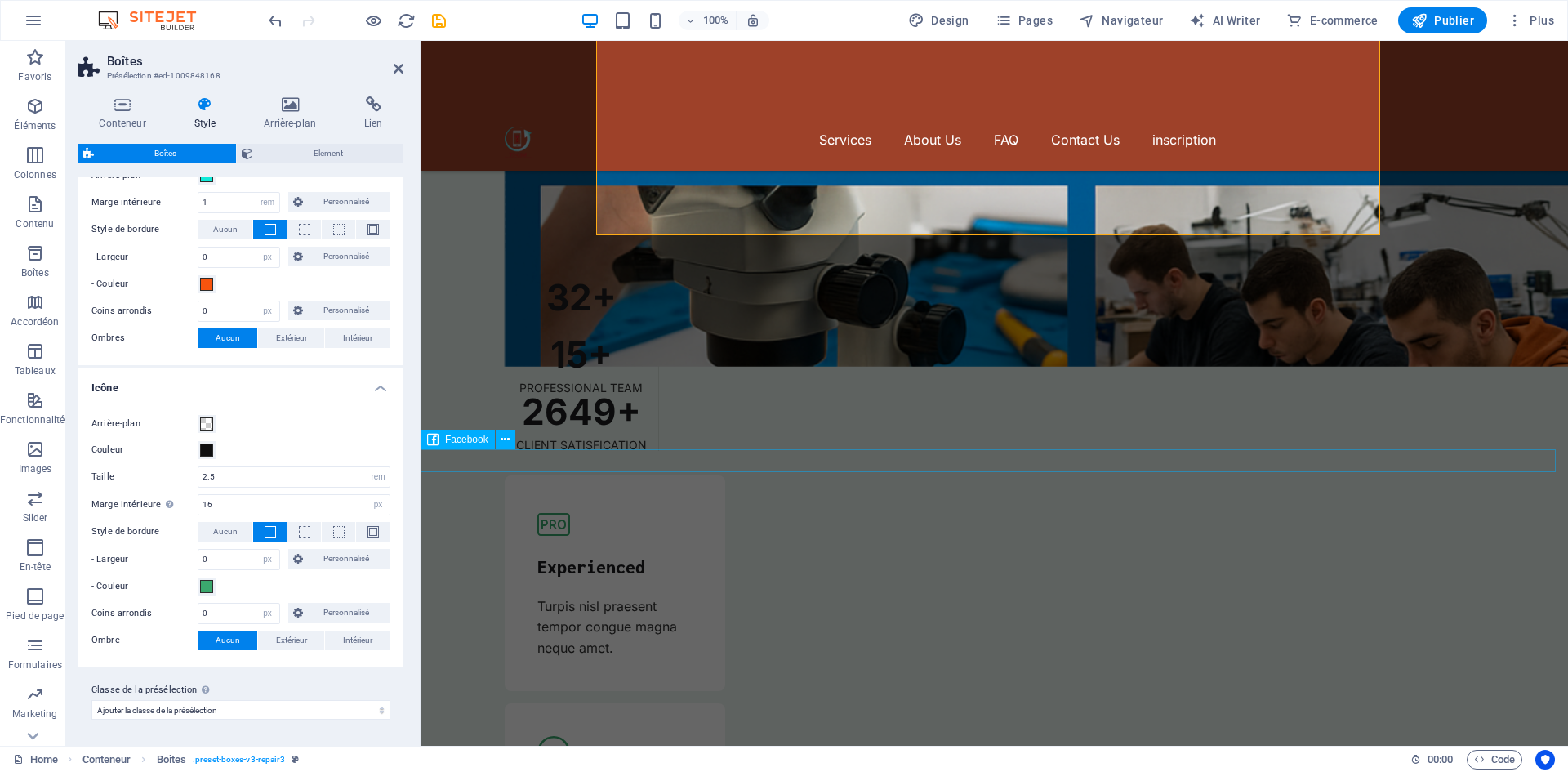
scroll to position [4921, 0]
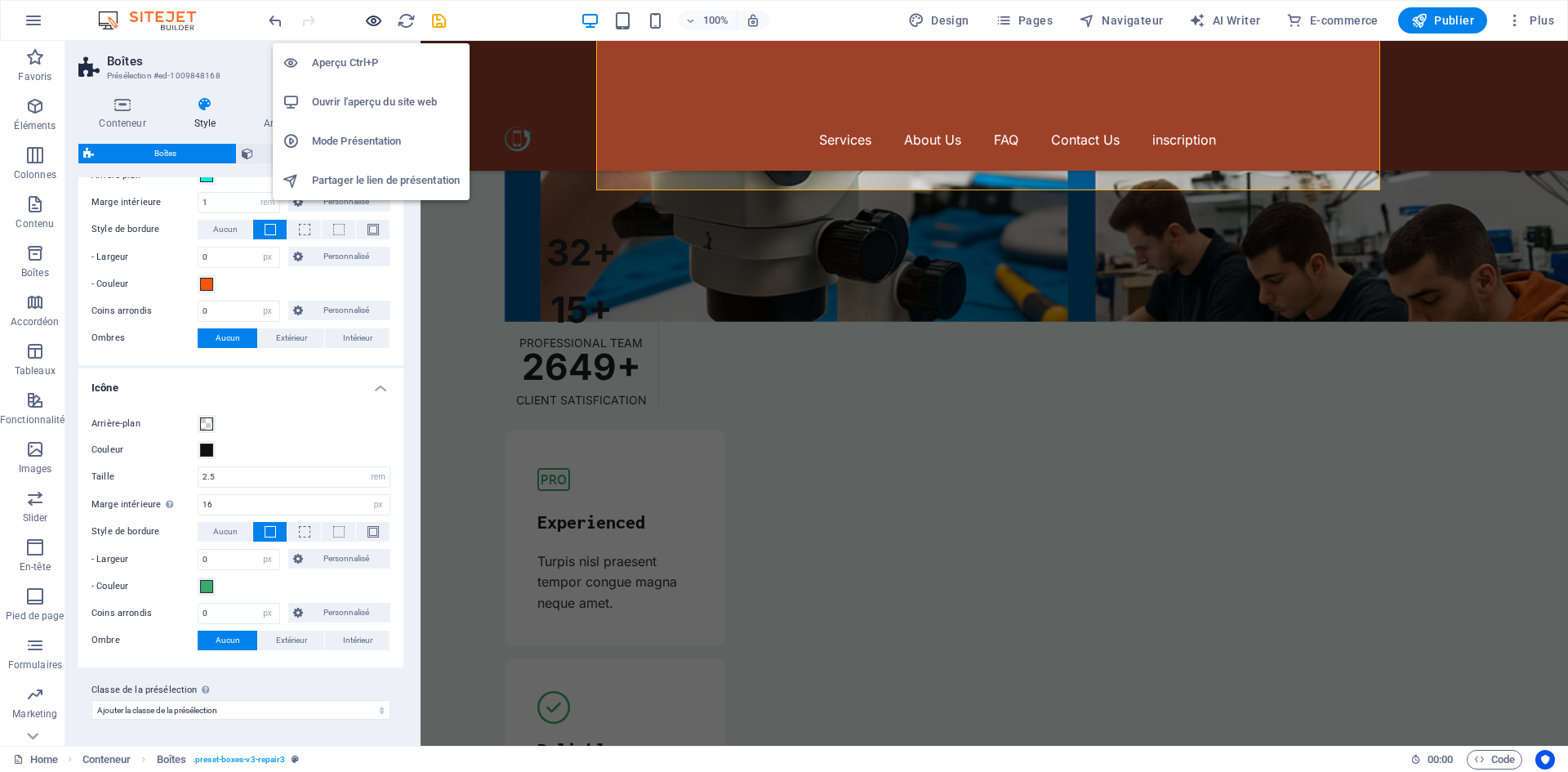
click at [375, 21] on icon "button" at bounding box center [373, 21] width 19 height 19
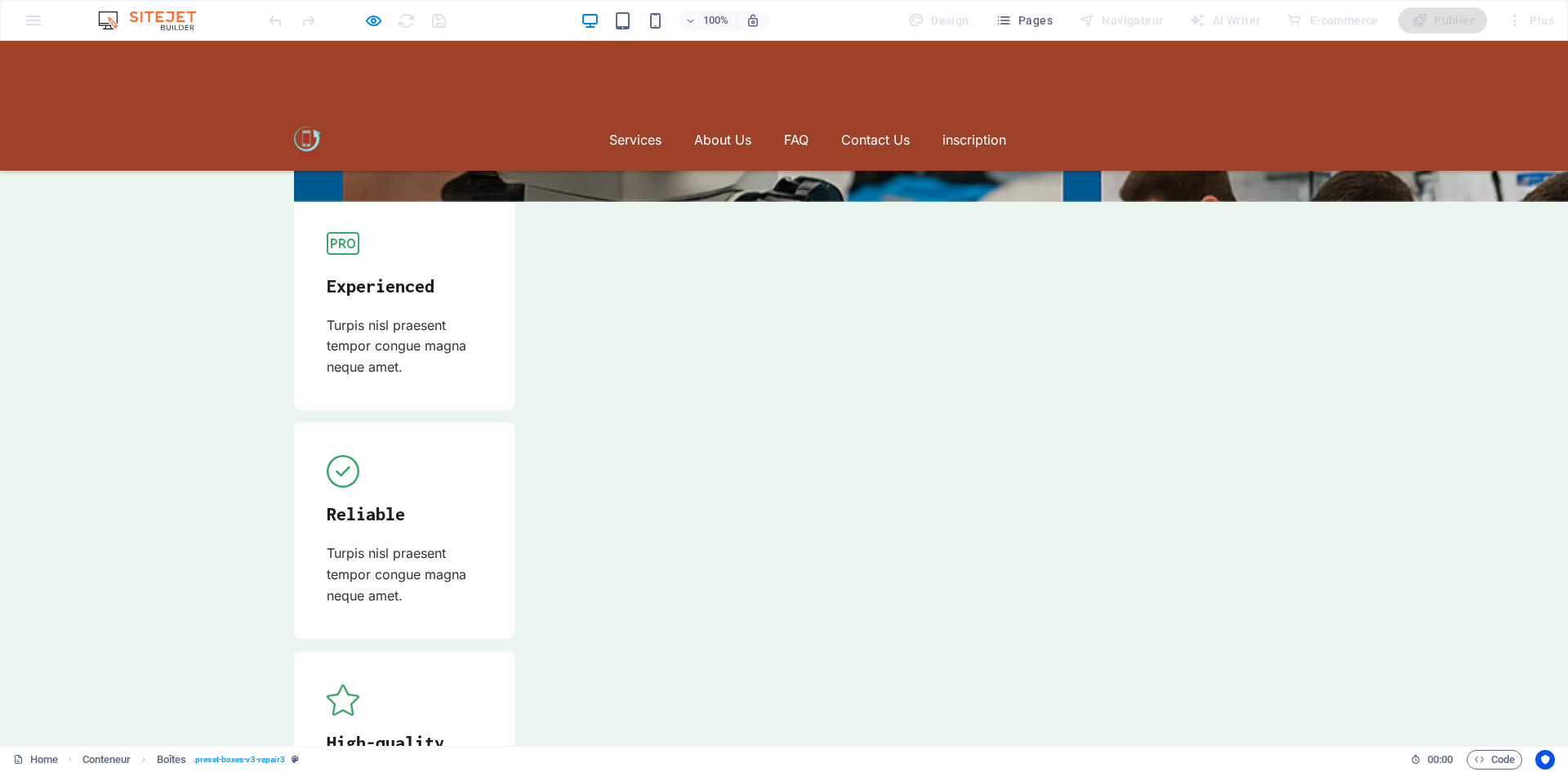
scroll to position [4514, 0]
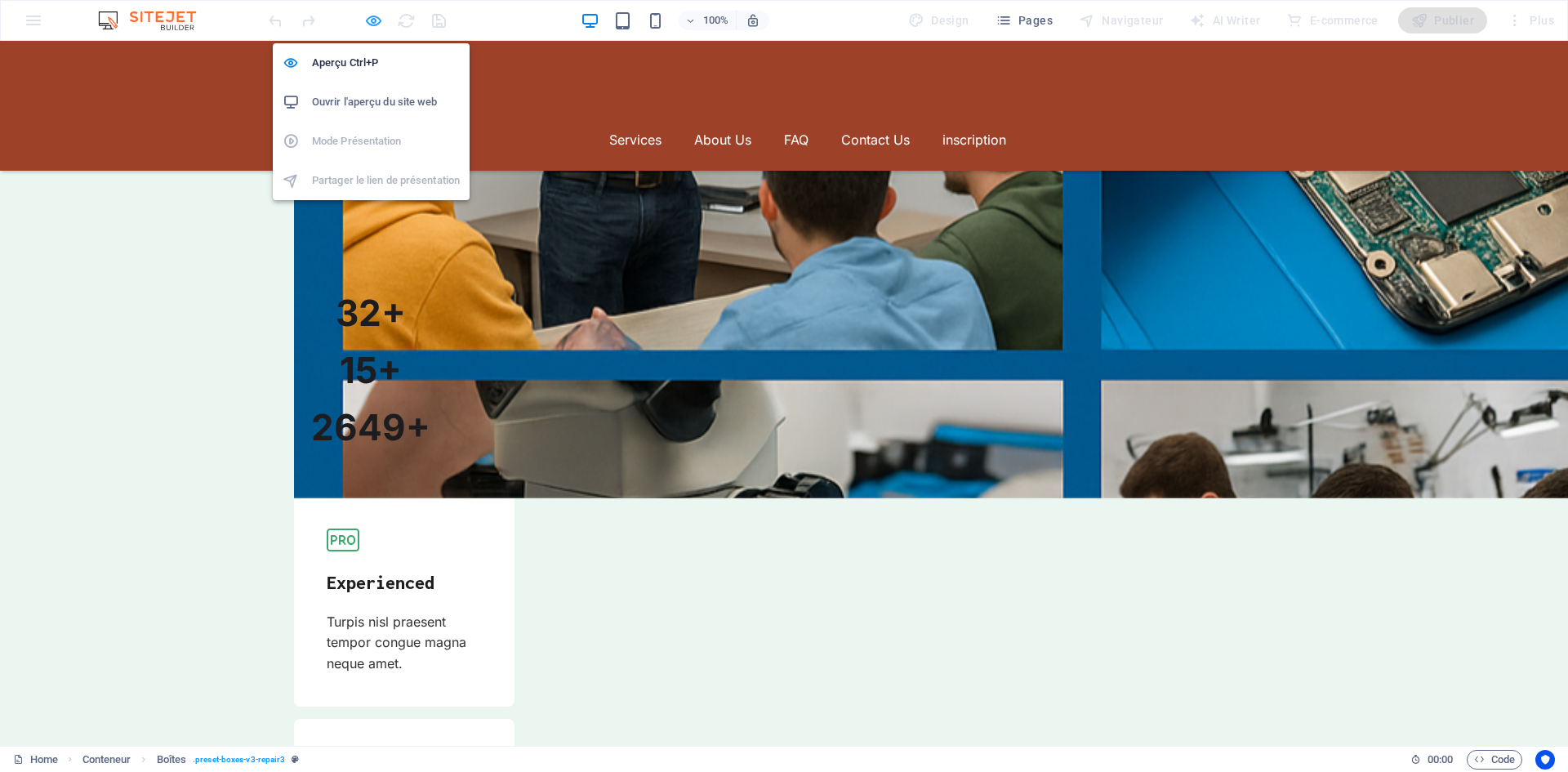
click at [364, 21] on icon "button" at bounding box center [373, 21] width 19 height 19
select select "rem"
select select "px"
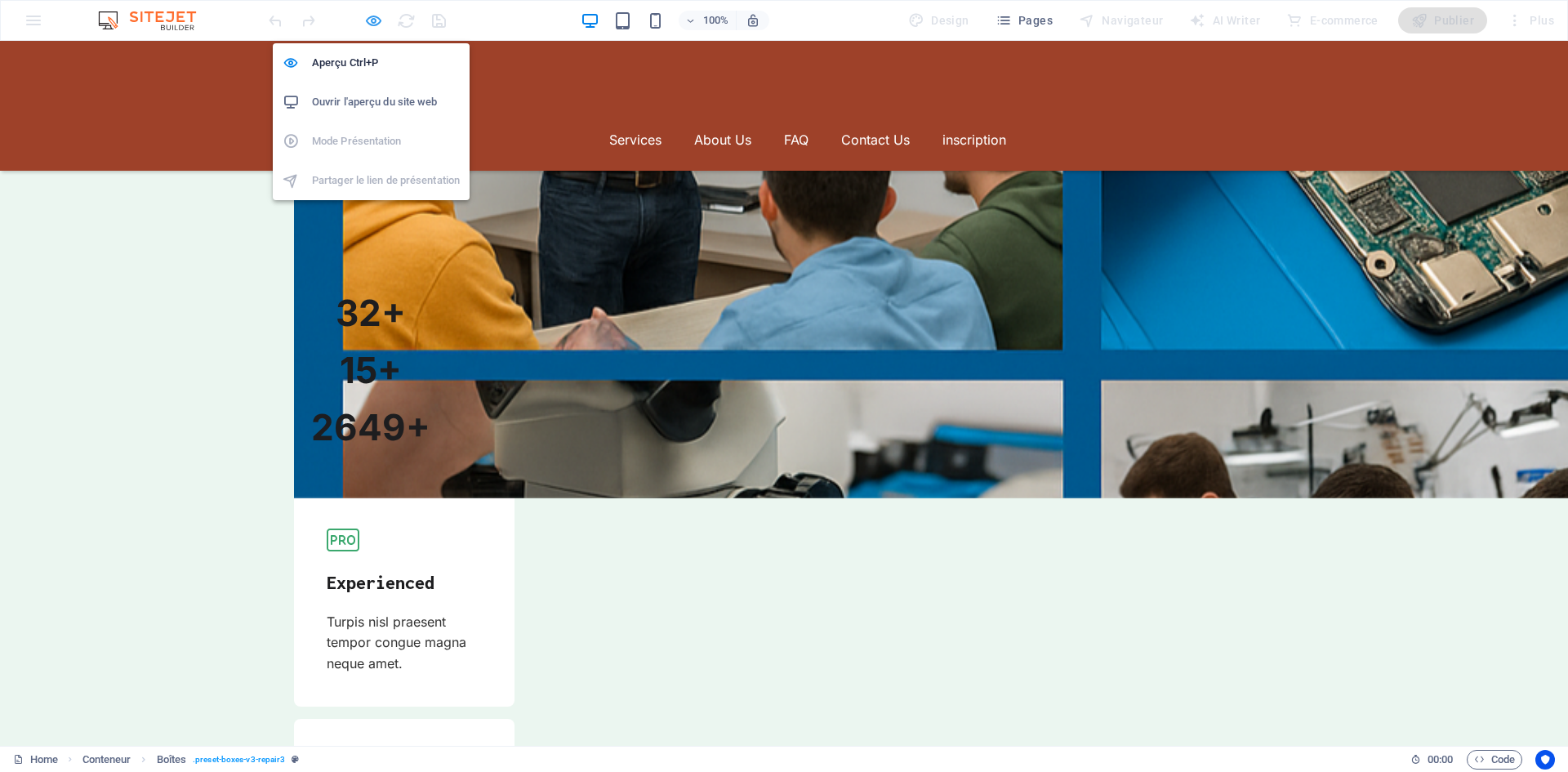
select select "rem"
select select "px"
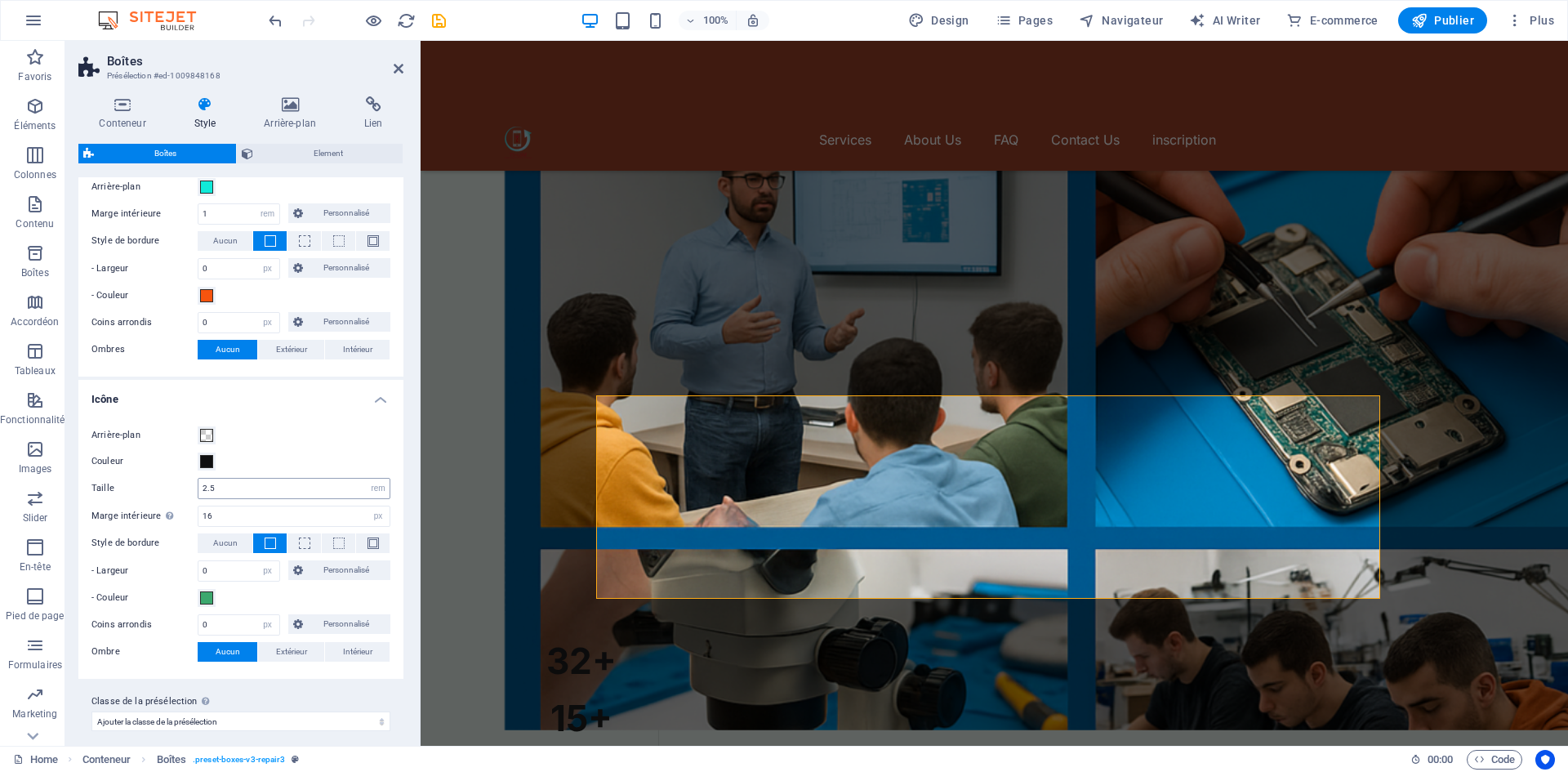
scroll to position [531, 0]
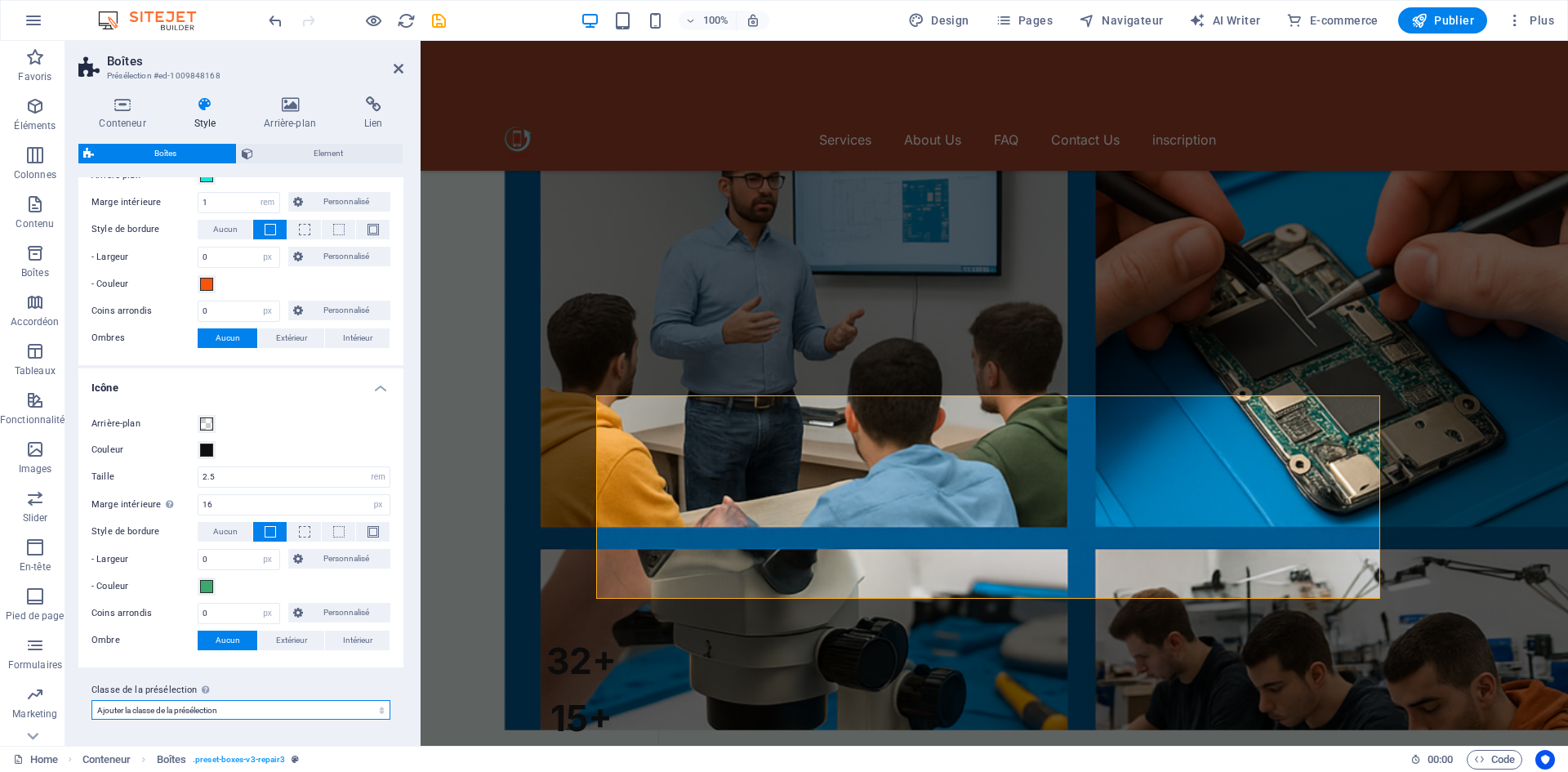
click at [250, 706] on select "repair1 repair2 repair3 Ajouter la classe de la présélection" at bounding box center [241, 710] width 299 height 20
click at [91, 700] on select "repair1 repair2 repair3 Ajouter la classe de la présélection" at bounding box center [241, 710] width 299 height 20
select select "preset-boxes-v3-repair3"
click at [290, 708] on select "repair1 repair2 repair3 Ajouter la classe de la présélection" at bounding box center [241, 710] width 299 height 20
click at [91, 700] on select "repair1 repair2 repair3 Ajouter la classe de la présélection" at bounding box center [241, 710] width 299 height 20
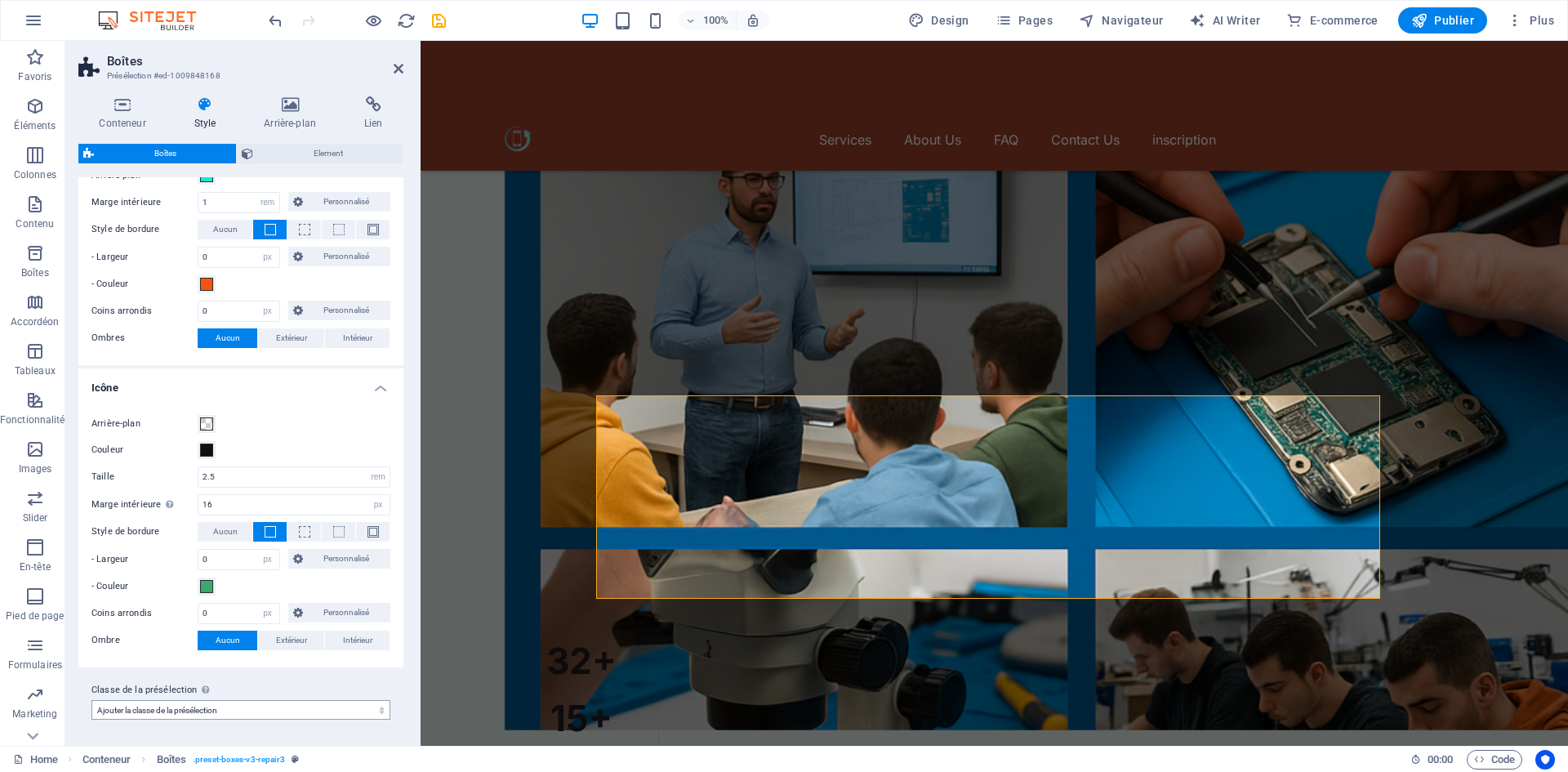
select select "preset-boxes-v3-repair3"
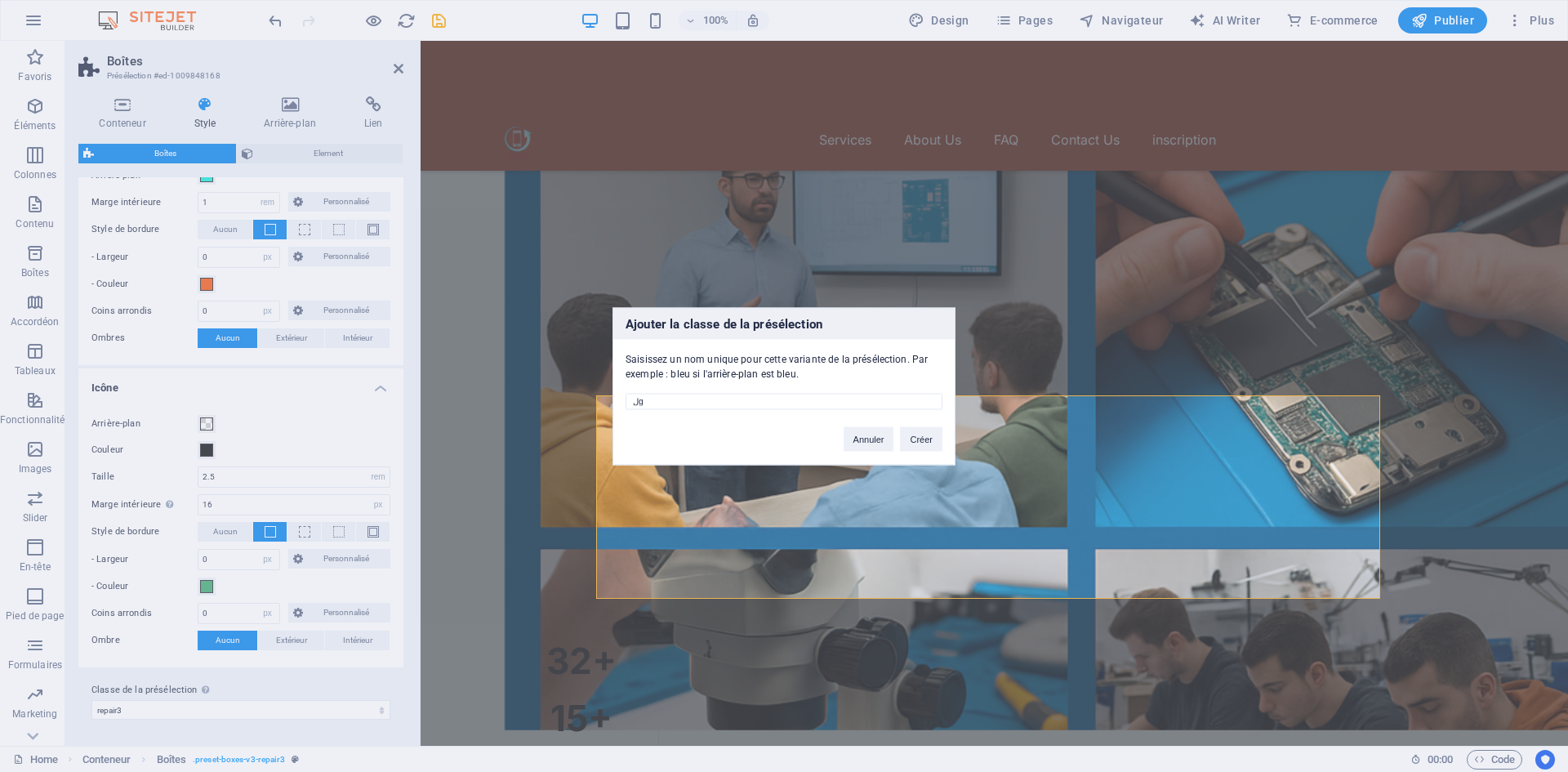
type input "ل"
type input "gsm"
click at [902, 435] on button "Créer" at bounding box center [921, 438] width 43 height 24
select select "preset-boxes-v3-gsm"
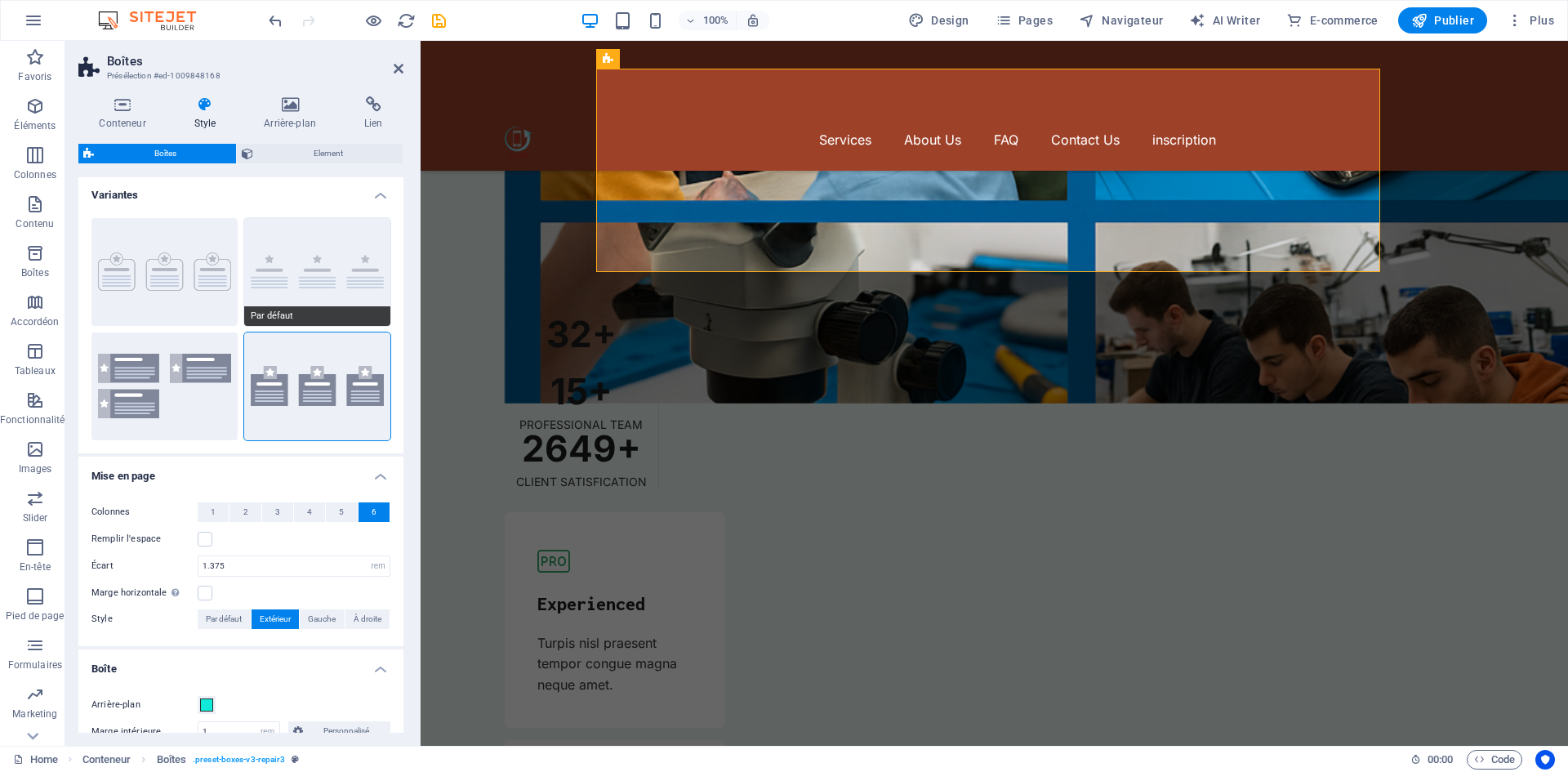
scroll to position [0, 0]
click at [314, 156] on span "Element" at bounding box center [327, 154] width 139 height 20
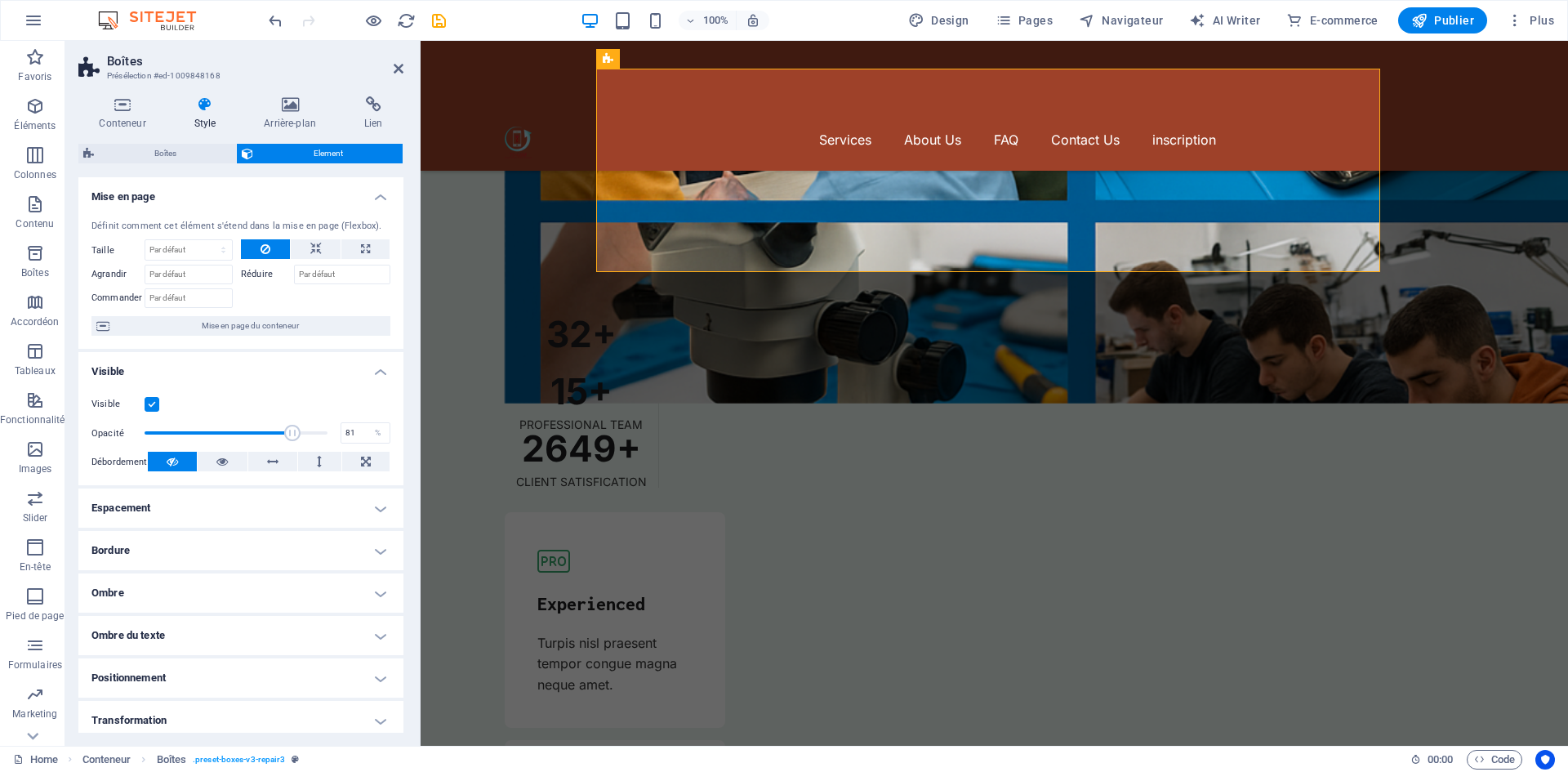
drag, startPoint x: 317, startPoint y: 431, endPoint x: 289, endPoint y: 432, distance: 28.0
click at [289, 432] on span at bounding box center [292, 433] width 16 height 16
click at [289, 433] on span at bounding box center [292, 433] width 16 height 16
type input "100"
drag, startPoint x: 293, startPoint y: 435, endPoint x: 334, endPoint y: 435, distance: 41.0
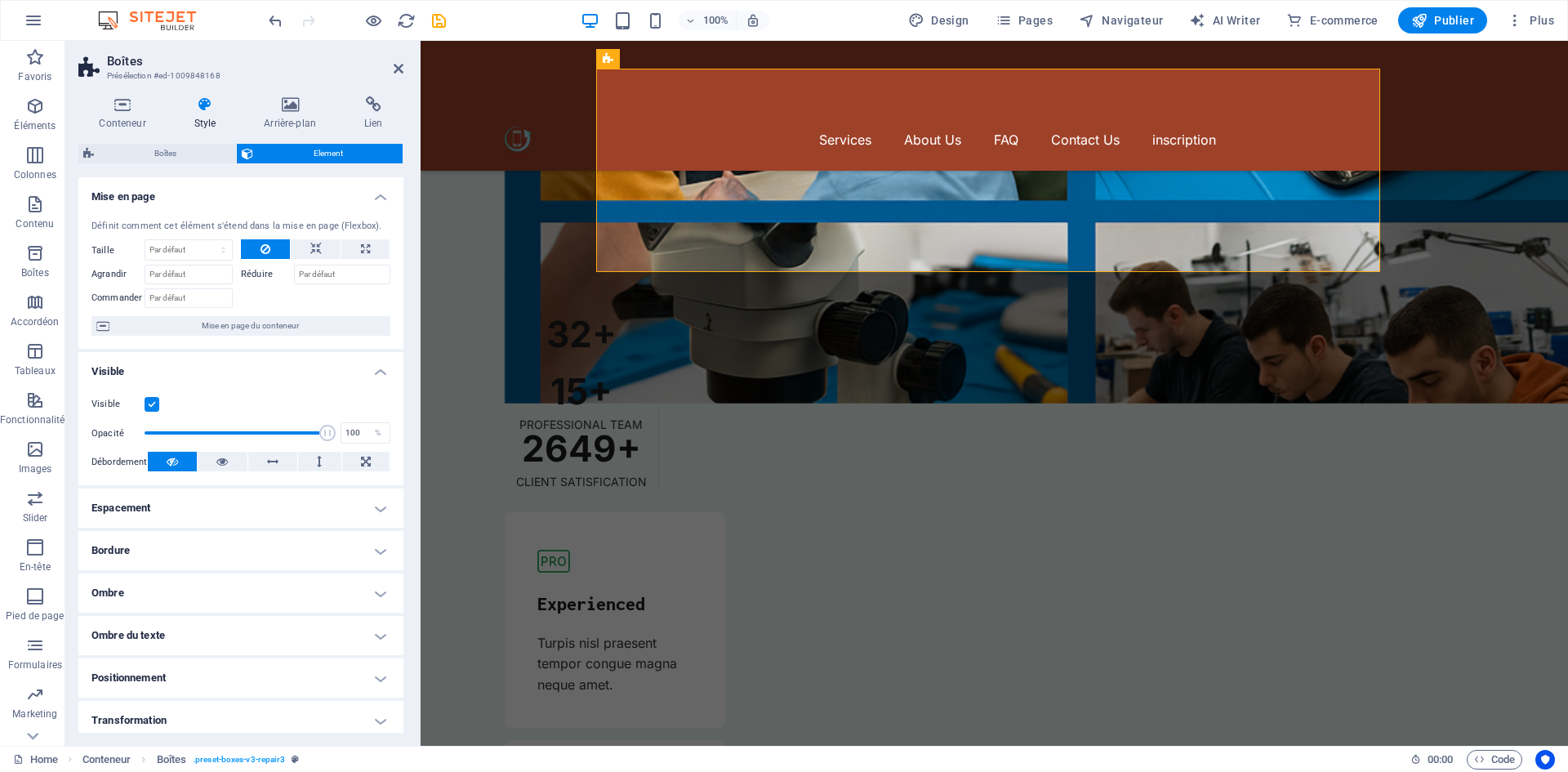
click at [334, 435] on div "Opacité 100 %" at bounding box center [241, 432] width 299 height 24
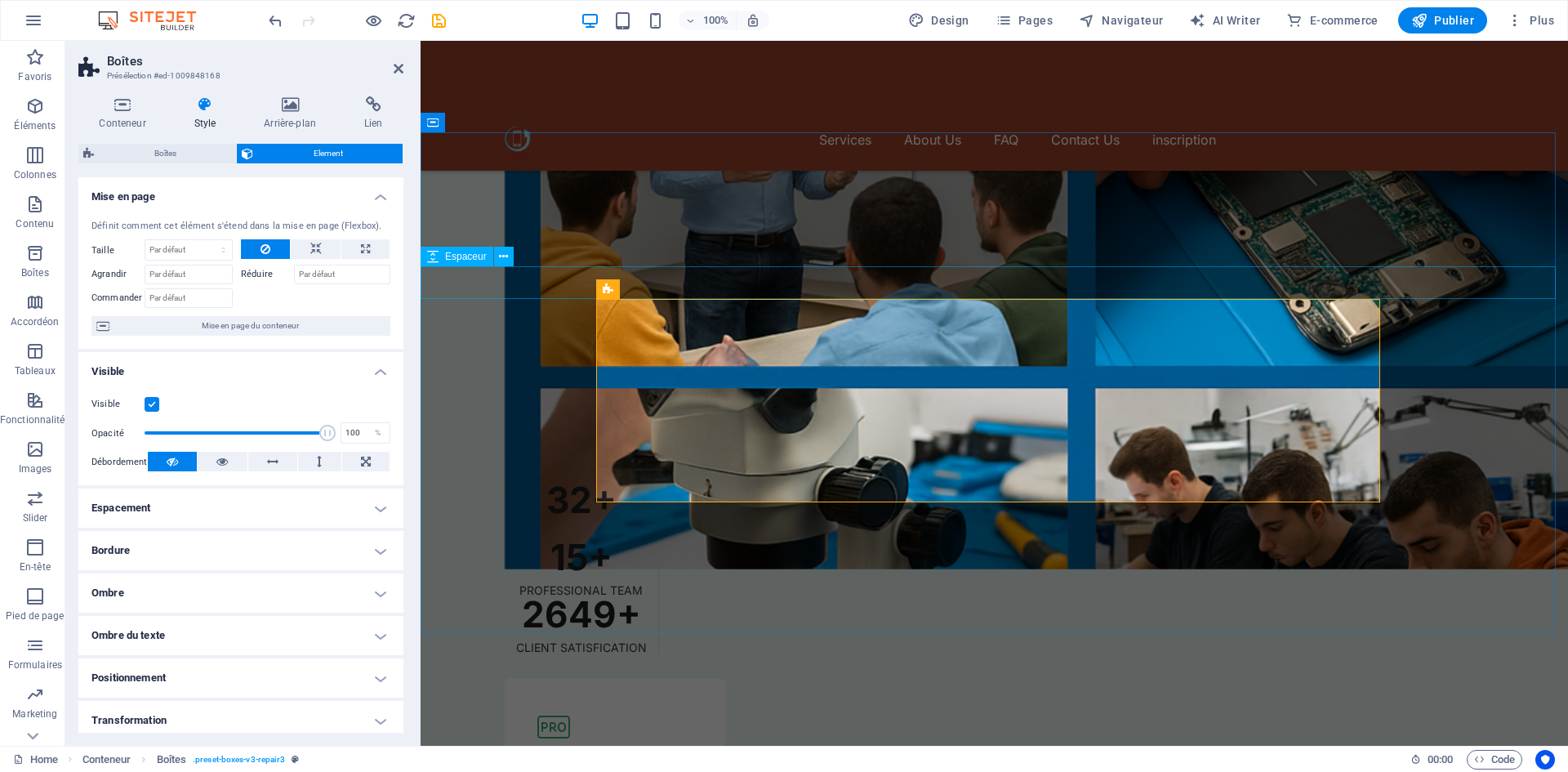
scroll to position [4595, 0]
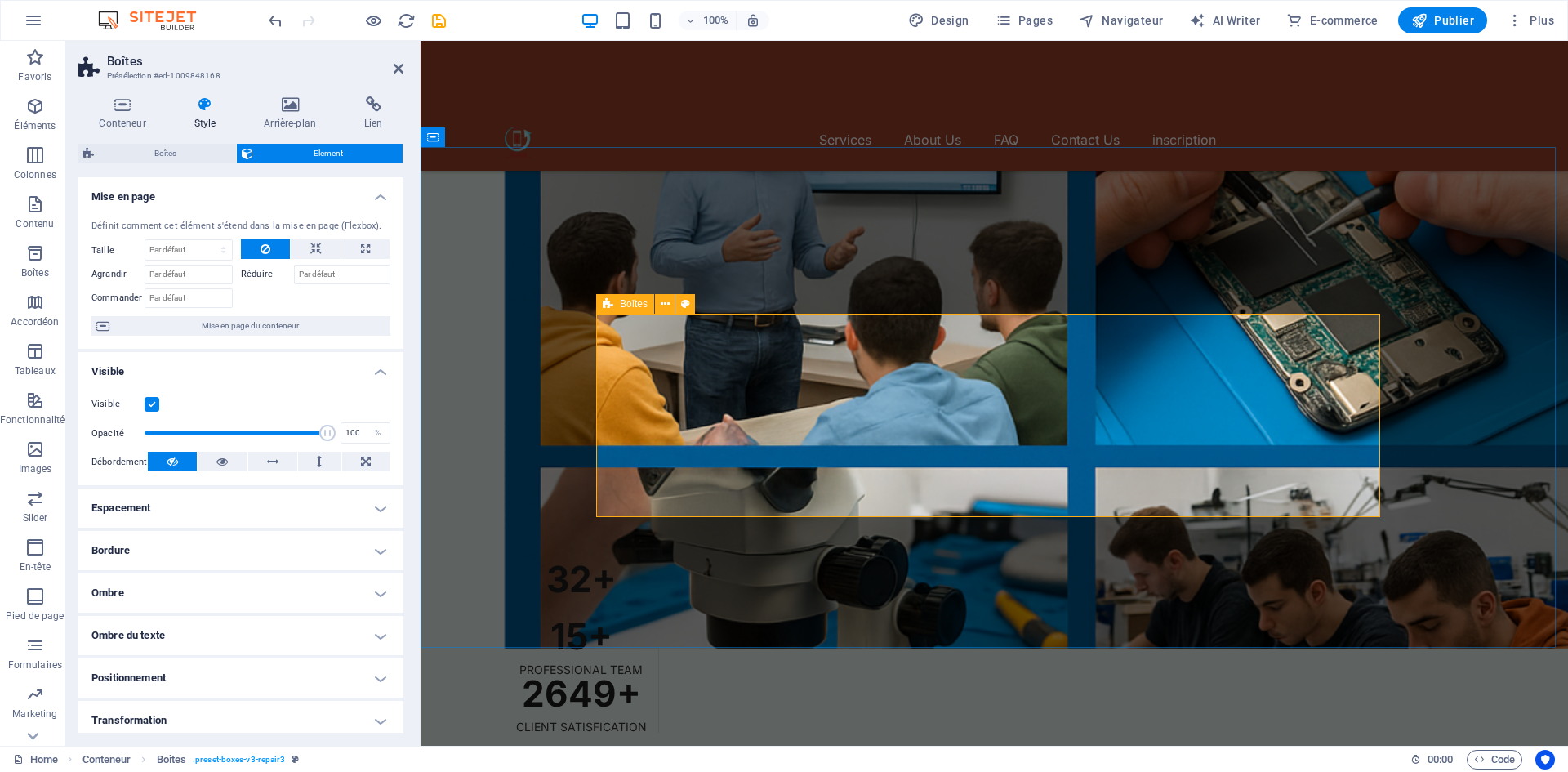
click at [305, 106] on icon at bounding box center [290, 105] width 94 height 16
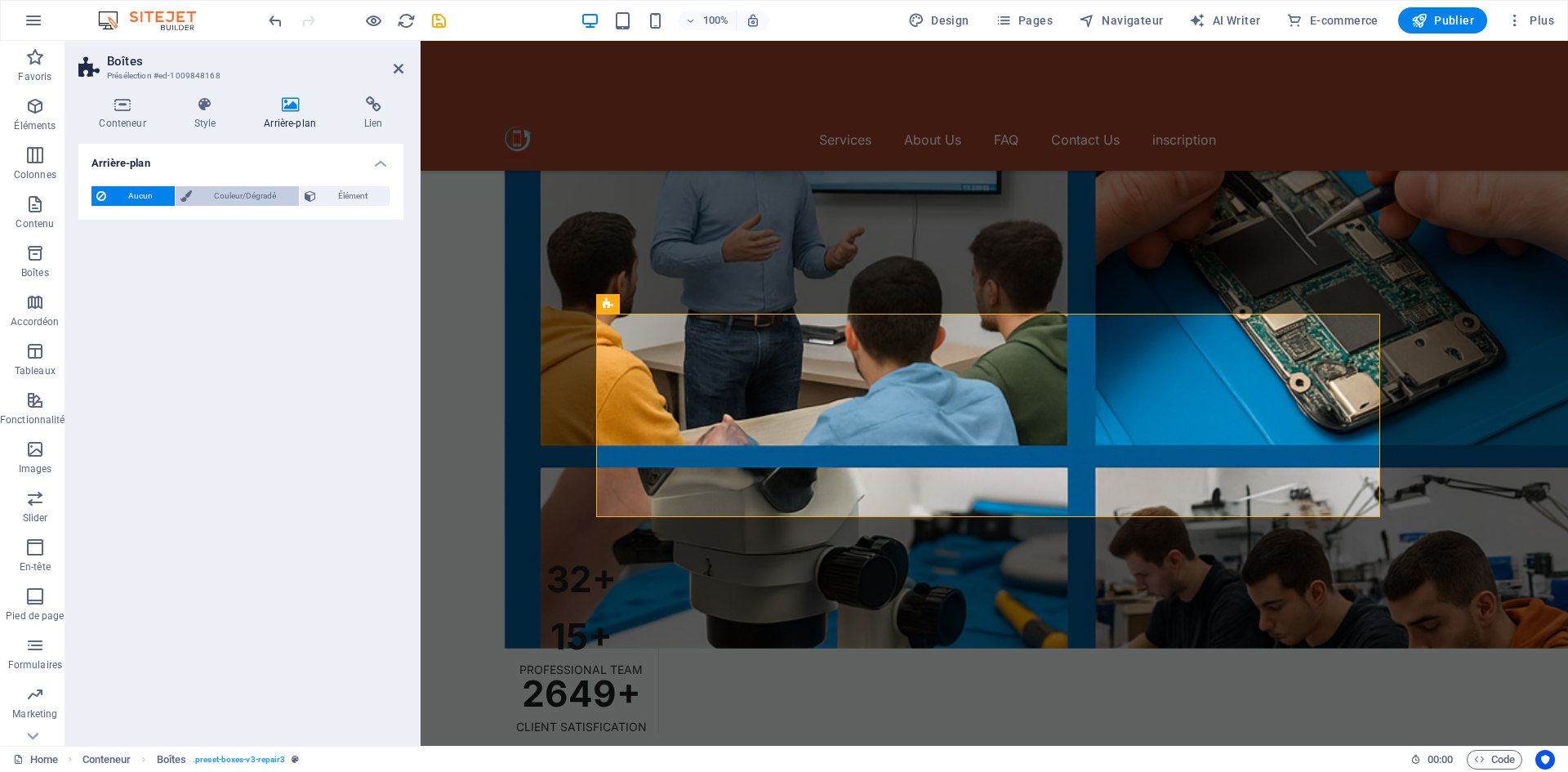
click at [253, 194] on span "Couleur/Dégradé" at bounding box center [245, 196] width 97 height 20
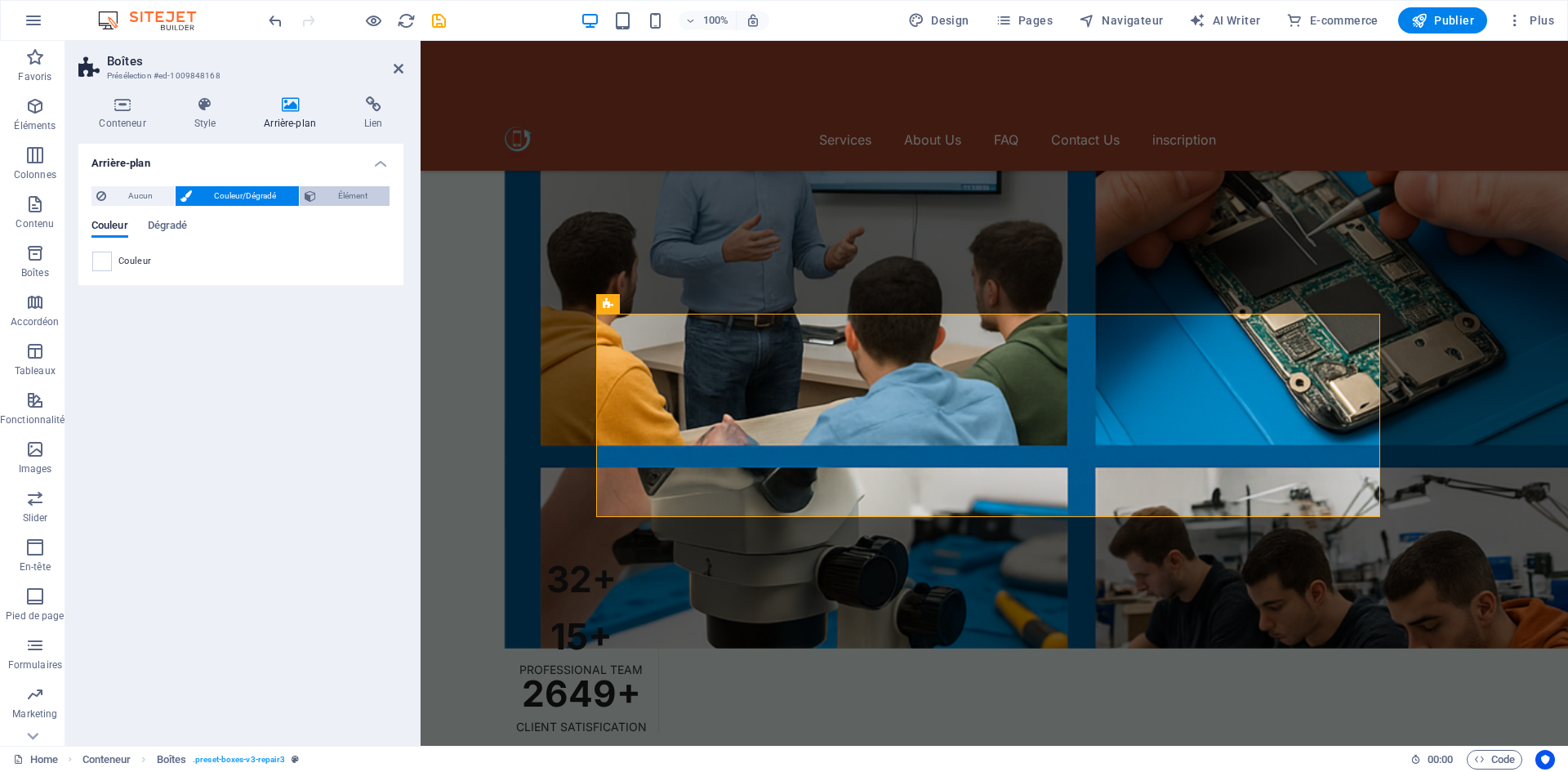
click at [359, 195] on span "Élément" at bounding box center [353, 196] width 63 height 20
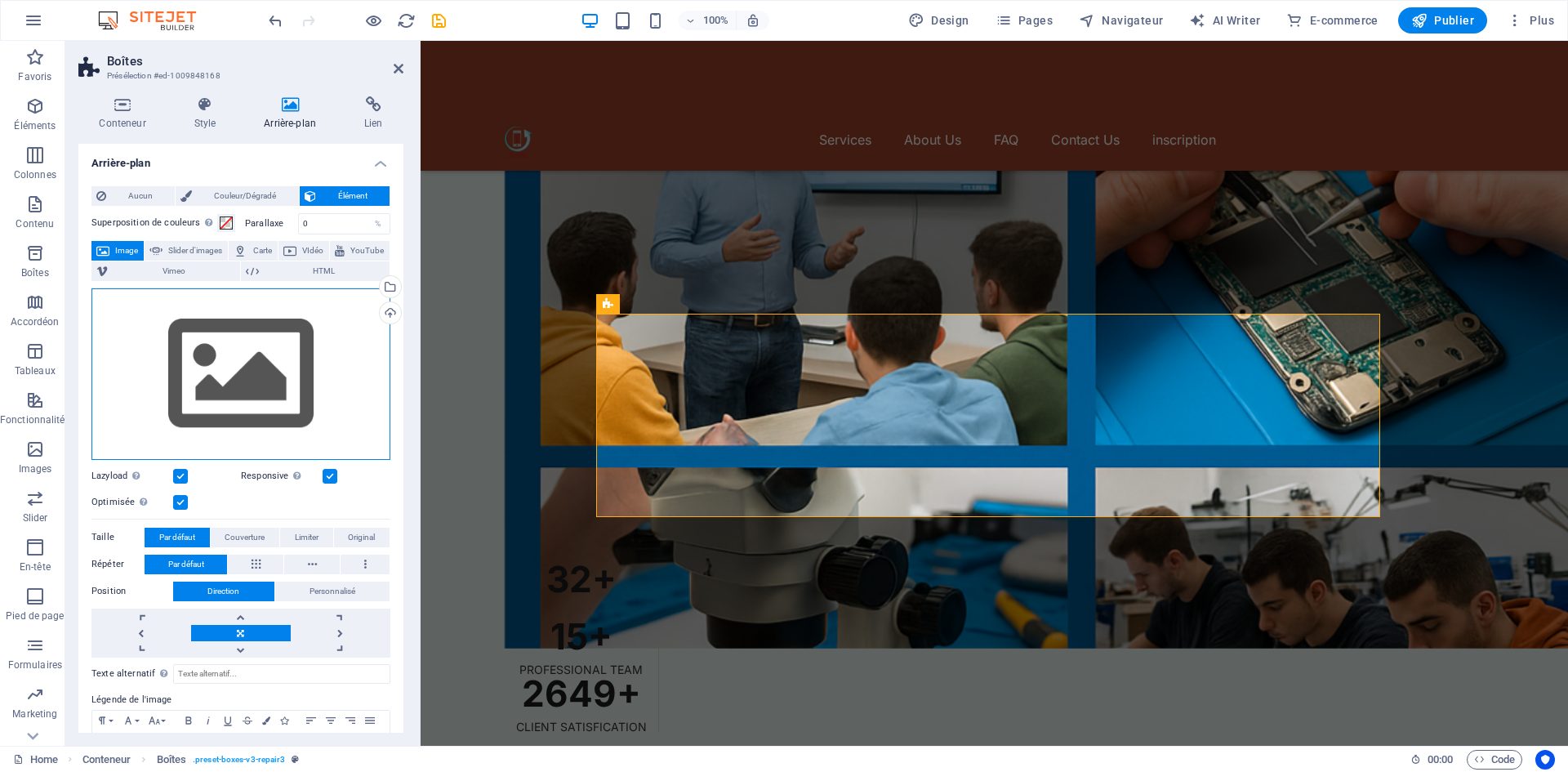
click at [314, 348] on div "Glissez les fichiers ici, cliquez pour choisir les fichiers ou sélectionnez les…" at bounding box center [241, 374] width 299 height 172
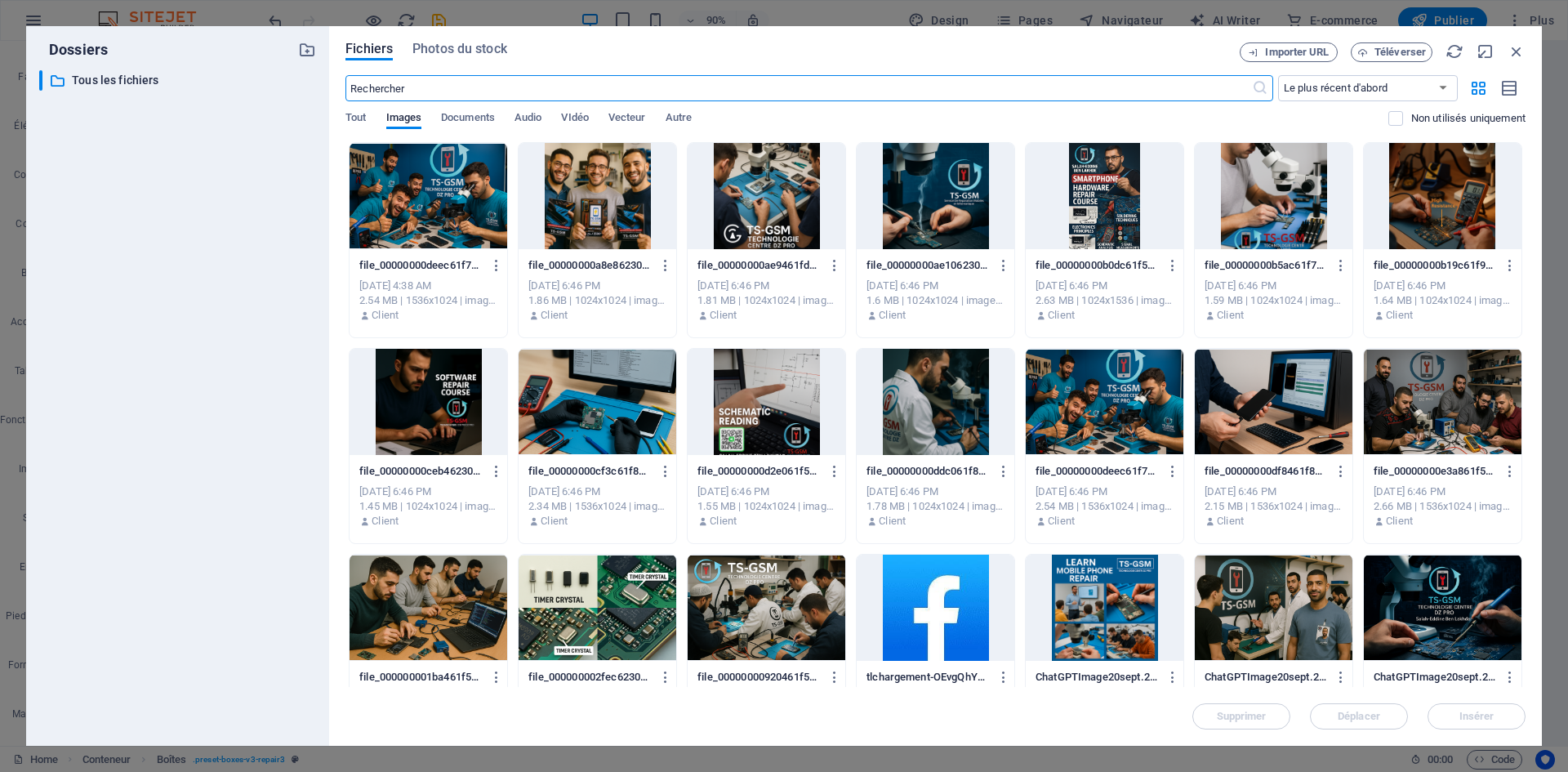
scroll to position [4731, 0]
click at [599, 423] on div at bounding box center [598, 401] width 157 height 106
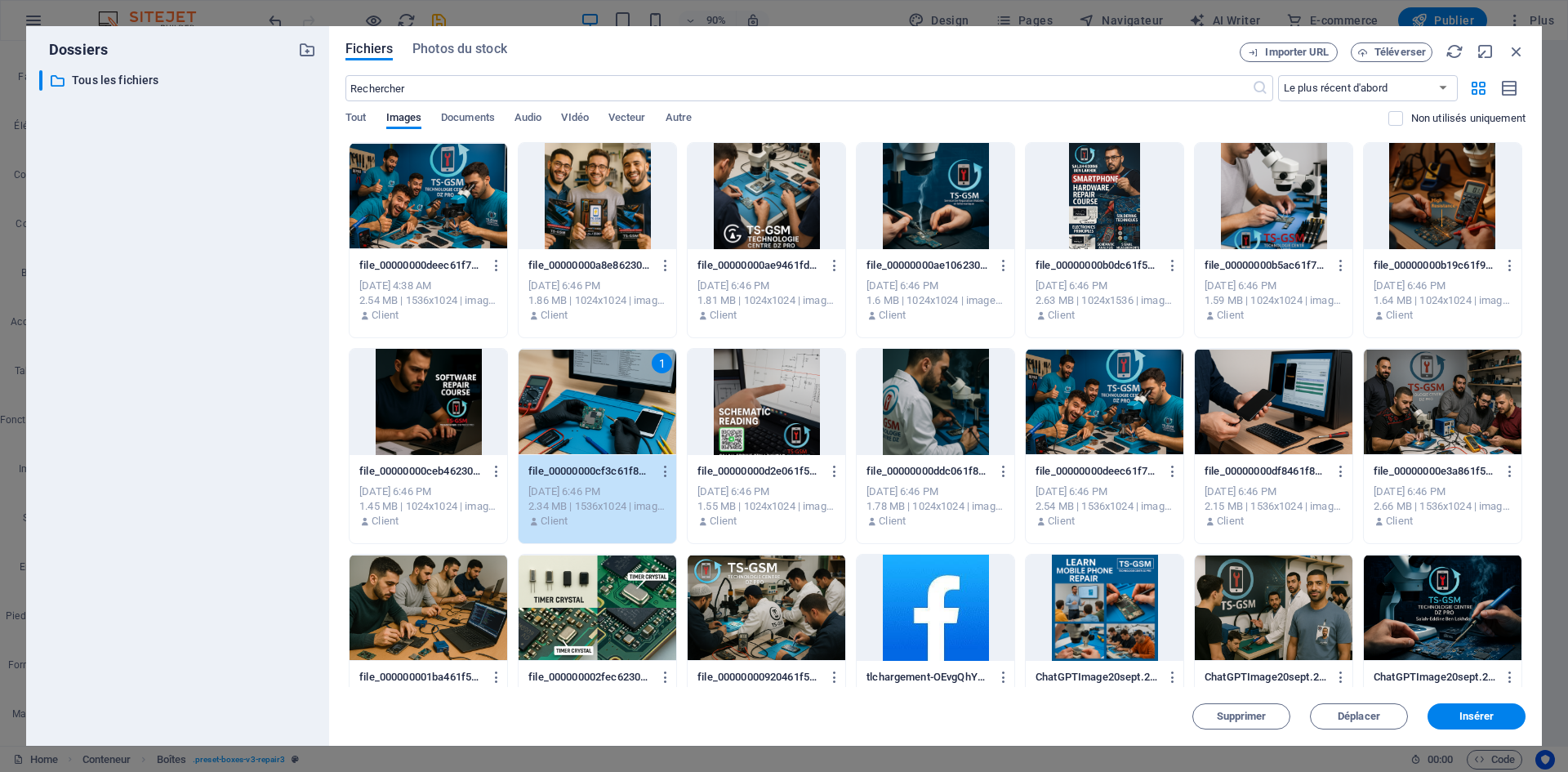
click at [599, 423] on div "1" at bounding box center [598, 401] width 157 height 106
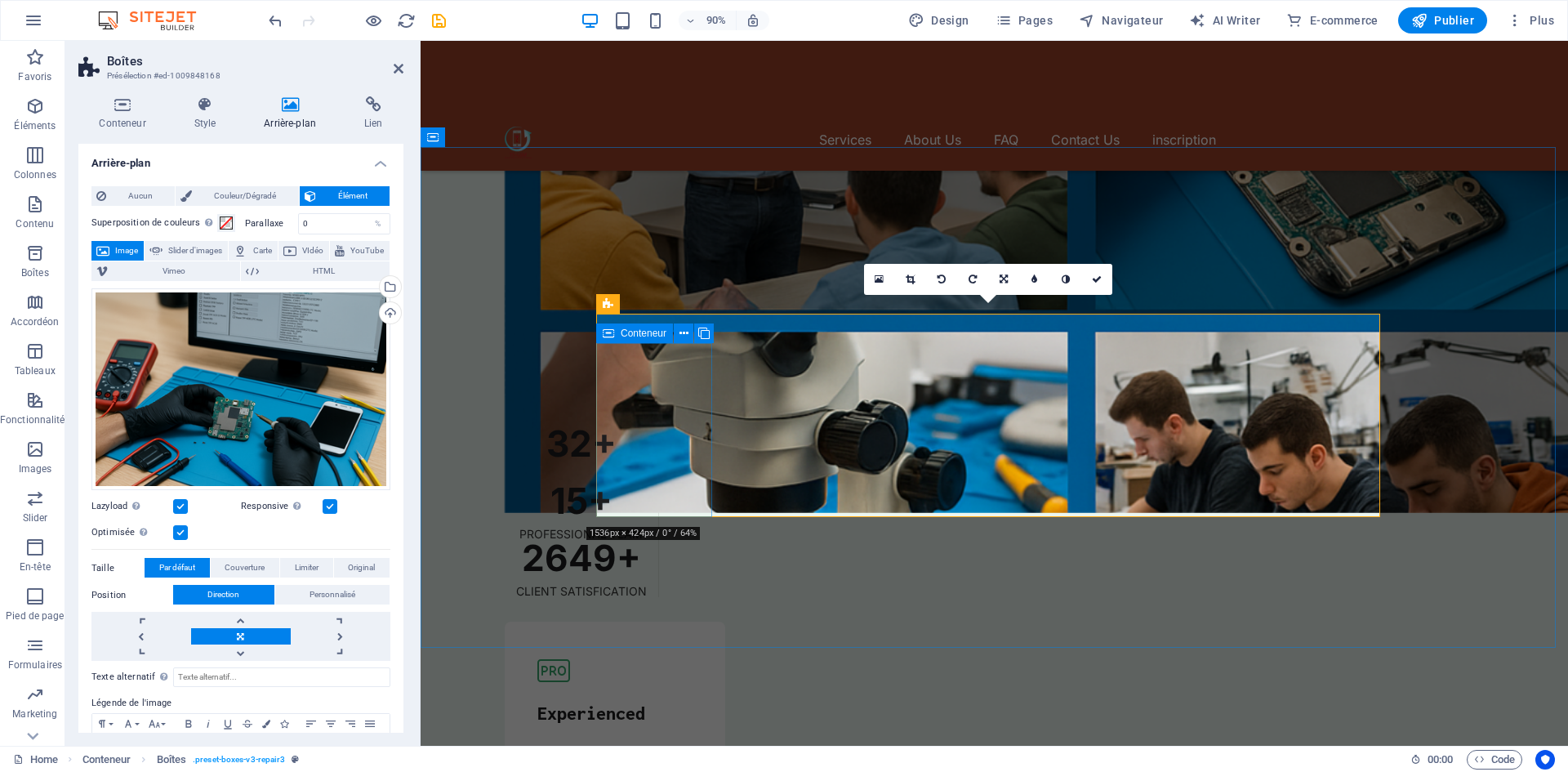
scroll to position [4595, 0]
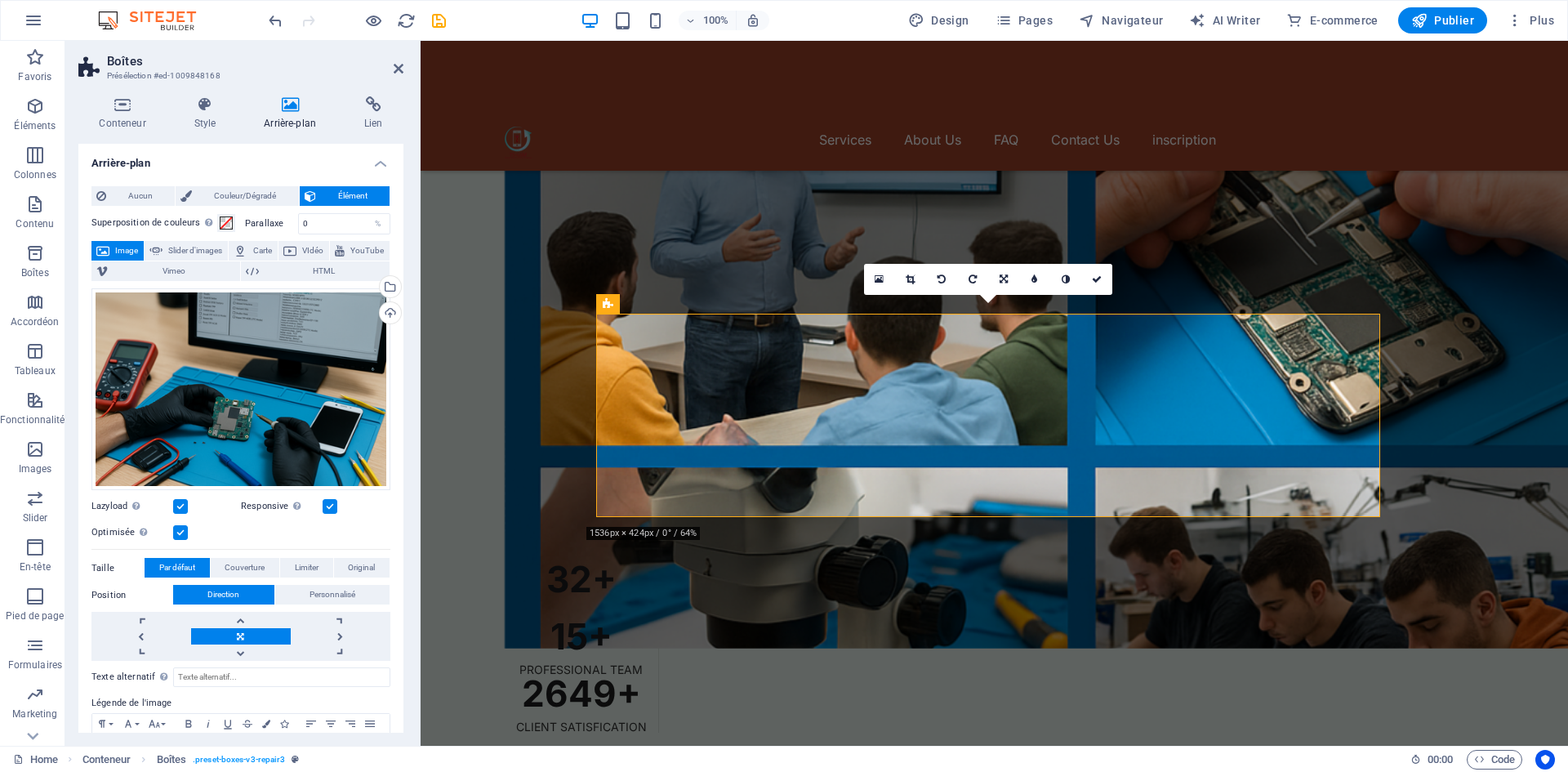
click at [1097, 274] on link at bounding box center [1097, 279] width 31 height 31
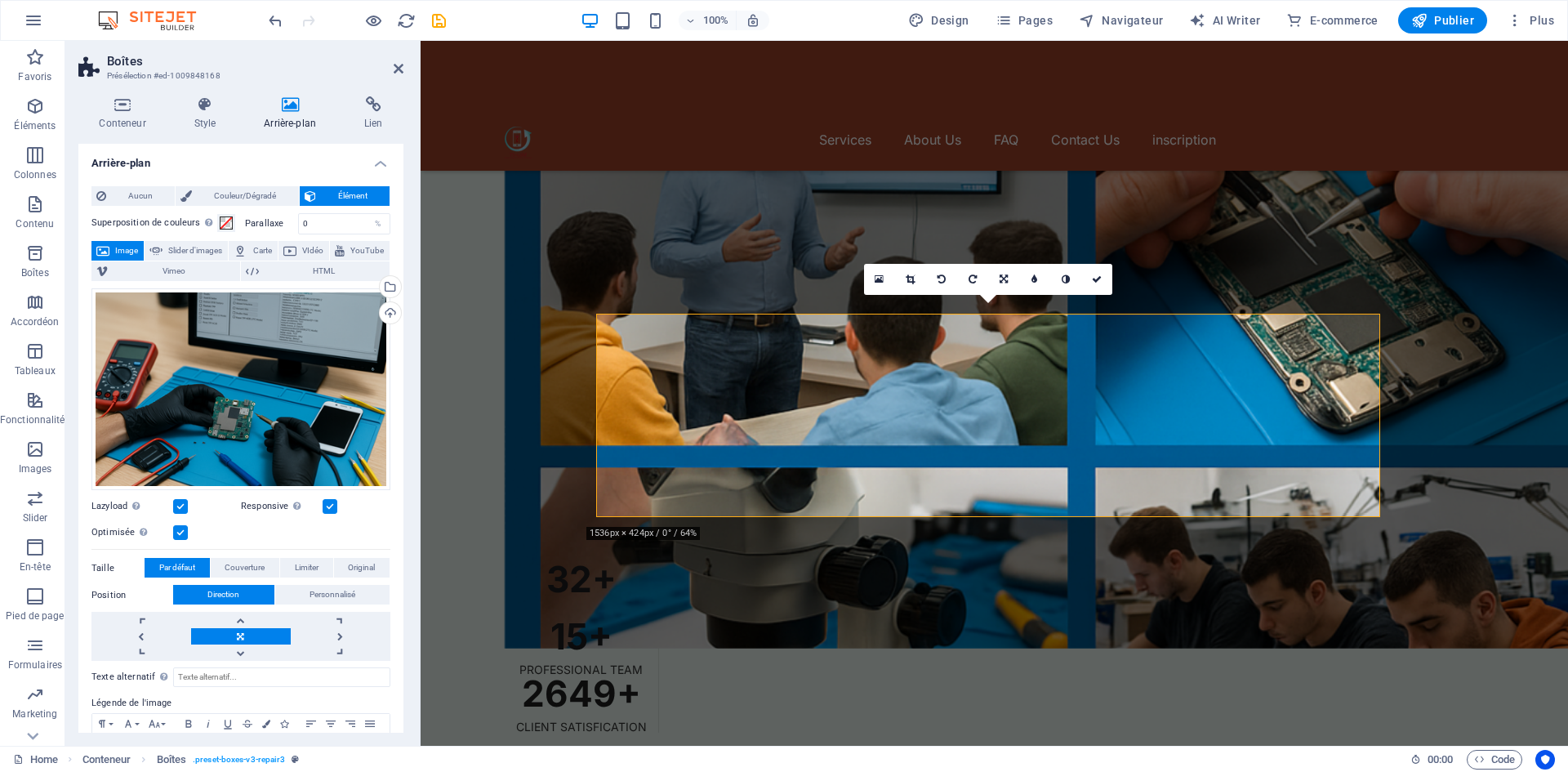
click at [286, 111] on icon at bounding box center [290, 105] width 94 height 16
click at [157, 201] on span "Aucun" at bounding box center [140, 196] width 59 height 20
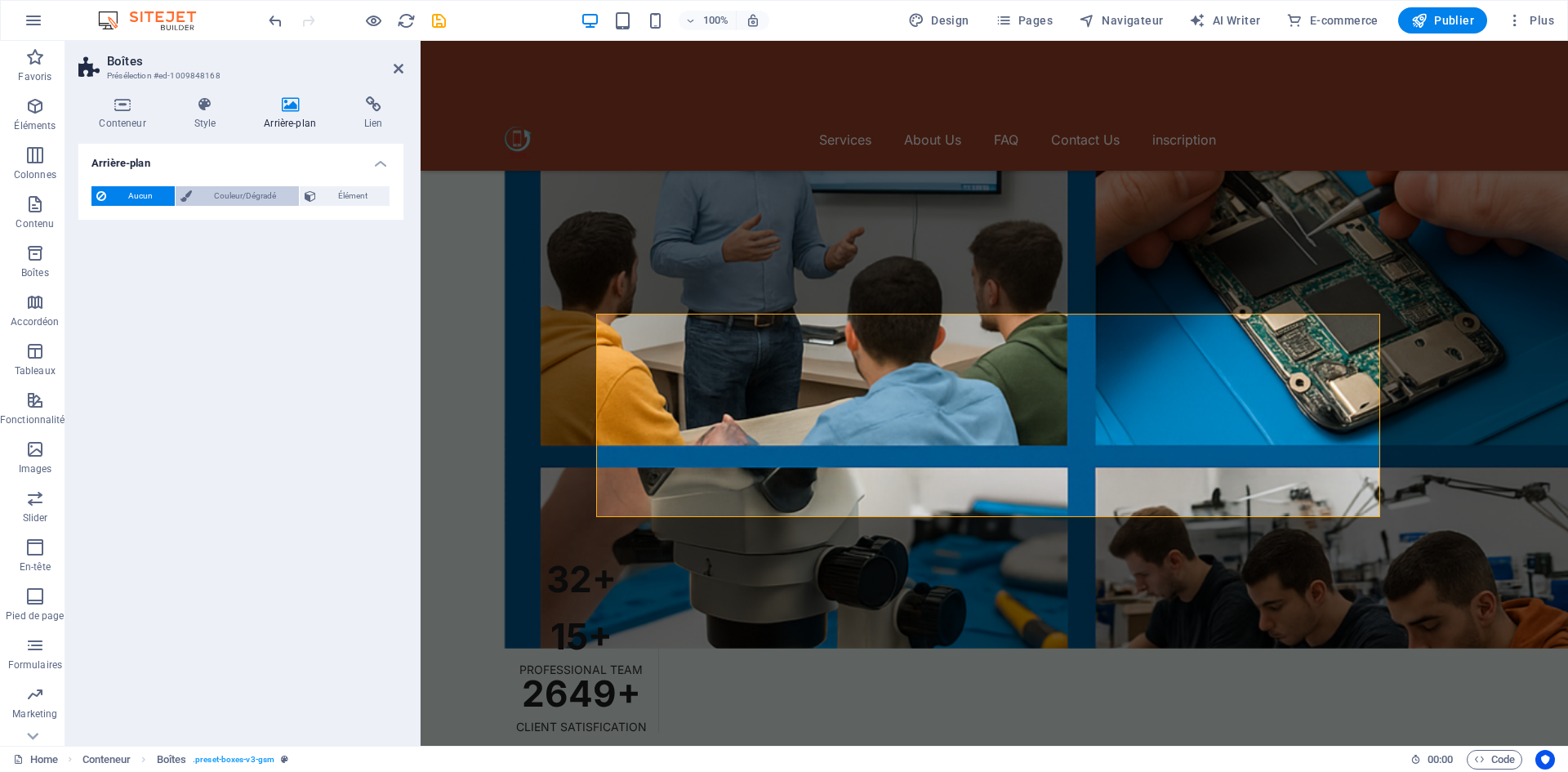
click at [208, 191] on span "Couleur/Dégradé" at bounding box center [245, 196] width 97 height 20
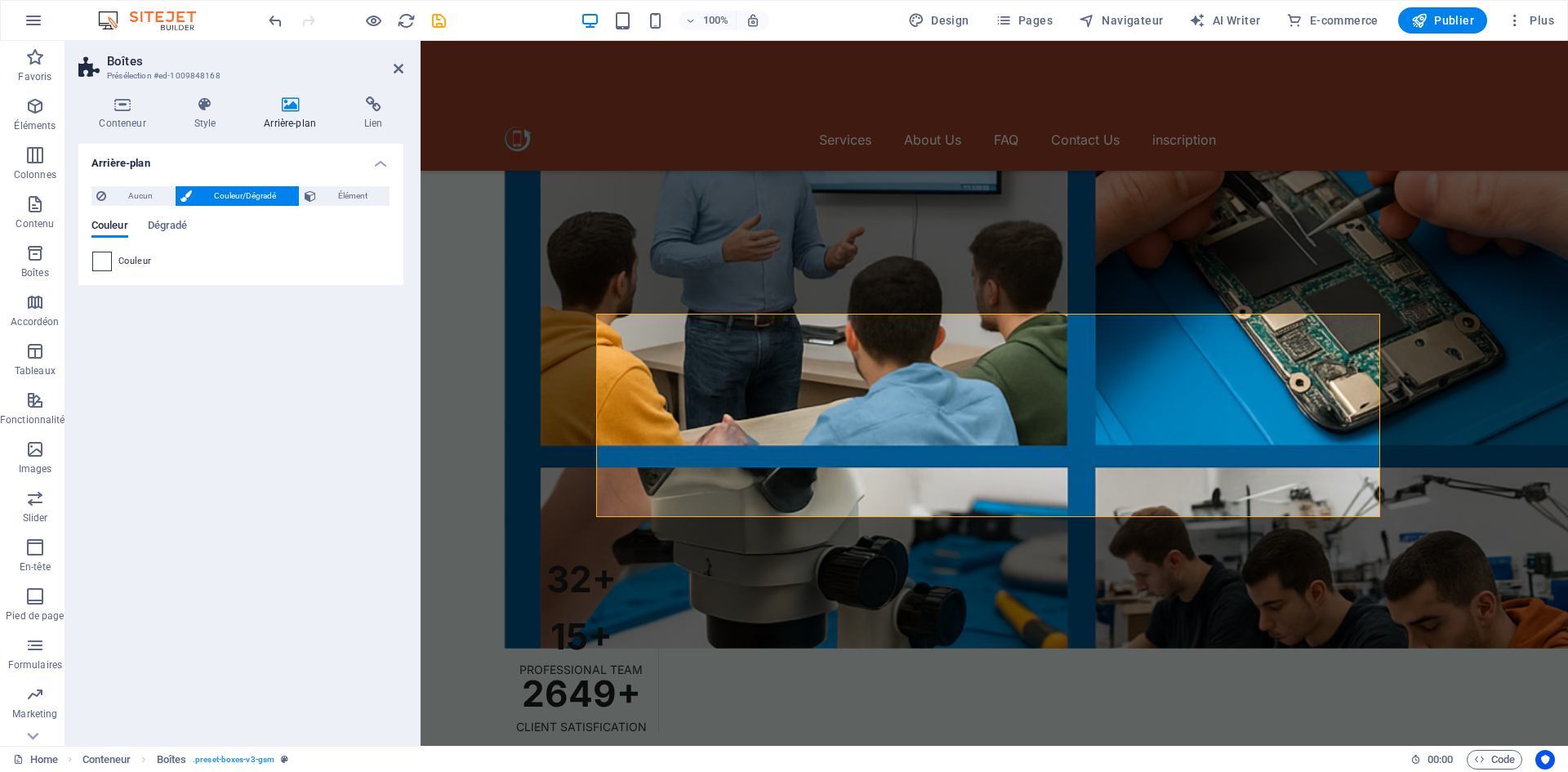
click at [105, 261] on span at bounding box center [102, 261] width 18 height 18
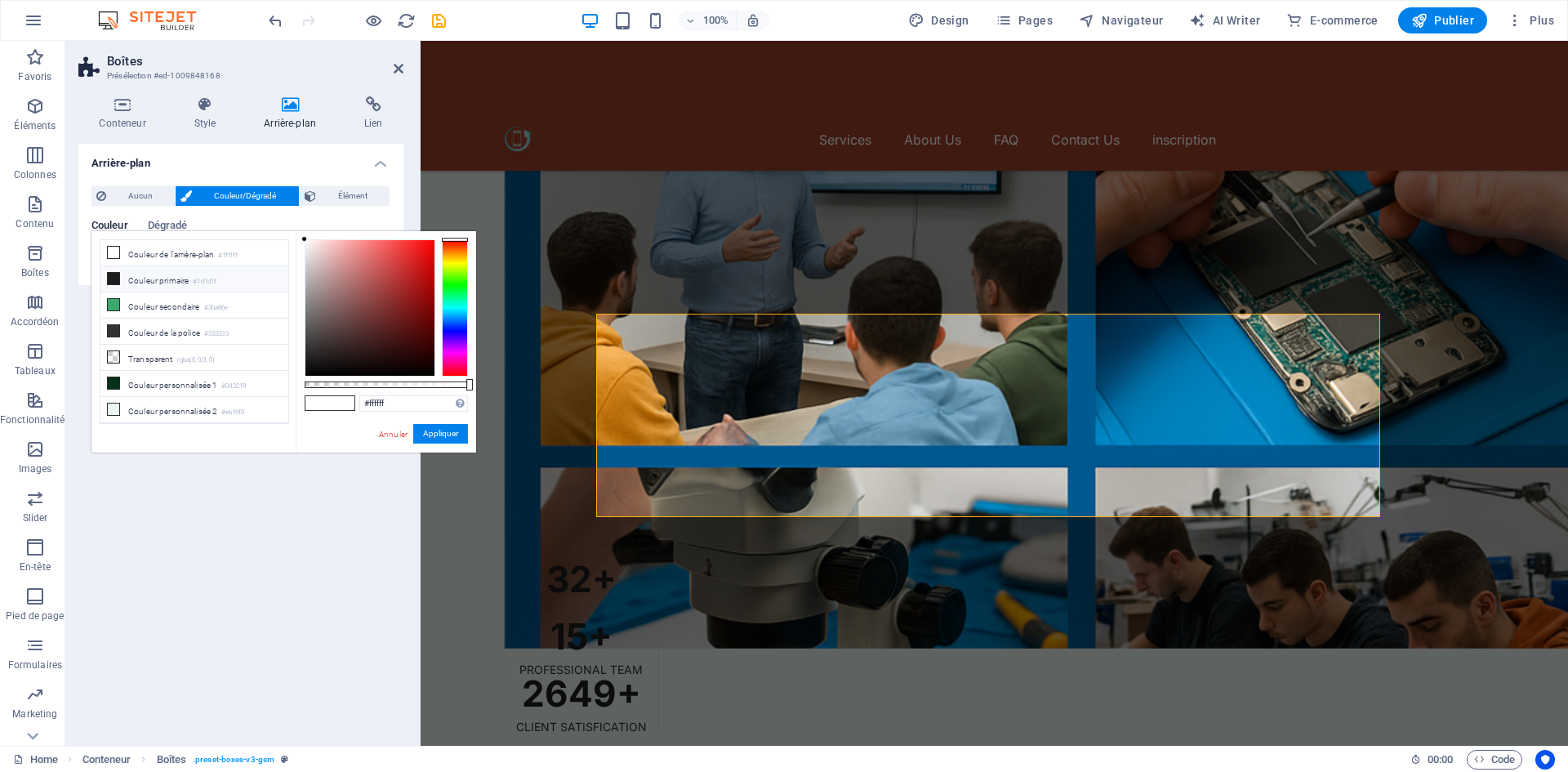
click at [113, 278] on icon at bounding box center [113, 278] width 12 height 12
type input "#1d1d1f"
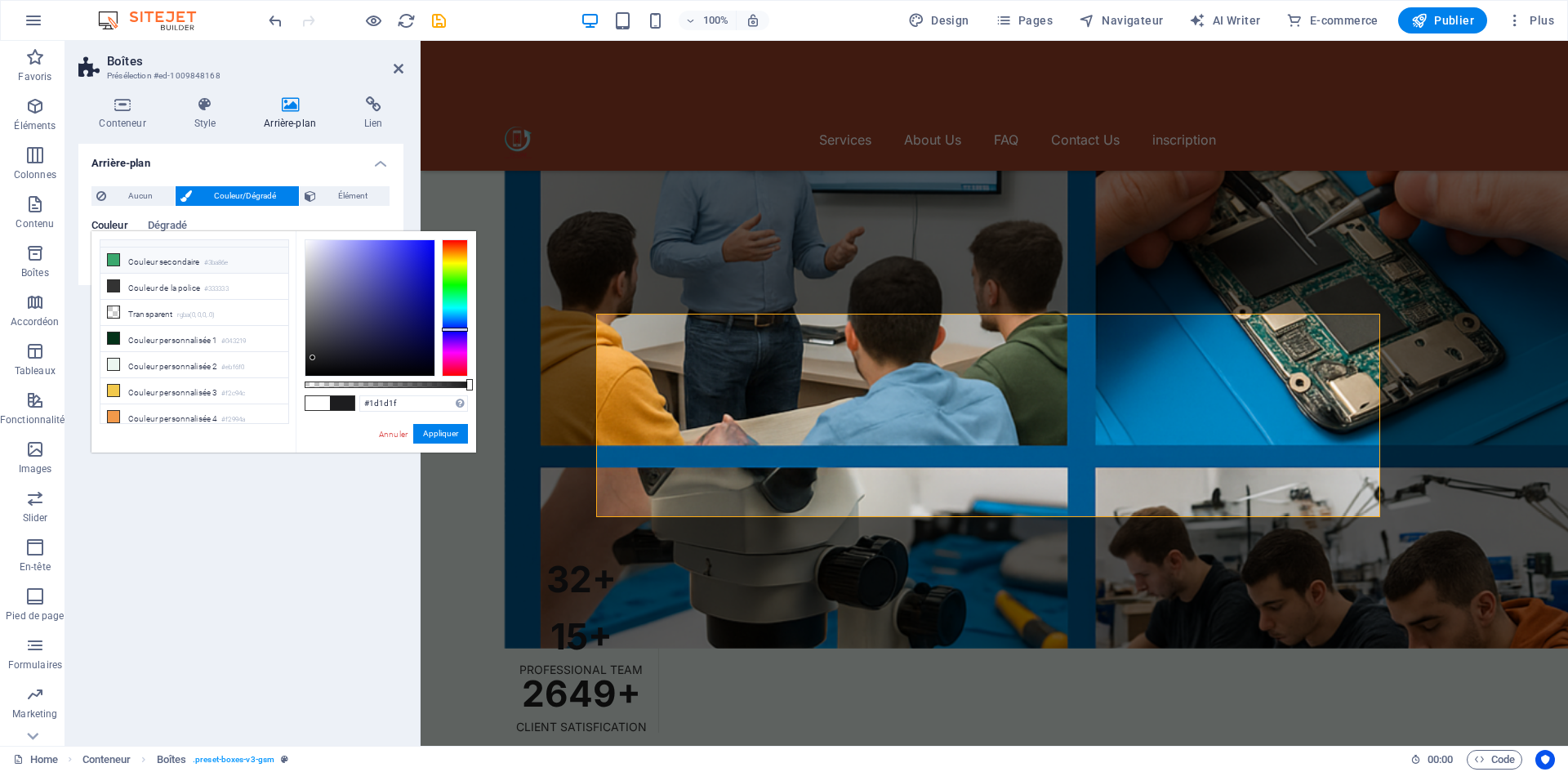
scroll to position [0, 0]
click at [170, 222] on span "Dégradé" at bounding box center [167, 226] width 40 height 23
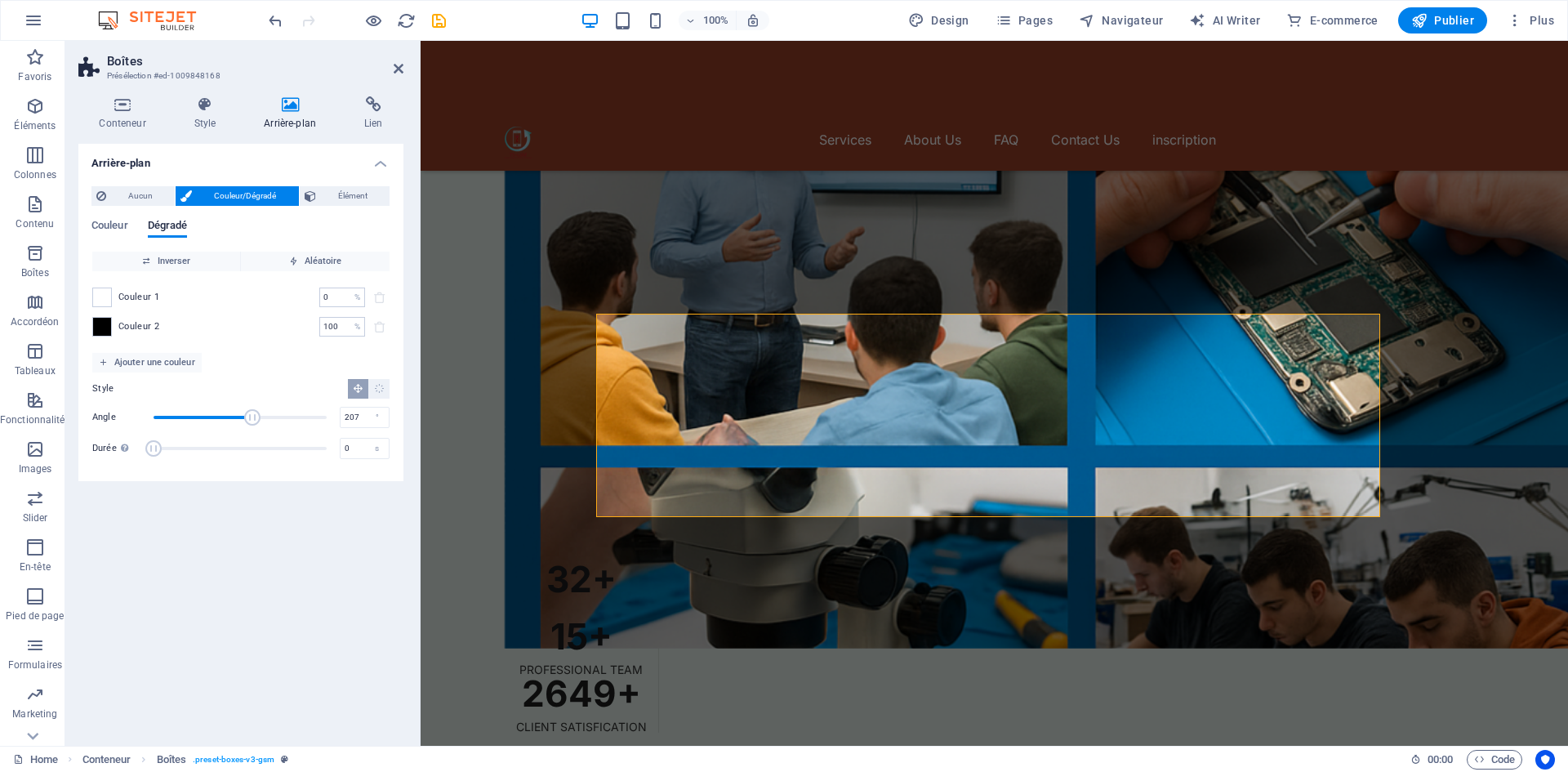
drag, startPoint x: 201, startPoint y: 413, endPoint x: 253, endPoint y: 418, distance: 52.2
click at [253, 418] on span "Angle" at bounding box center [252, 418] width 16 height 16
type input "80"
drag, startPoint x: 252, startPoint y: 418, endPoint x: 192, endPoint y: 417, distance: 60.0
click at [200, 417] on span "Angle" at bounding box center [208, 418] width 16 height 16
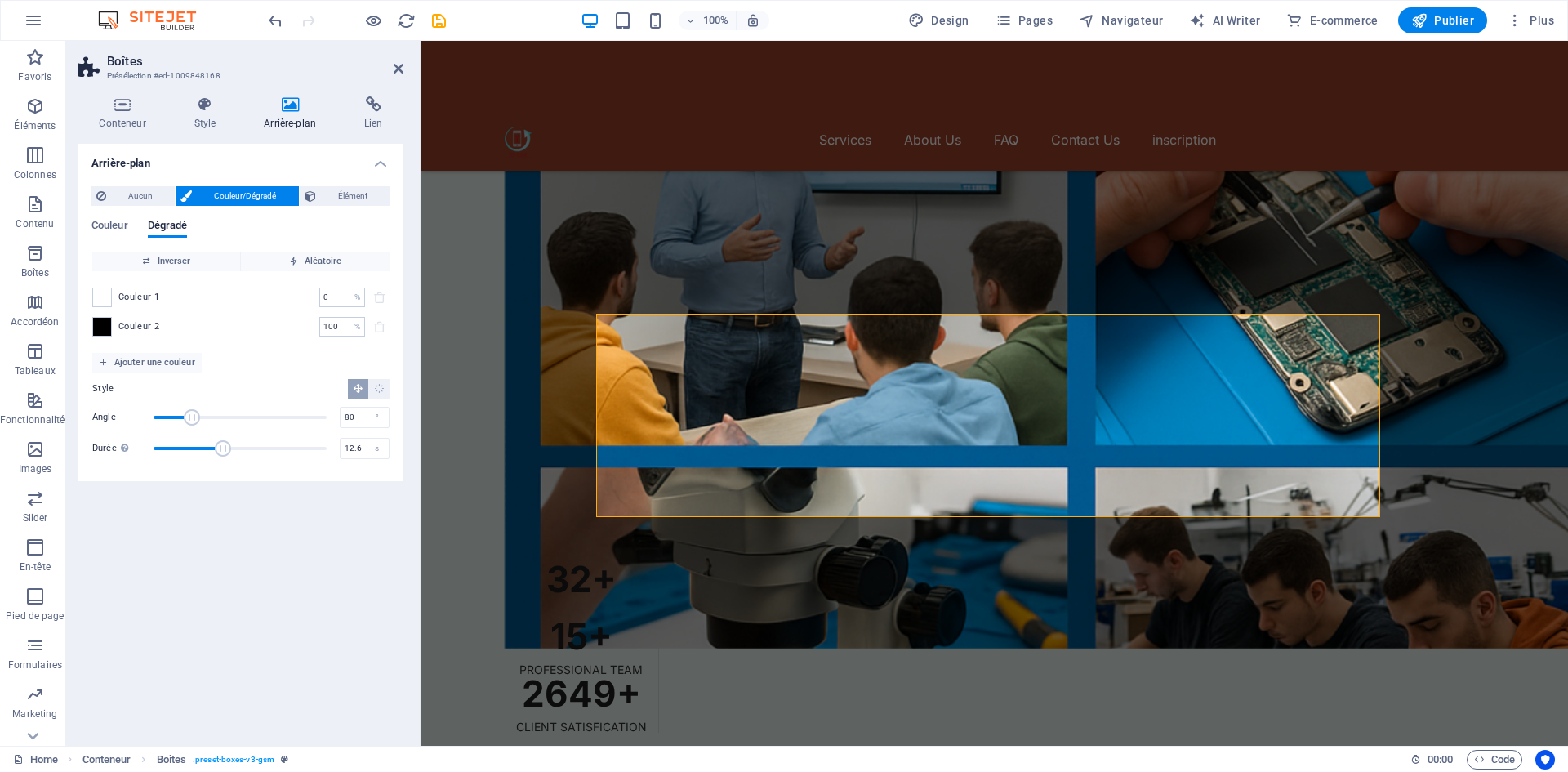
drag, startPoint x: 163, startPoint y: 446, endPoint x: 226, endPoint y: 451, distance: 63.2
click at [226, 451] on span "Durée" at bounding box center [223, 448] width 16 height 16
type input "8.8"
drag, startPoint x: 218, startPoint y: 451, endPoint x: 204, endPoint y: 451, distance: 14.0
click at [204, 451] on span "Durée" at bounding box center [200, 448] width 16 height 16
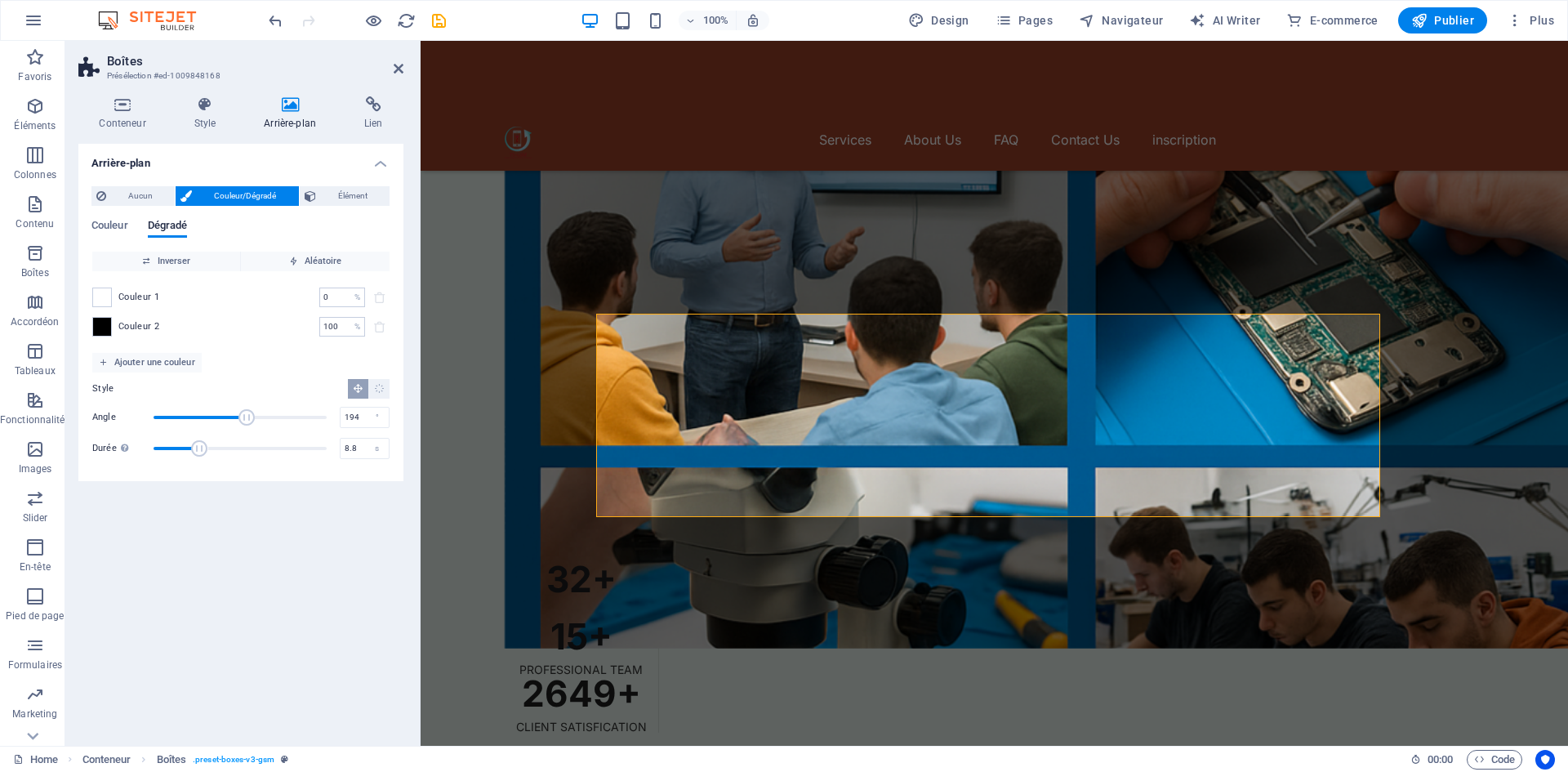
drag, startPoint x: 213, startPoint y: 412, endPoint x: 247, endPoint y: 410, distance: 34.1
click at [247, 410] on span "Angle" at bounding box center [240, 417] width 173 height 24
type input "270"
drag, startPoint x: 249, startPoint y: 419, endPoint x: 283, endPoint y: 419, distance: 34.0
click at [283, 419] on span "Angle" at bounding box center [282, 418] width 16 height 16
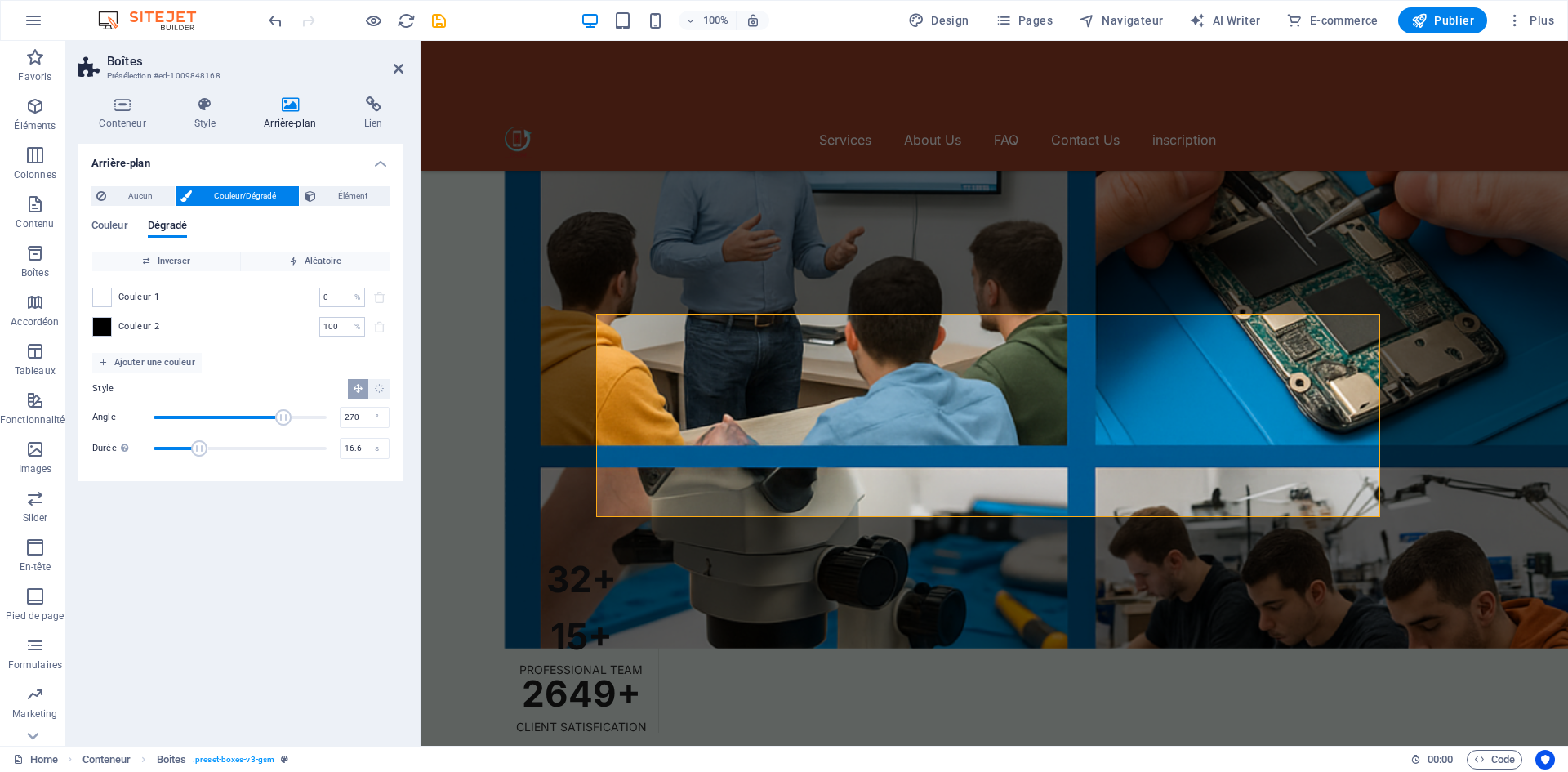
type input "16.7"
drag, startPoint x: 213, startPoint y: 443, endPoint x: 250, endPoint y: 447, distance: 37.2
click at [250, 447] on span "Durée" at bounding box center [240, 447] width 173 height 24
click at [381, 389] on icon "Dégradé radial" at bounding box center [380, 389] width 11 height 11
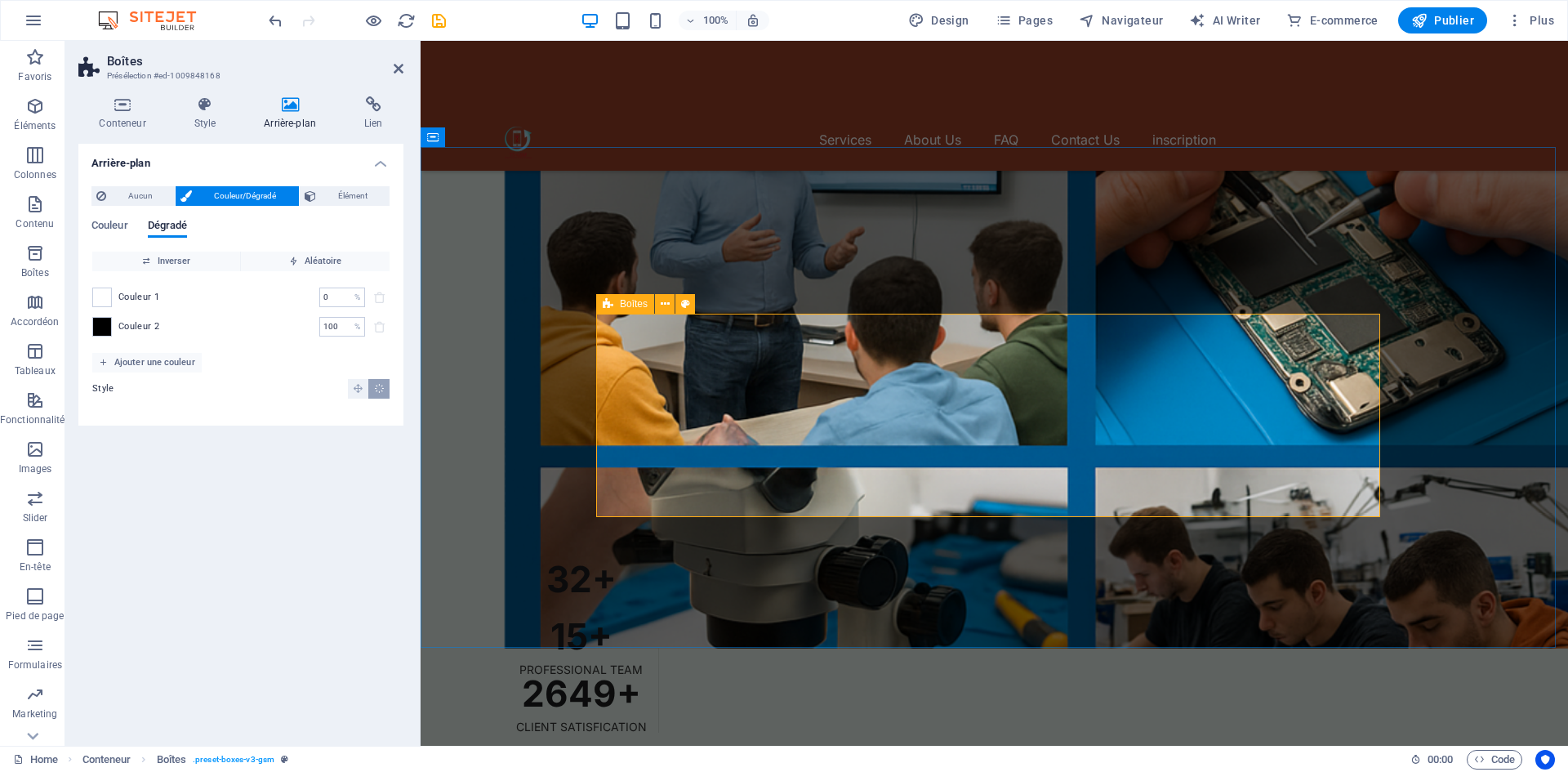
click at [137, 107] on icon at bounding box center [123, 105] width 89 height 16
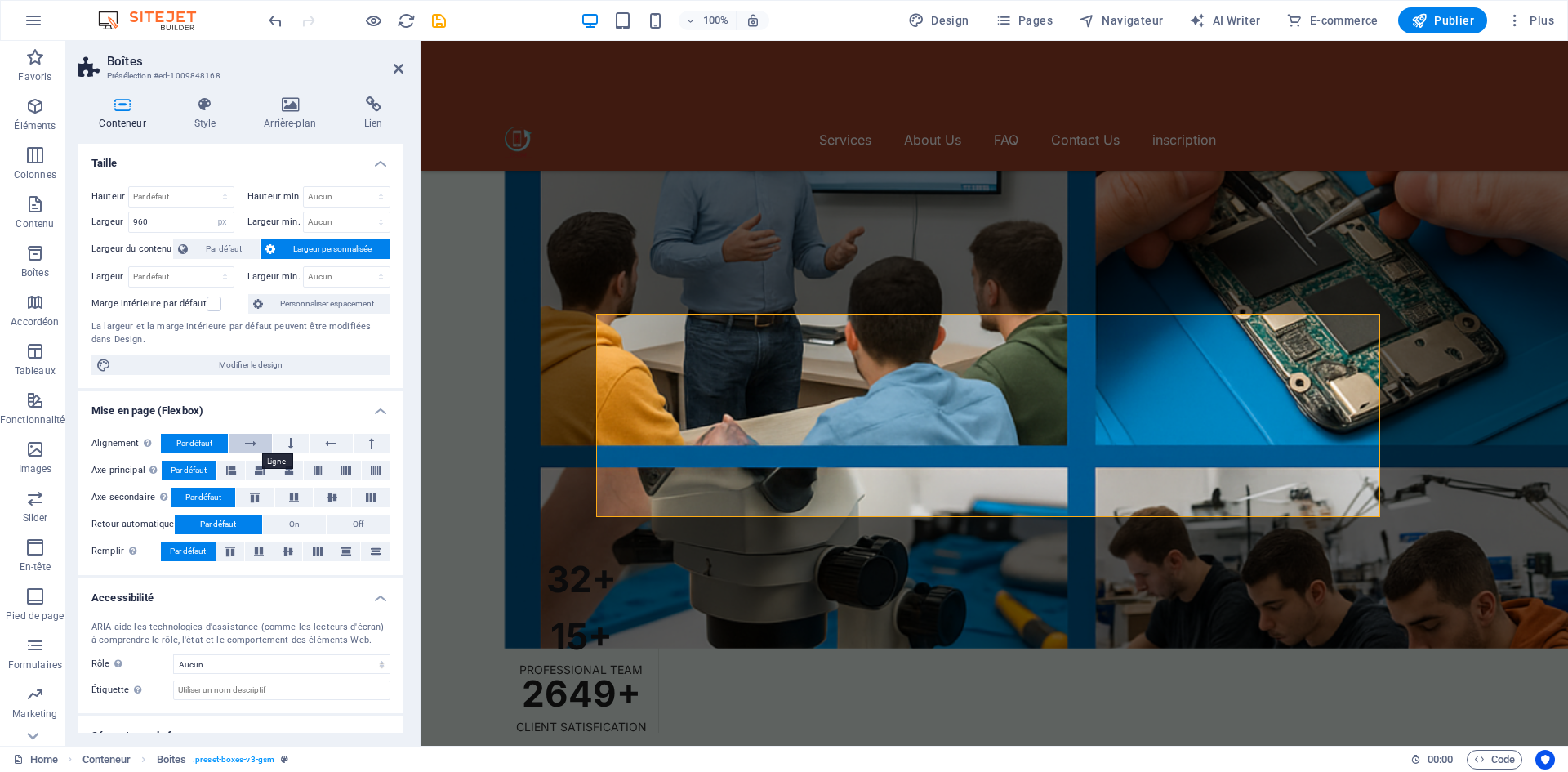
click at [260, 440] on button at bounding box center [250, 444] width 43 height 20
click at [287, 441] on button at bounding box center [291, 444] width 36 height 20
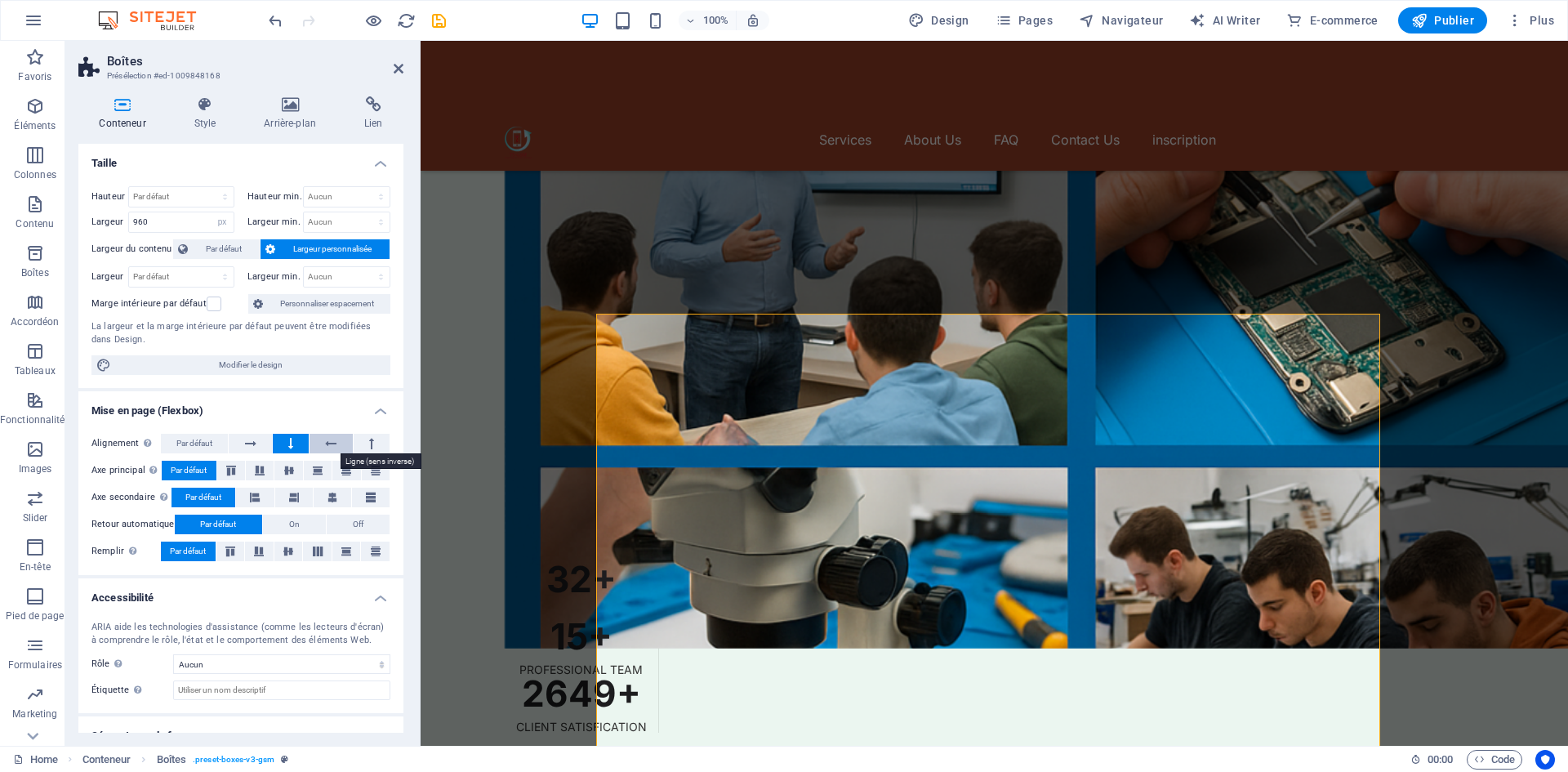
click at [338, 441] on button at bounding box center [330, 444] width 43 height 20
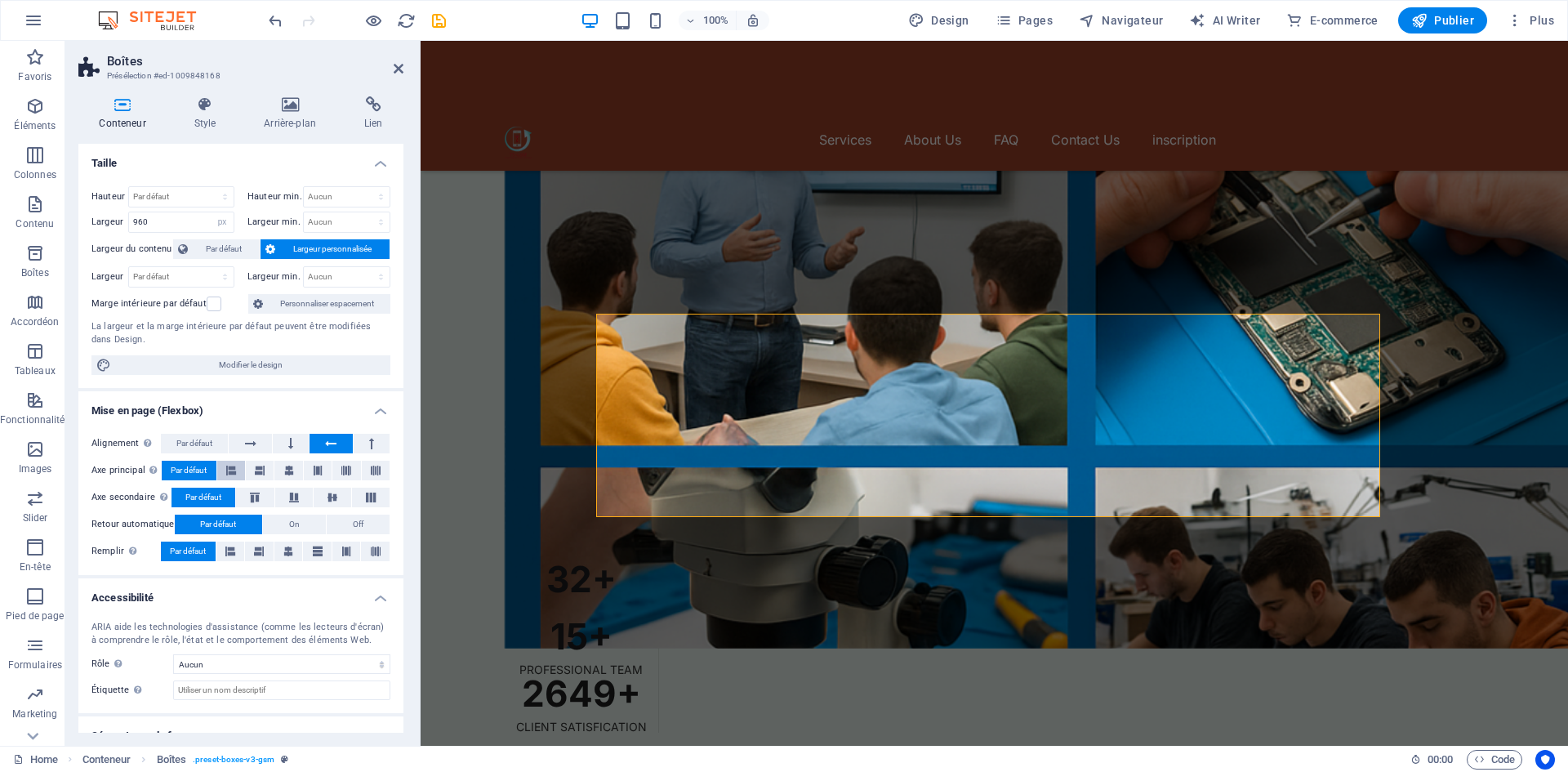
click at [238, 467] on button at bounding box center [231, 470] width 28 height 20
click at [267, 466] on button at bounding box center [260, 470] width 28 height 20
click at [279, 471] on button at bounding box center [288, 470] width 28 height 20
click at [338, 472] on button at bounding box center [346, 470] width 28 height 20
click at [383, 476] on button at bounding box center [375, 470] width 28 height 20
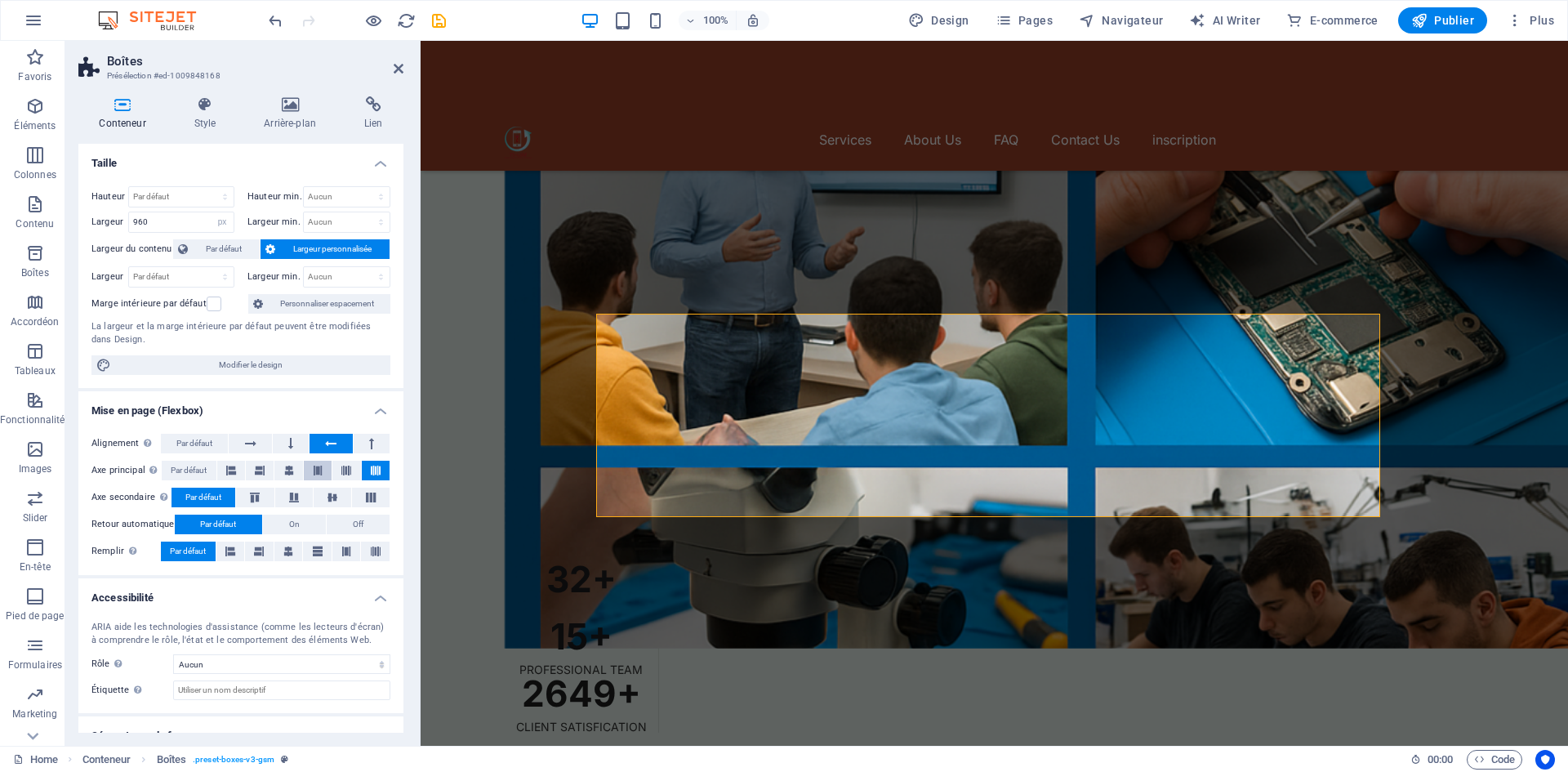
click at [322, 466] on button at bounding box center [317, 470] width 28 height 20
click at [267, 494] on button at bounding box center [255, 497] width 38 height 20
click at [308, 494] on button at bounding box center [294, 497] width 38 height 20
click at [328, 496] on icon at bounding box center [333, 497] width 20 height 10
click at [352, 498] on button at bounding box center [371, 497] width 38 height 20
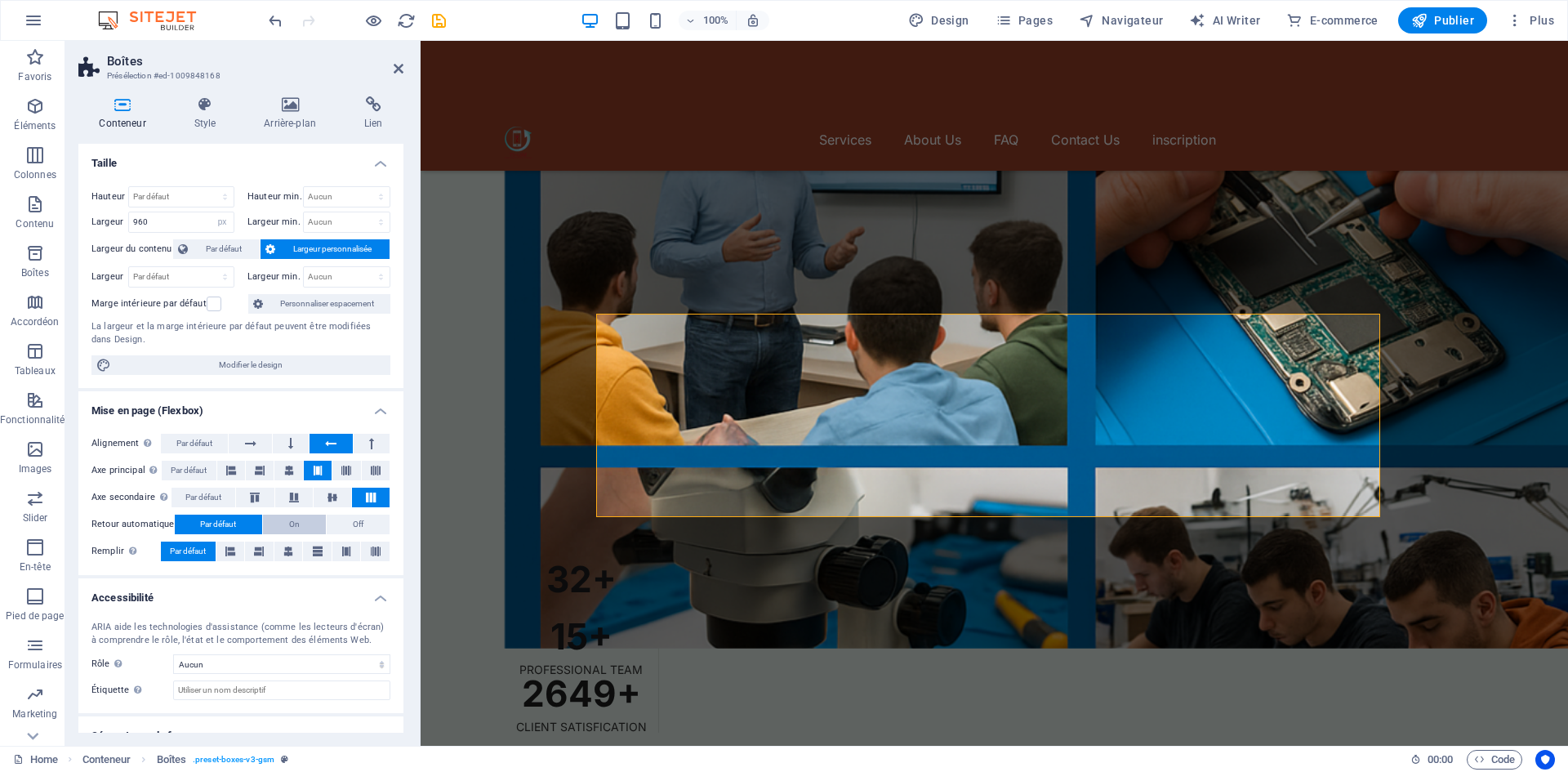
click at [297, 523] on span "On" at bounding box center [295, 524] width 11 height 20
click at [353, 522] on span "Off" at bounding box center [358, 524] width 11 height 20
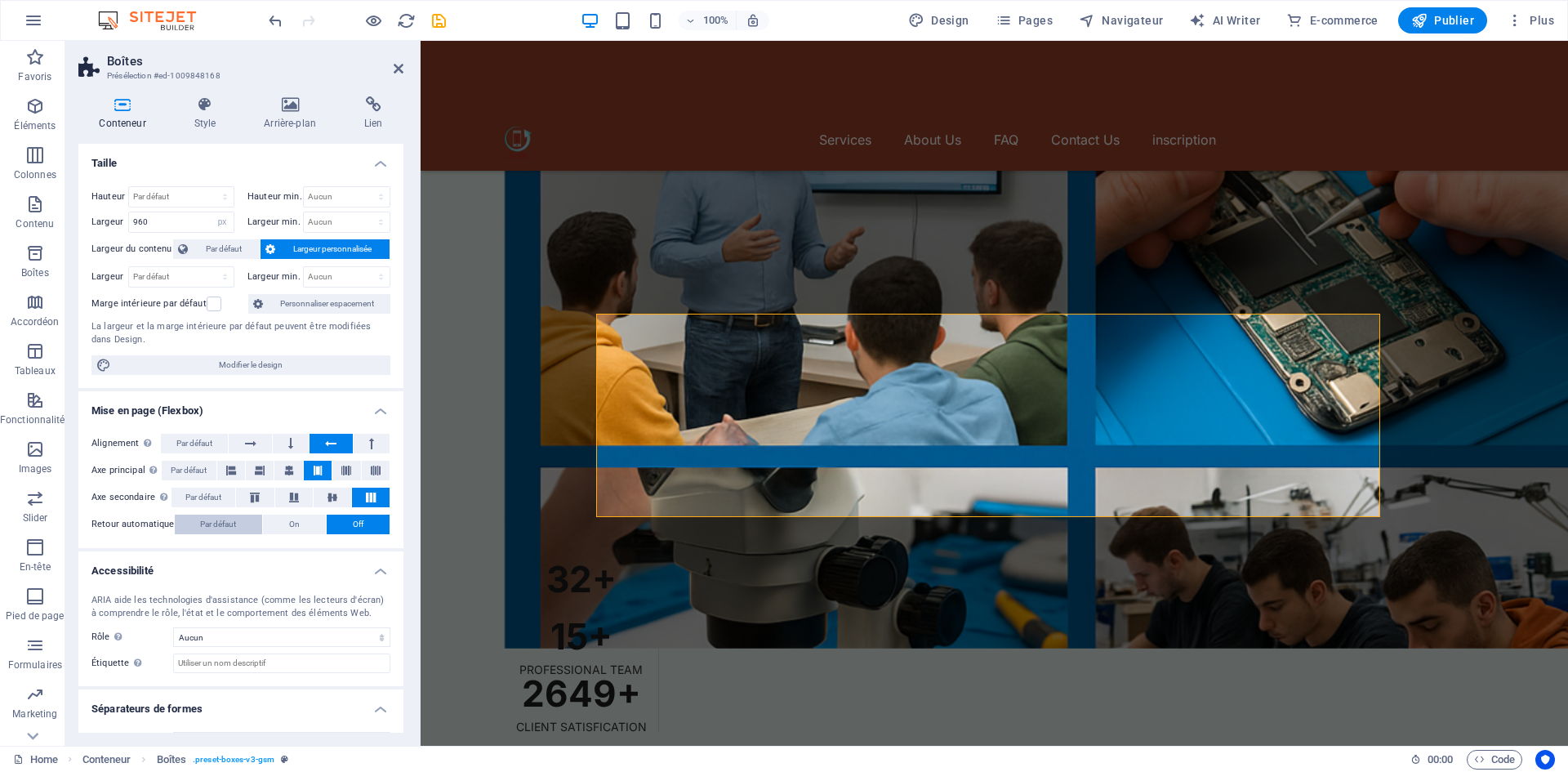
click at [242, 516] on button "Par défaut" at bounding box center [219, 524] width 89 height 20
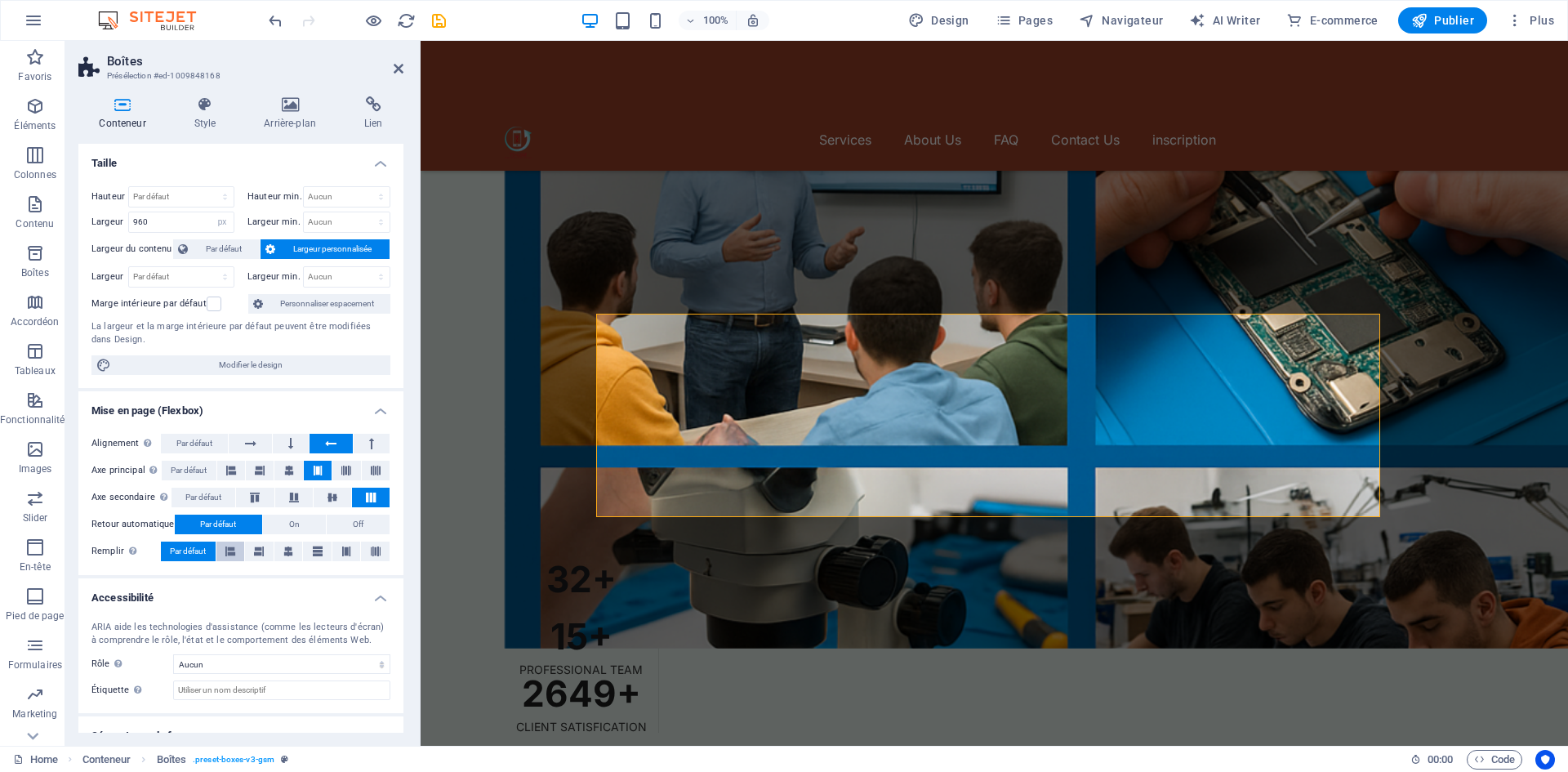
click at [222, 551] on button at bounding box center [231, 551] width 29 height 20
click at [250, 550] on button at bounding box center [260, 551] width 29 height 20
click at [280, 547] on button at bounding box center [288, 551] width 29 height 20
click at [205, 546] on span "Par défaut" at bounding box center [188, 551] width 36 height 20
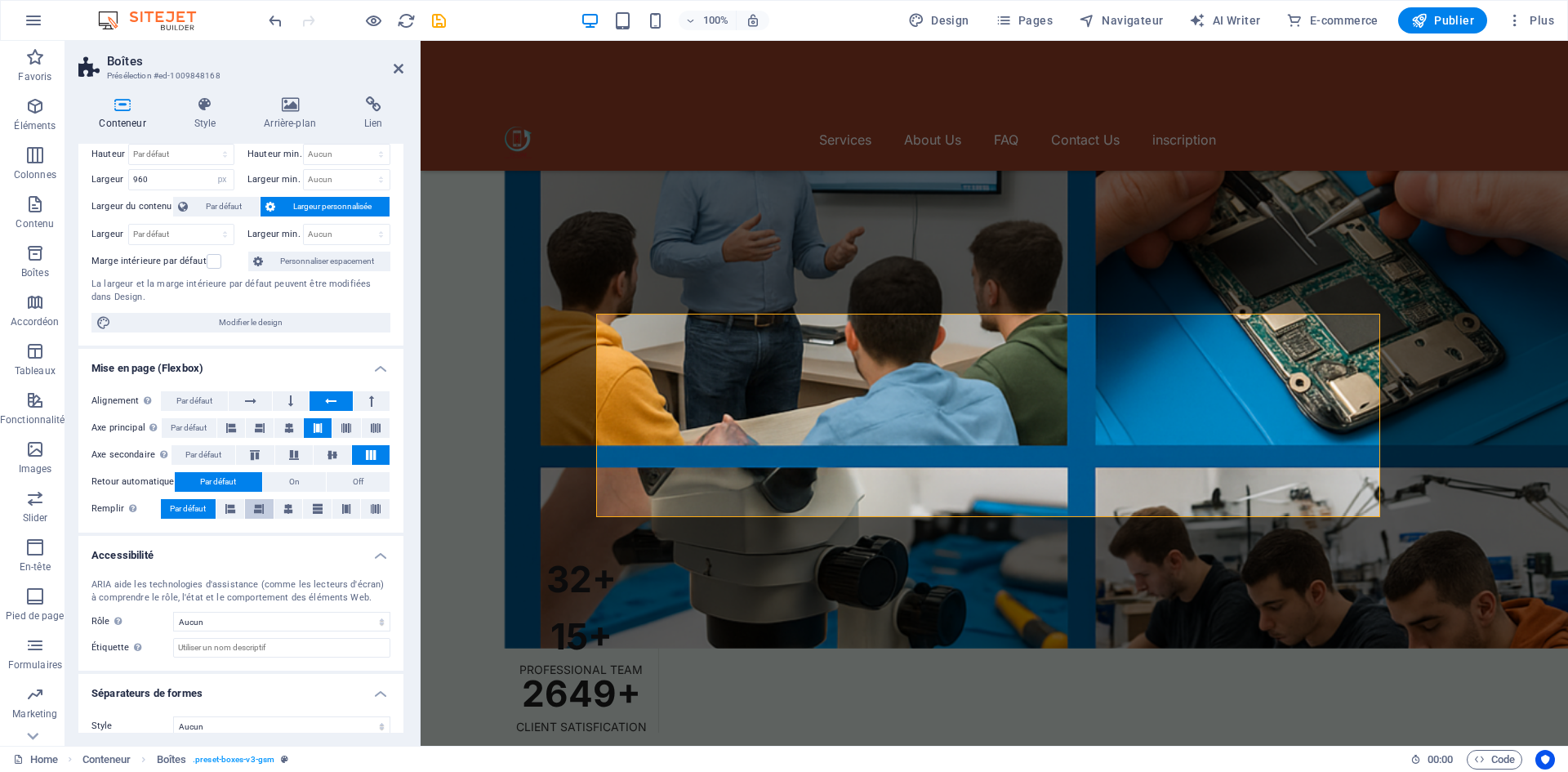
scroll to position [59, 0]
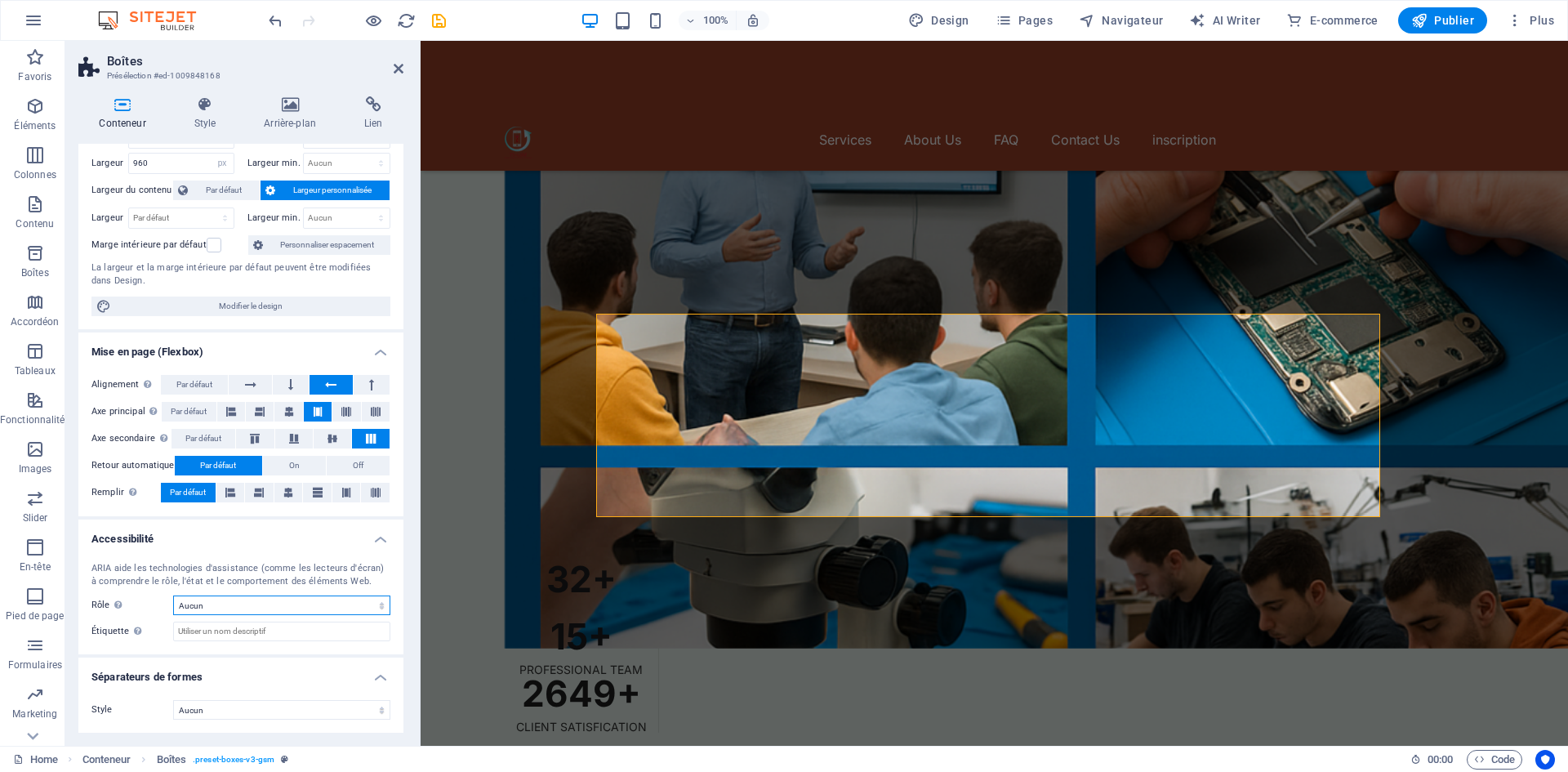
click at [306, 603] on select "Aucun Alert Article Banner Comment Complementary Dialog En-tête Marquee Pied de…" at bounding box center [281, 605] width 217 height 20
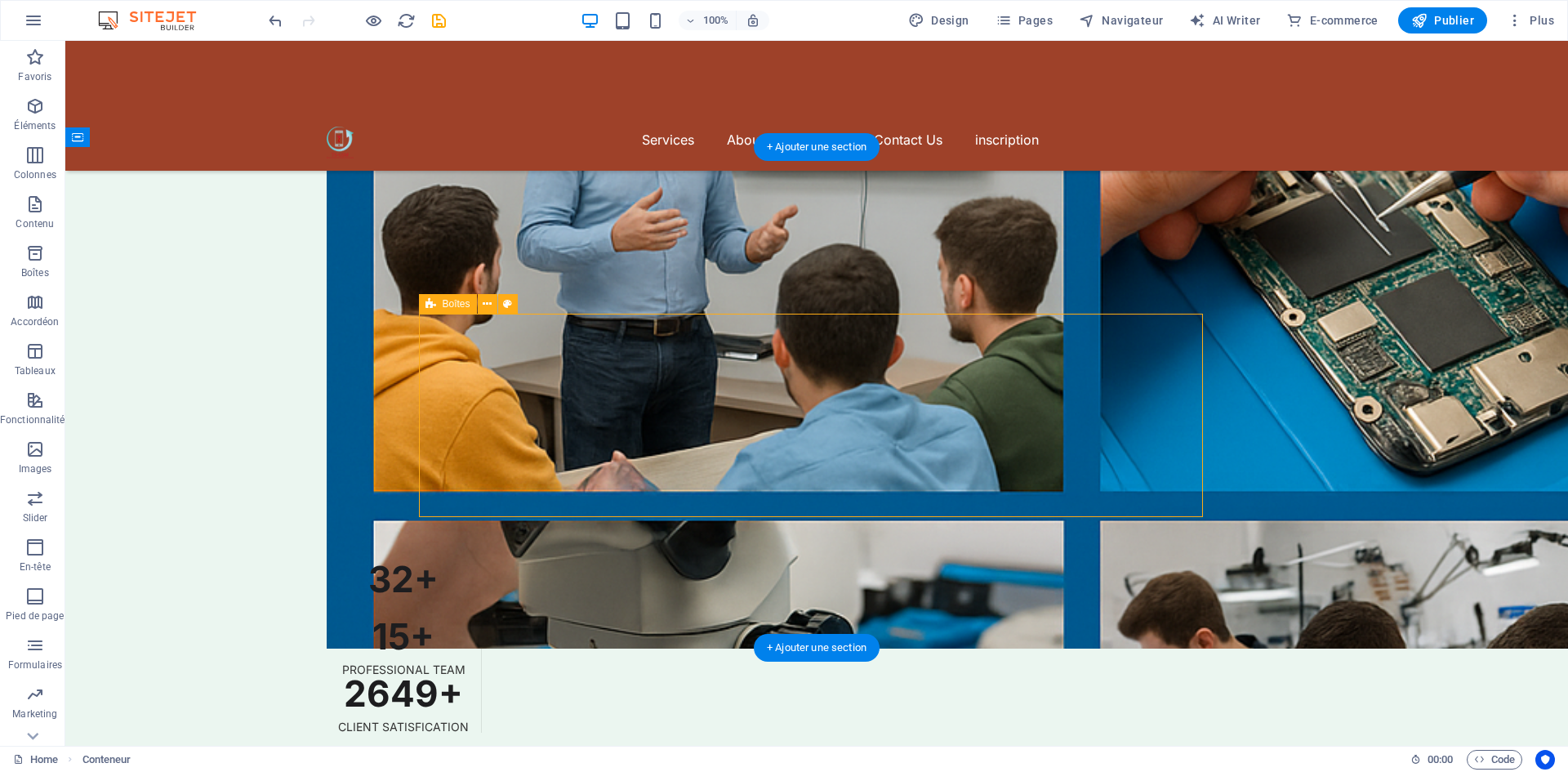
select select "px"
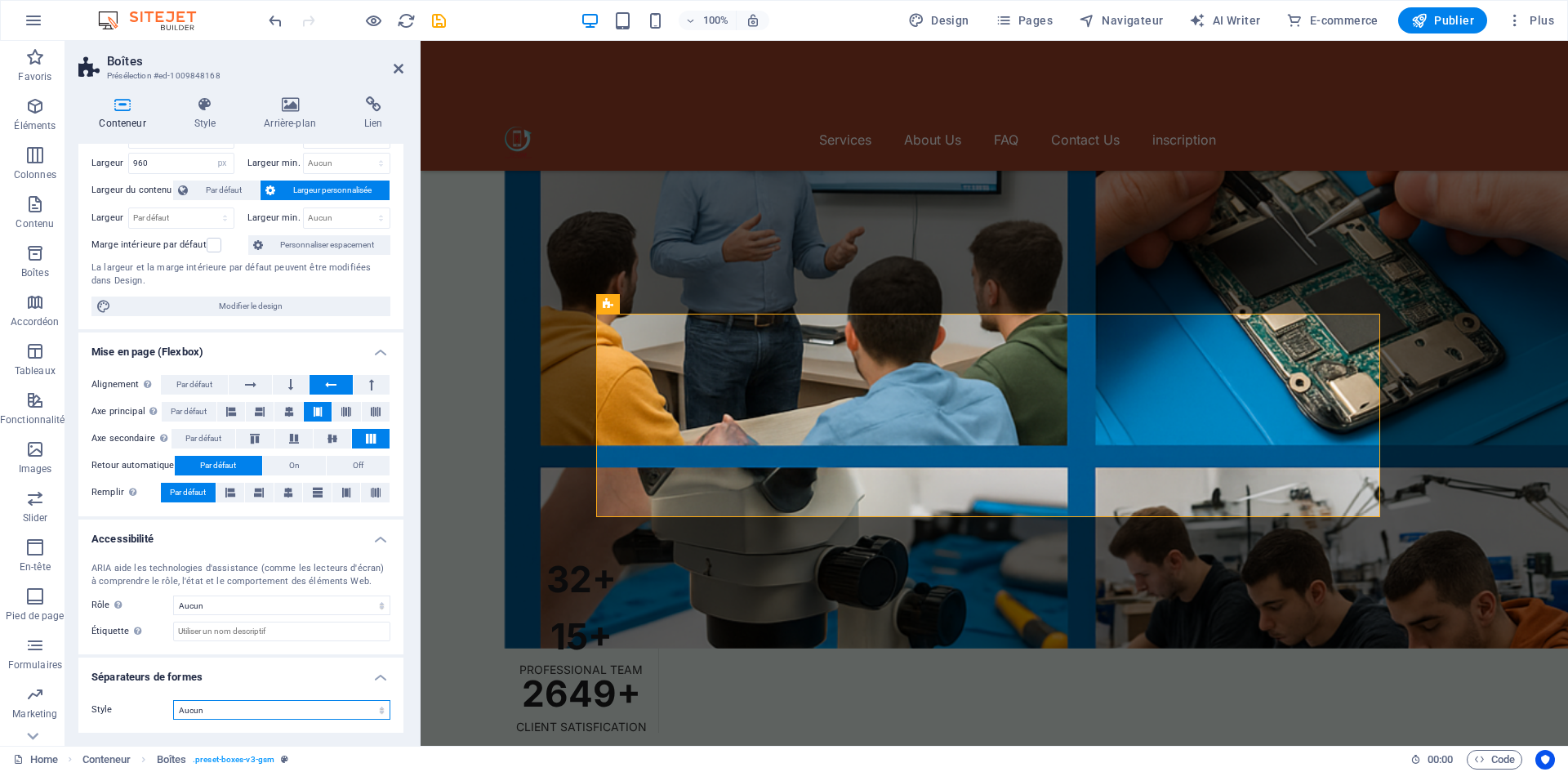
click at [356, 704] on select "Aucun Triangle Carré Diagonale Polygone 1 Polygone 2 Zigzag Plusieurs zigzags V…" at bounding box center [281, 710] width 217 height 20
click at [173, 700] on select "Aucun Triangle Carré Diagonale Polygone 1 Polygone 2 Zigzag Plusieurs zigzags V…" at bounding box center [281, 710] width 217 height 20
click at [306, 708] on select "Aucun Triangle Carré Diagonale Polygone 1 Polygone 2 Zigzag Plusieurs zigzags V…" at bounding box center [281, 710] width 217 height 20
select select "triangle"
click at [173, 700] on select "Aucun Triangle Carré Diagonale Polygone 1 Polygone 2 Zigzag Plusieurs zigzags V…" at bounding box center [281, 710] width 217 height 20
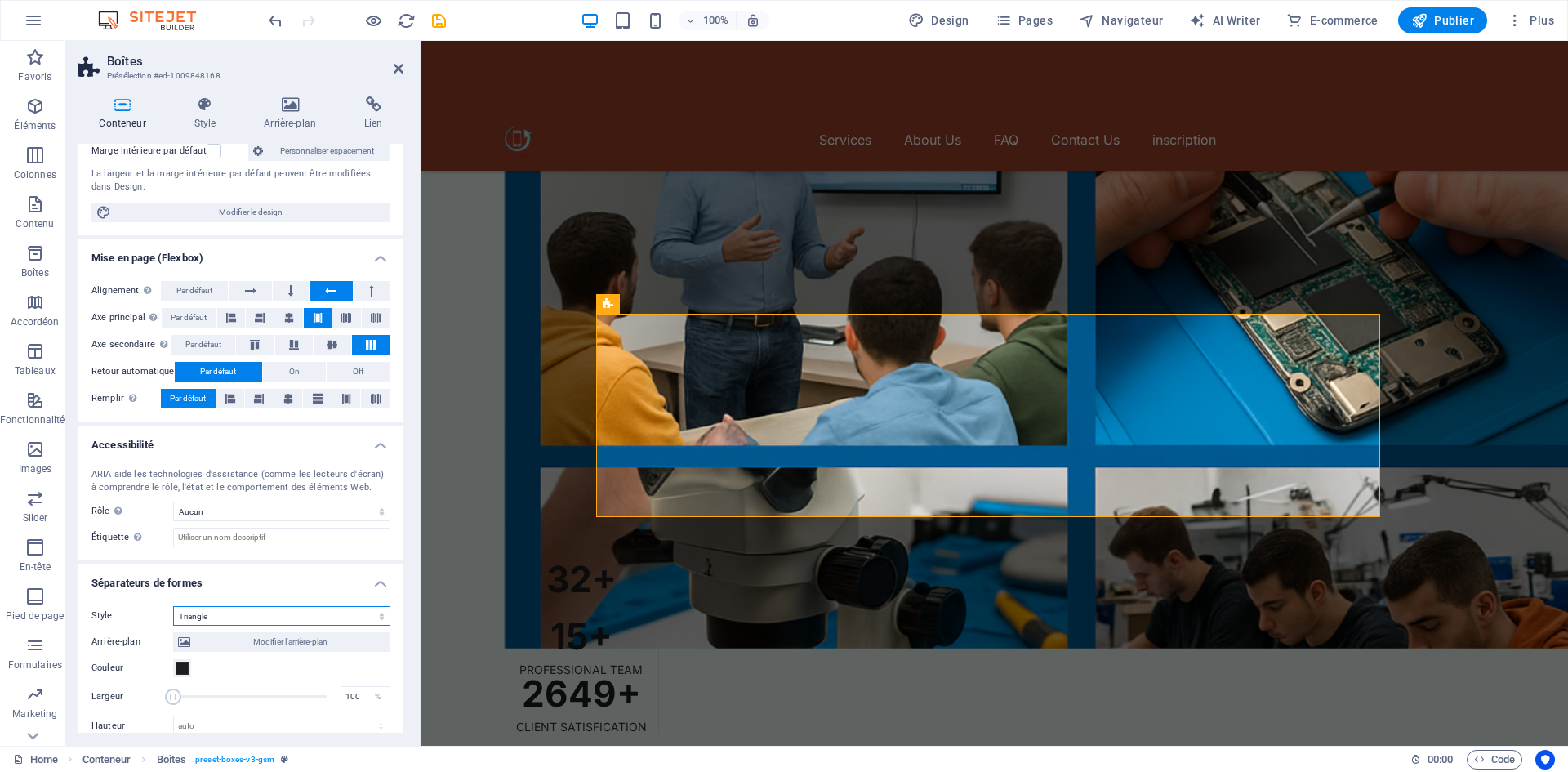
scroll to position [255, 0]
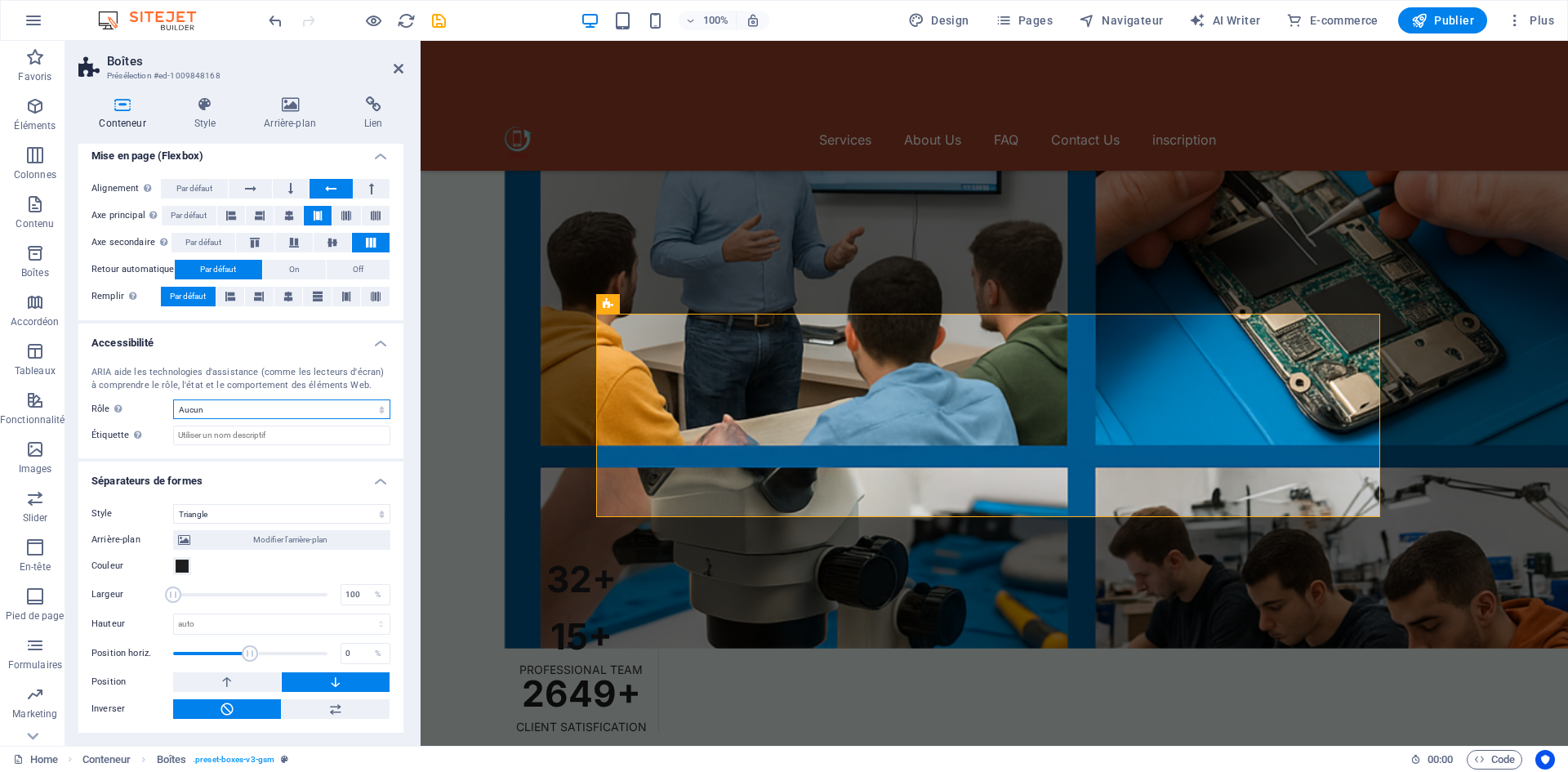
click at [288, 405] on select "Aucun Alert Article Banner Comment Complementary Dialog En-tête Marquee Pied de…" at bounding box center [281, 410] width 217 height 20
click at [173, 400] on select "Aucun Alert Article Banner Comment Complementary Dialog En-tête Marquee Pied de…" at bounding box center [281, 410] width 217 height 20
click at [269, 410] on select "Aucun Alert Article Banner Comment Complementary Dialog En-tête Marquee Pied de…" at bounding box center [281, 410] width 217 height 20
click at [173, 400] on select "Aucun Alert Article Banner Comment Complementary Dialog En-tête Marquee Pied de…" at bounding box center [281, 410] width 217 height 20
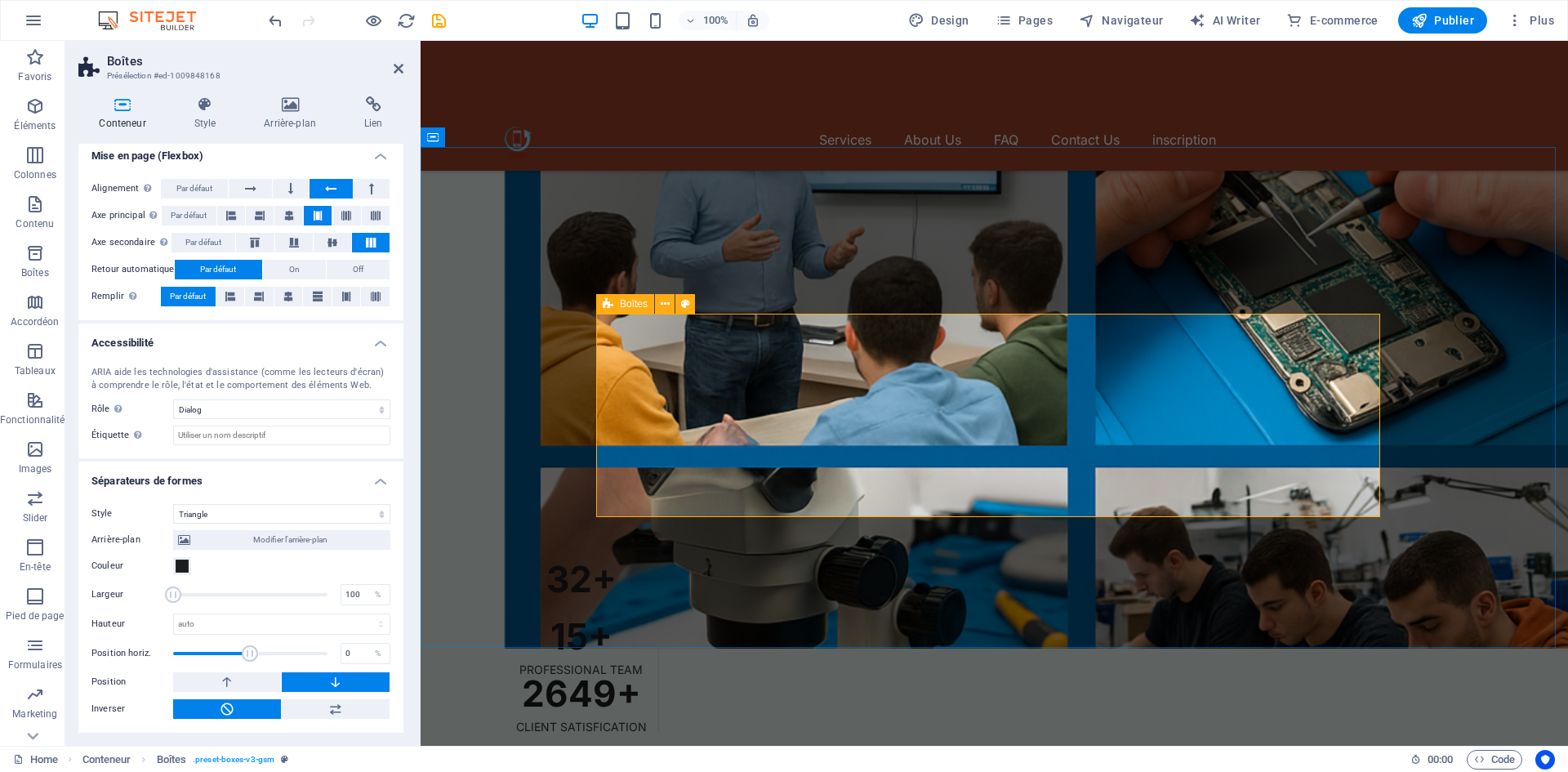
click at [316, 414] on select "Aucun Alert Article Banner Comment Complementary Dialog En-tête Marquee Pied de…" at bounding box center [281, 410] width 217 height 20
select select "section"
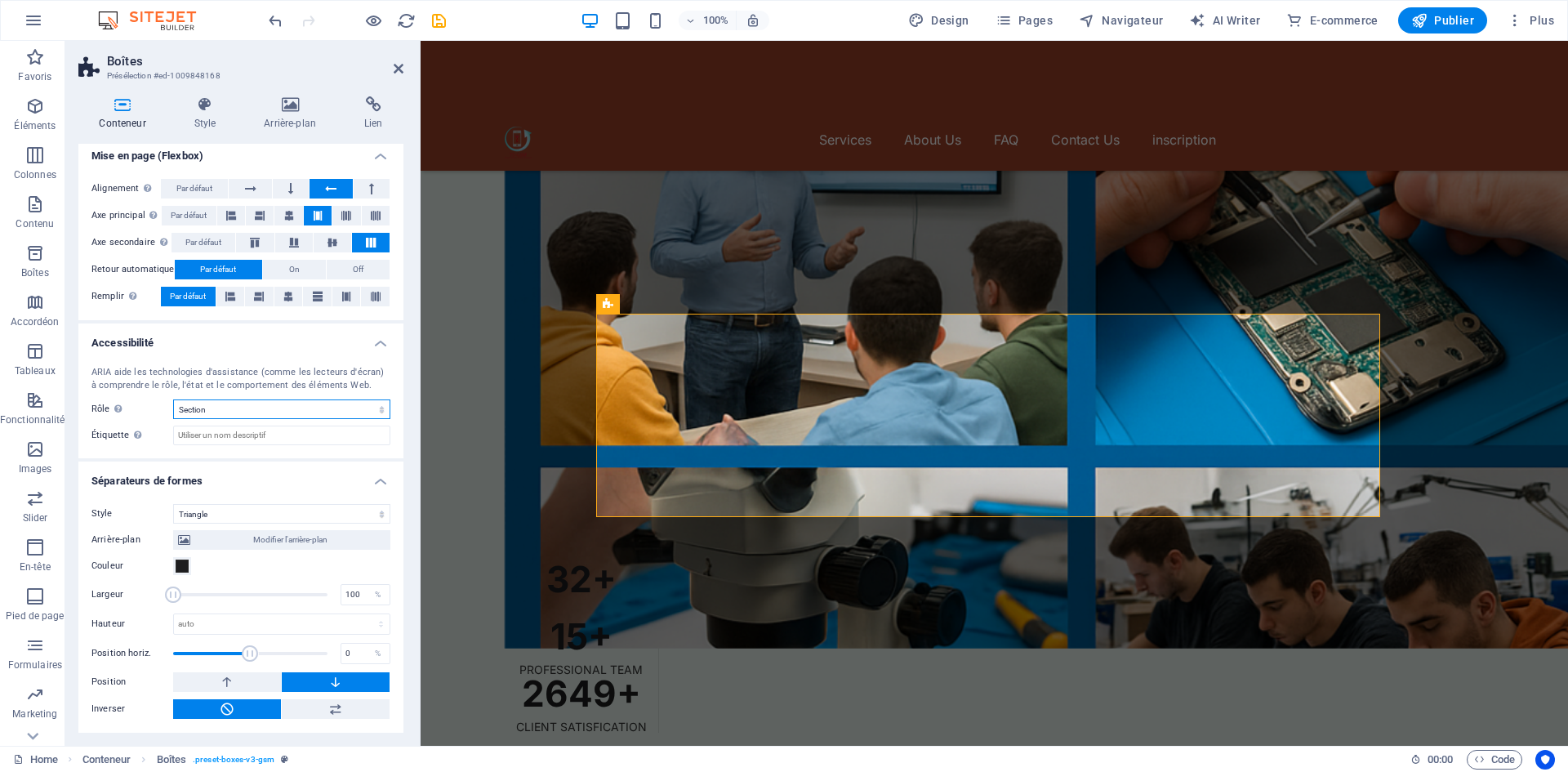
click at [173, 400] on select "Aucun Alert Article Banner Comment Complementary Dialog En-tête Marquee Pied de…" at bounding box center [281, 410] width 217 height 20
click at [292, 510] on select "Aucun Triangle Carré Diagonale Polygone 1 Polygone 2 Zigzag Plusieurs zigzags V…" at bounding box center [281, 513] width 217 height 20
click at [173, 504] on select "Aucun Triangle Carré Diagonale Polygone 1 Polygone 2 Zigzag Plusieurs zigzags V…" at bounding box center [281, 513] width 217 height 20
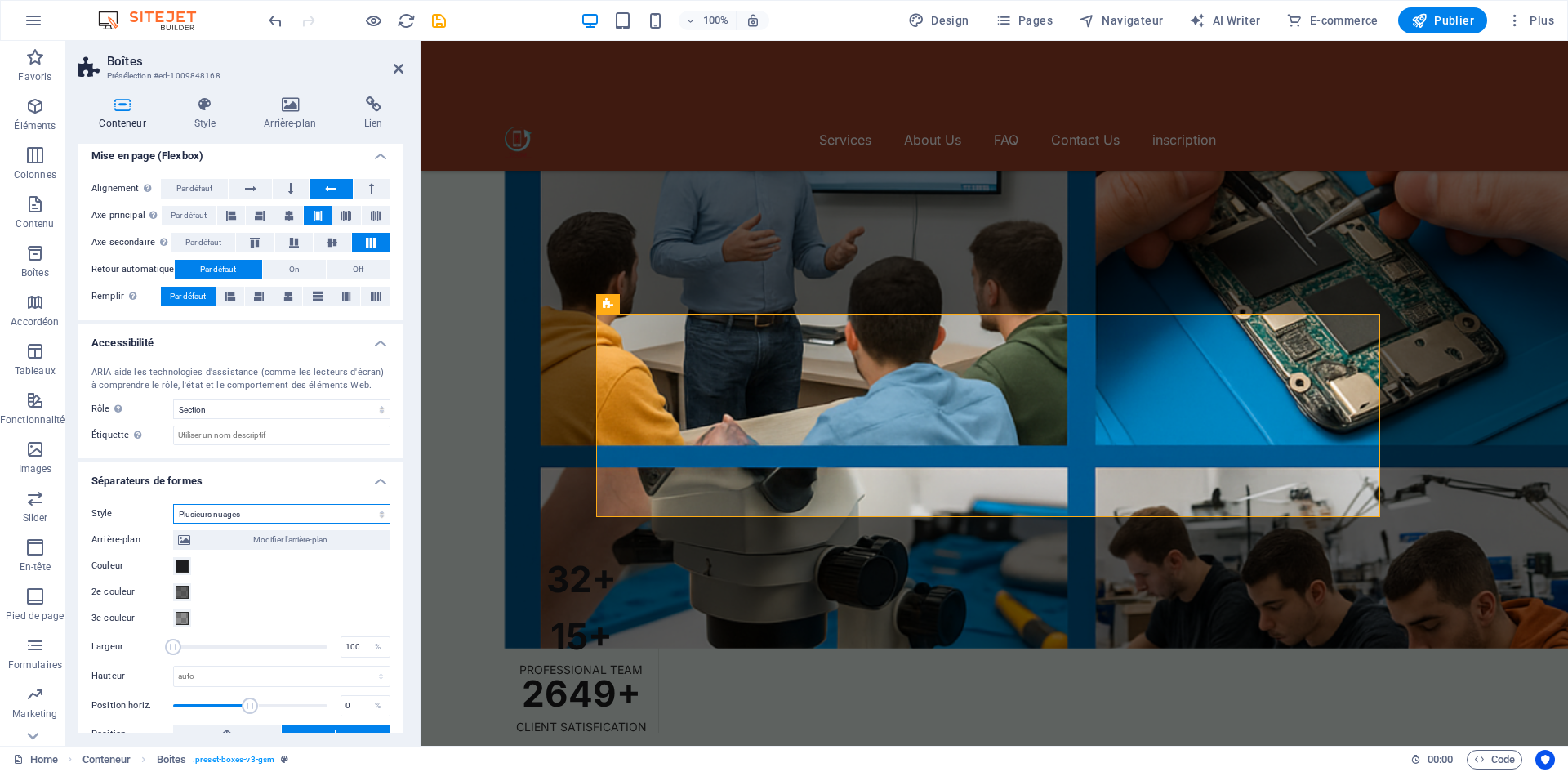
click at [288, 510] on select "Aucun Triangle Carré Diagonale Polygone 1 Polygone 2 Zigzag Plusieurs zigzags V…" at bounding box center [281, 513] width 217 height 20
click at [173, 504] on select "Aucun Triangle Carré Diagonale Polygone 1 Polygone 2 Zigzag Plusieurs zigzags V…" at bounding box center [281, 513] width 217 height 20
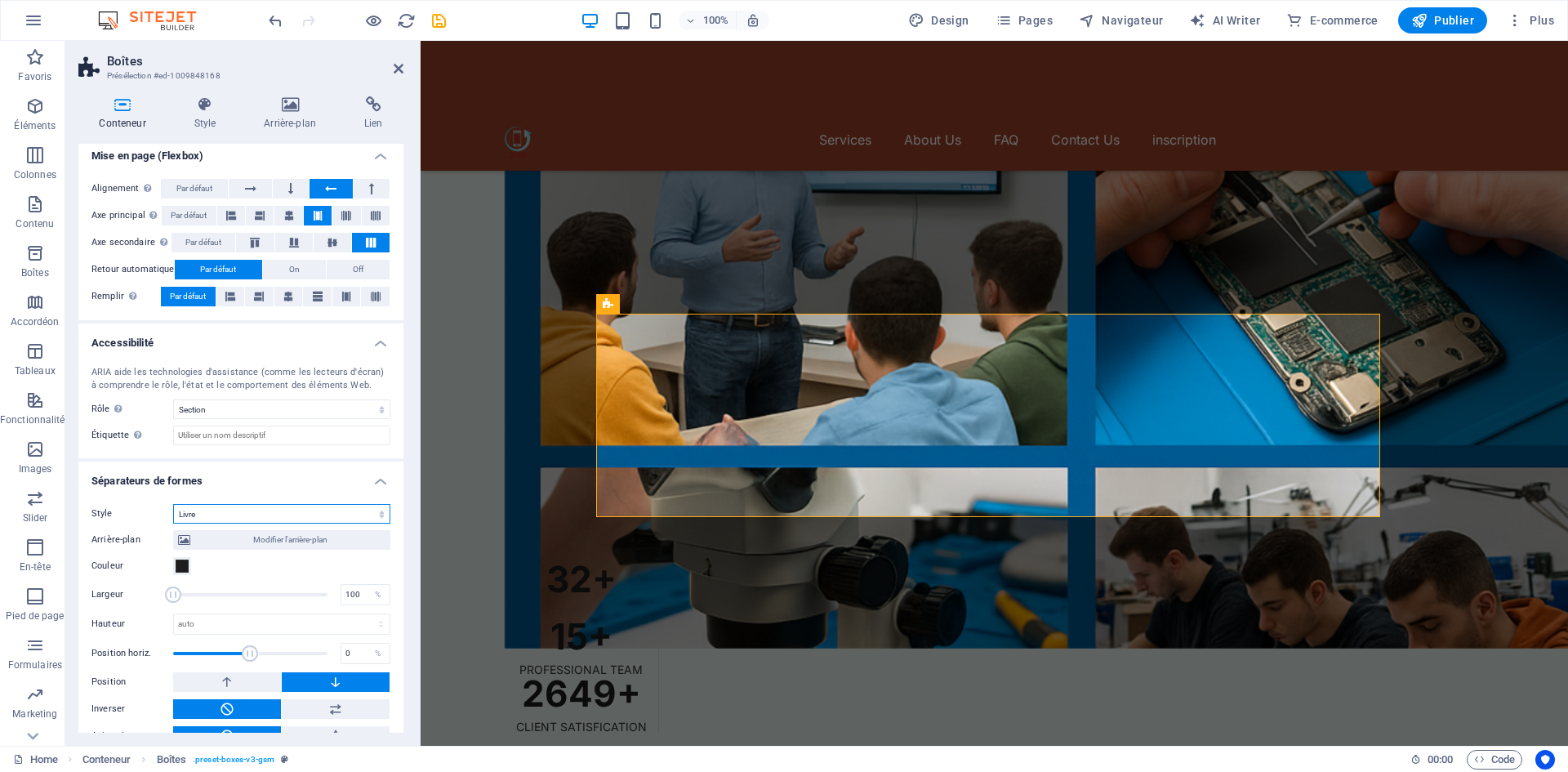
click at [306, 517] on select "Aucun Triangle Carré Diagonale Polygone 1 Polygone 2 Zigzag Plusieurs zigzags V…" at bounding box center [281, 513] width 217 height 20
click at [173, 504] on select "Aucun Triangle Carré Diagonale Polygone 1 Polygone 2 Zigzag Plusieurs zigzags V…" at bounding box center [281, 513] width 217 height 20
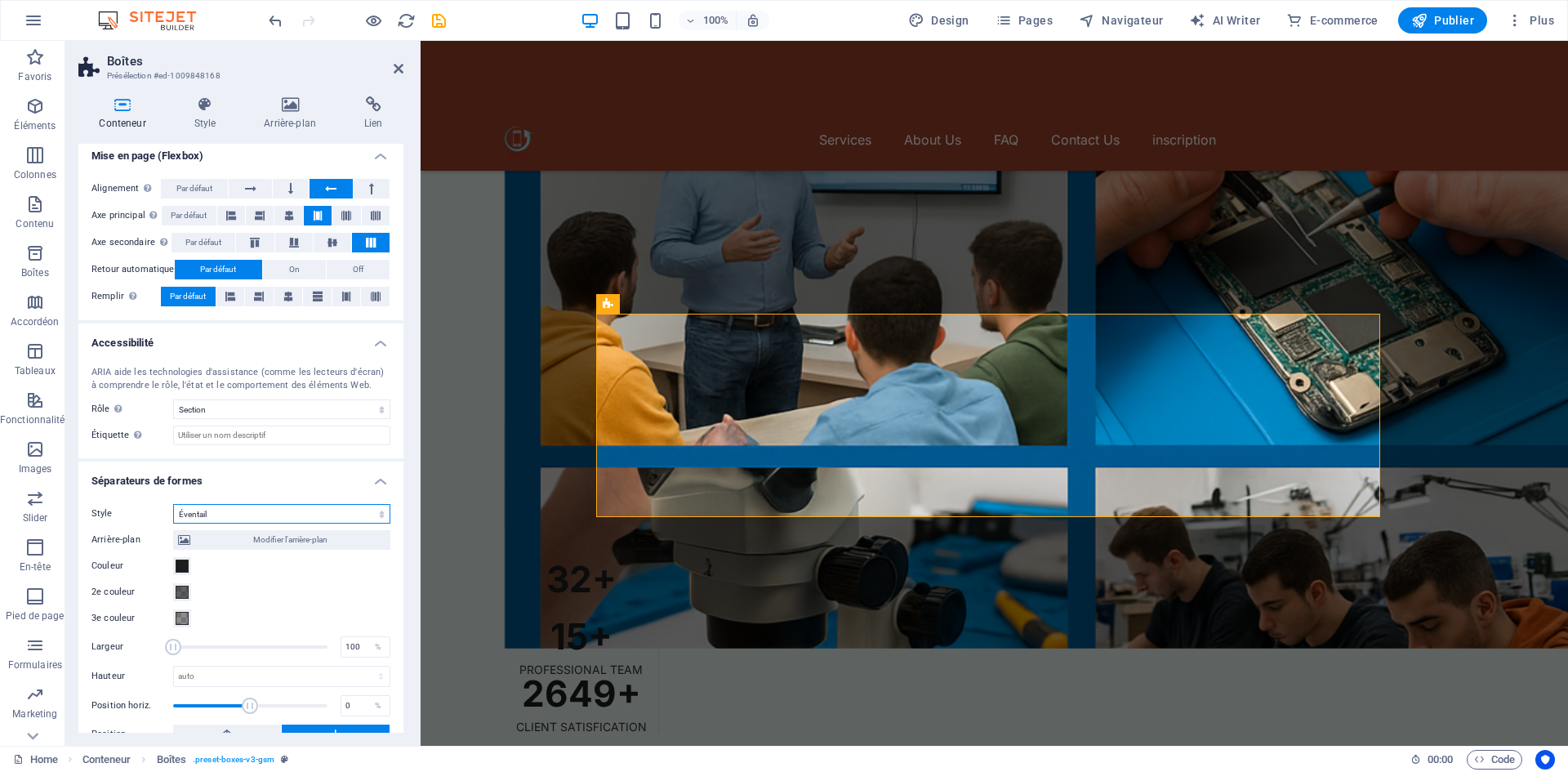
click at [307, 507] on select "Aucun Triangle Carré Diagonale Polygone 1 Polygone 2 Zigzag Plusieurs zigzags V…" at bounding box center [281, 513] width 217 height 20
click at [173, 504] on select "Aucun Triangle Carré Diagonale Polygone 1 Polygone 2 Zigzag Plusieurs zigzags V…" at bounding box center [281, 513] width 217 height 20
click at [283, 508] on select "Aucun Triangle Carré Diagonale Polygone 1 Polygone 2 Zigzag Plusieurs zigzags V…" at bounding box center [281, 513] width 217 height 20
click at [173, 504] on select "Aucun Triangle Carré Diagonale Polygone 1 Polygone 2 Zigzag Plusieurs zigzags V…" at bounding box center [281, 513] width 217 height 20
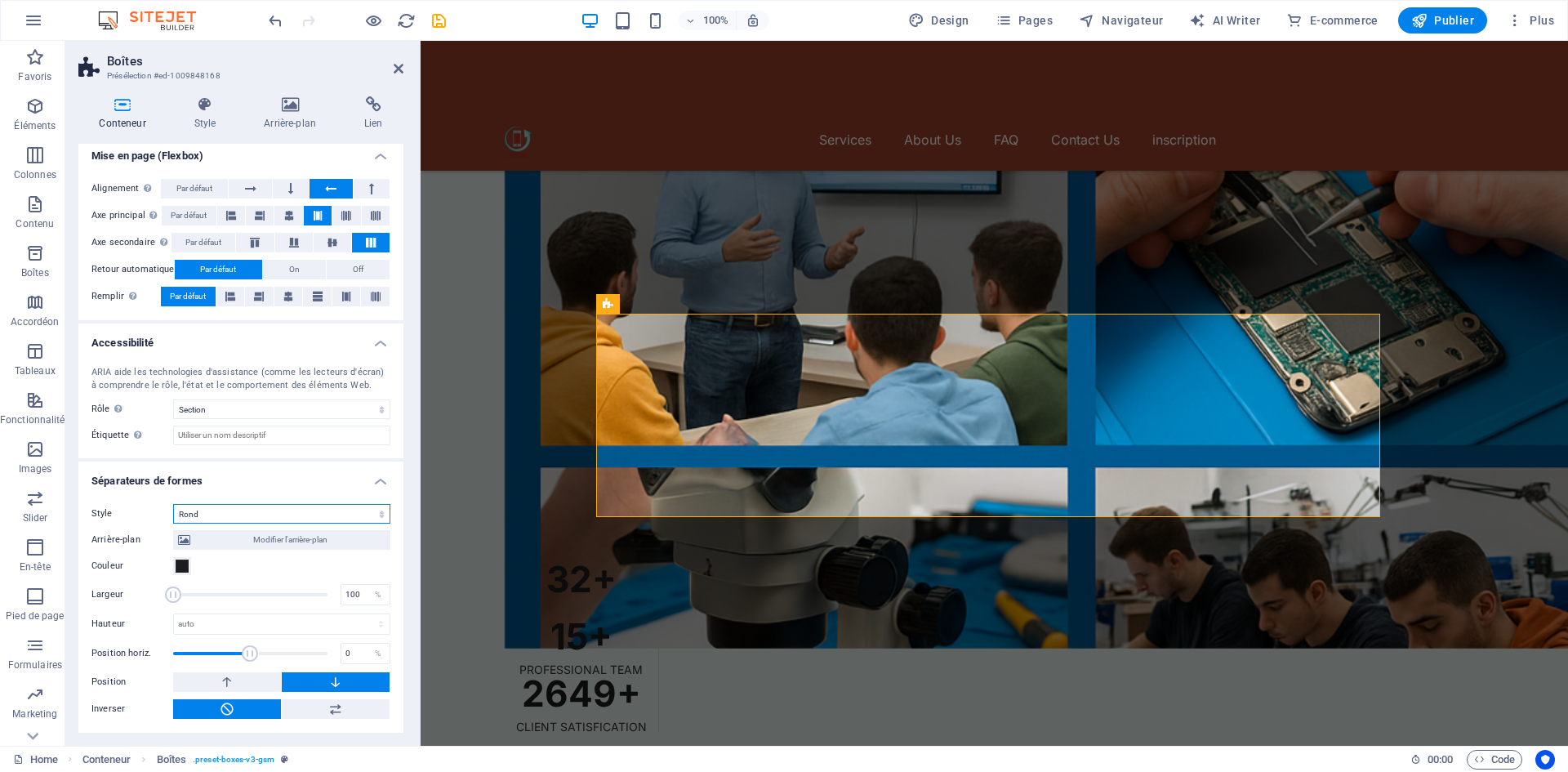
click at [309, 519] on select "Aucun Triangle Carré Diagonale Polygone 1 Polygone 2 Zigzag Plusieurs zigzags V…" at bounding box center [281, 513] width 217 height 20
click at [173, 504] on select "Aucun Triangle Carré Diagonale Polygone 1 Polygone 2 Zigzag Plusieurs zigzags V…" at bounding box center [281, 513] width 217 height 20
click at [291, 513] on select "Aucun Triangle Carré Diagonale Polygone 1 Polygone 2 Zigzag Plusieurs zigzags V…" at bounding box center [281, 513] width 217 height 20
click at [173, 504] on select "Aucun Triangle Carré Diagonale Polygone 1 Polygone 2 Zigzag Plusieurs zigzags V…" at bounding box center [281, 513] width 217 height 20
click at [279, 516] on select "Aucun Triangle Carré Diagonale Polygone 1 Polygone 2 Zigzag Plusieurs zigzags V…" at bounding box center [281, 513] width 217 height 20
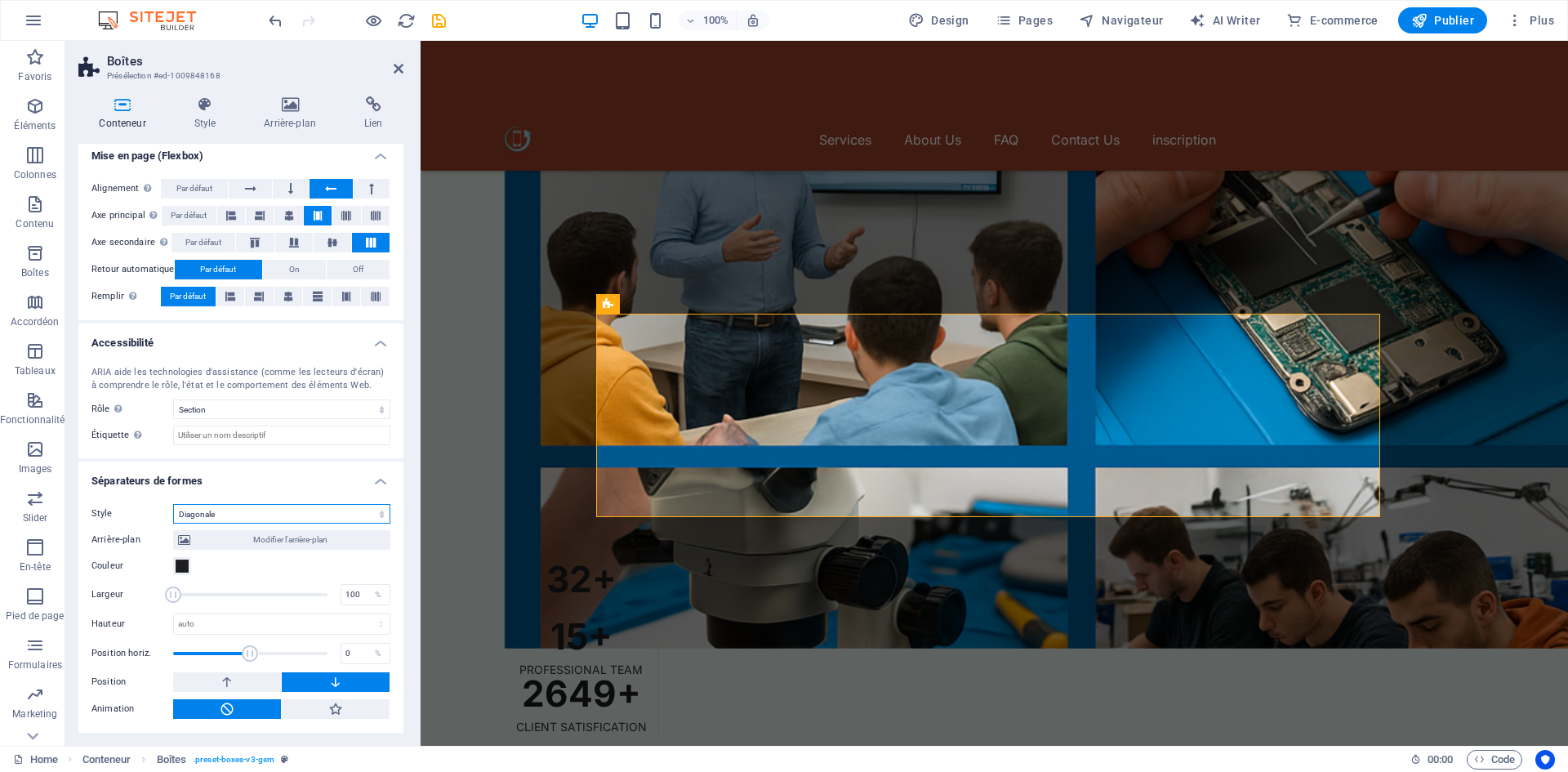
click at [173, 504] on select "Aucun Triangle Carré Diagonale Polygone 1 Polygone 2 Zigzag Plusieurs zigzags V…" at bounding box center [281, 513] width 217 height 20
click at [277, 513] on select "Aucun Triangle Carré Diagonale Polygone 1 Polygone 2 Zigzag Plusieurs zigzags V…" at bounding box center [281, 513] width 217 height 20
click at [173, 504] on select "Aucun Triangle Carré Diagonale Polygone 1 Polygone 2 Zigzag Plusieurs zigzags V…" at bounding box center [281, 513] width 217 height 20
click at [326, 538] on span "Modifier l'arrière-plan" at bounding box center [290, 540] width 190 height 20
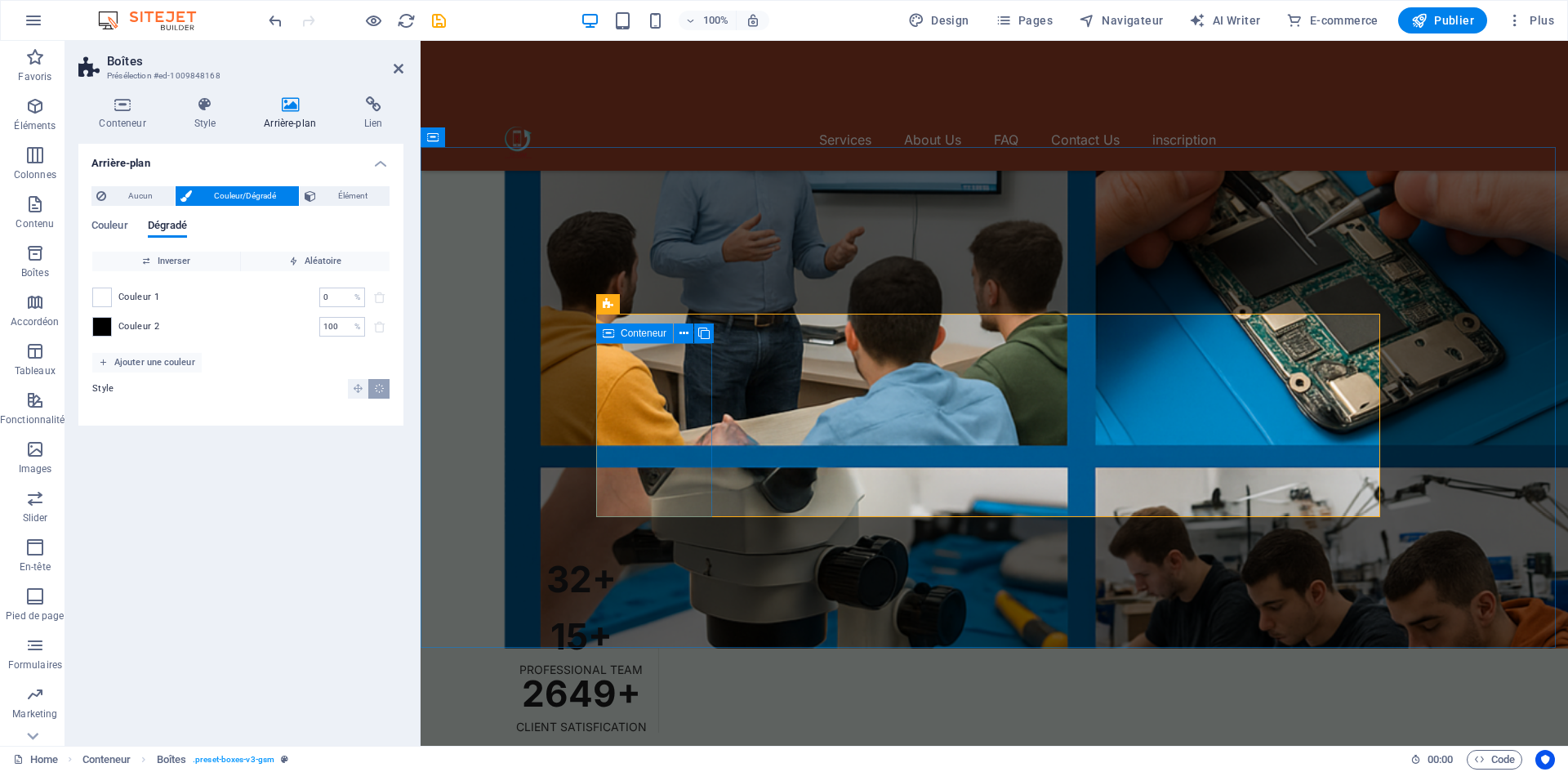
click at [352, 200] on span "Élément" at bounding box center [353, 196] width 63 height 20
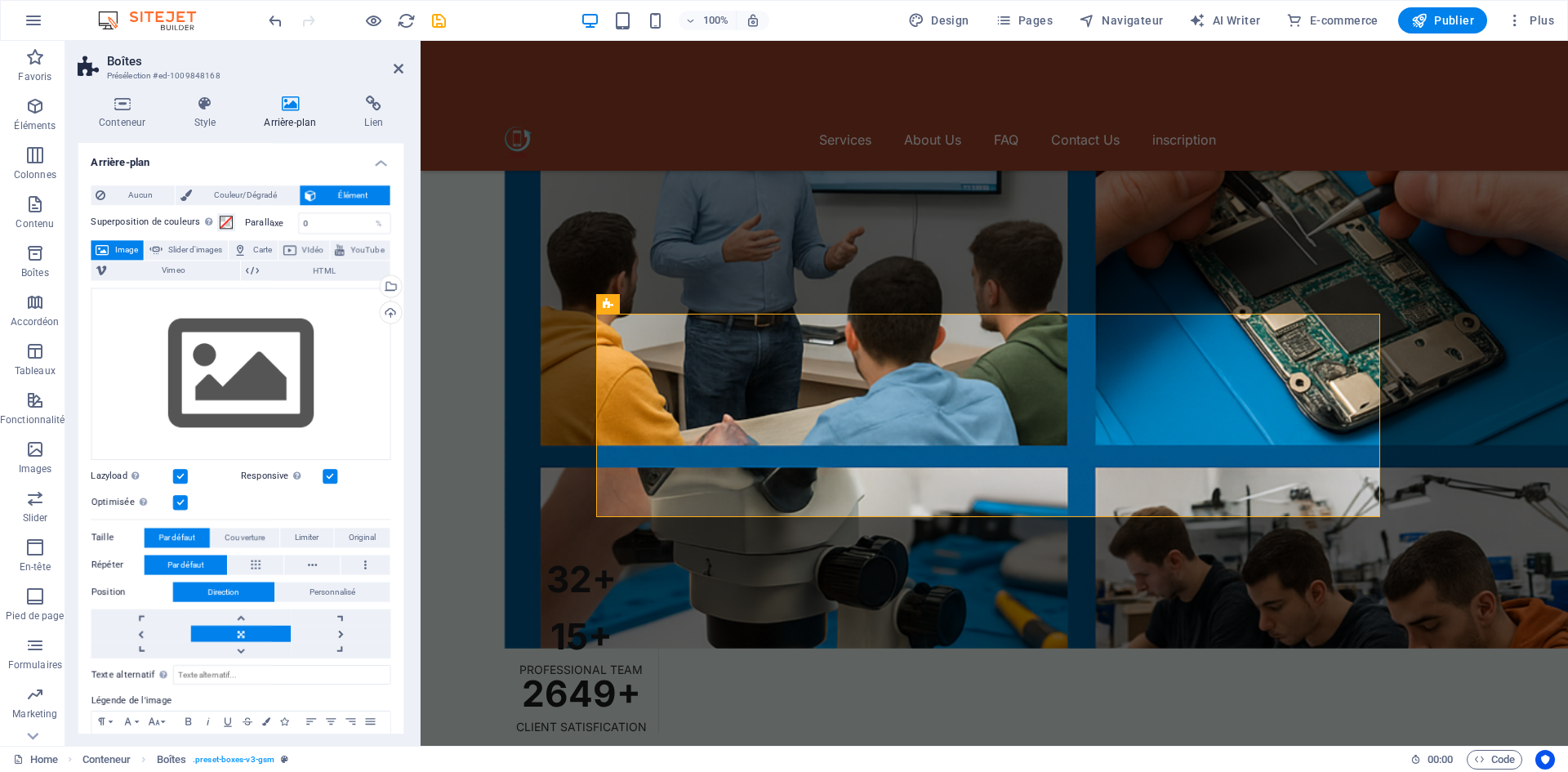
click at [207, 113] on h4 "Style" at bounding box center [208, 114] width 71 height 34
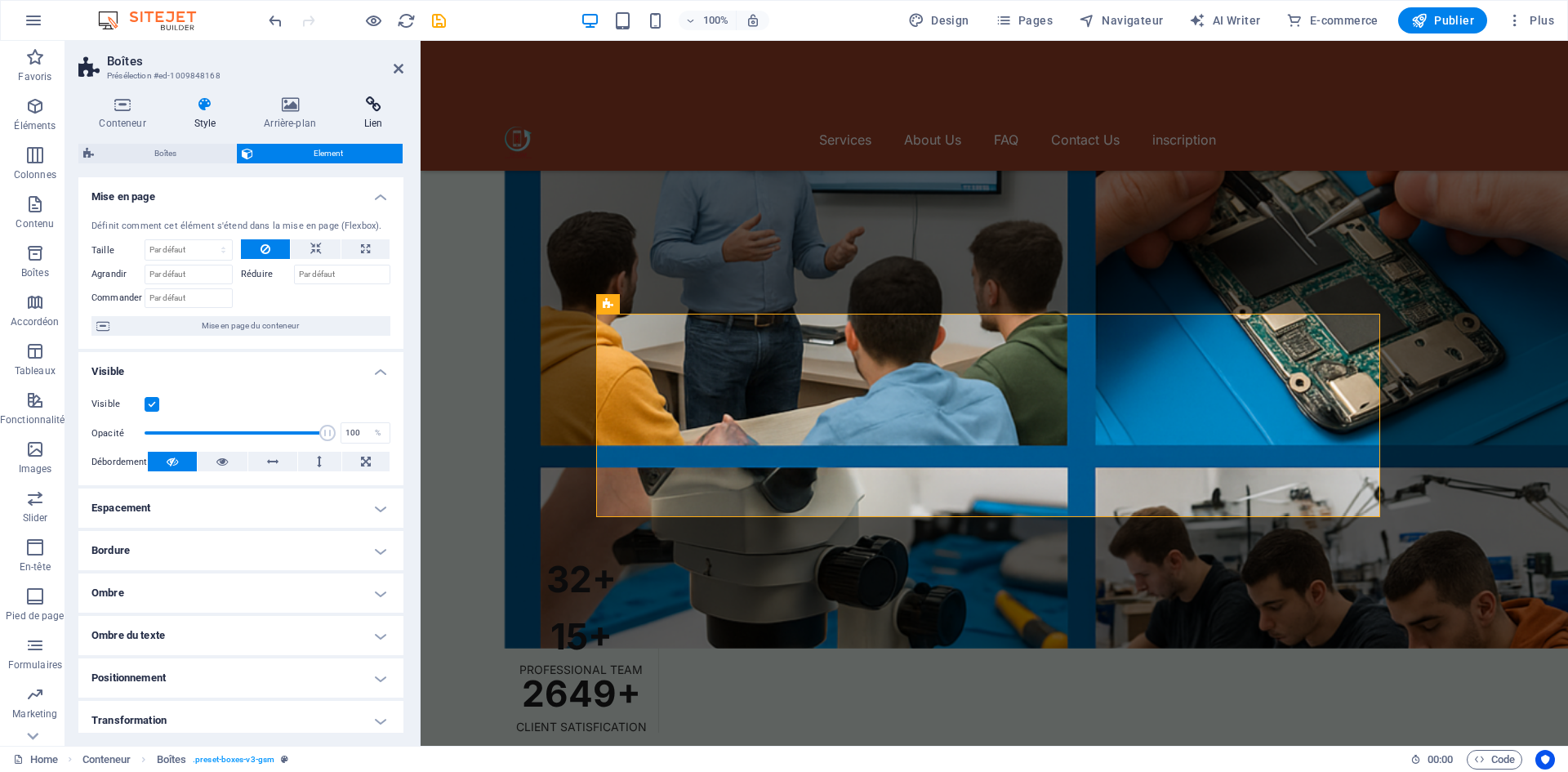
click at [363, 112] on icon at bounding box center [373, 105] width 61 height 16
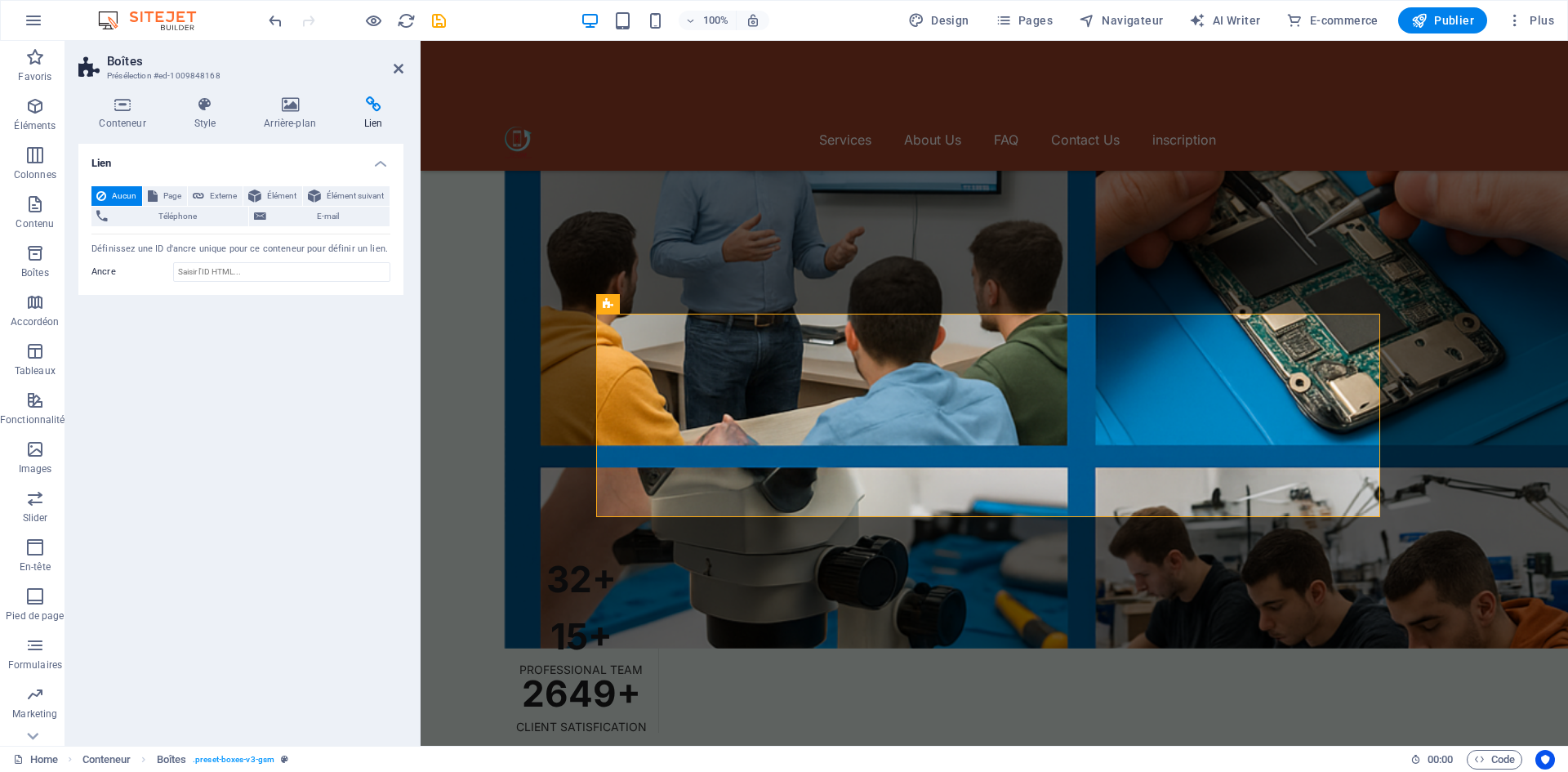
click at [261, 90] on div "Conteneur Style Arrière-plan Lien Taille Hauteur Par défaut px rem % vh vw Haut…" at bounding box center [241, 414] width 351 height 662
click at [294, 105] on icon at bounding box center [290, 105] width 94 height 16
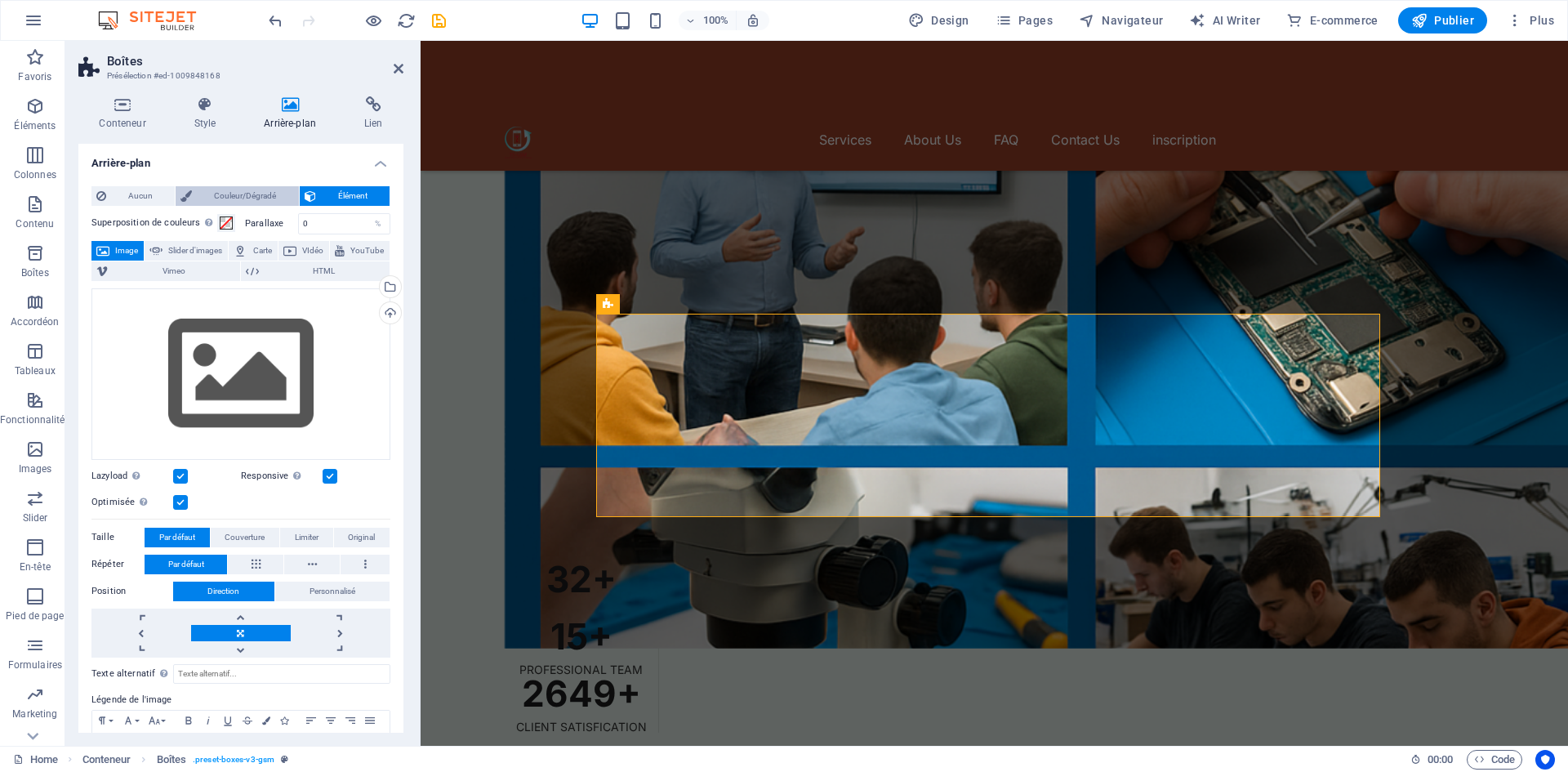
click at [223, 192] on span "Couleur/Dégradé" at bounding box center [245, 196] width 97 height 20
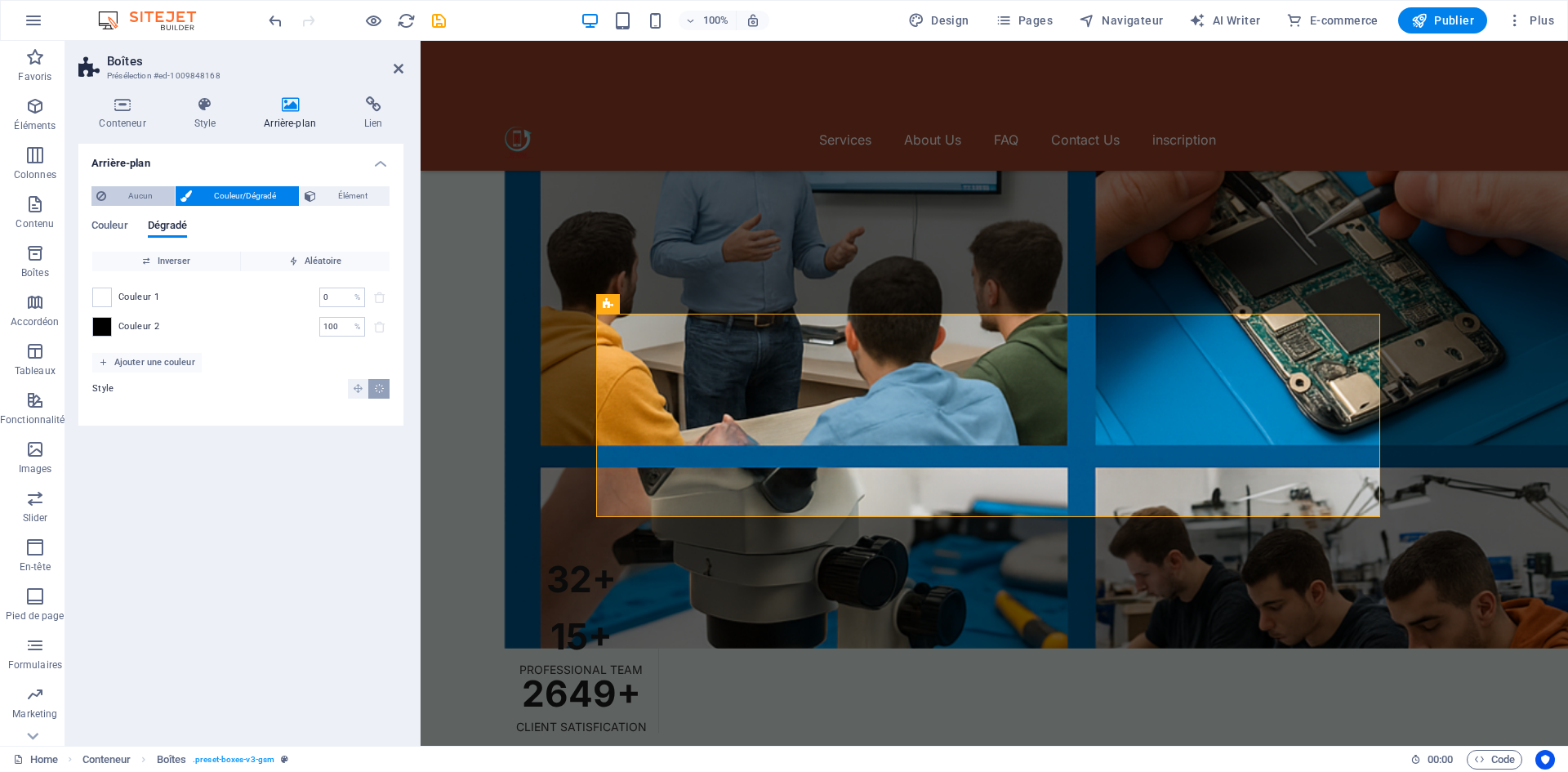
click at [132, 186] on span "Aucun" at bounding box center [140, 196] width 59 height 20
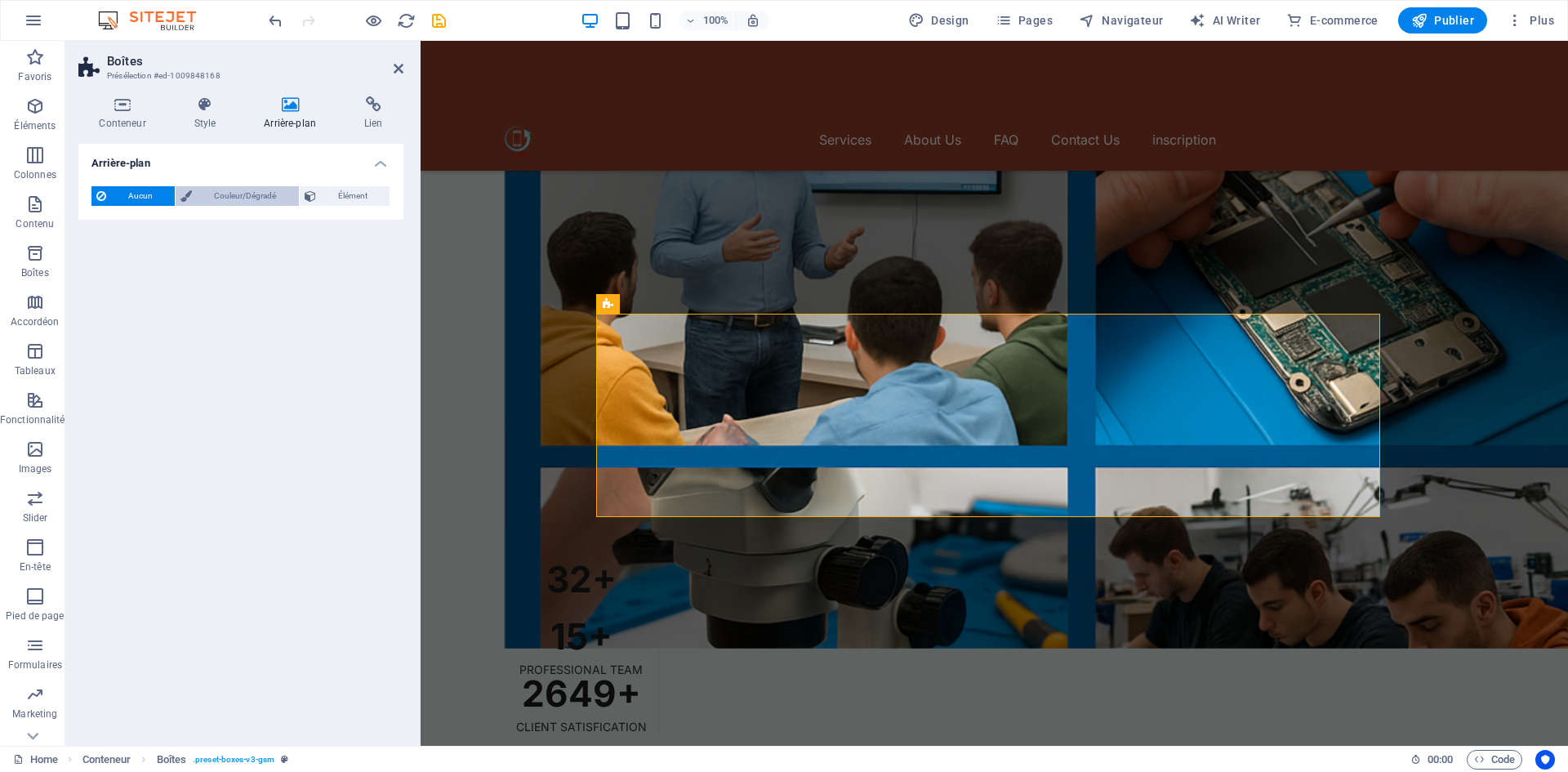
click at [274, 203] on span "Couleur/Dégradé" at bounding box center [245, 196] width 97 height 20
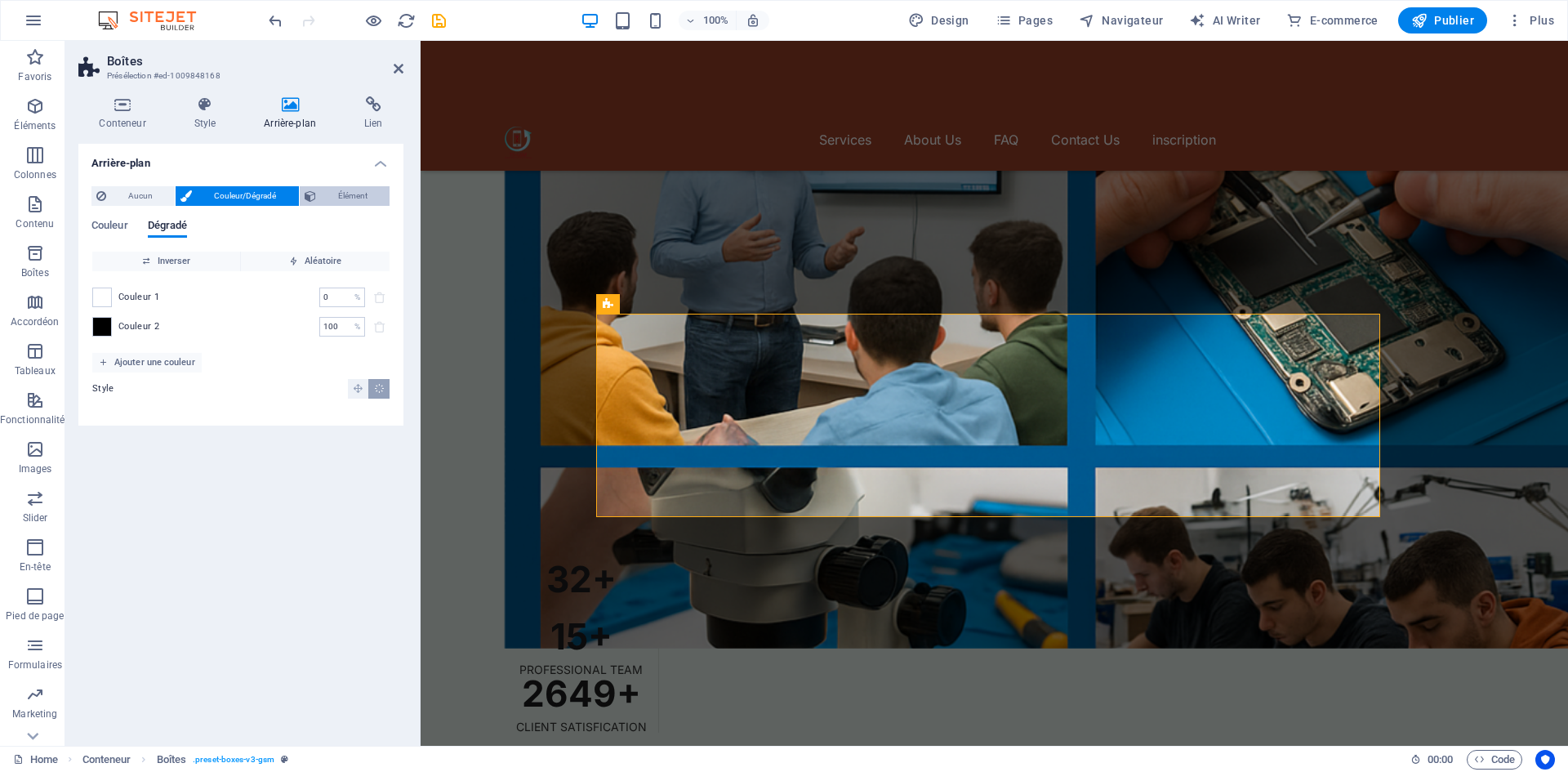
click at [346, 191] on span "Élément" at bounding box center [353, 196] width 63 height 20
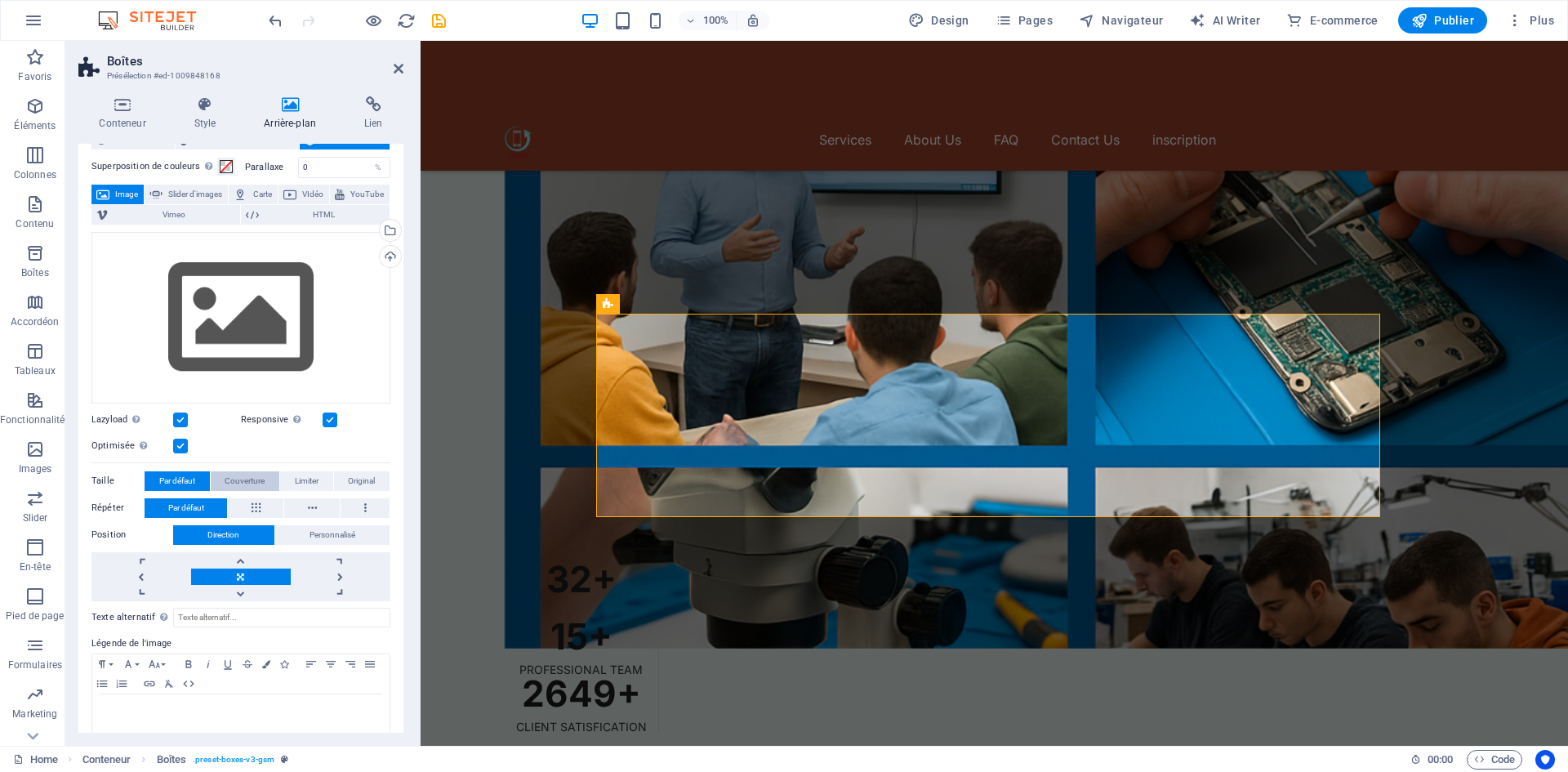
scroll to position [80, 0]
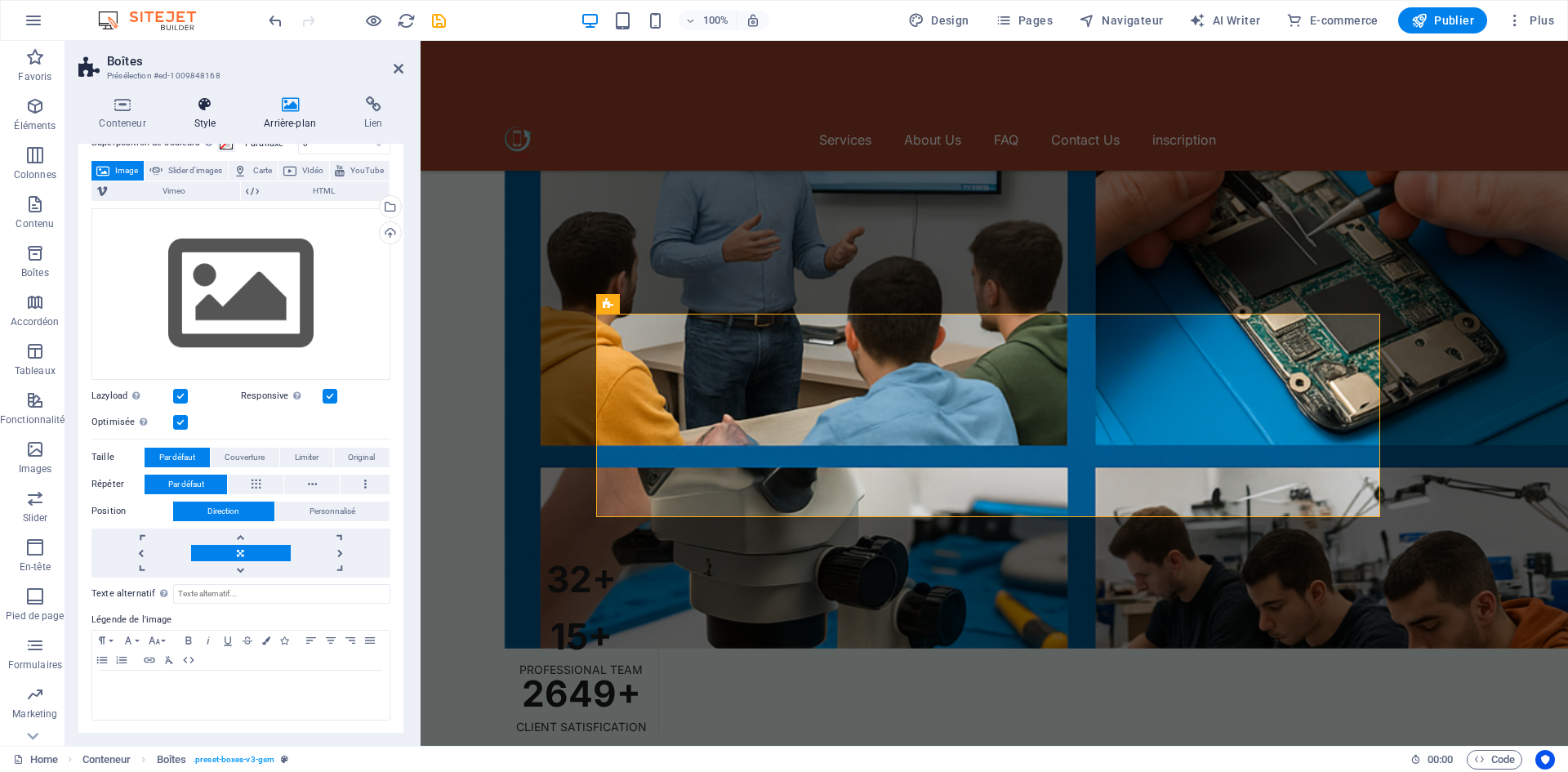
click at [219, 110] on icon at bounding box center [204, 105] width 63 height 16
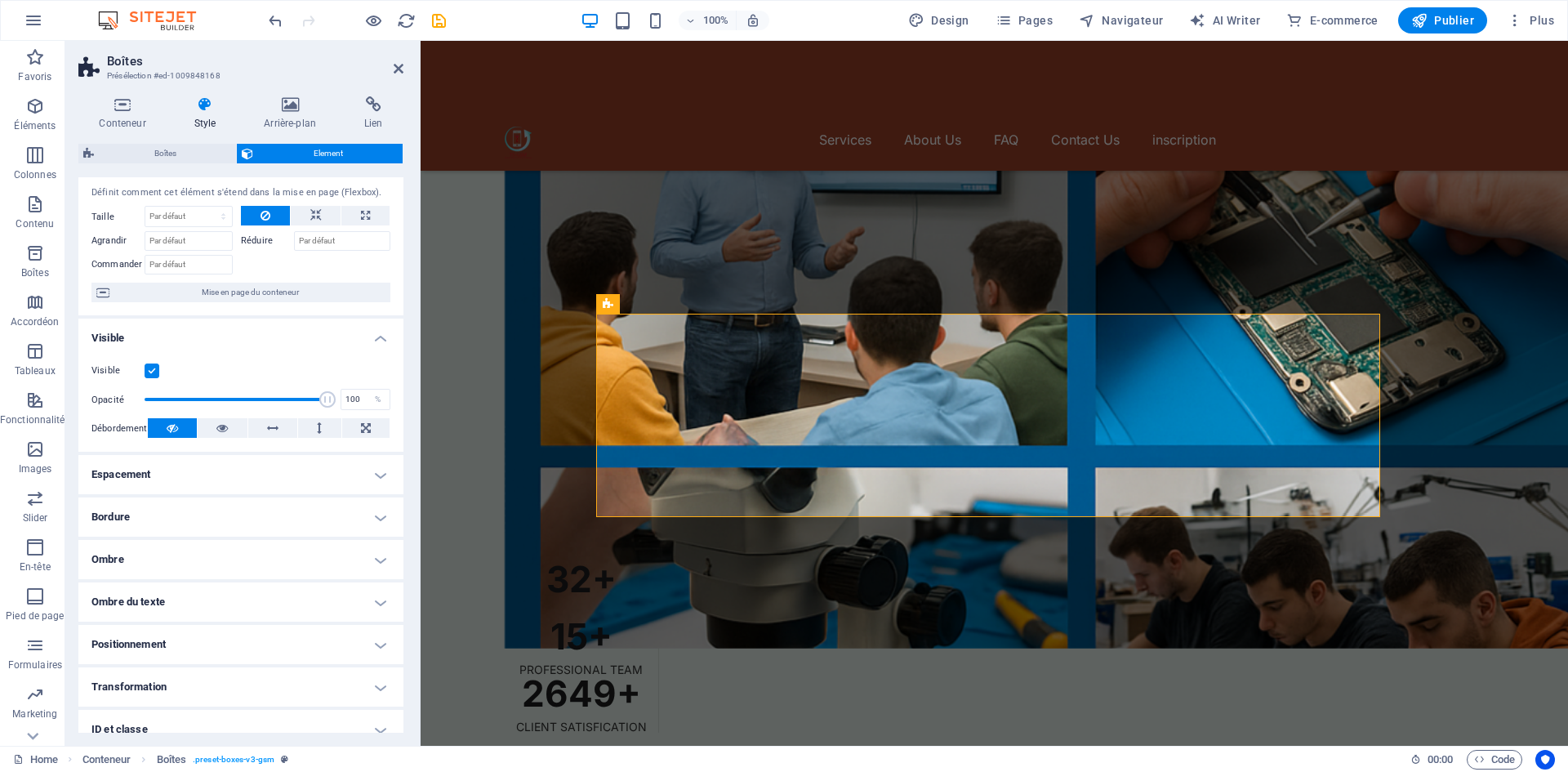
scroll to position [0, 0]
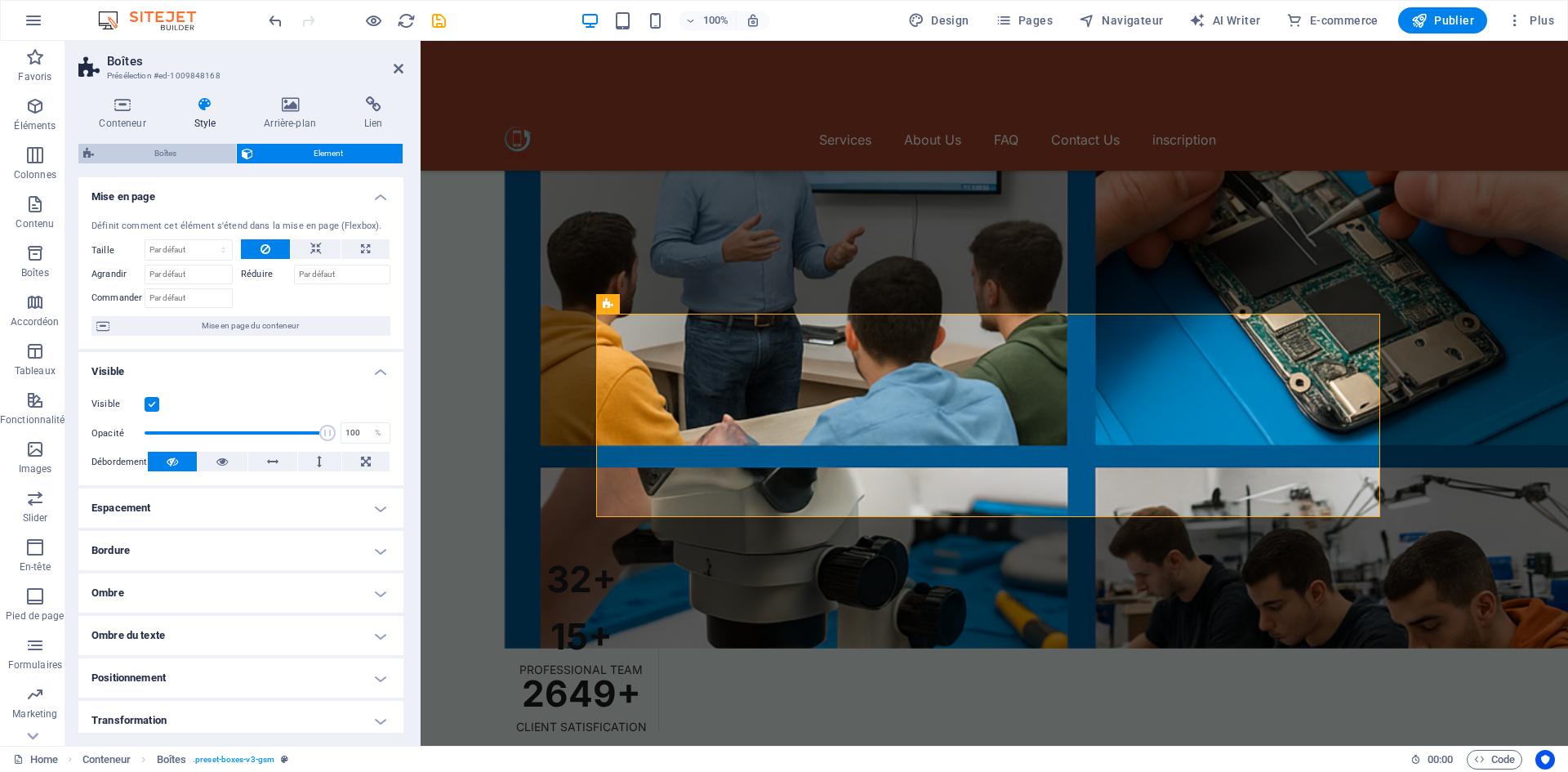
click at [170, 153] on span "Boîtes" at bounding box center [165, 154] width 132 height 20
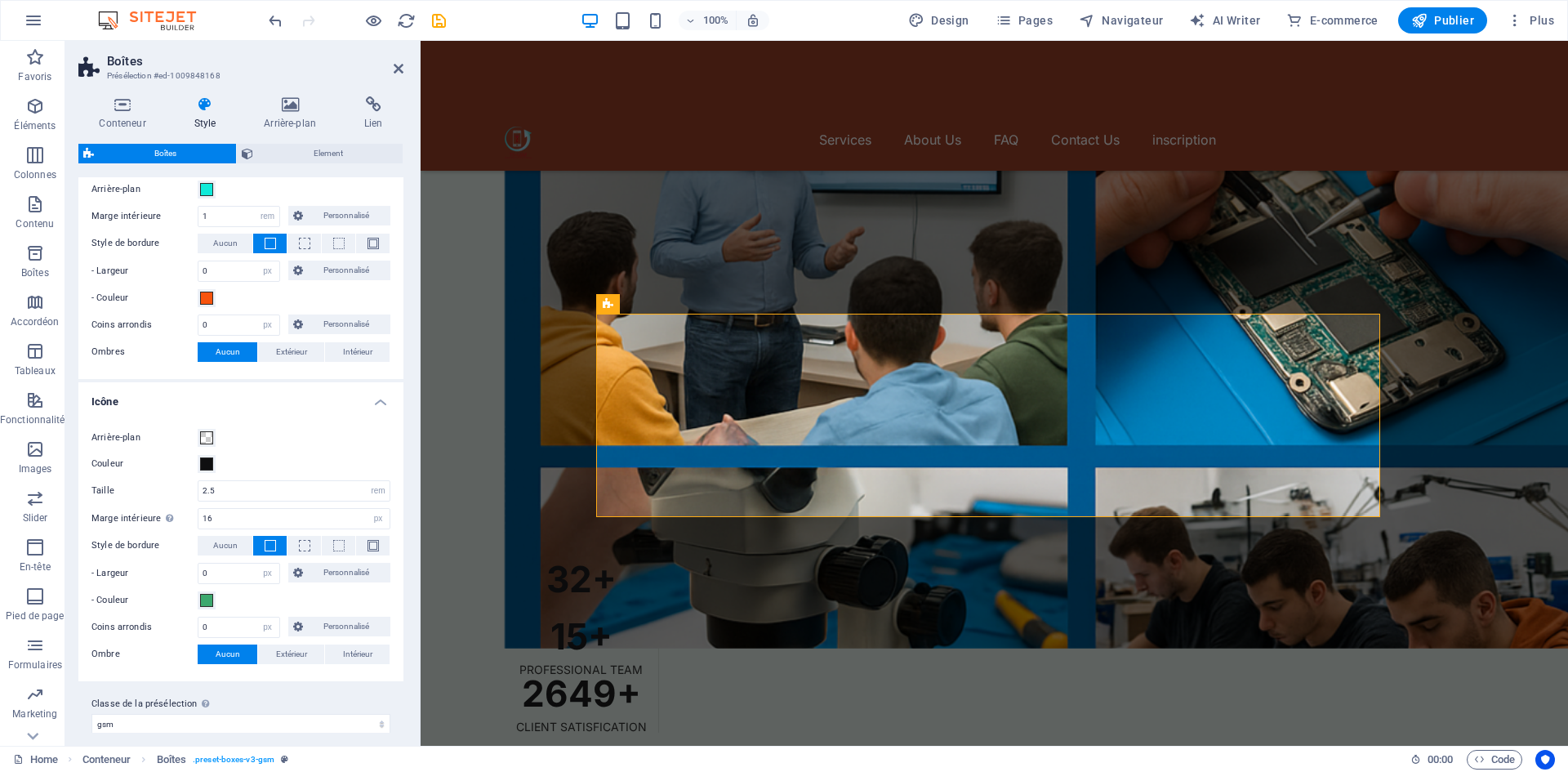
scroll to position [531, 0]
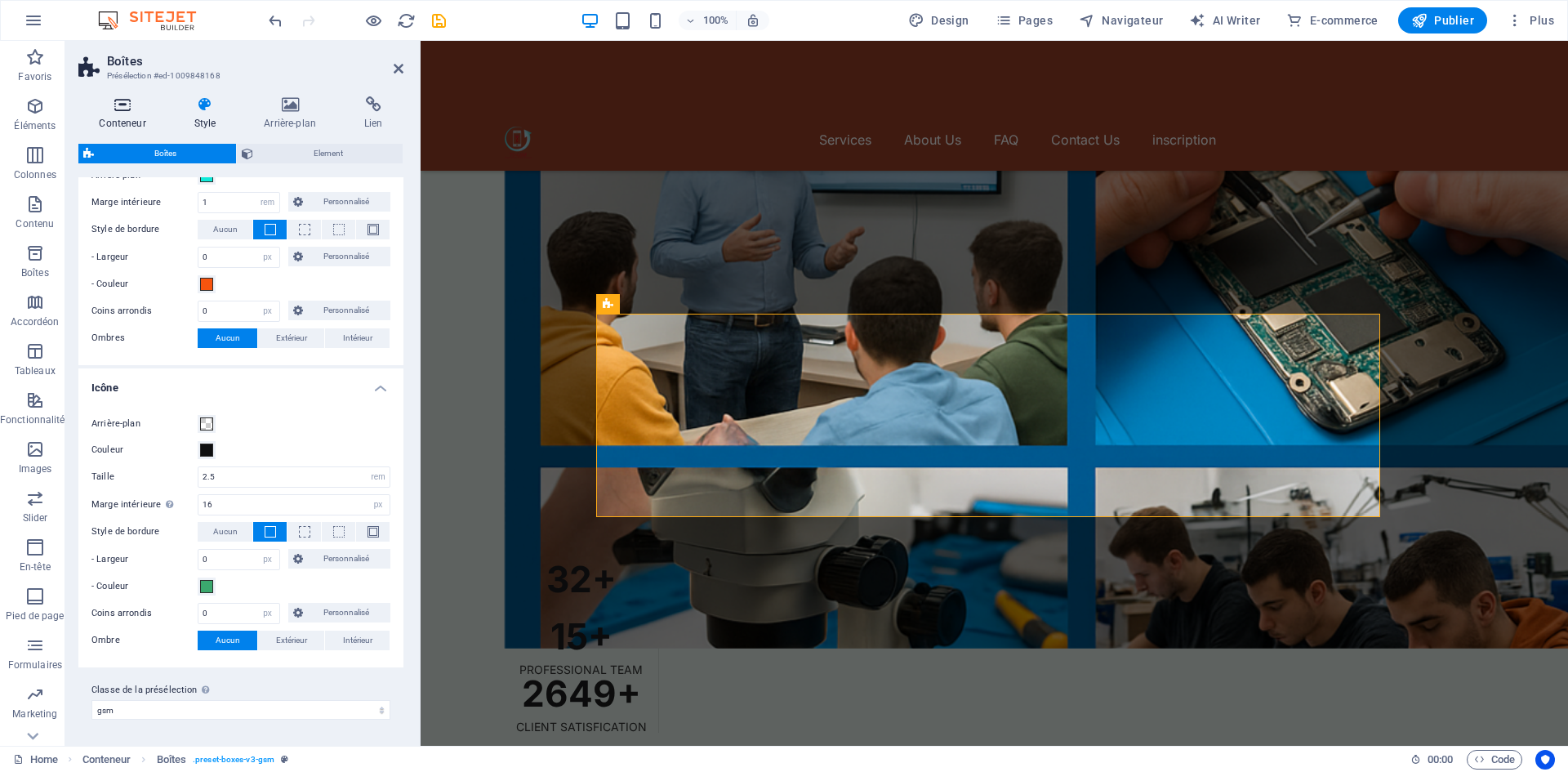
click at [131, 110] on icon at bounding box center [123, 105] width 89 height 16
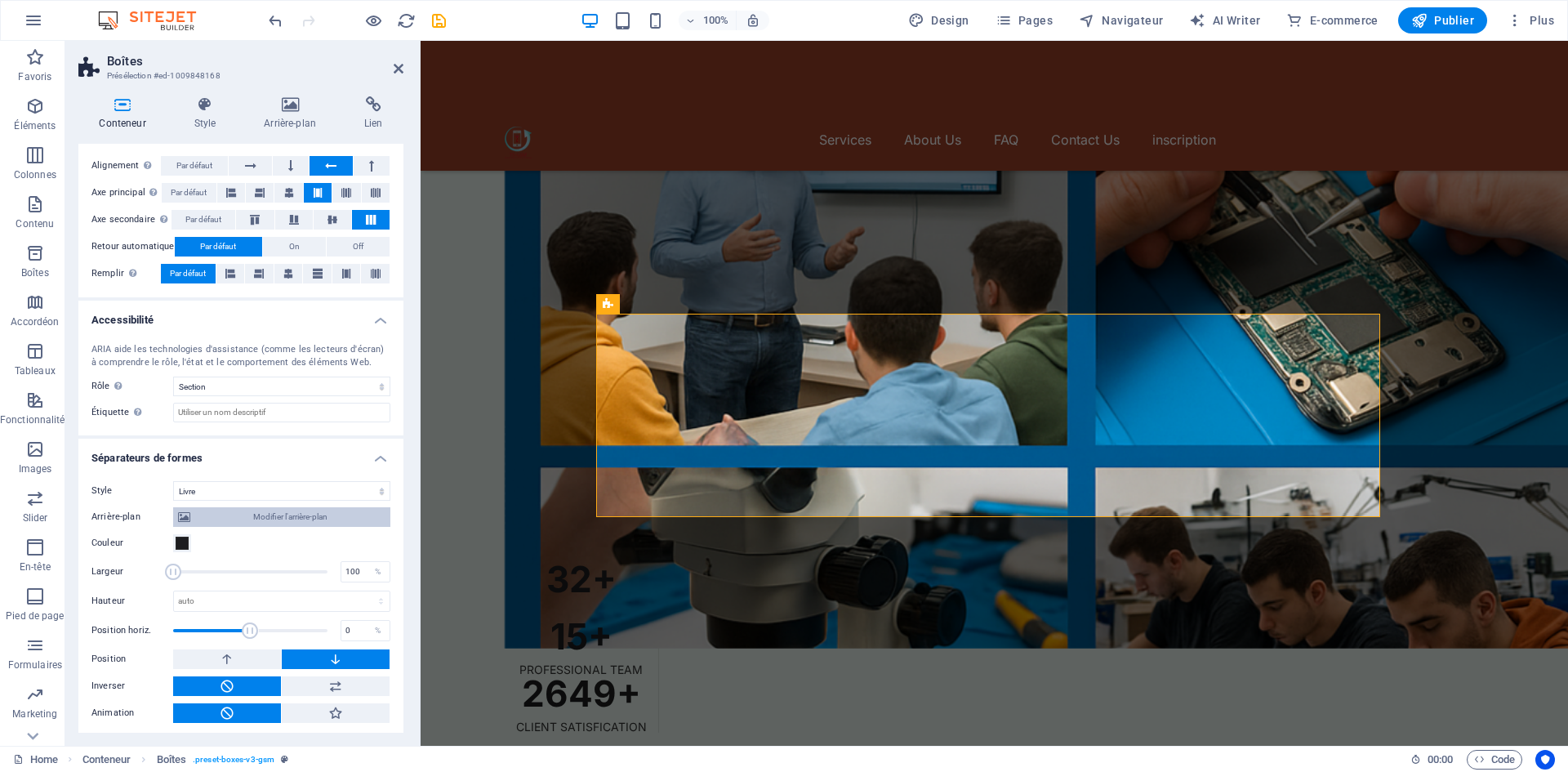
scroll to position [282, 0]
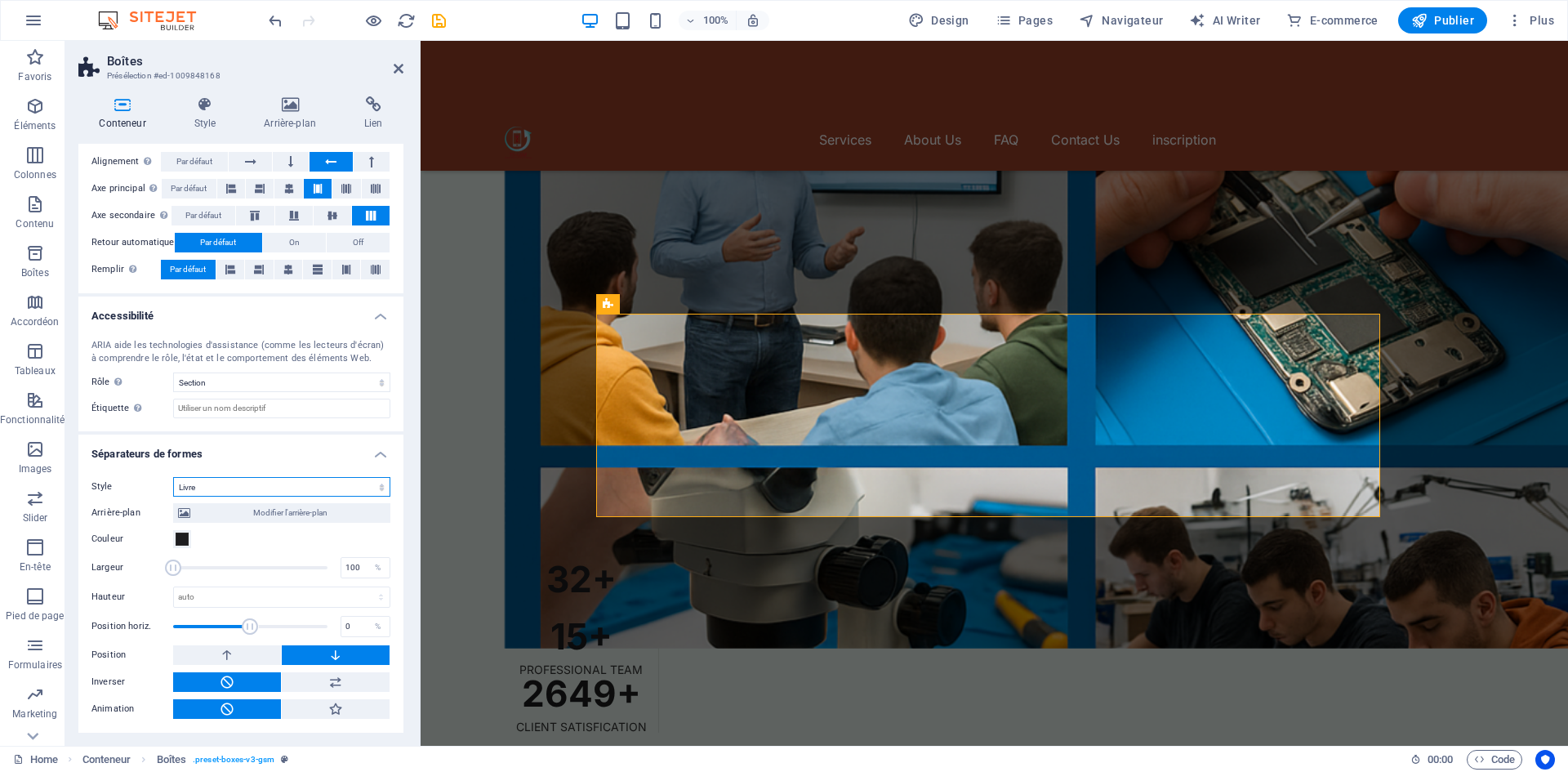
click at [273, 483] on select "Aucun Triangle Carré Diagonale Polygone 1 Polygone 2 Zigzag Plusieurs zigzags V…" at bounding box center [281, 486] width 217 height 20
click at [173, 476] on select "Aucun Triangle Carré Diagonale Polygone 1 Polygone 2 Zigzag Plusieurs zigzags V…" at bounding box center [281, 486] width 217 height 20
click at [270, 493] on select "Aucun Triangle Carré Diagonale Polygone 1 Polygone 2 Zigzag Plusieurs zigzags V…" at bounding box center [281, 486] width 217 height 20
select select "waves"
click at [173, 476] on select "Aucun Triangle Carré Diagonale Polygone 1 Polygone 2 Zigzag Plusieurs zigzags V…" at bounding box center [281, 486] width 217 height 20
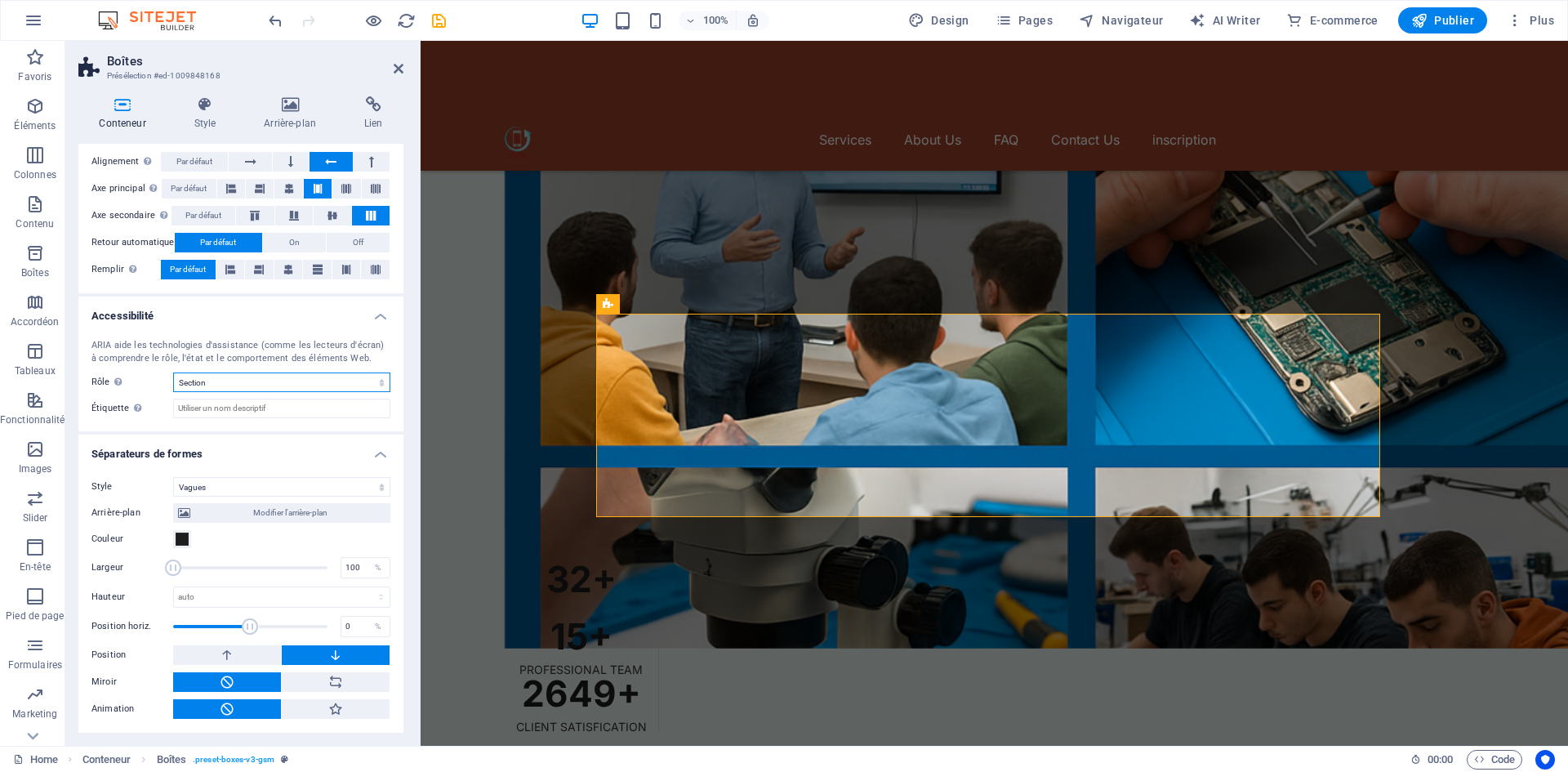
click at [266, 384] on select "Aucun Alert Article Banner Comment Complementary Dialog En-tête Marquee Pied de…" at bounding box center [281, 382] width 217 height 20
click at [173, 372] on select "Aucun Alert Article Banner Comment Complementary Dialog En-tête Marquee Pied de…" at bounding box center [281, 382] width 217 height 20
click at [260, 381] on select "Aucun Alert Article Banner Comment Complementary Dialog En-tête Marquee Pied de…" at bounding box center [281, 382] width 217 height 20
select select "complementary"
click at [173, 372] on select "Aucun Alert Article Banner Comment Complementary Dialog En-tête Marquee Pied de…" at bounding box center [281, 382] width 217 height 20
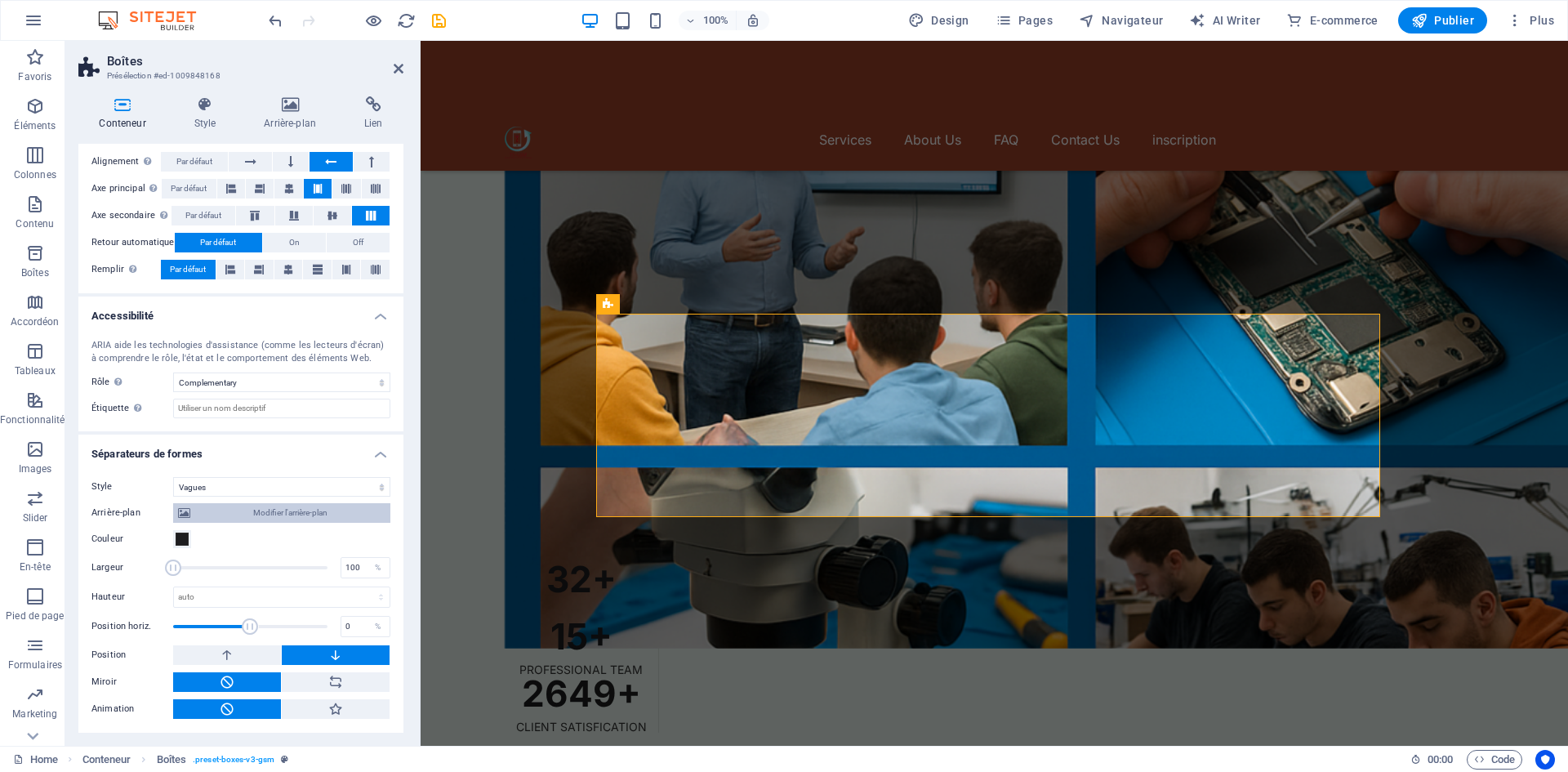
click at [228, 513] on span "Modifier l'arrière-plan" at bounding box center [290, 513] width 190 height 20
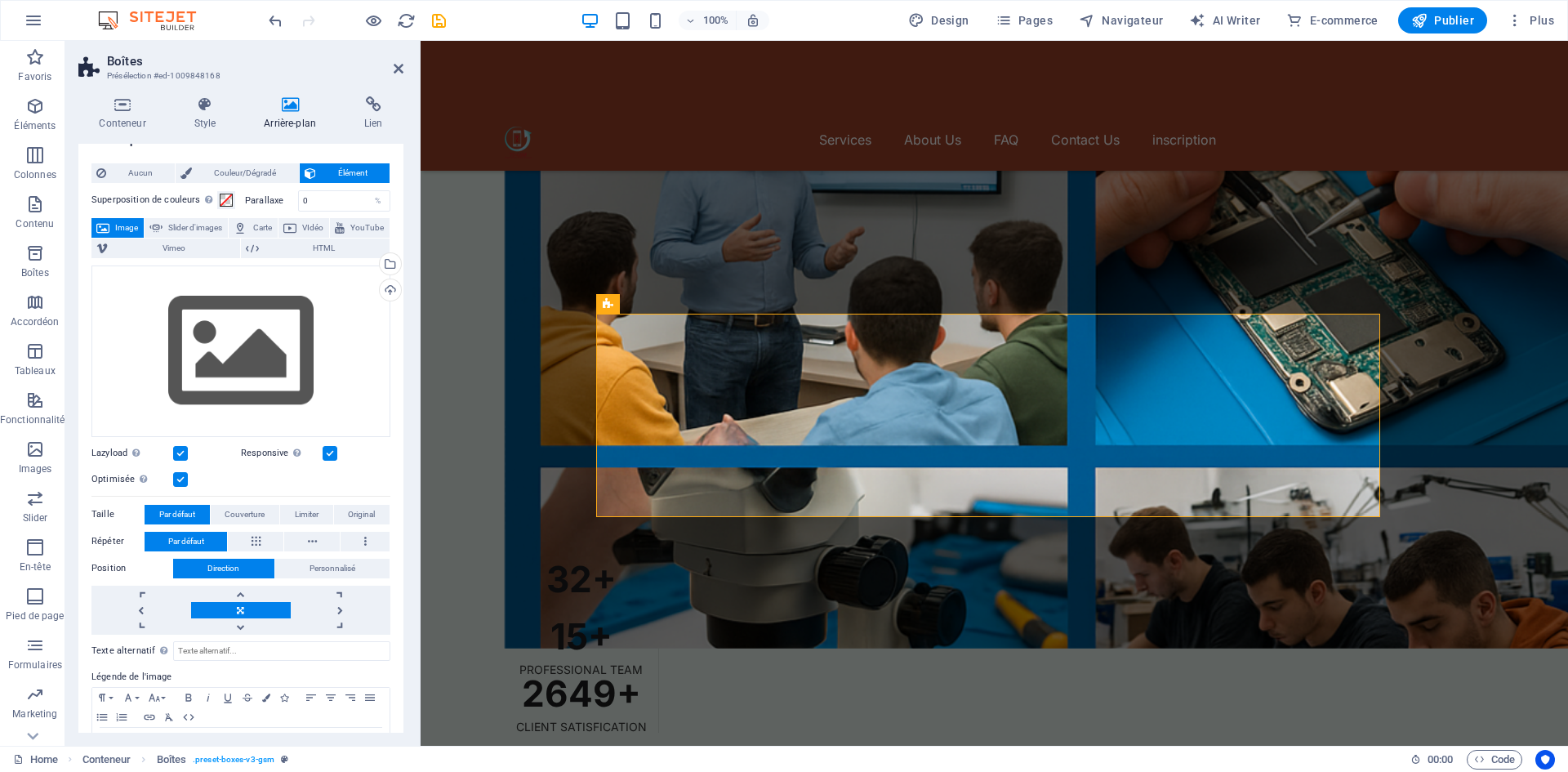
scroll to position [0, 0]
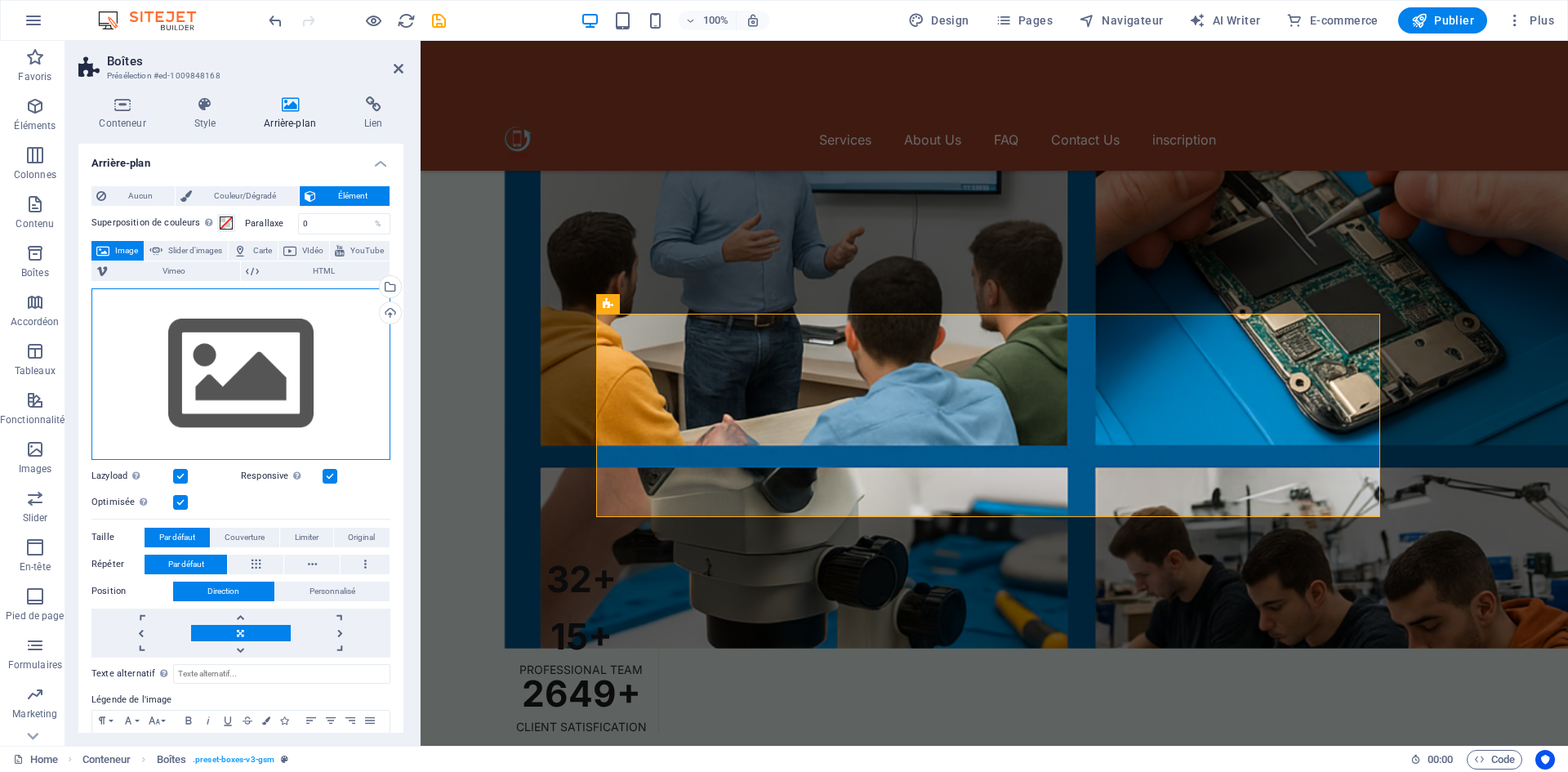
click at [307, 334] on div "Glissez les fichiers ici, cliquez pour choisir les fichiers ou sélectionnez les…" at bounding box center [241, 374] width 299 height 172
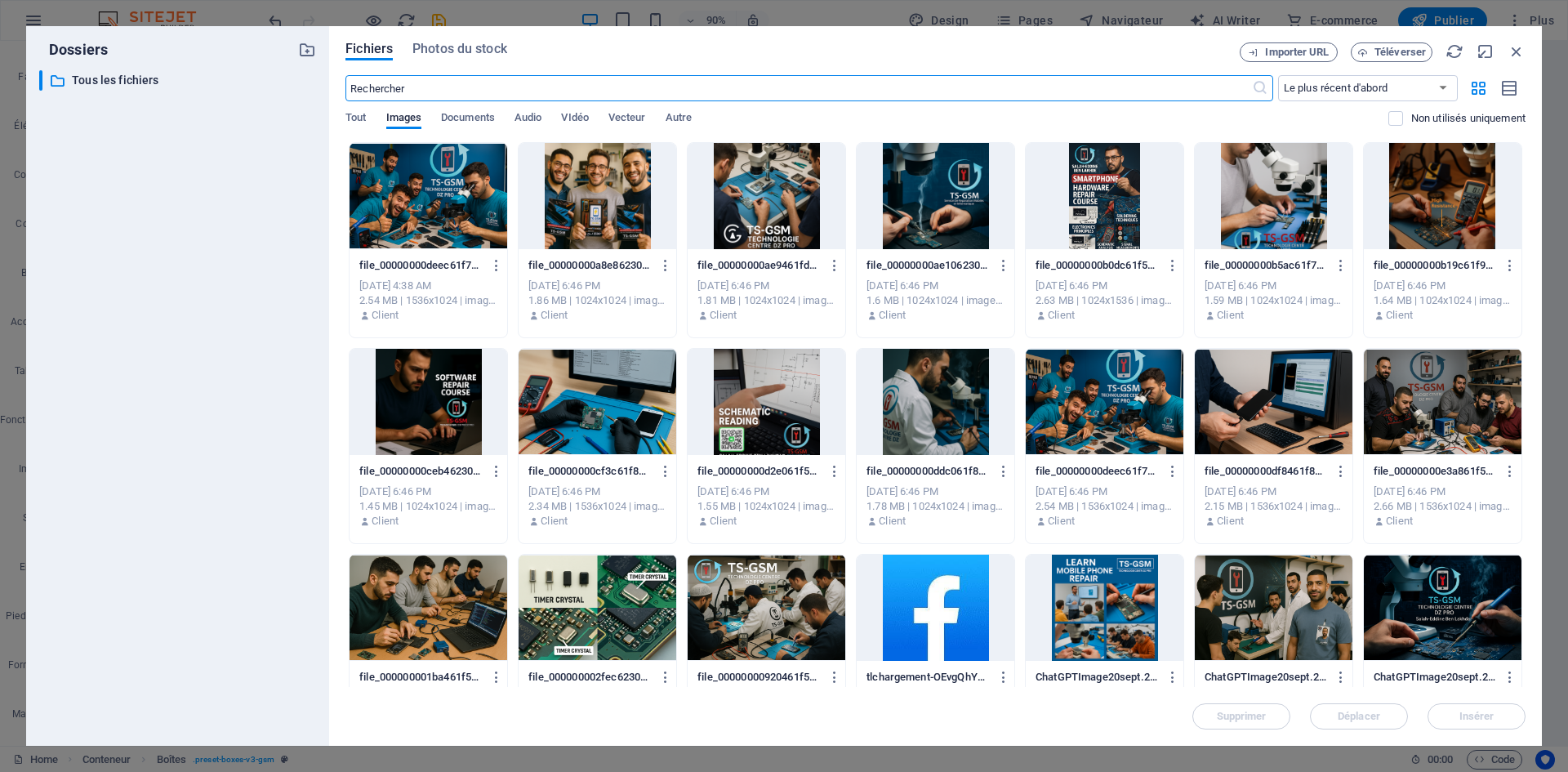
scroll to position [4731, 0]
click at [759, 376] on div at bounding box center [766, 401] width 157 height 106
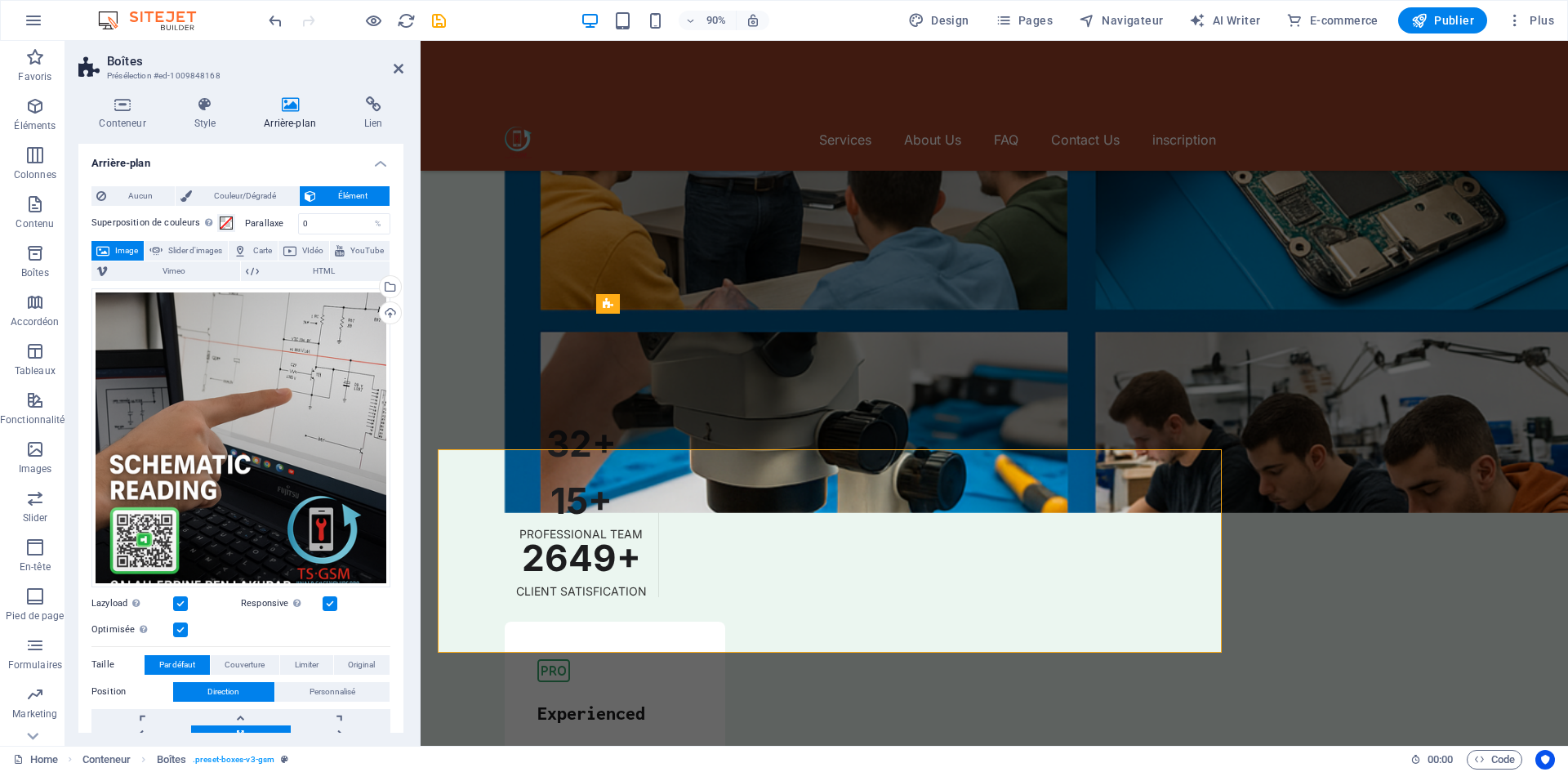
scroll to position [4595, 0]
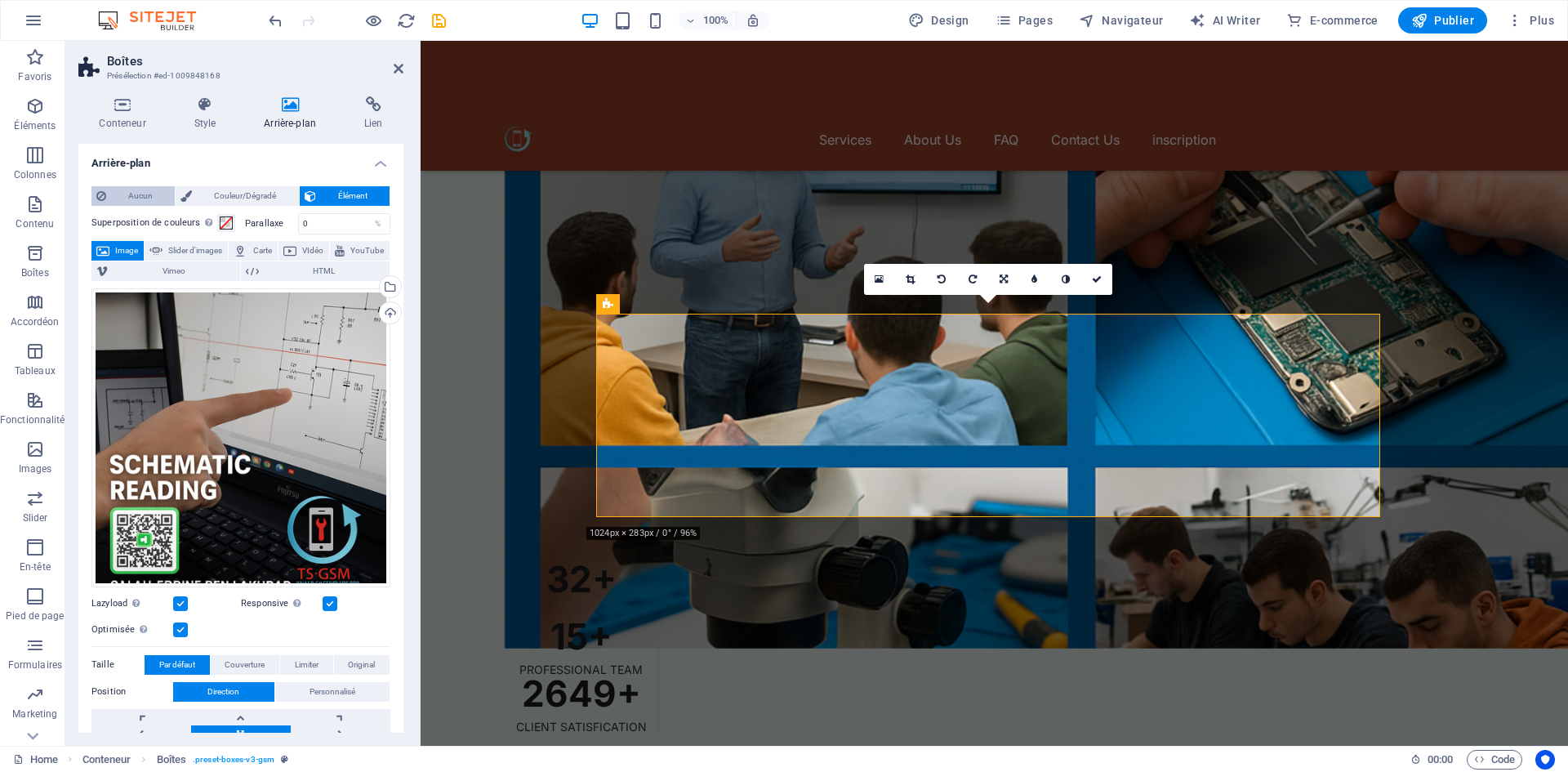
click at [143, 202] on span "Aucun" at bounding box center [140, 196] width 59 height 20
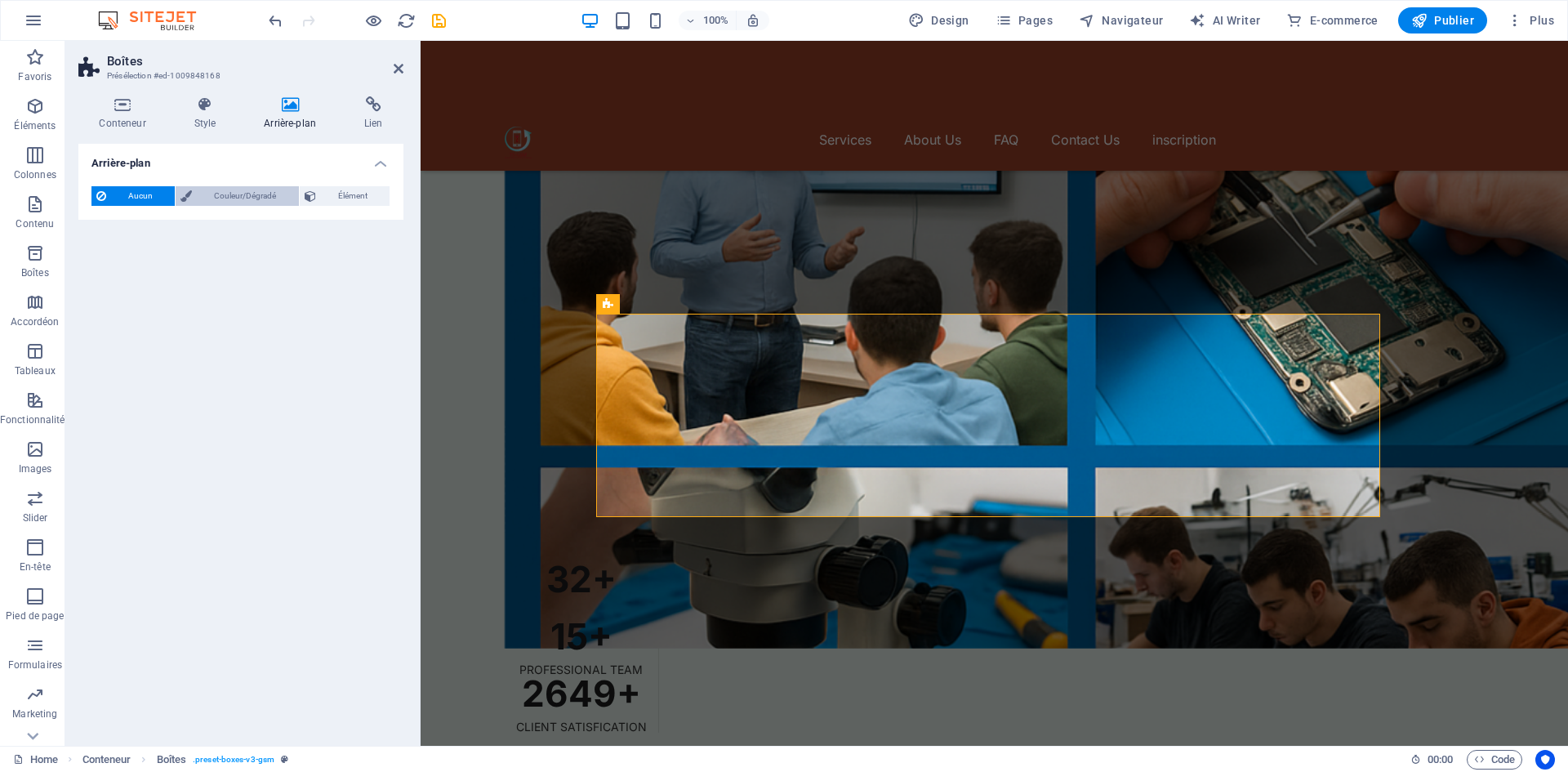
click at [271, 198] on span "Couleur/Dégradé" at bounding box center [245, 196] width 97 height 20
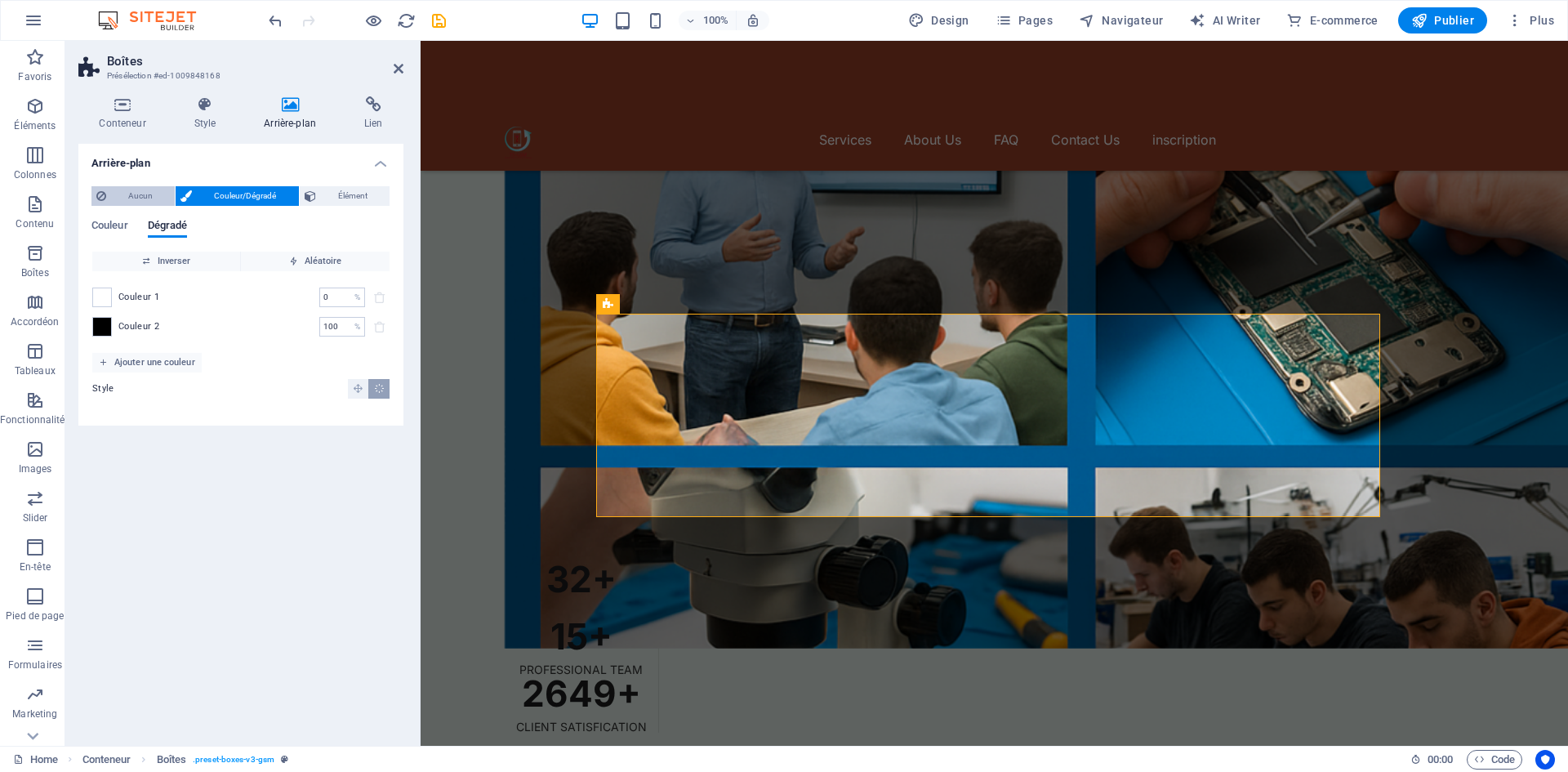
click at [132, 189] on span "Aucun" at bounding box center [140, 196] width 59 height 20
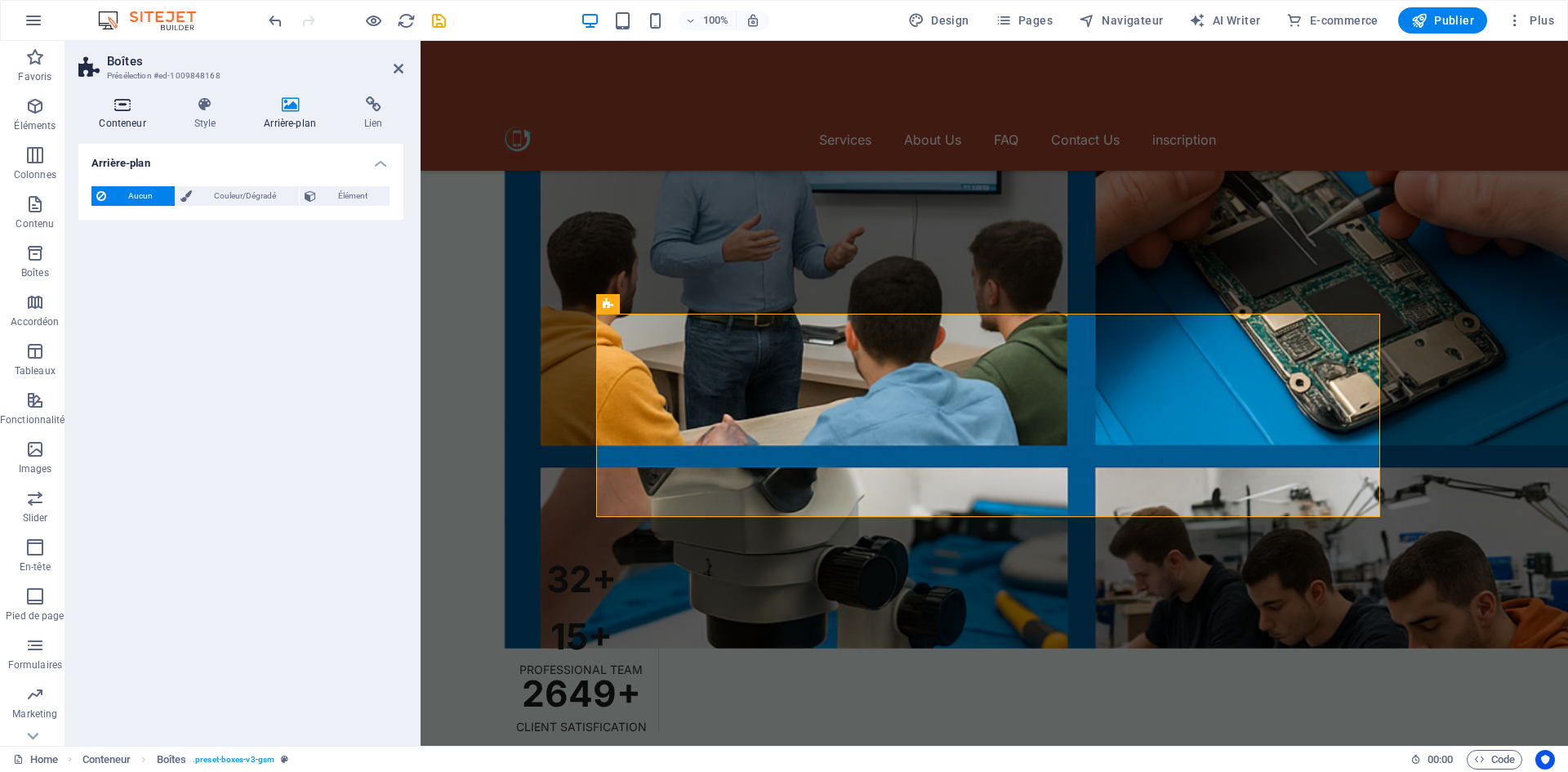
click at [128, 108] on icon at bounding box center [123, 105] width 89 height 16
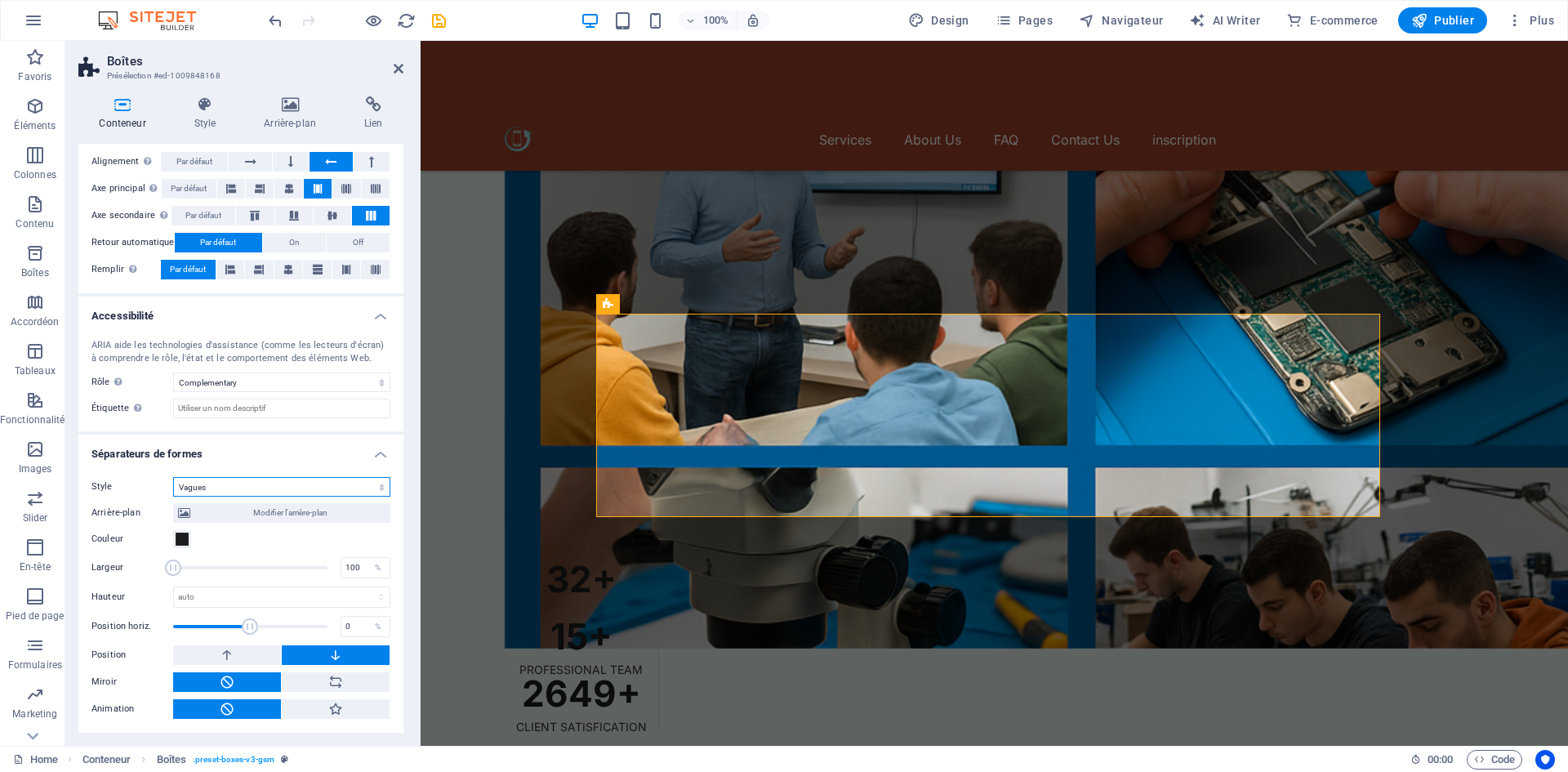
click at [302, 490] on select "Aucun Triangle Carré Diagonale Polygone 1 Polygone 2 Zigzag Plusieurs zigzags V…" at bounding box center [281, 486] width 217 height 20
click at [173, 477] on select "Aucun Triangle Carré Diagonale Polygone 1 Polygone 2 Zigzag Plusieurs zigzags V…" at bounding box center [281, 486] width 217 height 20
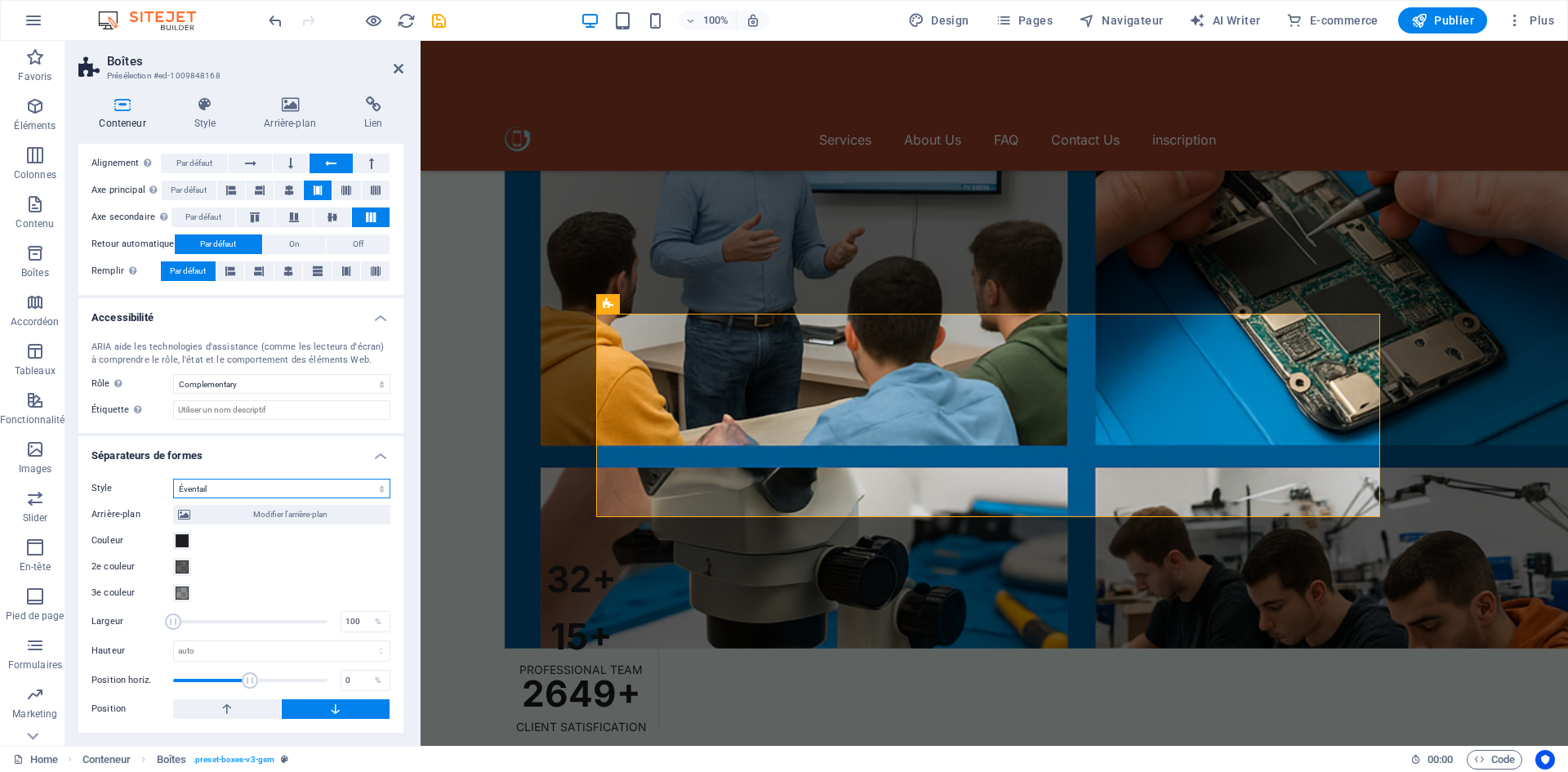
scroll to position [280, 0]
click at [248, 485] on select "Aucun Triangle Carré Diagonale Polygone 1 Polygone 2 Zigzag Plusieurs zigzags V…" at bounding box center [281, 488] width 217 height 20
click at [173, 498] on select "Aucun Triangle Carré Diagonale Polygone 1 Polygone 2 Zigzag Plusieurs zigzags V…" at bounding box center [281, 488] width 217 height 20
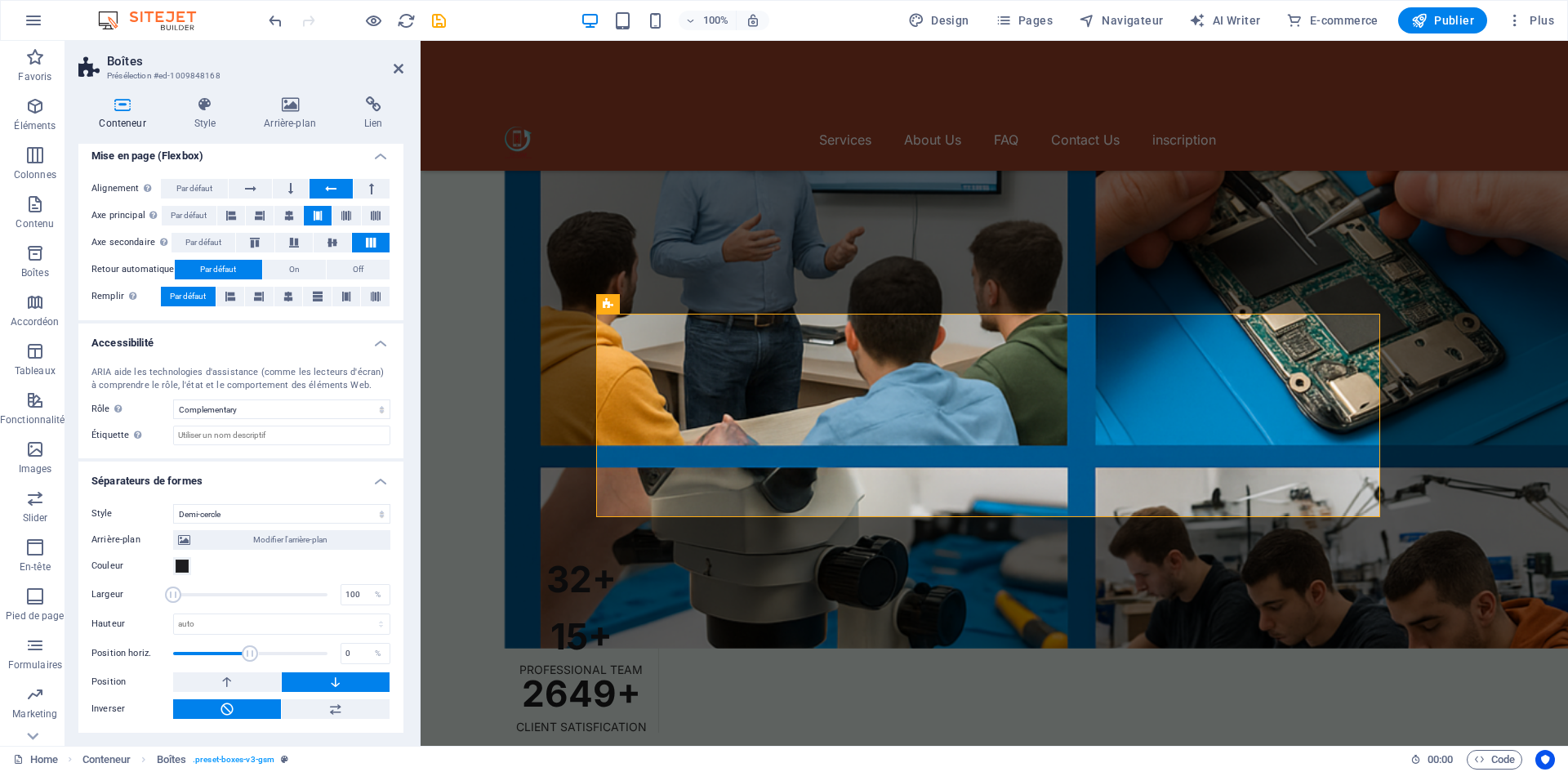
click at [260, 502] on div "Style Aucun Triangle Carré Diagonale Polygone 1 Polygone 2 Zigzag Plusieurs zig…" at bounding box center [241, 611] width 325 height 241
click at [260, 510] on select "Aucun Triangle Carré Diagonale Polygone 1 Polygone 2 Zigzag Plusieurs zigzags V…" at bounding box center [281, 513] width 217 height 20
click at [173, 504] on select "Aucun Triangle Carré Diagonale Polygone 1 Polygone 2 Zigzag Plusieurs zigzags V…" at bounding box center [281, 513] width 217 height 20
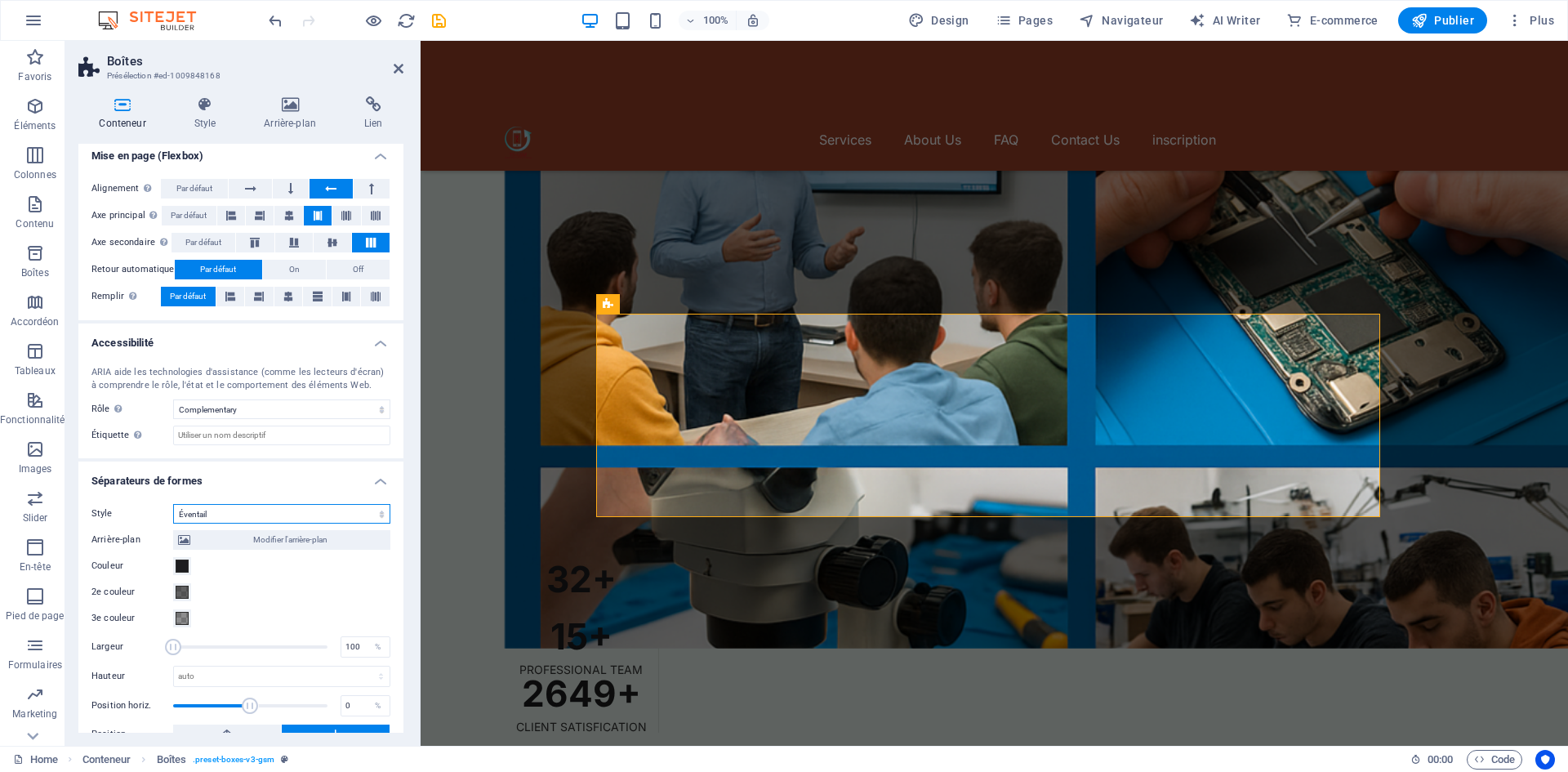
click at [283, 510] on select "Aucun Triangle Carré Diagonale Polygone 1 Polygone 2 Zigzag Plusieurs zigzags V…" at bounding box center [281, 513] width 217 height 20
select select "triangle"
click at [173, 504] on select "Aucun Triangle Carré Diagonale Polygone 1 Polygone 2 Zigzag Plusieurs zigzags V…" at bounding box center [281, 513] width 217 height 20
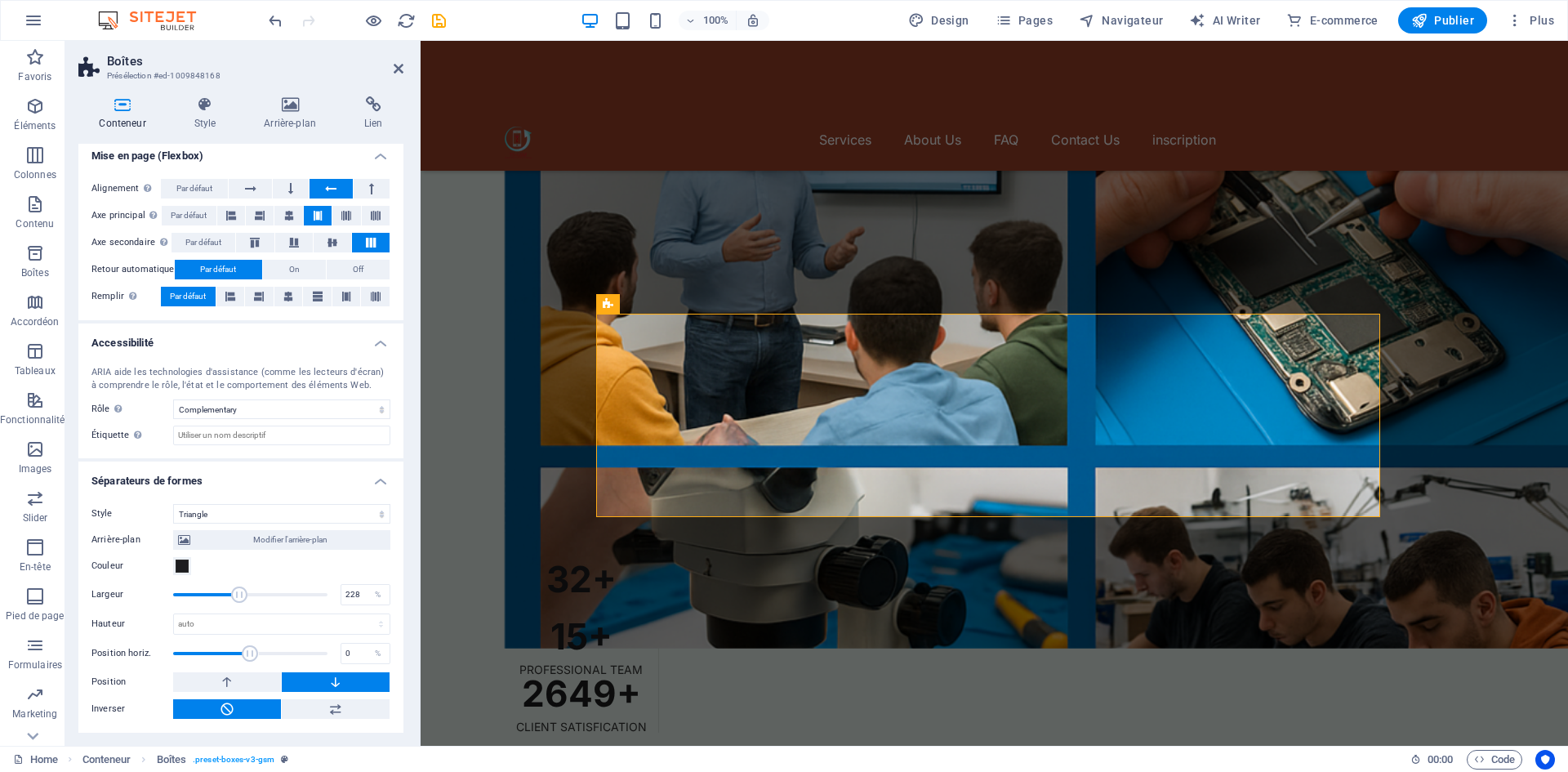
drag, startPoint x: 178, startPoint y: 588, endPoint x: 238, endPoint y: 595, distance: 60.4
click at [238, 595] on span at bounding box center [240, 594] width 16 height 16
type input "227.99"
click at [241, 673] on button at bounding box center [226, 682] width 108 height 20
click at [228, 510] on select "Aucun Triangle Carré Diagonale Polygone 1 Polygone 2 Zigzag Plusieurs zigzags V…" at bounding box center [281, 513] width 217 height 20
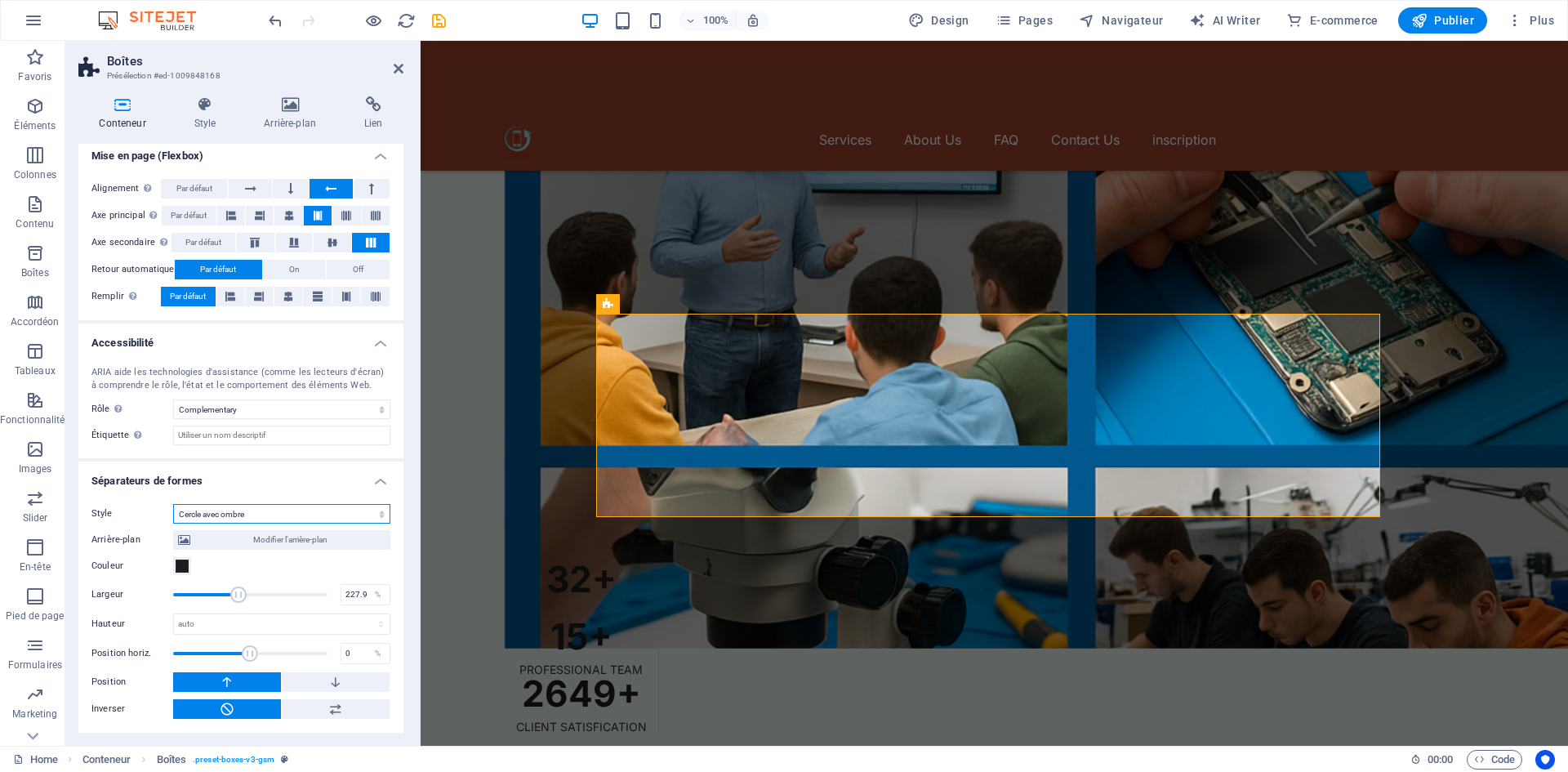
click at [173, 504] on select "Aucun Triangle Carré Diagonale Polygone 1 Polygone 2 Zigzag Plusieurs zigzags V…" at bounding box center [281, 513] width 217 height 20
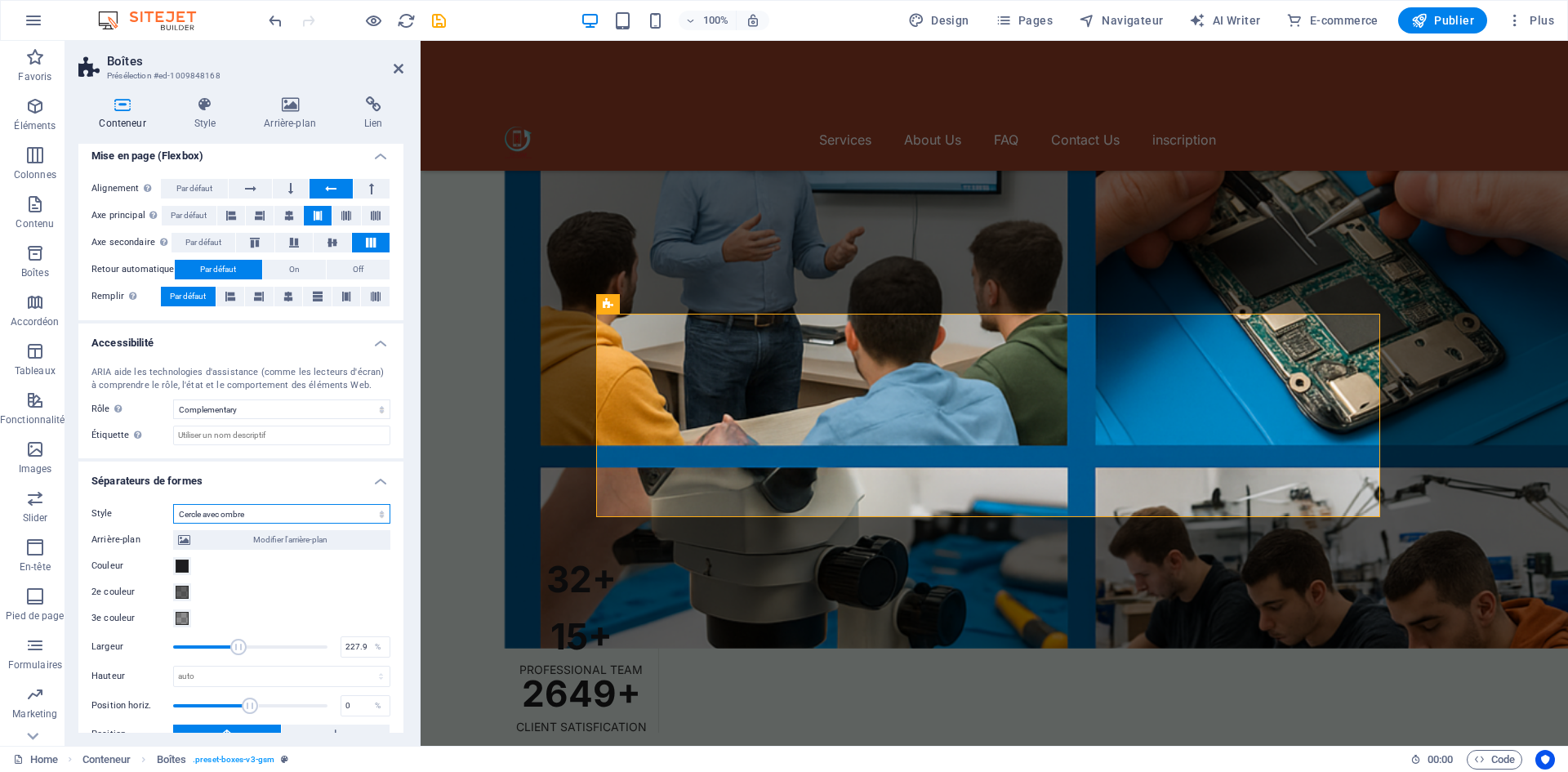
click at [252, 514] on select "Aucun Triangle Carré Diagonale Polygone 1 Polygone 2 Zigzag Plusieurs zigzags V…" at bounding box center [281, 513] width 217 height 20
select select "polygon-2"
click at [173, 504] on select "Aucun Triangle Carré Diagonale Polygone 1 Polygone 2 Zigzag Plusieurs zigzags V…" at bounding box center [281, 513] width 217 height 20
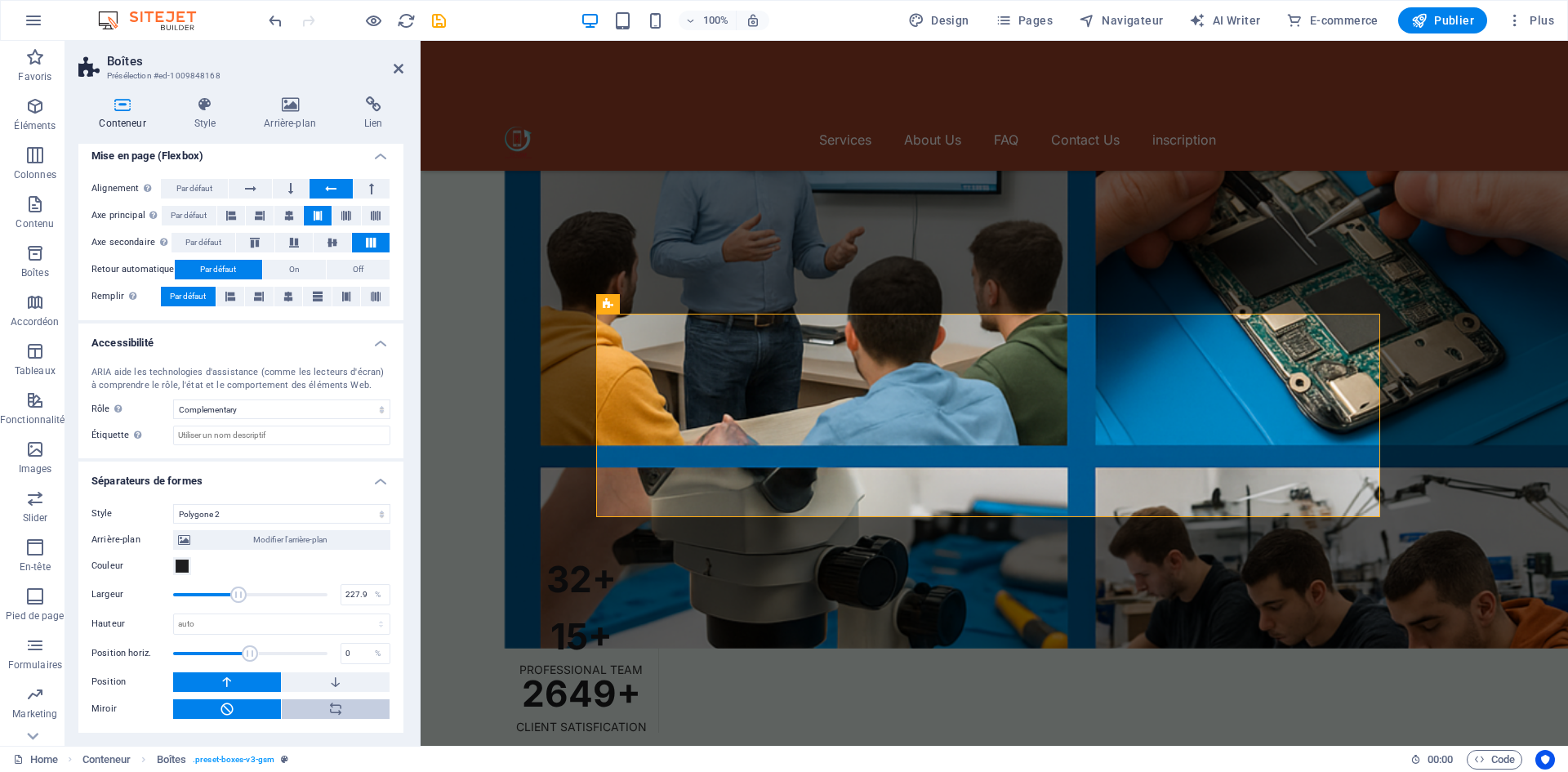
click at [329, 705] on icon at bounding box center [335, 709] width 14 height 20
click at [329, 710] on icon at bounding box center [335, 709] width 14 height 20
click at [294, 417] on select "Aucun Alert Article Banner Comment Complementary Dialog En-tête Marquee Pied de…" at bounding box center [281, 410] width 217 height 20
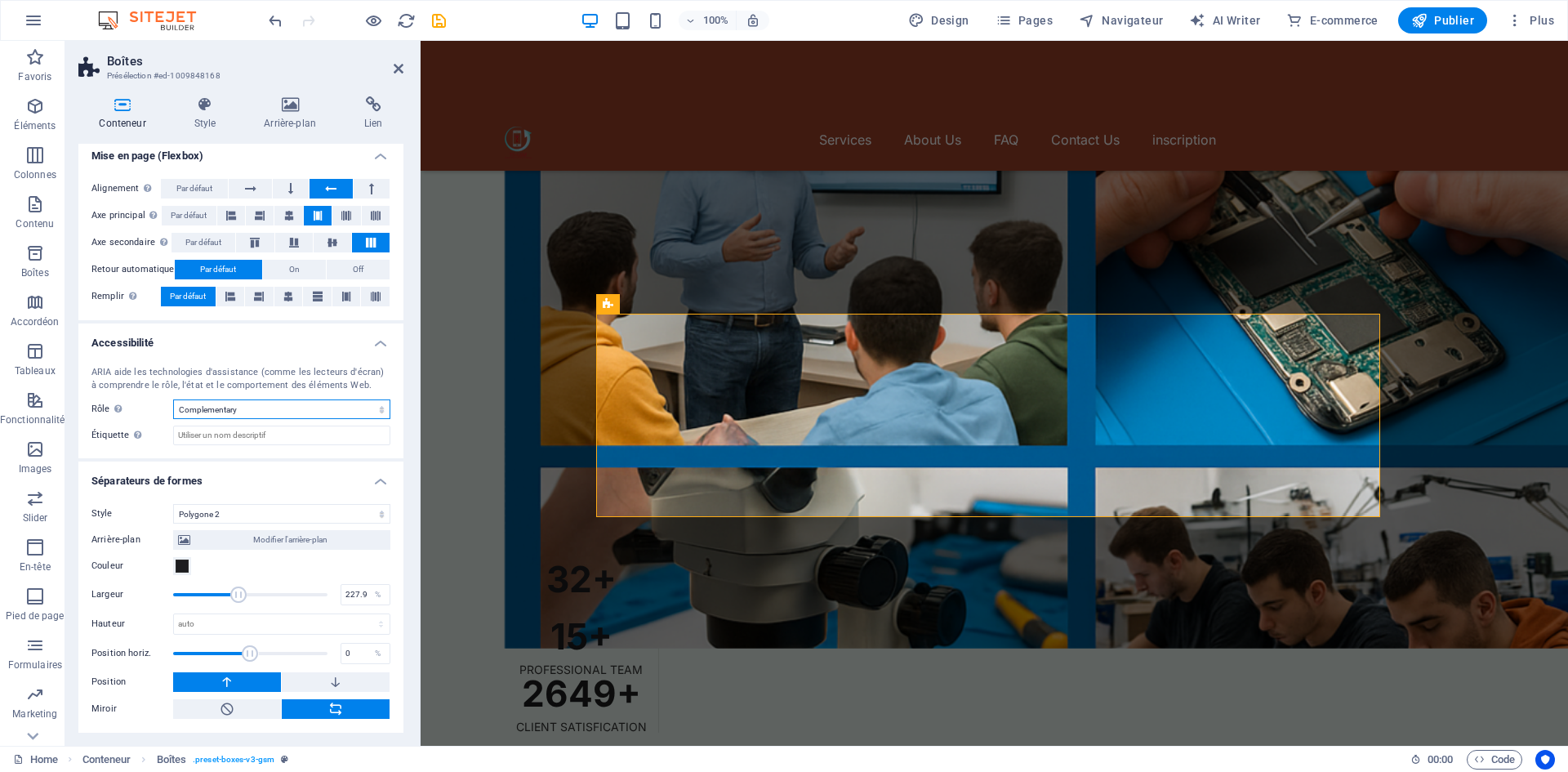
select select "banner"
click at [173, 400] on select "Aucun Alert Article Banner Comment Complementary Dialog En-tête Marquee Pied de…" at bounding box center [281, 410] width 217 height 20
type input "314"
drag, startPoint x: 247, startPoint y: 583, endPoint x: 281, endPoint y: 588, distance: 34.4
click at [281, 588] on span at bounding box center [250, 594] width 155 height 24
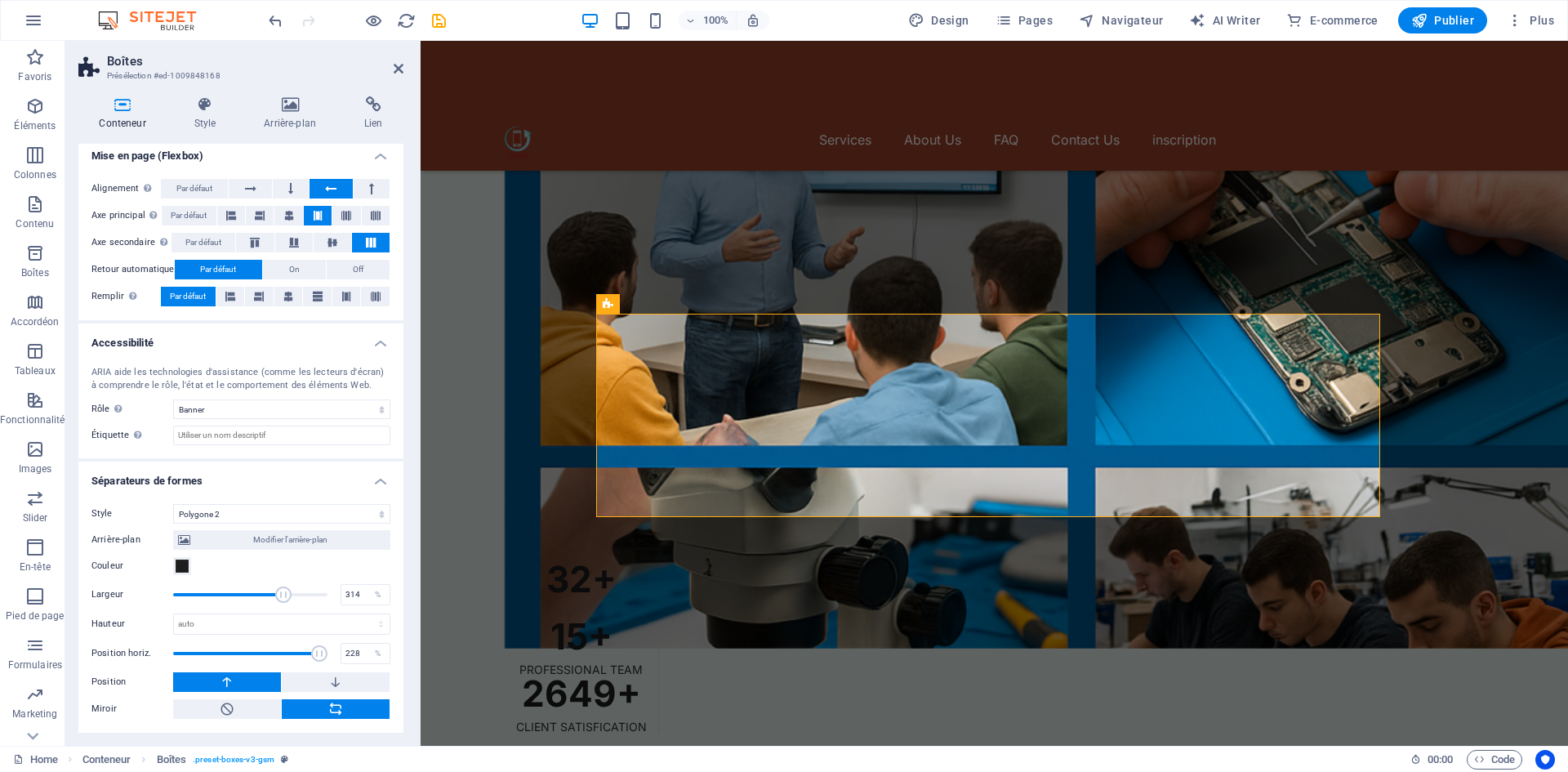
drag, startPoint x: 261, startPoint y: 651, endPoint x: 317, endPoint y: 654, distance: 56.1
click at [317, 654] on span at bounding box center [250, 653] width 155 height 24
drag, startPoint x: 311, startPoint y: 656, endPoint x: 285, endPoint y: 654, distance: 26.1
click at [285, 654] on span at bounding box center [288, 654] width 16 height 16
type input "-82"
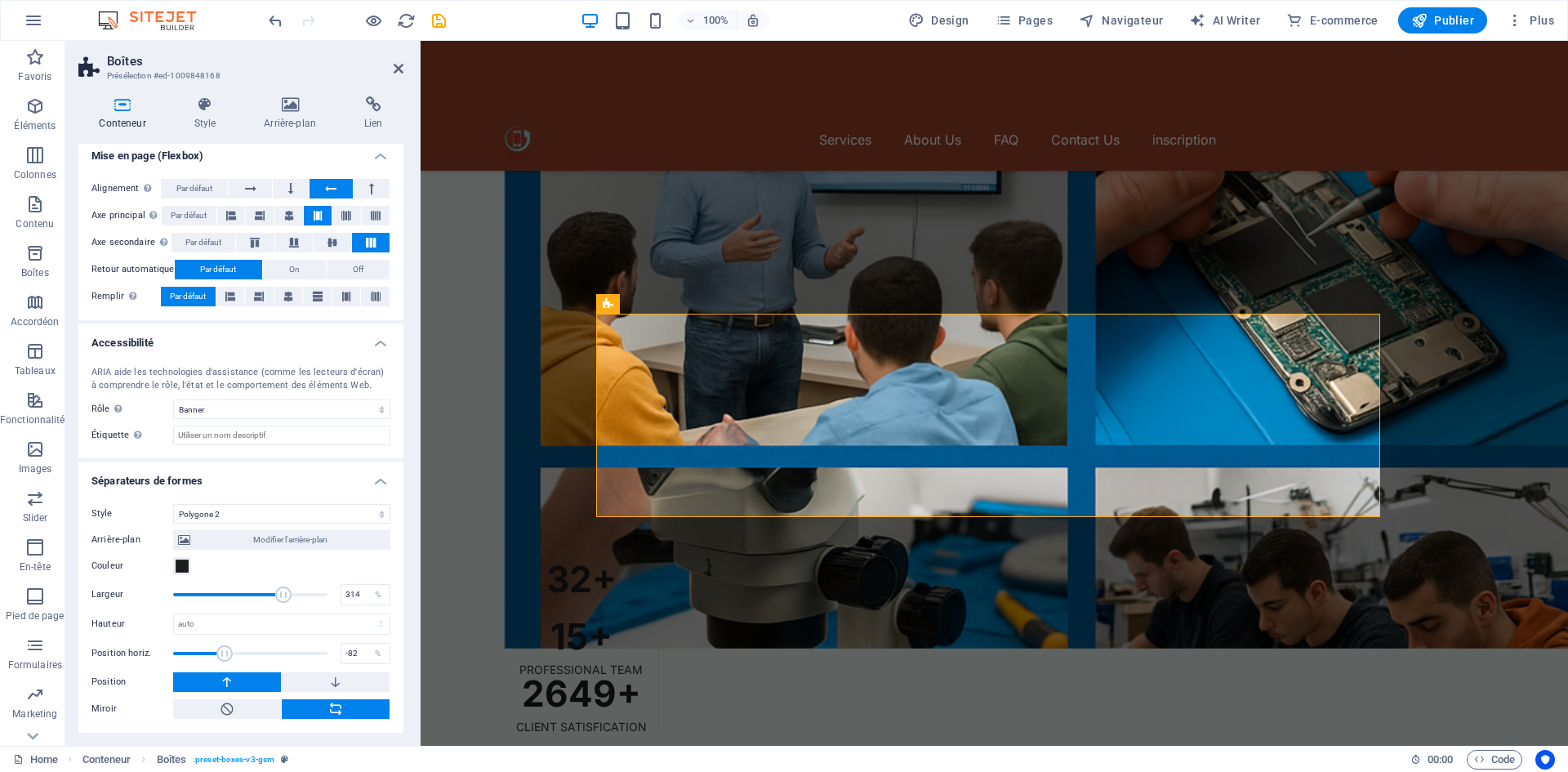
drag, startPoint x: 285, startPoint y: 654, endPoint x: 223, endPoint y: 647, distance: 62.4
click at [223, 647] on span at bounding box center [225, 654] width 16 height 16
click at [289, 240] on icon at bounding box center [294, 242] width 20 height 10
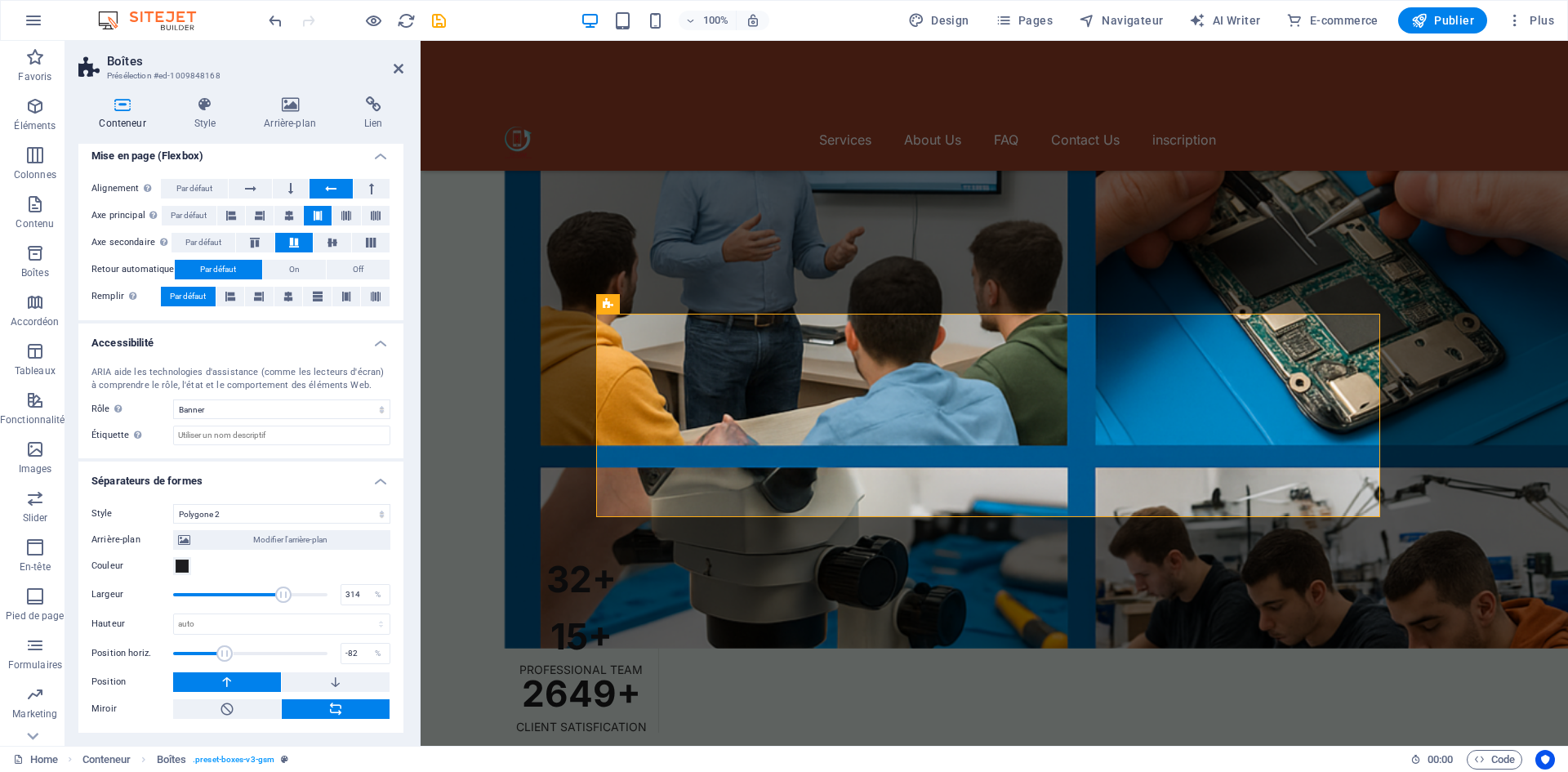
click at [289, 240] on icon at bounding box center [294, 242] width 20 height 10
click at [258, 215] on icon at bounding box center [260, 216] width 10 height 20
click at [279, 518] on select "Aucun Triangle Carré Diagonale Polygone 1 Polygone 2 Zigzag Plusieurs zigzags V…" at bounding box center [281, 513] width 217 height 20
click at [173, 504] on select "Aucun Triangle Carré Diagonale Polygone 1 Polygone 2 Zigzag Plusieurs zigzags V…" at bounding box center [281, 513] width 217 height 20
click at [281, 507] on select "Aucun Triangle Carré Diagonale Polygone 1 Polygone 2 Zigzag Plusieurs zigzags V…" at bounding box center [281, 513] width 217 height 20
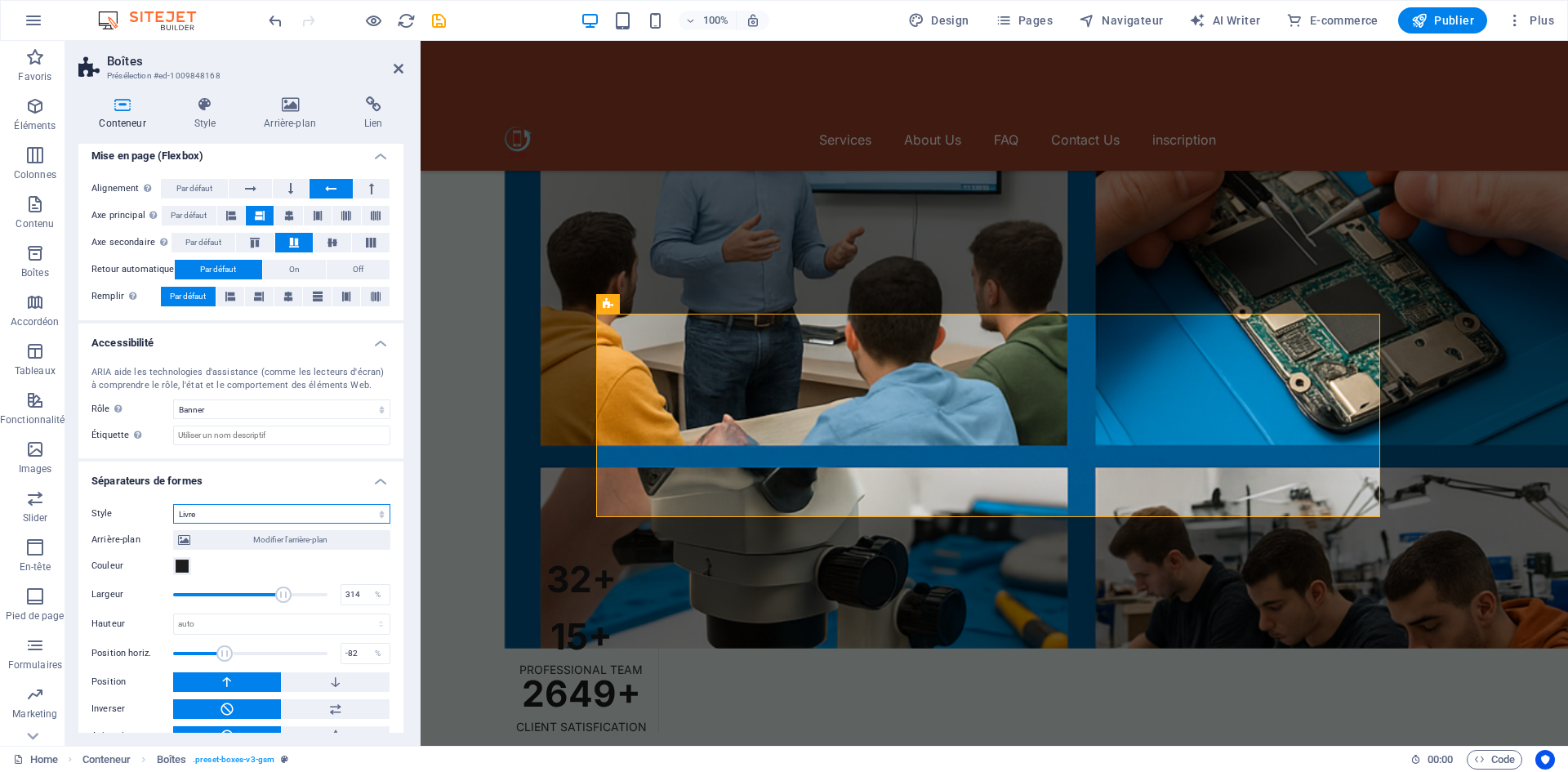
select select "arrow"
click at [173, 504] on select "Aucun Triangle Carré Diagonale Polygone 1 Polygone 2 Zigzag Plusieurs zigzags V…" at bounding box center [281, 513] width 217 height 20
click at [291, 502] on div "Style Aucun Triangle Carré Diagonale Polygone 1 Polygone 2 Zigzag Plusieurs zig…" at bounding box center [241, 625] width 325 height 268
click at [290, 510] on select "Aucun Triangle Carré Diagonale Polygone 1 Polygone 2 Zigzag Plusieurs zigzags V…" at bounding box center [281, 513] width 217 height 20
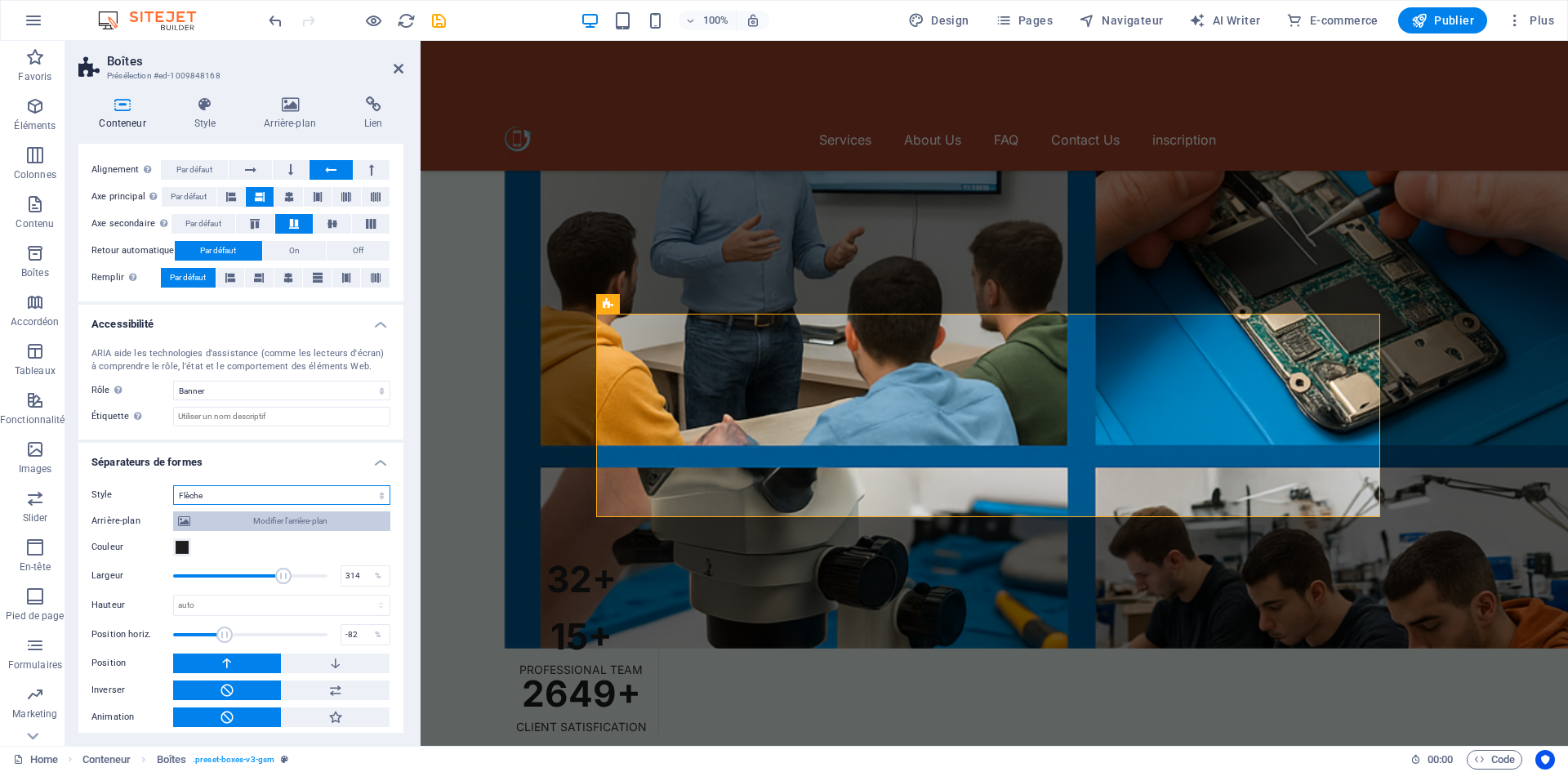
scroll to position [282, 0]
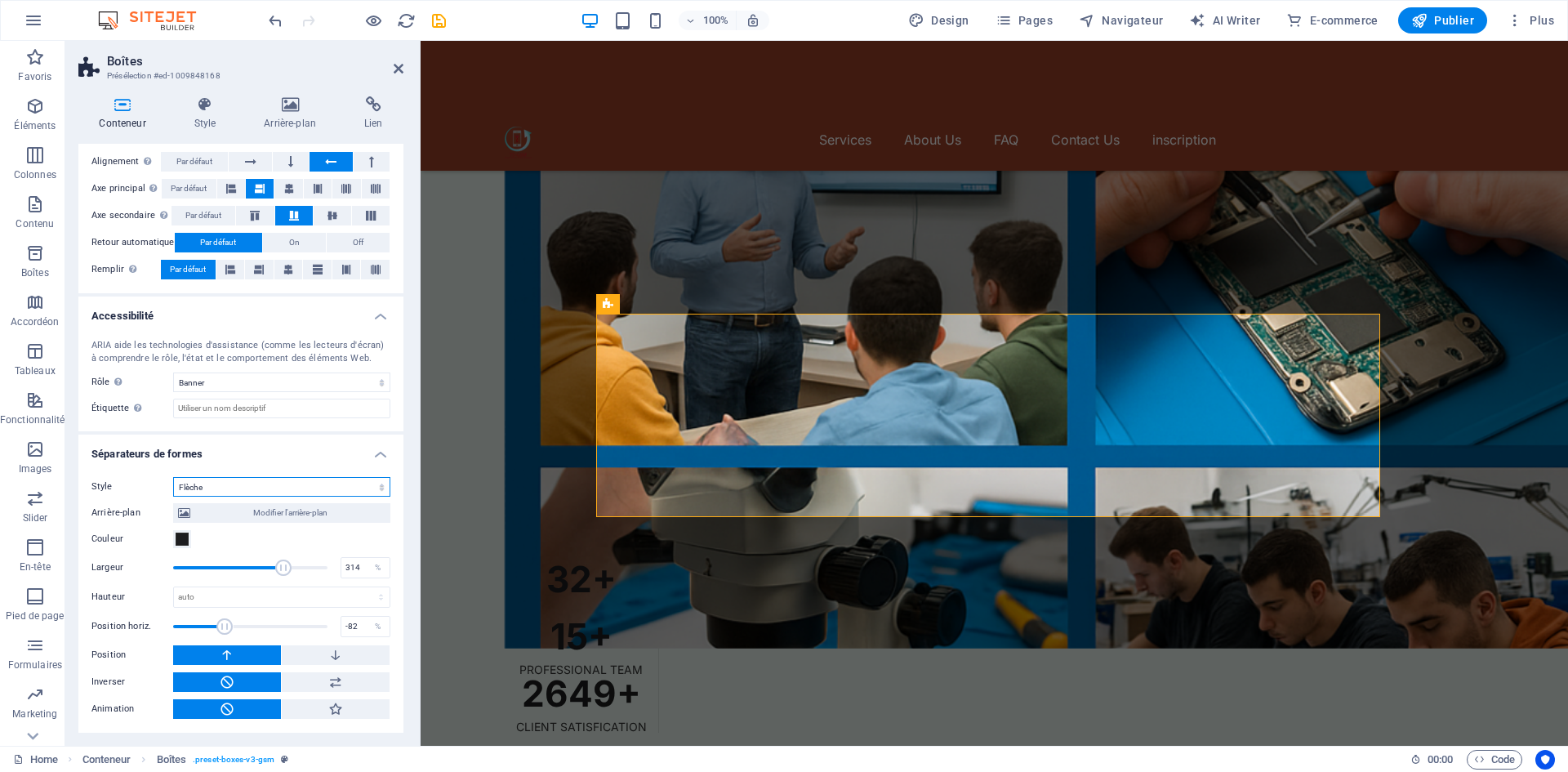
click at [288, 482] on select "Aucun Triangle Carré Diagonale Polygone 1 Polygone 2 Zigzag Plusieurs zigzags V…" at bounding box center [281, 486] width 217 height 20
click at [230, 485] on select "Aucun Triangle Carré Diagonale Polygone 1 Polygone 2 Zigzag Plusieurs zigzags V…" at bounding box center [281, 486] width 217 height 20
drag, startPoint x: 273, startPoint y: 566, endPoint x: 241, endPoint y: 564, distance: 32.1
click at [241, 564] on span at bounding box center [241, 568] width 16 height 16
type input "100"
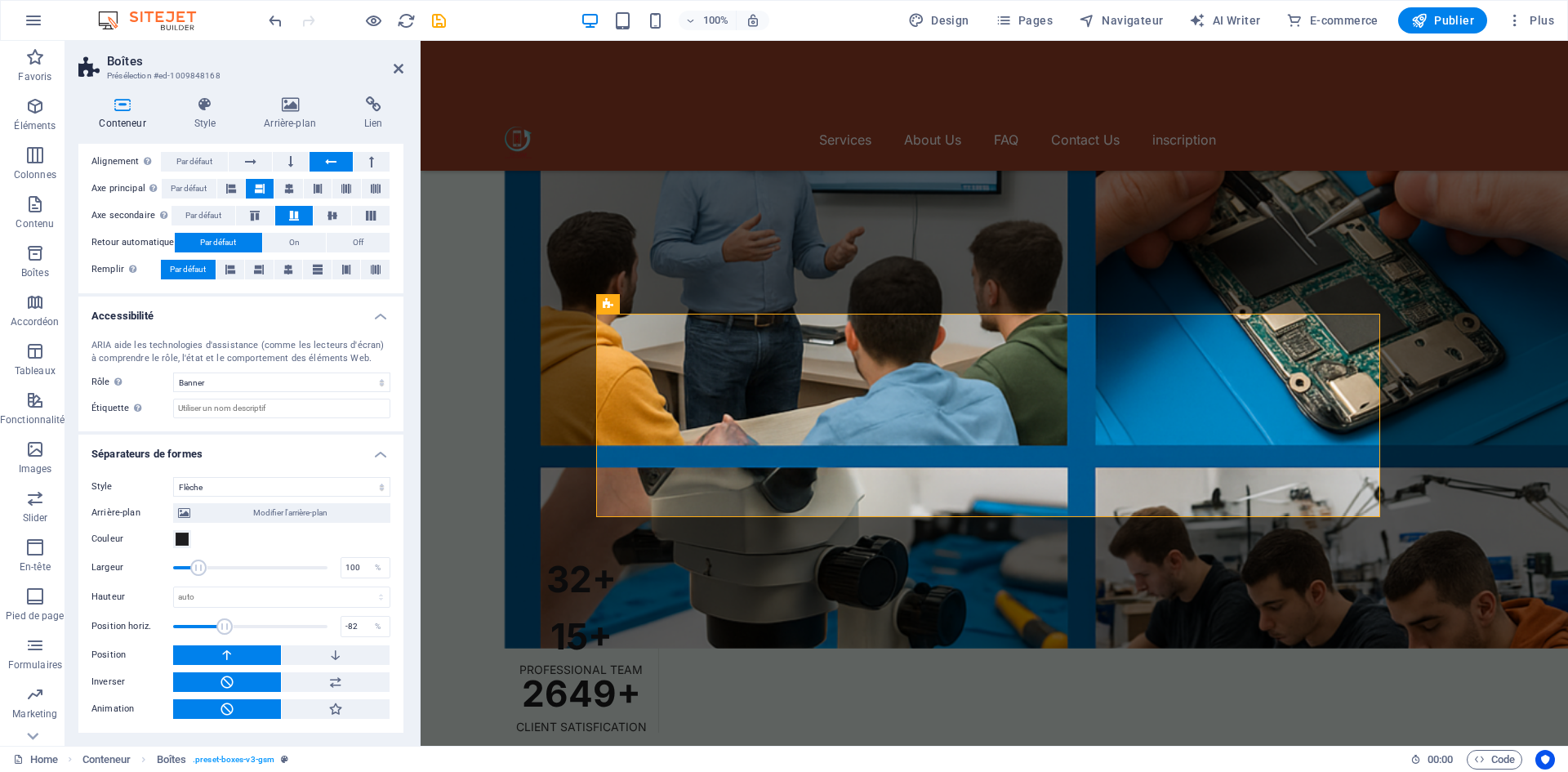
drag, startPoint x: 240, startPoint y: 571, endPoint x: 170, endPoint y: 573, distance: 70.0
click at [191, 573] on span at bounding box center [199, 568] width 16 height 16
type input "-242"
drag, startPoint x: 213, startPoint y: 620, endPoint x: 174, endPoint y: 609, distance: 40.5
click at [175, 619] on span at bounding box center [176, 626] width 16 height 16
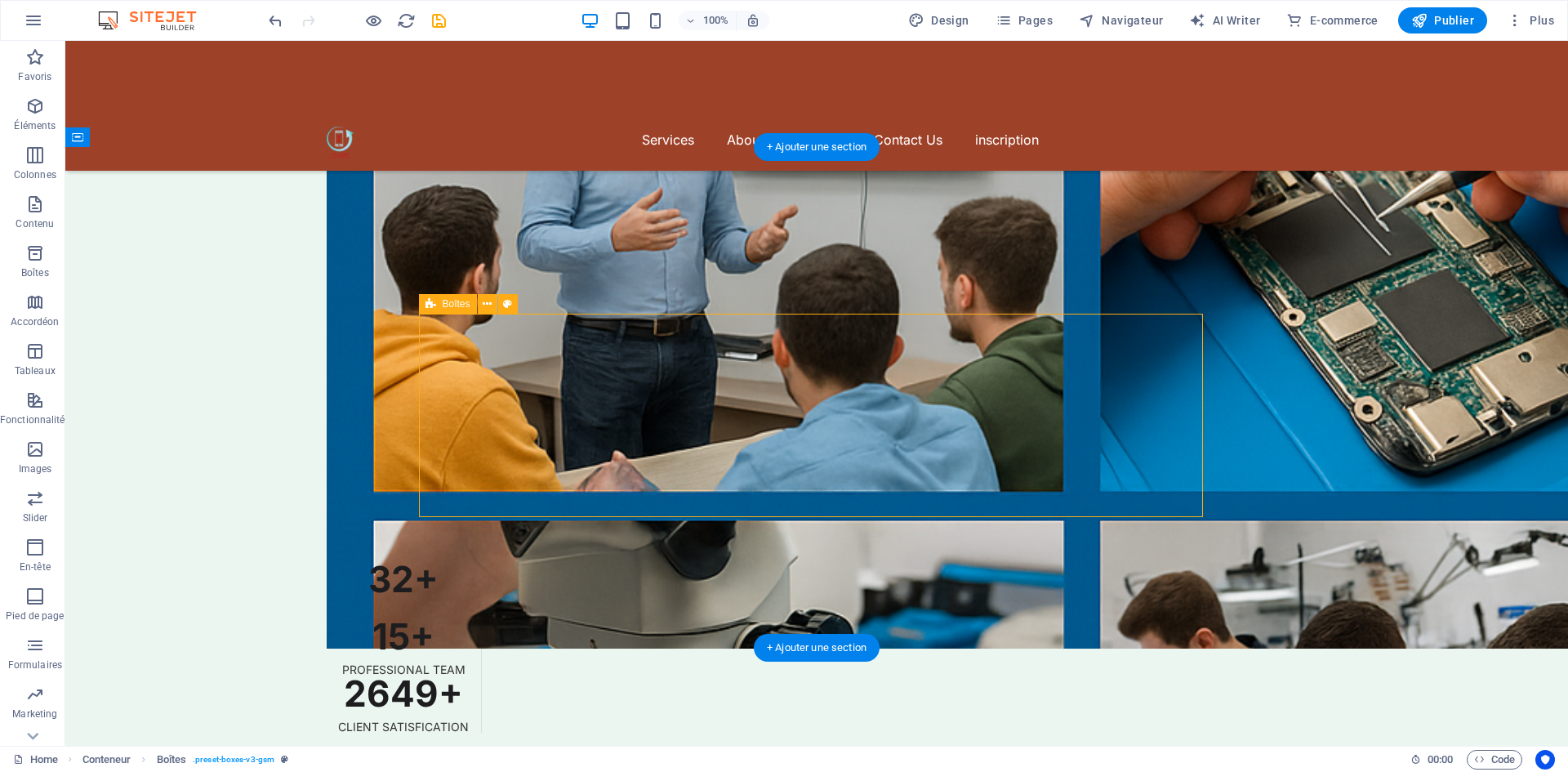
select select "px"
select select "banner"
select select "arrow"
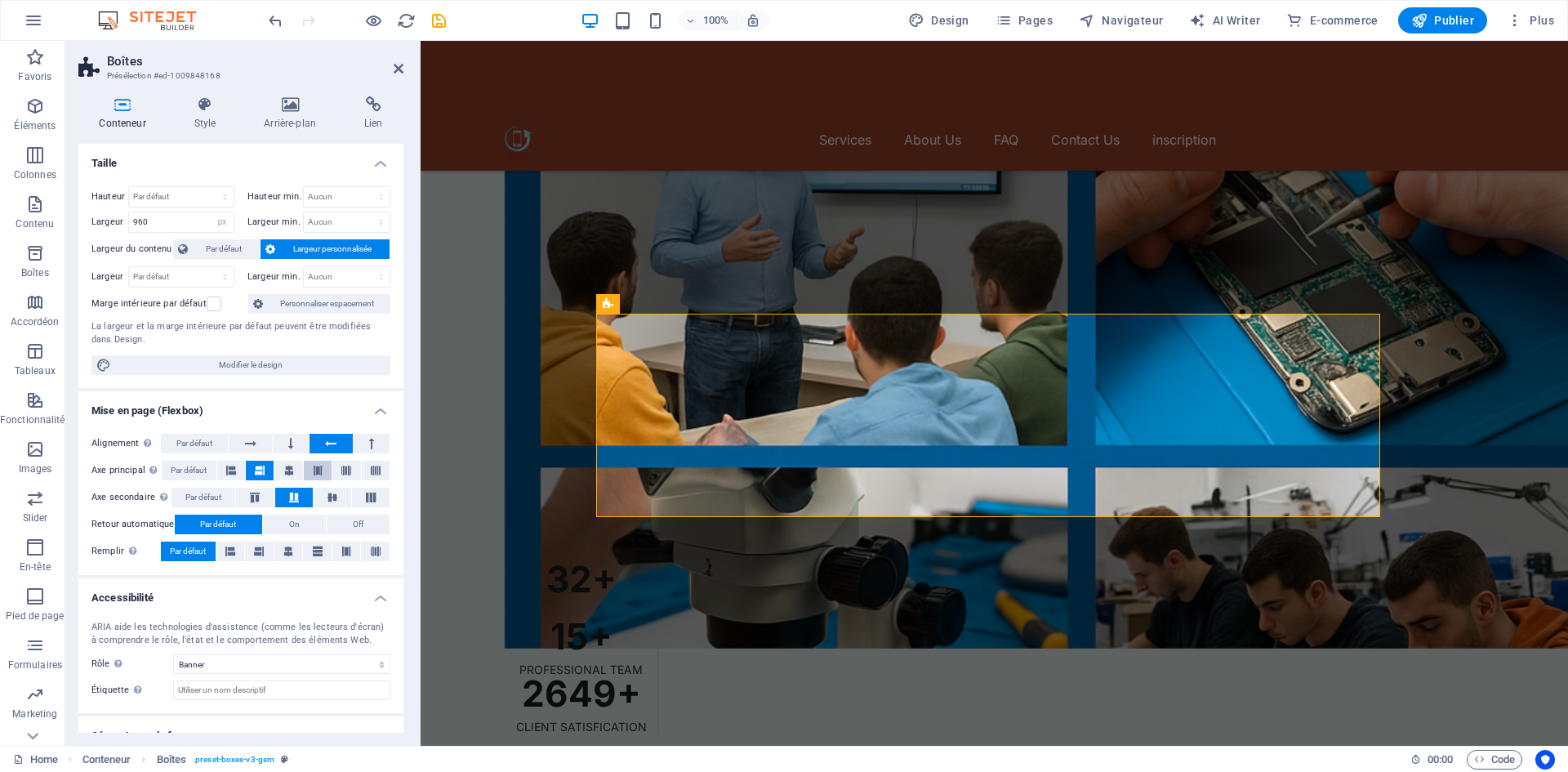
click at [310, 467] on button at bounding box center [317, 470] width 28 height 20
click at [371, 468] on icon at bounding box center [375, 470] width 10 height 20
click at [344, 476] on icon at bounding box center [346, 470] width 10 height 20
click at [375, 122] on h4 "Lien" at bounding box center [373, 114] width 61 height 34
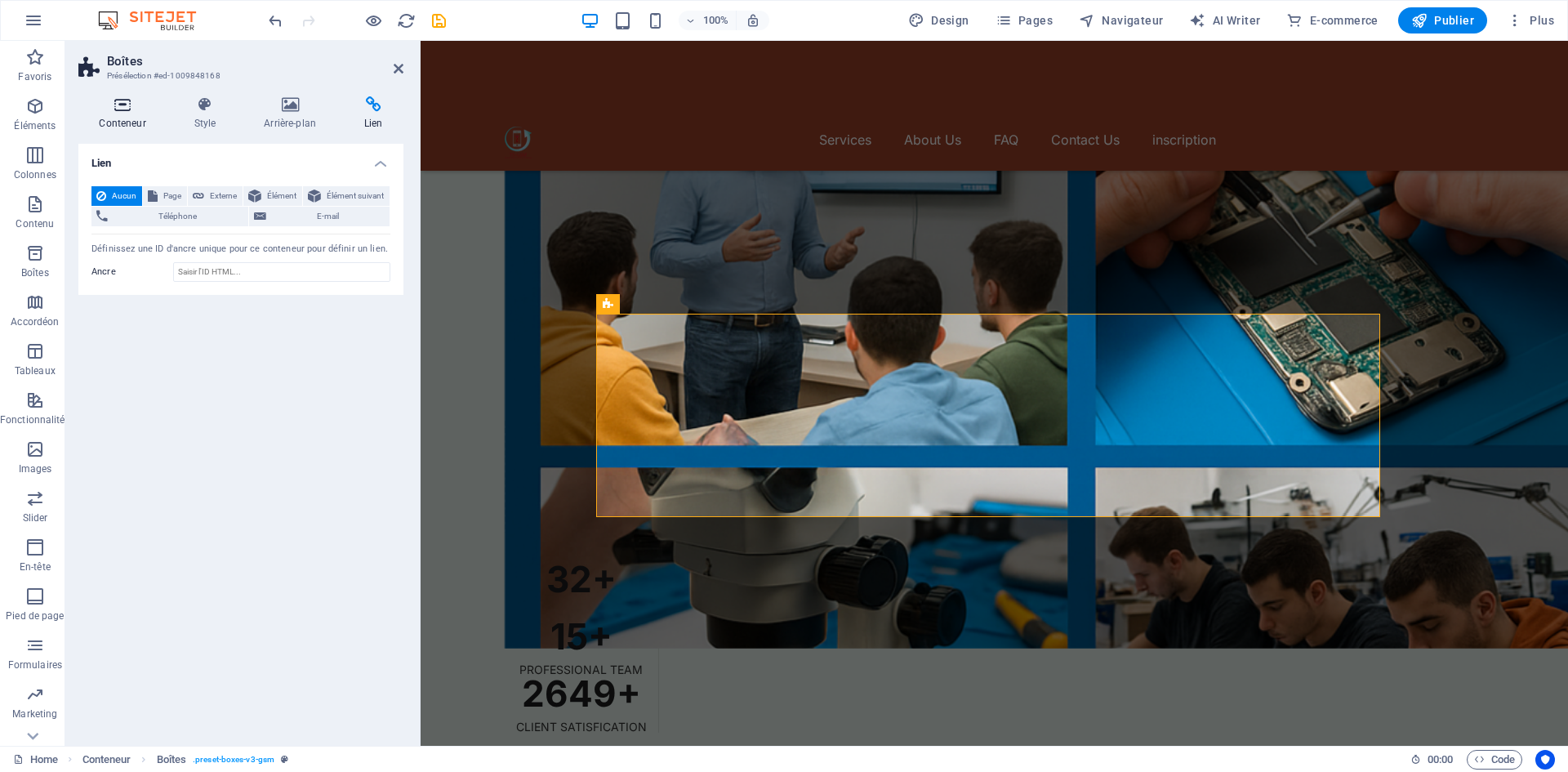
click at [132, 121] on h4 "Conteneur" at bounding box center [126, 114] width 95 height 34
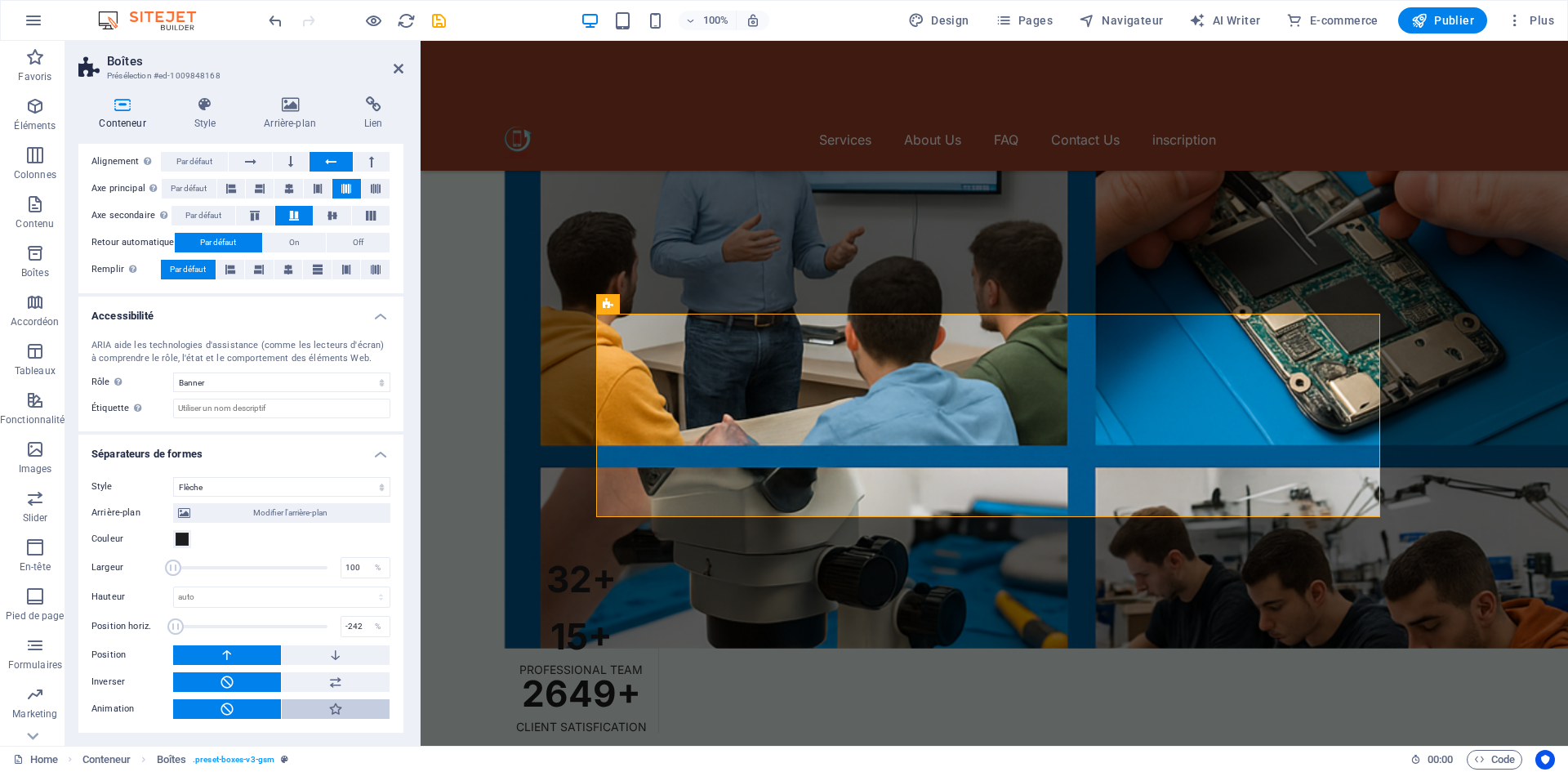
click at [328, 712] on icon at bounding box center [335, 709] width 14 height 20
type input "400"
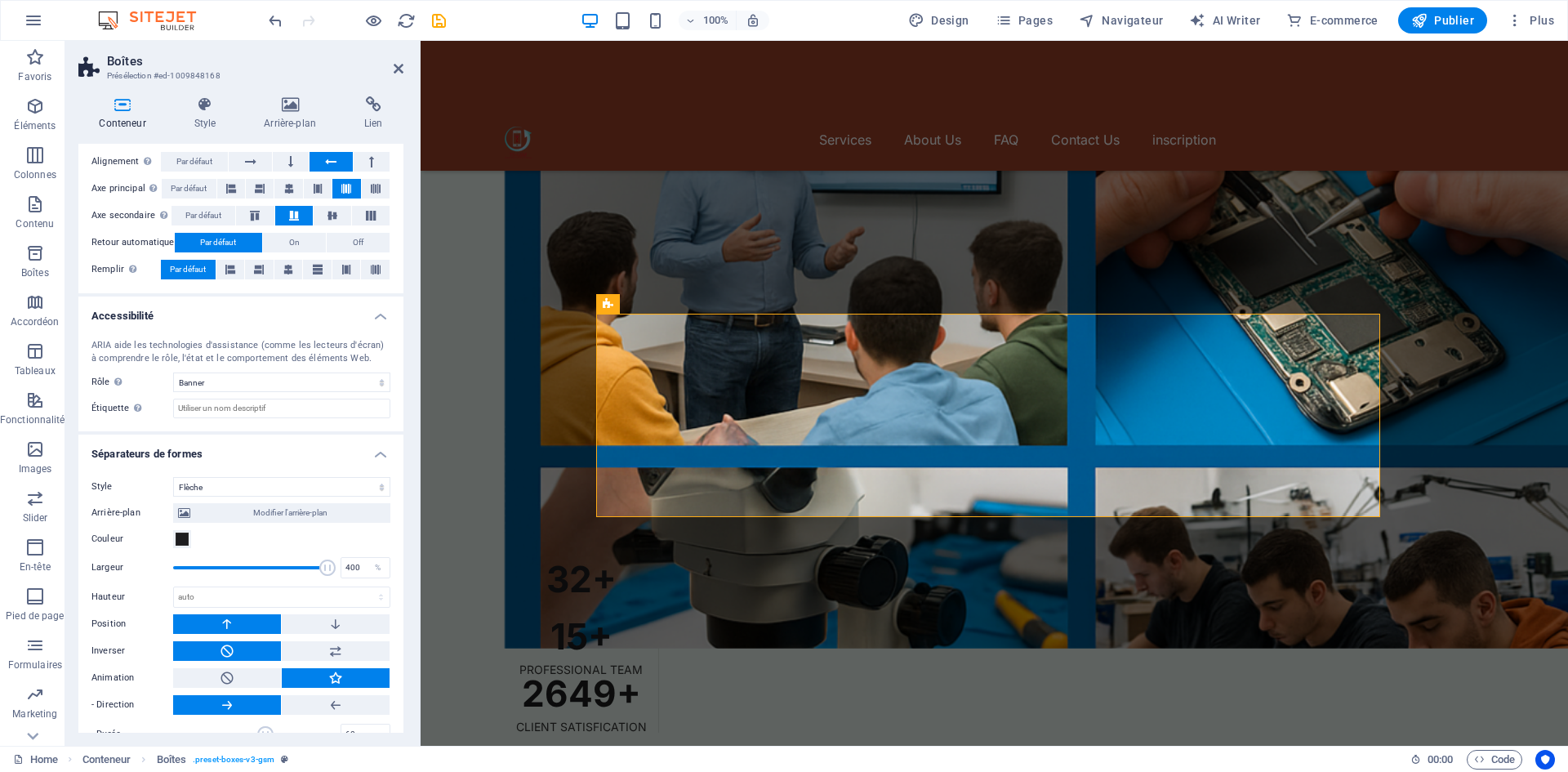
scroll to position [308, 0]
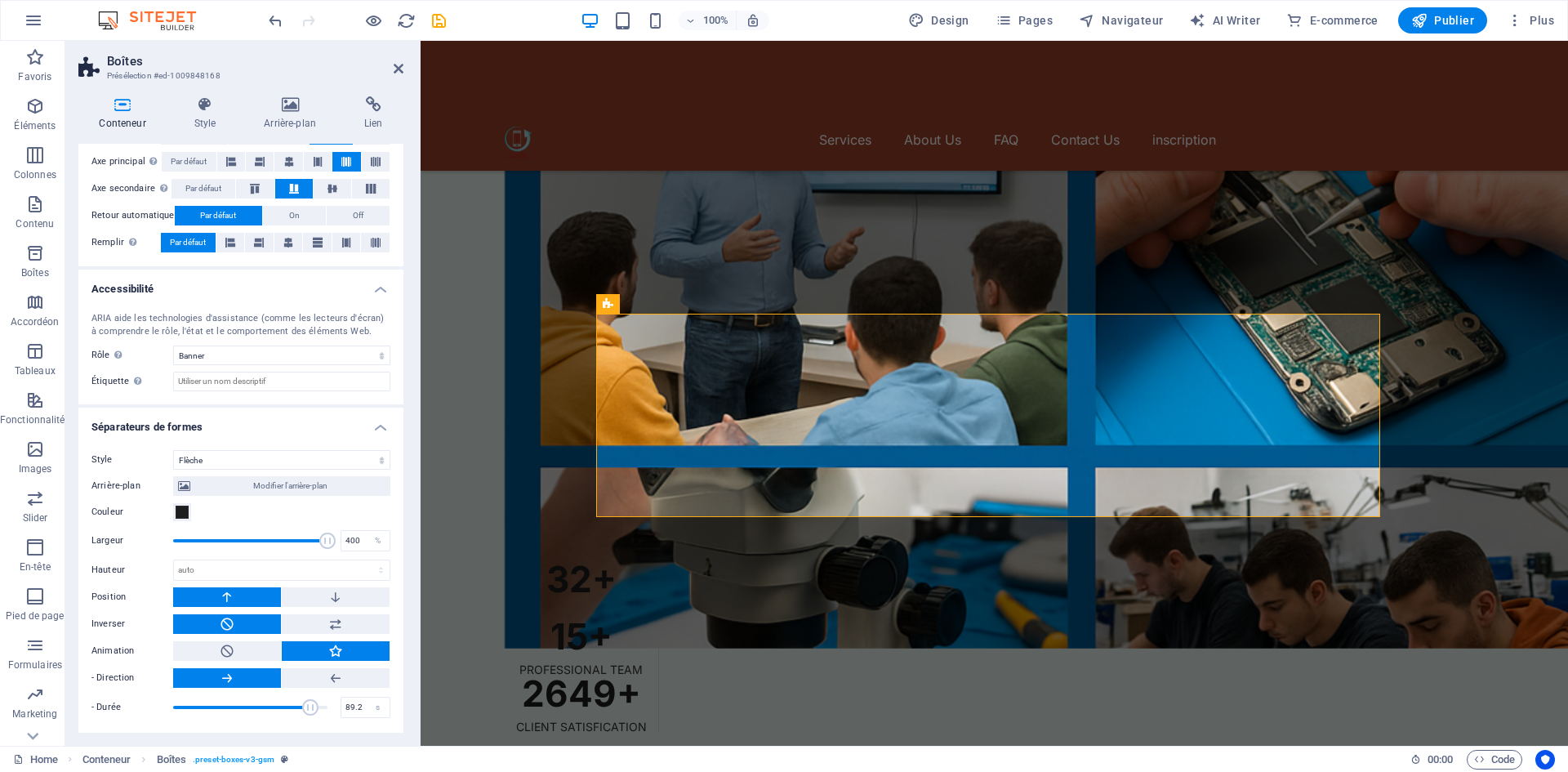
drag, startPoint x: 275, startPoint y: 704, endPoint x: 308, endPoint y: 707, distance: 33.1
click at [308, 707] on span at bounding box center [250, 707] width 155 height 24
drag, startPoint x: 283, startPoint y: 711, endPoint x: 241, endPoint y: 712, distance: 42.0
click at [259, 712] on span at bounding box center [267, 707] width 16 height 16
drag, startPoint x: 250, startPoint y: 710, endPoint x: 291, endPoint y: 717, distance: 41.6
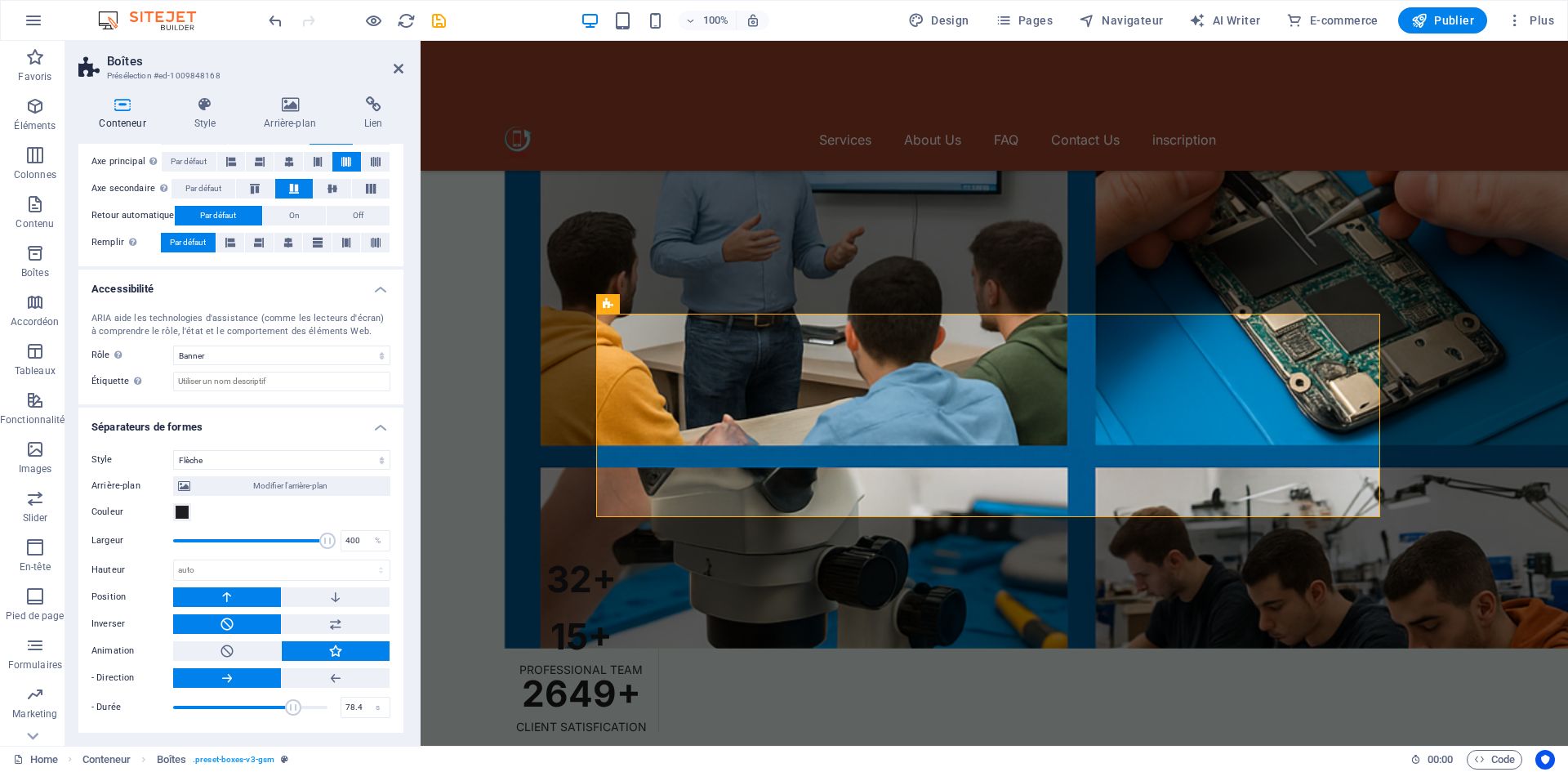
click at [291, 717] on span at bounding box center [250, 707] width 155 height 24
click at [279, 19] on icon "undo" at bounding box center [275, 21] width 19 height 19
click at [279, 21] on icon "undo" at bounding box center [275, 21] width 19 height 19
type input "60"
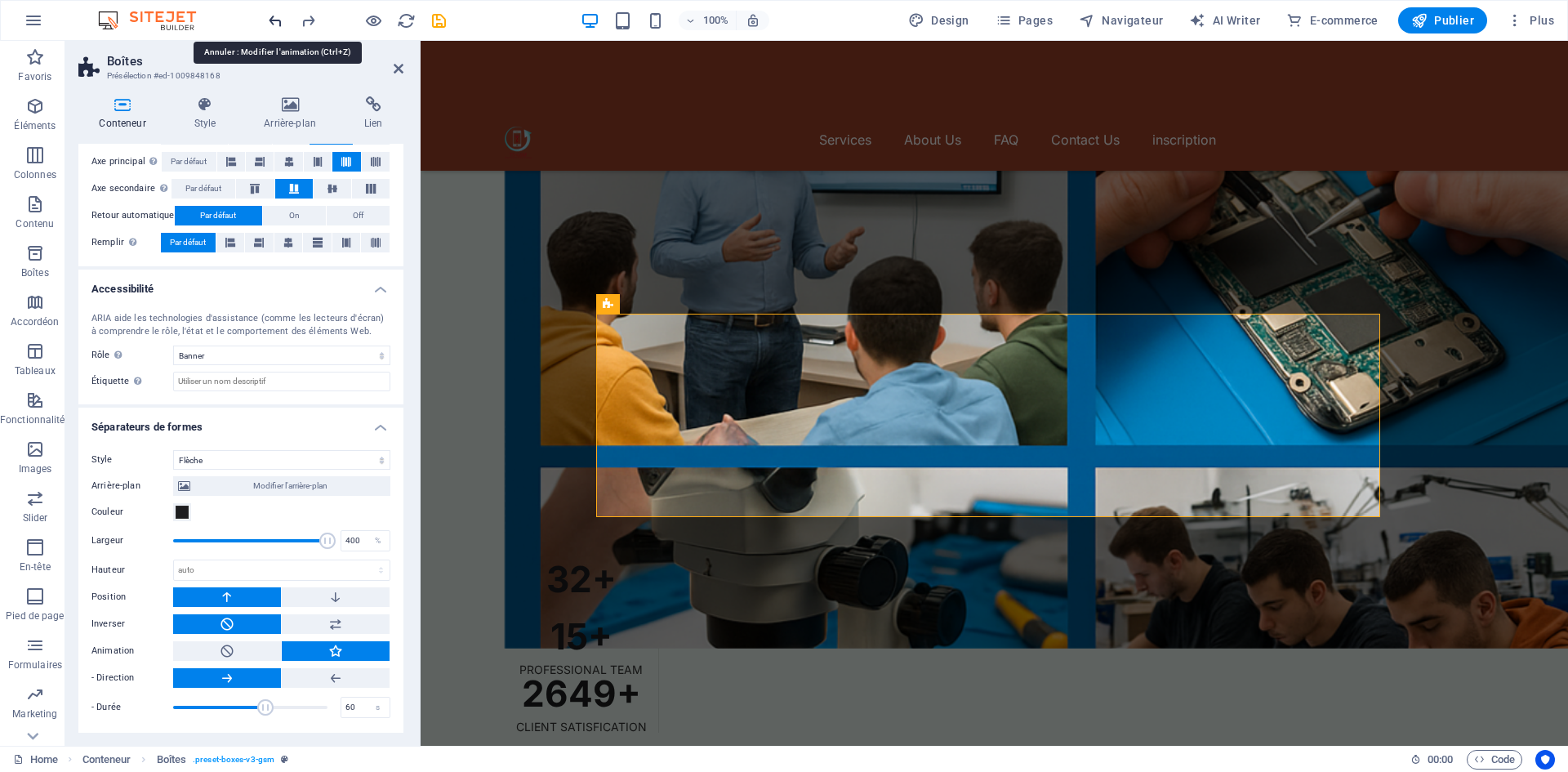
click at [279, 21] on icon "undo" at bounding box center [275, 21] width 19 height 19
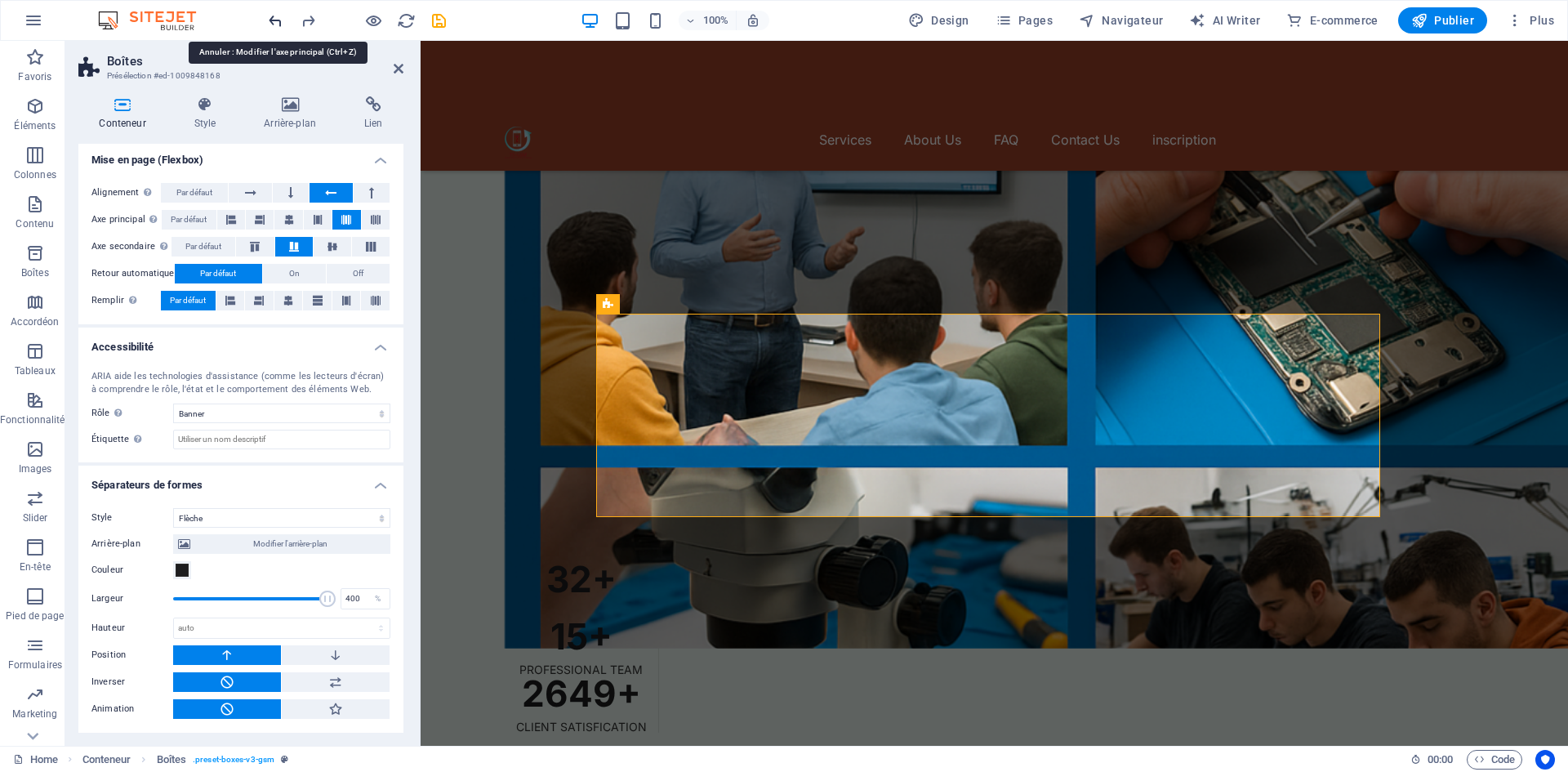
click at [279, 21] on icon "undo" at bounding box center [275, 21] width 19 height 19
click at [298, 23] on div at bounding box center [357, 20] width 183 height 26
click at [304, 22] on icon "redo" at bounding box center [308, 21] width 19 height 19
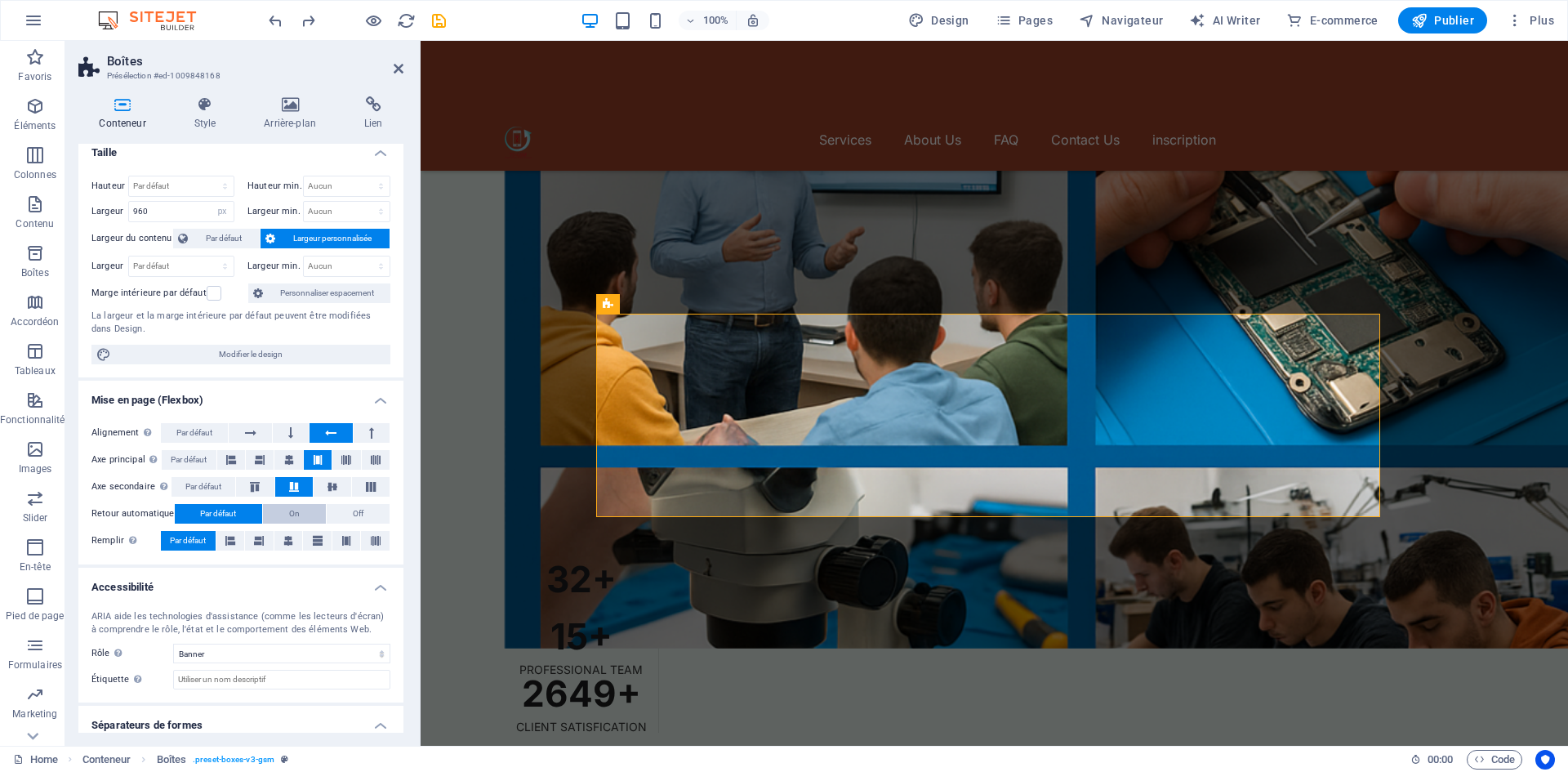
scroll to position [0, 0]
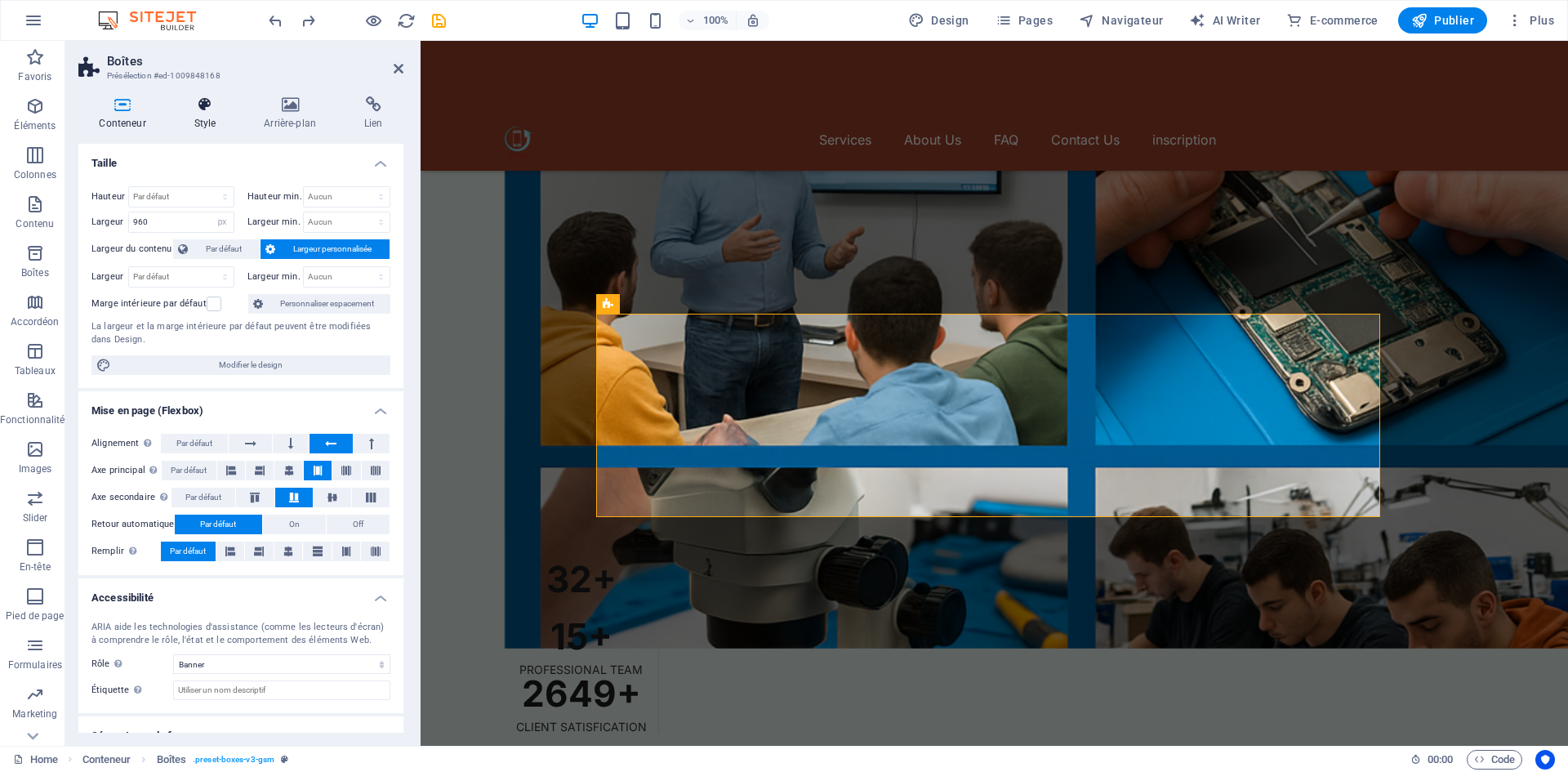
click at [196, 106] on icon at bounding box center [204, 105] width 63 height 16
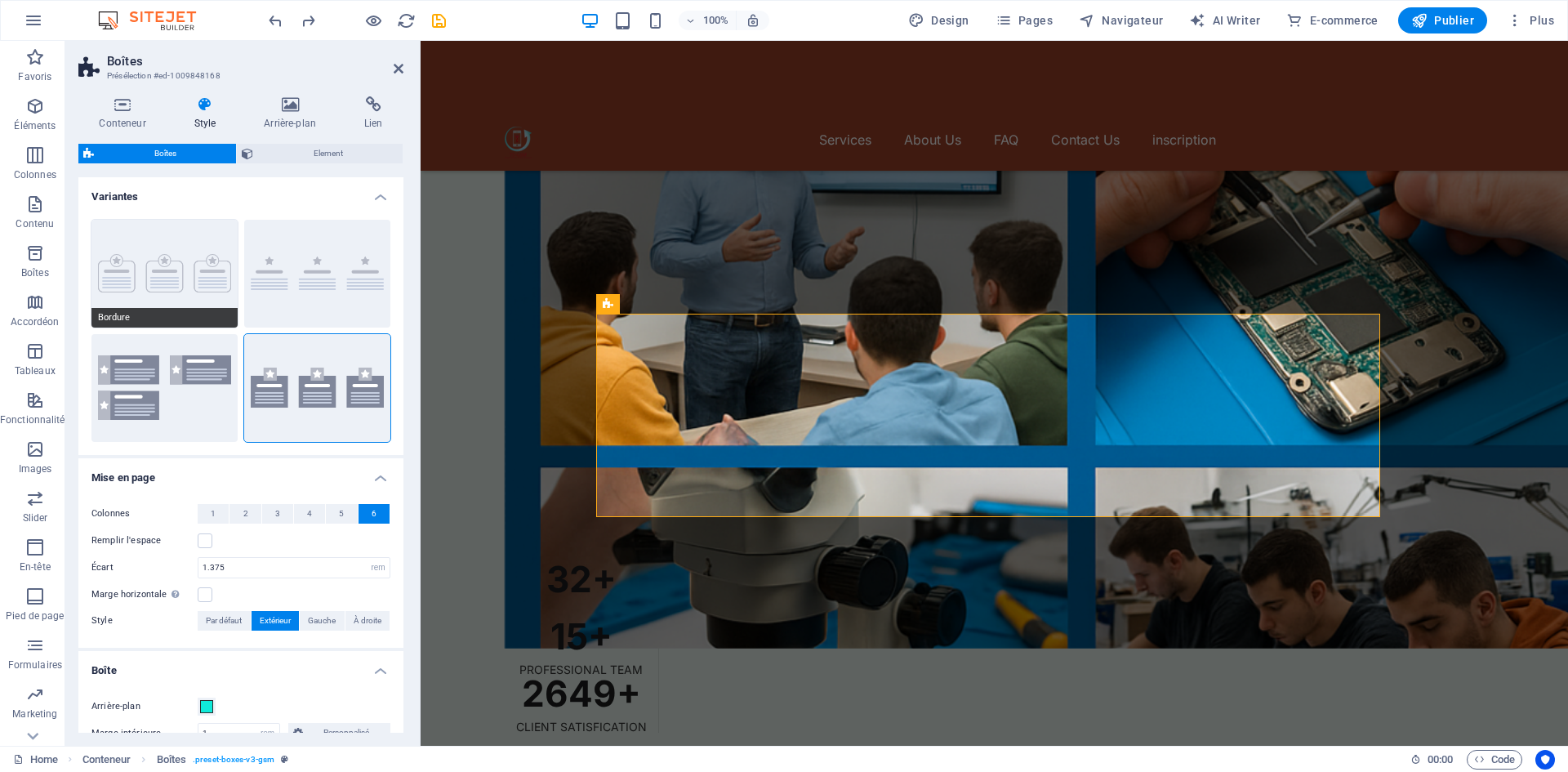
click at [167, 264] on button "Bordure" at bounding box center [165, 273] width 146 height 108
type input "2"
type input "1"
type input "20"
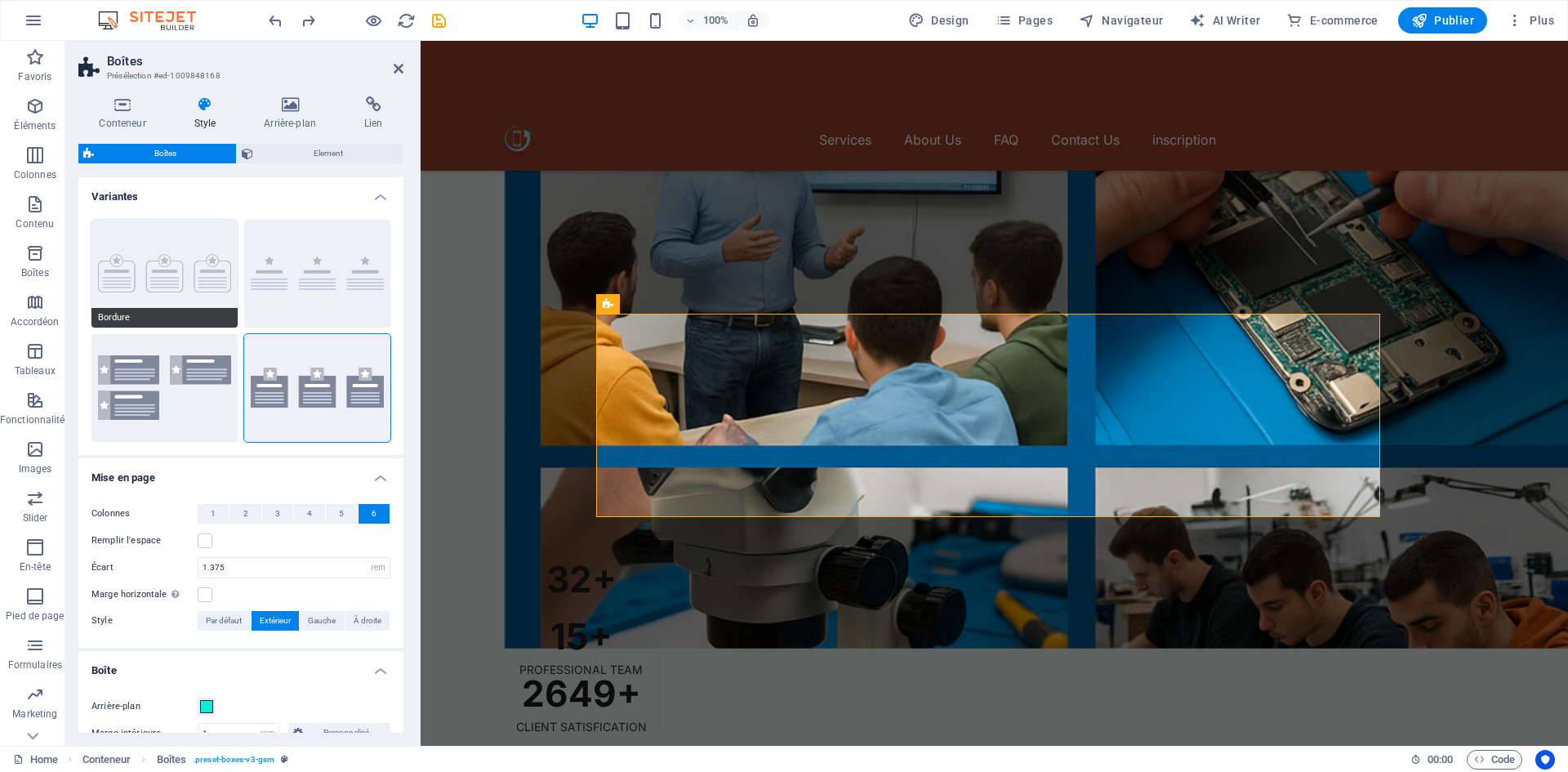
type input "16"
select select "px"
type input "1"
type input "100"
select select "%"
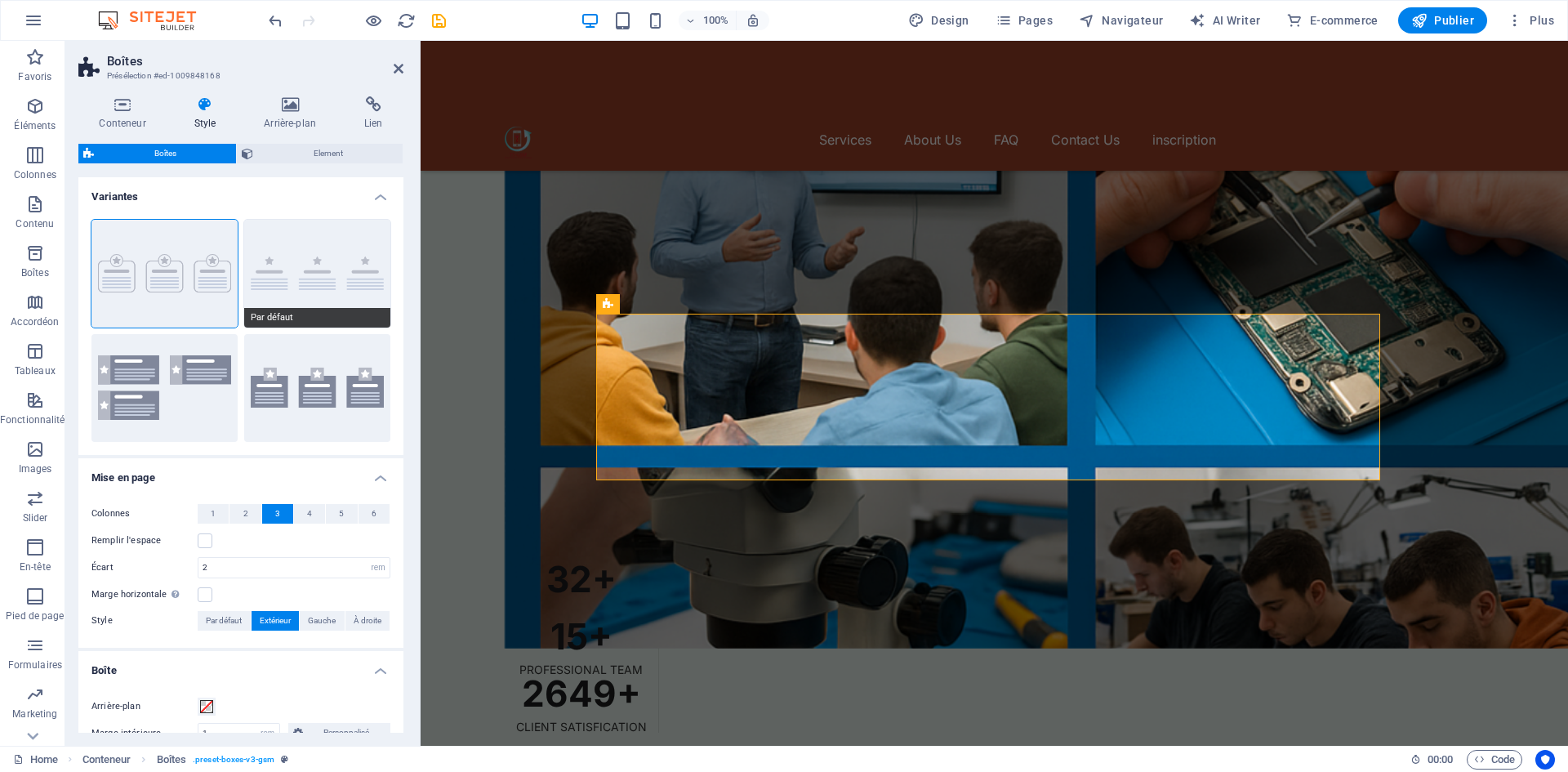
click at [289, 268] on button "Par défaut" at bounding box center [317, 273] width 146 height 108
type input "0"
select select "rem"
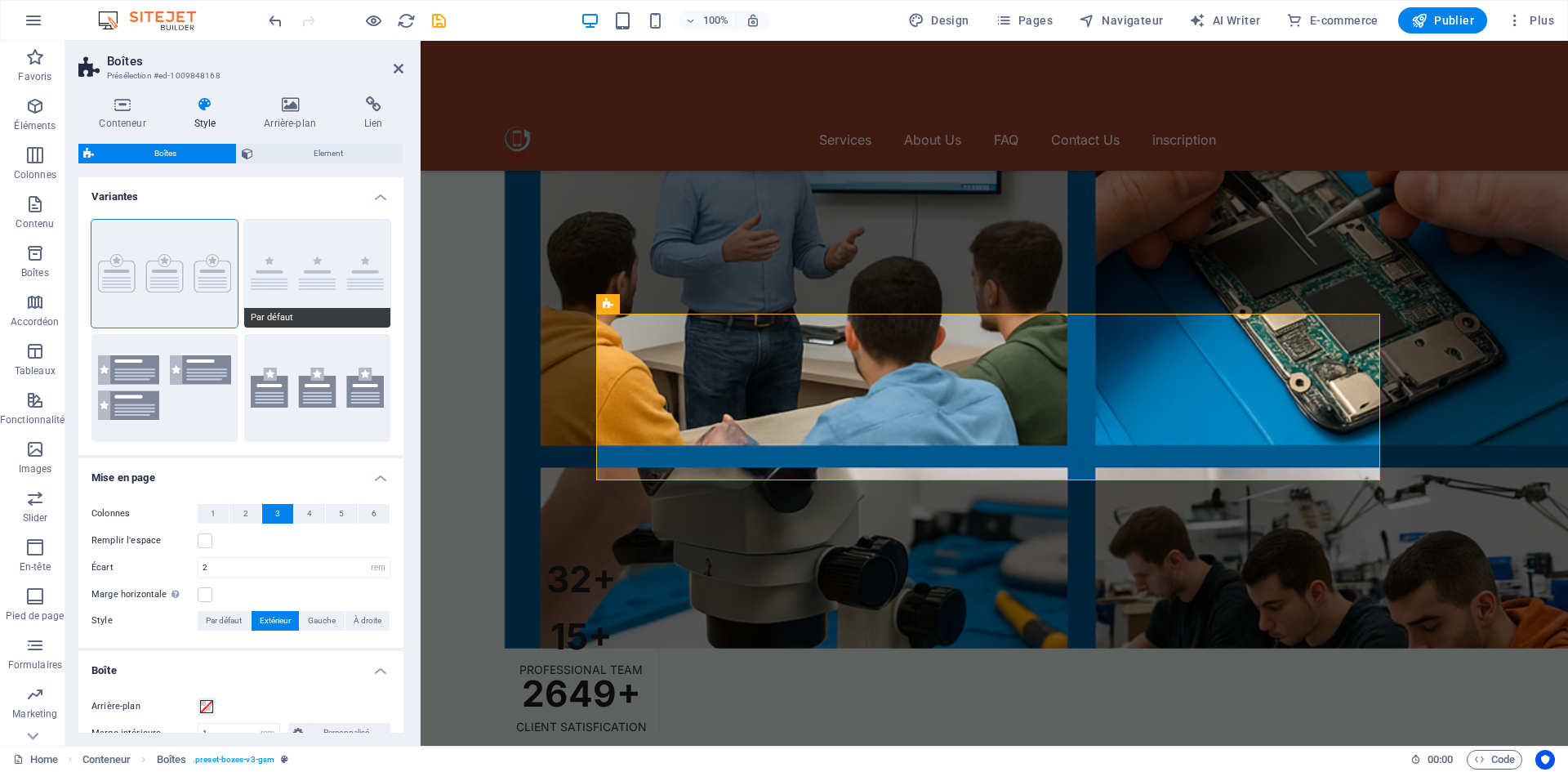
type input "0"
select select "px"
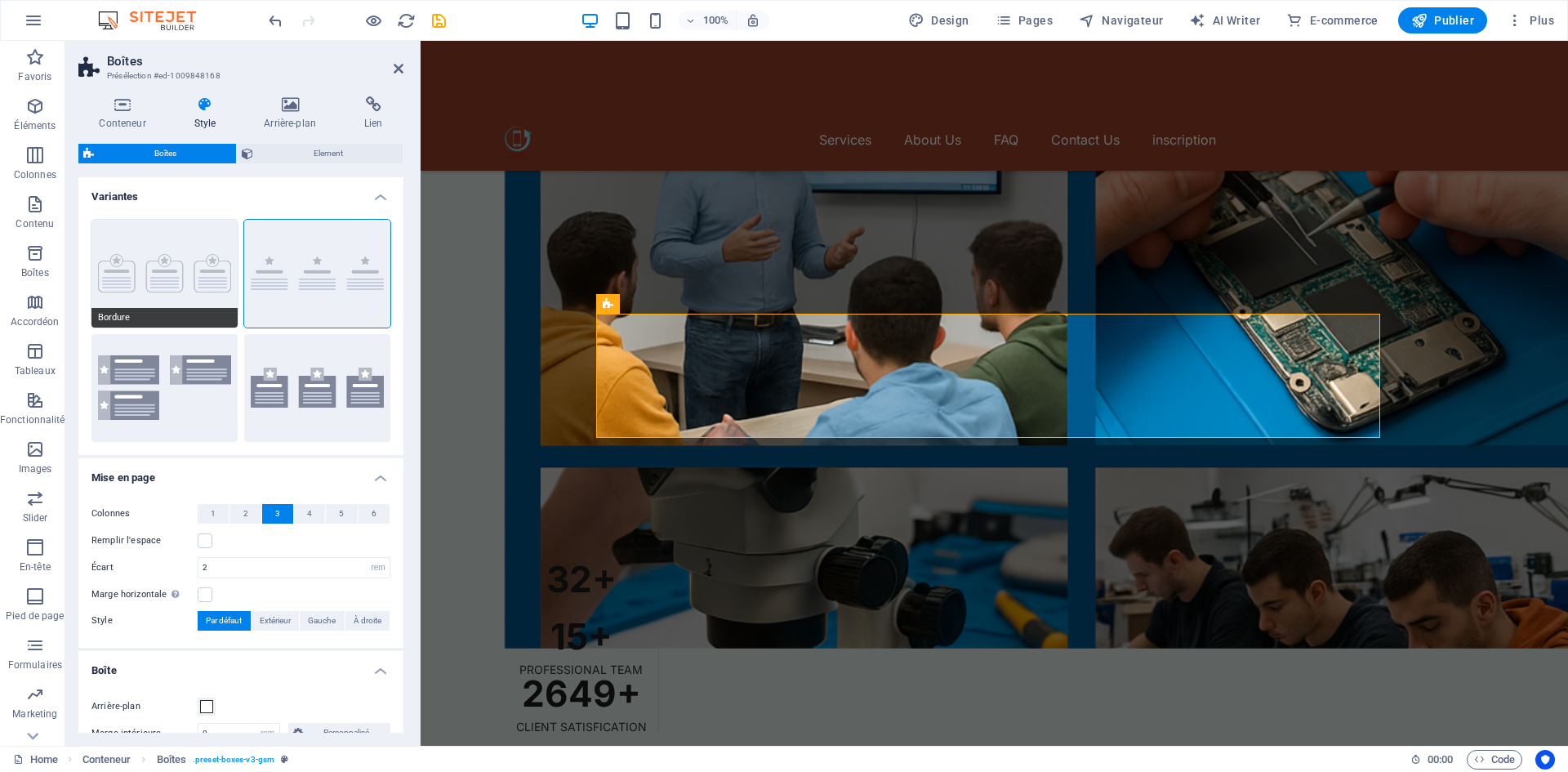
click at [185, 273] on button "Bordure" at bounding box center [165, 273] width 146 height 108
type input "1"
type input "20"
type input "16"
select select "px"
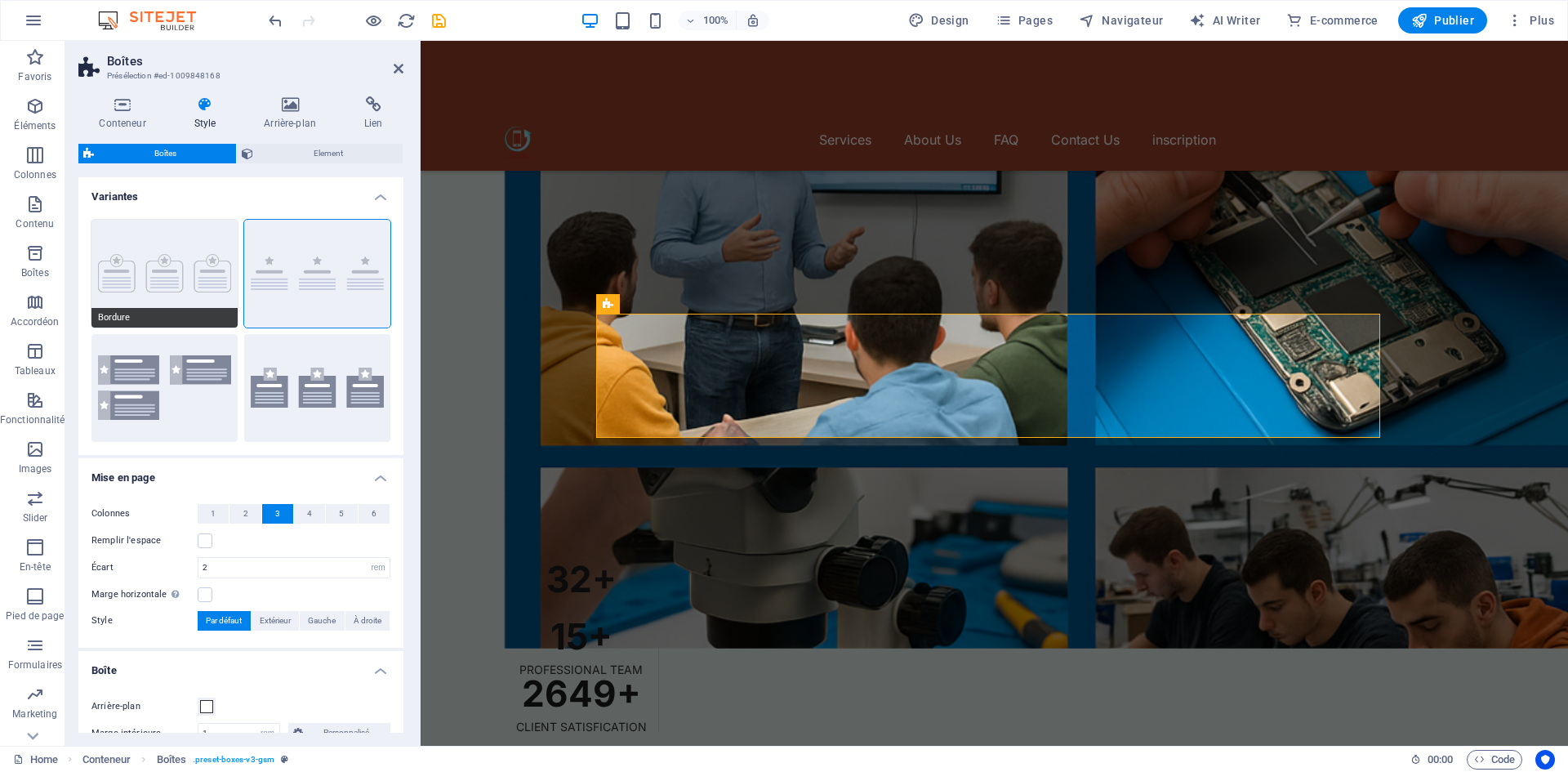
type input "100"
select select "%"
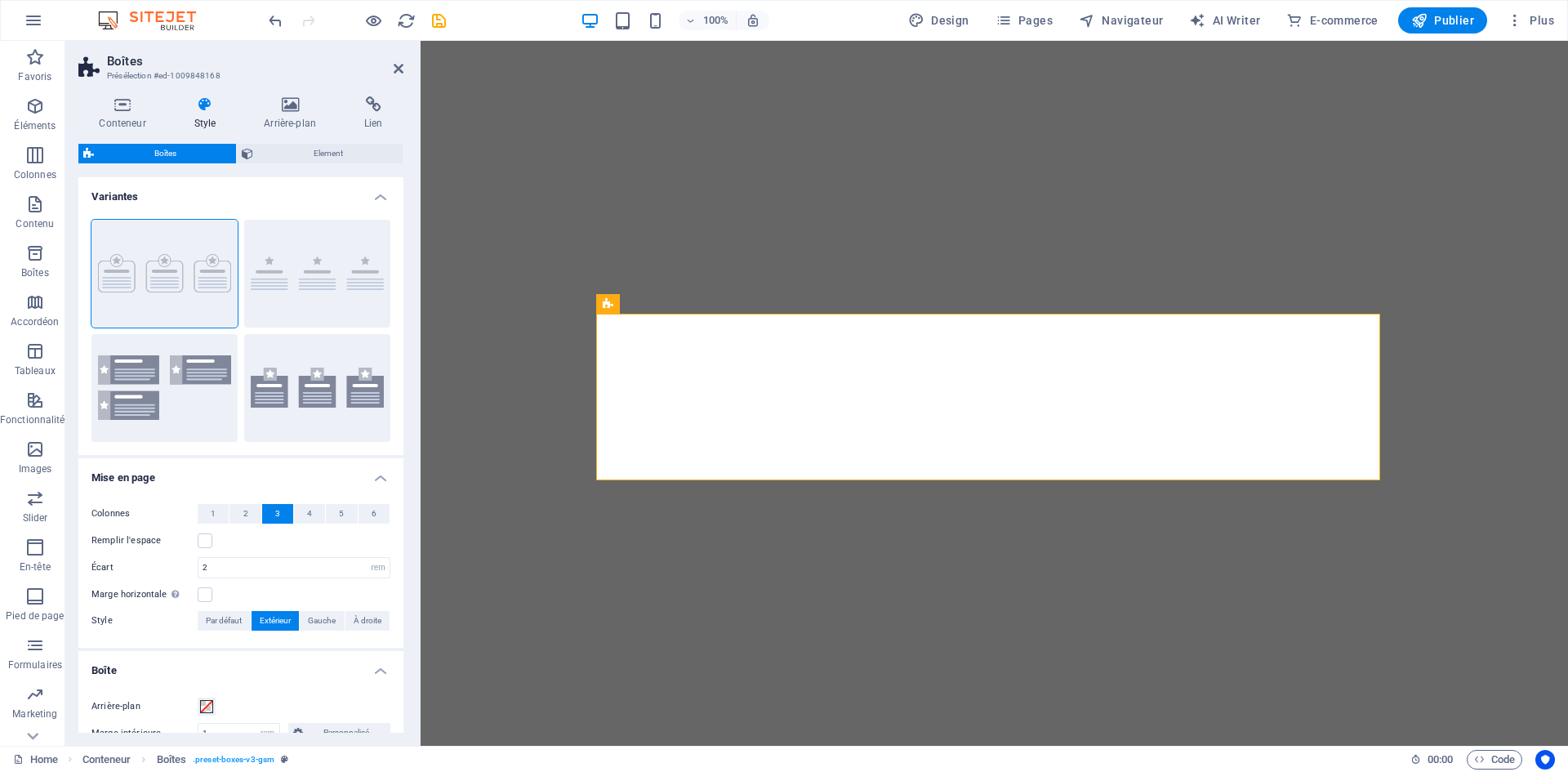
select select "rem"
select select "px"
select select "rem"
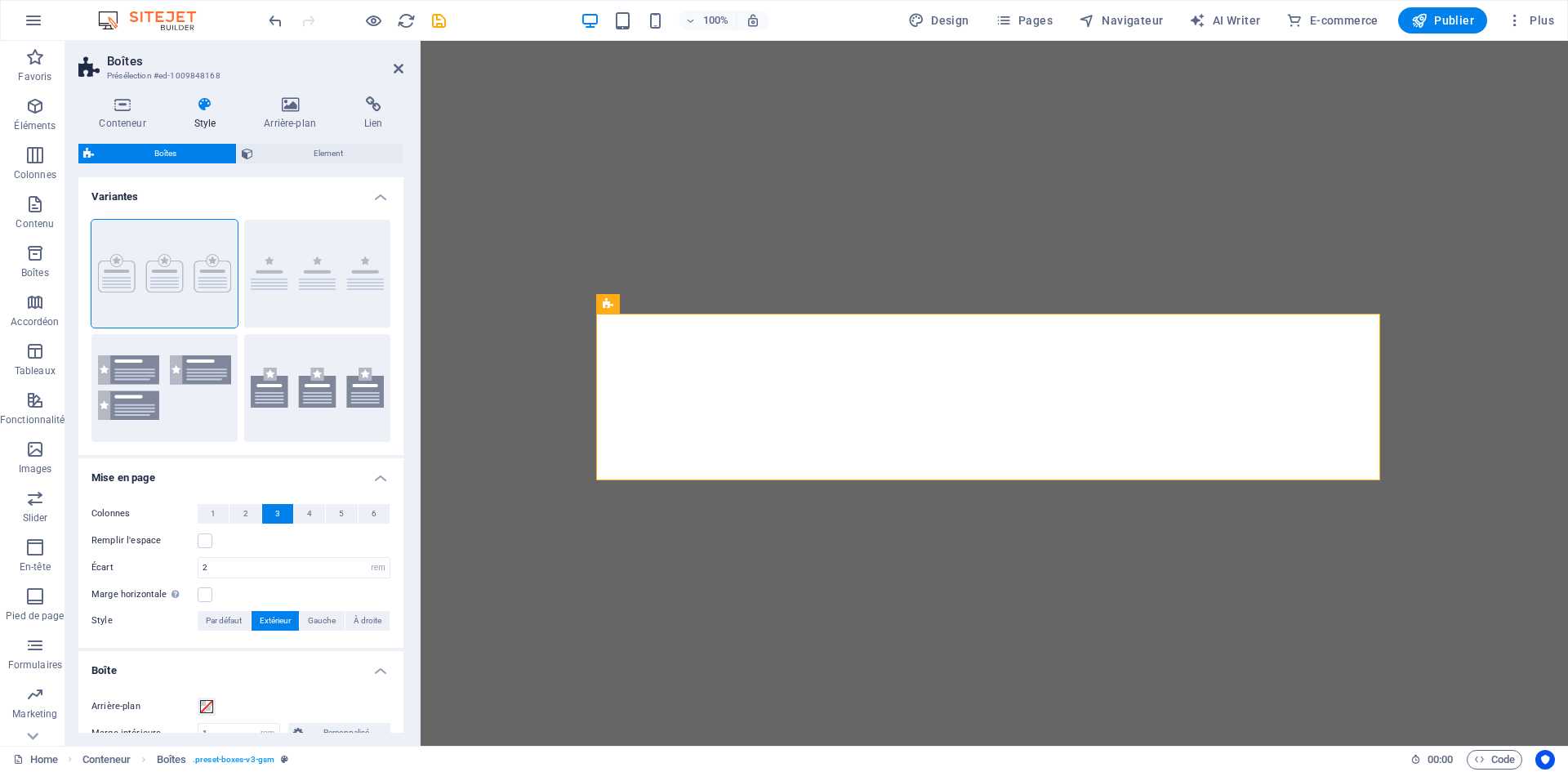
select select "px"
select select "%"
select select "preset-boxes-v3-gsm"
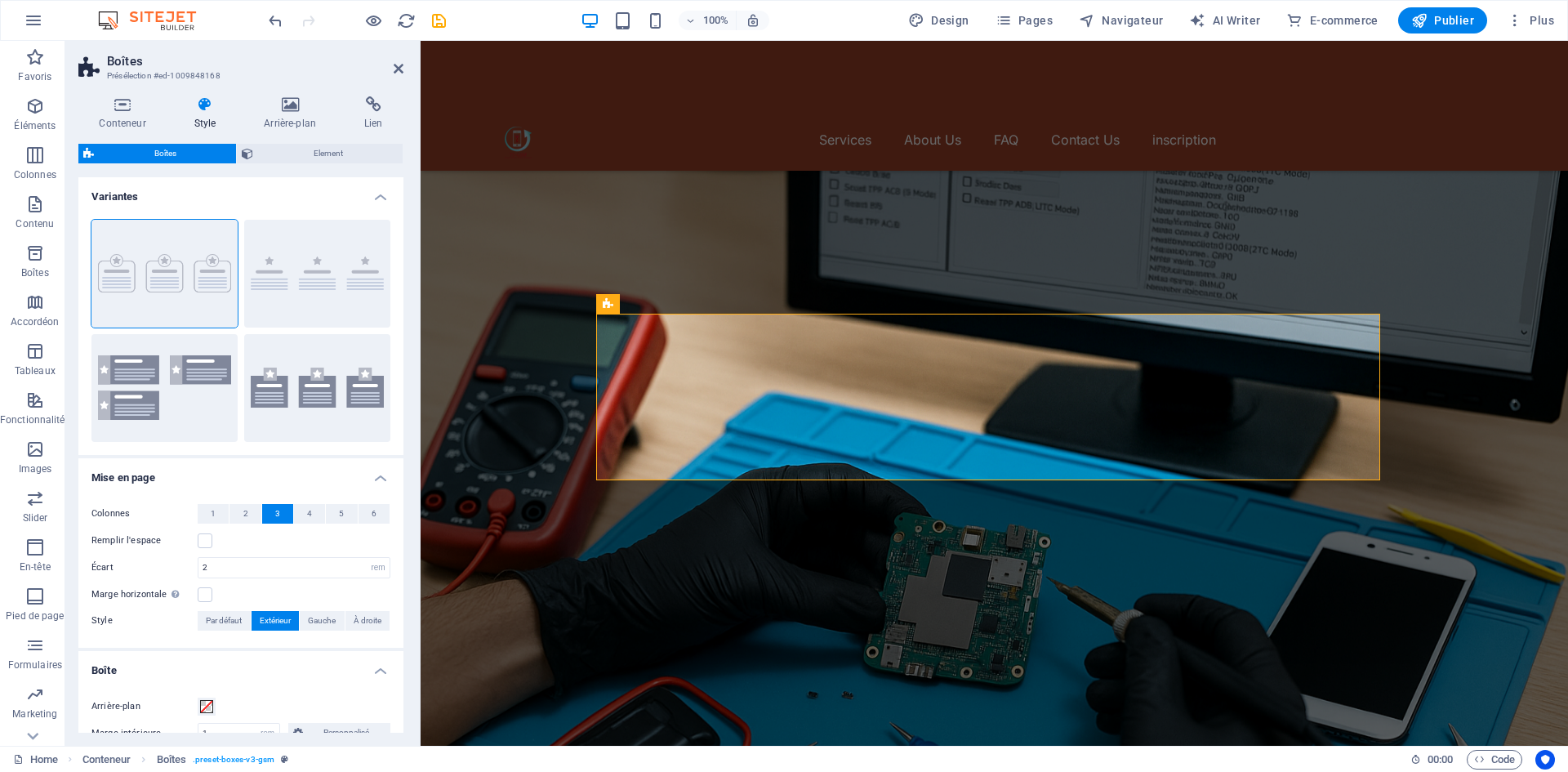
scroll to position [4595, 0]
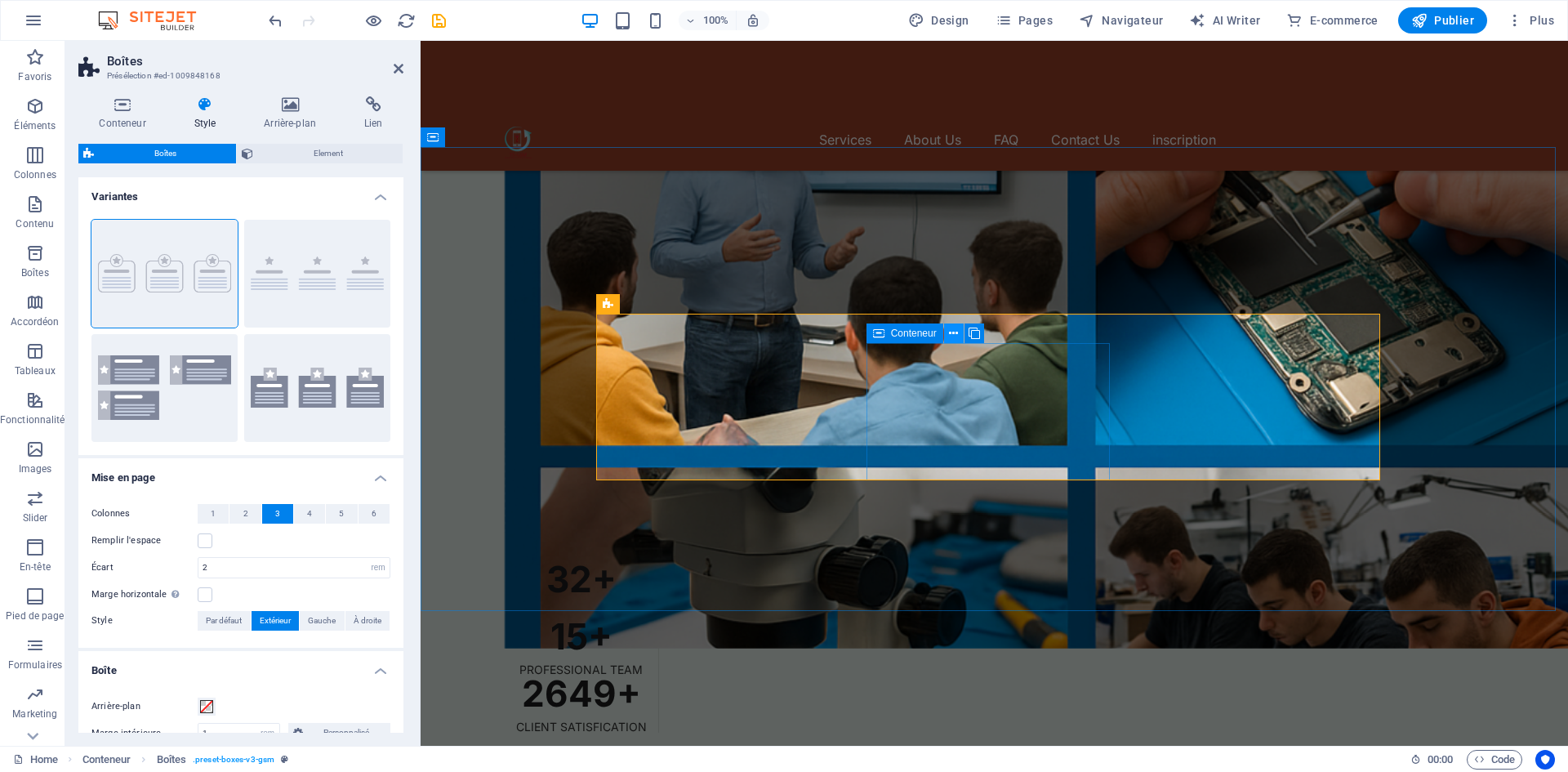
click at [953, 334] on icon at bounding box center [954, 333] width 9 height 17
click at [955, 336] on icon at bounding box center [954, 333] width 9 height 17
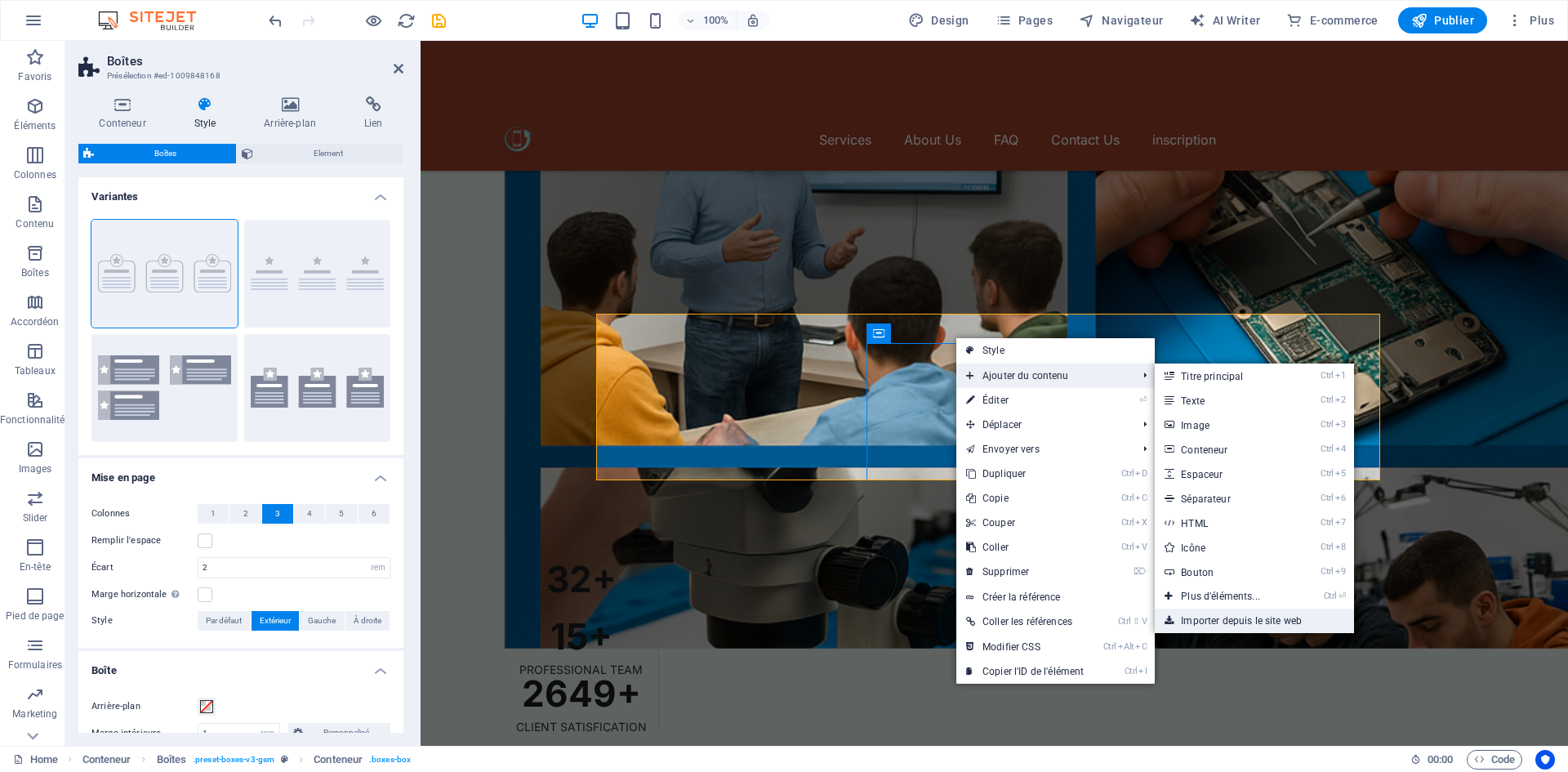
click at [1223, 617] on link "Importer depuis le site web" at bounding box center [1254, 620] width 199 height 24
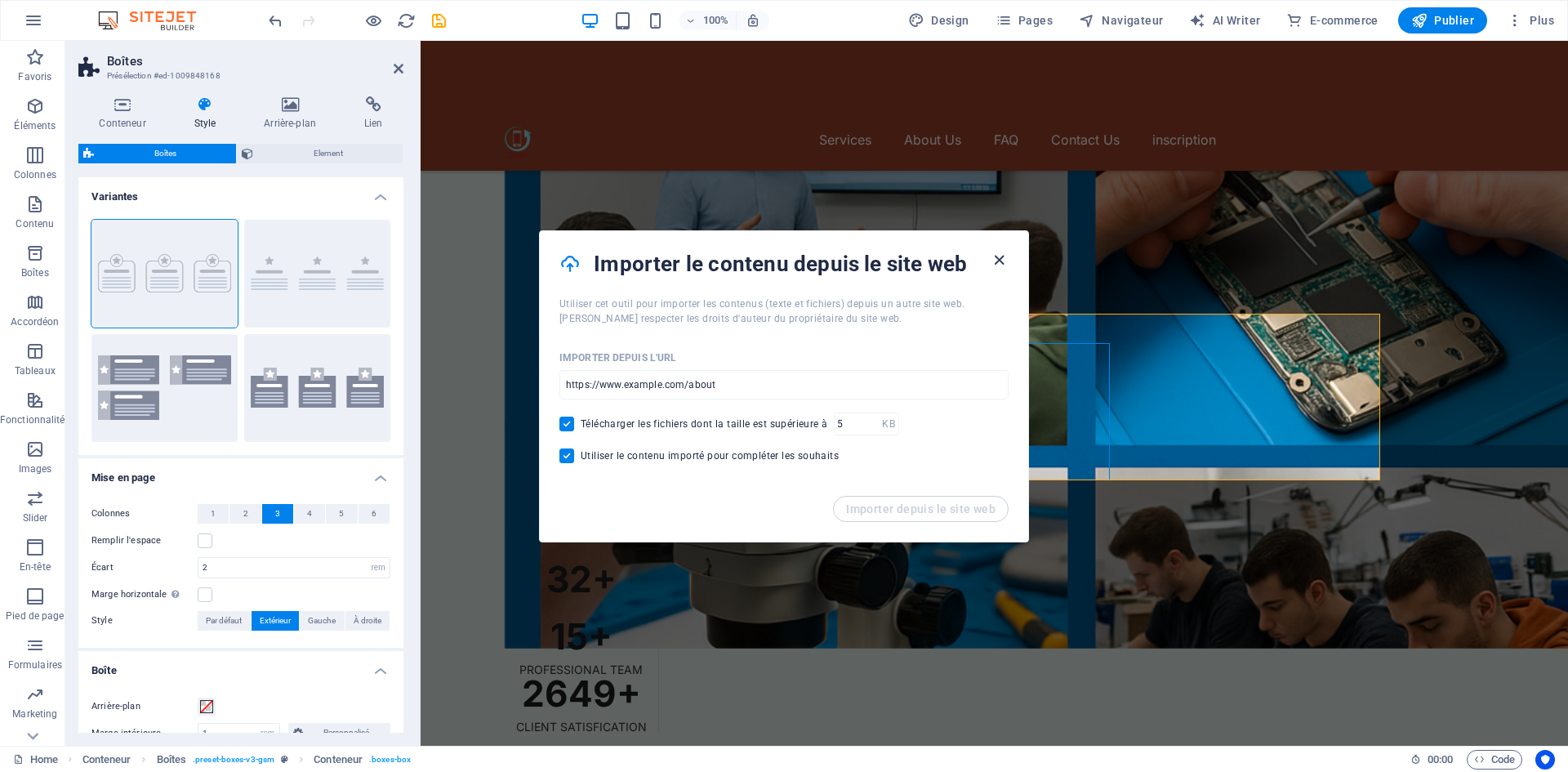
click at [1000, 259] on icon "button" at bounding box center [999, 259] width 19 height 19
